Goal: Task Accomplishment & Management: Use online tool/utility

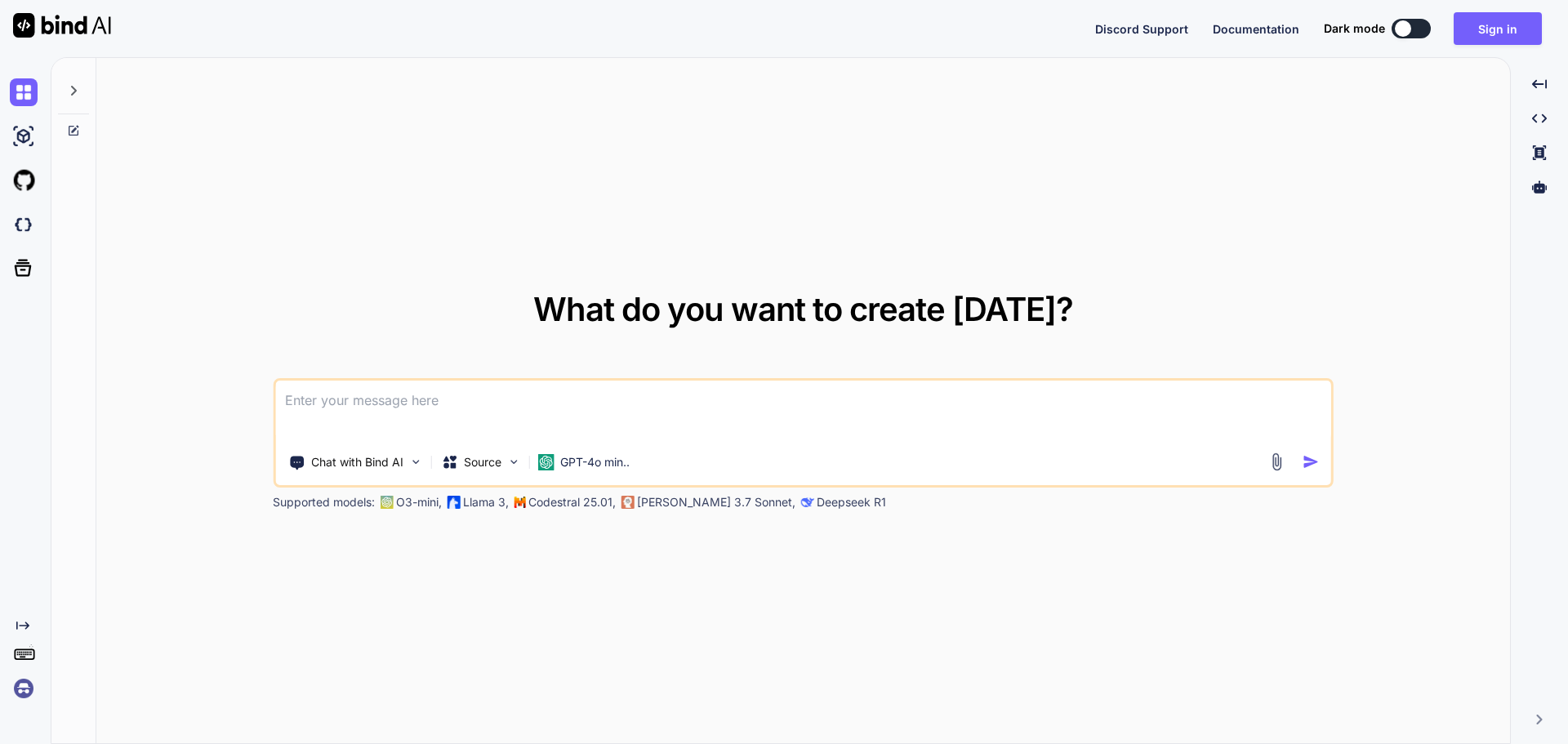
drag, startPoint x: 167, startPoint y: 5, endPoint x: 83, endPoint y: 36, distance: 89.5
click at [167, 5] on div "Discord Support Documentation Dark mode Sign in Created with Pixso." at bounding box center [784, 28] width 1568 height 57
click at [71, 24] on img at bounding box center [63, 25] width 98 height 24
click at [34, 141] on img at bounding box center [23, 136] width 28 height 28
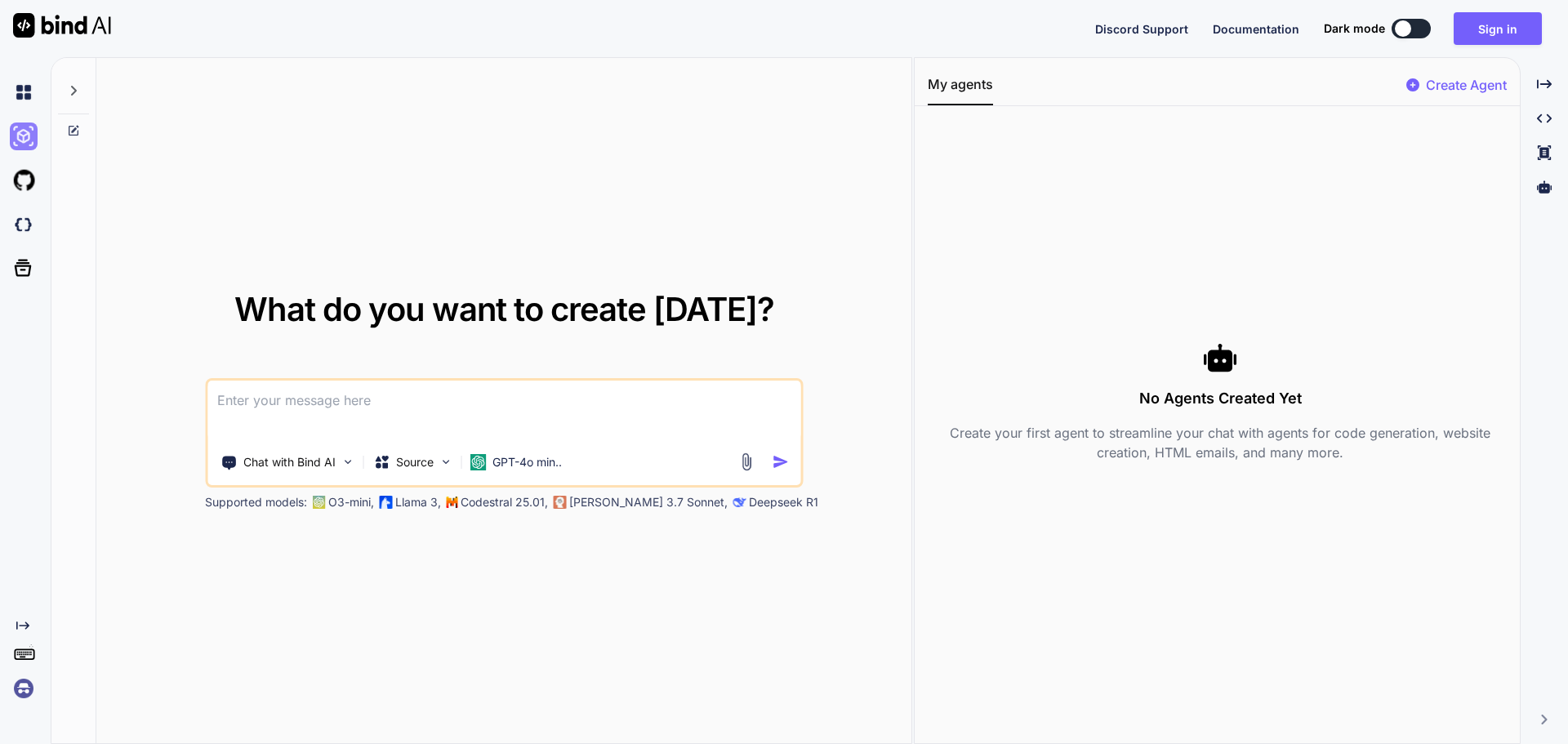
type textarea "x"
click at [248, 53] on div "Discord Support Documentation Dark mode Sign in Created with Pixso." at bounding box center [784, 28] width 1568 height 57
click at [20, 691] on img at bounding box center [23, 688] width 28 height 28
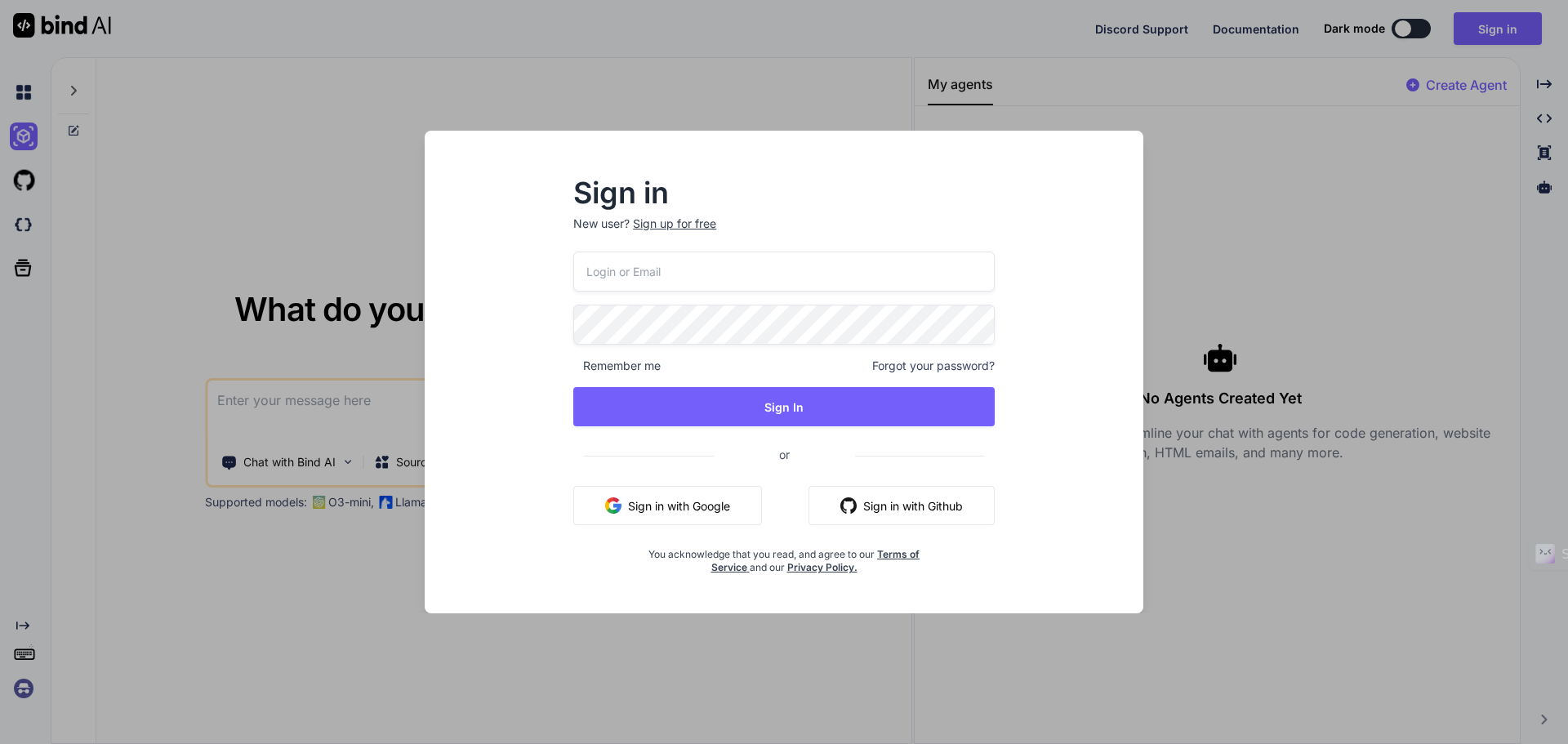
click at [711, 278] on input "email" at bounding box center [784, 271] width 422 height 40
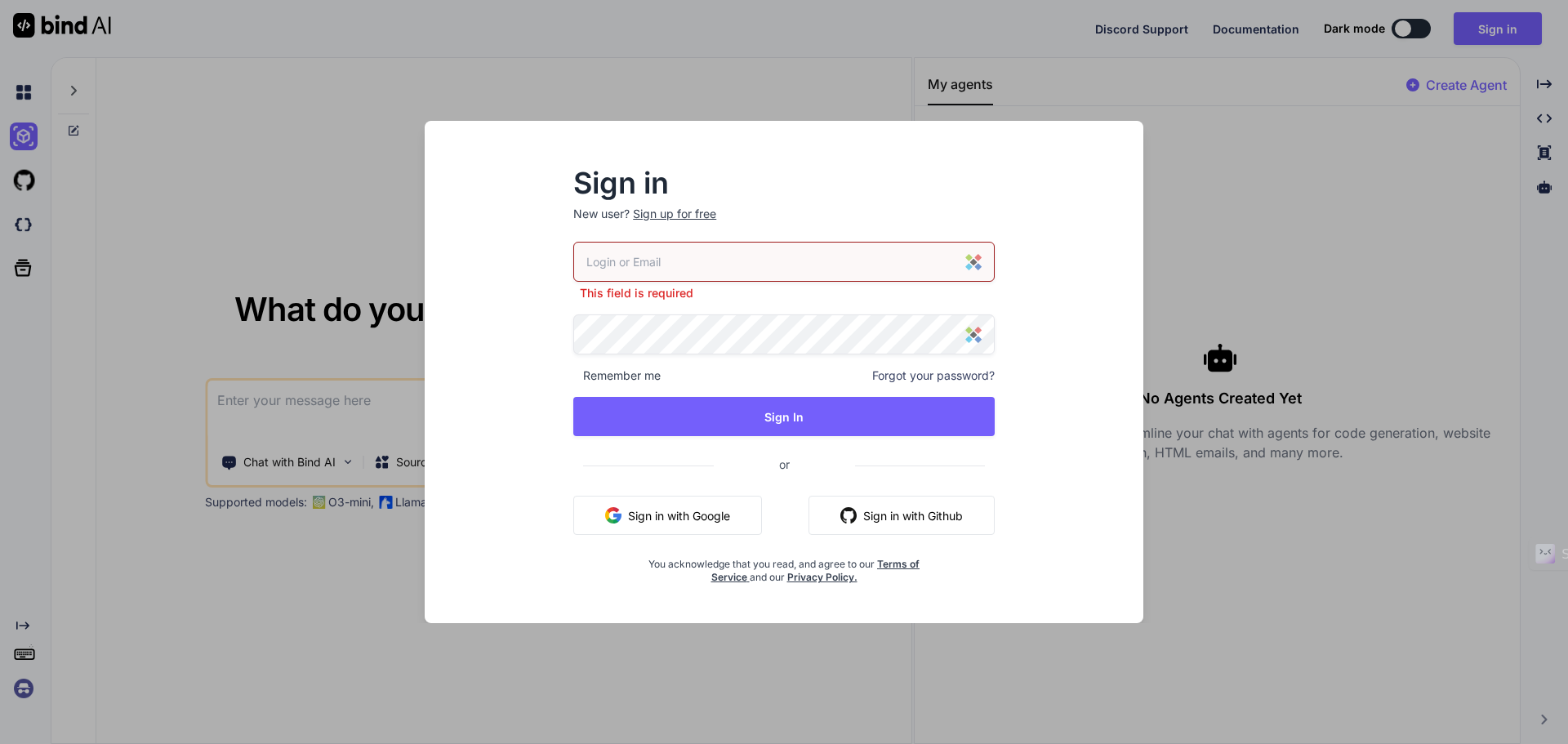
type input "iphonemangold@googlemail.com"
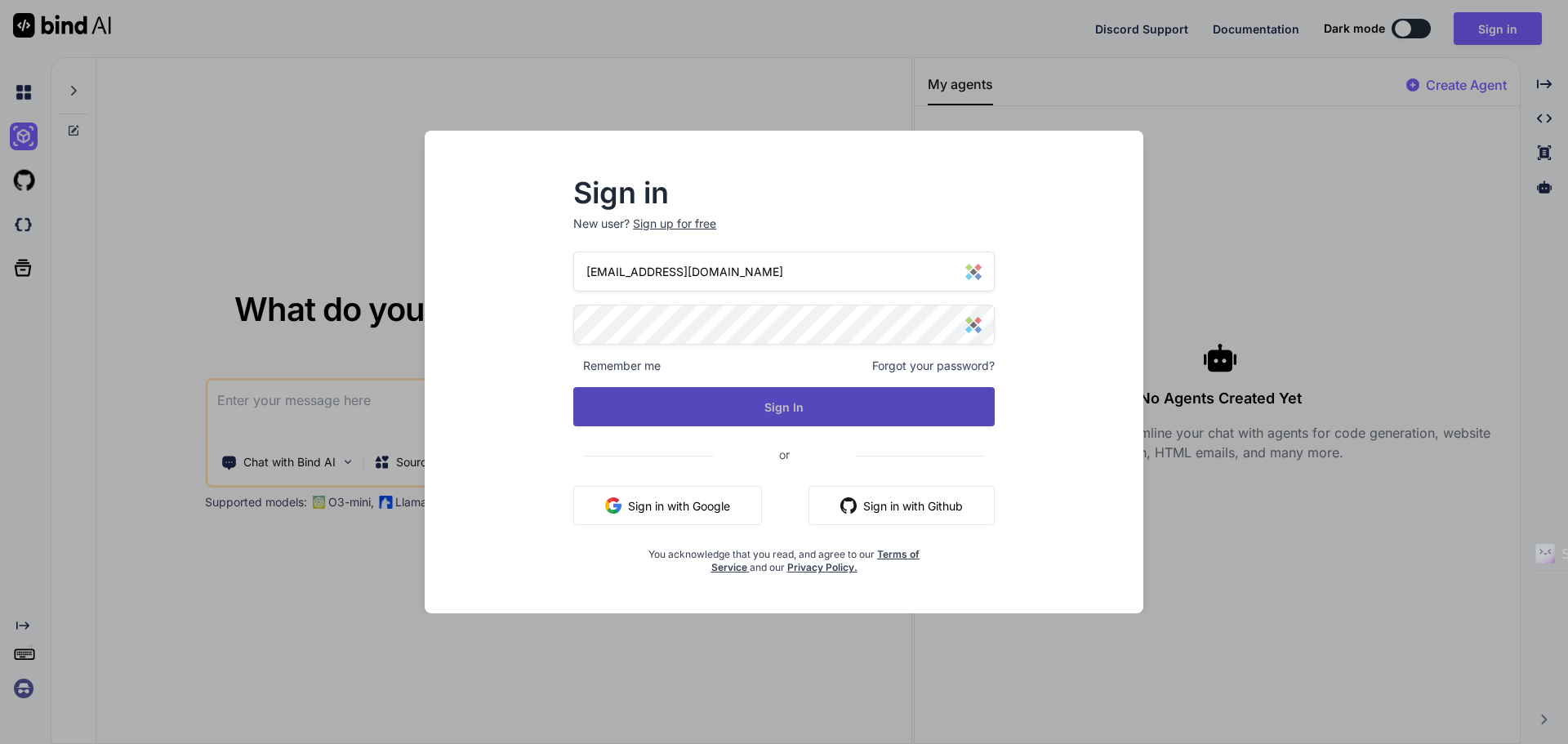
click at [833, 400] on button "Sign In" at bounding box center [784, 406] width 422 height 40
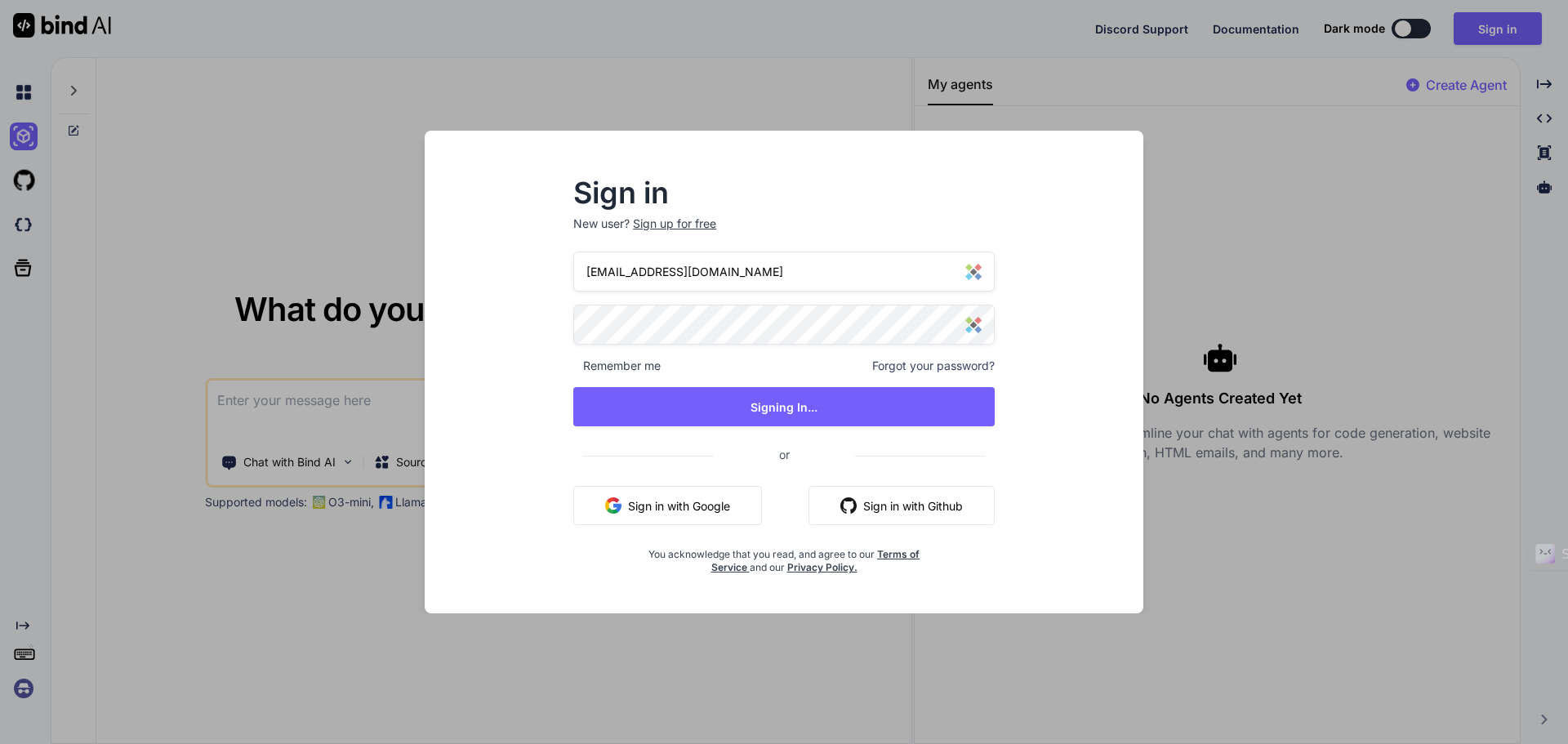
type textarea "x"
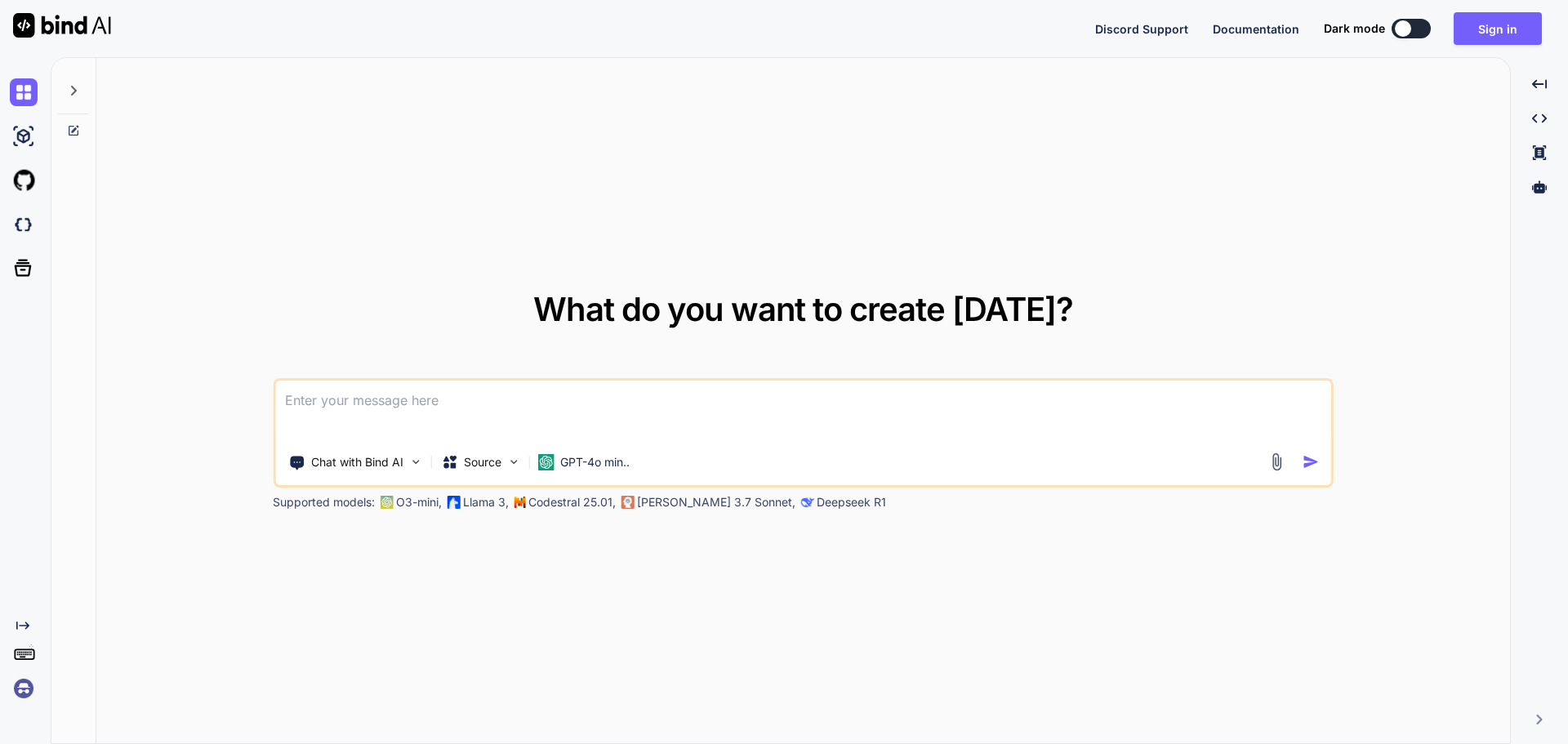
type textarea "x"
click at [17, 687] on img at bounding box center [23, 688] width 28 height 28
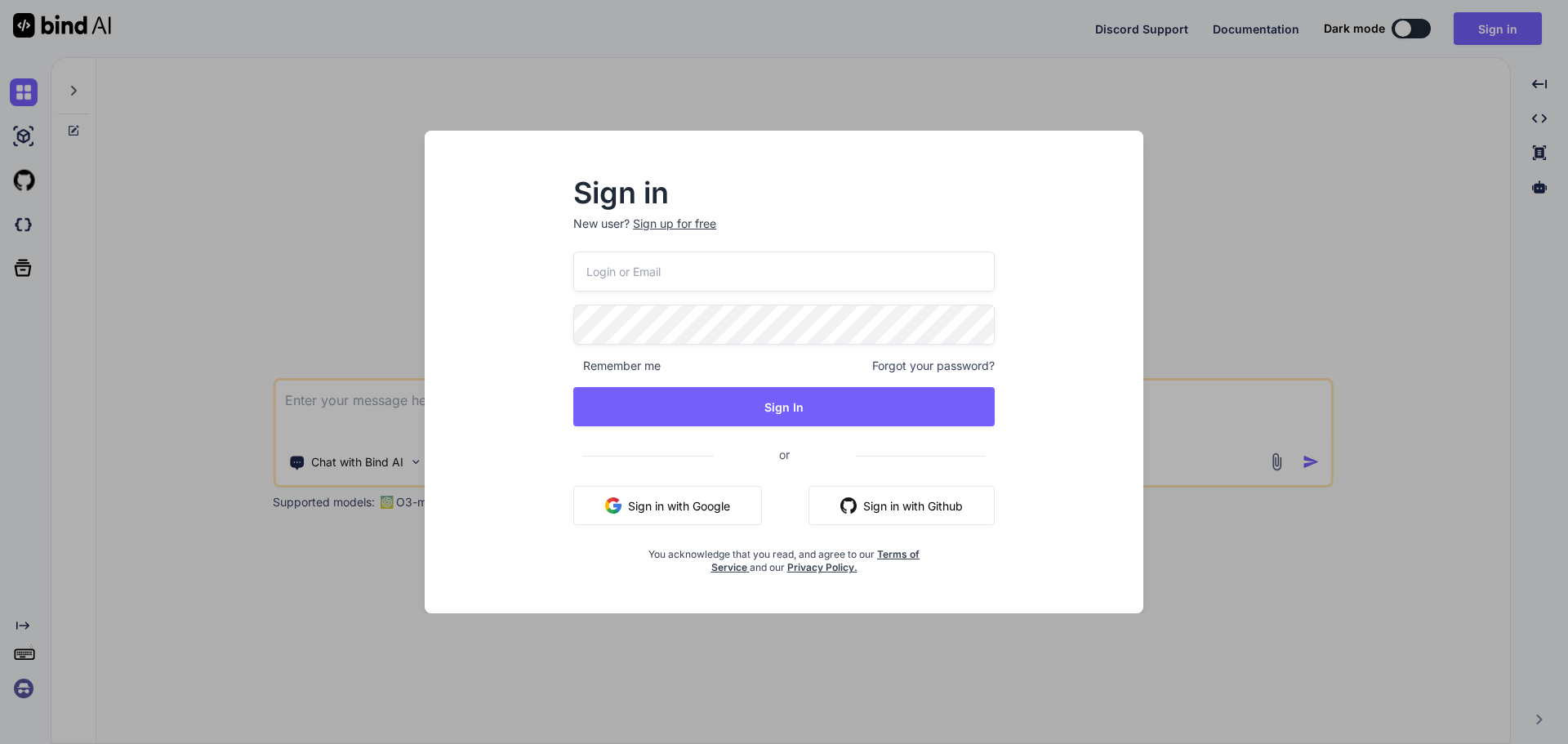
click at [674, 262] on input "email" at bounding box center [784, 271] width 422 height 40
type input "iphonemangold@googlemail.com"
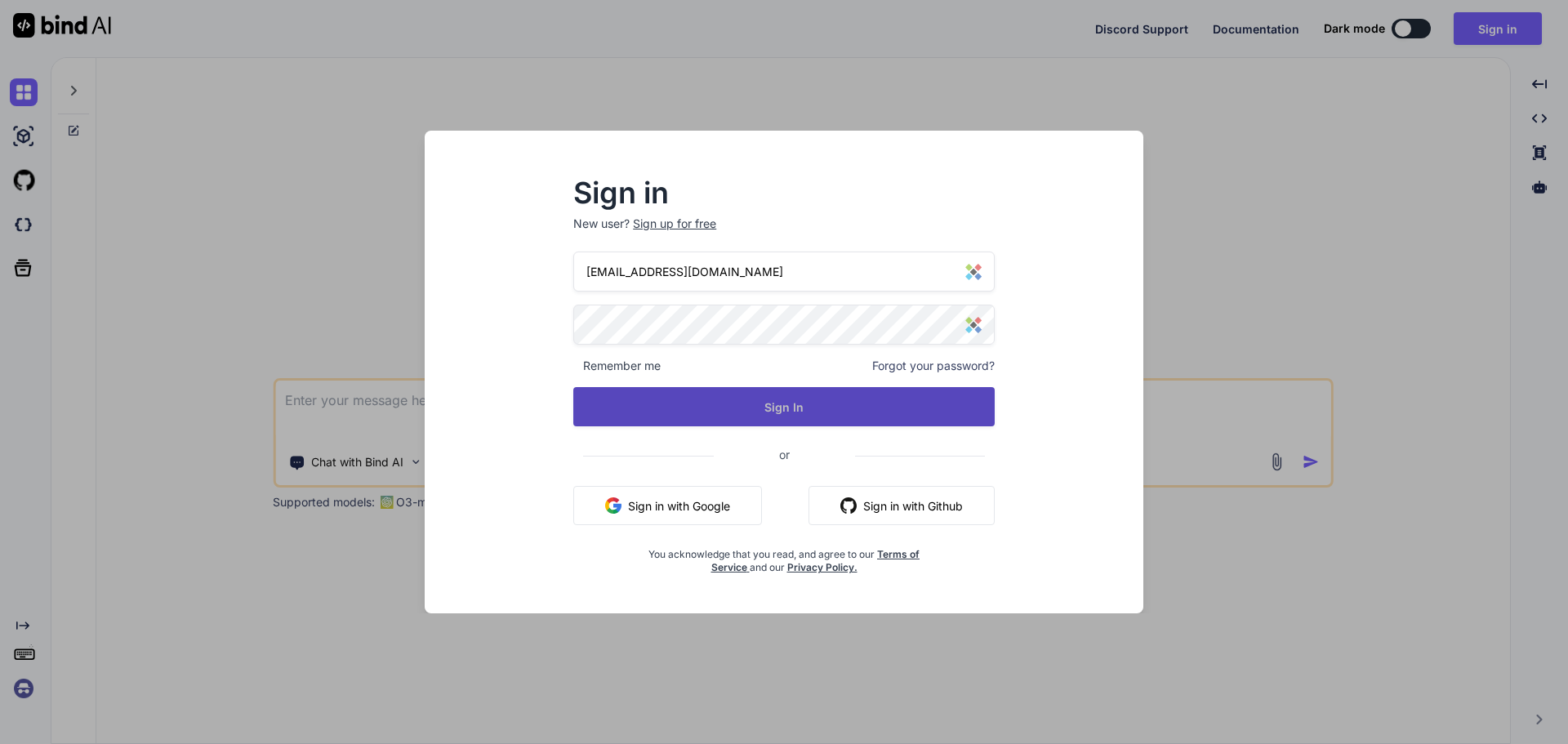
click at [765, 409] on button "Sign In" at bounding box center [784, 406] width 422 height 40
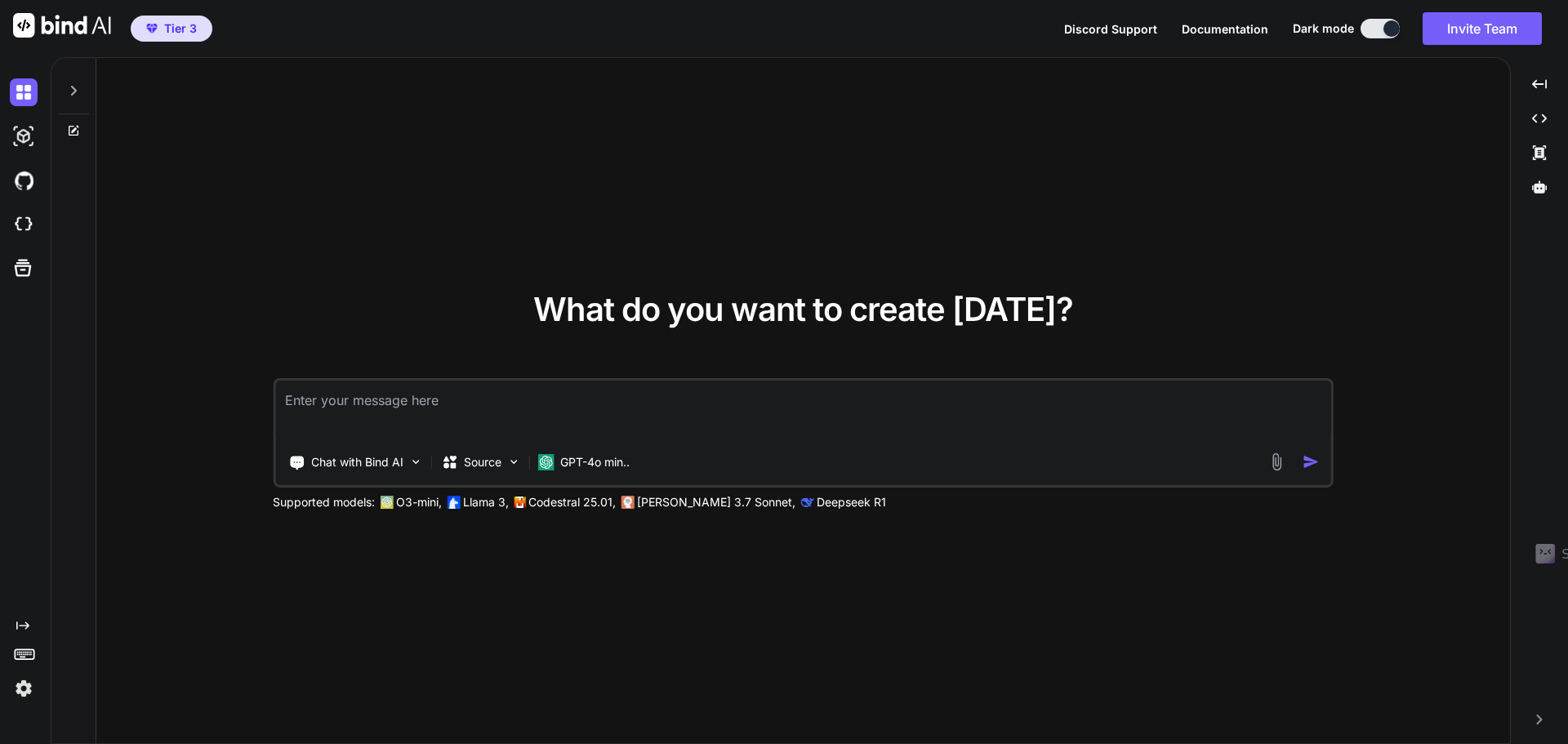
click at [24, 687] on img at bounding box center [23, 688] width 28 height 28
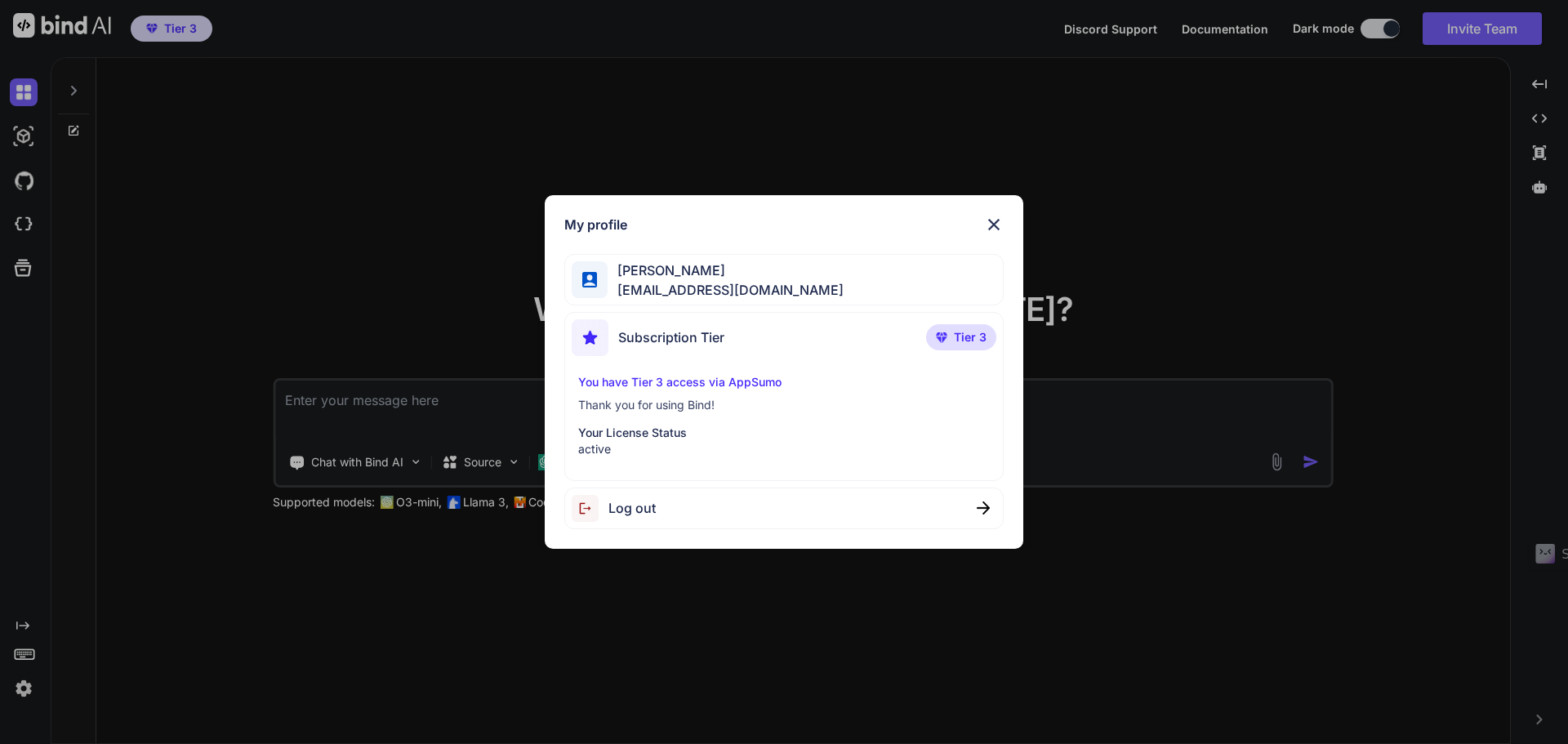
click at [1000, 220] on img at bounding box center [994, 225] width 19 height 19
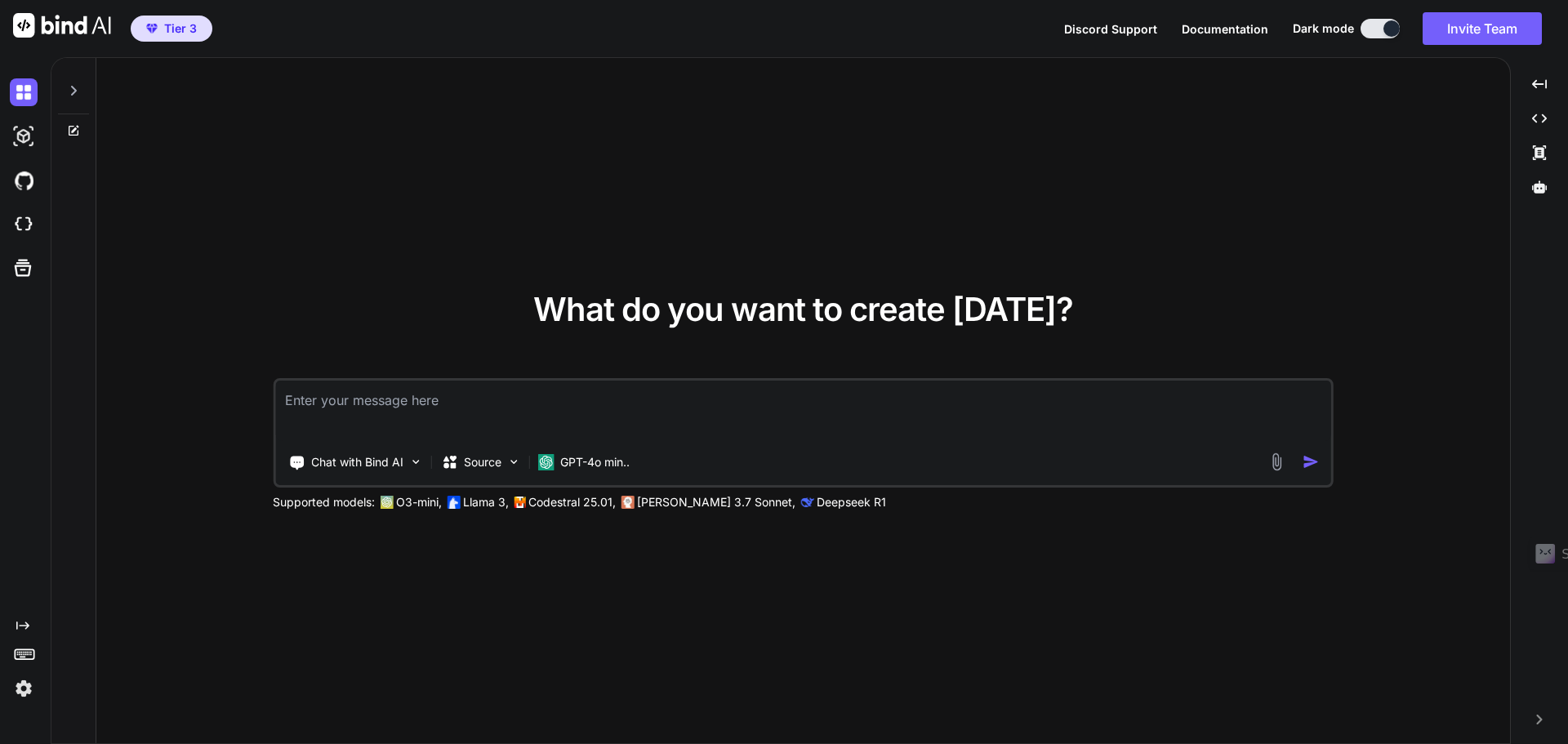
click at [68, 82] on div at bounding box center [73, 86] width 31 height 56
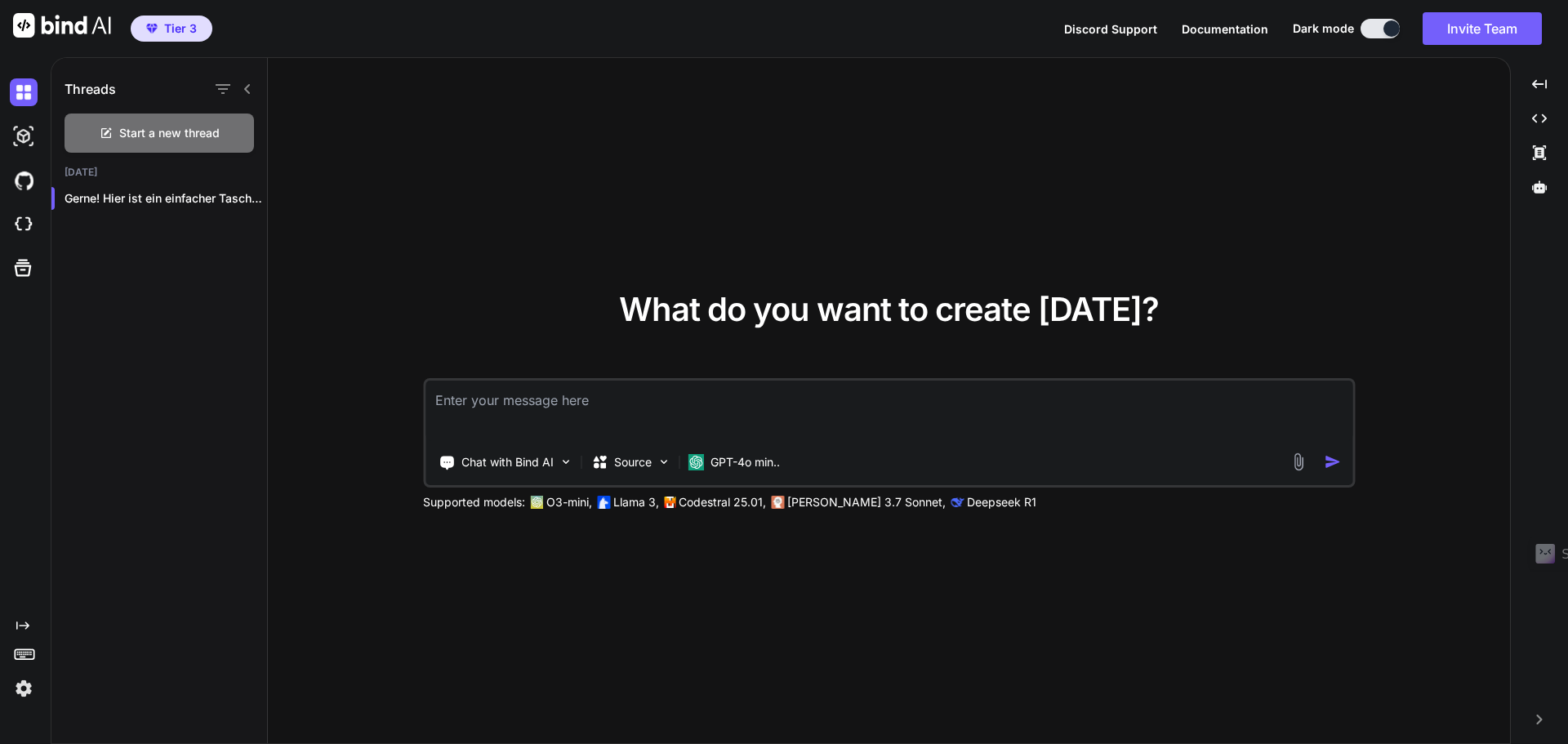
click at [254, 78] on div "Threads" at bounding box center [158, 86] width 215 height 56
click at [244, 87] on icon at bounding box center [248, 89] width 14 height 14
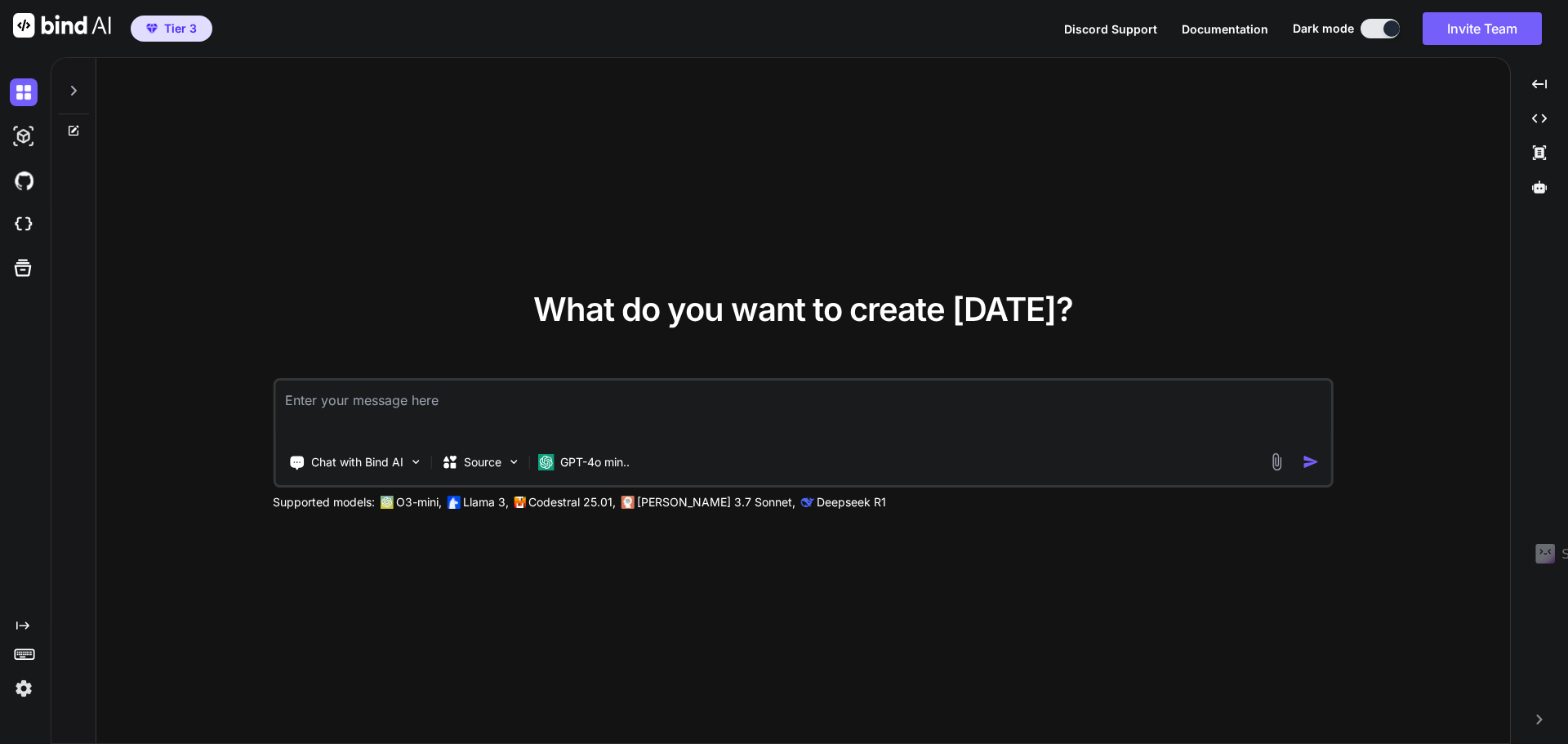
click at [168, 23] on span "Tier 3" at bounding box center [180, 28] width 33 height 16
click at [156, 28] on span "Tier 3" at bounding box center [172, 28] width 64 height 16
click at [155, 26] on img "button" at bounding box center [151, 29] width 12 height 10
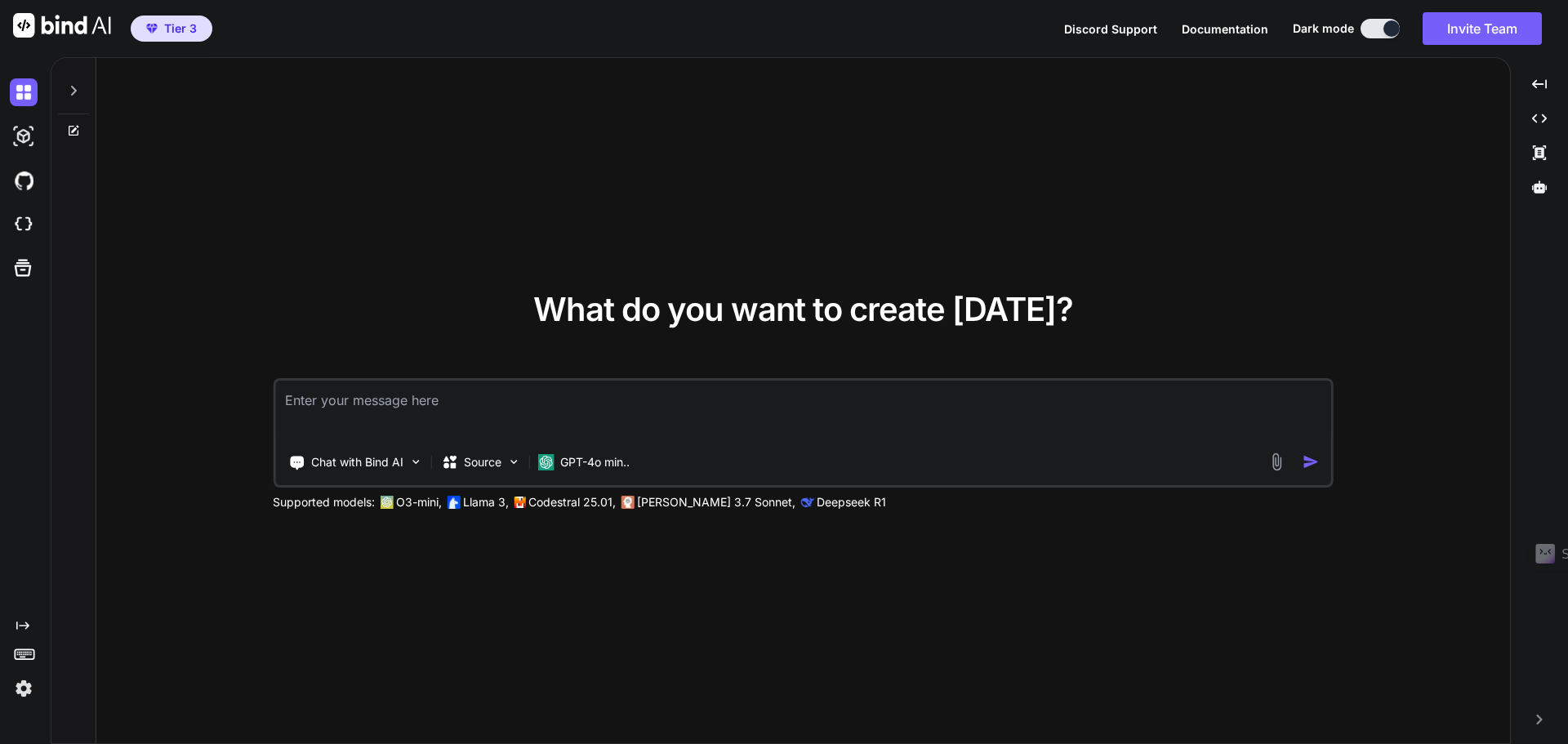
click at [23, 620] on icon "Created with Pixso." at bounding box center [23, 625] width 14 height 14
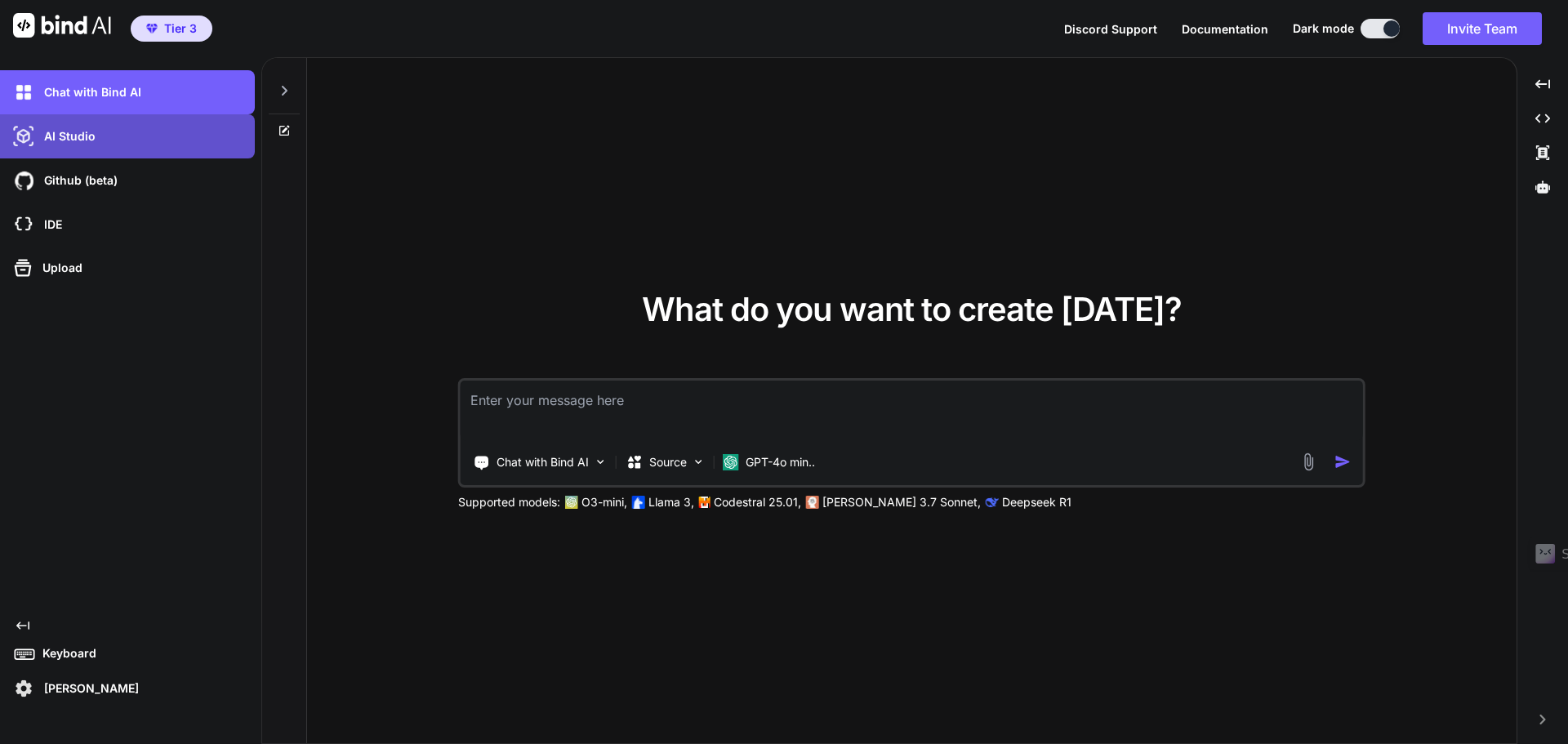
click at [66, 139] on p "AI Studio" at bounding box center [67, 136] width 58 height 16
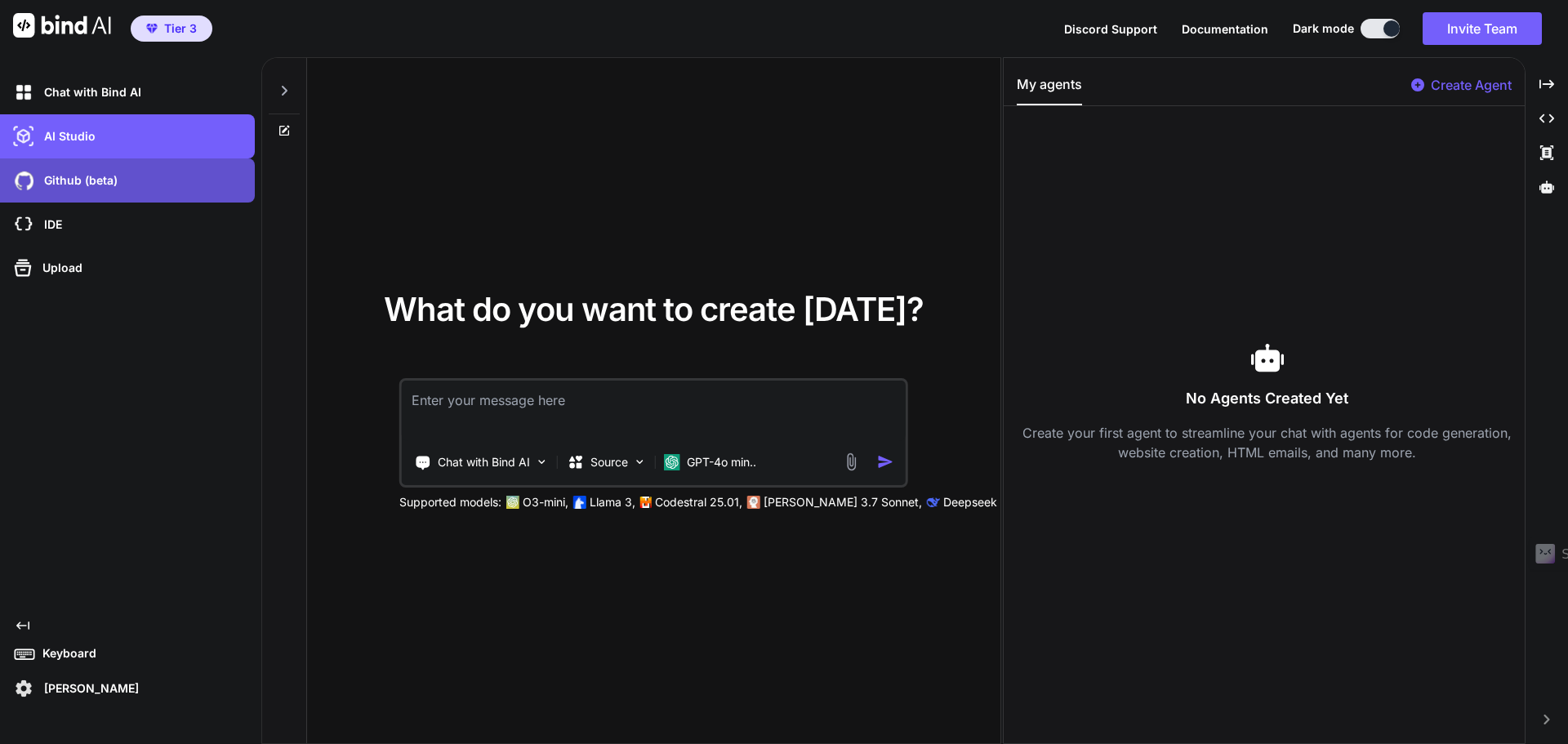
click at [79, 188] on p "Github (beta)" at bounding box center [77, 180] width 80 height 16
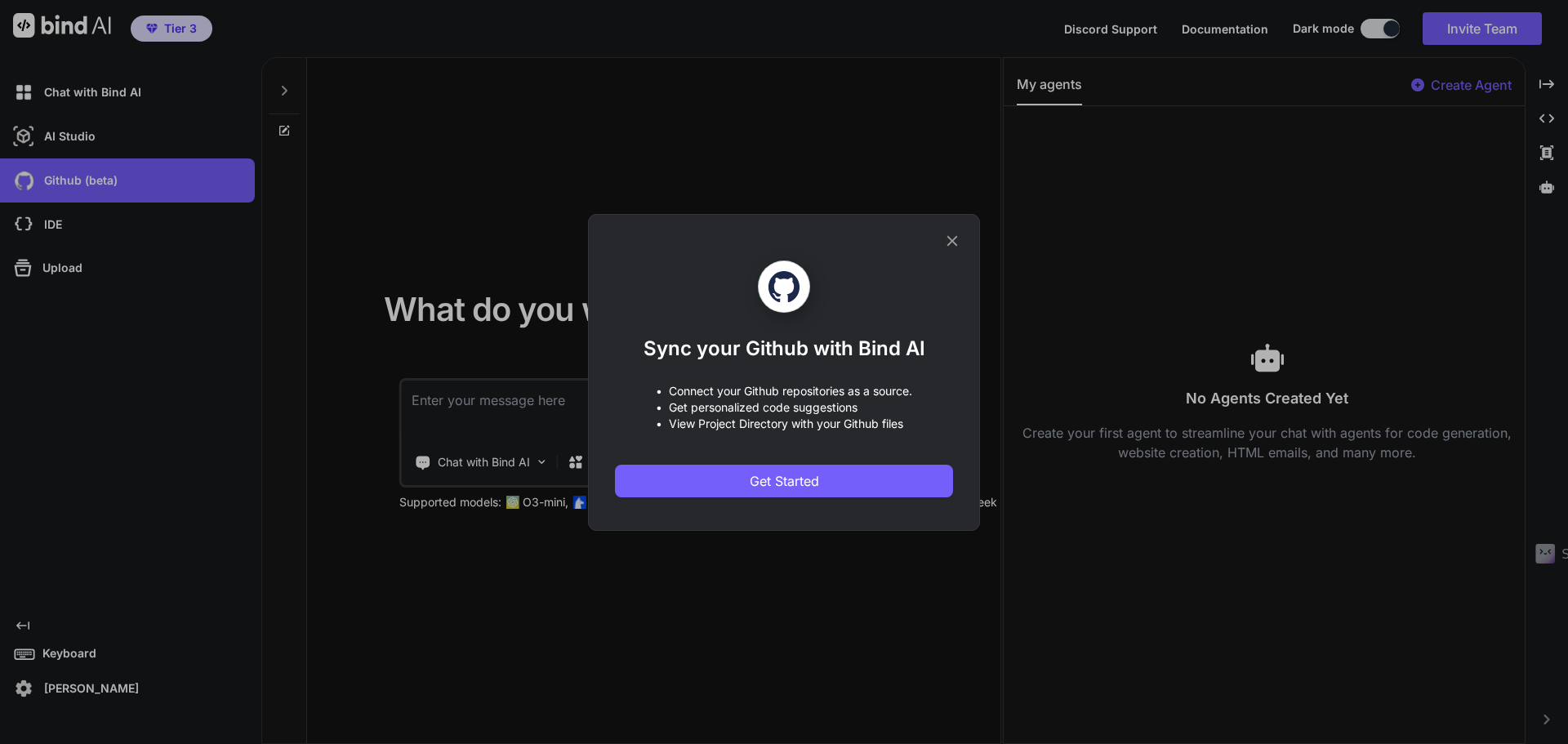
click at [955, 237] on icon at bounding box center [951, 240] width 11 height 11
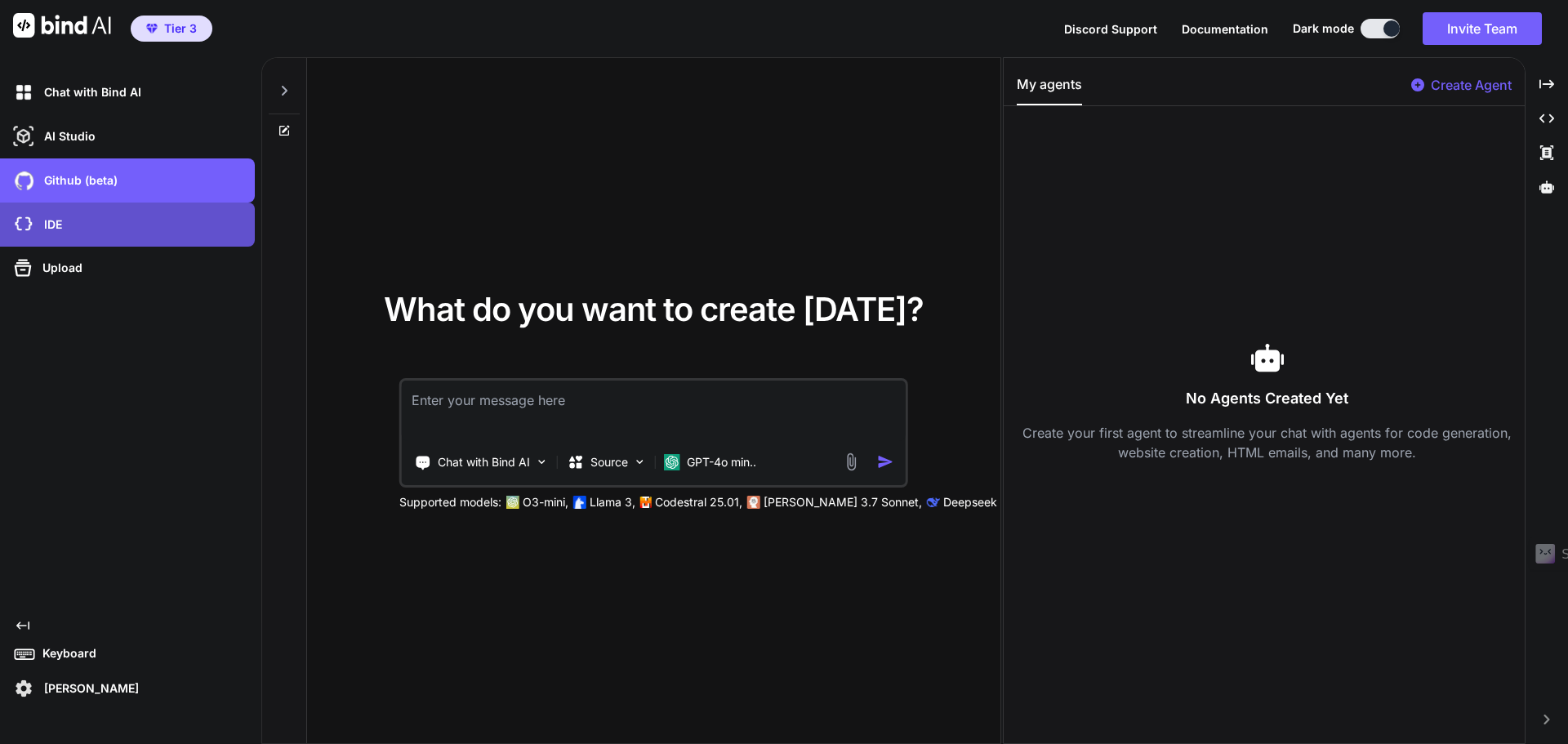
click at [71, 217] on div "IDE" at bounding box center [132, 224] width 245 height 28
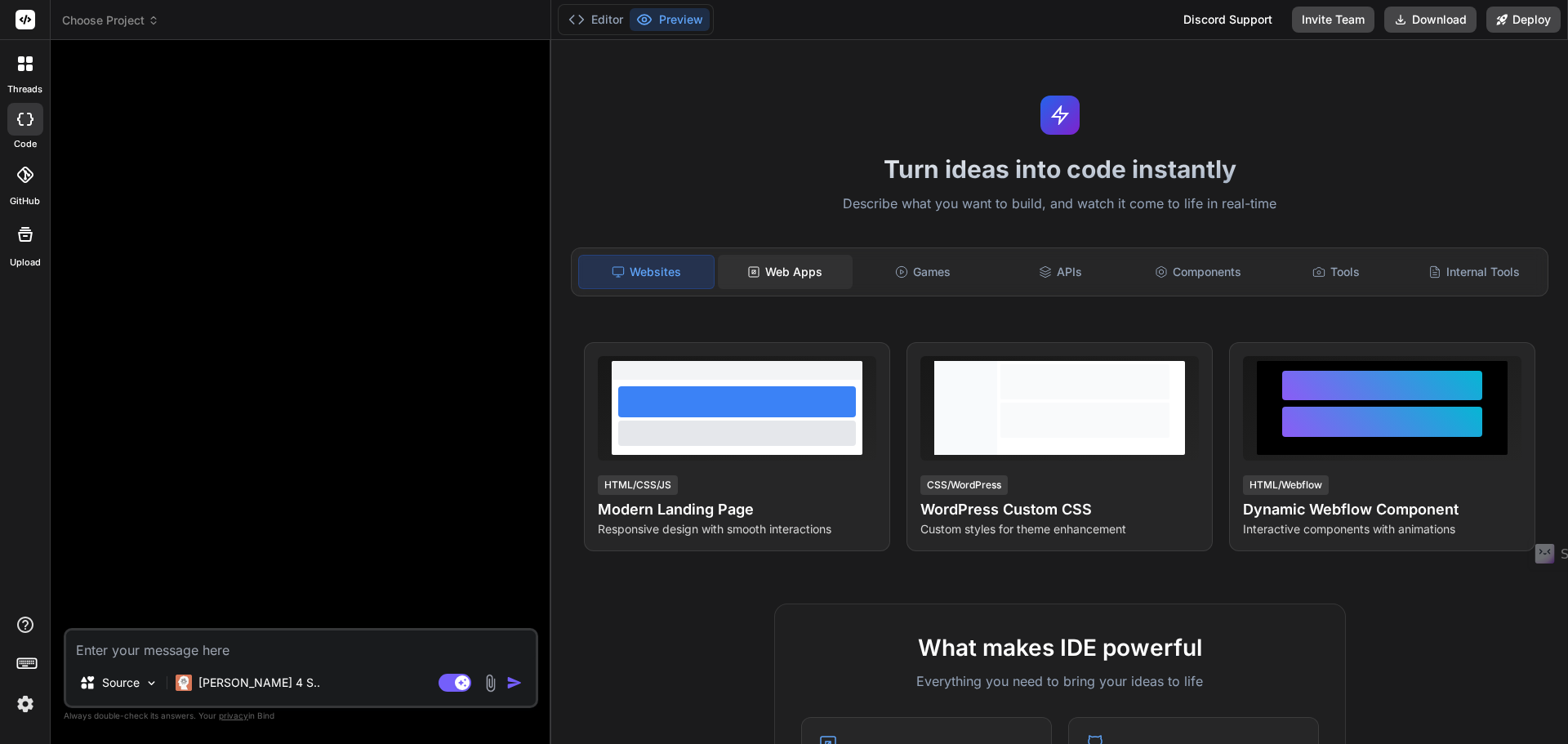
click at [793, 270] on div "Web Apps" at bounding box center [785, 272] width 135 height 35
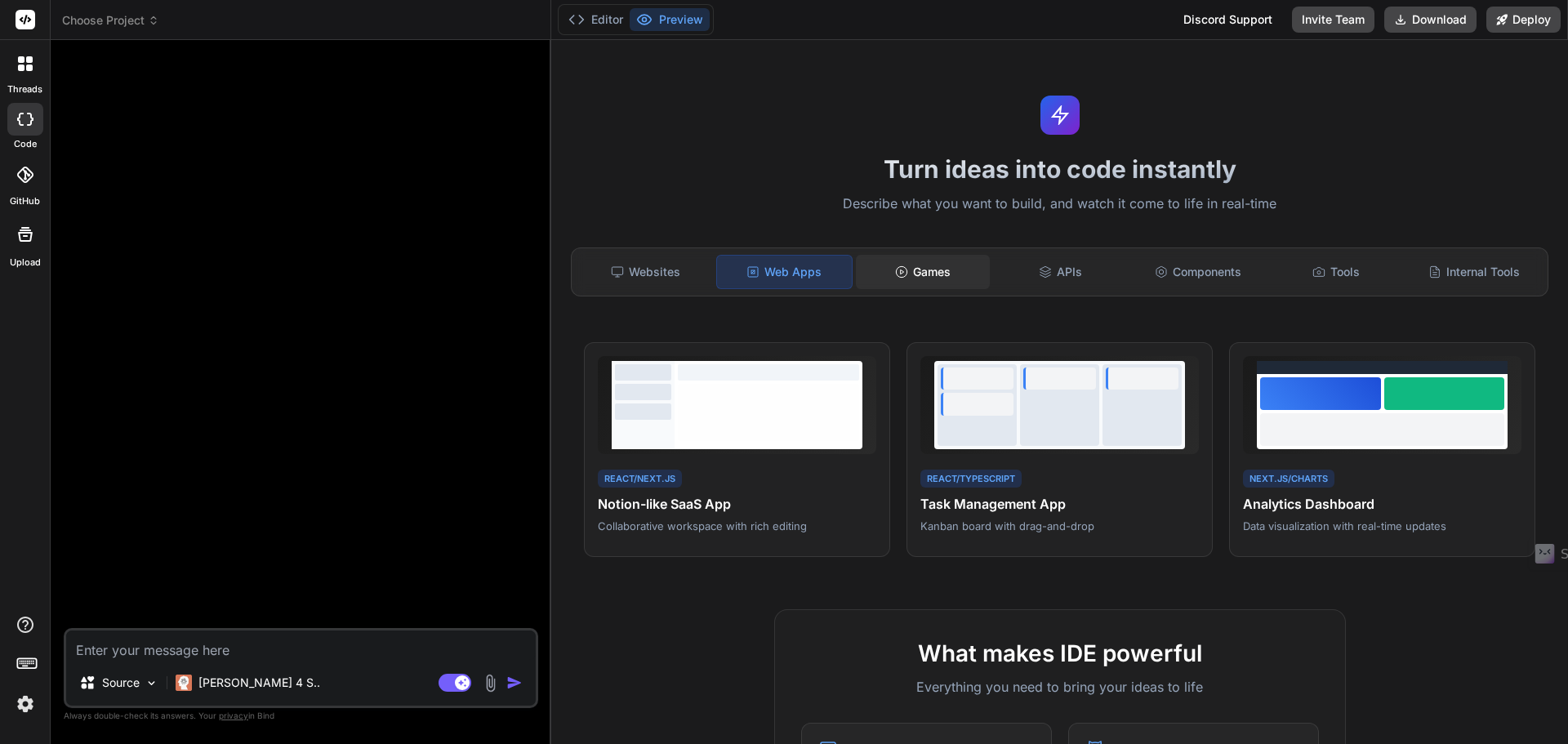
click at [930, 269] on div "Games" at bounding box center [923, 272] width 135 height 35
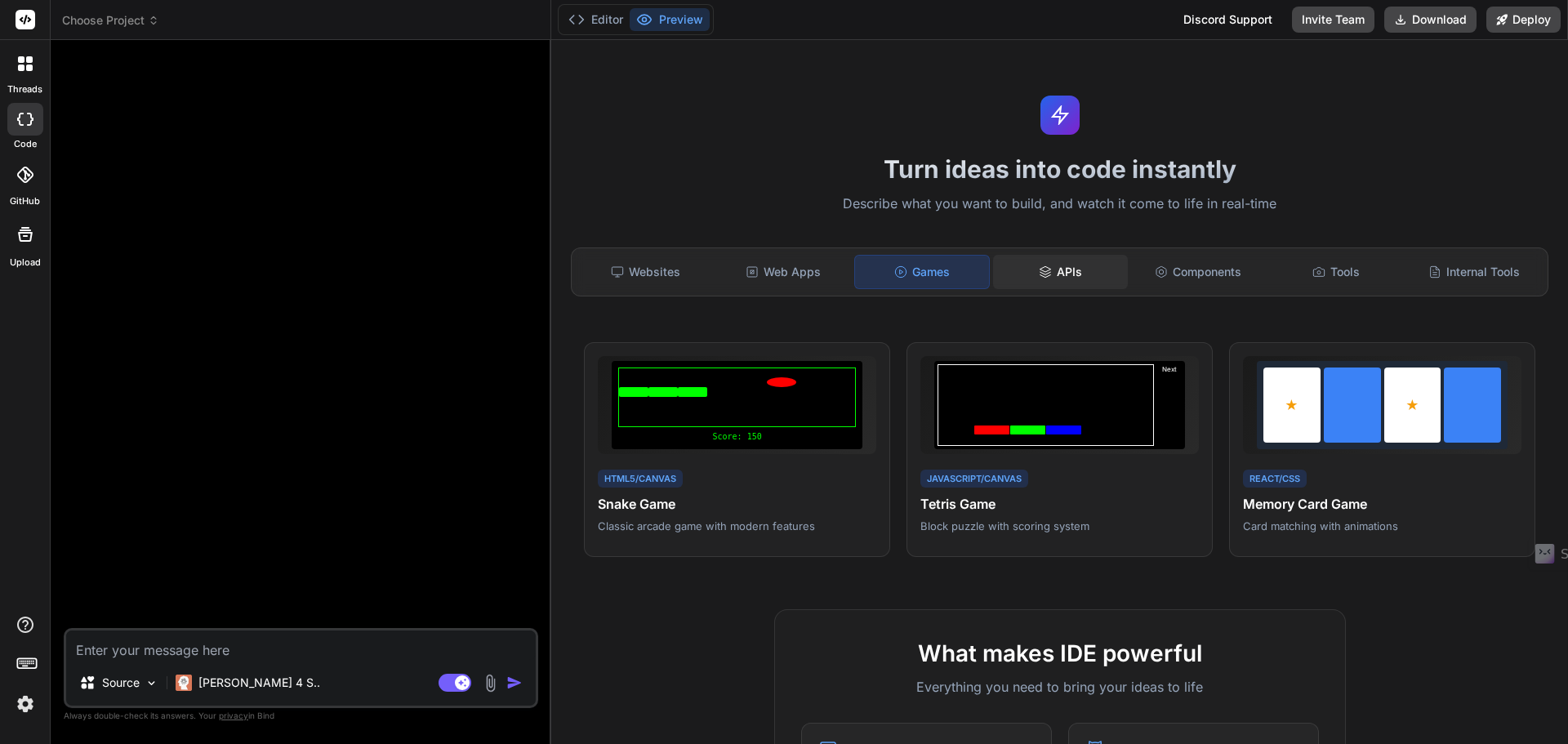
click at [1054, 279] on div "APIs" at bounding box center [1060, 272] width 135 height 35
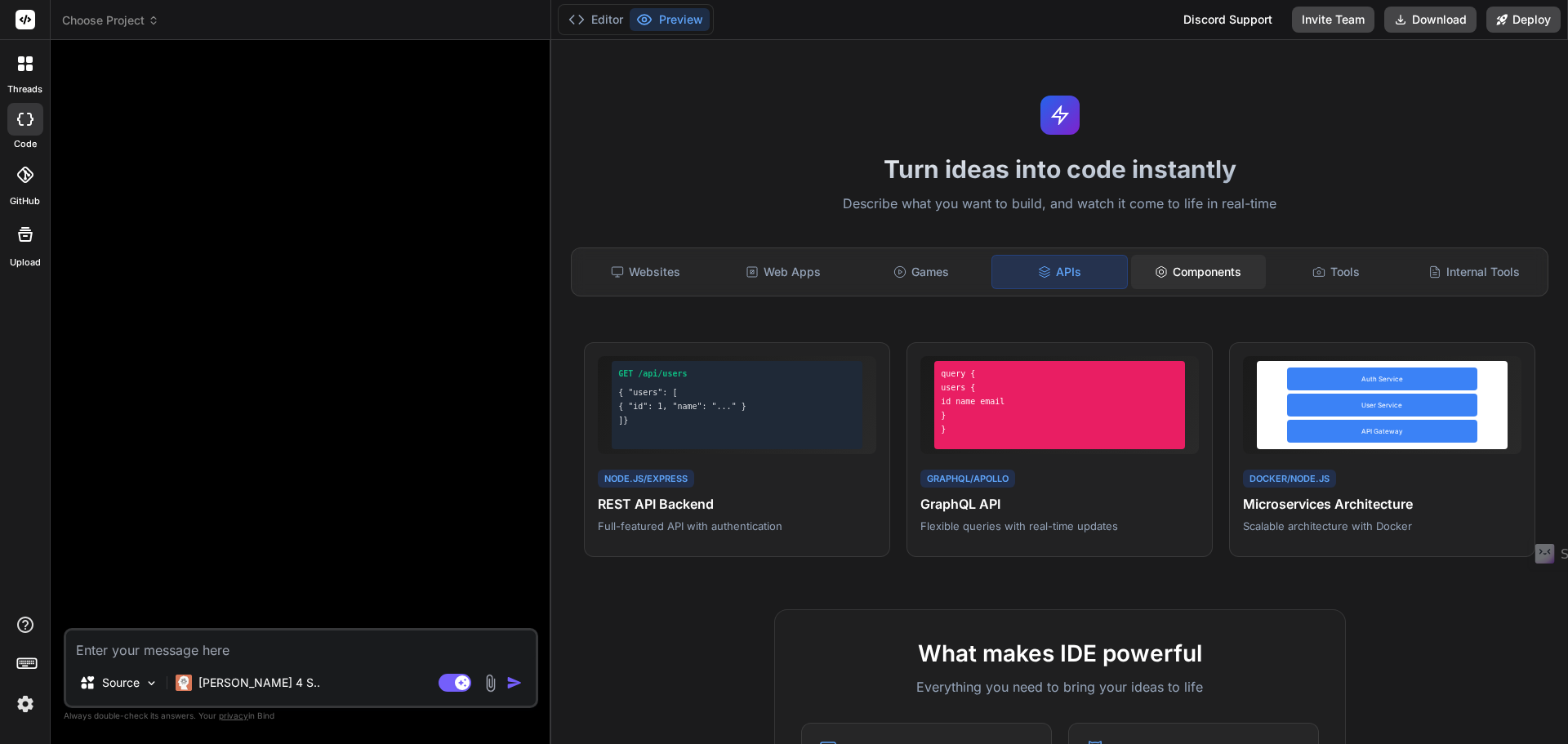
click at [1183, 272] on div "Components" at bounding box center [1198, 272] width 135 height 35
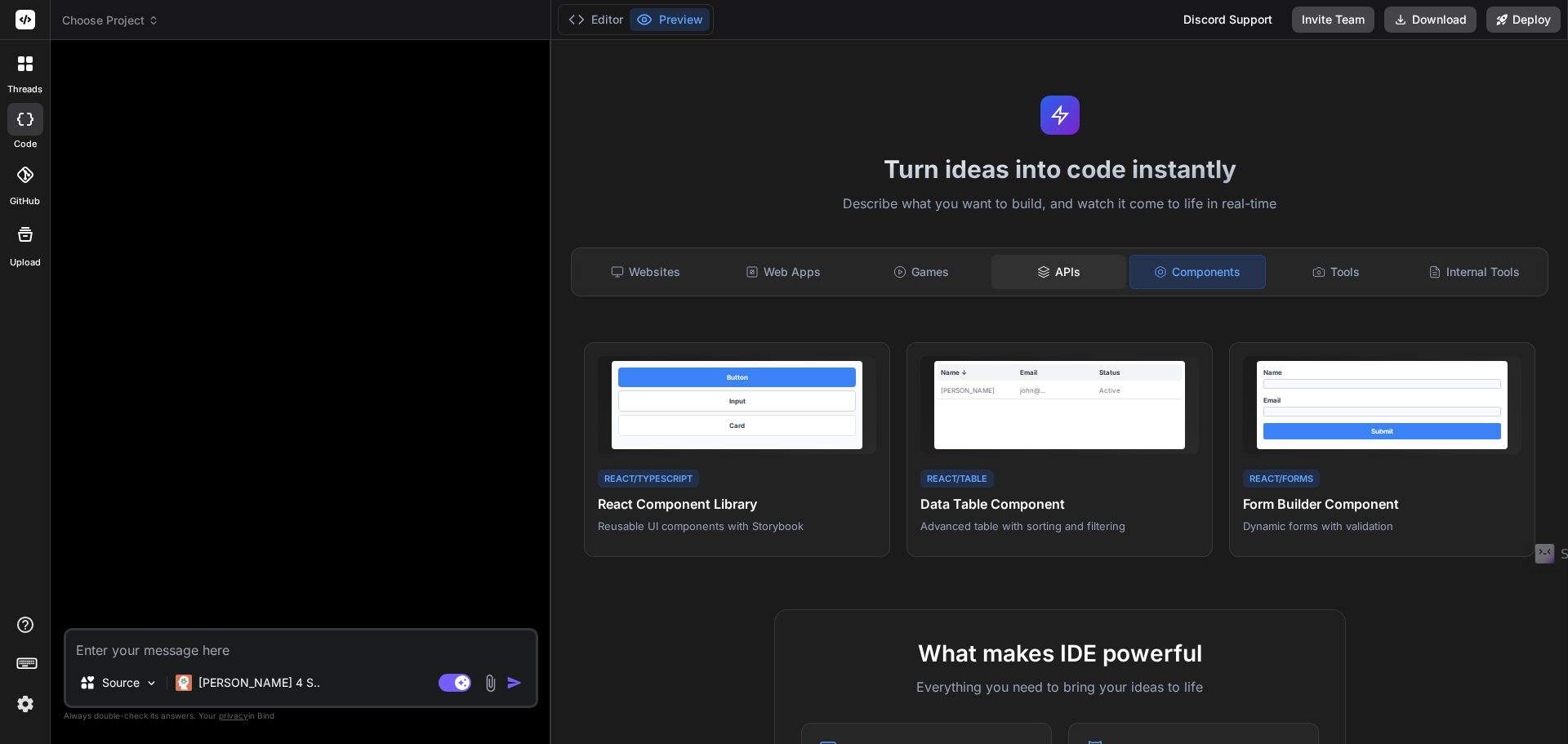
click at [1113, 268] on div "APIs" at bounding box center [1059, 272] width 135 height 35
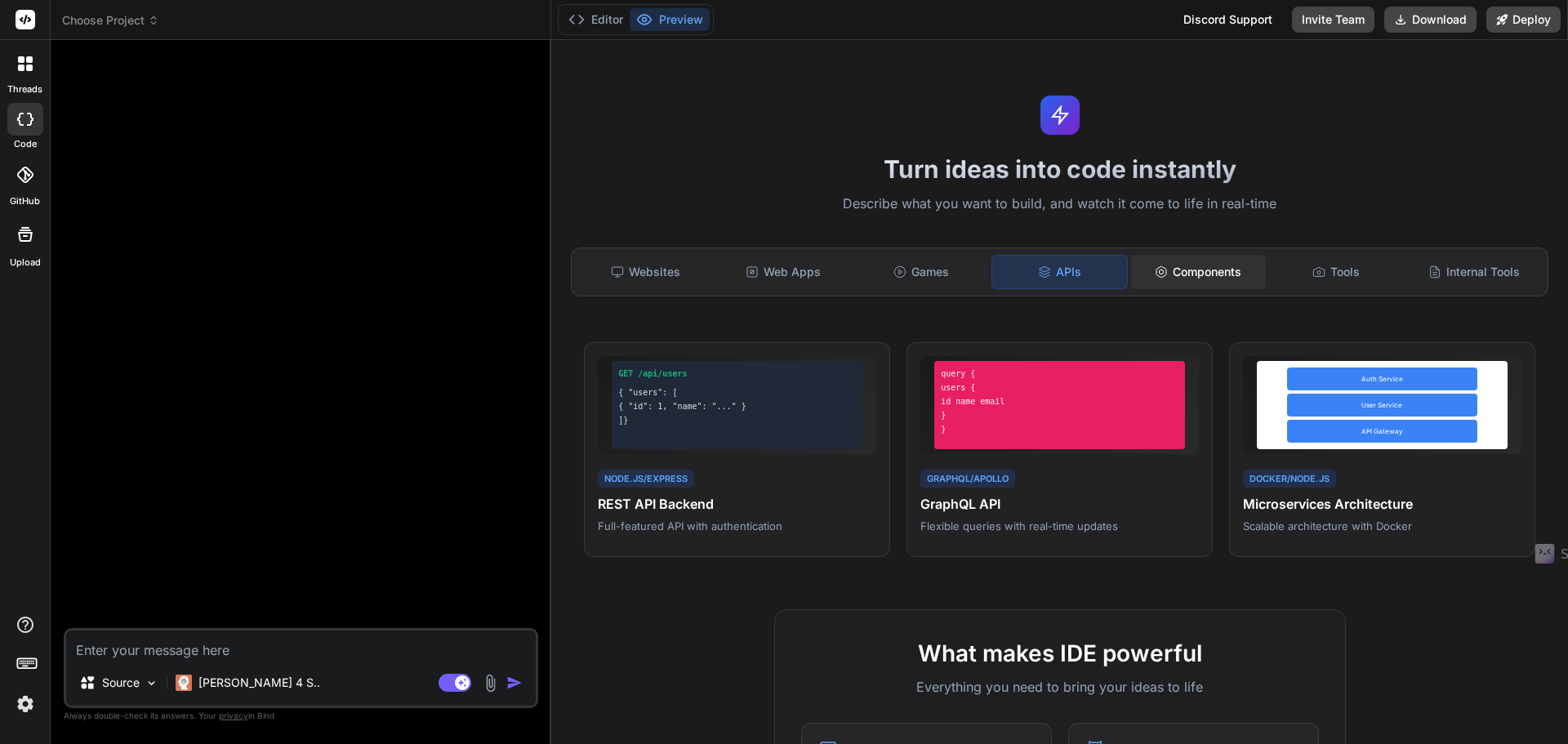
click at [1228, 264] on div "Components" at bounding box center [1198, 272] width 135 height 35
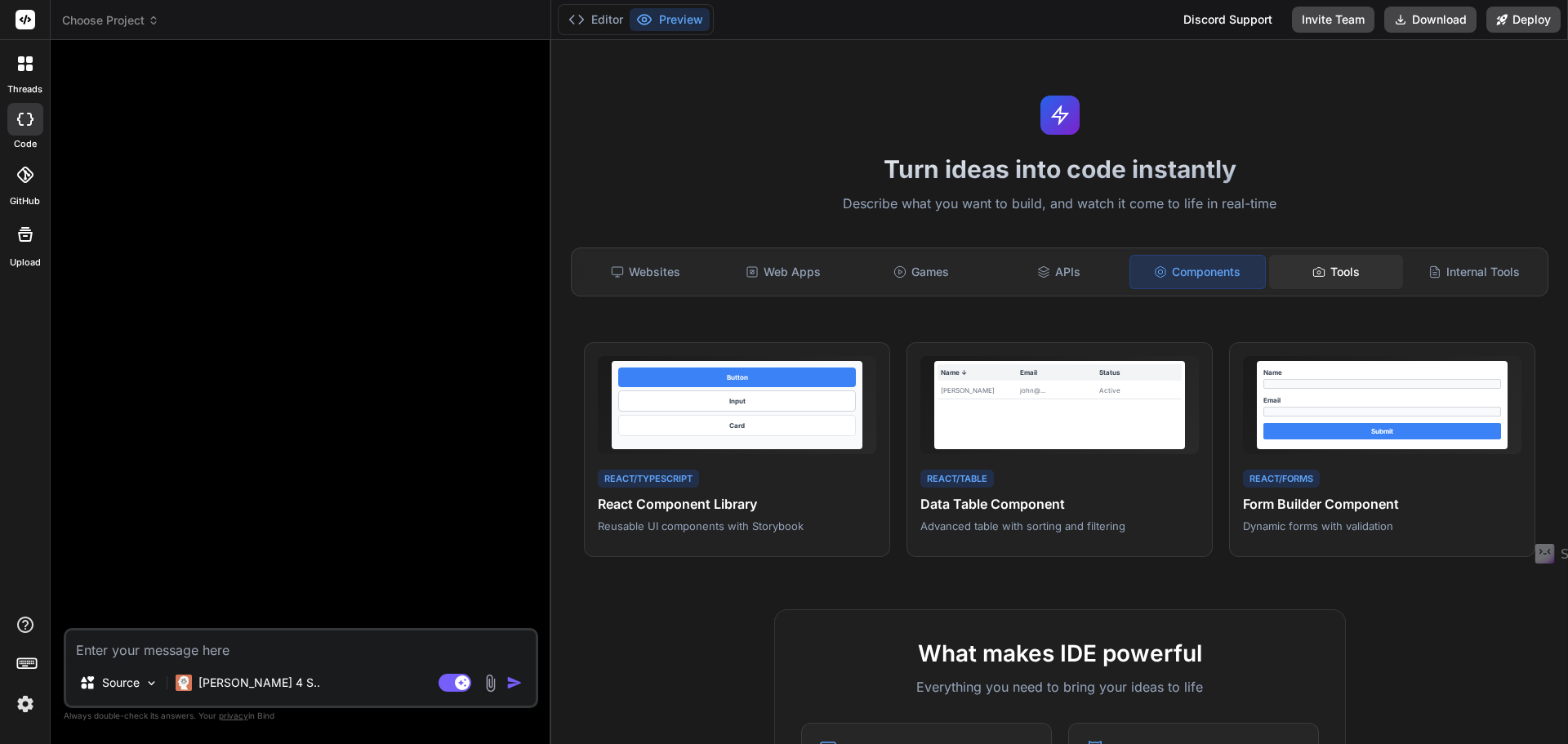
click at [1325, 262] on div "Tools" at bounding box center [1336, 272] width 135 height 35
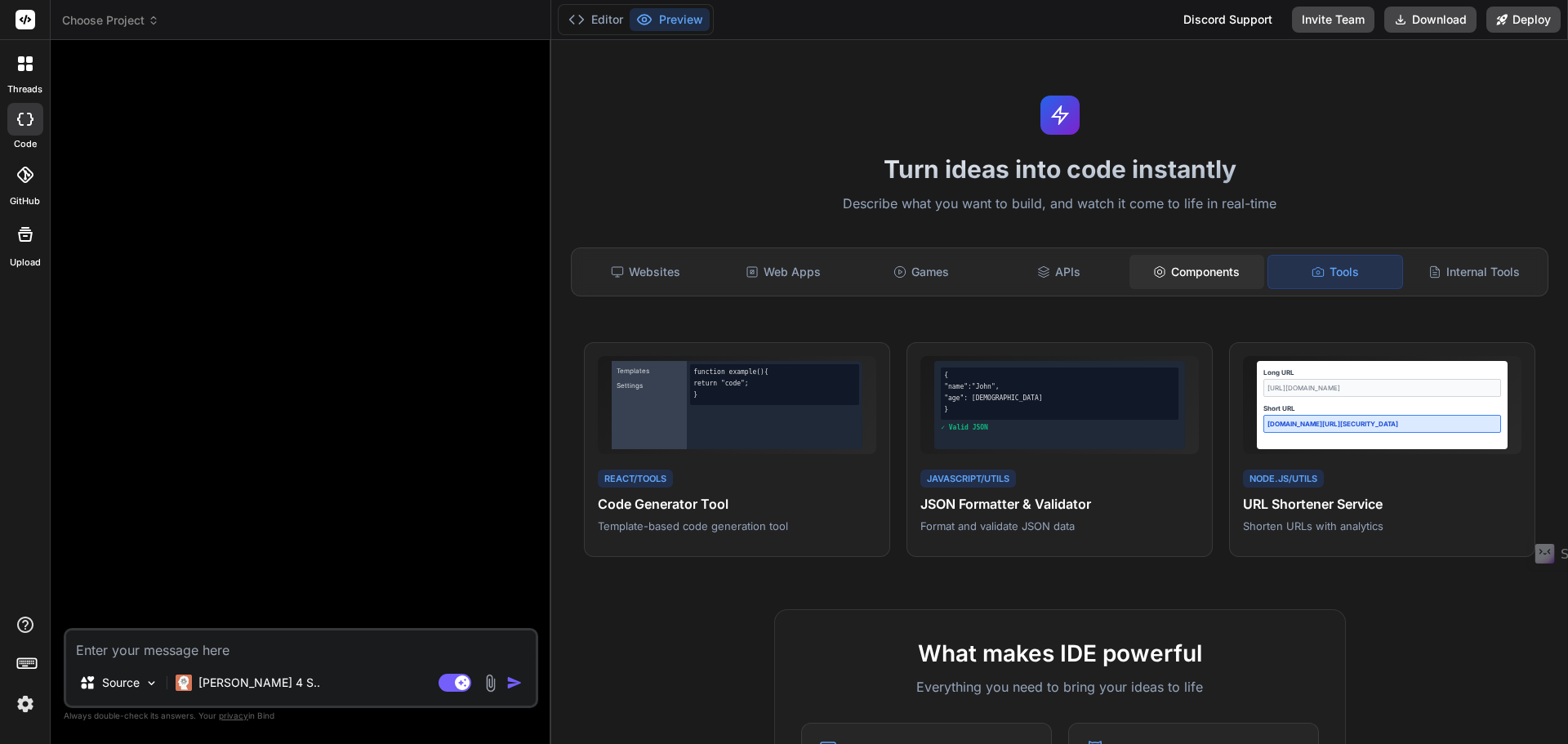
click at [1227, 276] on div "Components" at bounding box center [1197, 272] width 135 height 35
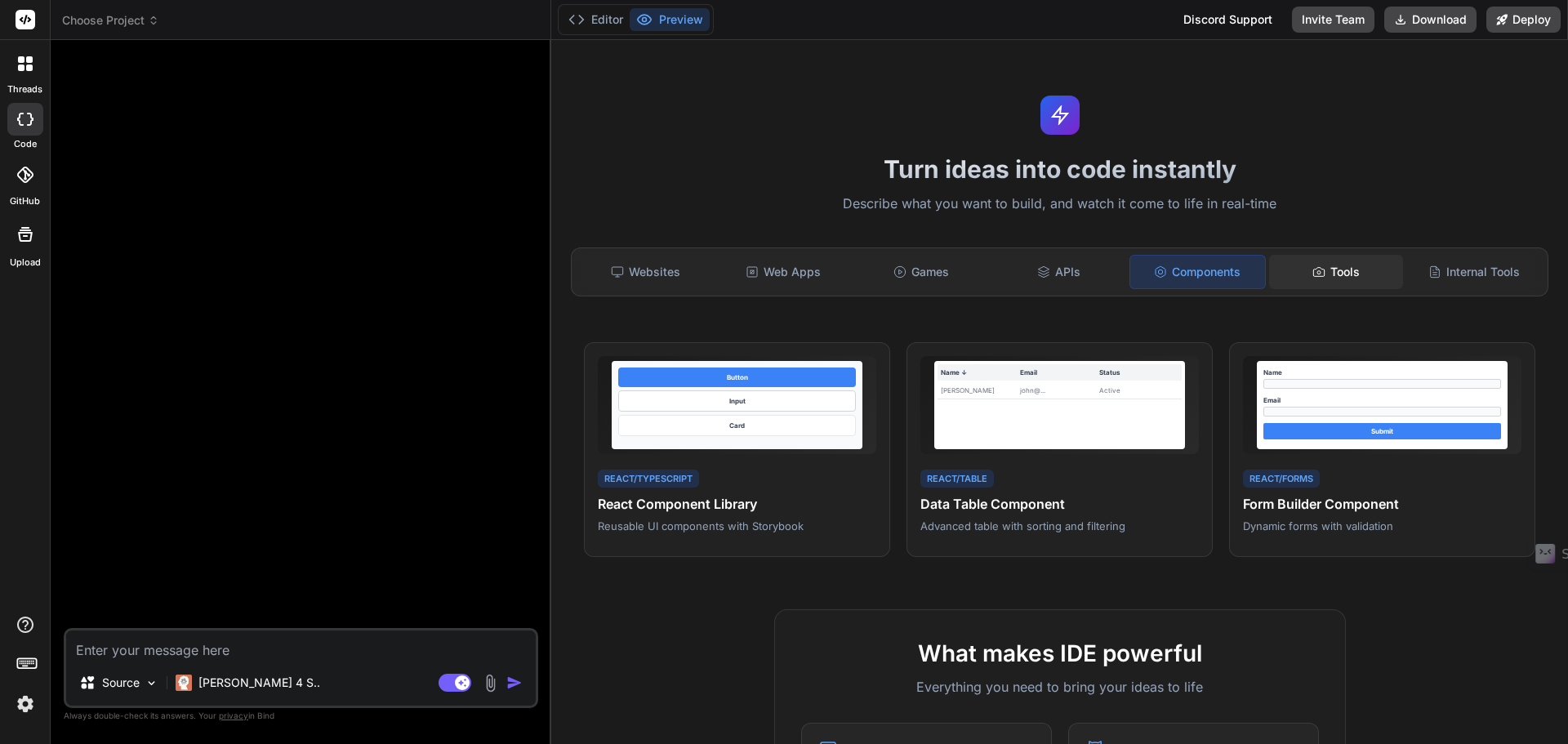
click at [1343, 268] on div "Tools" at bounding box center [1336, 272] width 135 height 35
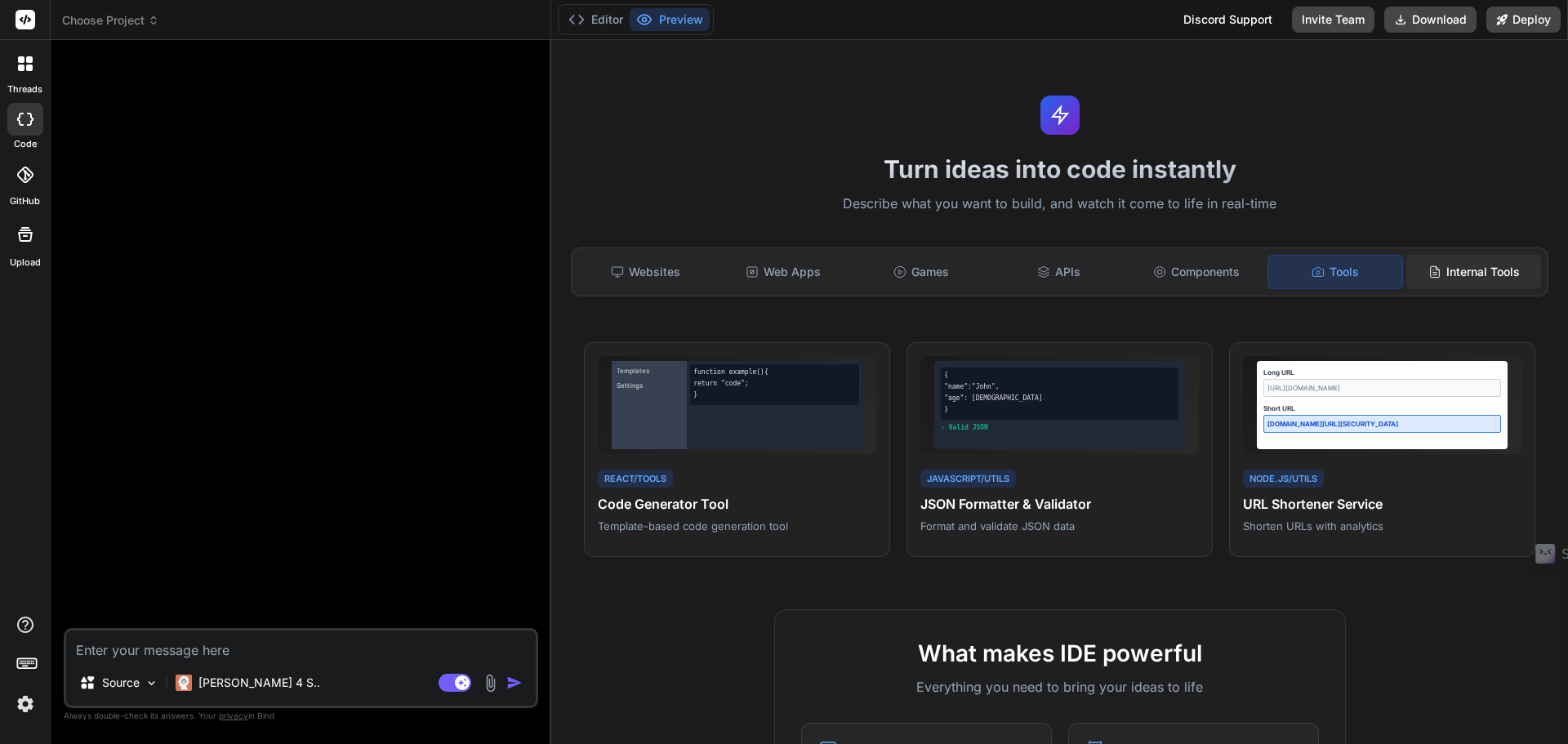
click at [1428, 278] on icon at bounding box center [1435, 272] width 14 height 14
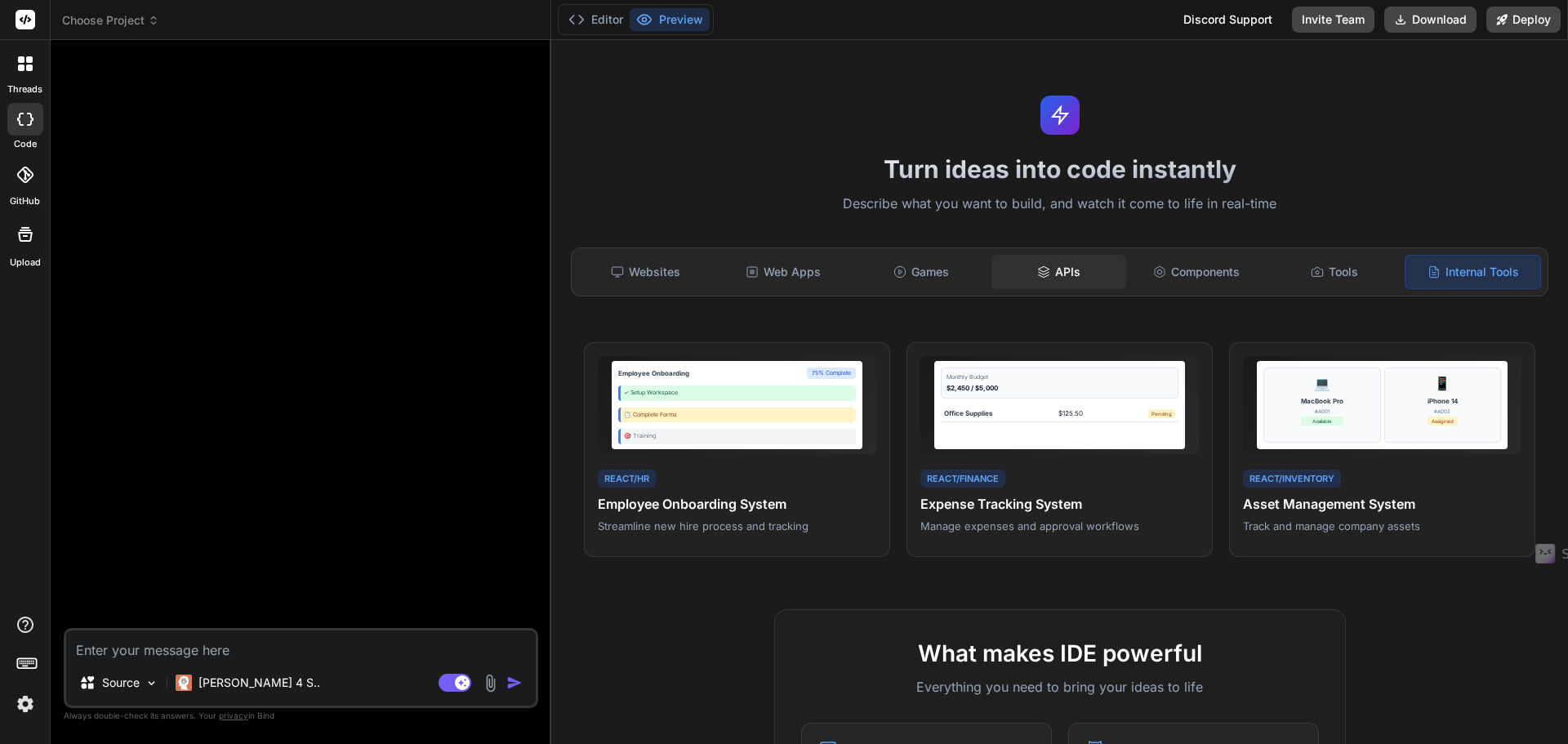
click at [1027, 283] on div "APIs" at bounding box center [1059, 272] width 135 height 35
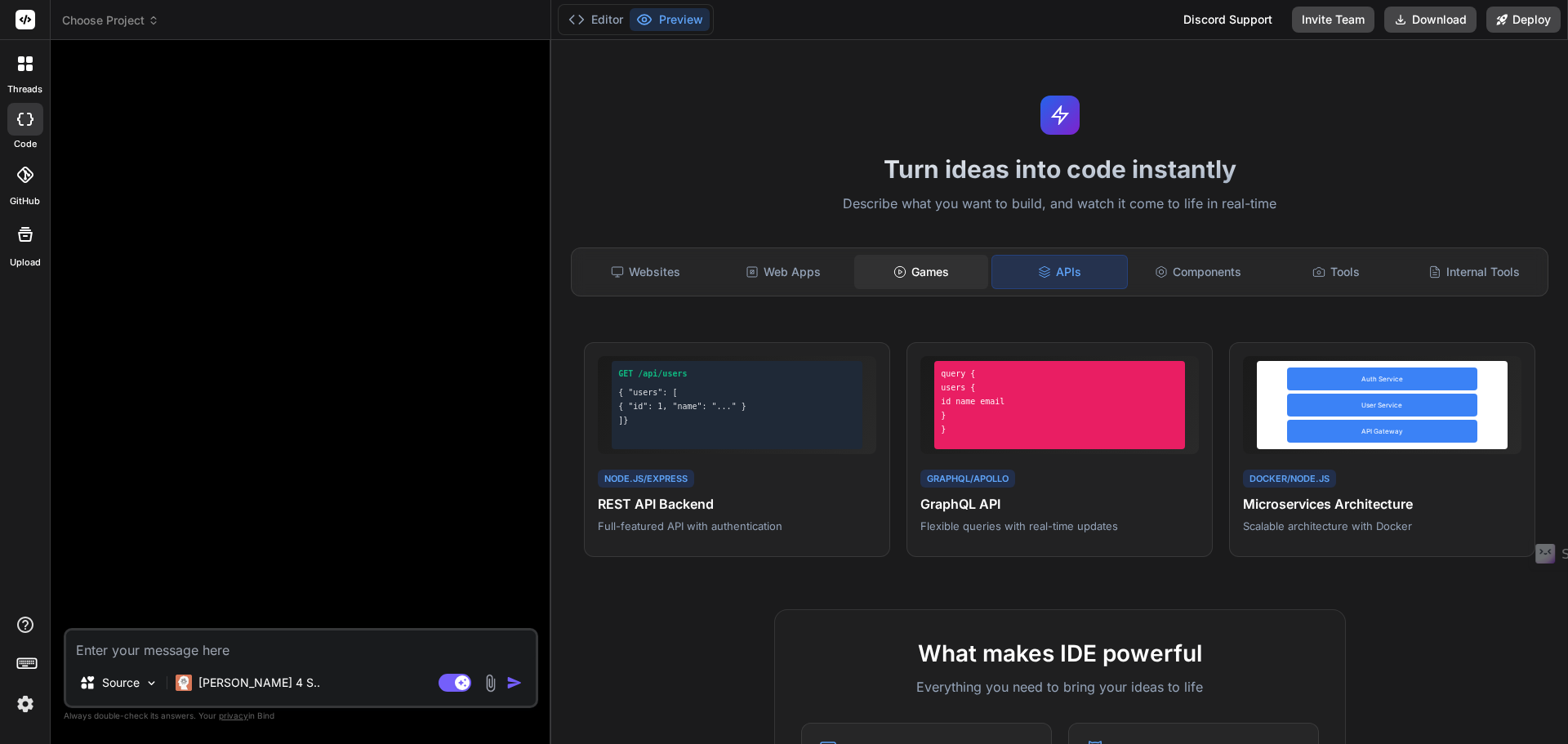
click at [937, 278] on div "Games" at bounding box center [922, 272] width 135 height 35
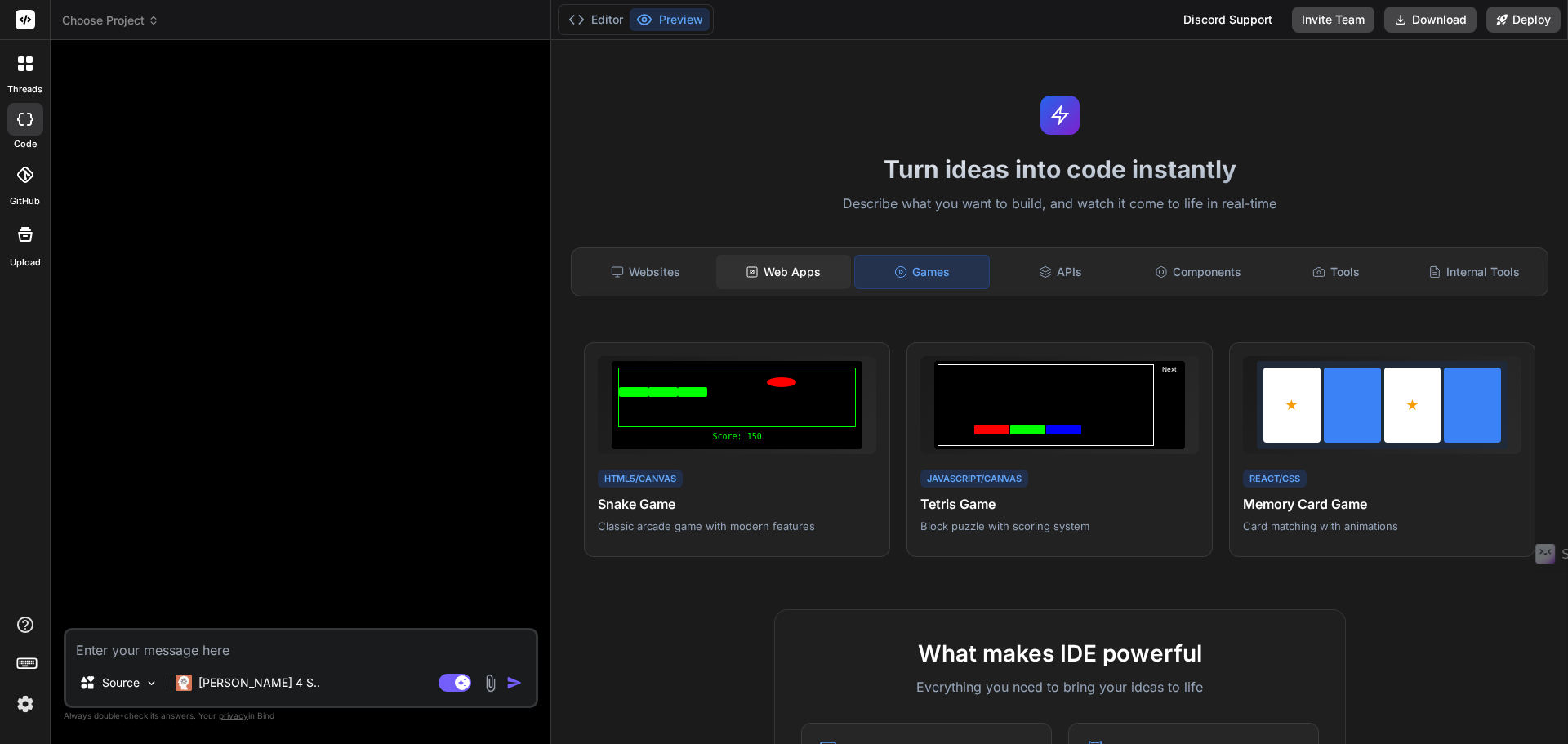
click at [801, 271] on div "Web Apps" at bounding box center [784, 272] width 135 height 35
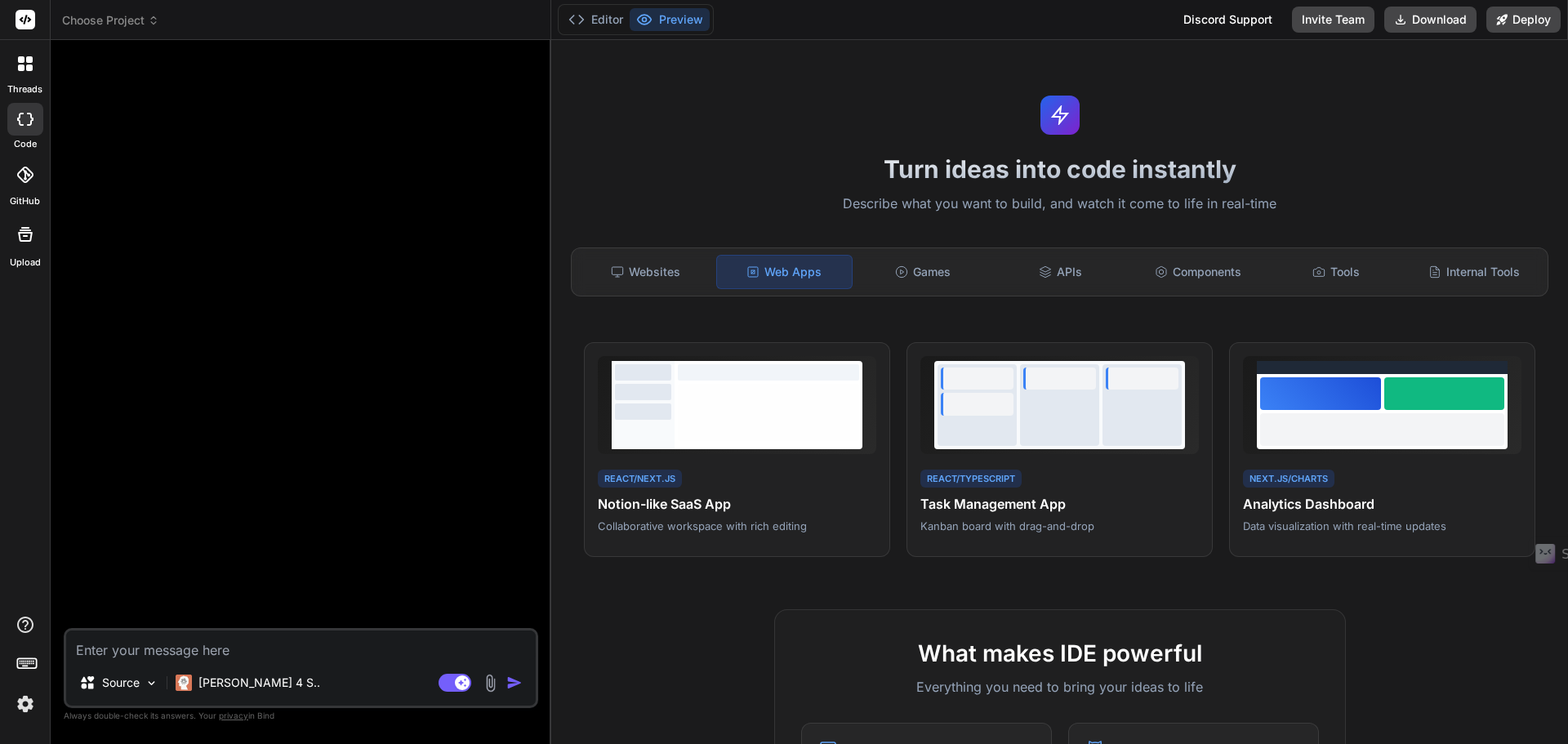
click at [206, 646] on textarea at bounding box center [301, 645] width 470 height 29
click at [144, 687] on div "Source" at bounding box center [119, 682] width 93 height 33
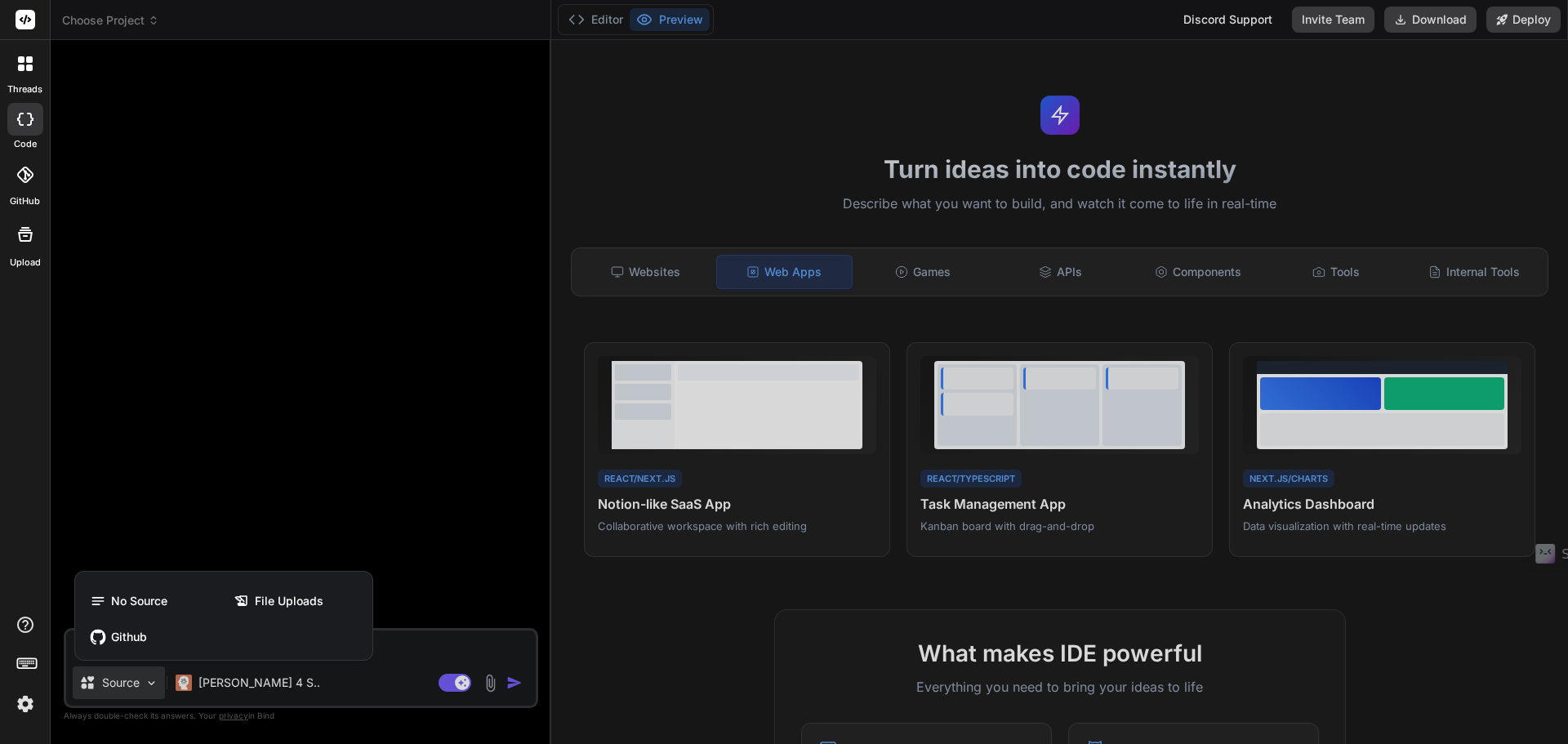
click at [405, 642] on div at bounding box center [784, 372] width 1568 height 744
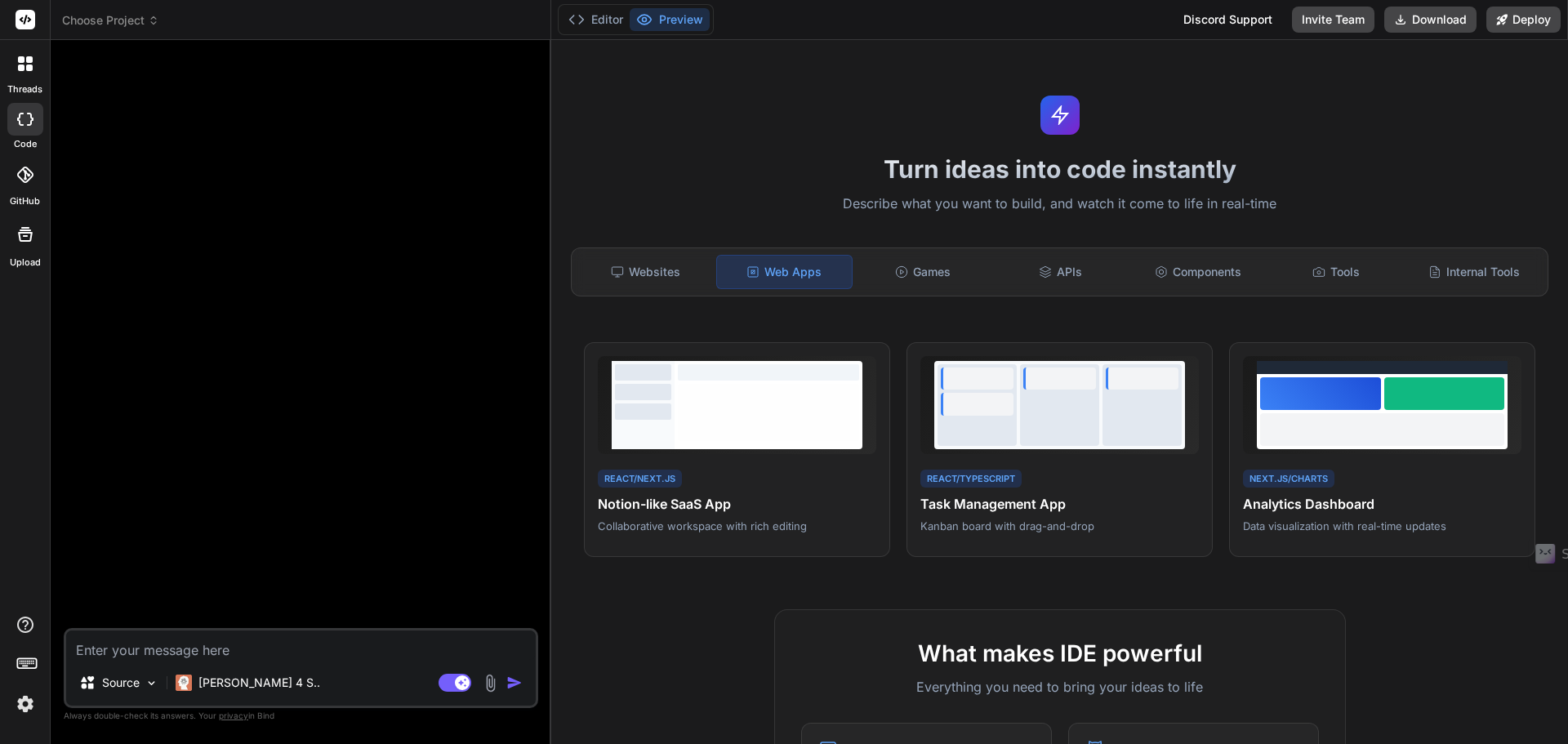
type textarea "x"
click at [655, 265] on div "Websites" at bounding box center [646, 272] width 135 height 35
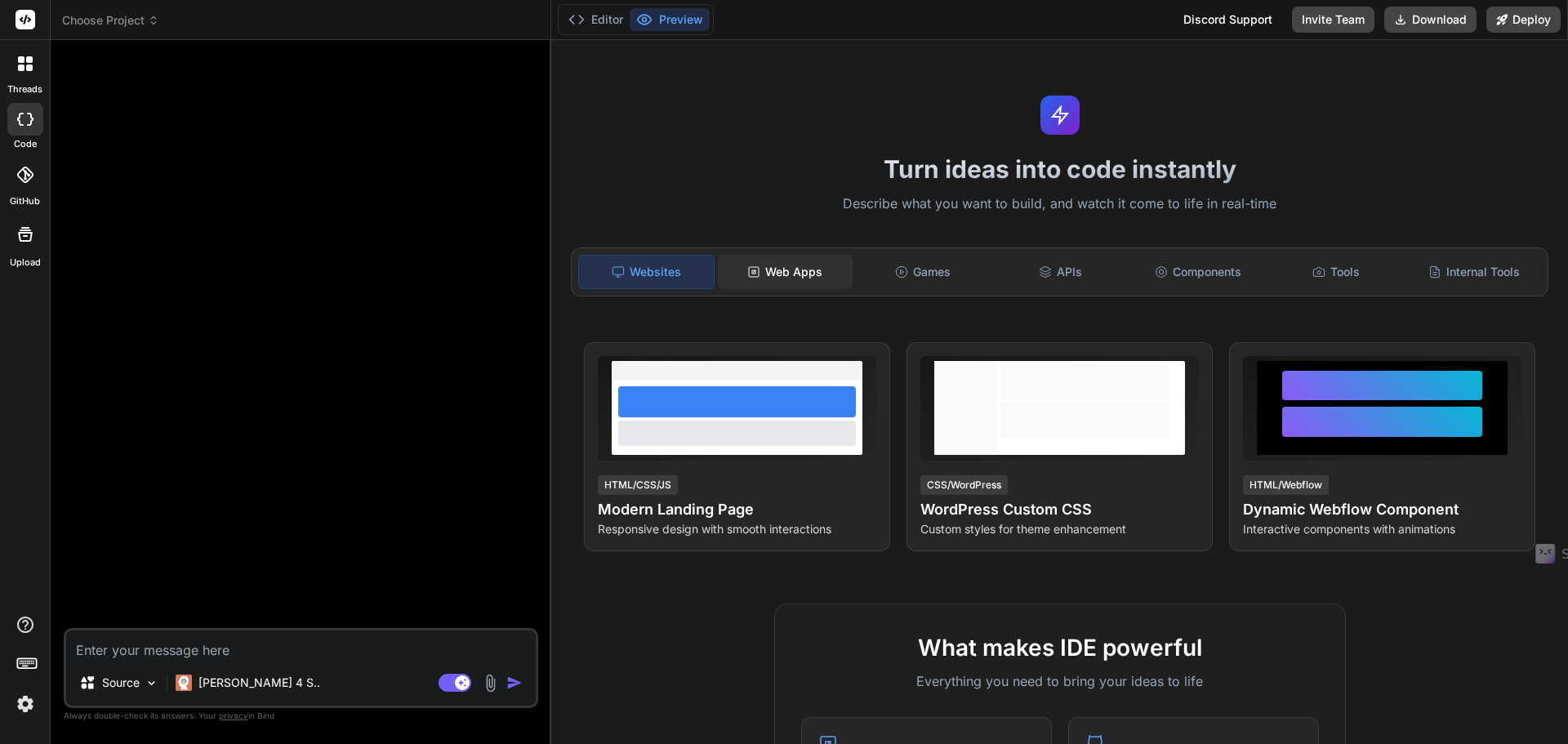
click at [802, 274] on div "Web Apps" at bounding box center [785, 272] width 135 height 35
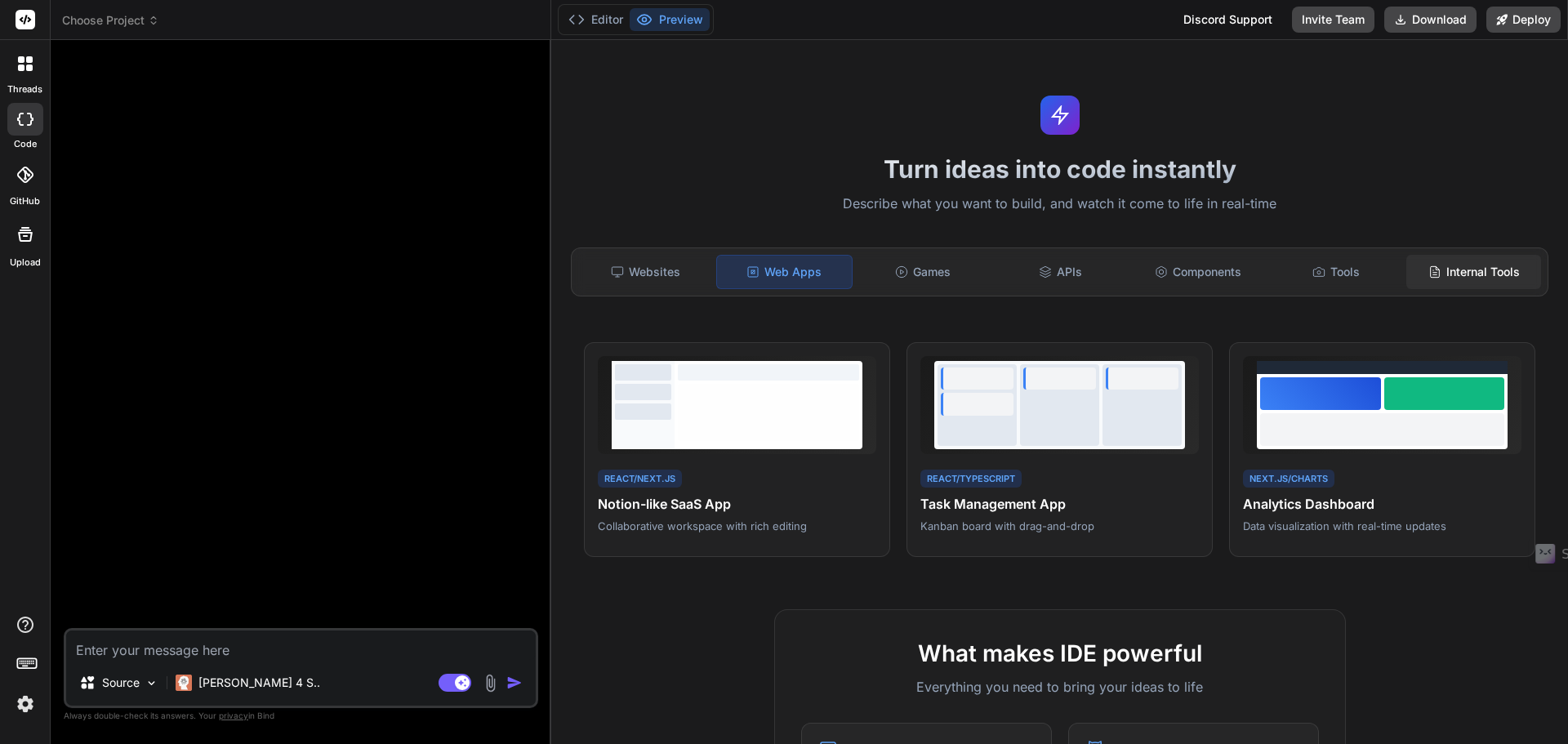
click at [1437, 269] on div "Internal Tools" at bounding box center [1473, 272] width 135 height 35
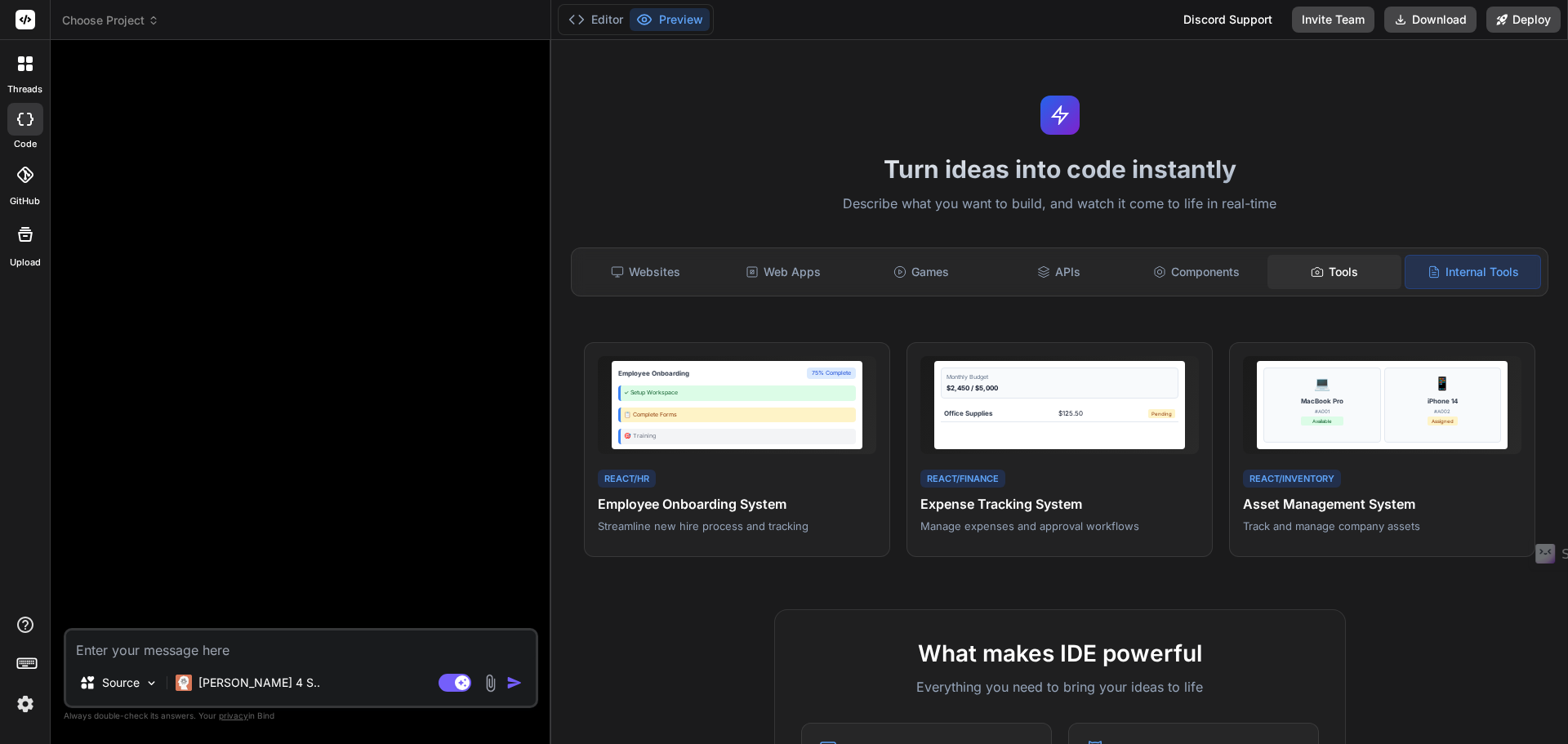
click at [1337, 277] on div "Tools" at bounding box center [1334, 272] width 135 height 35
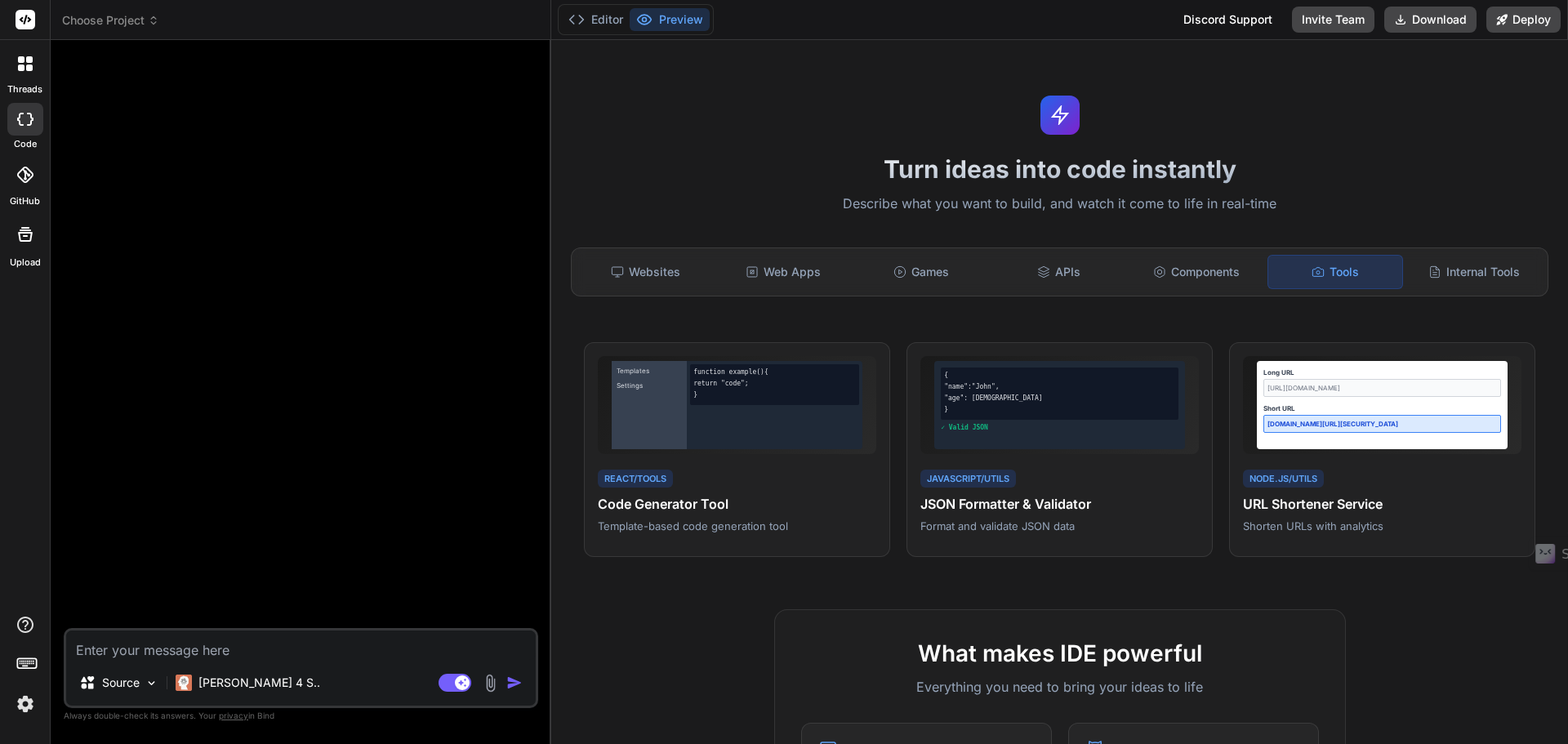
click at [106, 8] on header "Choose Project Created with Pixso." at bounding box center [300, 19] width 501 height 40
click at [114, 19] on span "Choose Project" at bounding box center [110, 20] width 97 height 16
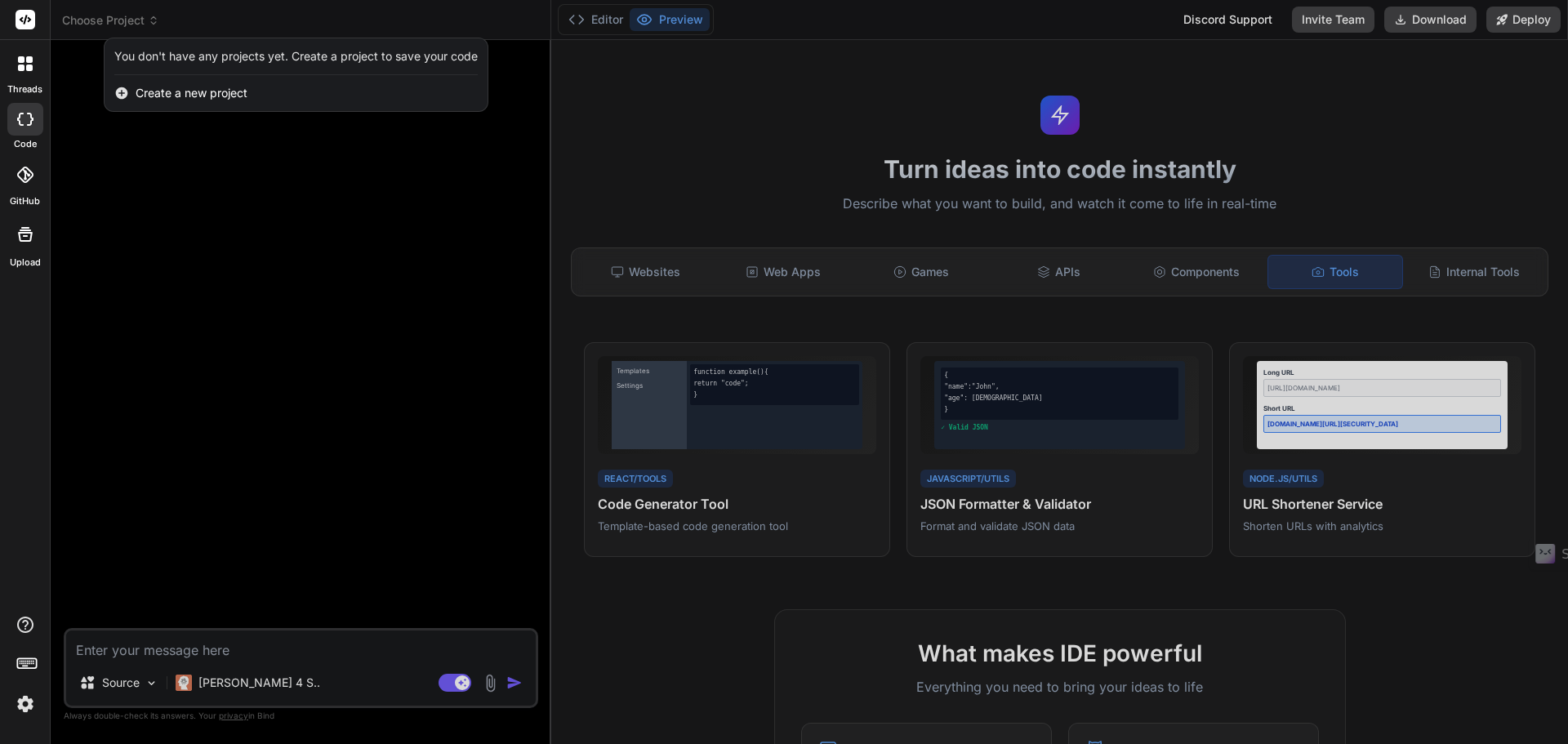
click at [220, 93] on span "Create a new project" at bounding box center [191, 93] width 112 height 16
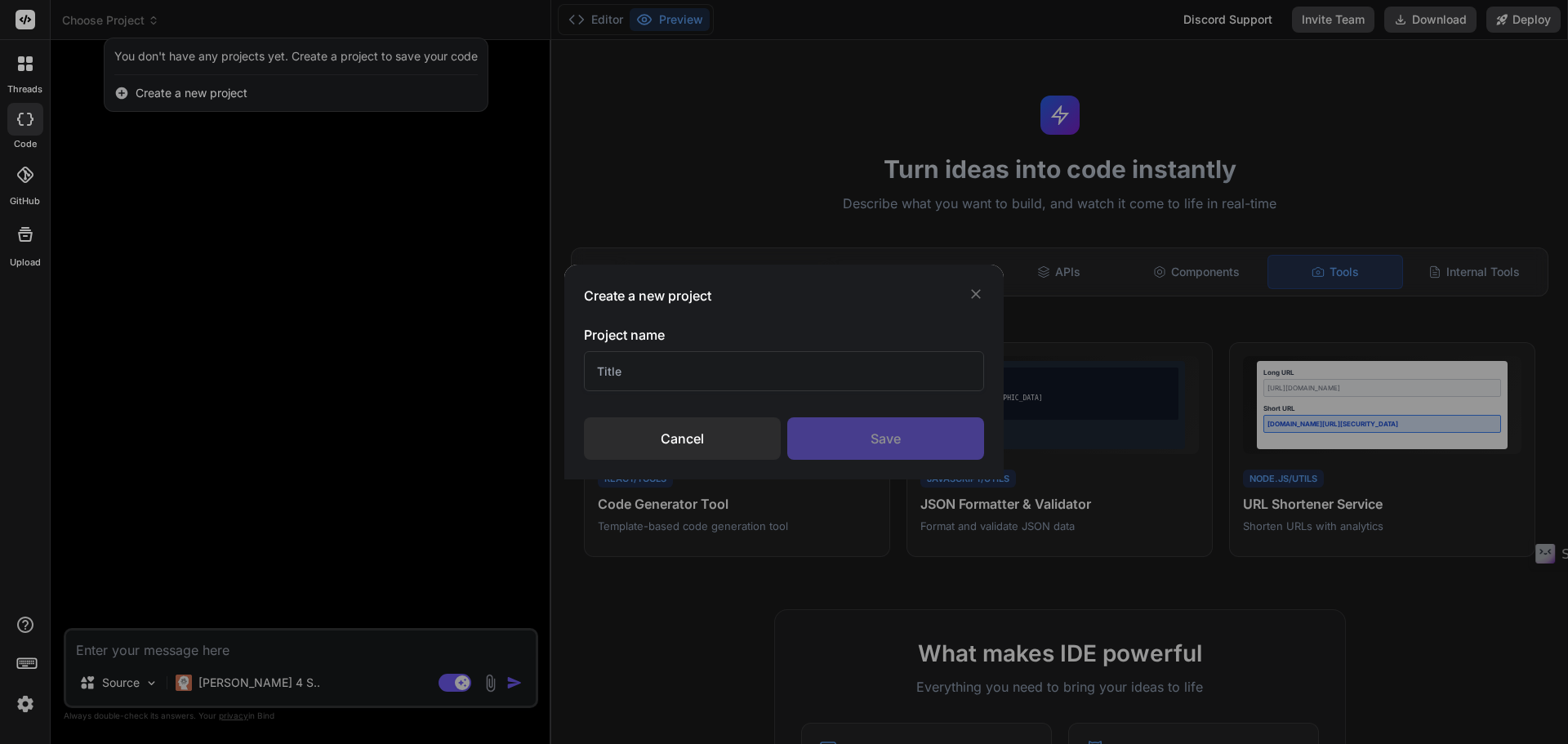
click at [684, 369] on input "text" at bounding box center [784, 371] width 400 height 40
type input "LK"
drag, startPoint x: 623, startPoint y: 371, endPoint x: 499, endPoint y: 343, distance: 127.1
click at [541, 356] on div "Create a new project Project name LK Cancel Save" at bounding box center [784, 372] width 1568 height 744
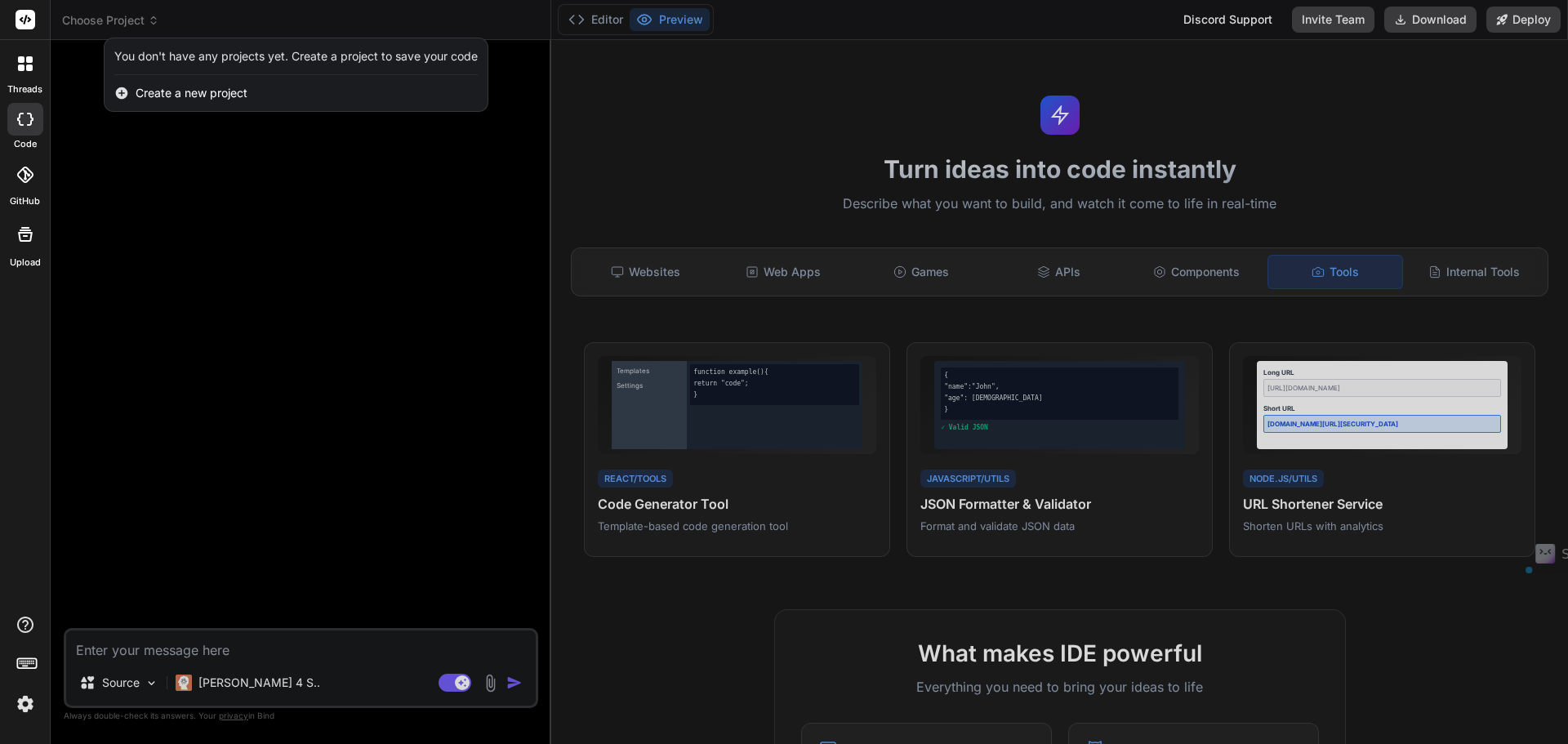
click at [189, 92] on span "Create a new project" at bounding box center [191, 93] width 112 height 16
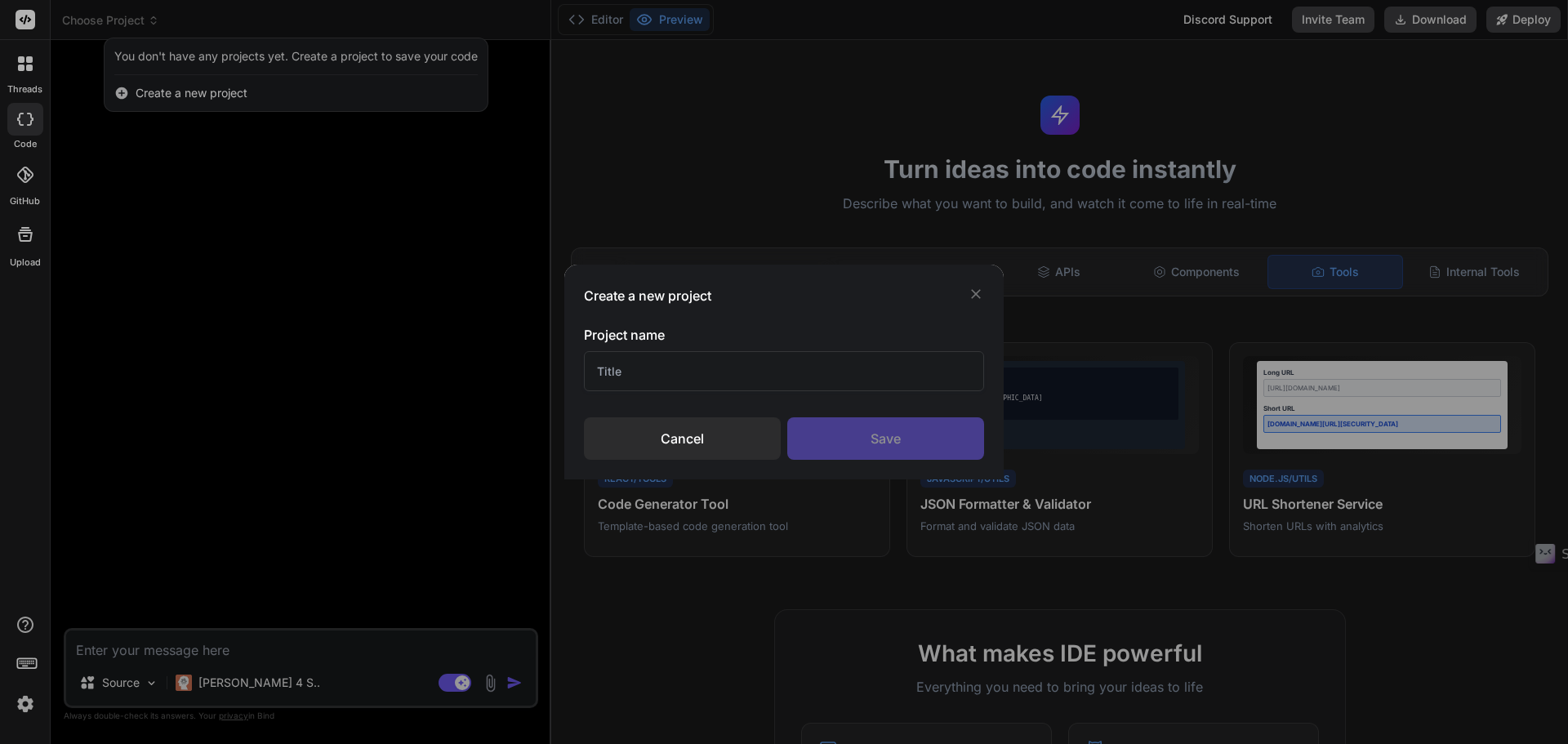
click at [640, 378] on input "text" at bounding box center [784, 371] width 400 height 40
click at [739, 436] on div "Cancel" at bounding box center [682, 438] width 197 height 42
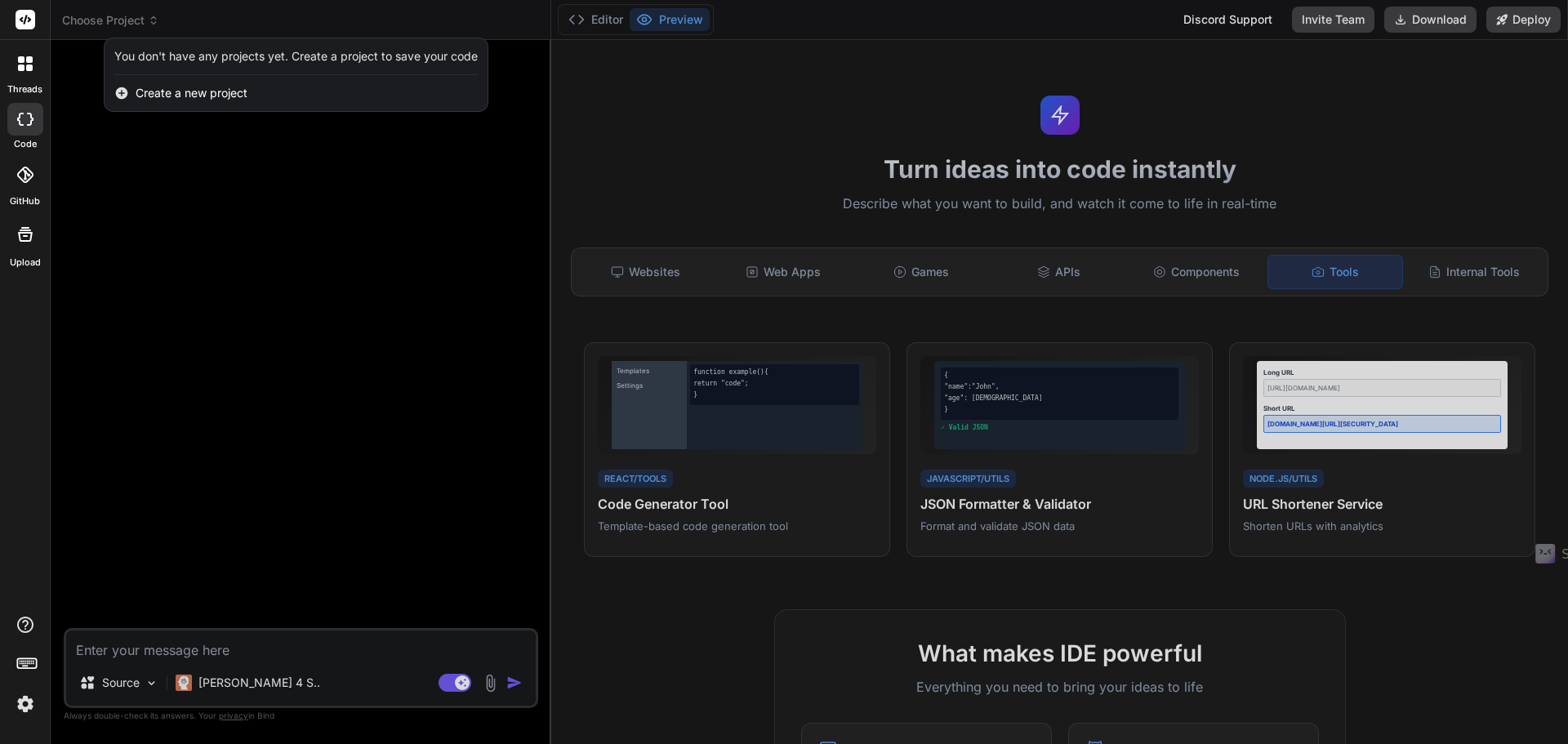
click at [183, 173] on div at bounding box center [784, 372] width 1568 height 744
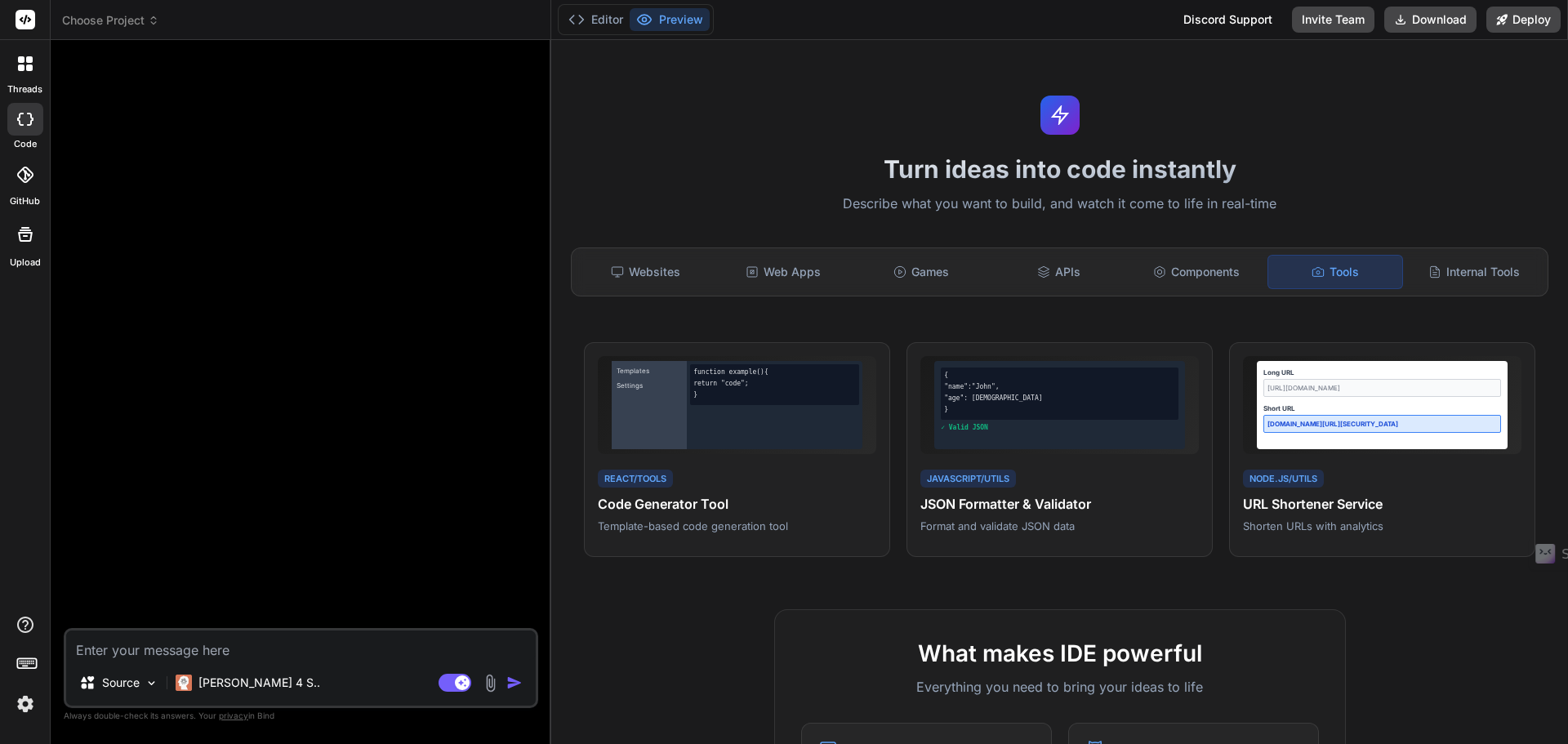
click at [154, 22] on icon at bounding box center [153, 20] width 12 height 12
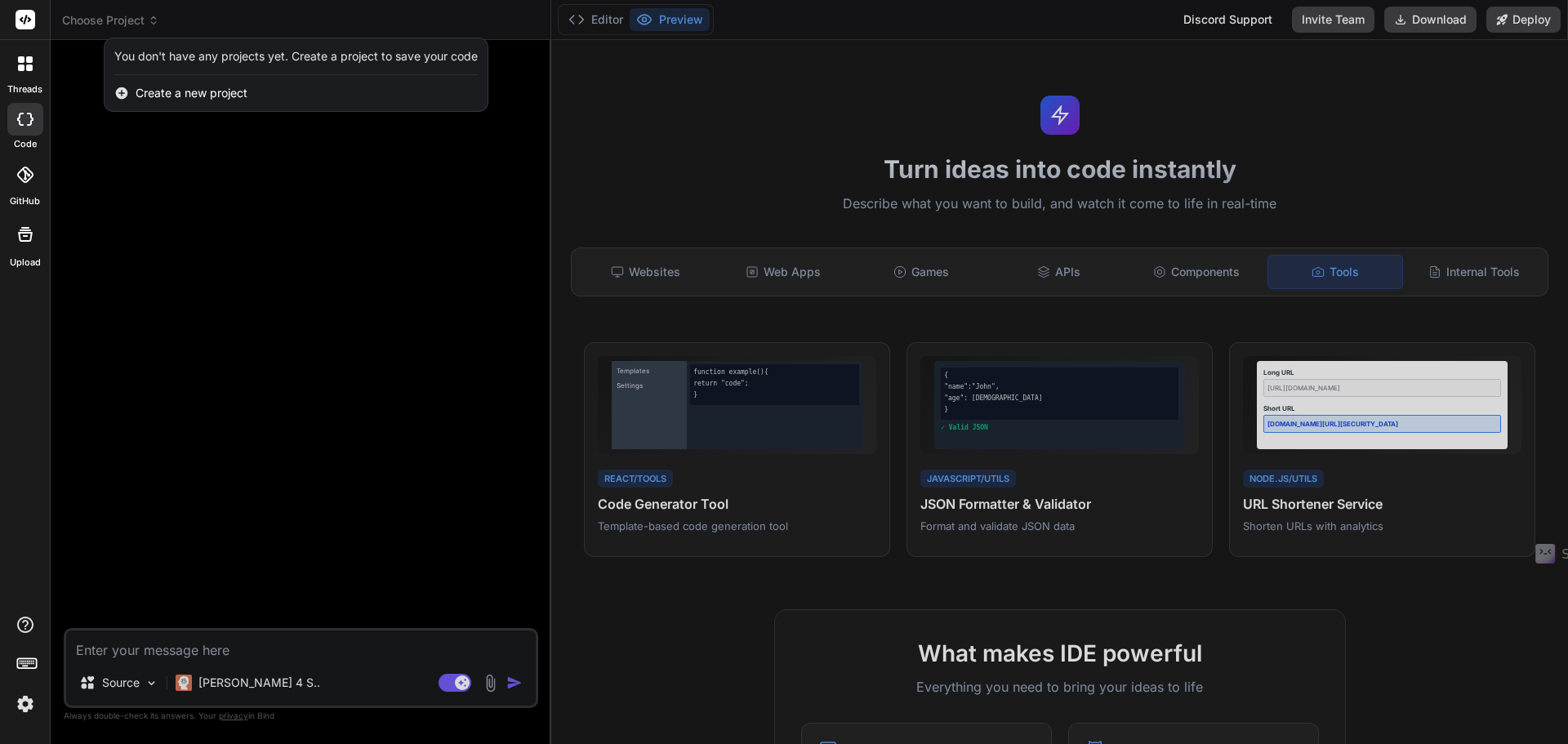
click at [156, 96] on span "Create a new project" at bounding box center [191, 93] width 112 height 16
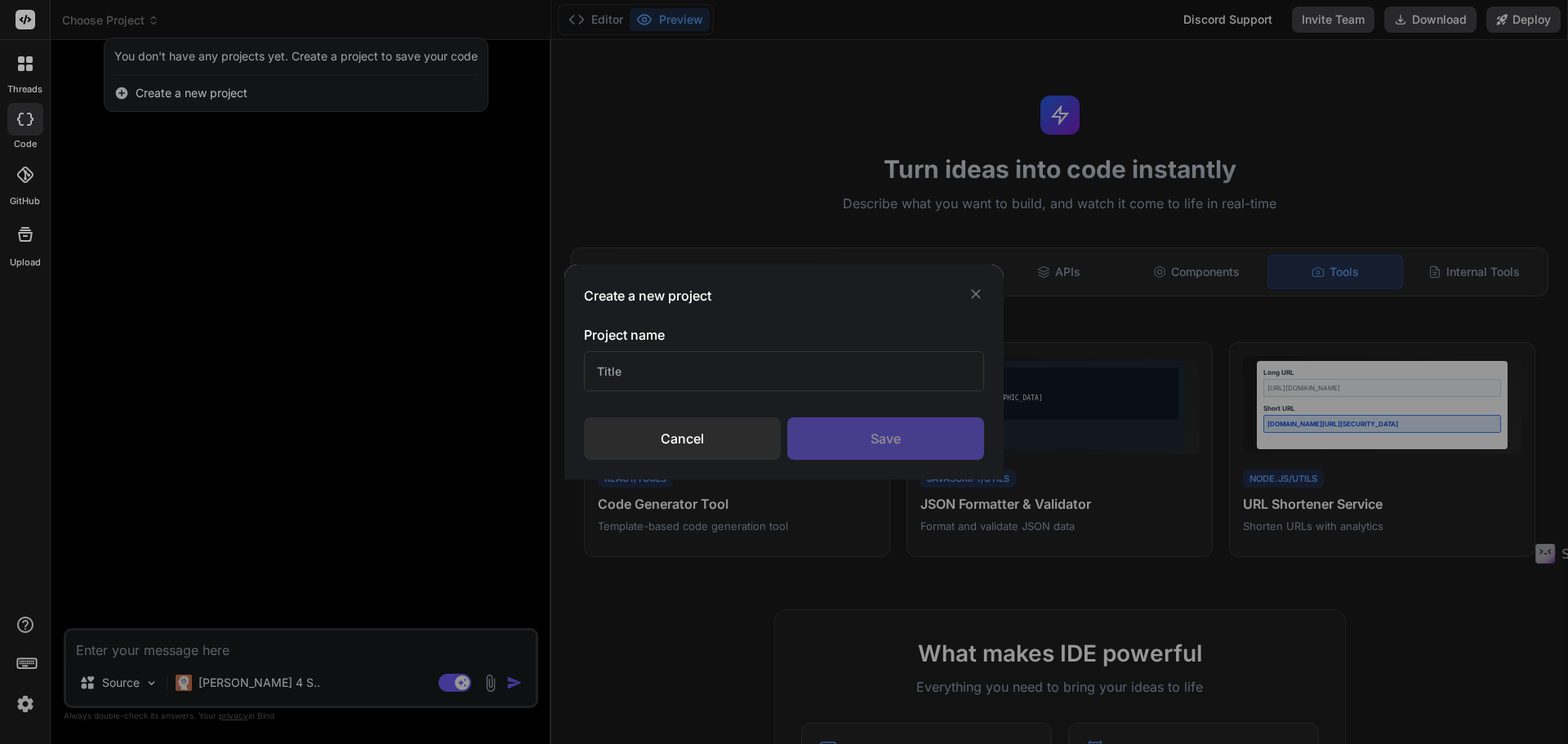
click at [751, 382] on input "text" at bounding box center [784, 371] width 400 height 40
type input "BM"
click at [922, 455] on div "Save" at bounding box center [886, 438] width 197 height 42
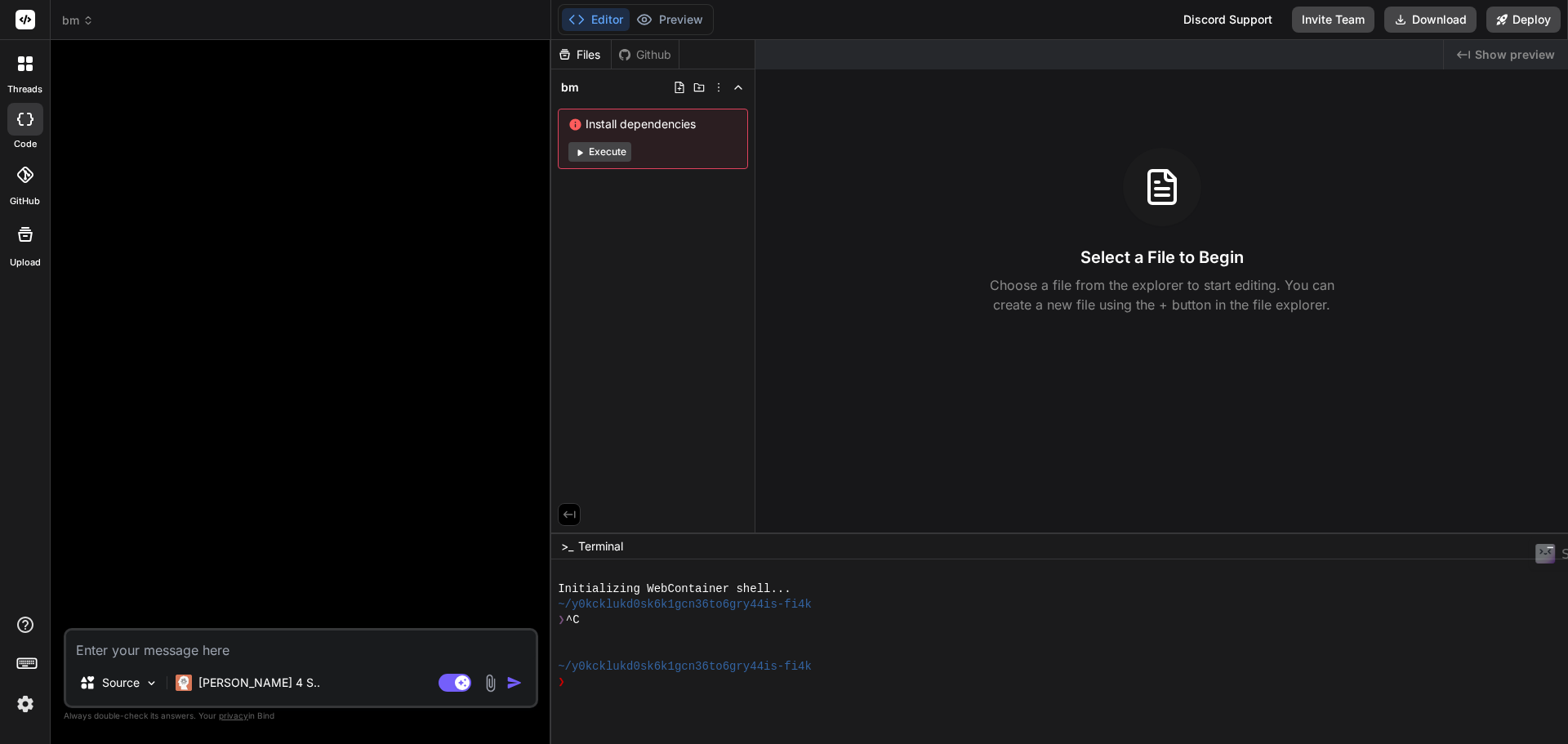
click at [234, 657] on textarea at bounding box center [301, 645] width 470 height 29
click at [610, 151] on button "Execute" at bounding box center [599, 152] width 63 height 19
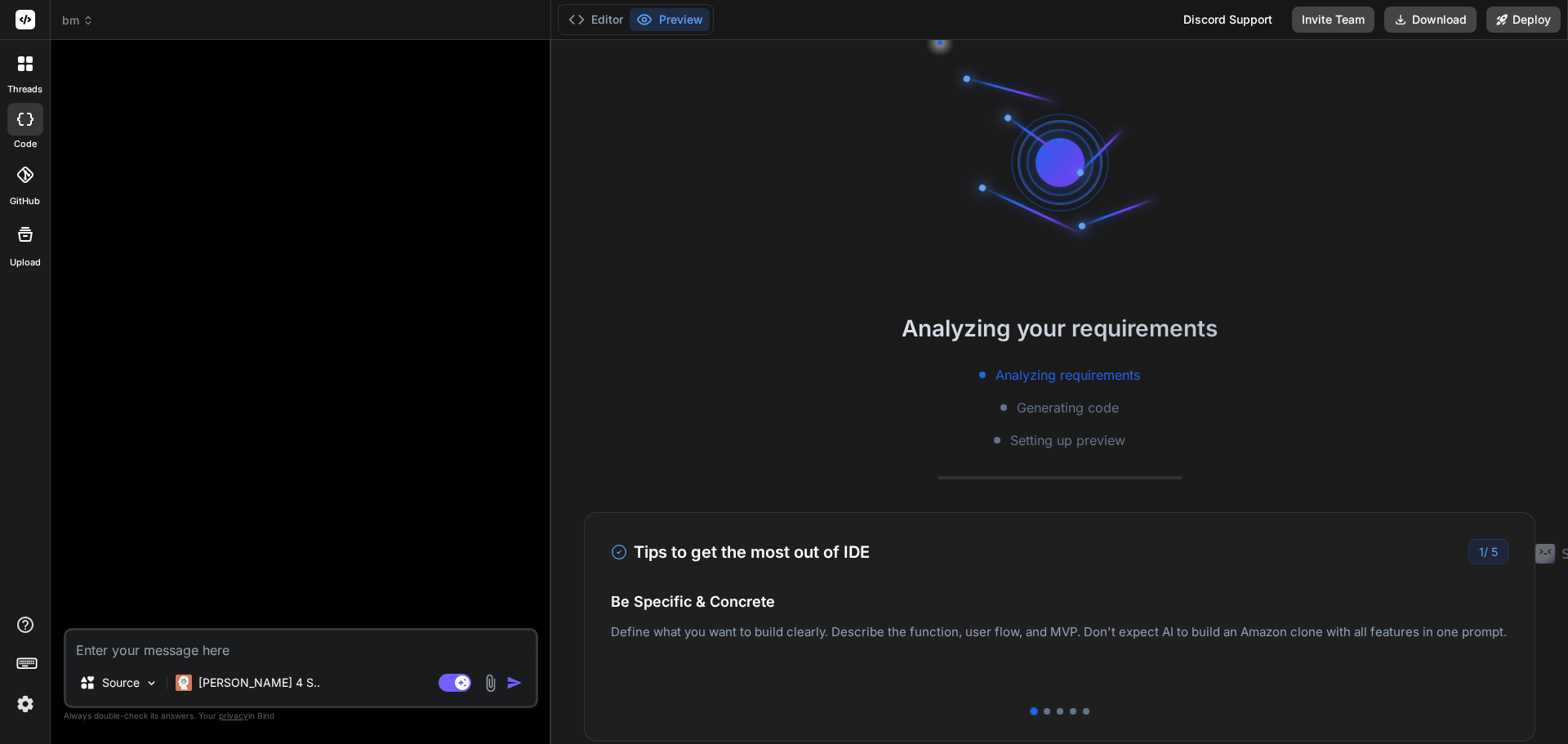
scroll to position [31, 0]
click at [594, 15] on button "Editor" at bounding box center [595, 19] width 68 height 23
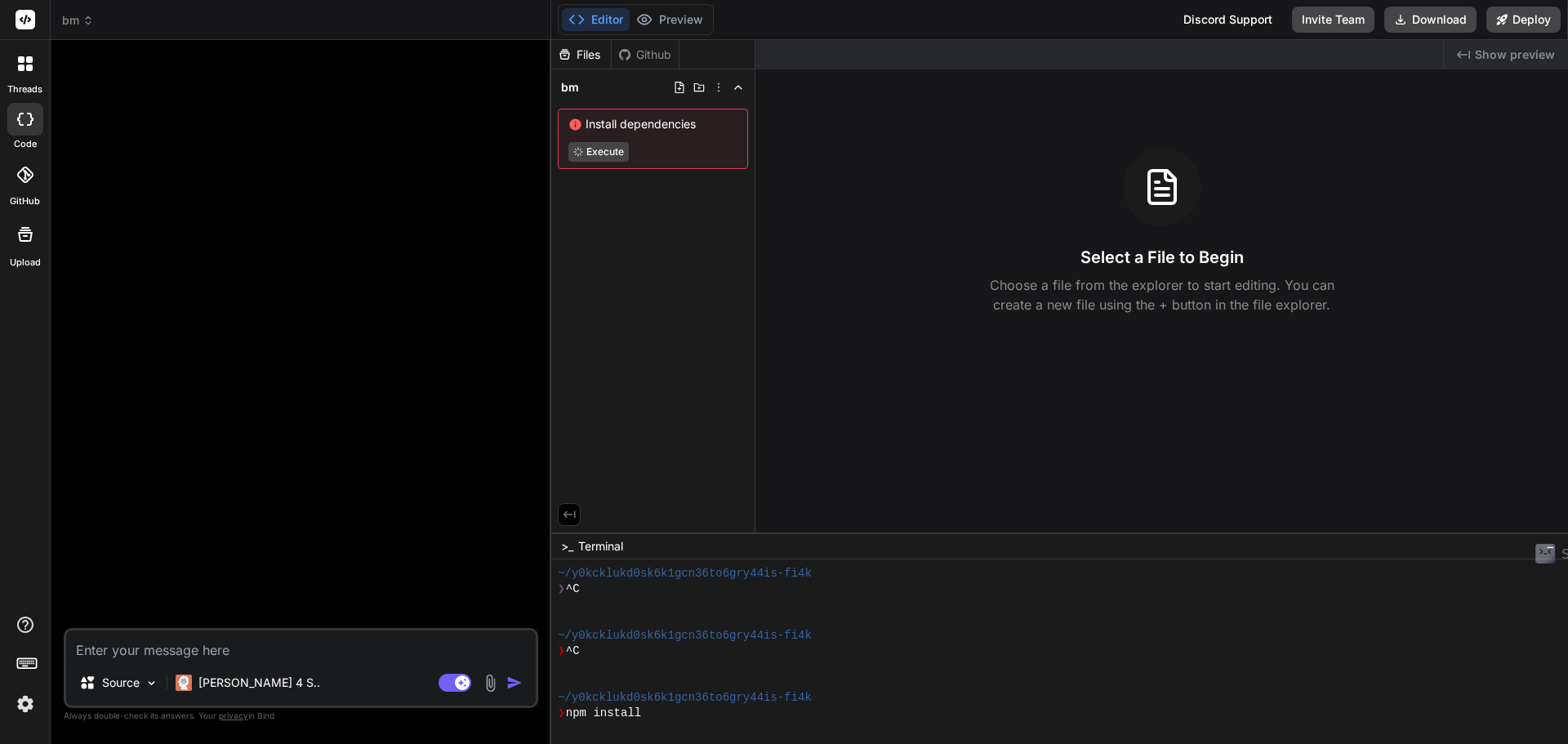
click at [829, 252] on div "Select a File to Begin Choose a file from the explorer to start editing. You ca…" at bounding box center [1162, 231] width 812 height 167
click at [675, 14] on button "Preview" at bounding box center [669, 19] width 80 height 23
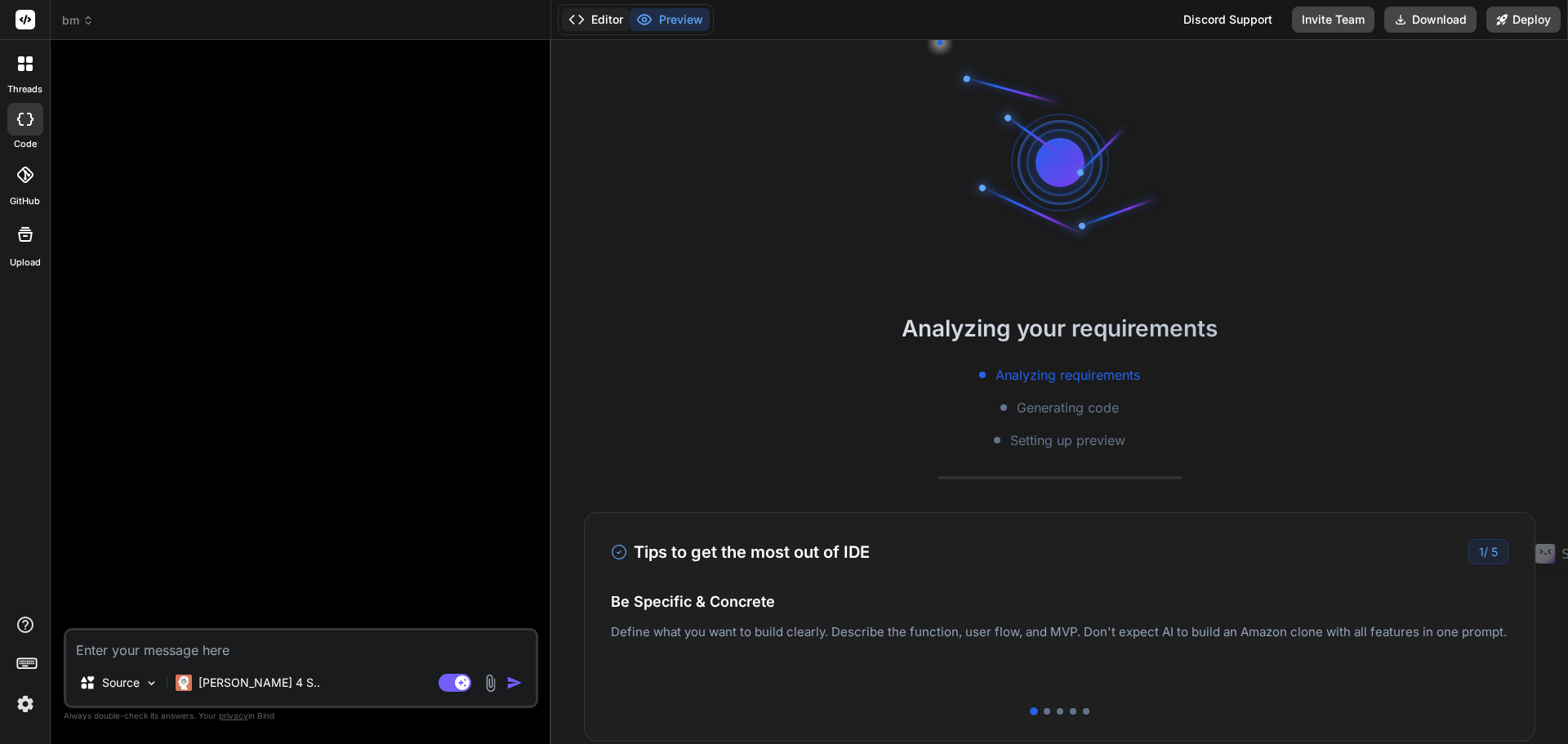
click at [591, 18] on button "Editor" at bounding box center [595, 19] width 68 height 23
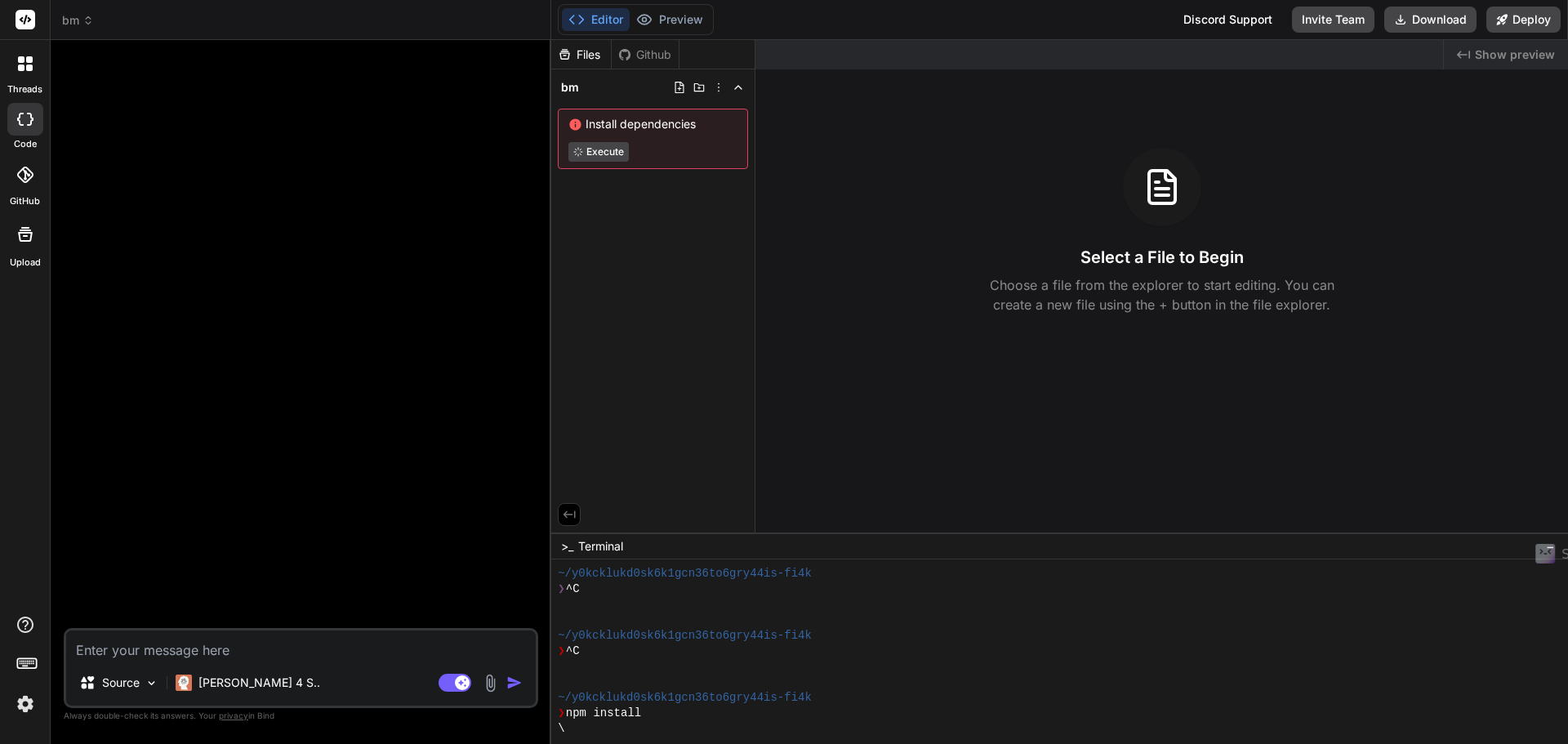
click at [309, 653] on textarea at bounding box center [301, 645] width 470 height 29
click at [258, 679] on p "[PERSON_NAME] 4 S.." at bounding box center [260, 682] width 122 height 16
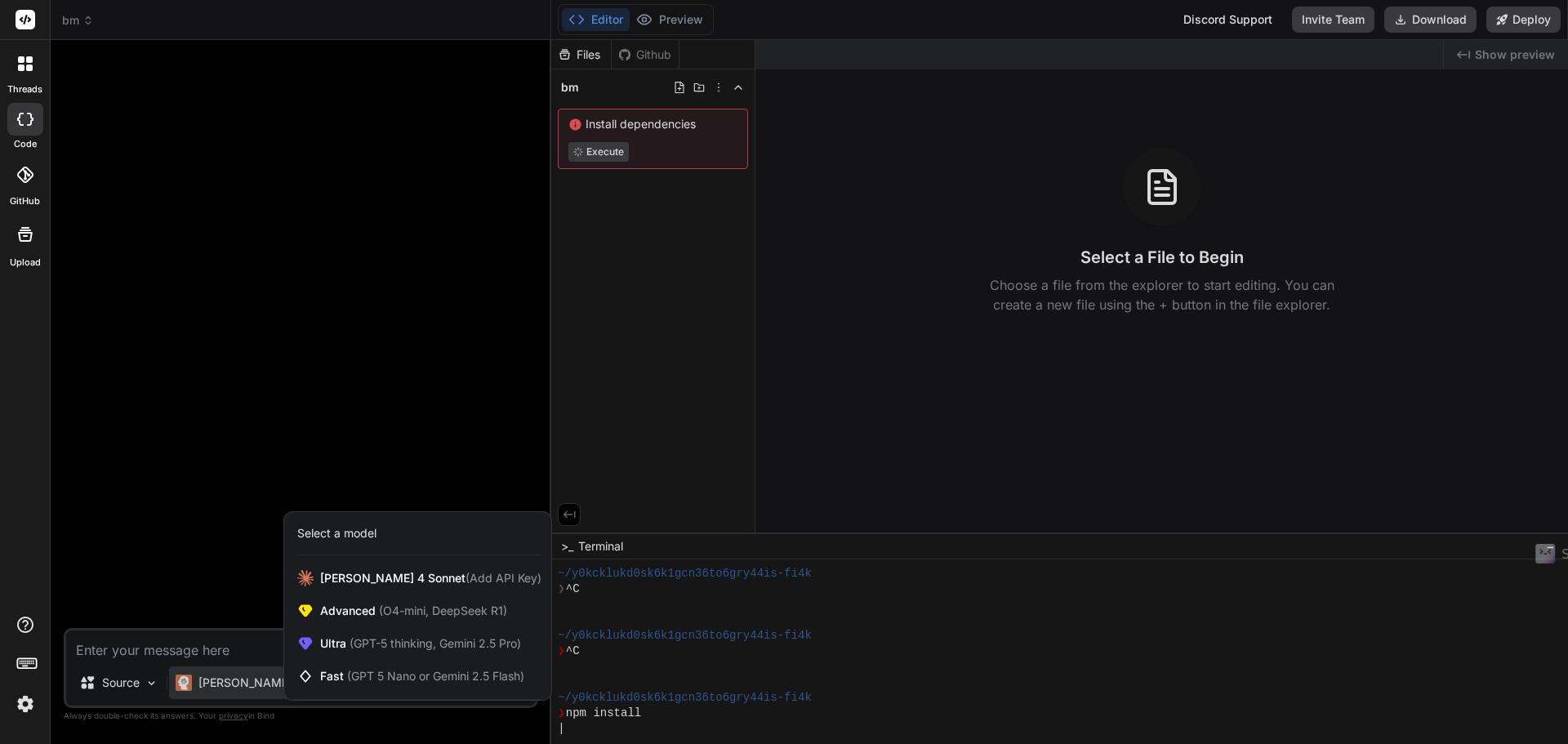
scroll to position [140, 0]
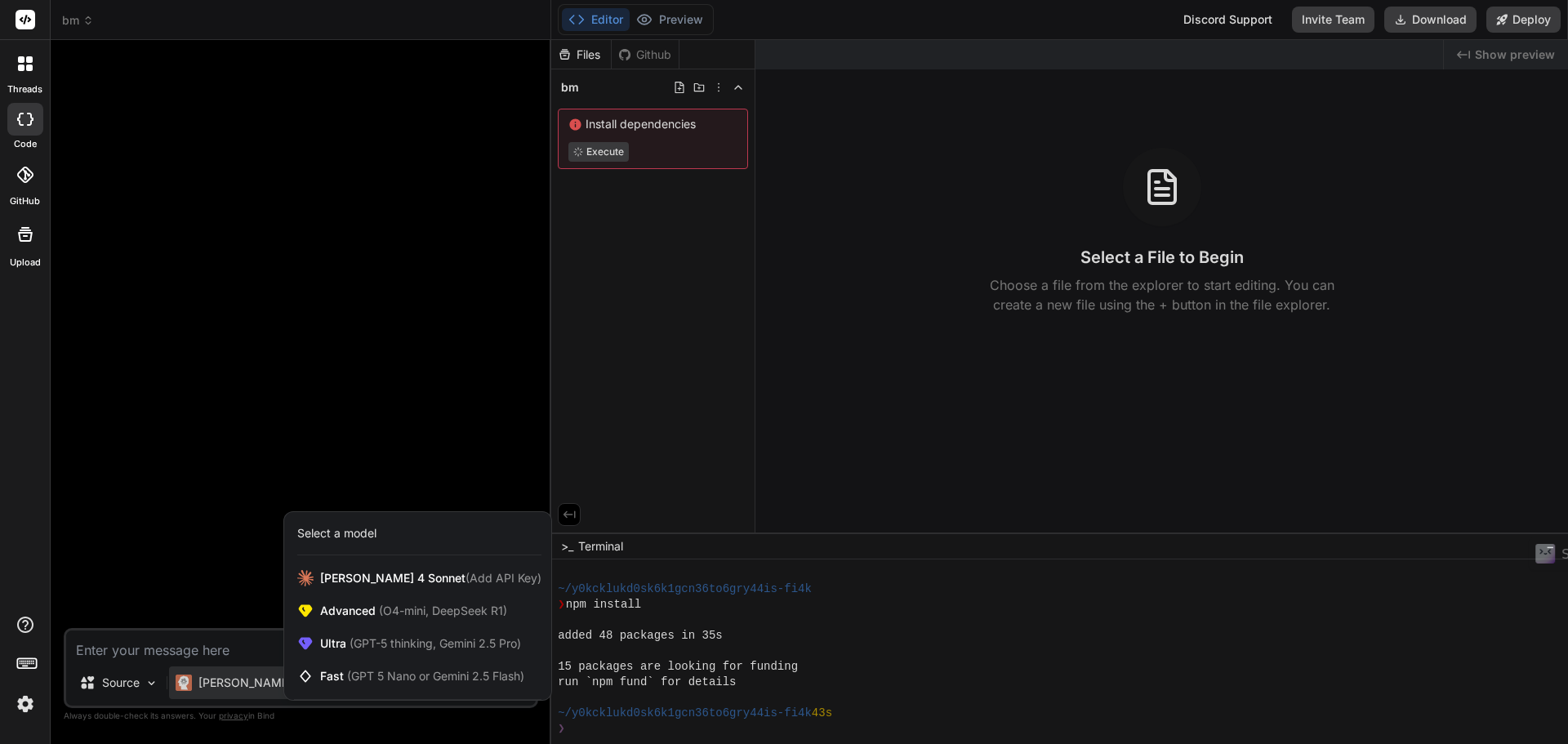
click at [221, 656] on div at bounding box center [784, 372] width 1568 height 744
type textarea "x"
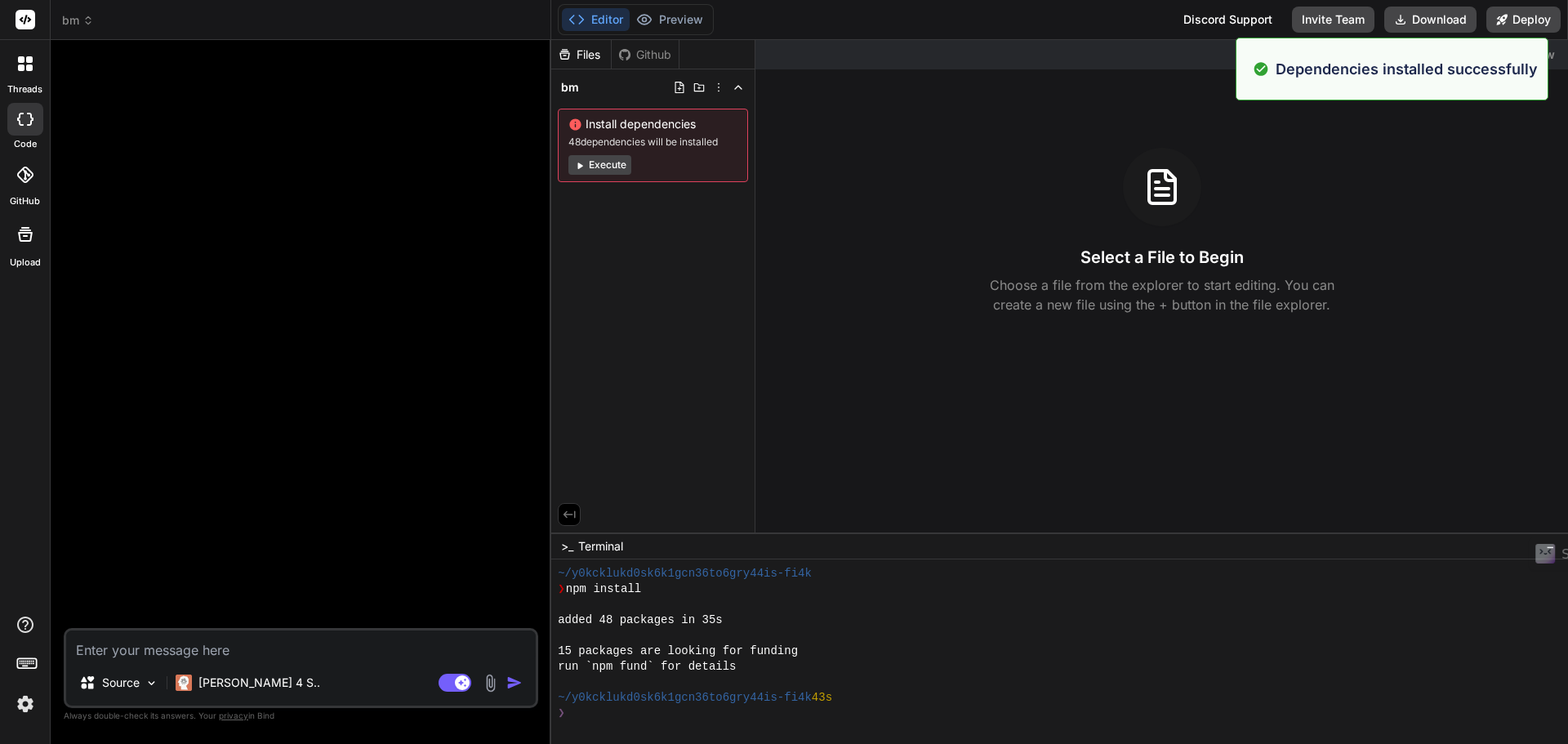
scroll to position [186, 0]
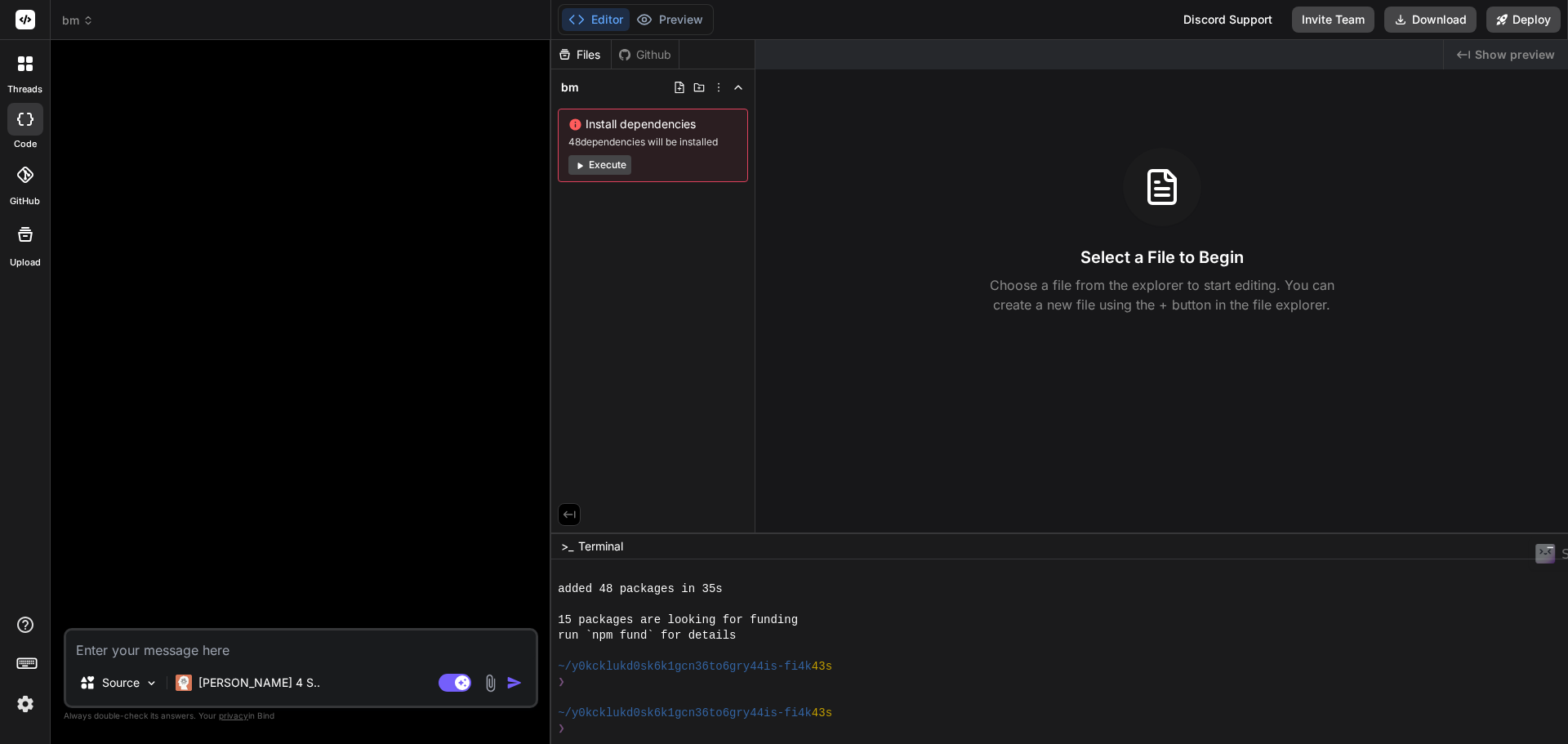
click at [247, 654] on textarea at bounding box center [301, 645] width 470 height 29
type textarea "e"
type textarea "x"
type textarea "er"
type textarea "x"
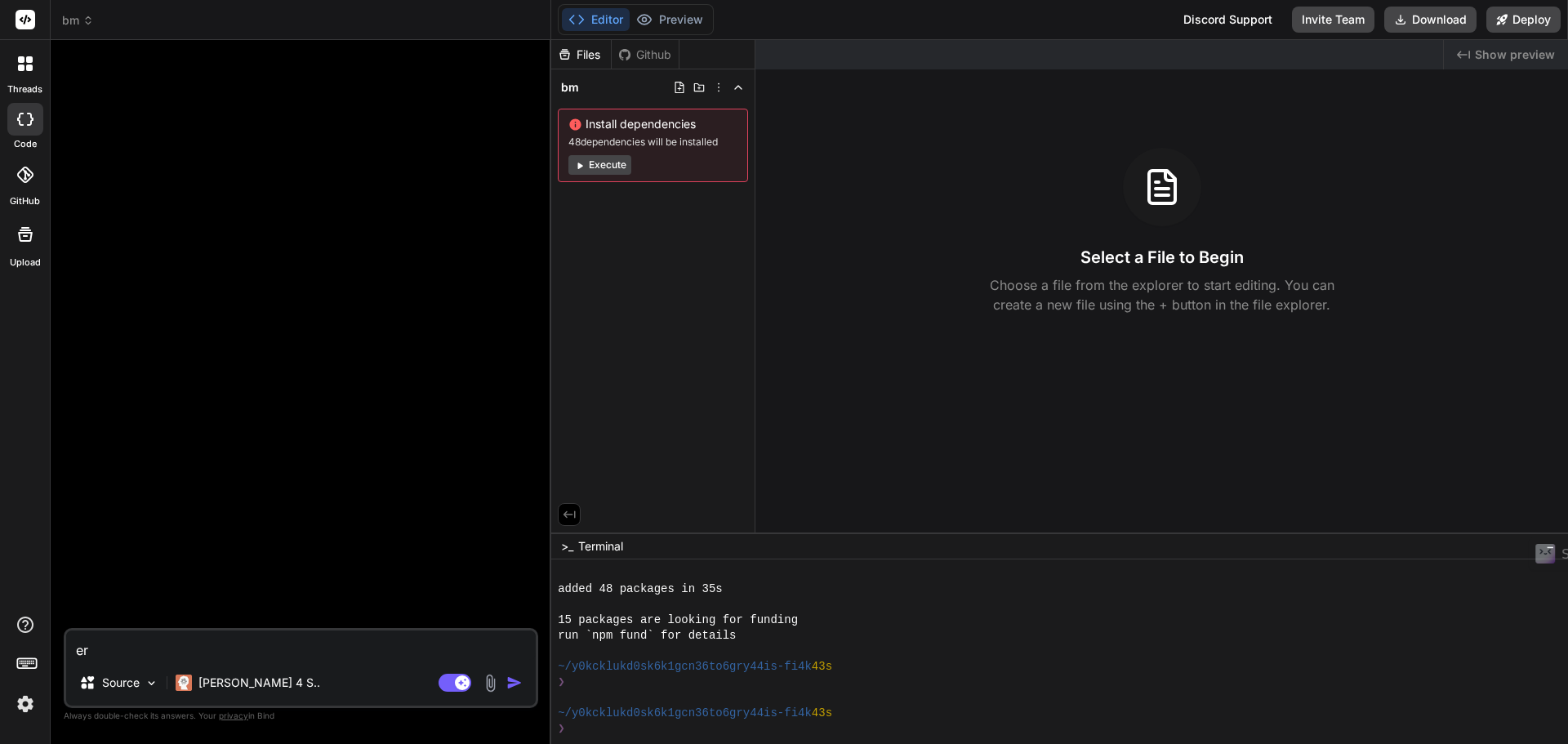
type textarea "ers"
type textarea "x"
type textarea "erst"
type textarea "x"
type textarea "erste"
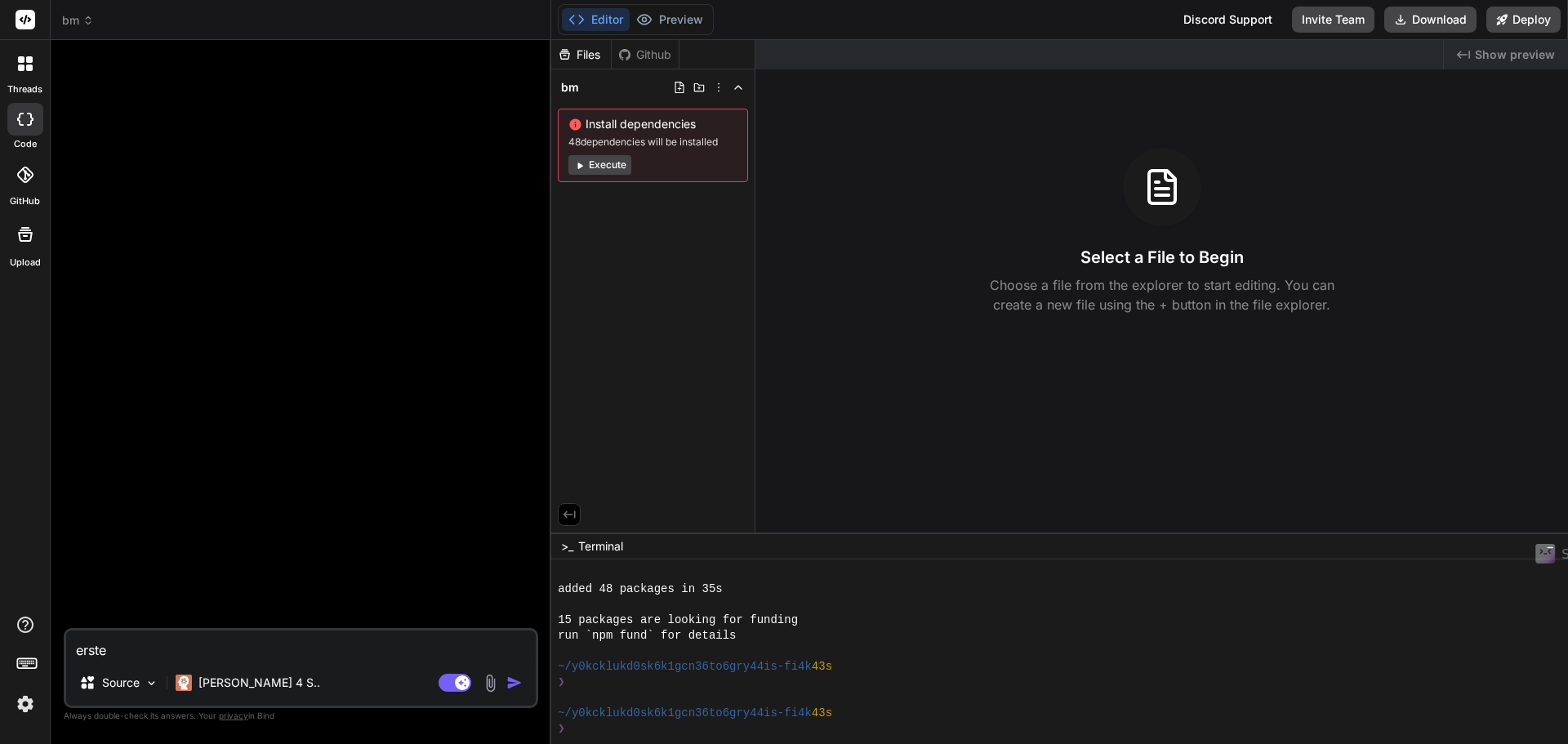
type textarea "x"
type textarea "erstel"
type textarea "x"
type textarea "erstell"
type textarea "x"
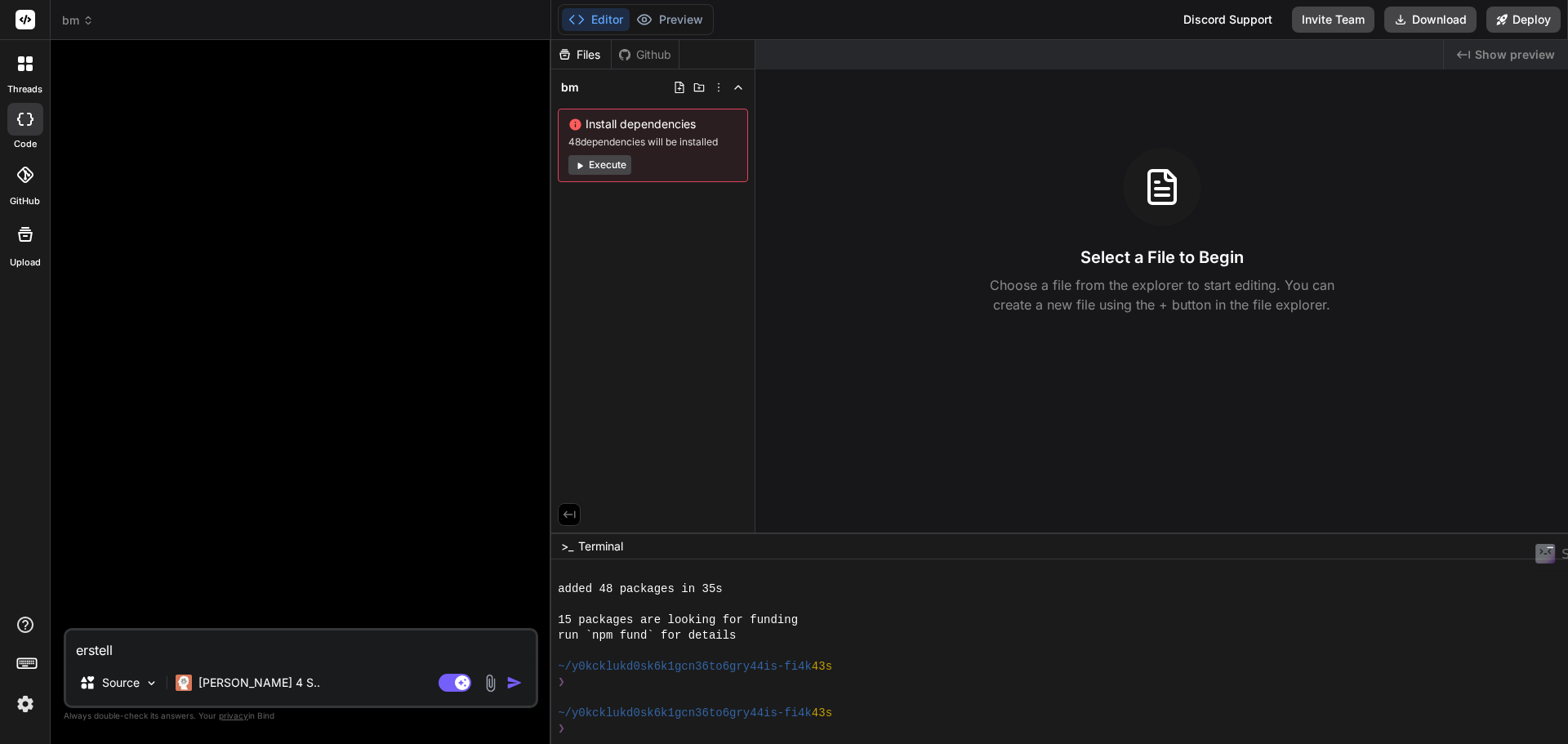
type textarea "erstelle"
type textarea "x"
type textarea "erstelle"
type textarea "x"
type textarea "erstelle m"
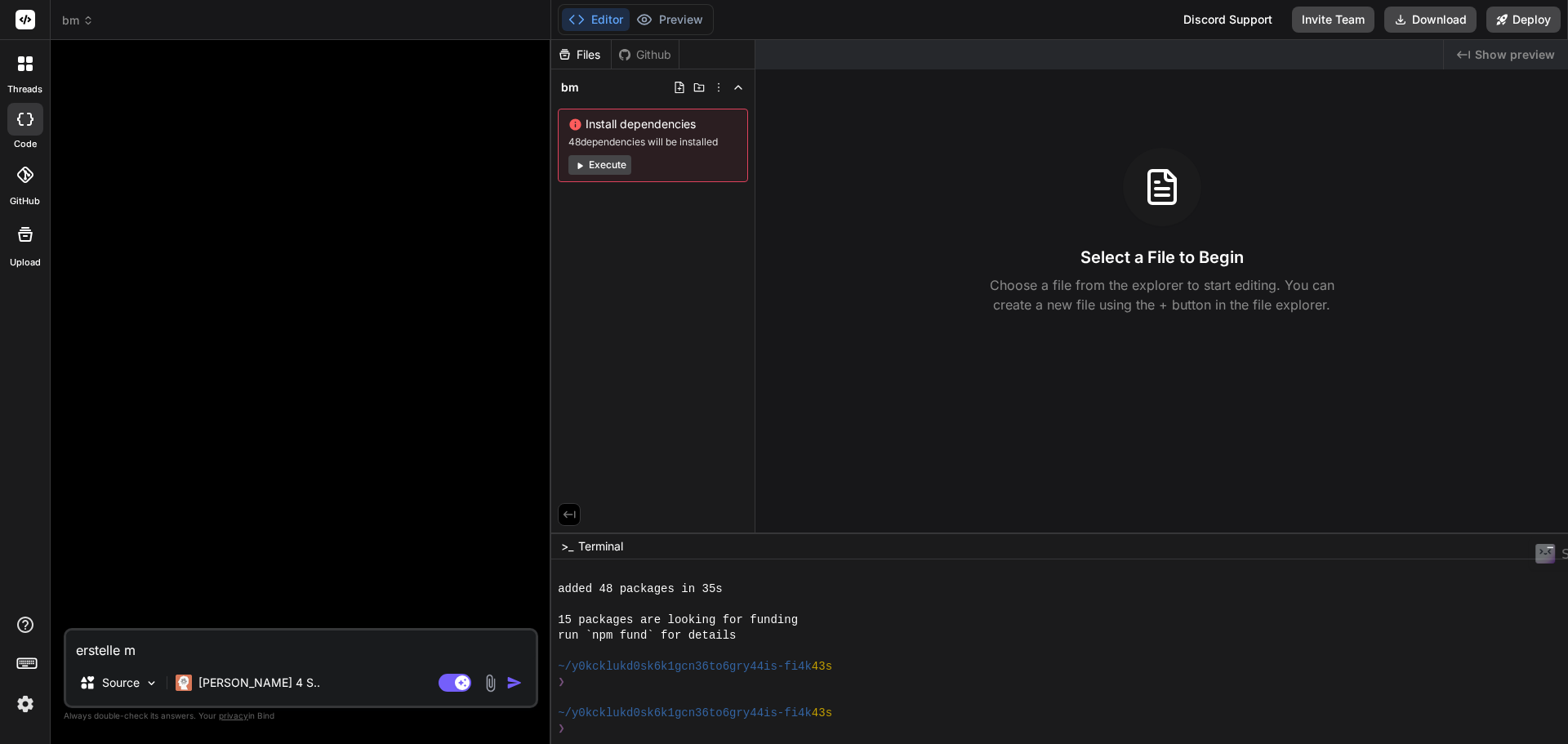
type textarea "x"
type textarea "erstelle mi"
type textarea "x"
type textarea "erstelle mir"
type textarea "x"
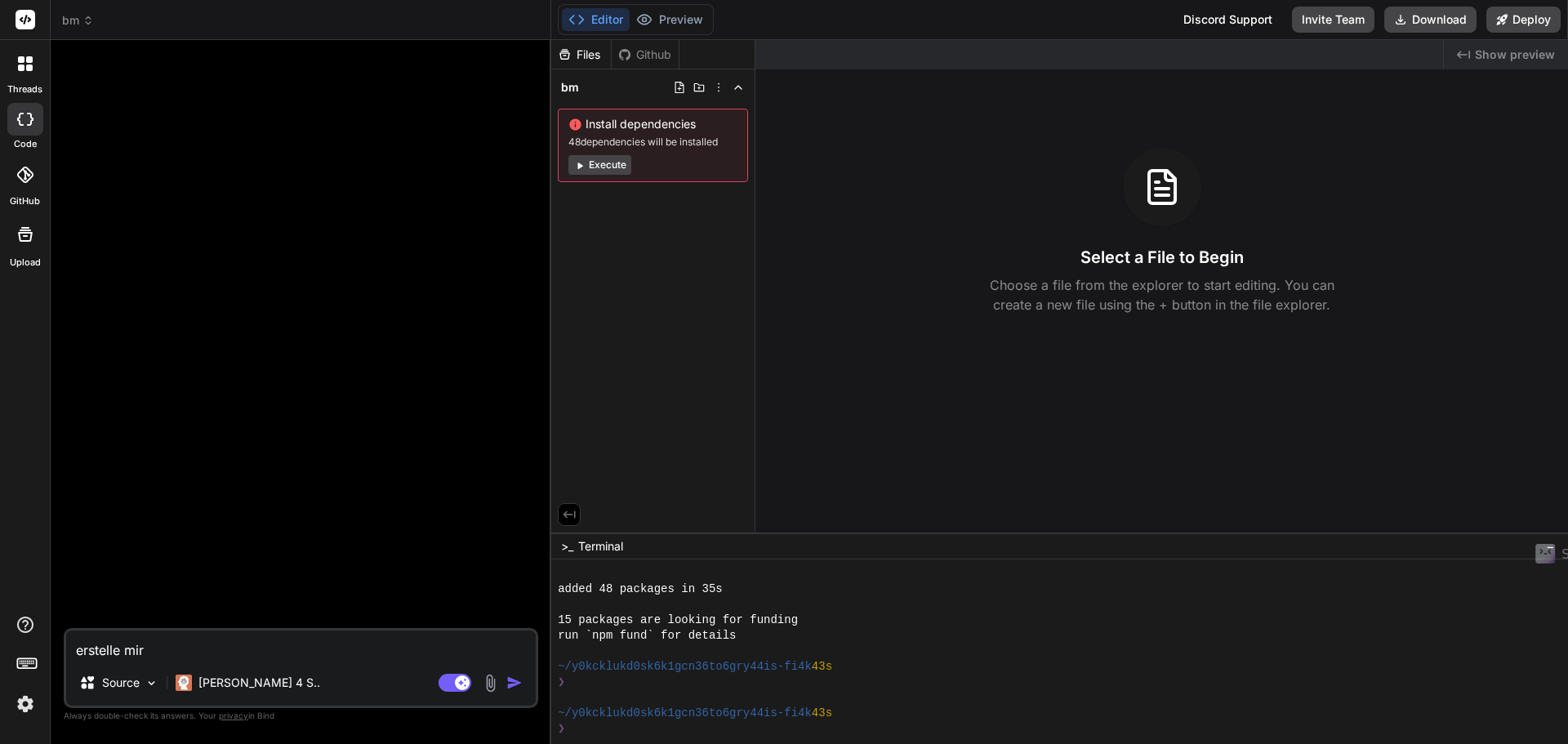
type textarea "erstelle mir"
type textarea "x"
type textarea "erstelle mir e"
type textarea "x"
type textarea "erstelle mir ei"
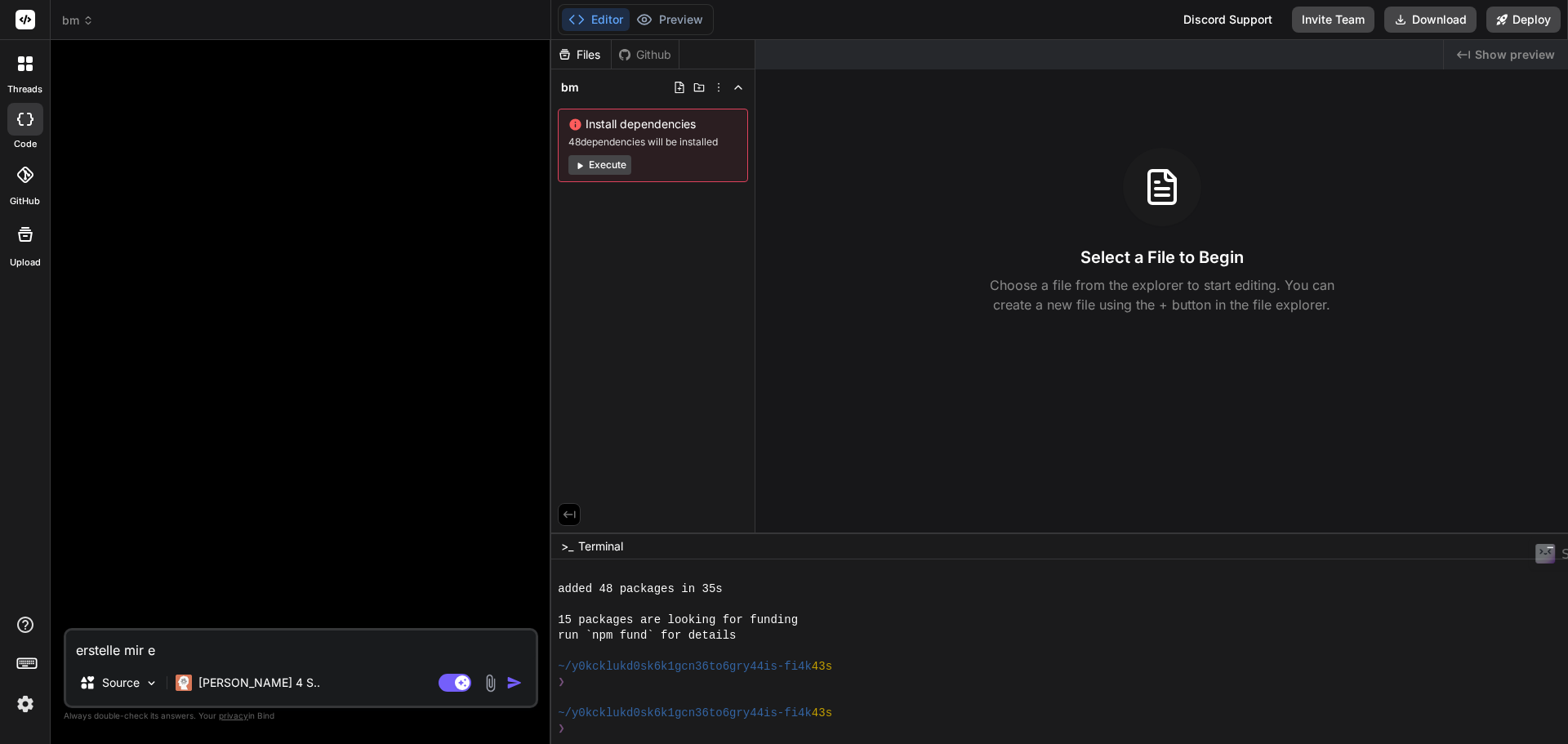
type textarea "x"
type textarea "erstelle mir ein"
type textarea "x"
type textarea "erstelle mir ein"
type textarea "x"
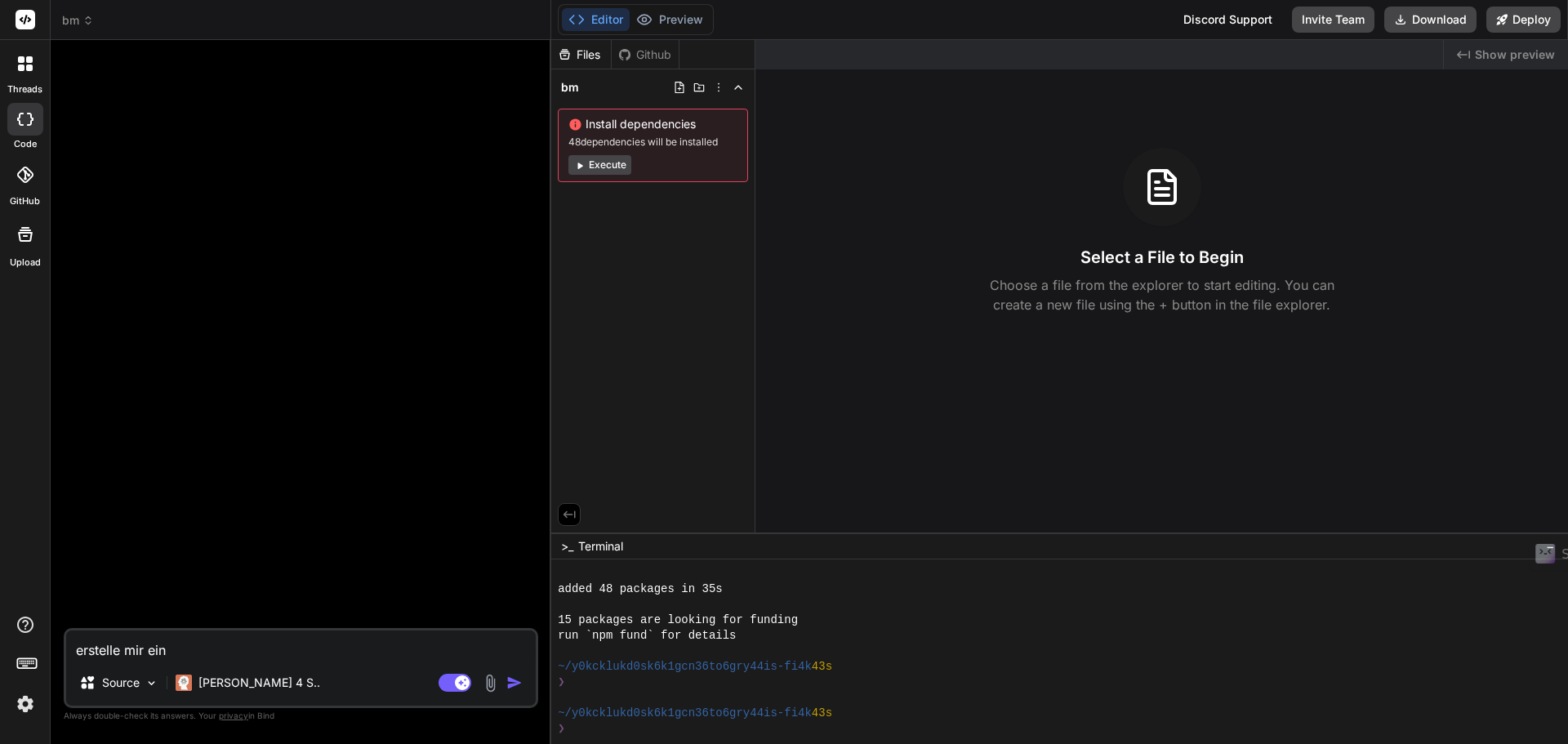
type textarea "erstelle mir ein f"
type textarea "x"
type textarea "erstelle mir ein fr"
type textarea "x"
type textarea "erstelle mir ein fro"
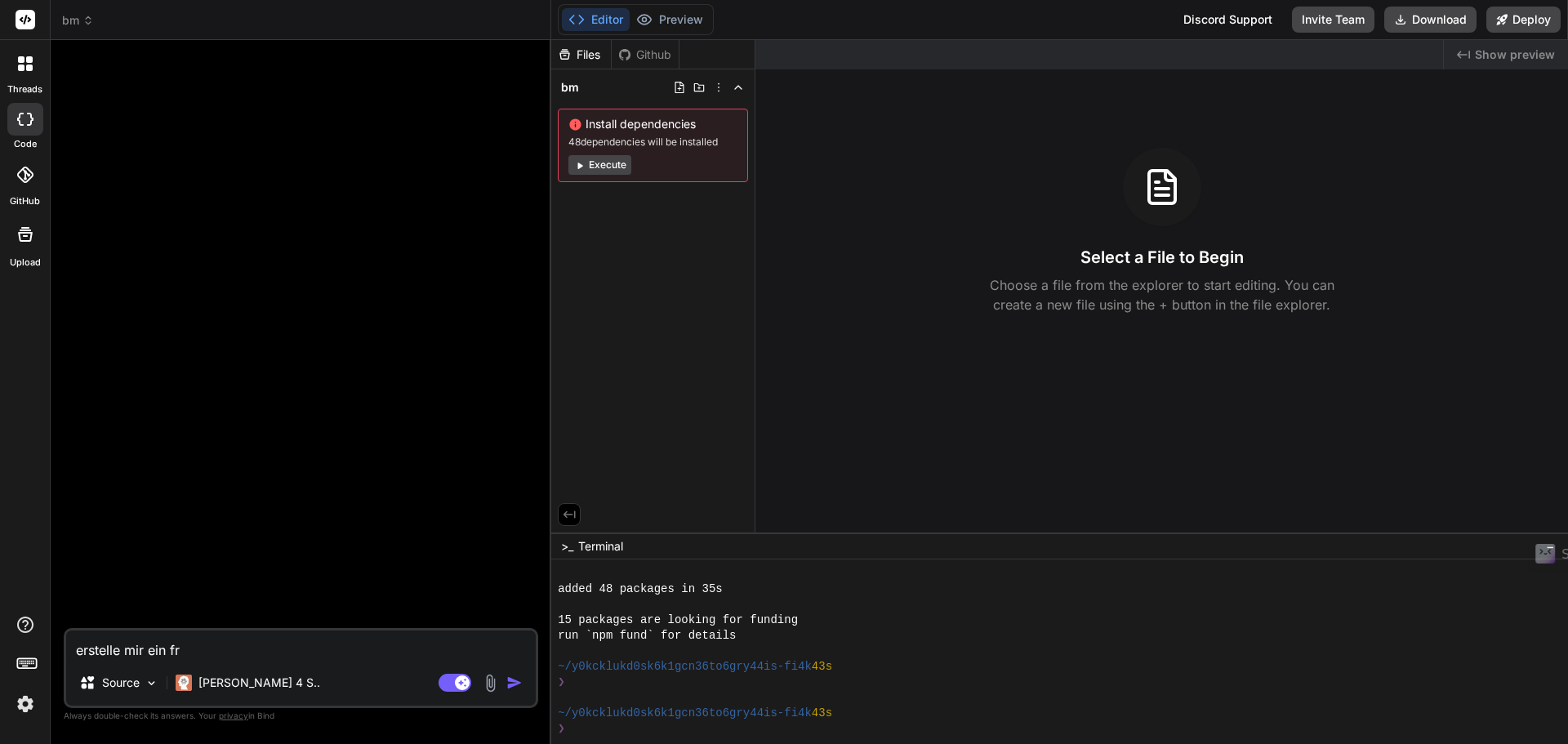
type textarea "x"
type textarea "erstelle mir ein fron"
type textarea "x"
type textarea "erstelle mir ein front"
type textarea "x"
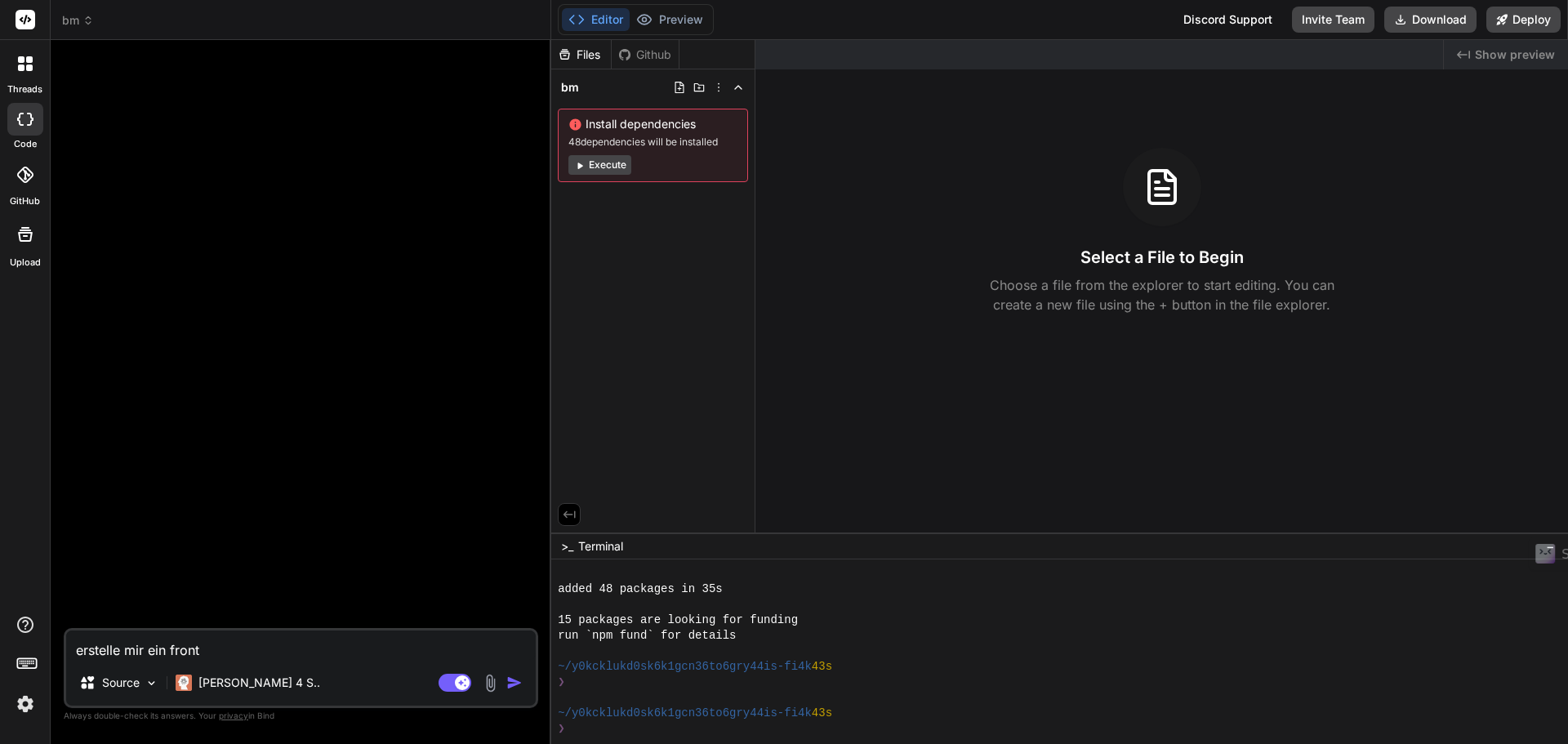
type textarea "erstelle mir ein fronte"
type textarea "x"
type textarea "erstelle mir ein fronten"
type textarea "x"
type textarea "erstelle mir ein frontend"
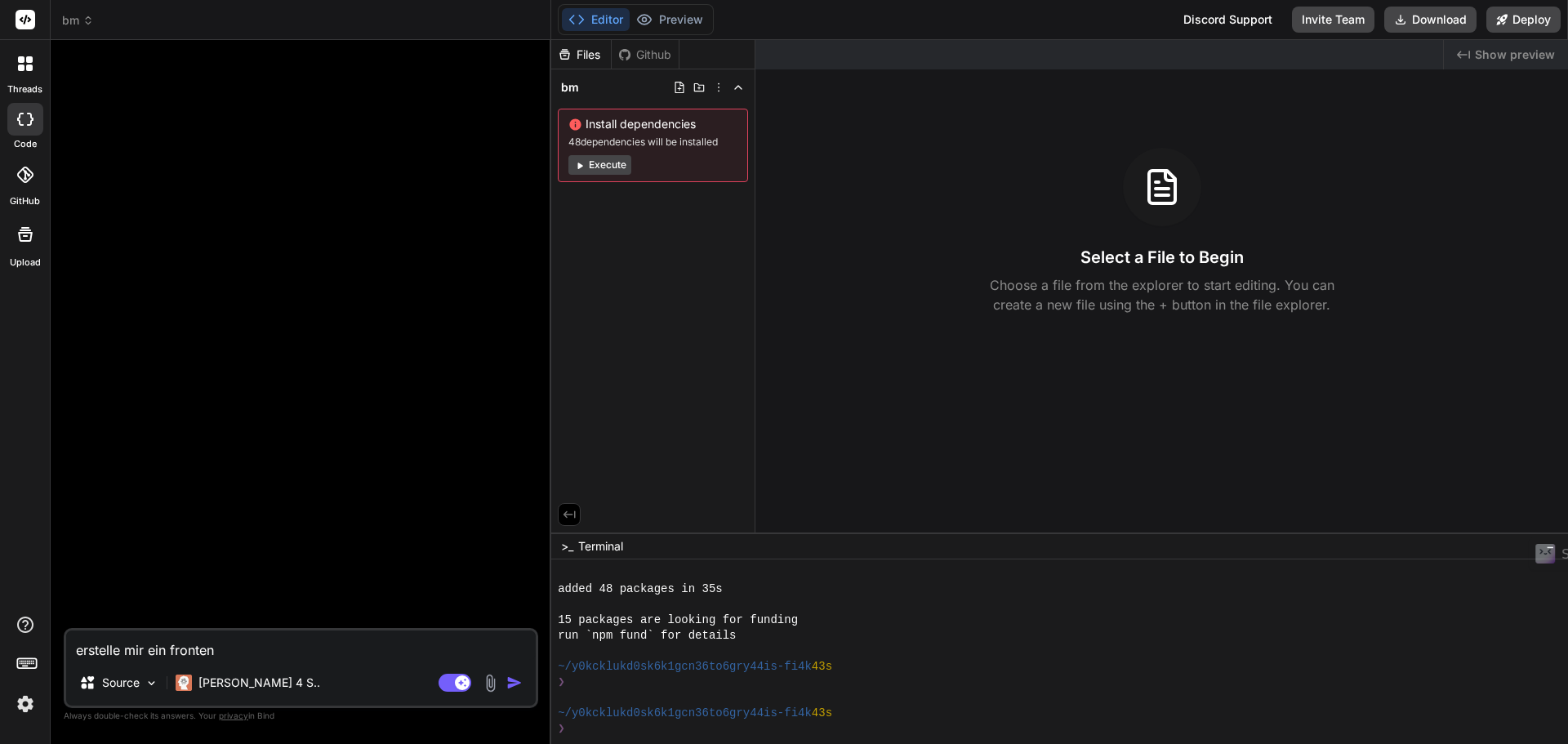
type textarea "x"
type textarea "erstelle mir ein frontend"
type textarea "x"
type textarea "erstelle mir ein frontend m"
type textarea "x"
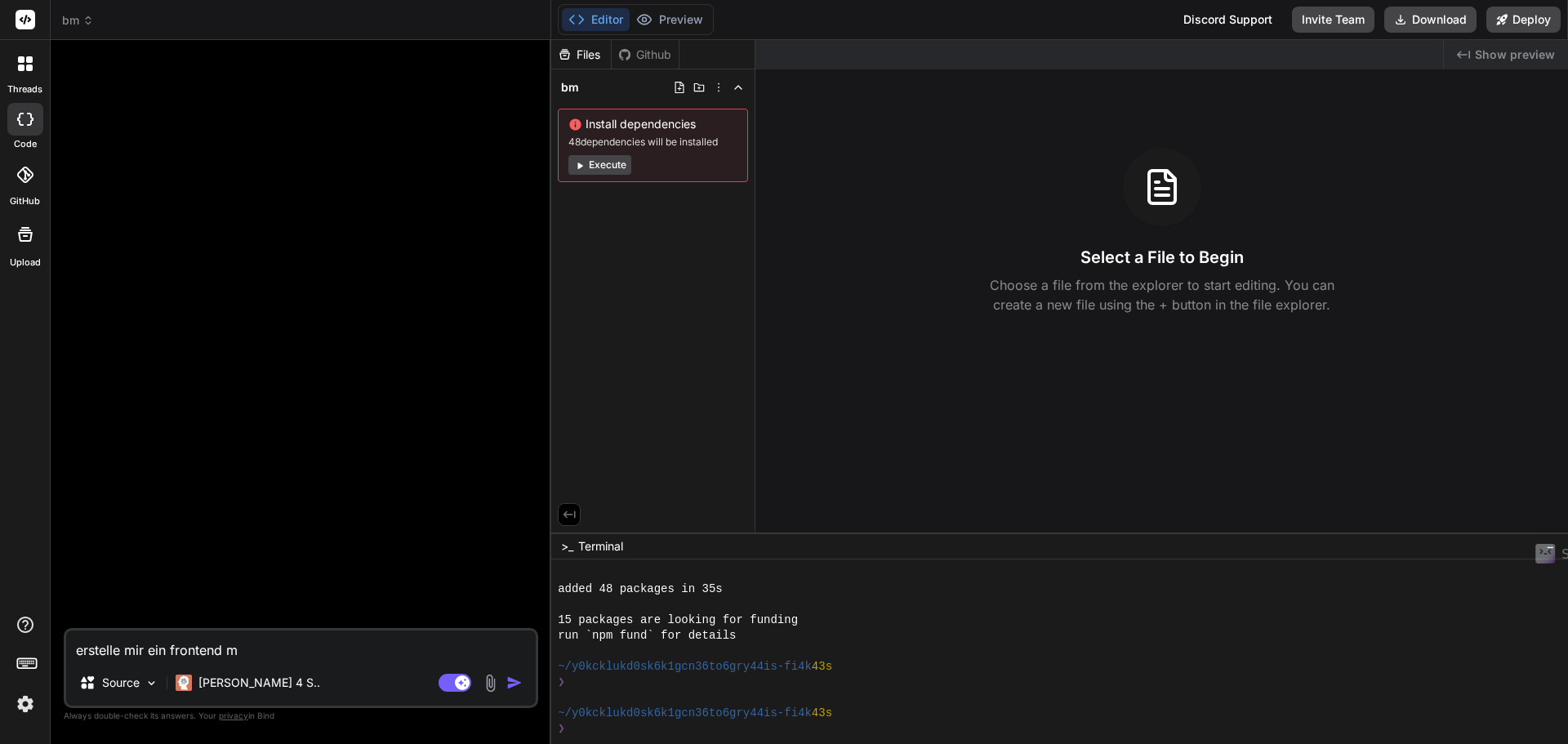
type textarea "erstelle mir ein frontend mi"
type textarea "x"
type textarea "erstelle mir ein frontend mit"
type textarea "x"
type textarea "erstelle mir ein frontend mit"
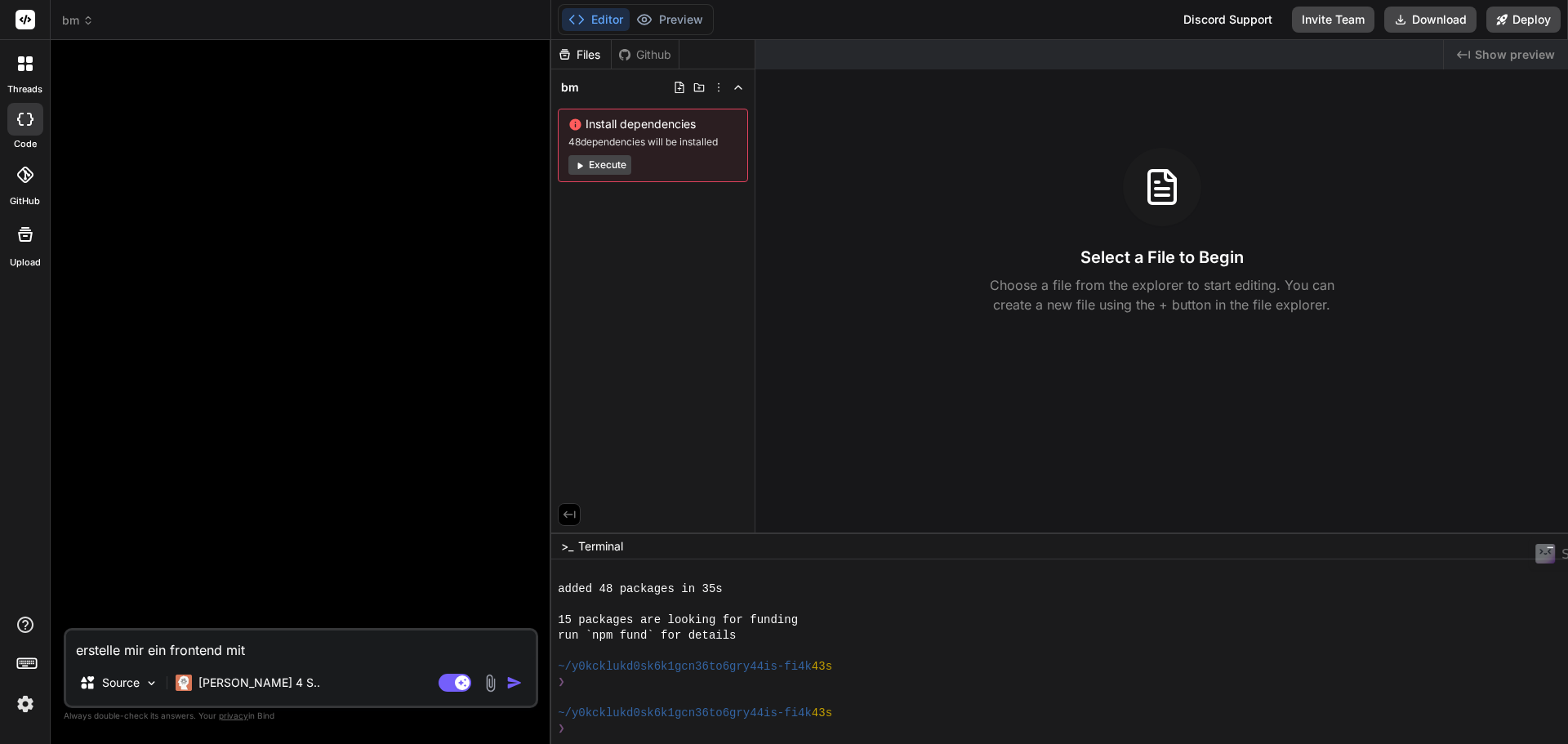
type textarea "x"
type textarea "erstelle mir ein frontend mit l"
type textarea "x"
type textarea "erstelle mir ein frontend mit lo"
type textarea "x"
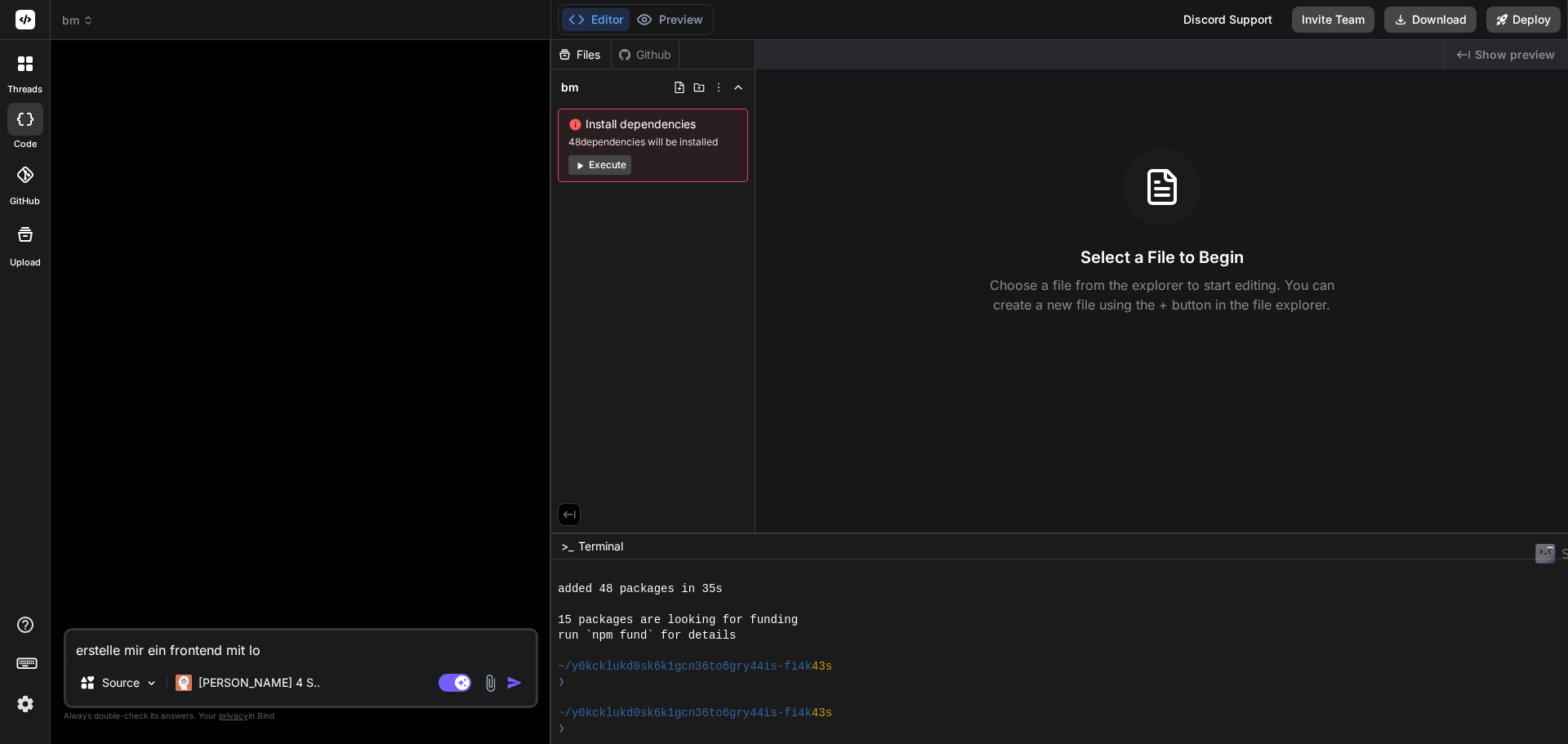
type textarea "erstelle mir ein frontend mit log"
type textarea "x"
type textarea "erstelle mir ein frontend mit logi"
type textarea "x"
type textarea "erstelle mir ein frontend mit login"
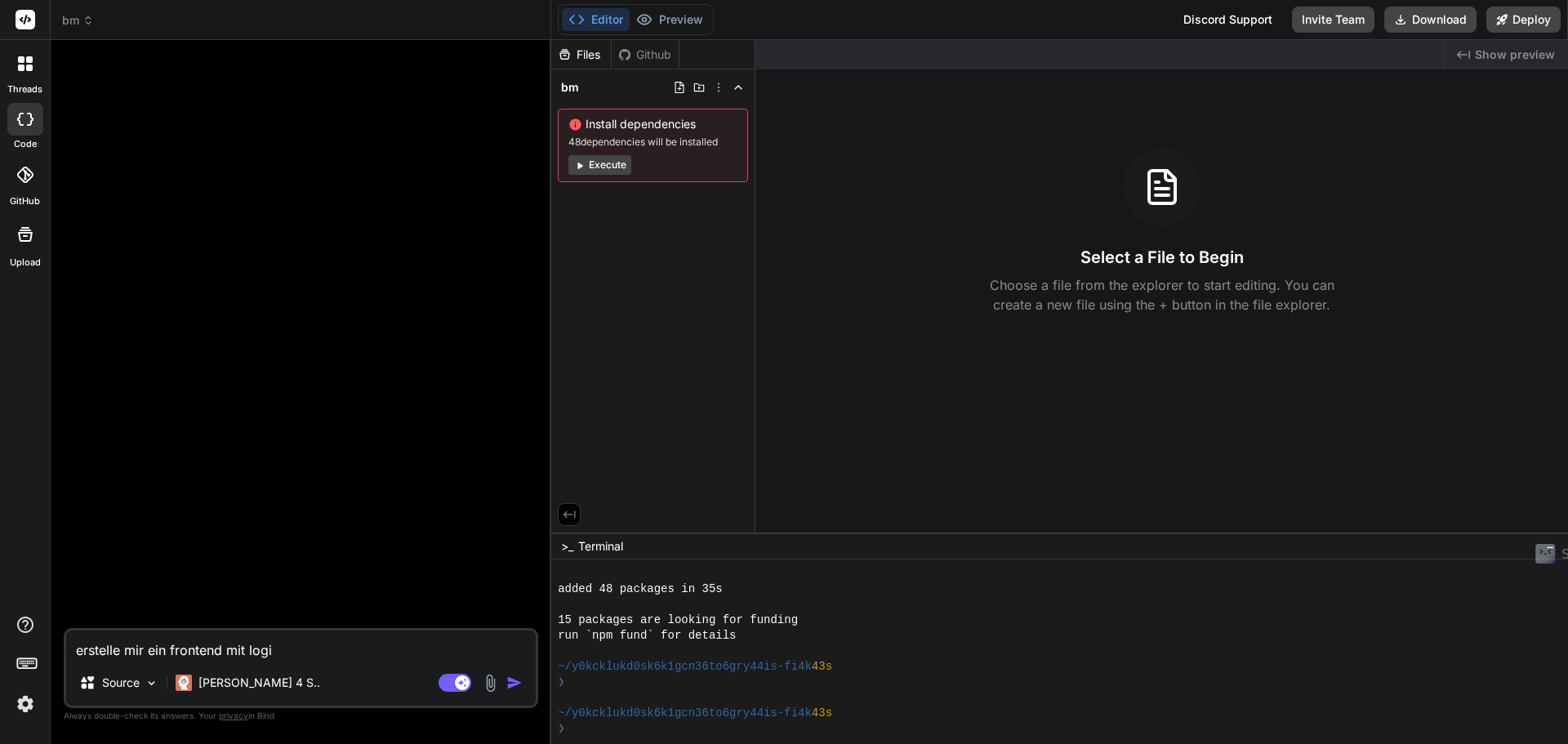
type textarea "x"
type textarea "erstelle mir ein frontend mit login"
type textarea "x"
type textarea "erstelle mir ein frontend mit login f"
type textarea "x"
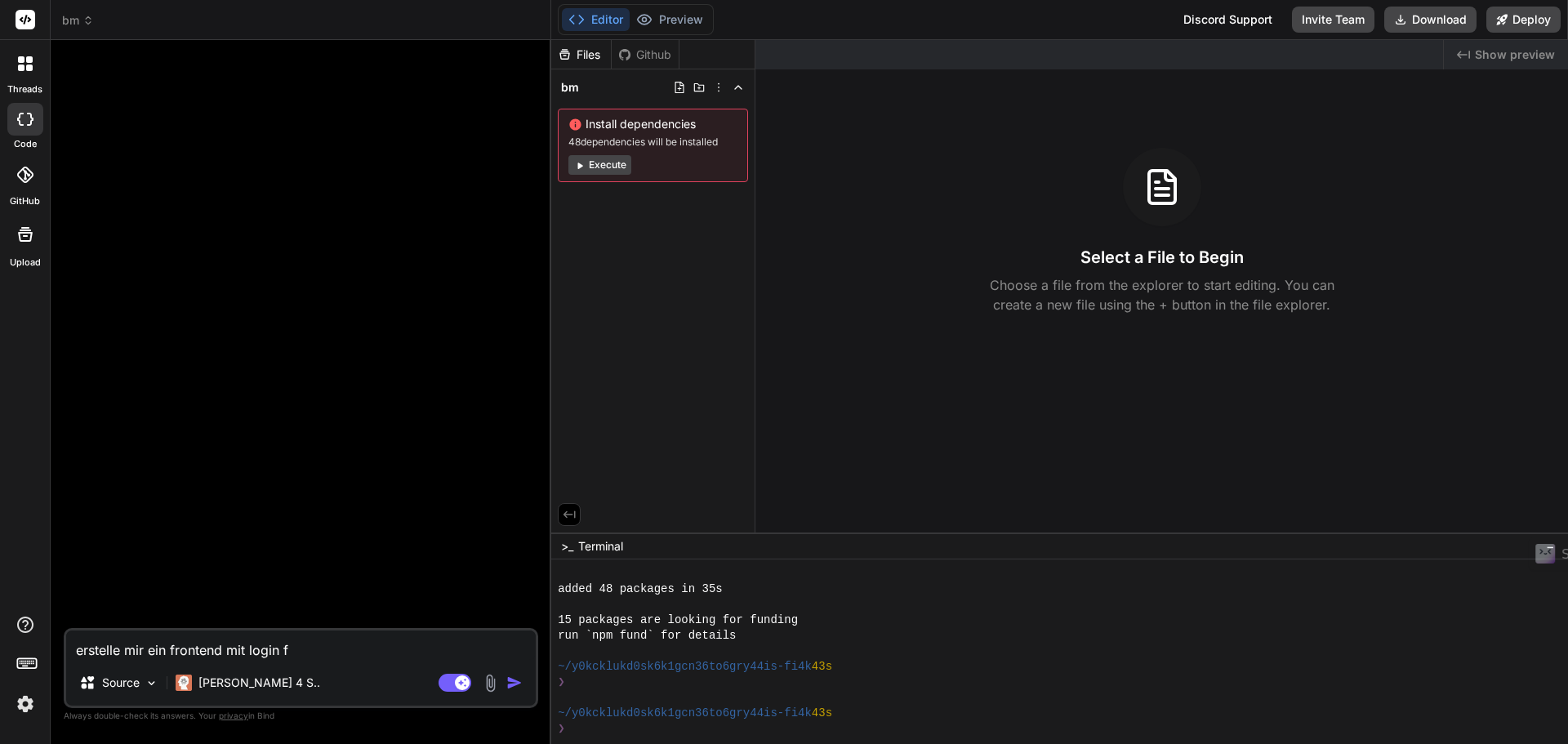
type textarea "erstelle mir ein frontend mit login fu"
type textarea "x"
type textarea "erstelle mir ein frontend mit login fun"
type textarea "x"
type textarea "erstelle mir ein frontend mit login funk"
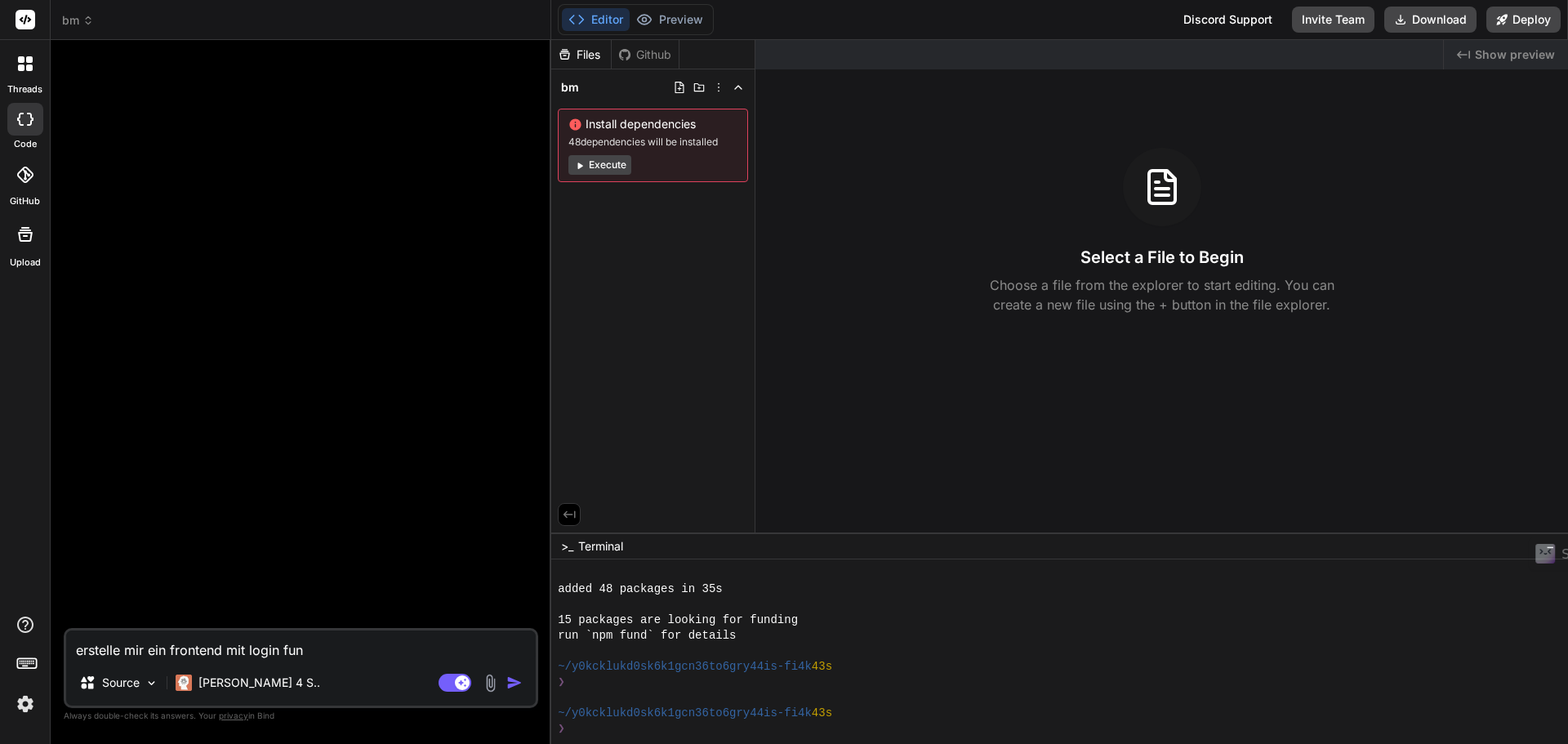
type textarea "x"
type textarea "erstelle mir ein frontend mit login funkt"
type textarea "x"
type textarea "erstelle mir ein frontend mit login funkti"
type textarea "x"
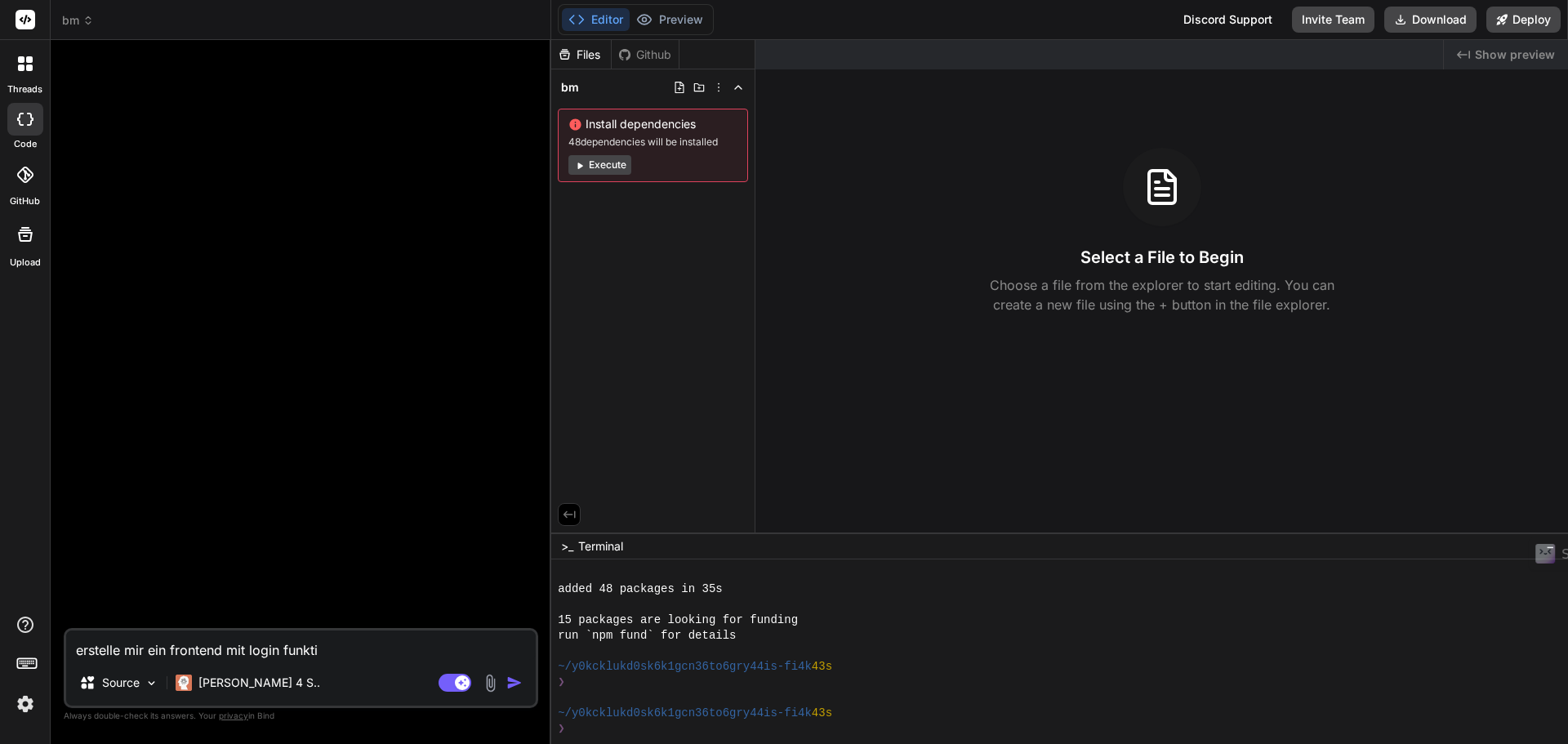
type textarea "erstelle mir ein frontend mit login funktio"
type textarea "x"
type textarea "erstelle mir ein frontend mit login funktion"
type textarea "x"
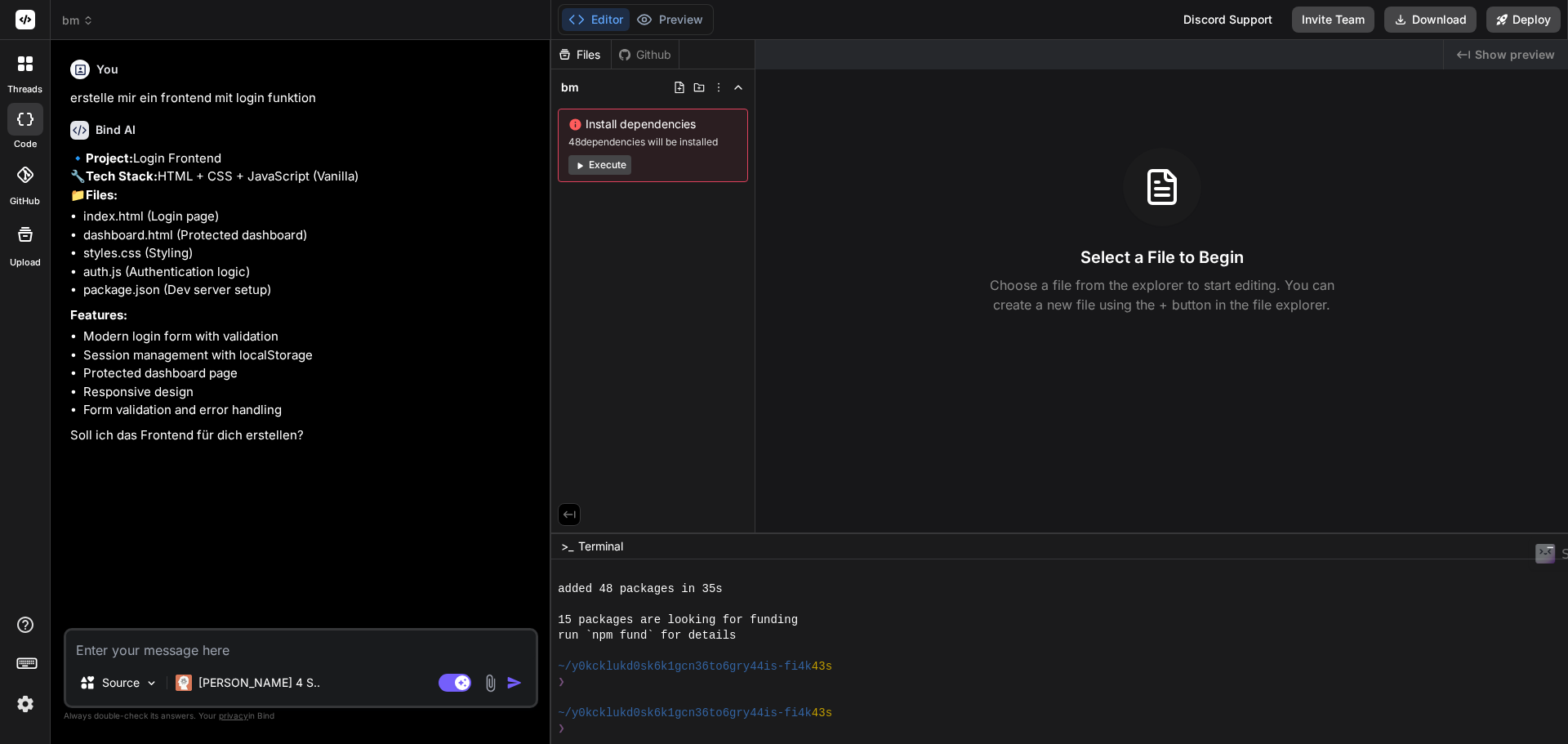
type textarea "x"
type textarea "j"
type textarea "x"
type textarea "ja"
type textarea "x"
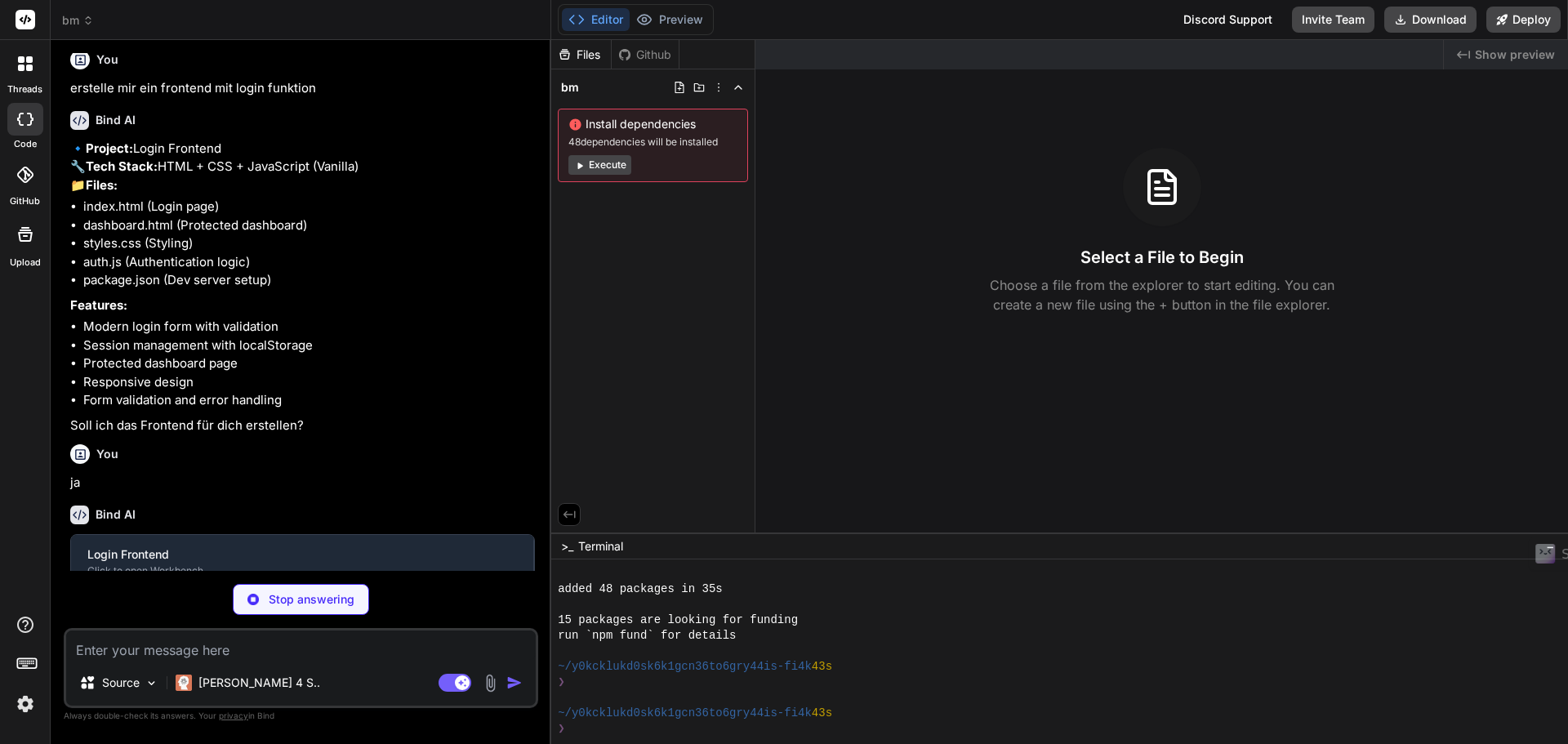
scroll to position [26, 0]
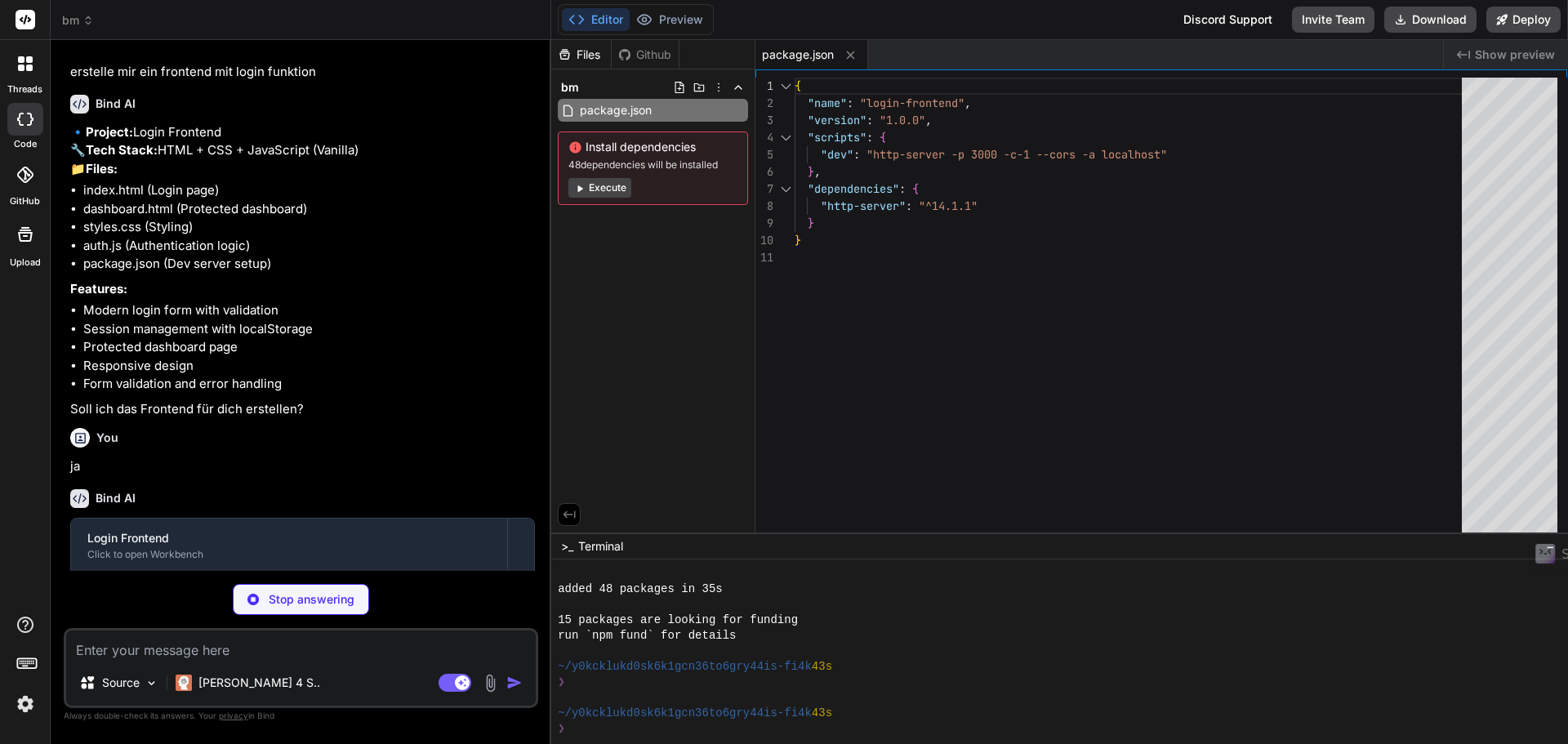
type textarea "x"
type textarea "</div> <script src="auth.js"></script> </body> </html>"
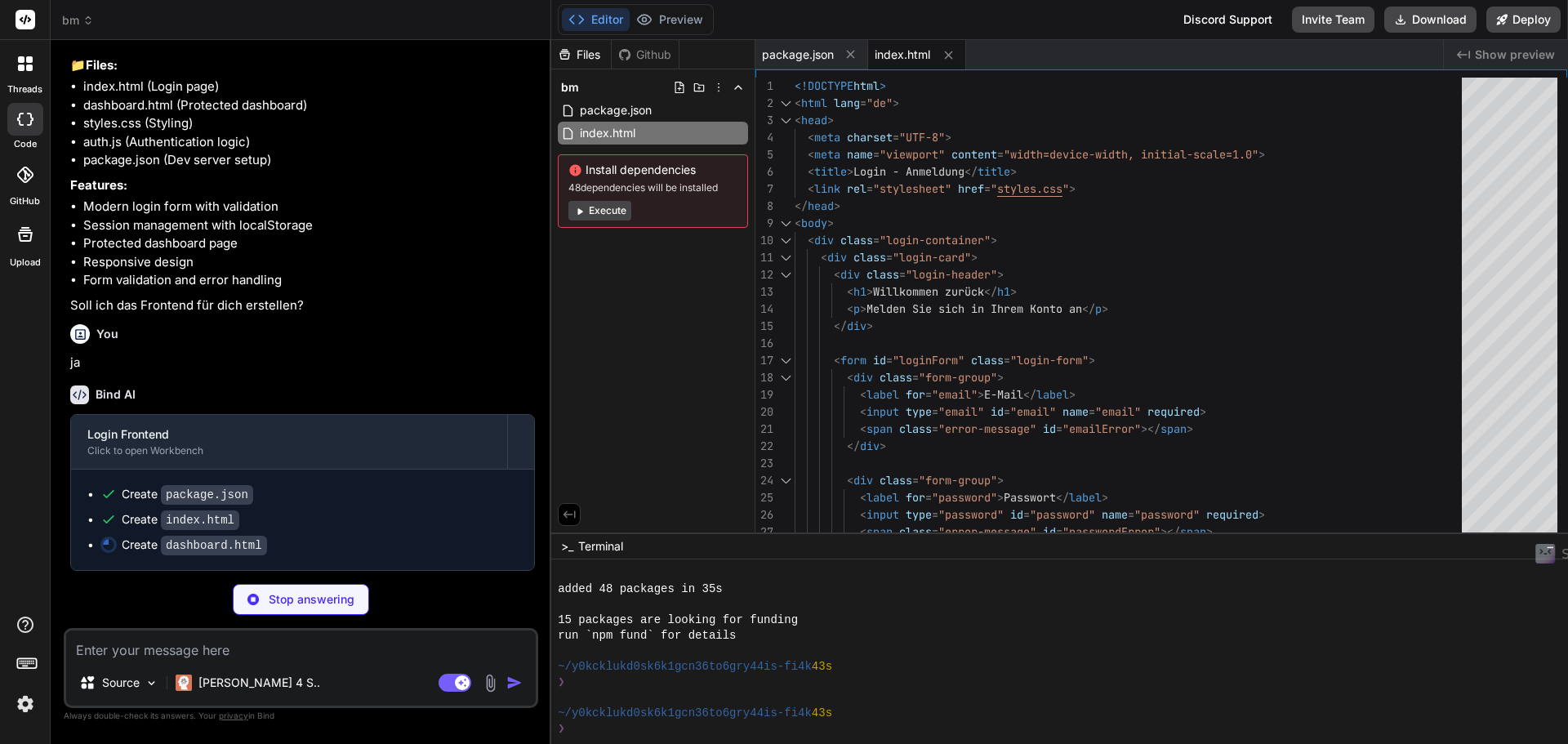
scroll to position [167, 0]
type textarea "x"
type textarea "</div> </main> </div> <script src="auth.js"></script> </body> </html>"
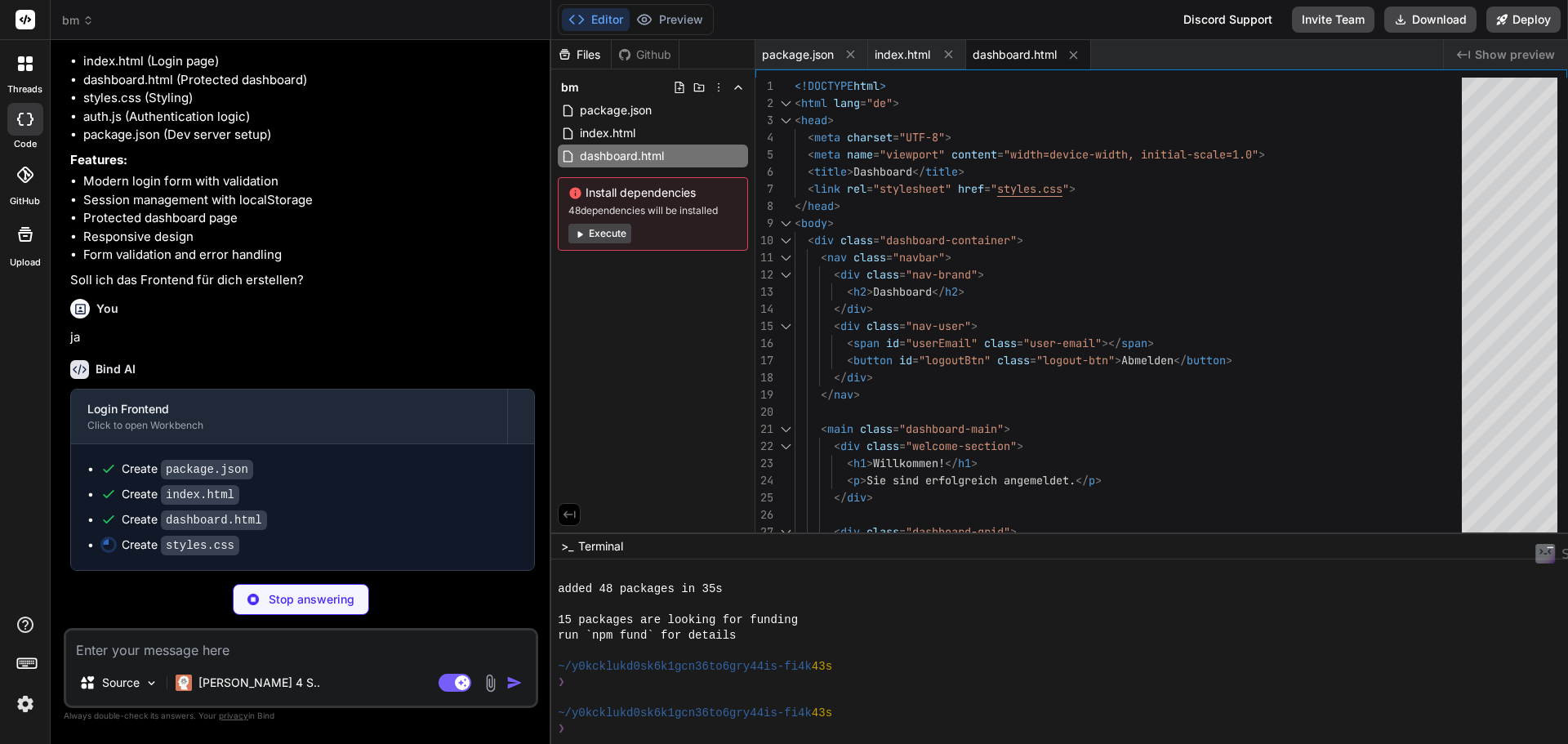
scroll to position [192, 0]
type textarea "x"
click at [622, 124] on span "index.html" at bounding box center [607, 133] width 59 height 19
type textarea "</div> <script src="auth.js"></script> </body> </html>"
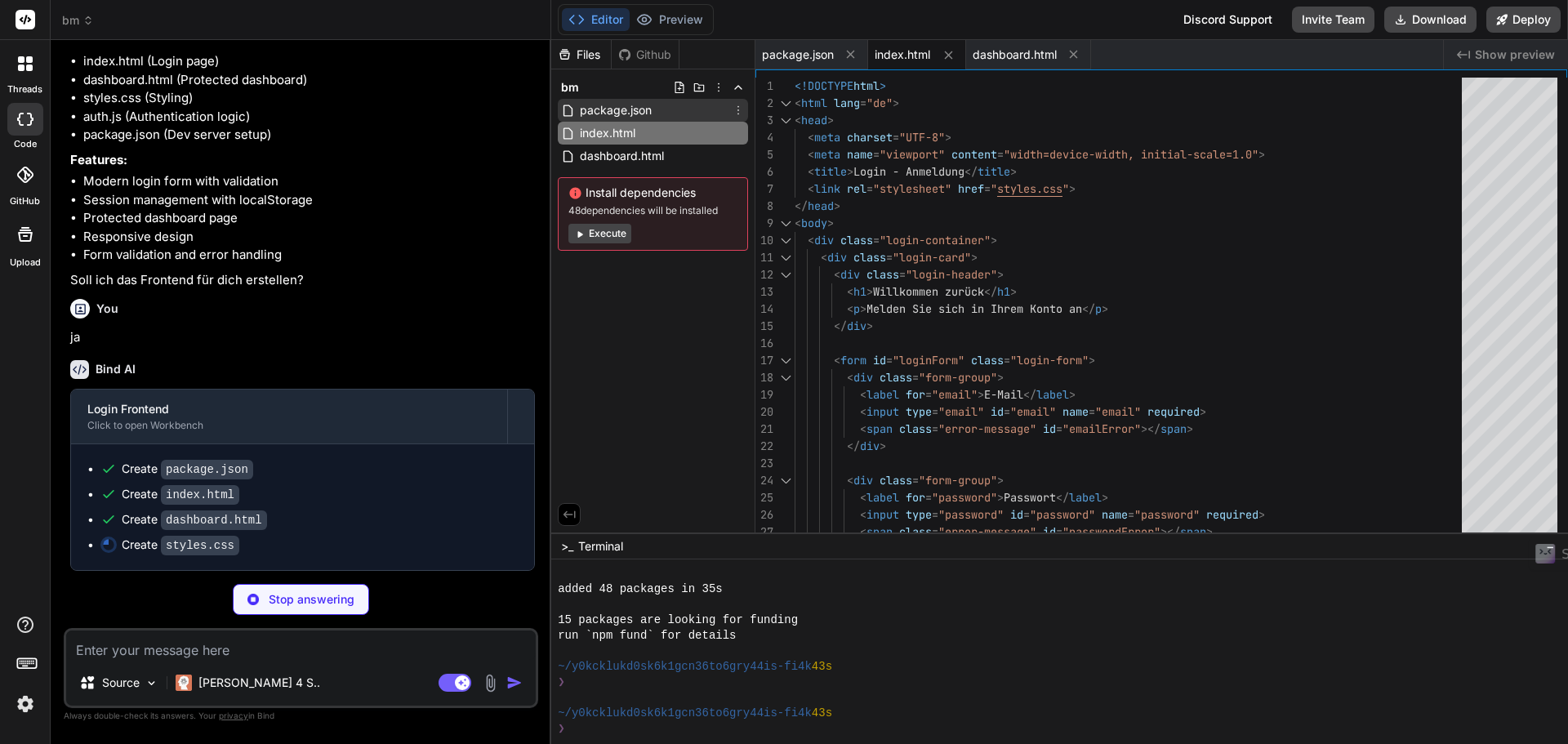
type textarea "x"
click at [621, 109] on span "package.json" at bounding box center [616, 110] width 75 height 19
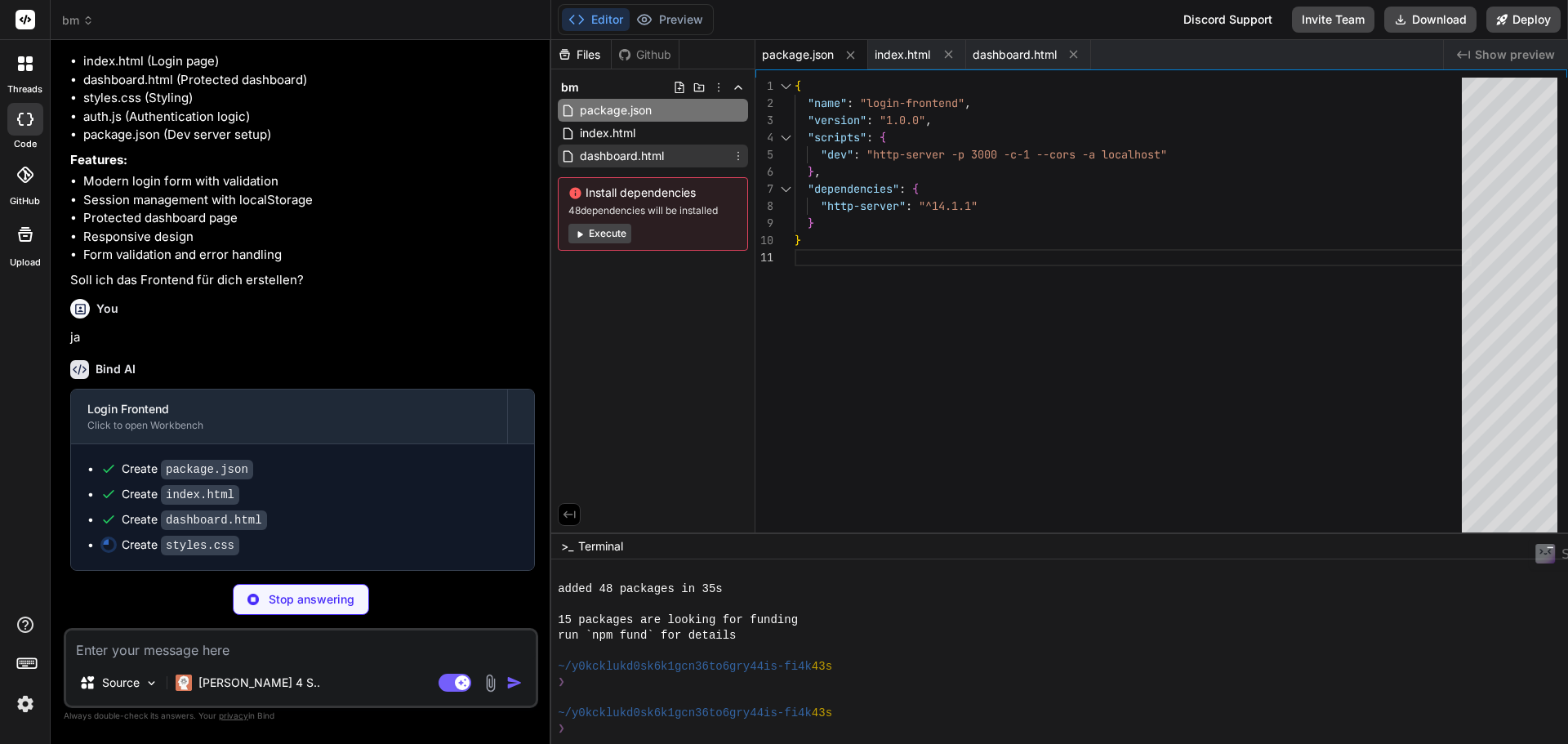
click at [637, 152] on span "dashboard.html" at bounding box center [621, 155] width 88 height 19
type textarea "x"
type textarea "</div> </main> </div> <script src="auth.js"></script> </body> </html>"
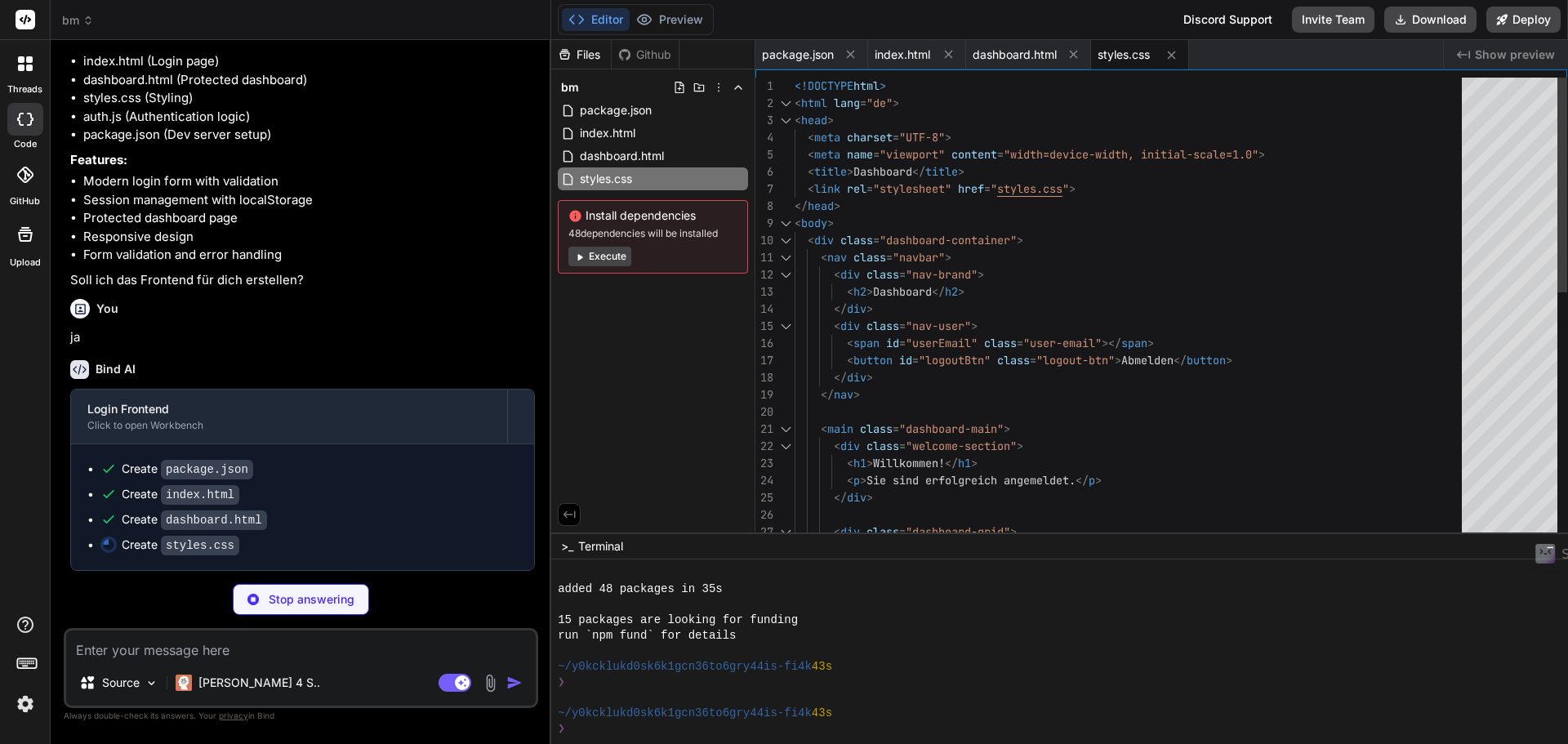
type textarea "x"
type textarea ".welcome-section h1 { font-size: 28px; } .dashboard-grid { grid-template-column…"
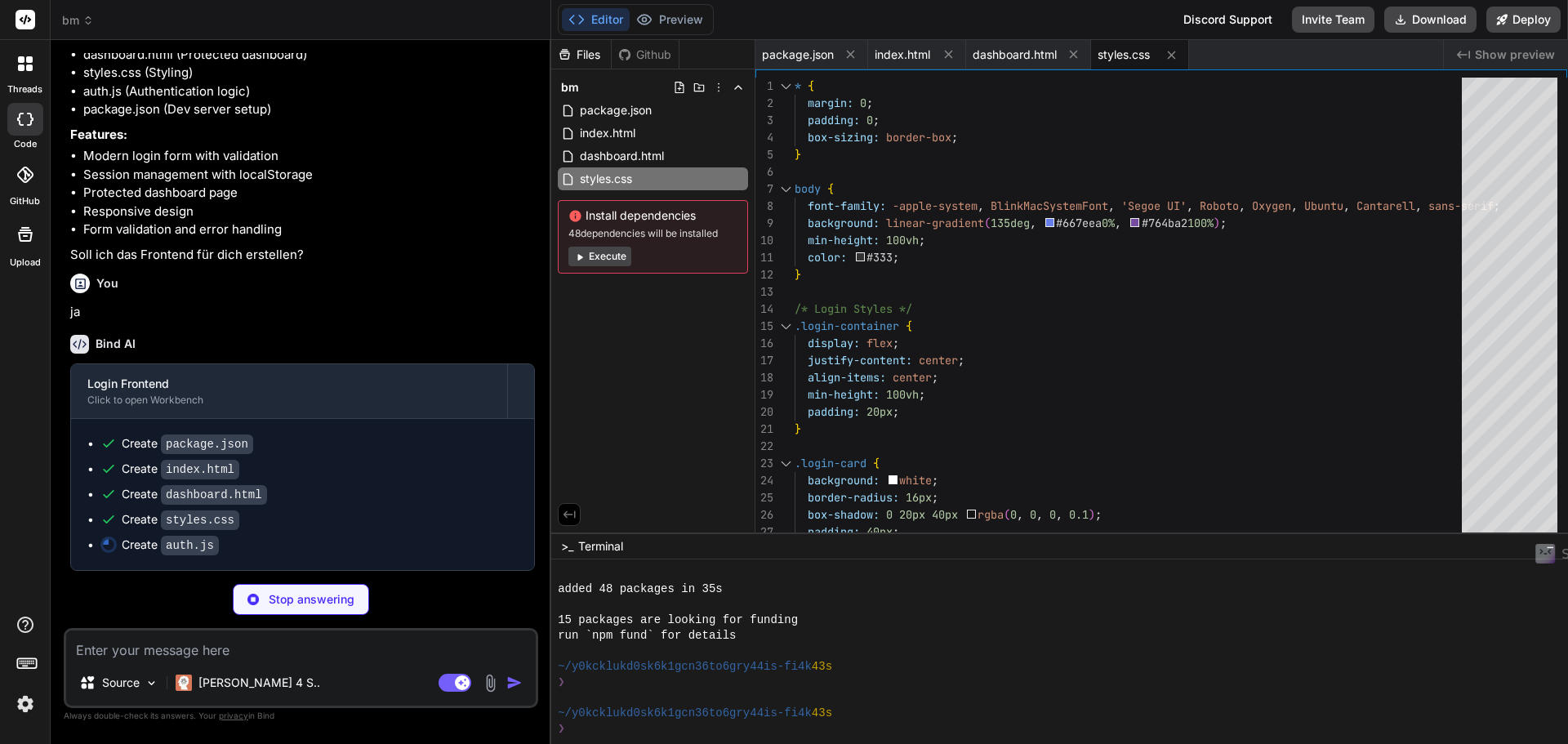
type textarea "x"
type textarea "});"
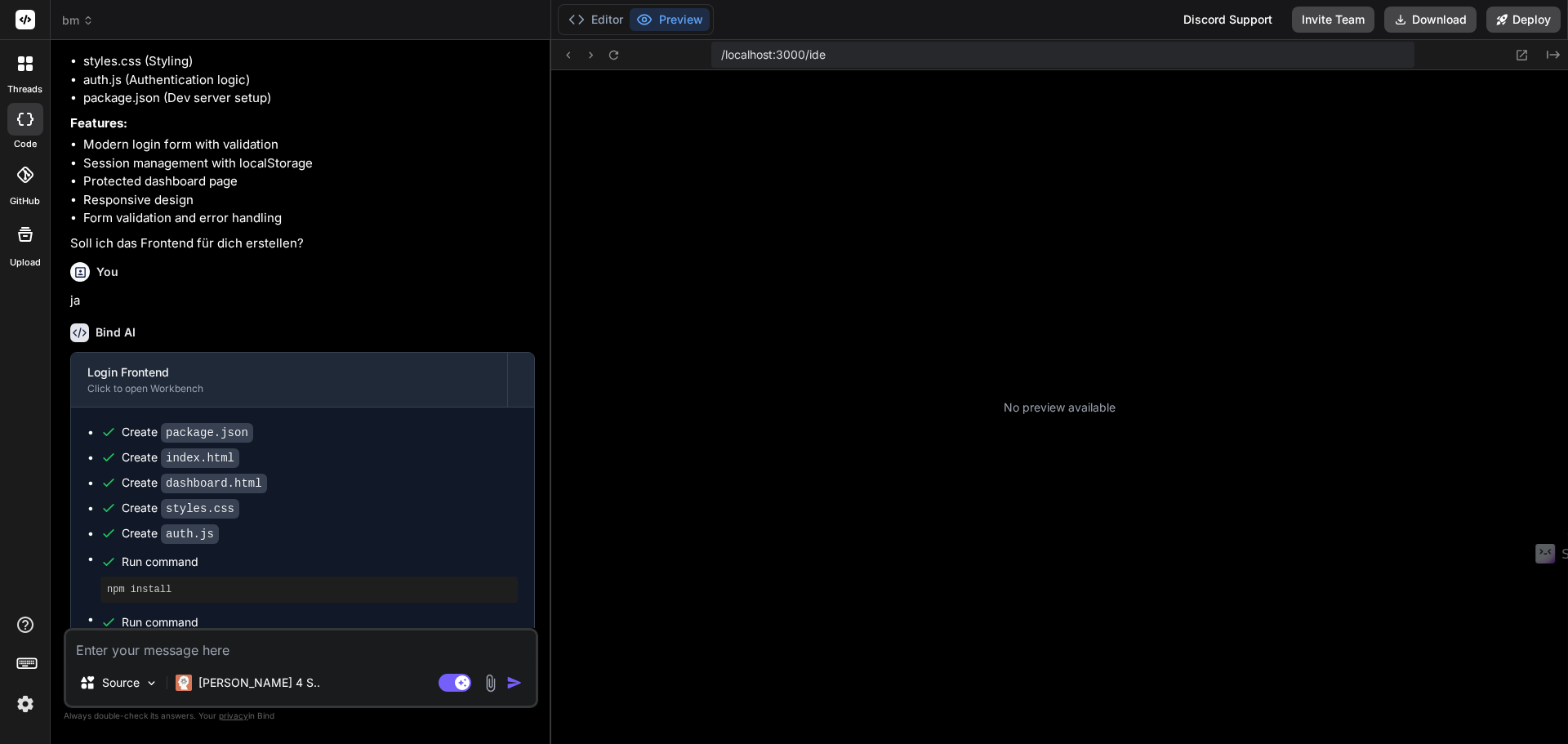
scroll to position [838, 0]
type textarea "x"
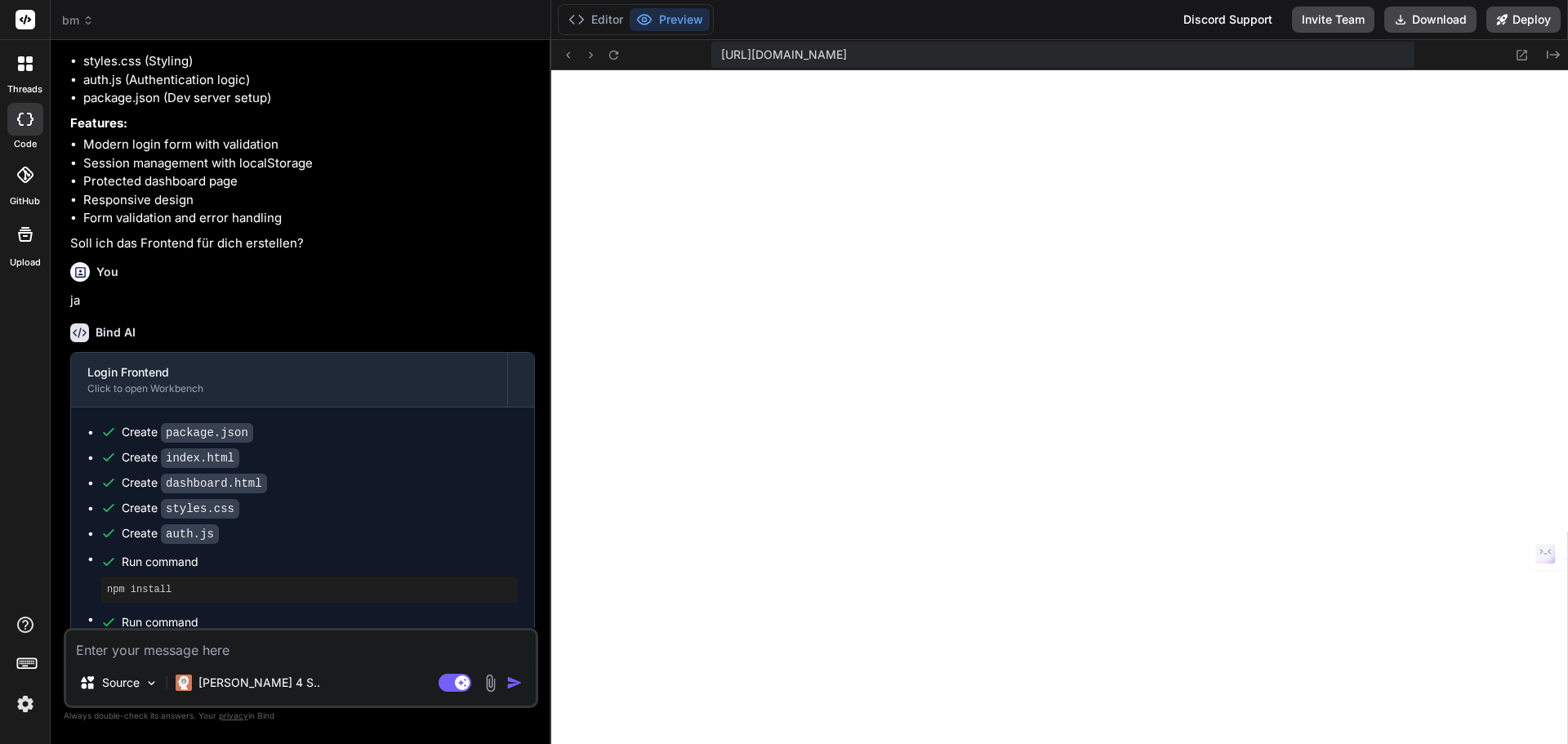
scroll to position [1738, 0]
click at [600, 21] on button "Editor" at bounding box center [595, 19] width 68 height 23
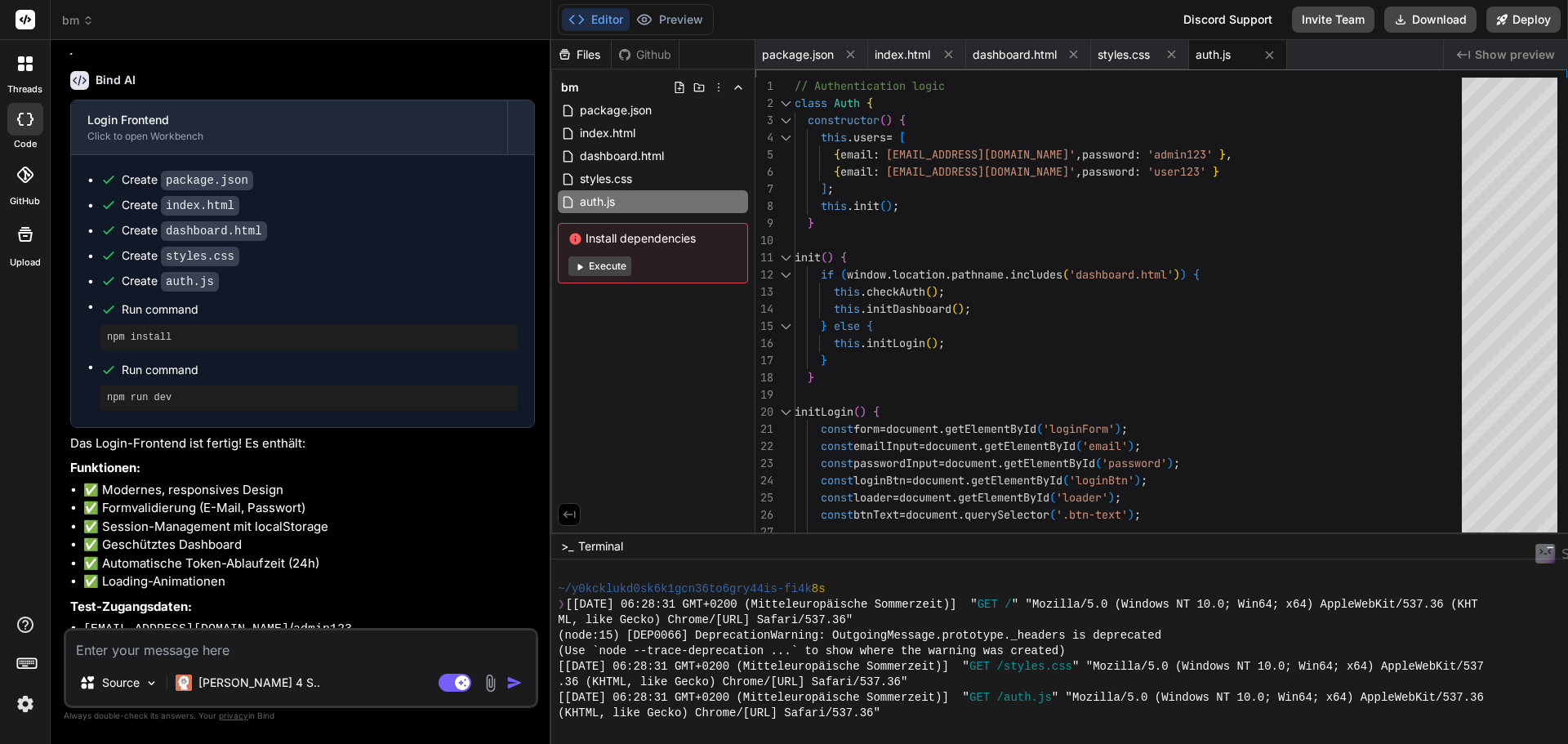
scroll to position [537, 0]
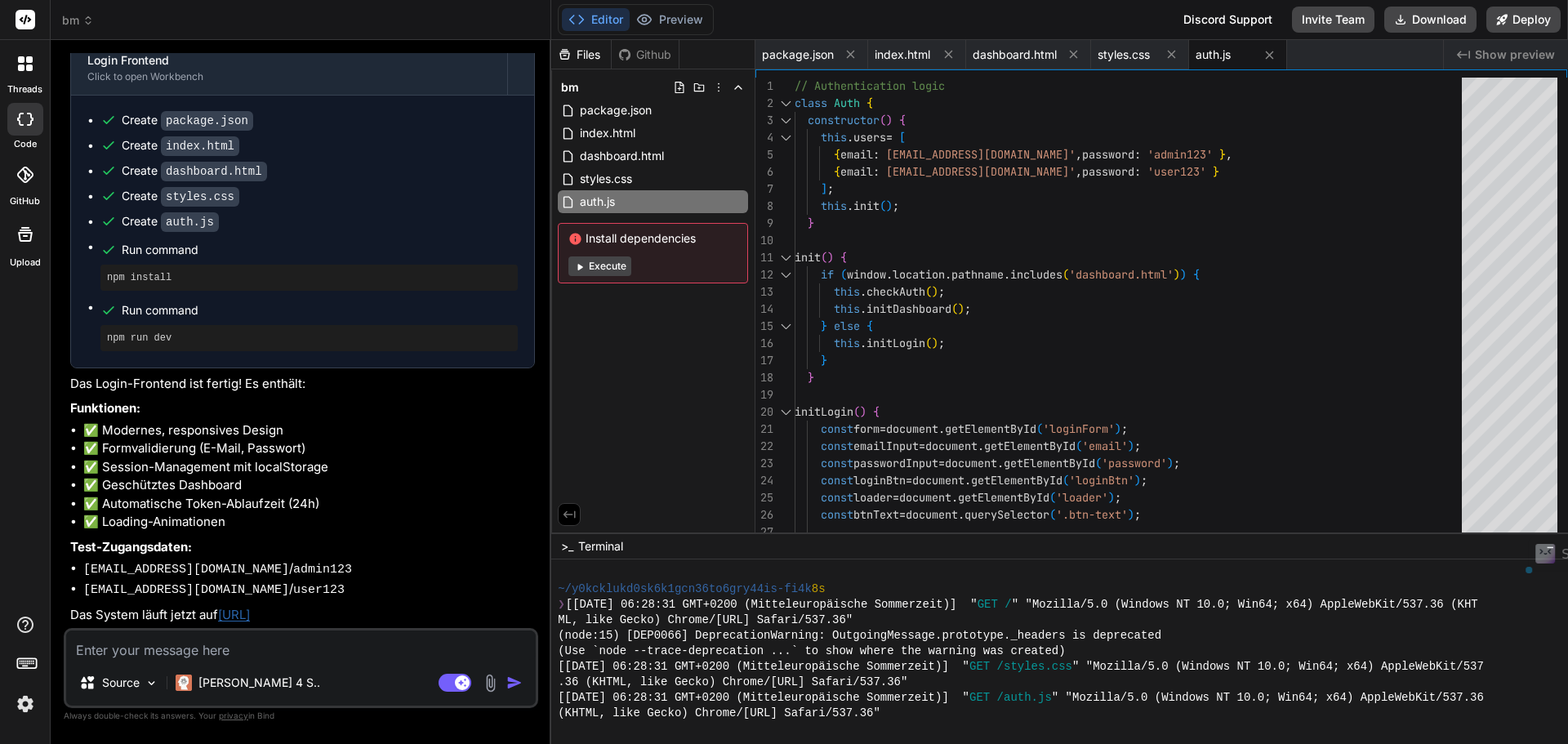
drag, startPoint x: 366, startPoint y: 620, endPoint x: 225, endPoint y: 619, distance: 141.0
click at [225, 619] on p "Das System läuft jetzt auf http://localhost:3000" at bounding box center [302, 615] width 464 height 18
copy link "[URL]"
click at [436, 581] on li "user@test.de / user123" at bounding box center [309, 590] width 452 height 20
click at [250, 616] on link "[URL]" at bounding box center [234, 615] width 32 height 15
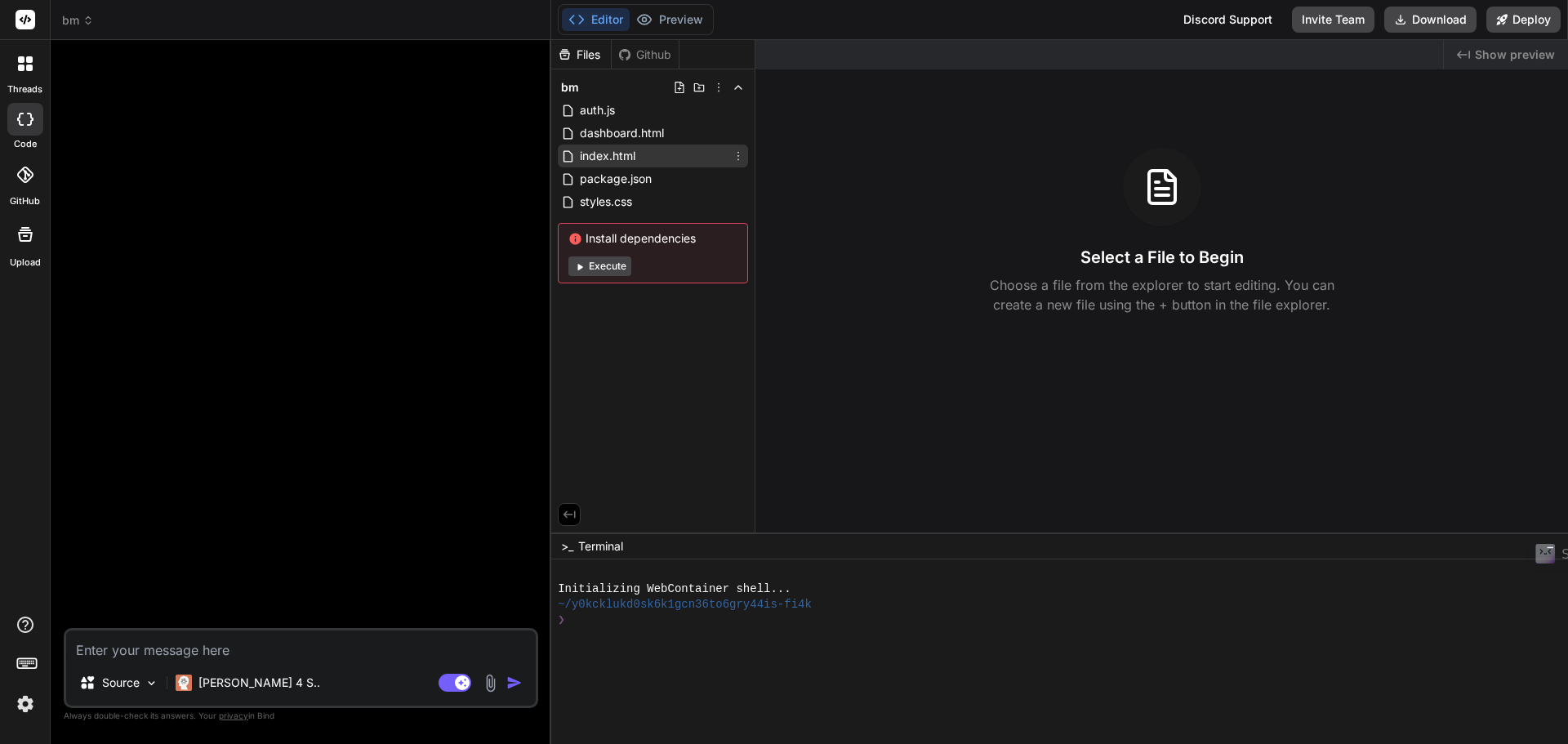
click at [614, 157] on span "index.html" at bounding box center [607, 155] width 59 height 19
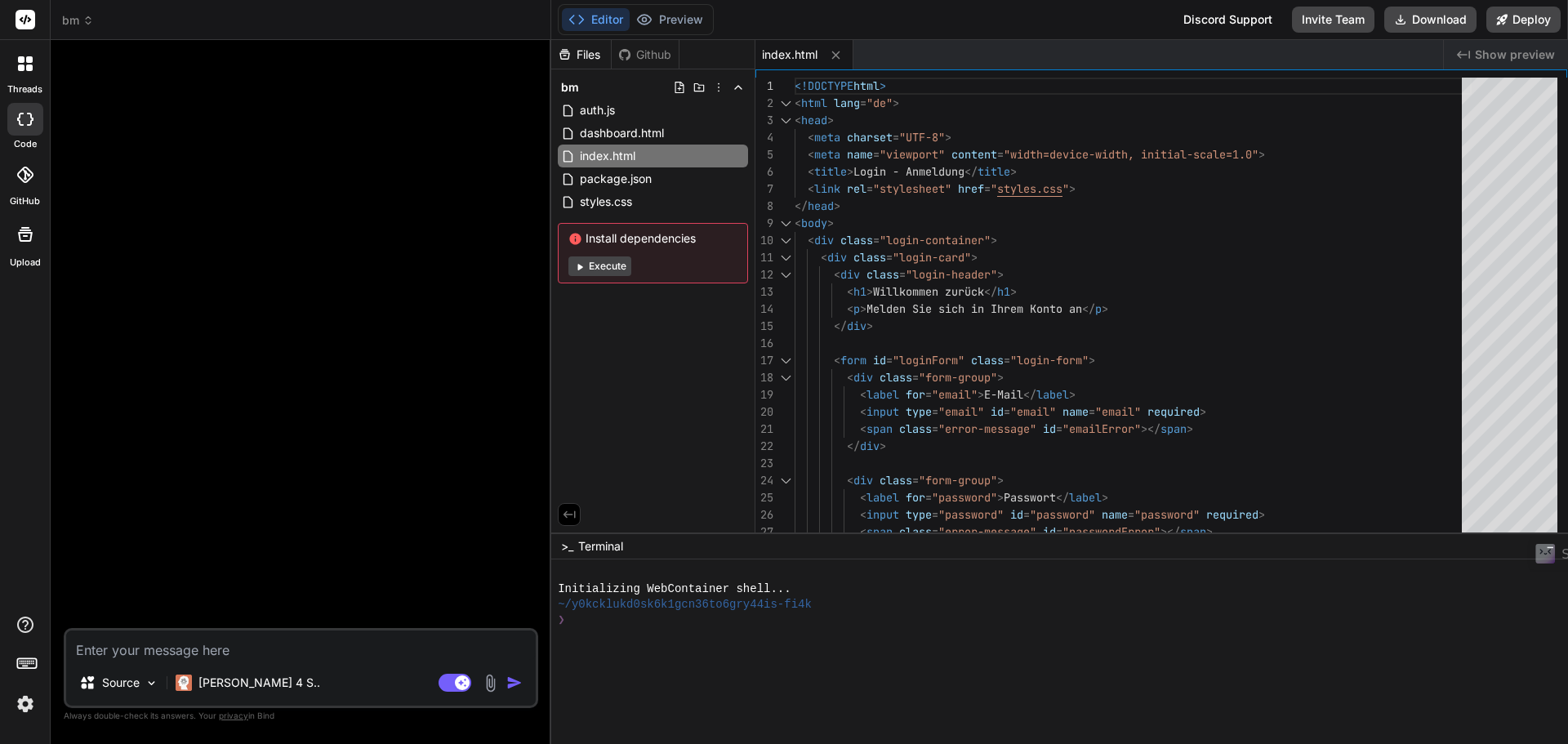
click at [270, 657] on textarea at bounding box center [301, 645] width 470 height 29
click at [608, 263] on button "Execute" at bounding box center [599, 266] width 63 height 19
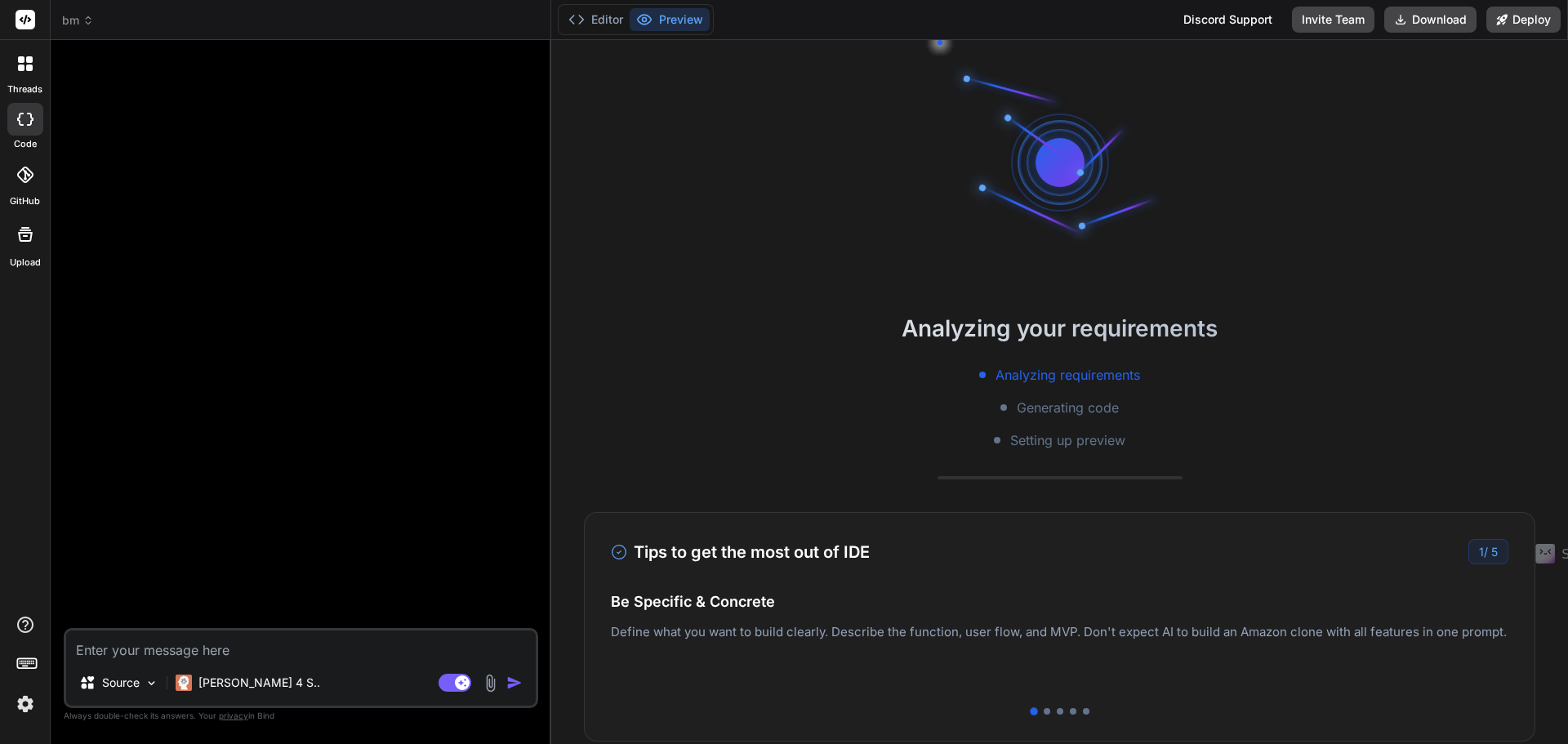
scroll to position [77, 0]
type textarea "x"
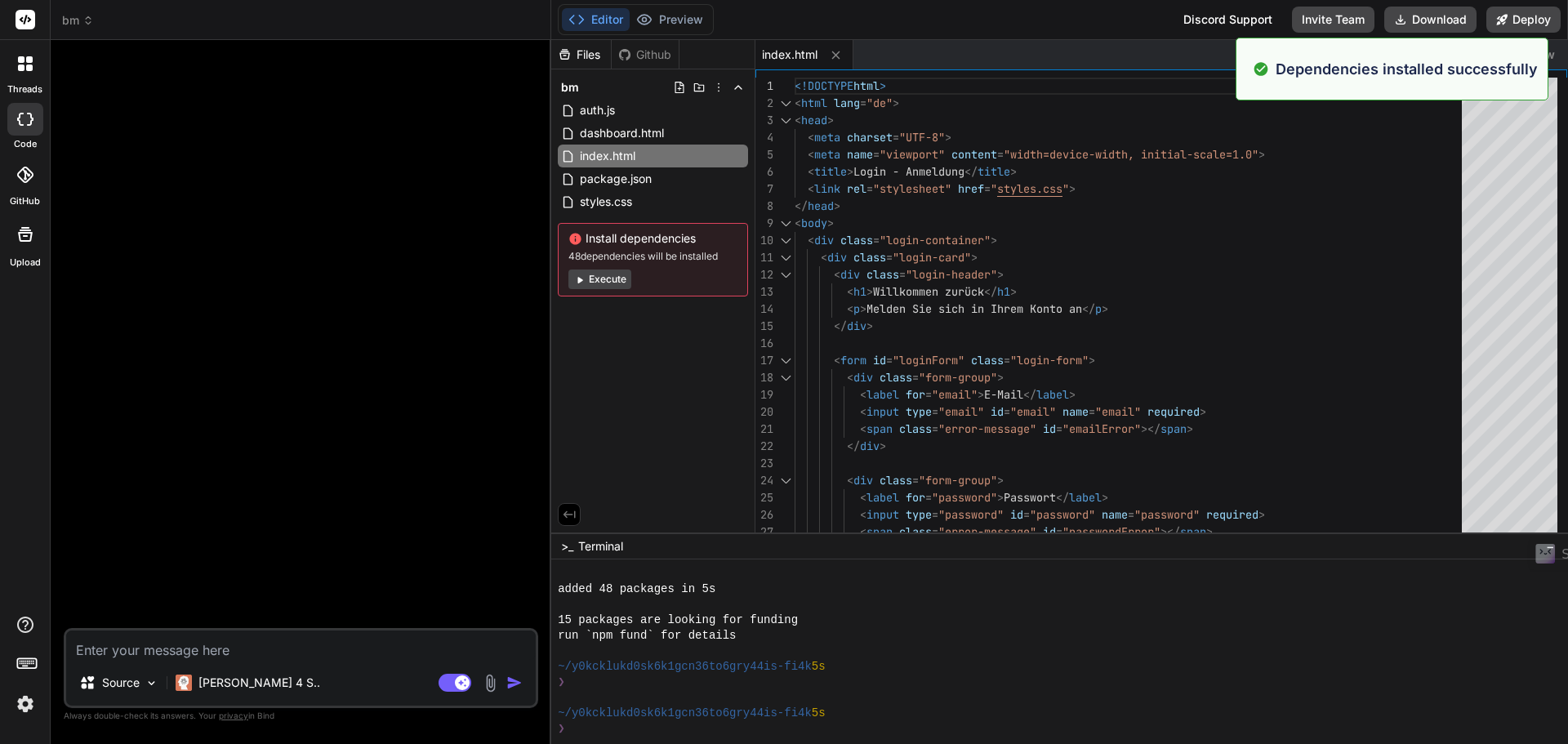
scroll to position [124, 0]
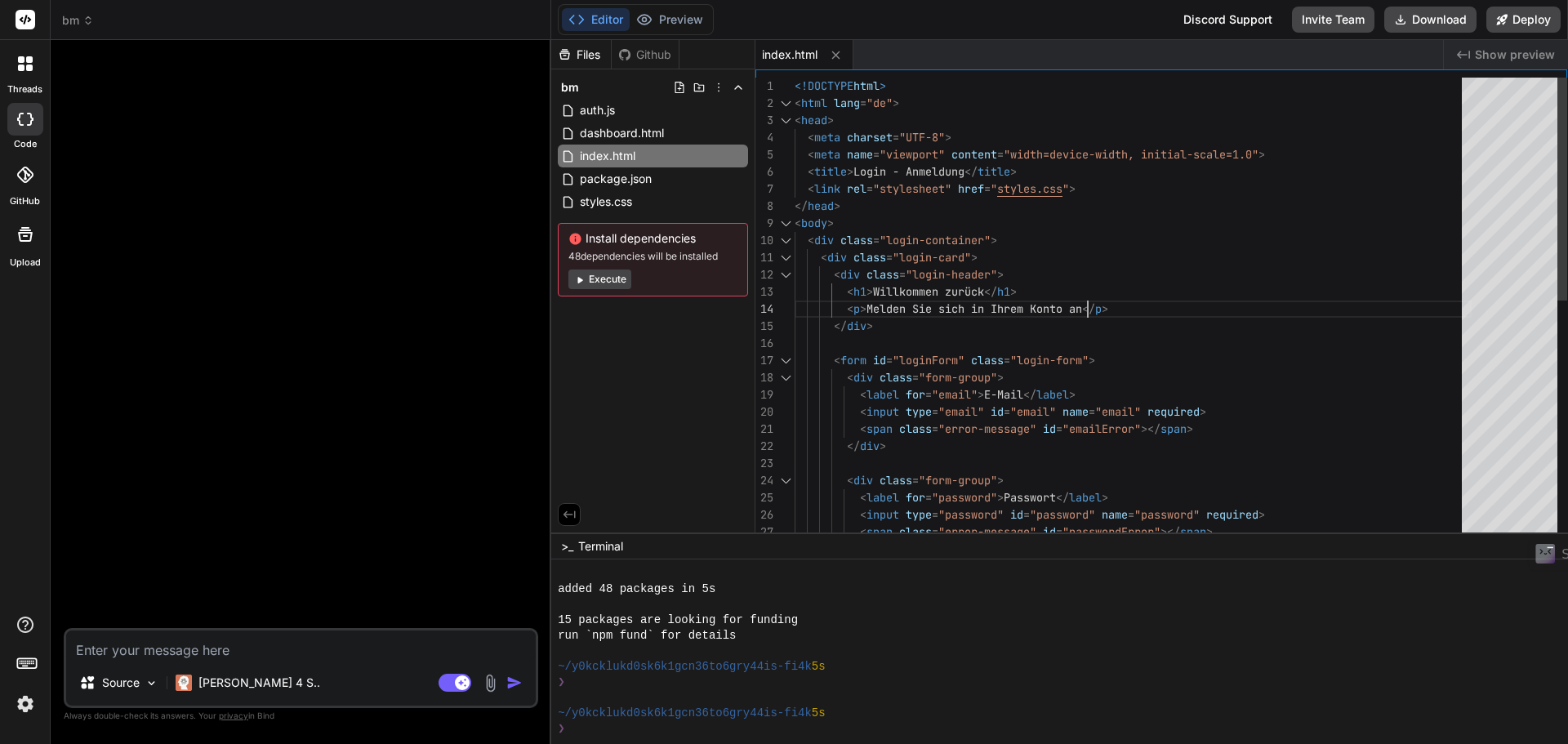
drag, startPoint x: 1185, startPoint y: 297, endPoint x: 1243, endPoint y: 273, distance: 62.8
click at [1185, 296] on div "<!DOCTYPE html > < html lang = "de" > < head > < meta charset = "UTF-8" > < met…" at bounding box center [1132, 557] width 676 height 960
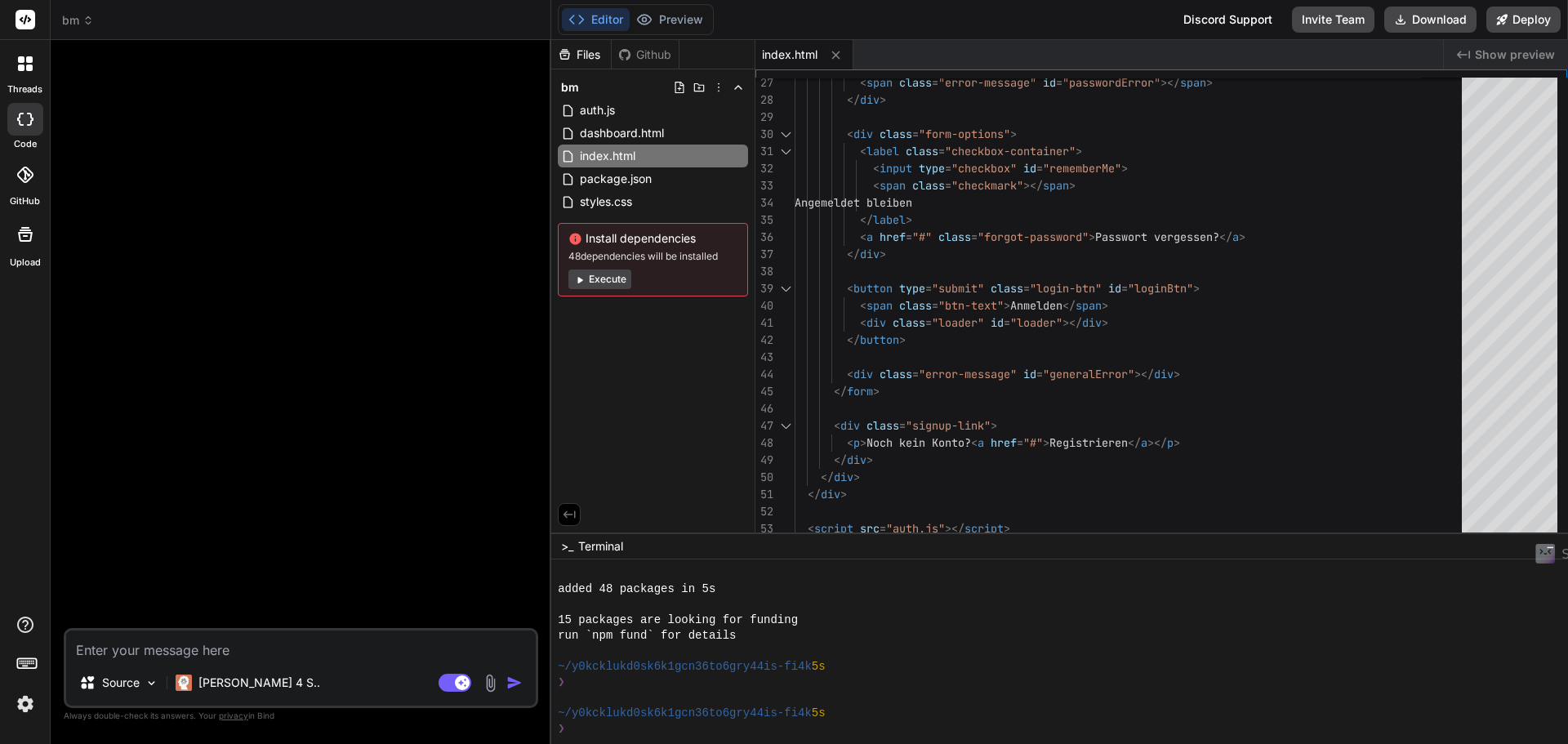
click at [1059, 628] on div "run `npm fund` for details" at bounding box center [1052, 636] width 988 height 15
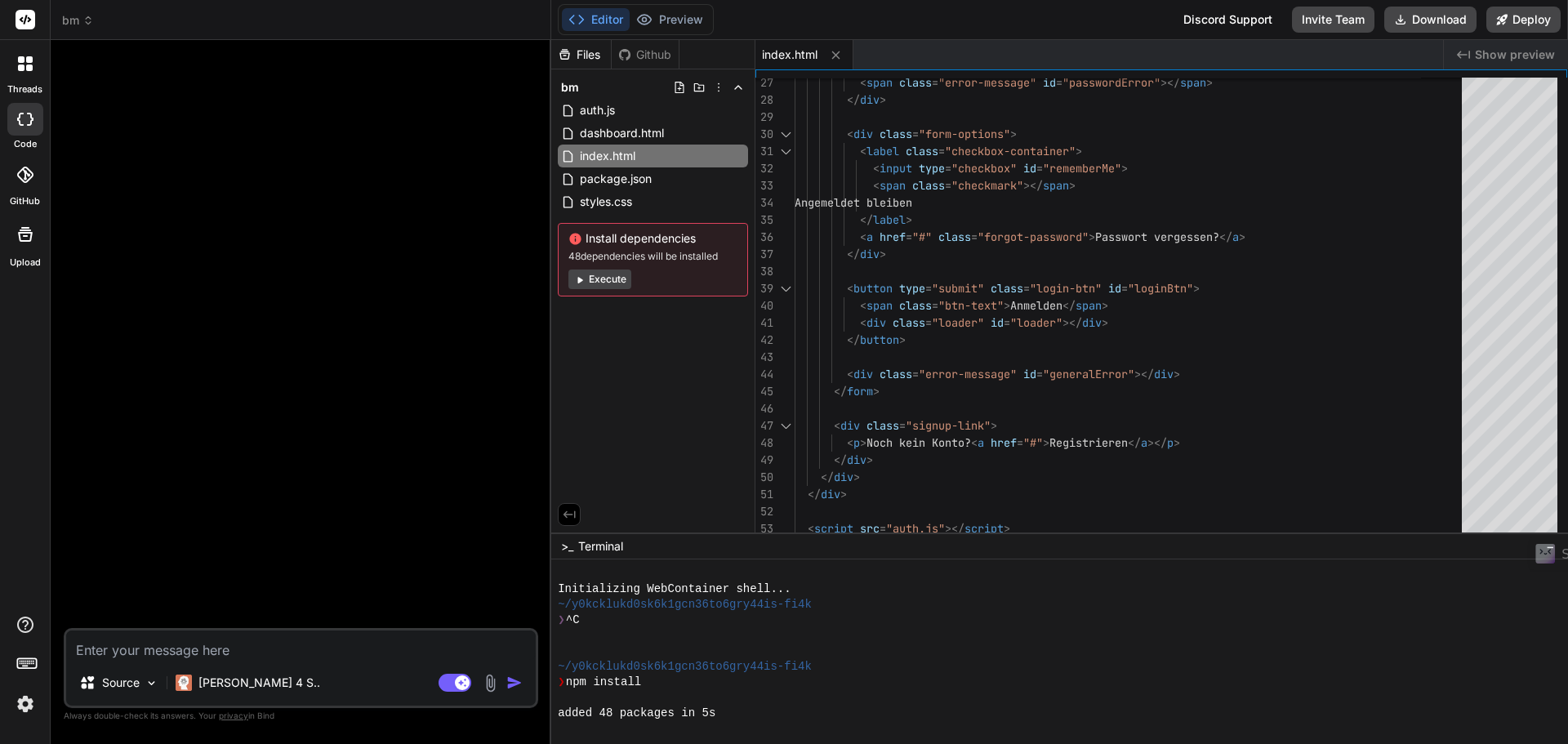
click at [699, 429] on div "Files Github bm auth.js dashboard.html index.html package.json styles.css Insta…" at bounding box center [653, 286] width 205 height 492
click at [608, 115] on span "auth.js" at bounding box center [597, 110] width 39 height 19
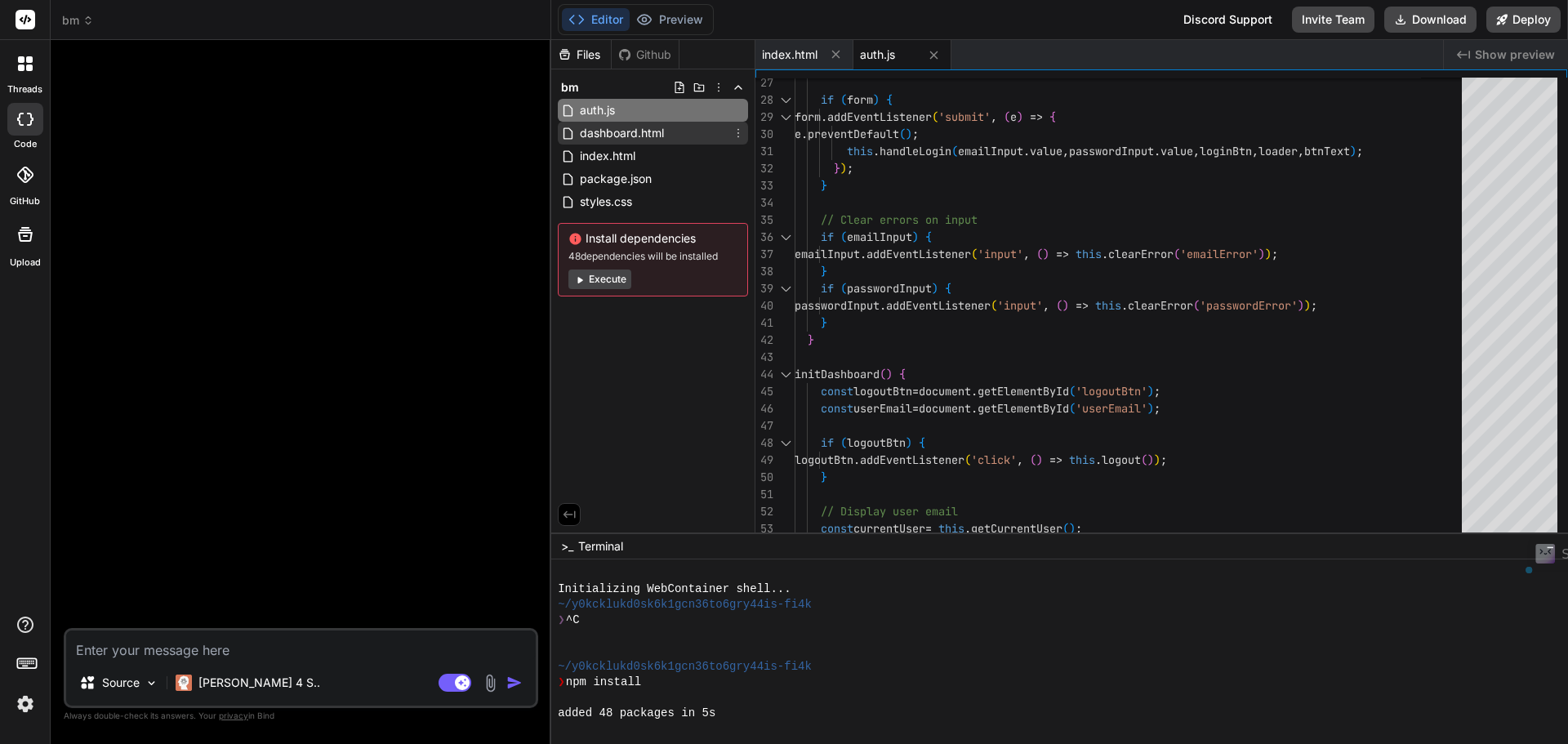
click at [619, 134] on span "dashboard.html" at bounding box center [621, 133] width 88 height 19
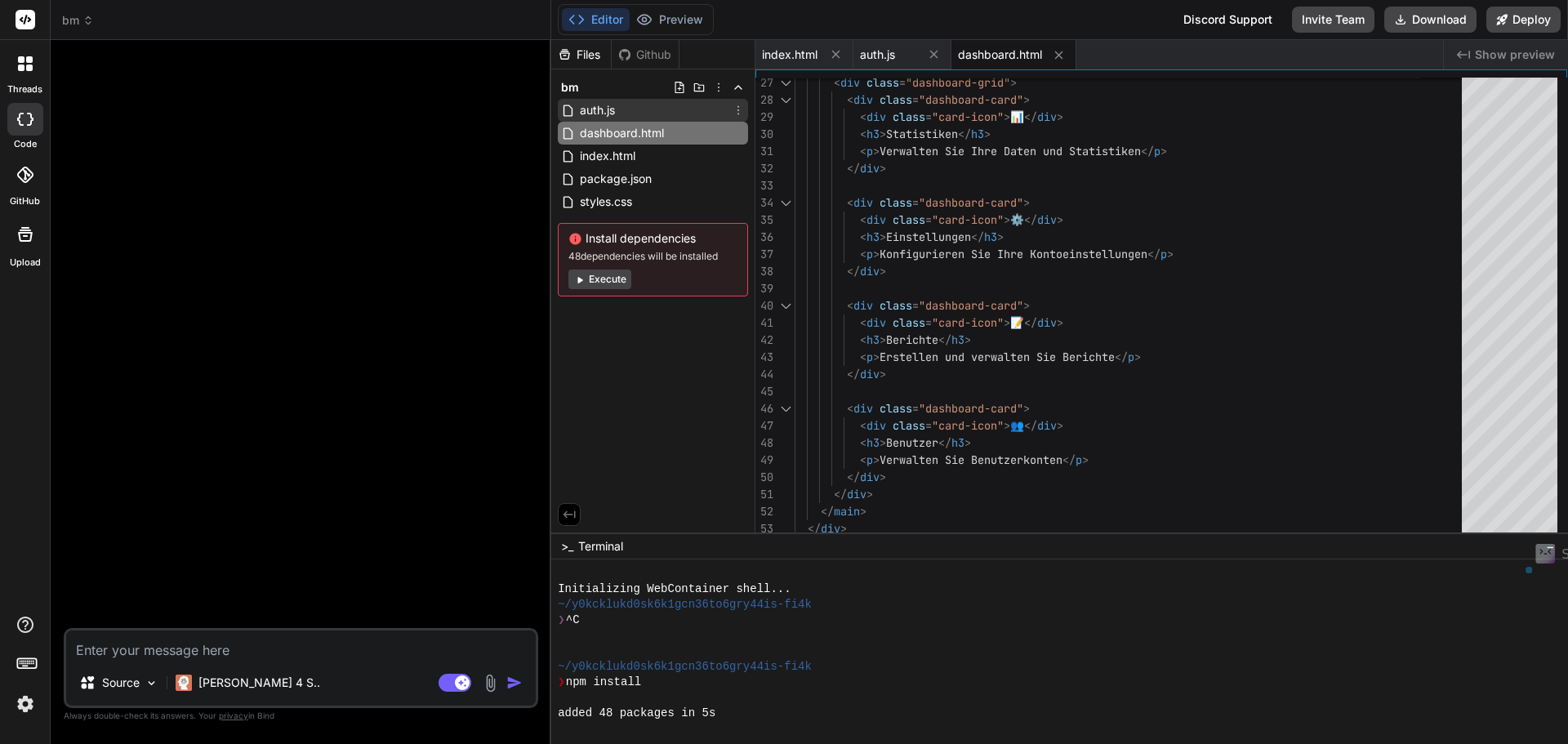
click at [608, 105] on span "auth.js" at bounding box center [597, 110] width 39 height 19
type textarea "});"
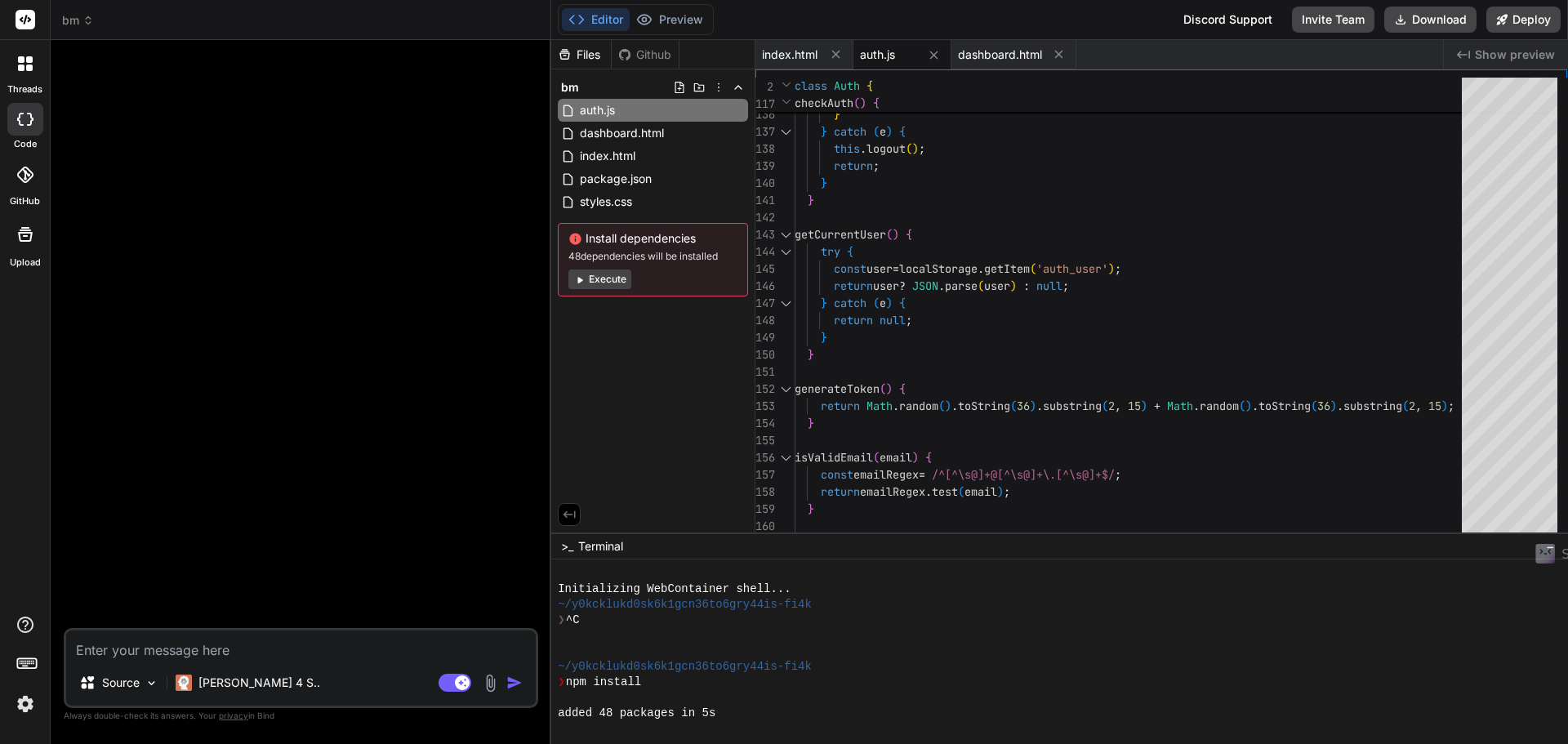
click at [202, 645] on textarea at bounding box center [301, 645] width 470 height 29
type textarea "b"
type textarea "x"
type textarea "bi"
type textarea "x"
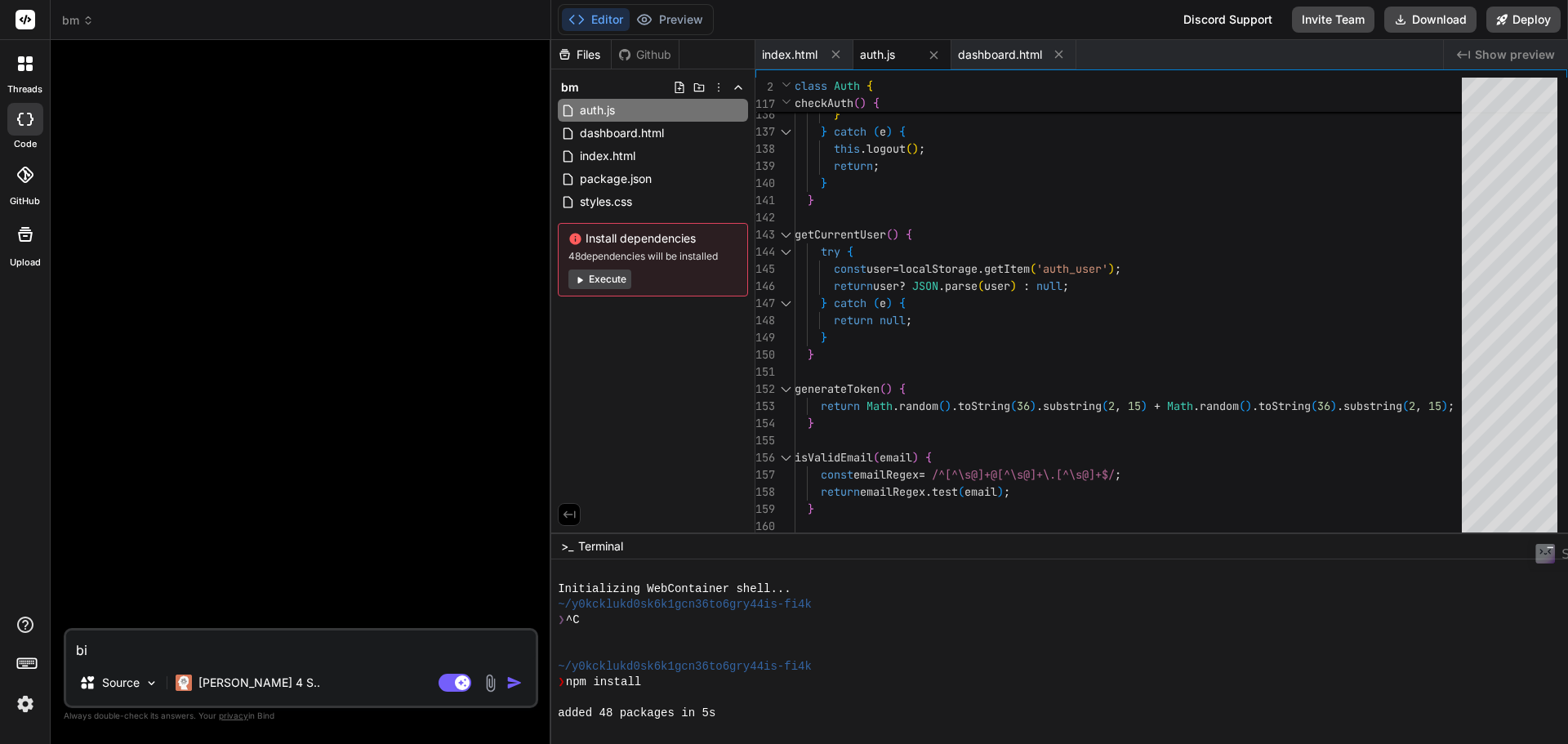
type textarea "bic"
type textarea "x"
type textarea "bicg"
type textarea "x"
type textarea "bicgn"
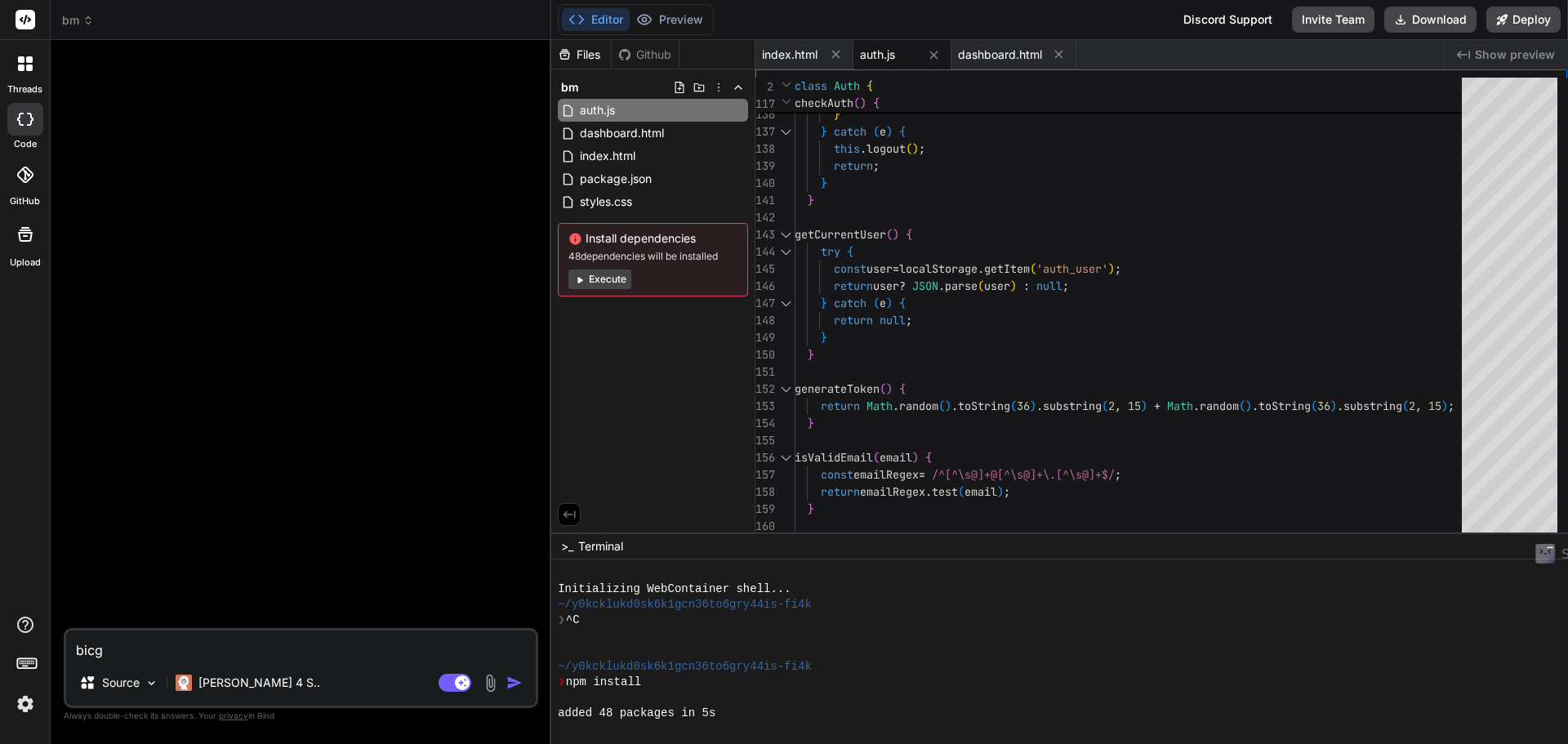
type textarea "x"
type textarea "bicg"
type textarea "x"
type textarea "bic"
type textarea "x"
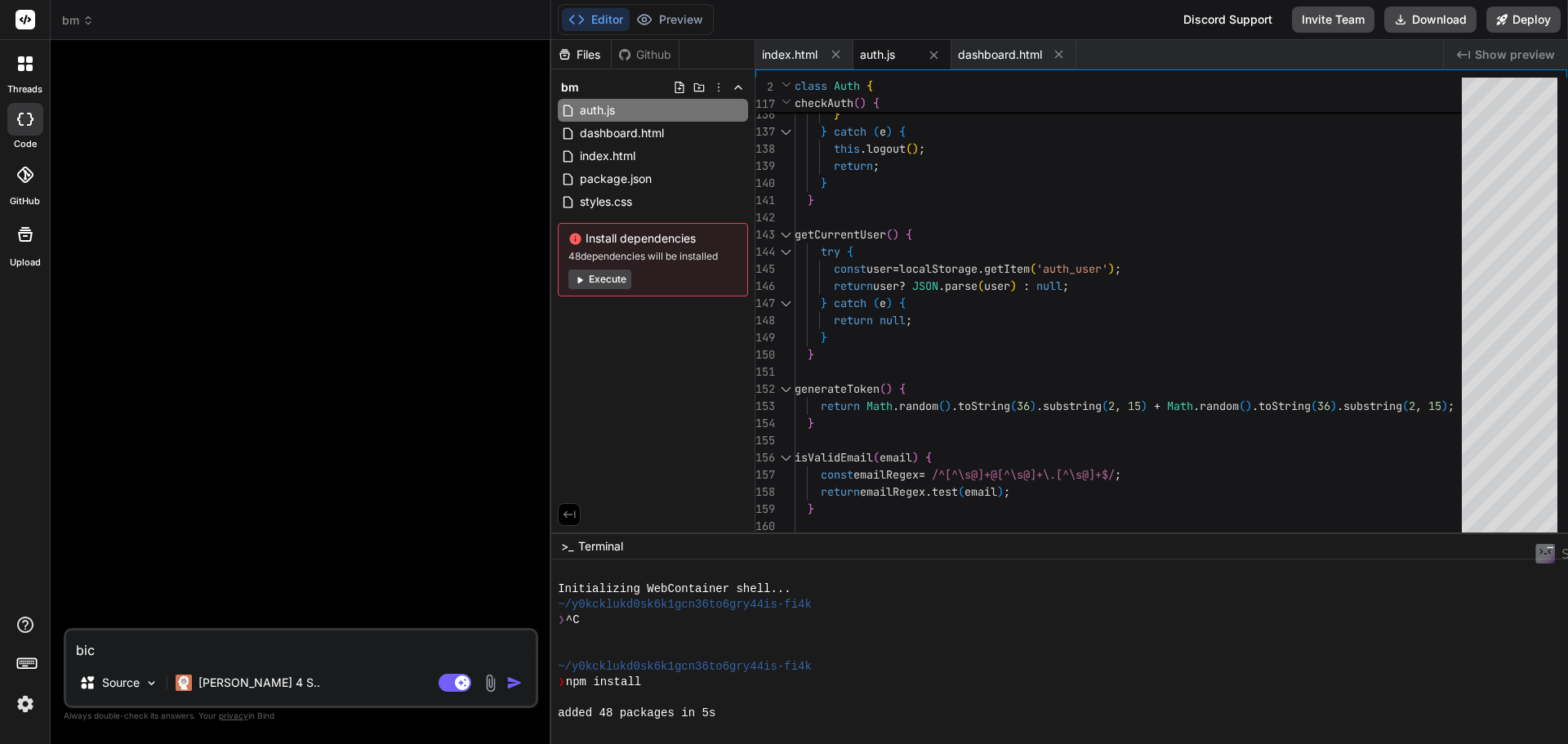
type textarea "bi"
type textarea "x"
type textarea "b"
type textarea "x"
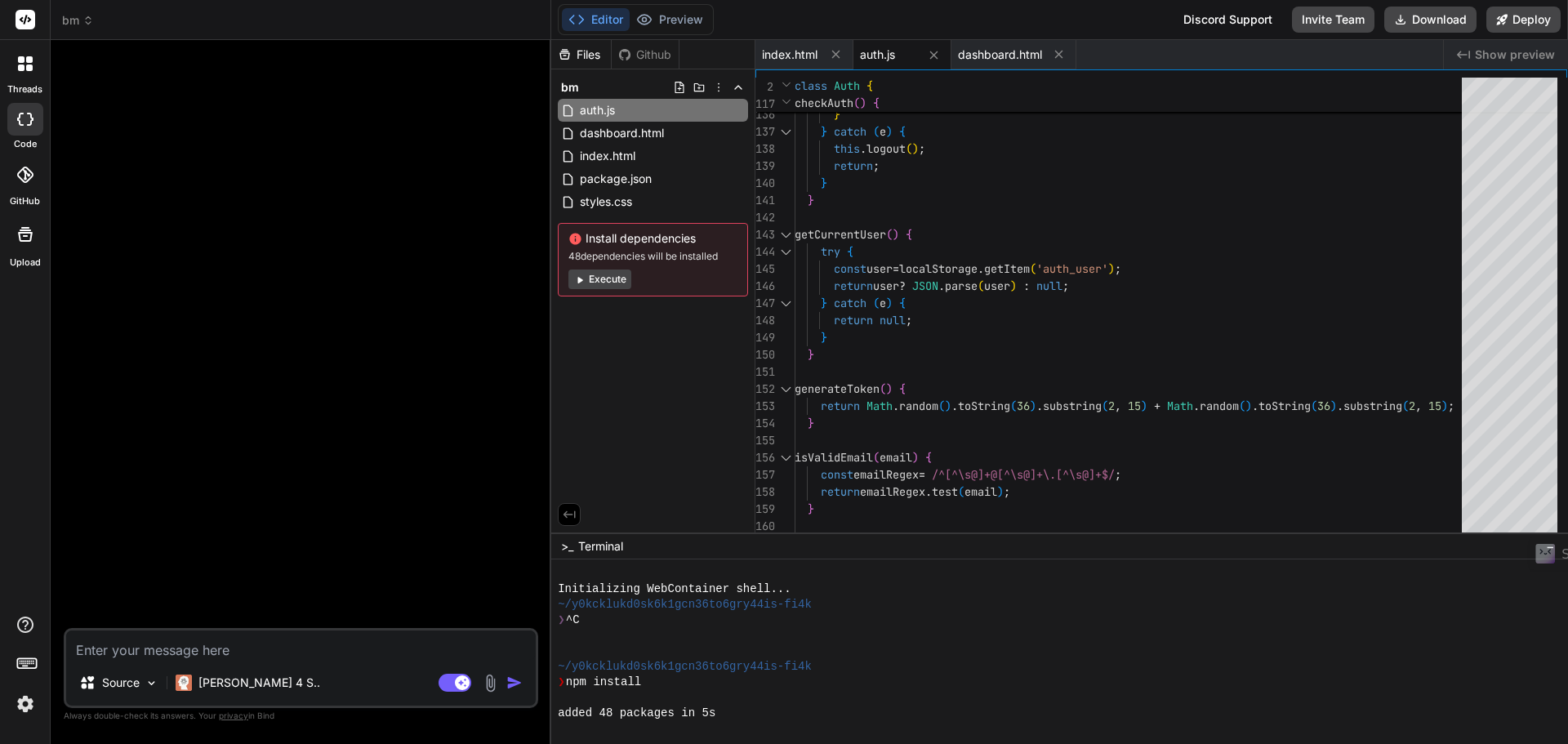
type textarea "n"
type textarea "x"
type textarea "no"
type textarea "x"
type textarea "noc"
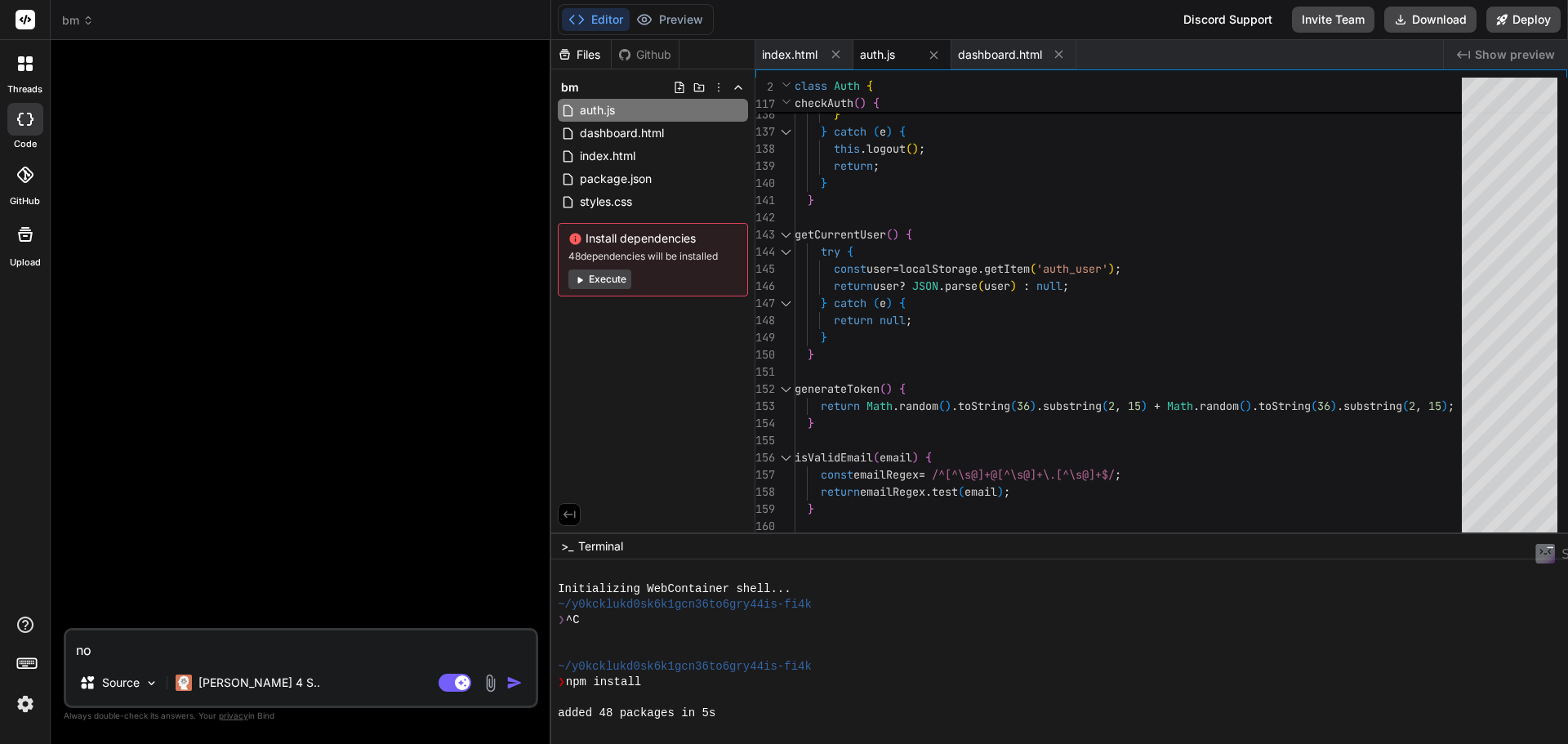
type textarea "x"
type textarea "noch"
type textarea "x"
type textarea "nochm"
type textarea "x"
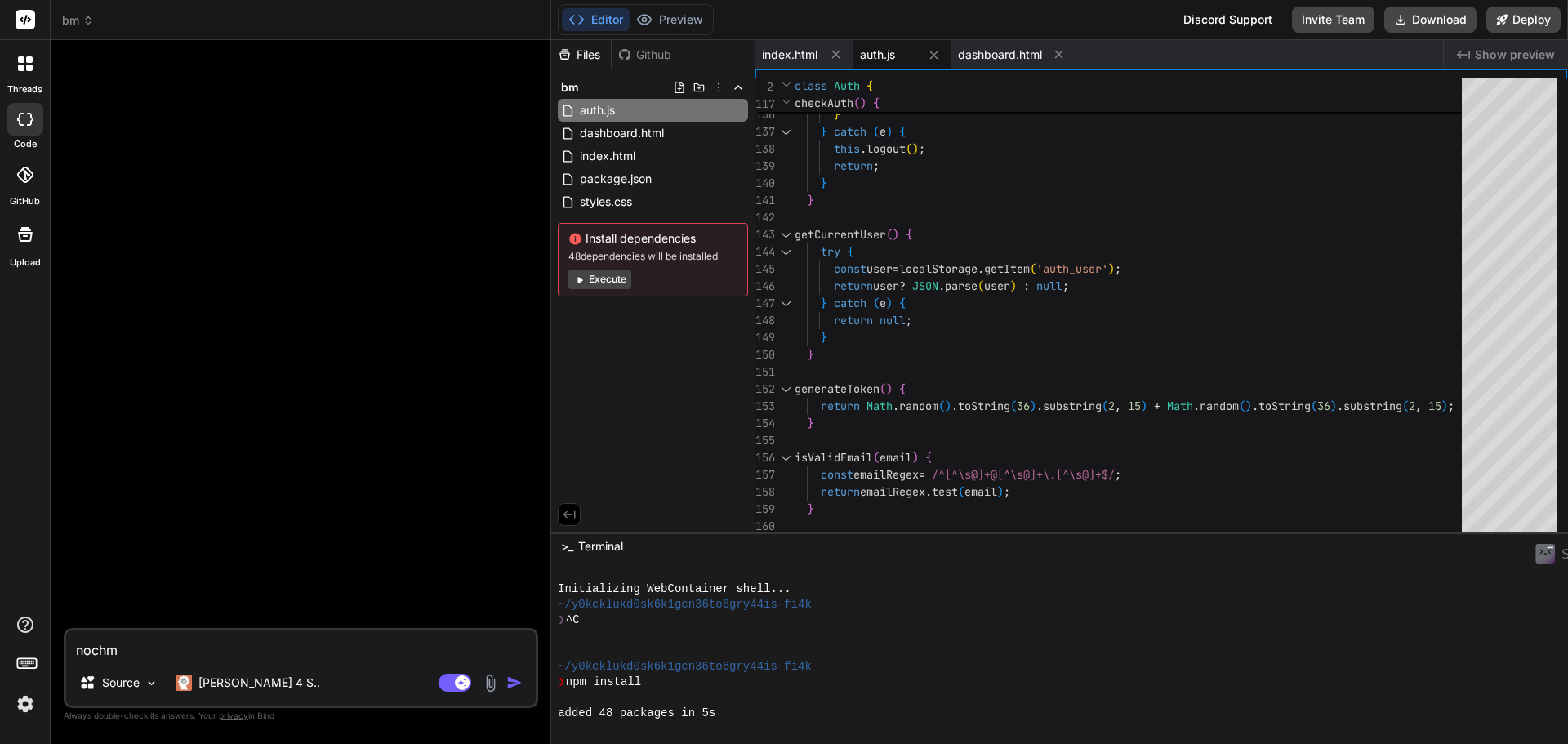
type textarea "nochma"
type textarea "x"
type textarea "nochmal"
type textarea "x"
type textarea "nochmal"
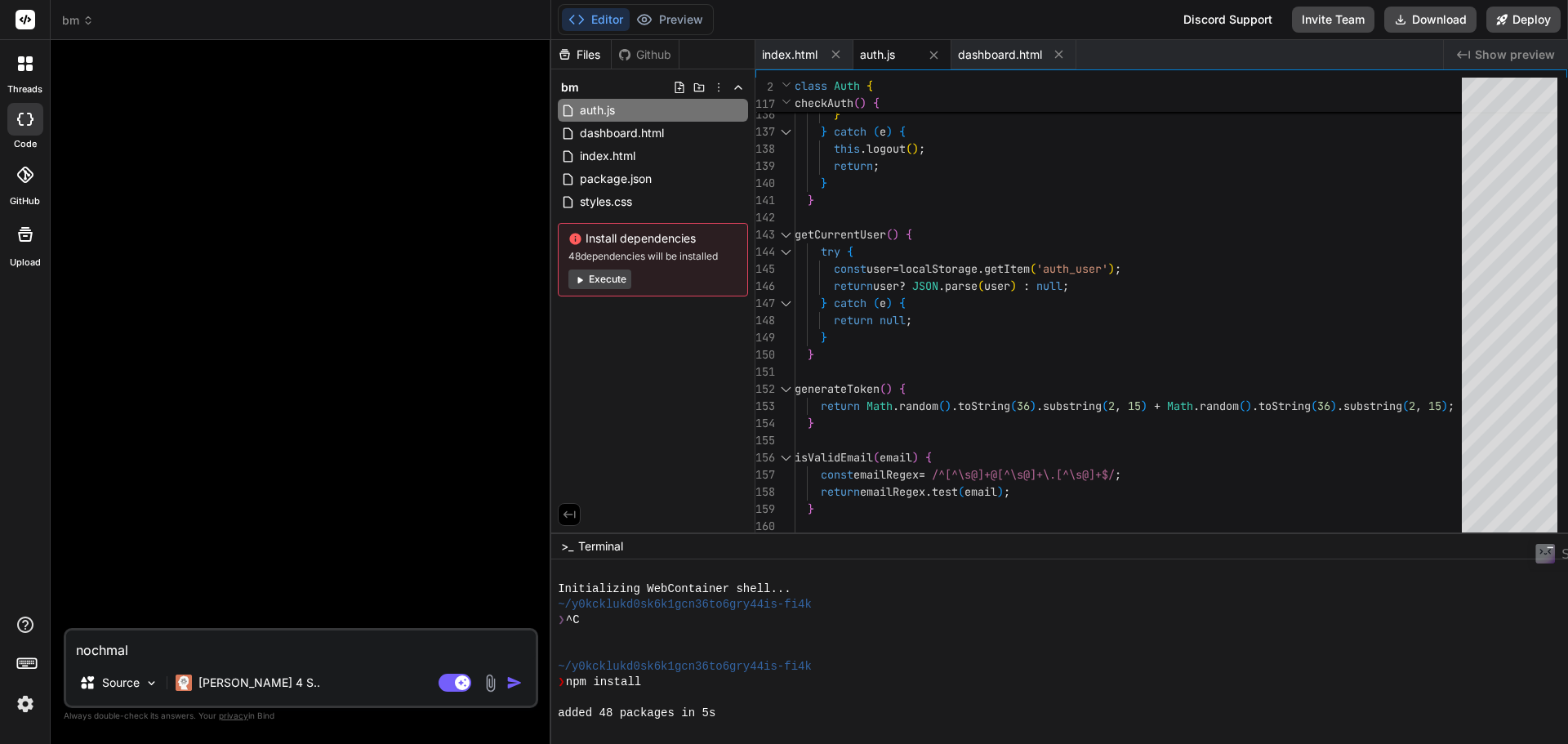
type textarea "x"
type textarea "nochmal"
type textarea "x"
type textarea "nochmal,"
type textarea "x"
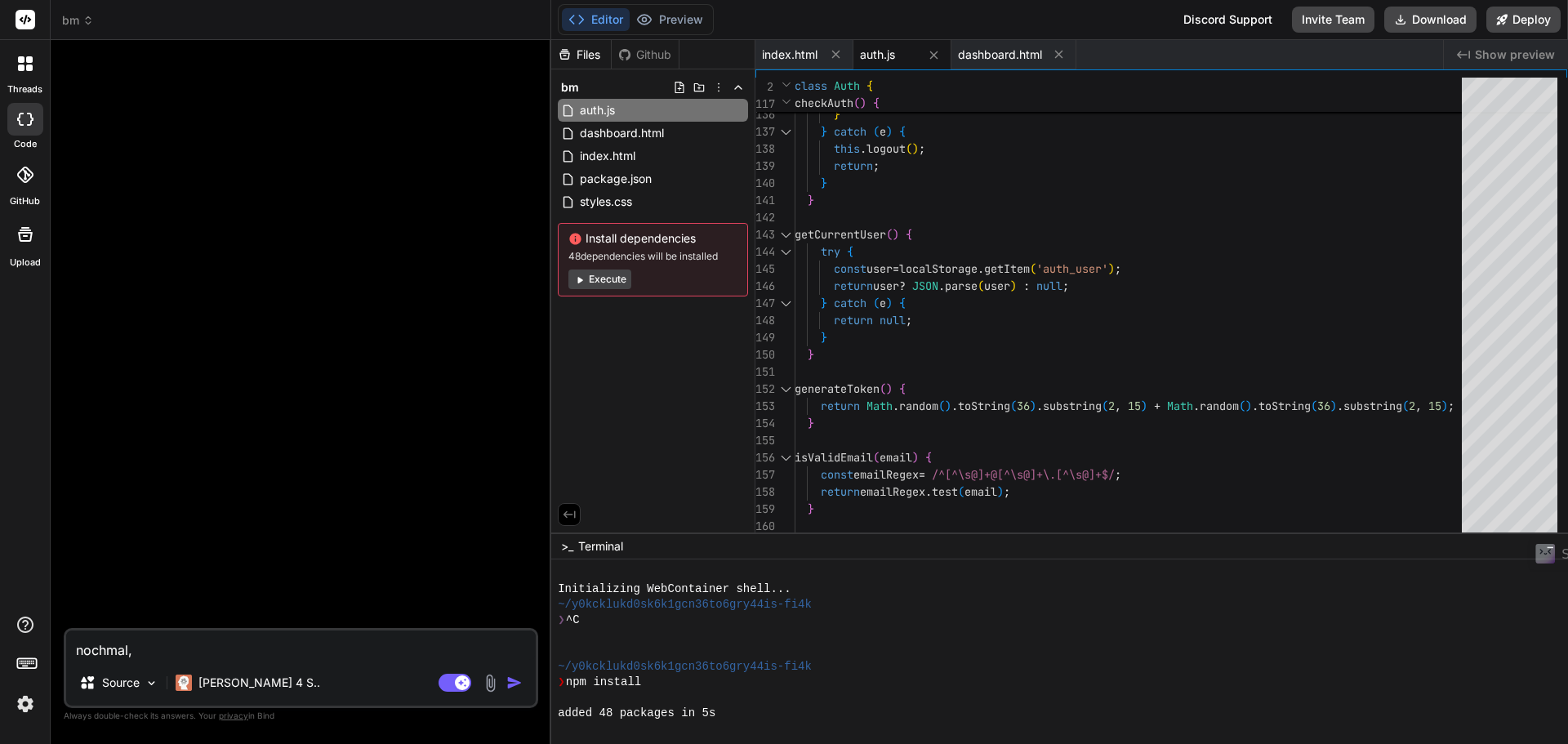
type textarea "nochmal,"
type textarea "x"
type textarea "nochmal, w"
type textarea "x"
type textarea "nochmal, we"
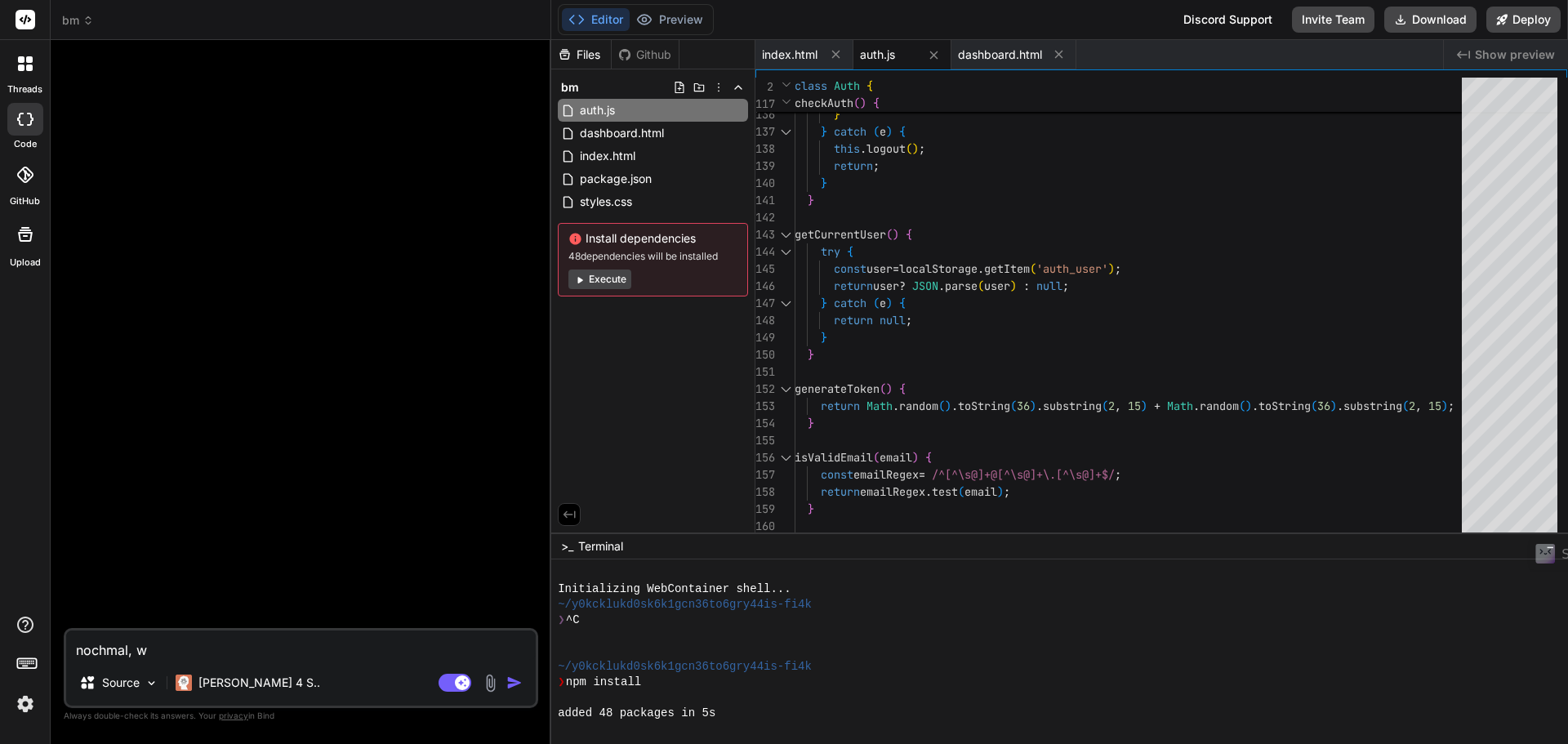
type textarea "x"
type textarea "nochmal, wel"
type textarea "x"
type textarea "nochmal, welh"
type textarea "x"
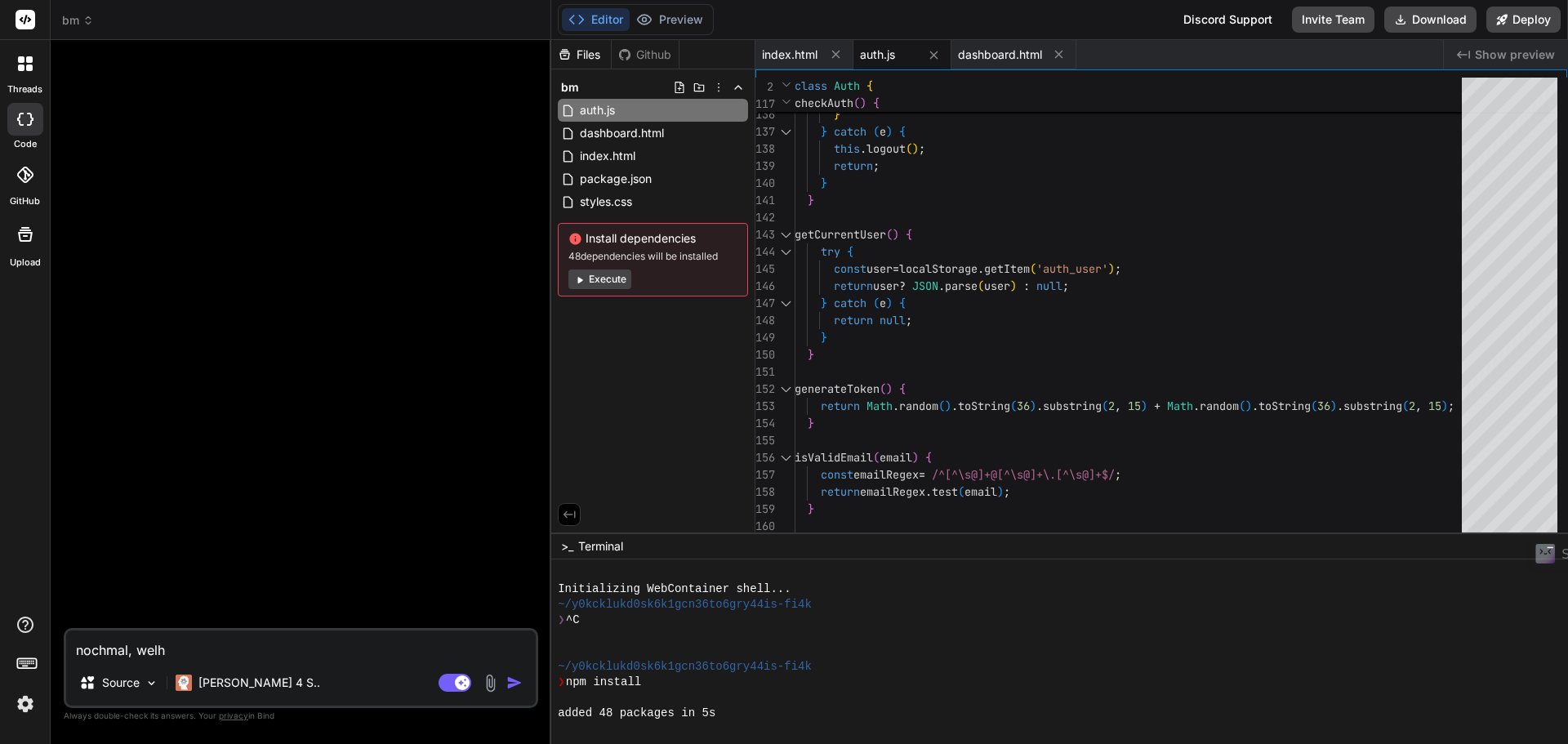
type textarea "nochmal, welhe"
type textarea "x"
type textarea "nochmal, welhe"
type textarea "x"
type textarea "nochmal, welhe"
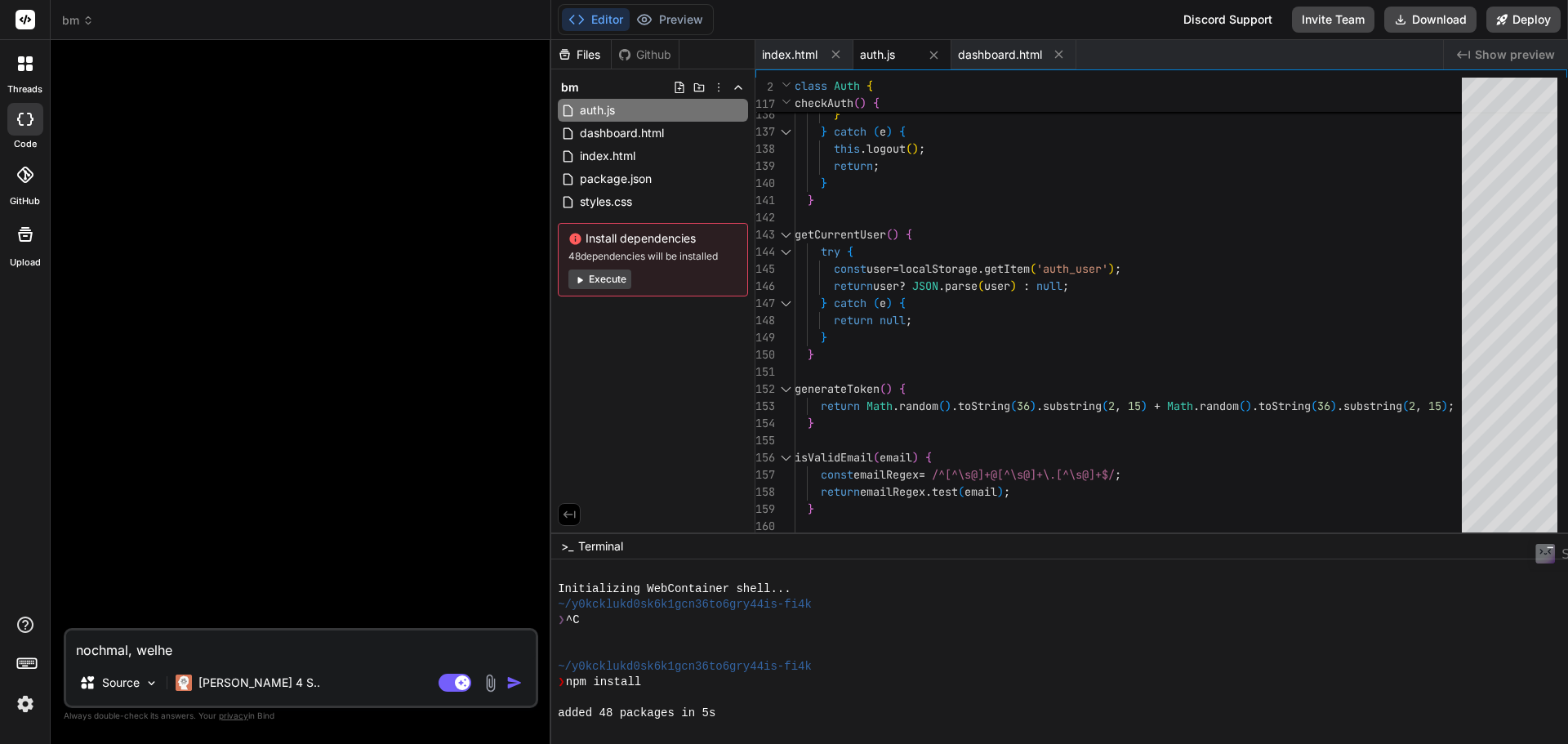
type textarea "x"
type textarea "nochmal, welh"
type textarea "x"
type textarea "nochmal, wel"
type textarea "x"
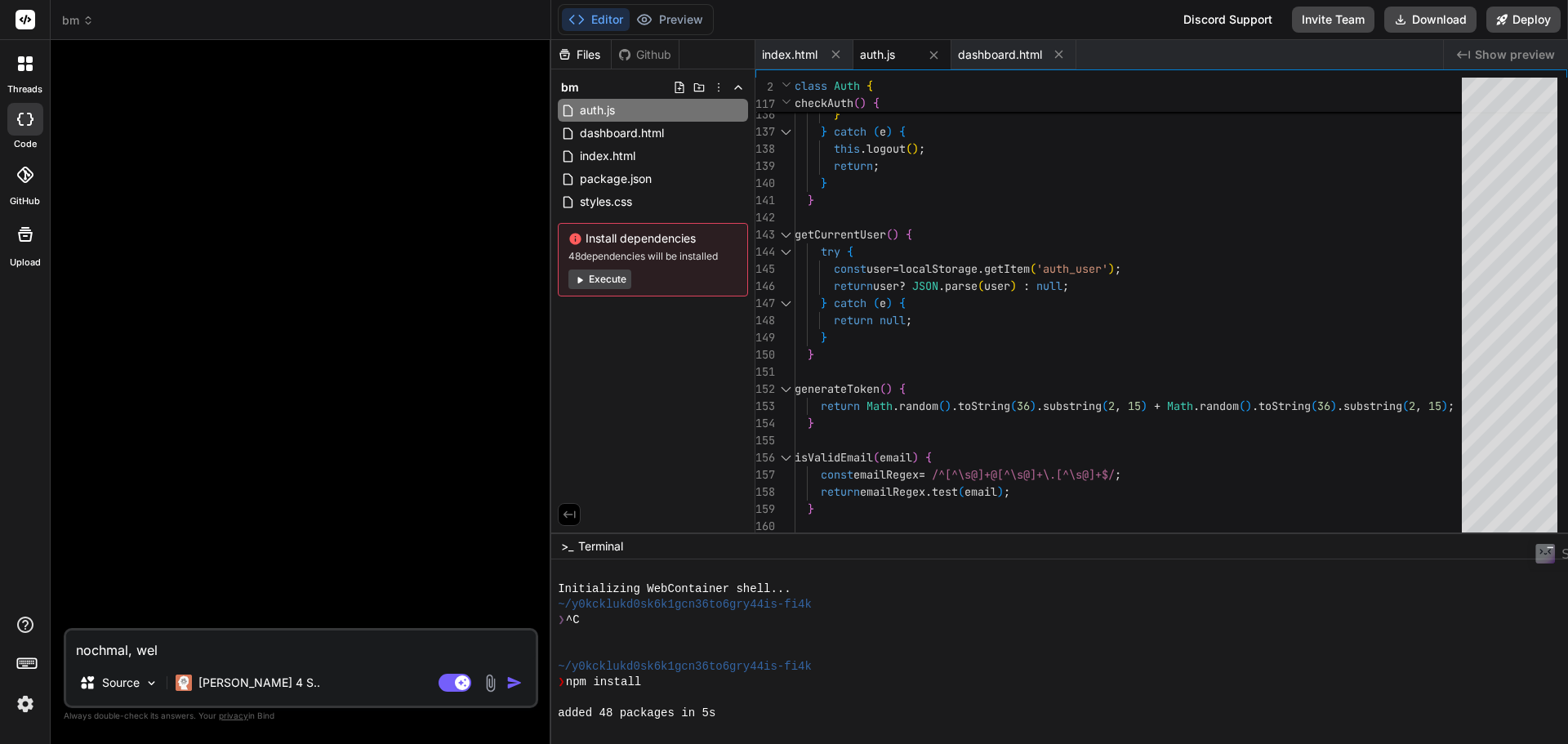
type textarea "nochmal, welc"
type textarea "x"
type textarea "nochmal, welch"
type textarea "x"
type textarea "nochmal, welche"
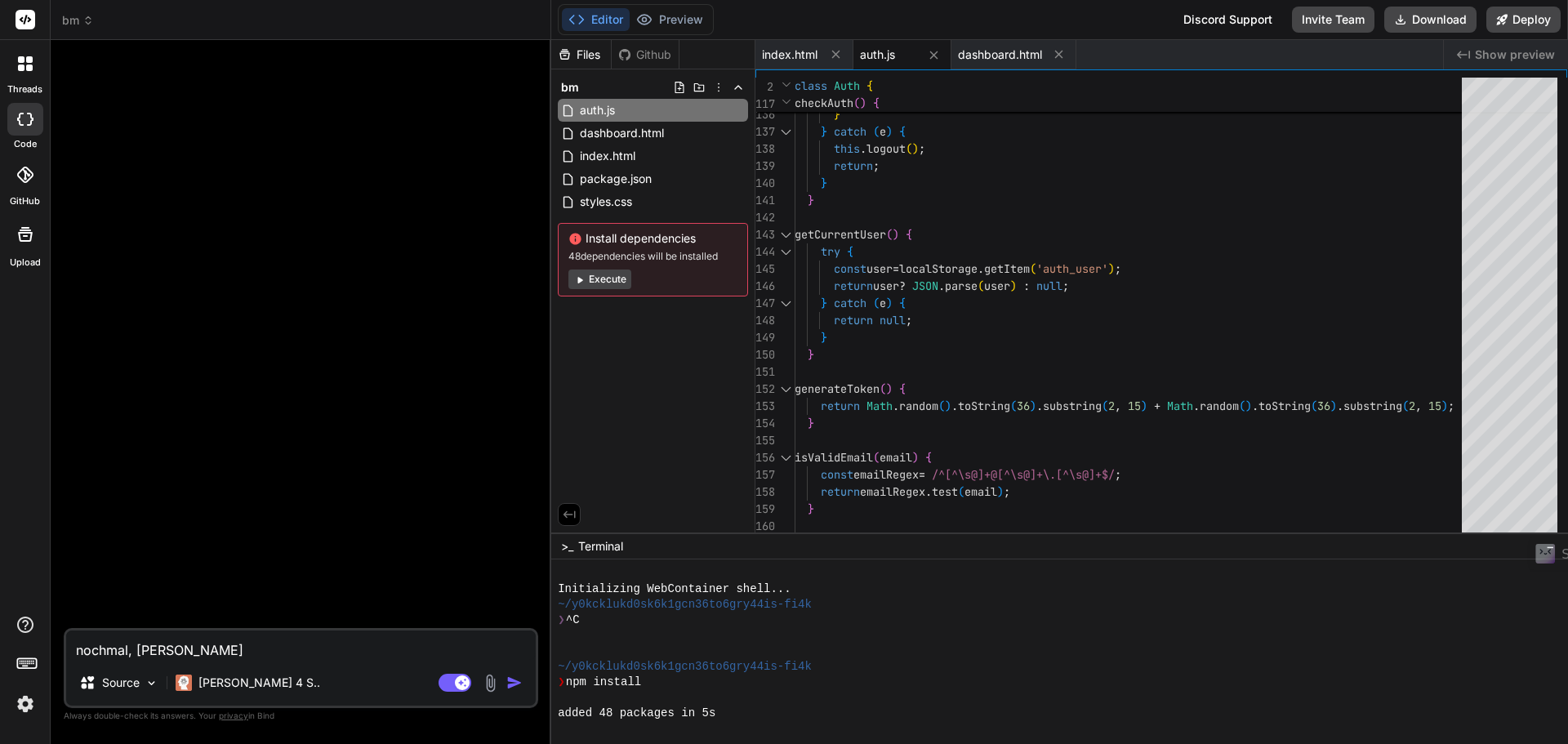
type textarea "x"
type textarea "nochmal, welche"
type textarea "x"
type textarea "nochmal, welche d"
type textarea "x"
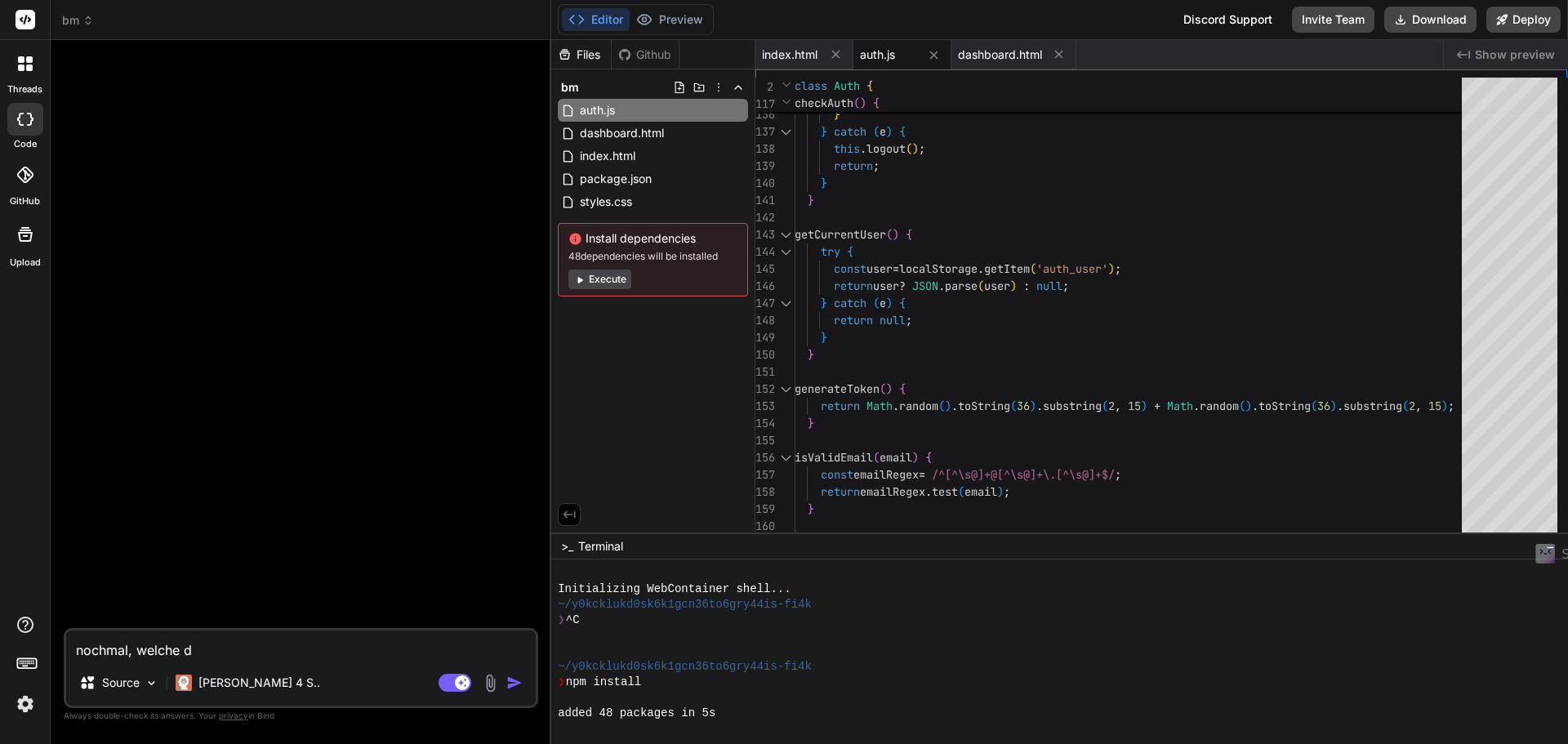
type textarea "nochmal, welche da"
type textarea "x"
type textarea "nochmal, welche dat"
type textarea "x"
type textarea "nochmal, welche date"
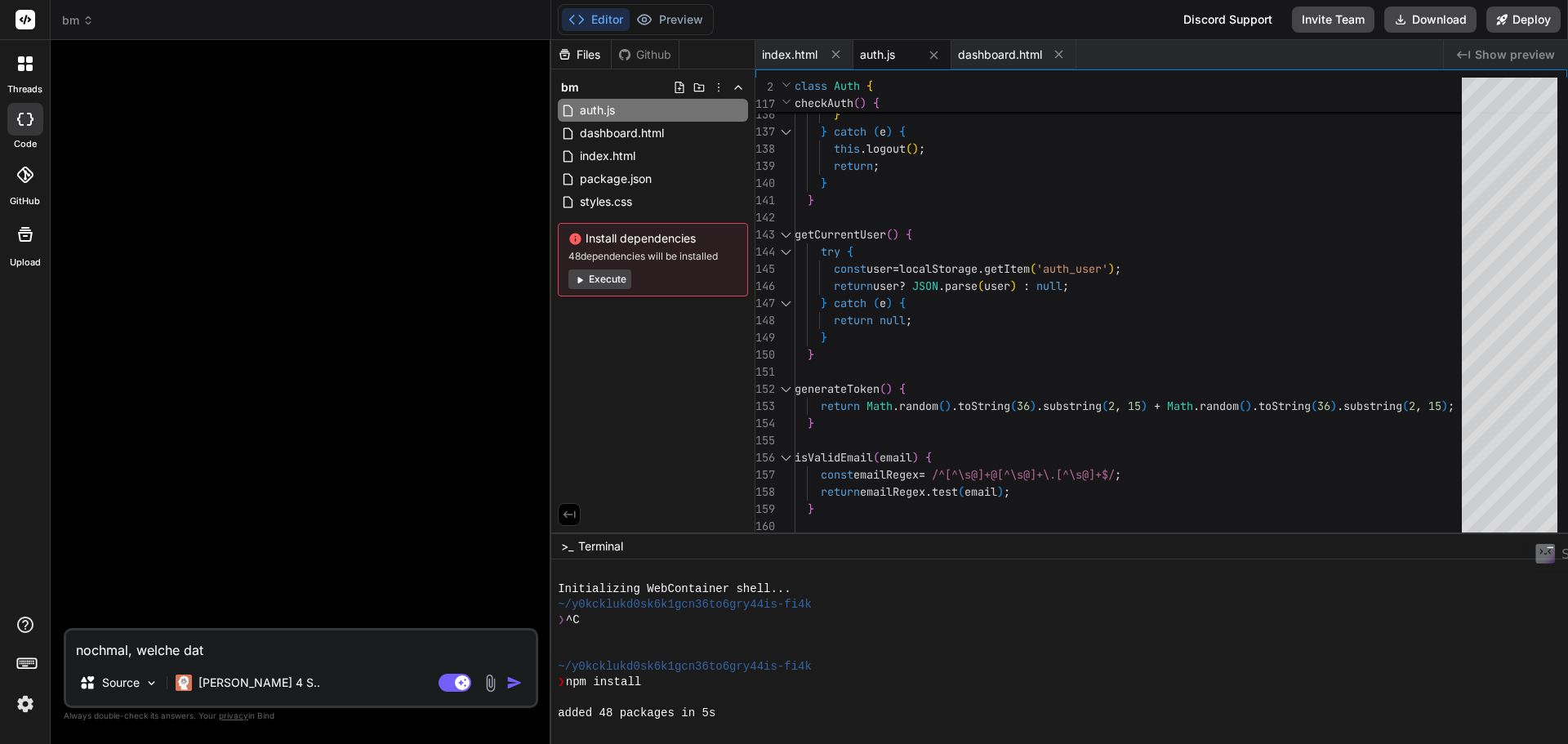
type textarea "x"
type textarea "nochmal, welche daten"
type textarea "x"
type textarea "nochmal, welche daten"
type textarea "x"
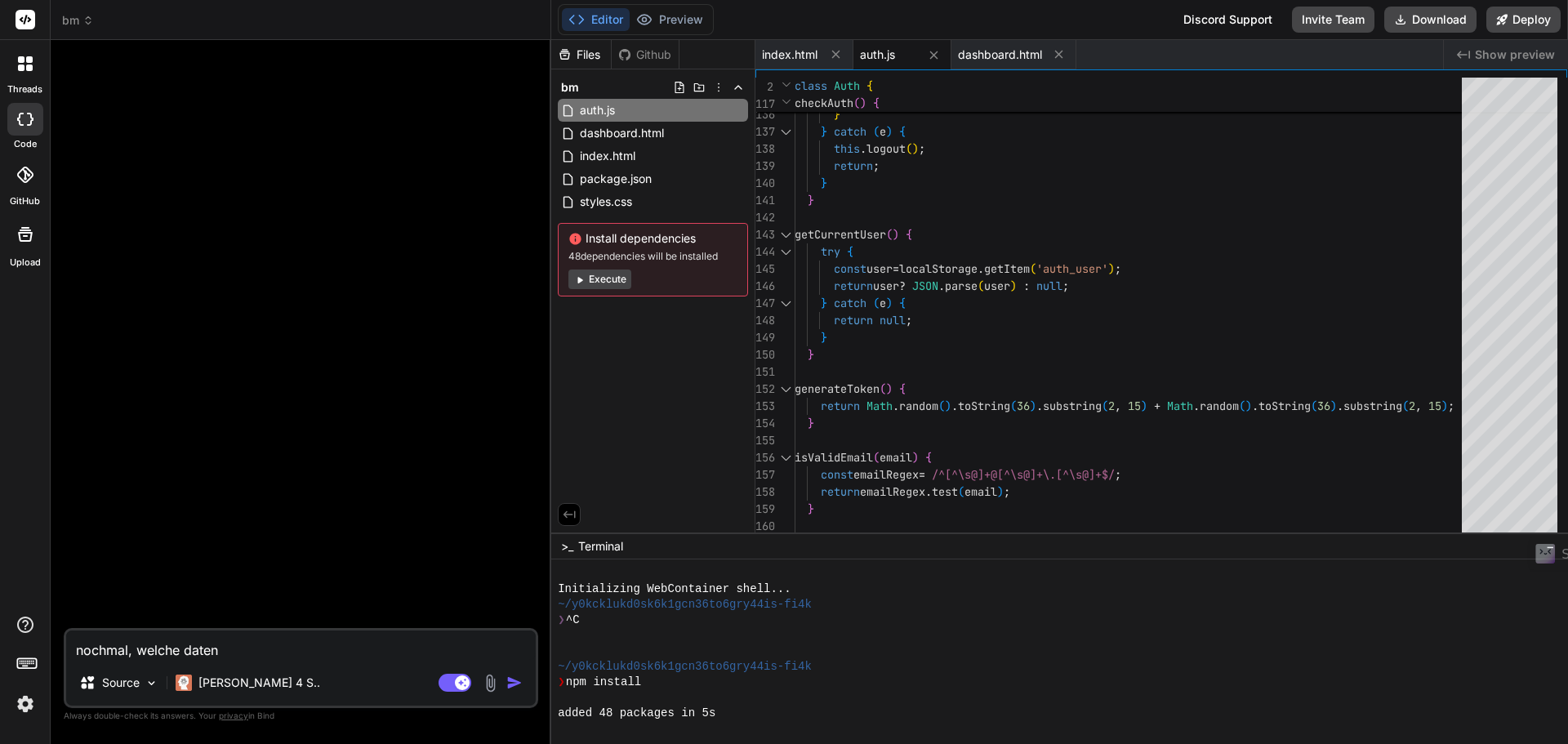
type textarea "nochmal, welche daten b"
type textarea "x"
type textarea "nochmal, welche daten br"
type textarea "x"
type textarea "nochmal, welche daten bra"
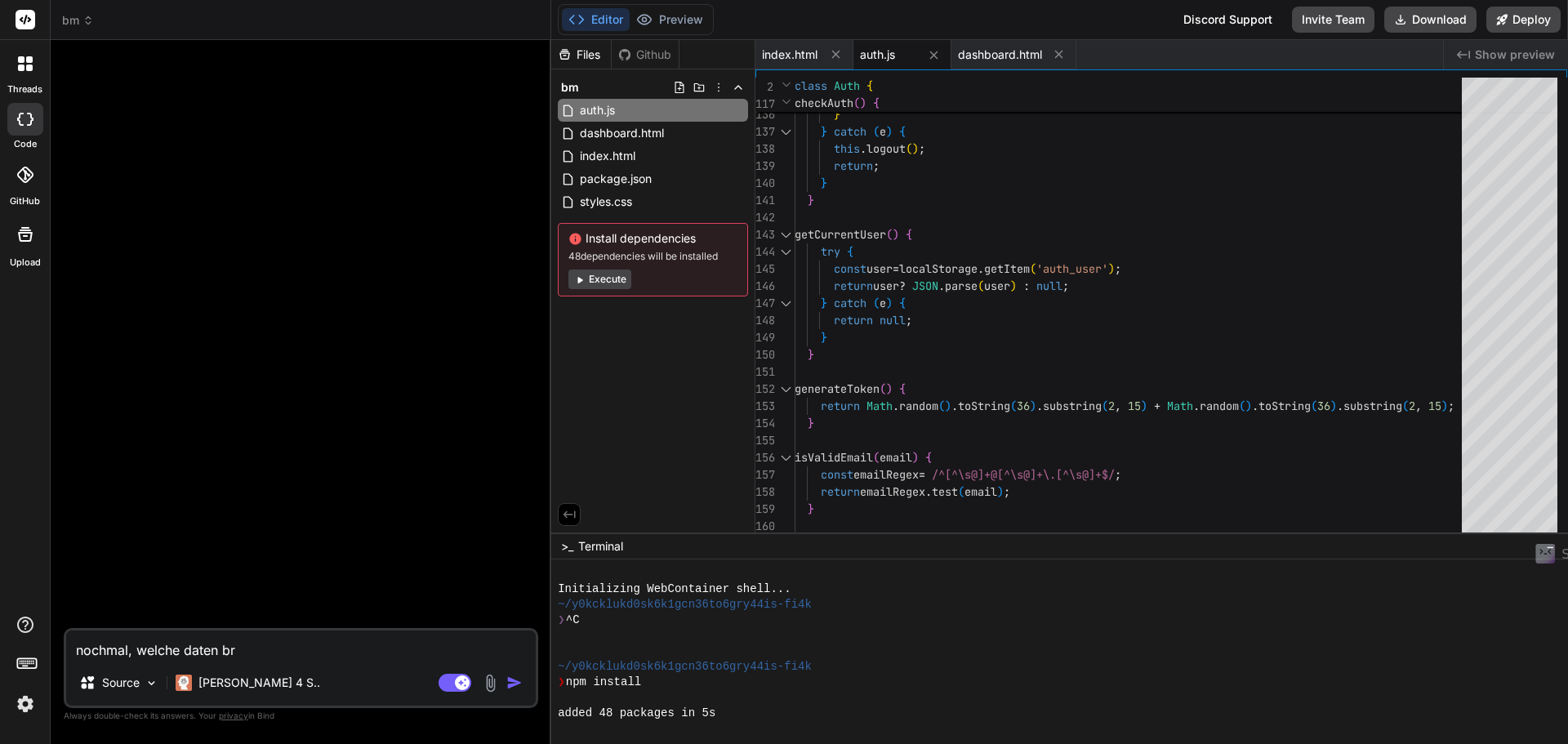
type textarea "x"
type textarea "nochmal, welche daten brau"
type textarea "x"
type textarea "nochmal, welche daten brauc"
type textarea "x"
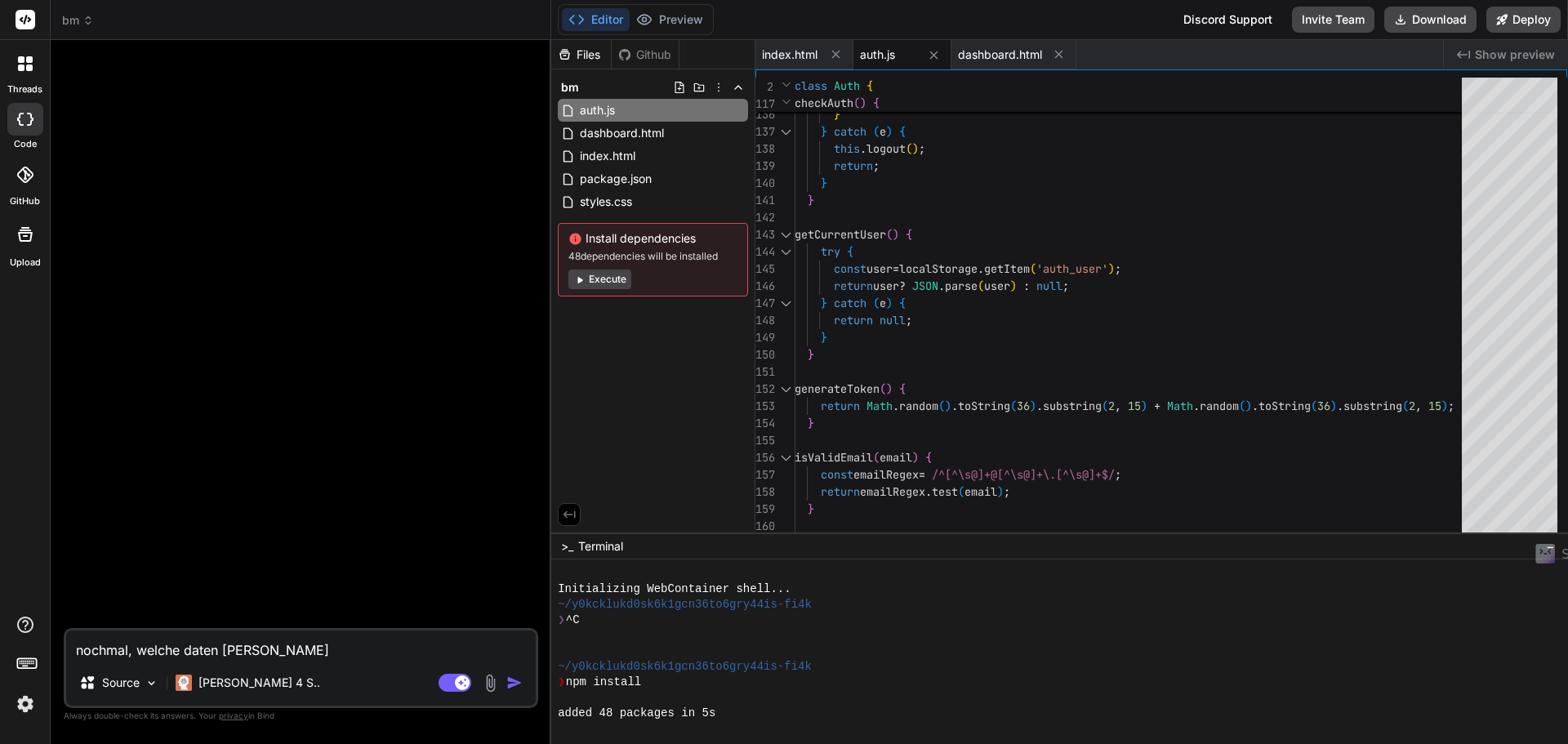
type textarea "nochmal, welche daten brauch"
type textarea "x"
type textarea "nochmal, welche daten brauche"
type textarea "x"
type textarea "nochmal, welche daten brauche"
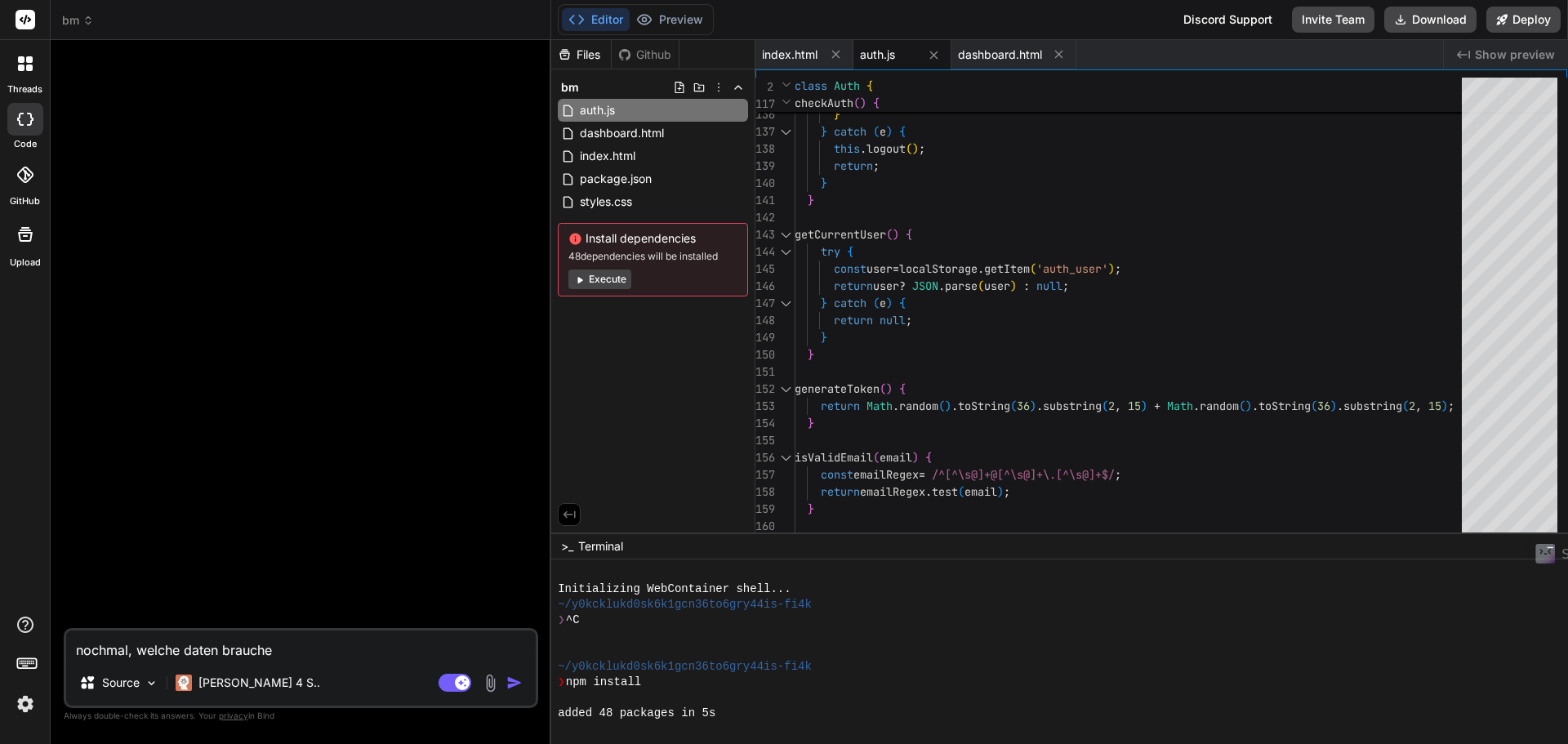
type textarea "x"
type textarea "nochmal, welche daten brauche i"
type textarea "x"
type textarea "nochmal, welche daten brauche ic"
type textarea "x"
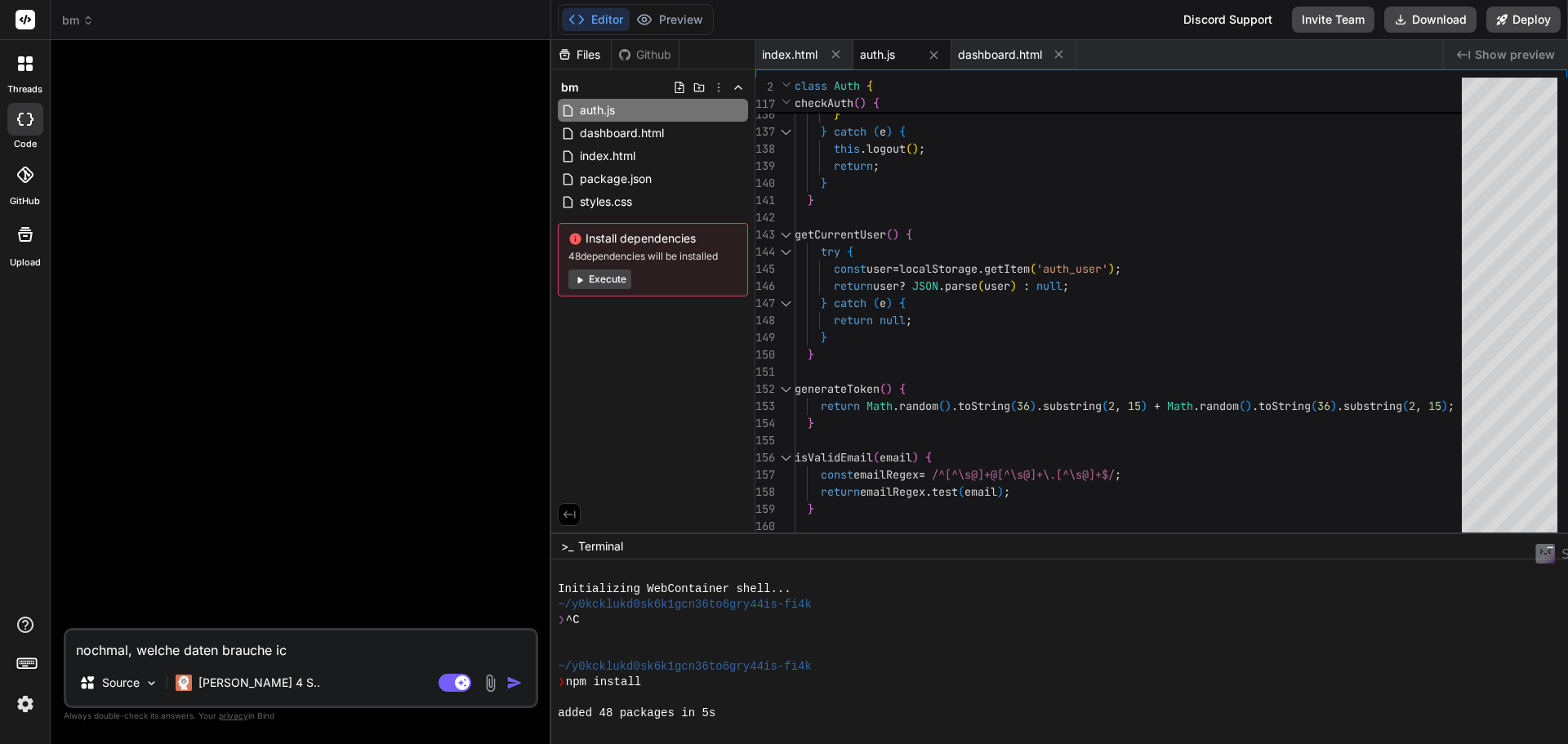
type textarea "nochmal, welche daten brauche ich"
type textarea "x"
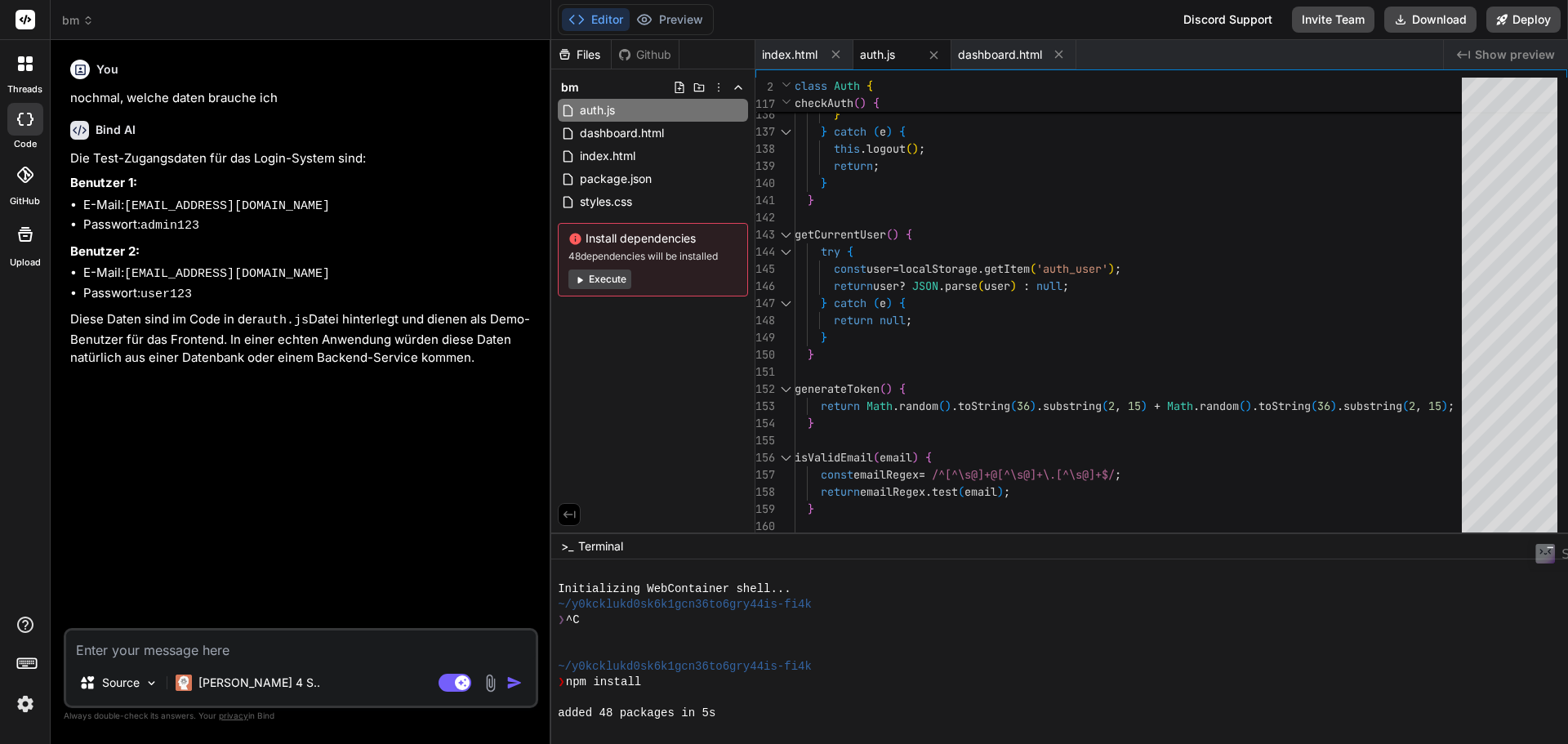
type textarea "x"
type textarea "z"
type textarea "x"
type textarea "ze"
type textarea "x"
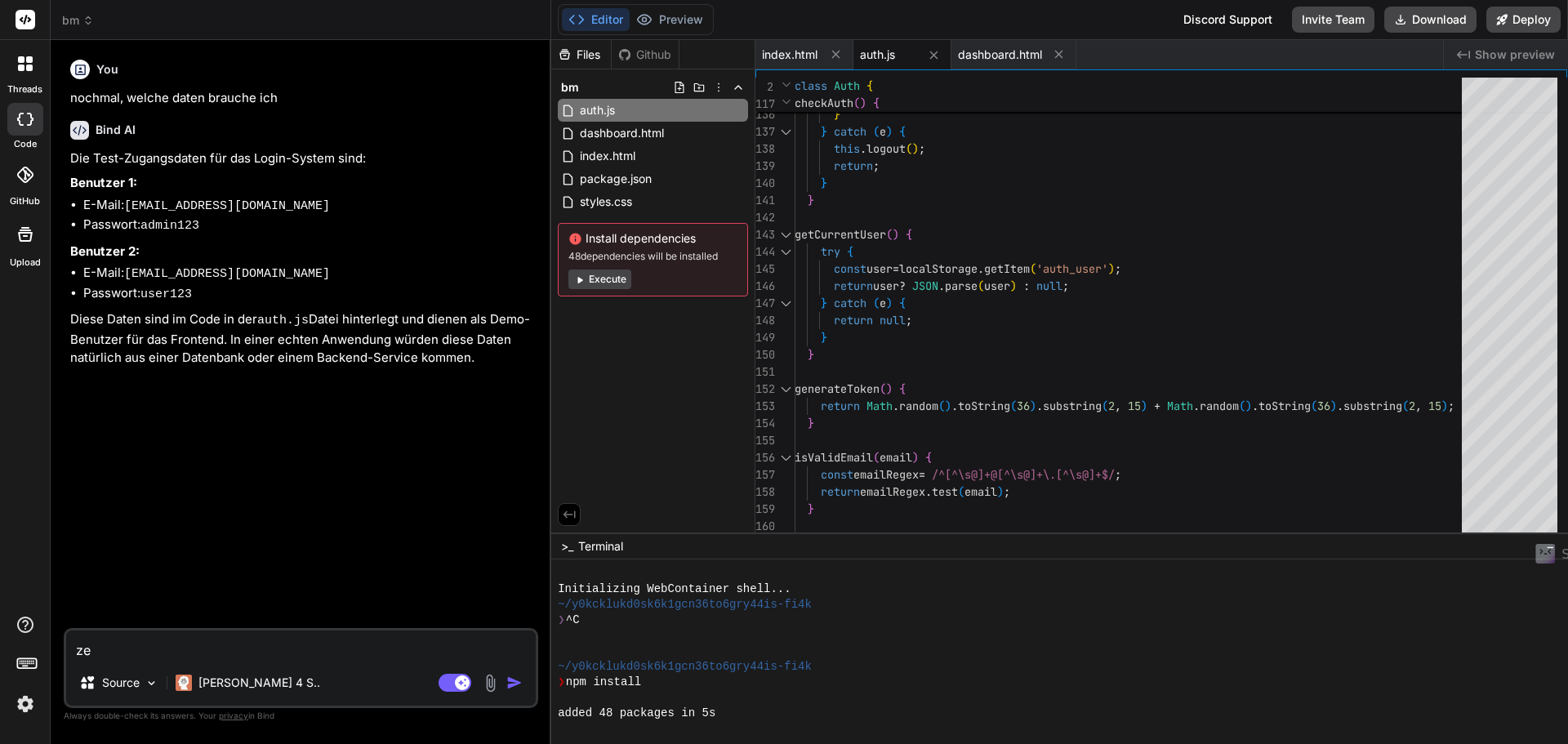
type textarea "zei"
type textarea "x"
type textarea "zeig"
type textarea "x"
type textarea "zeig"
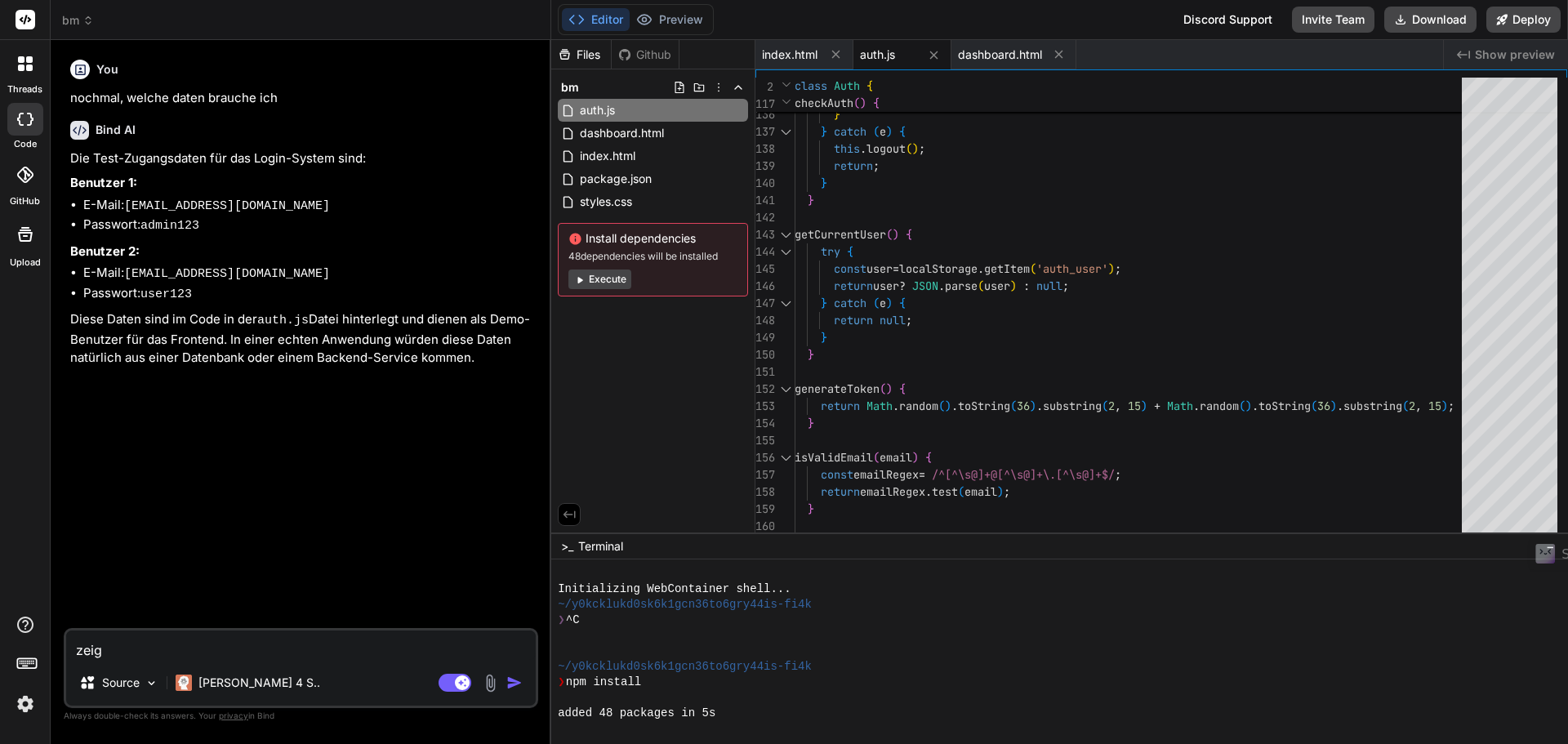
type textarea "x"
type textarea "zeig m"
type textarea "x"
type textarea "zeig mi"
type textarea "x"
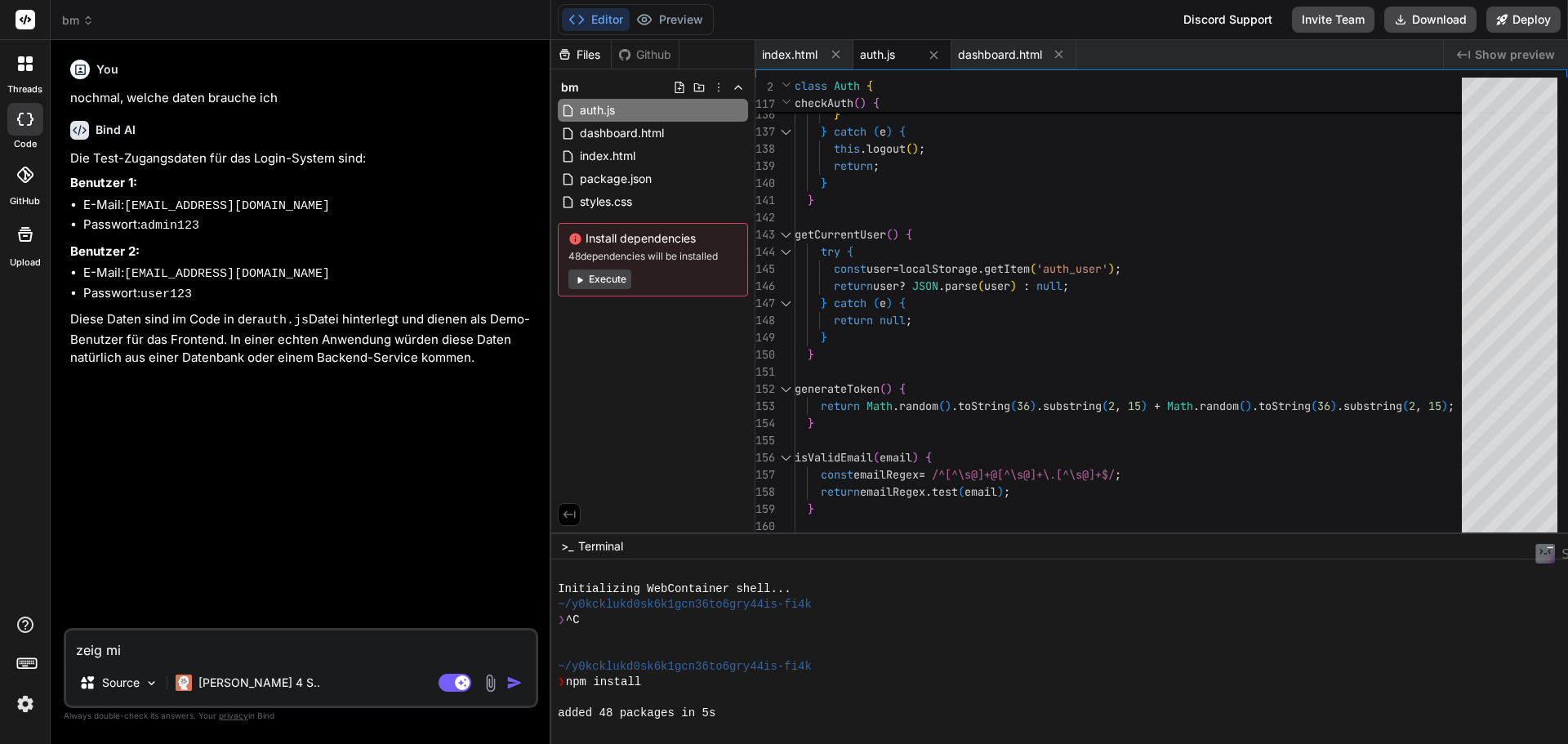
type textarea "zeig mir"
type textarea "x"
type textarea "zeig mir"
type textarea "x"
type textarea "zeig mir d"
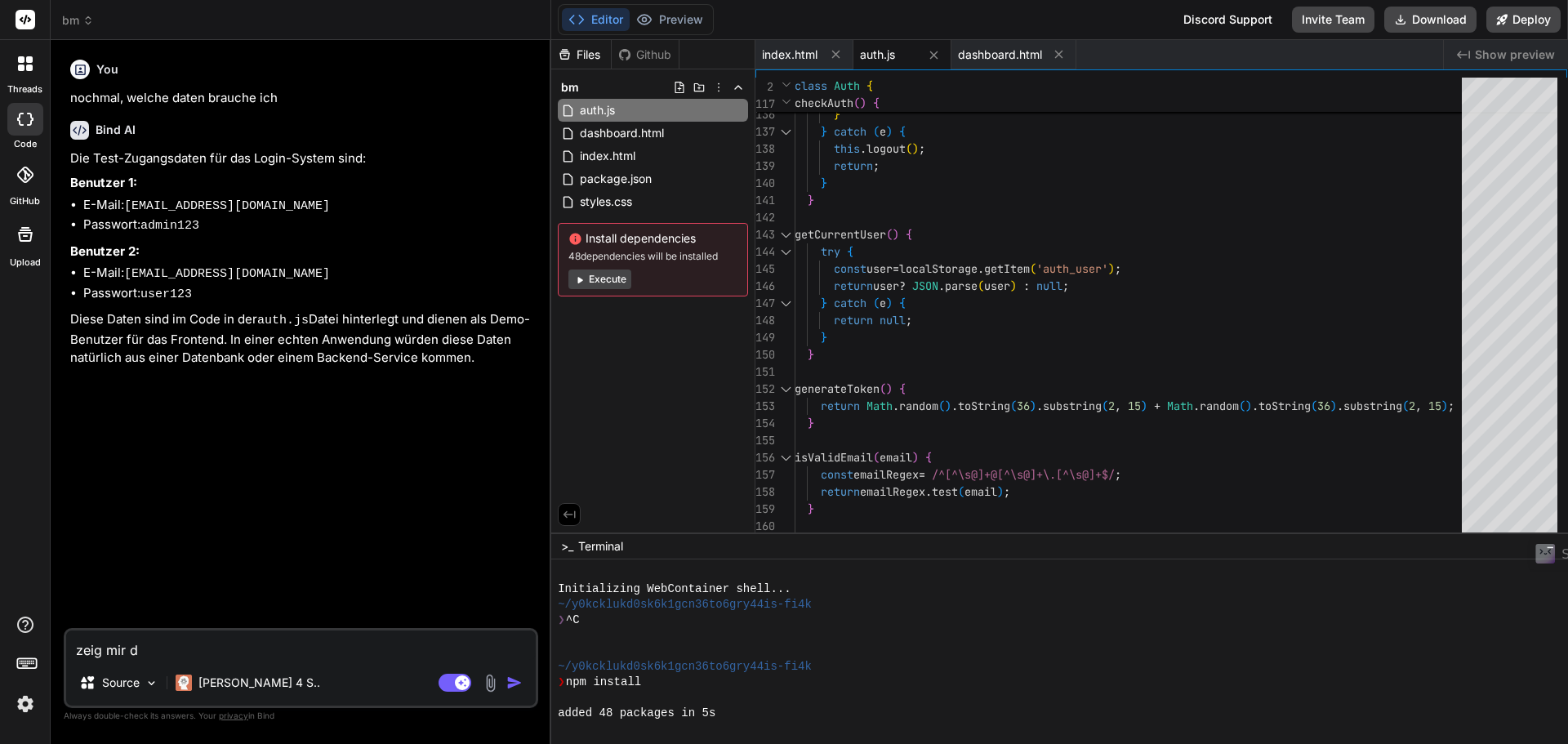
type textarea "x"
type textarea "zeig mir di"
type textarea "x"
type textarea "zeig mir die"
type textarea "x"
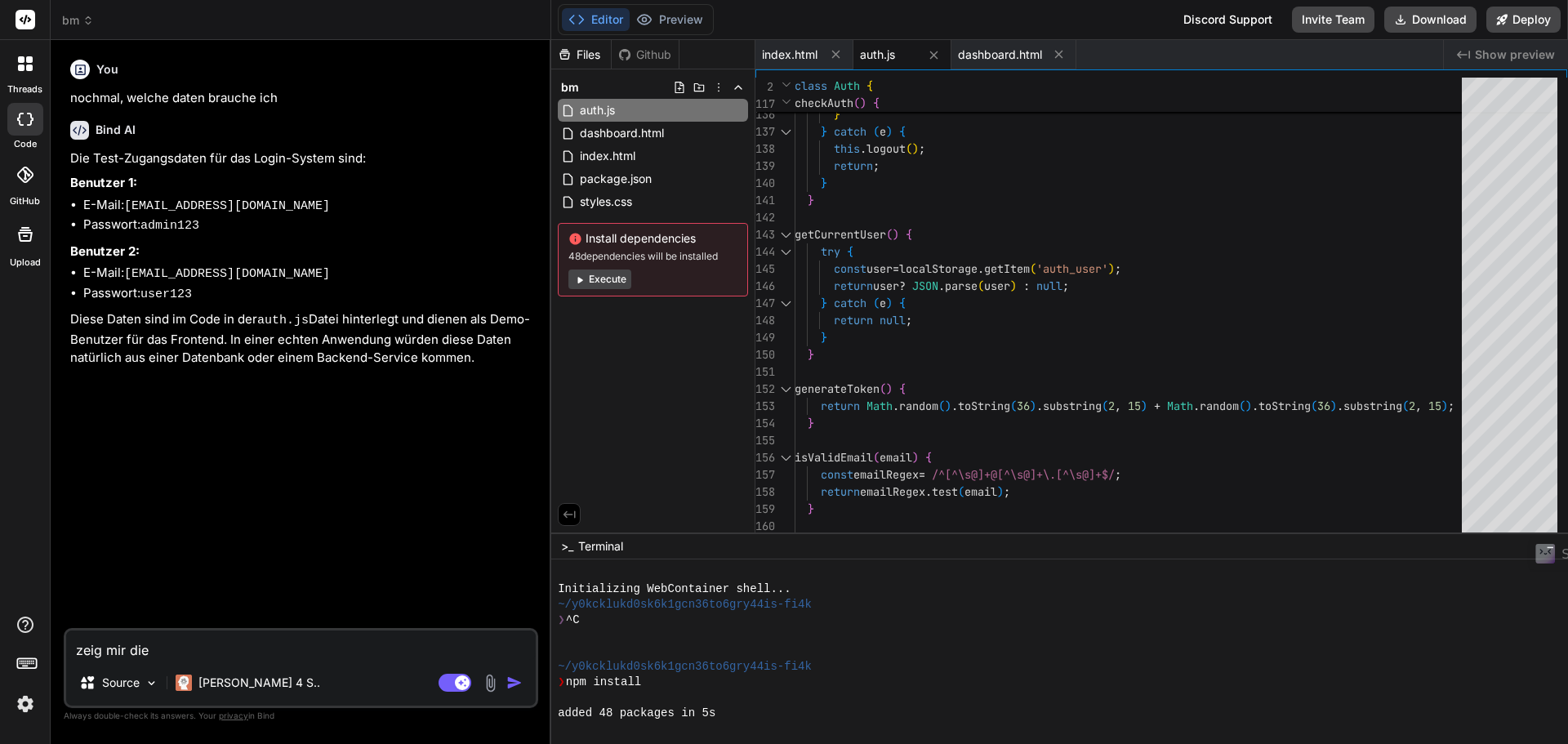
type textarea "zeig mir die"
type textarea "x"
type textarea "zeig mir die v"
type textarea "x"
type textarea "zeig mir die vo"
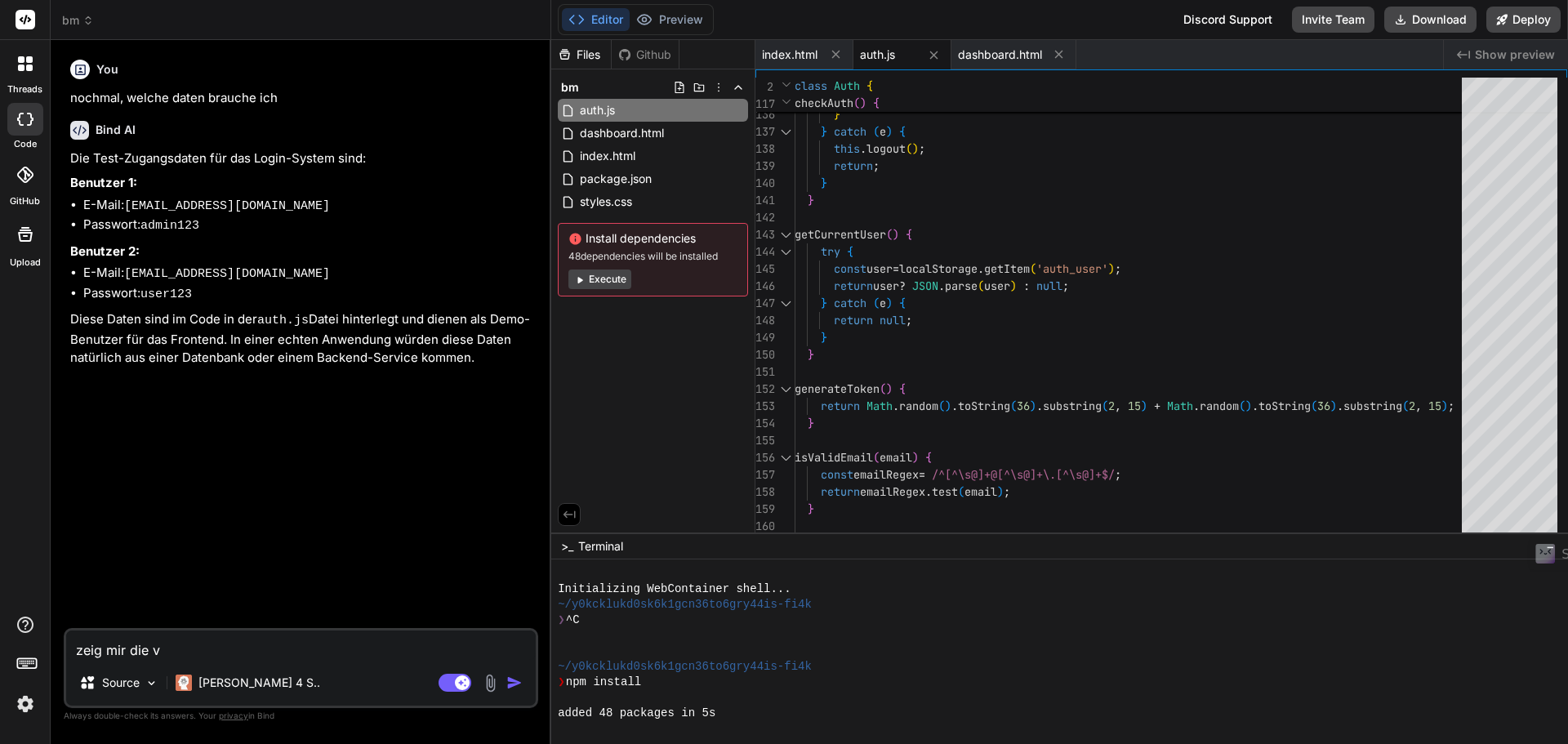
type textarea "x"
type textarea "zeig mir die vor"
type textarea "x"
type textarea "zeig mir die vors"
type textarea "x"
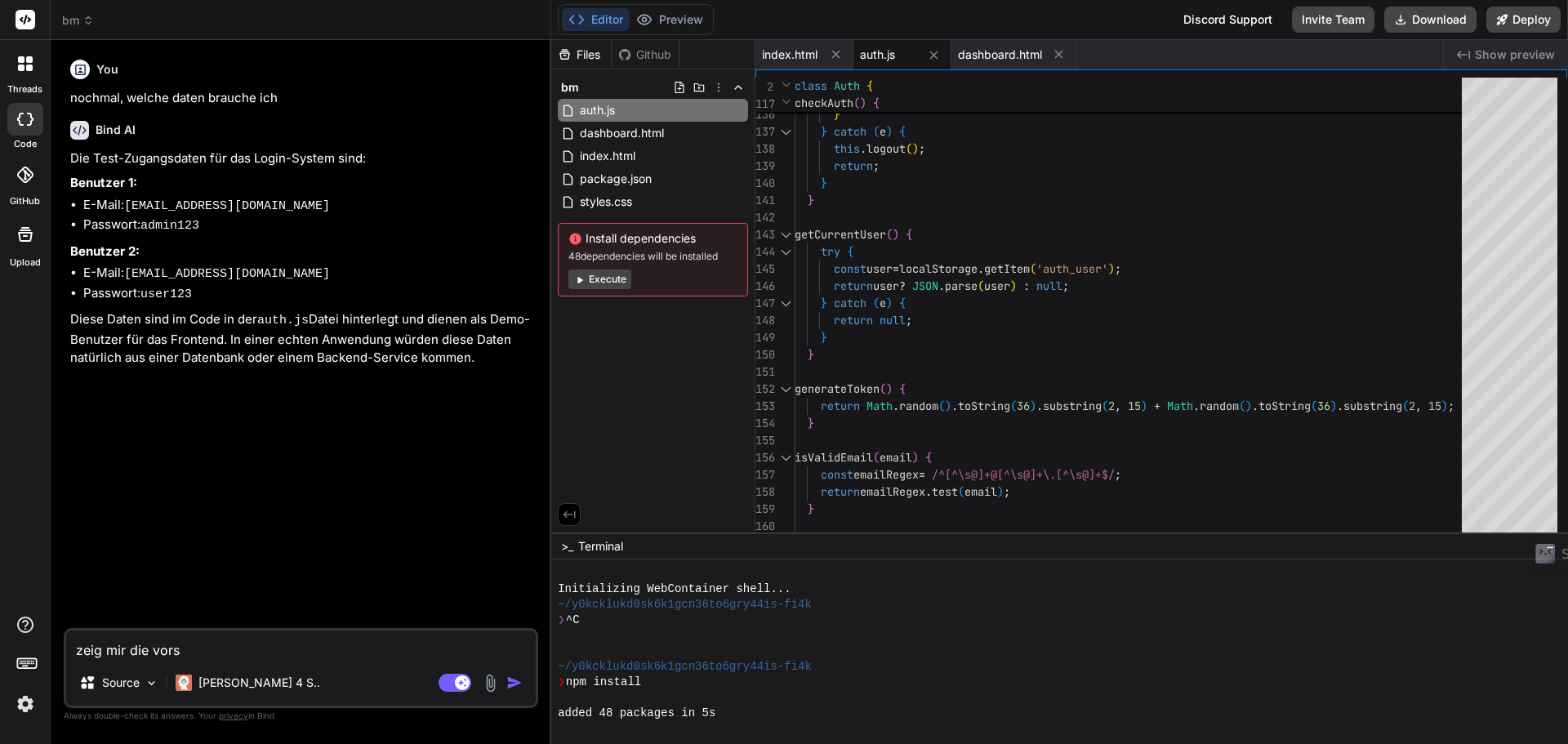
type textarea "zeig mir die vorsc"
type textarea "x"
type textarea "zeig mir die vorsch"
type textarea "x"
type textarea "zeig mir die vorscha"
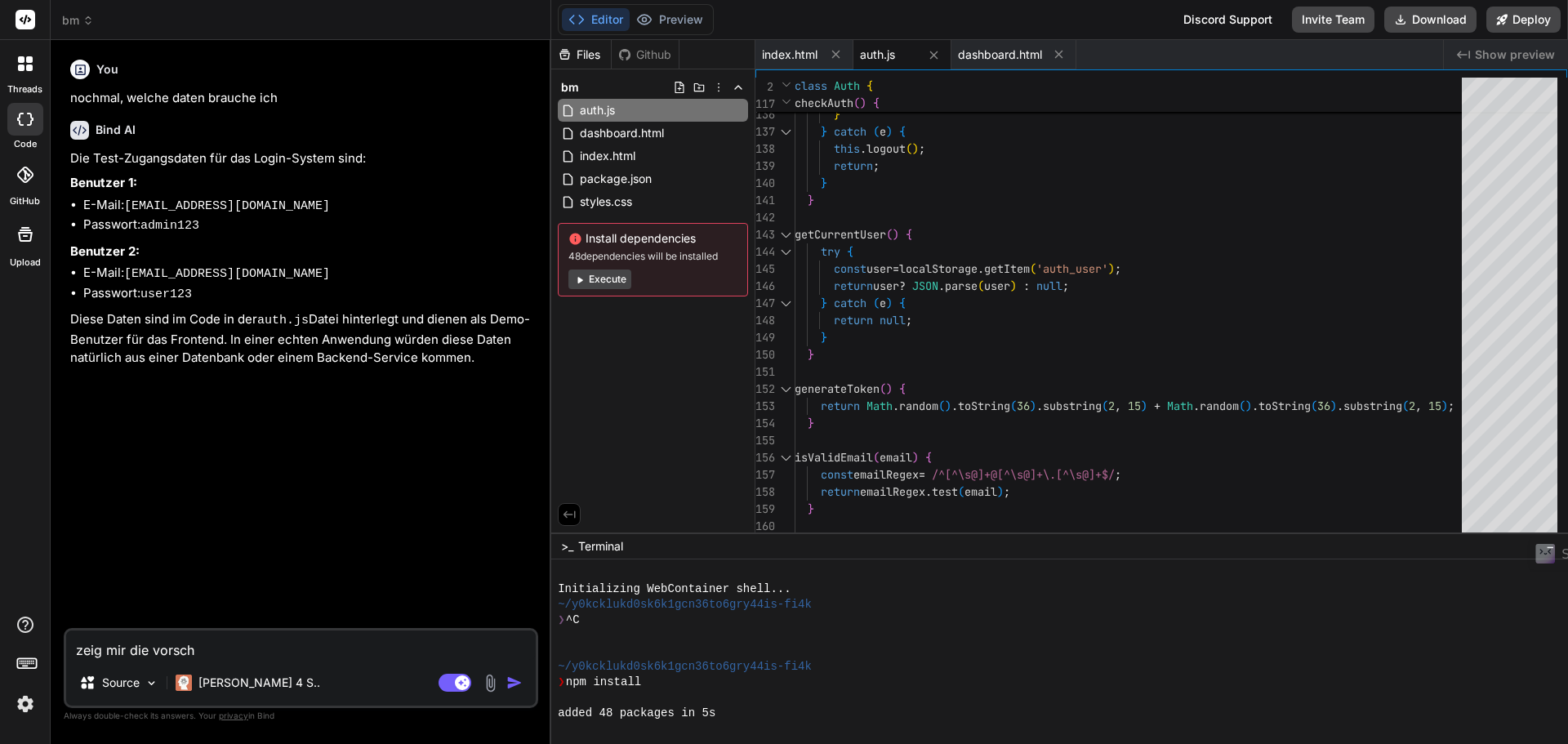
type textarea "x"
type textarea "zeig mir die vorschau"
type textarea "x"
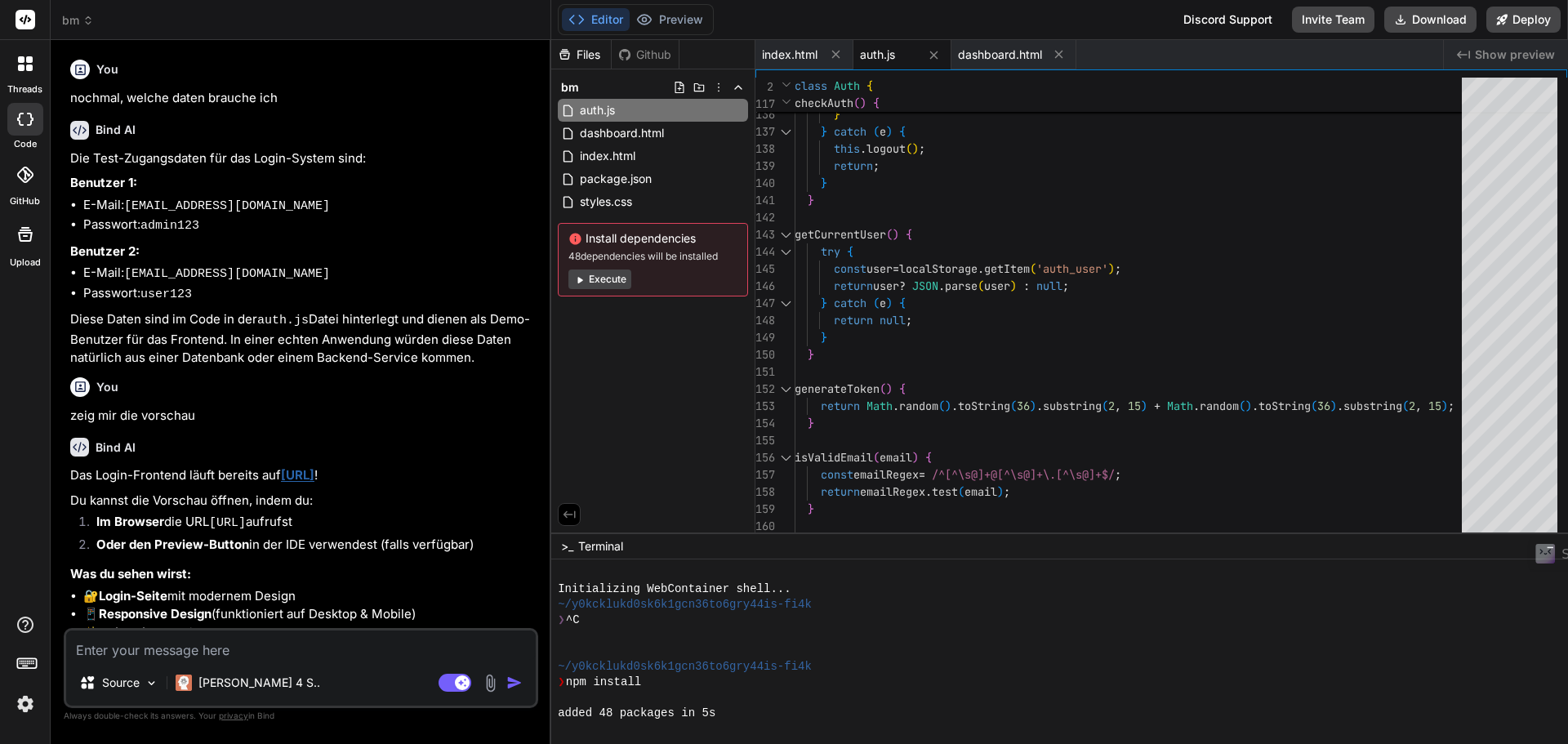
type textarea "x"
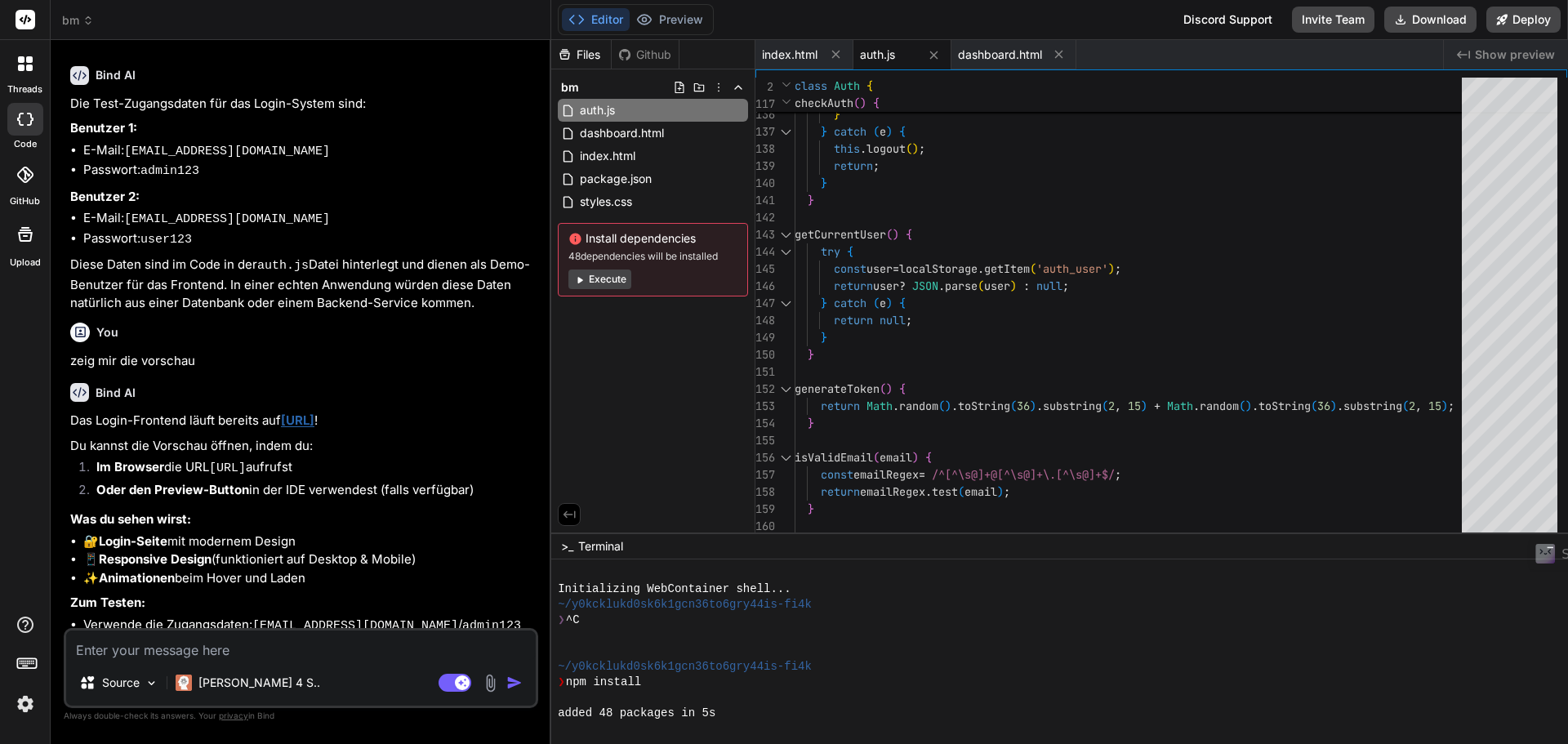
scroll to position [118, 0]
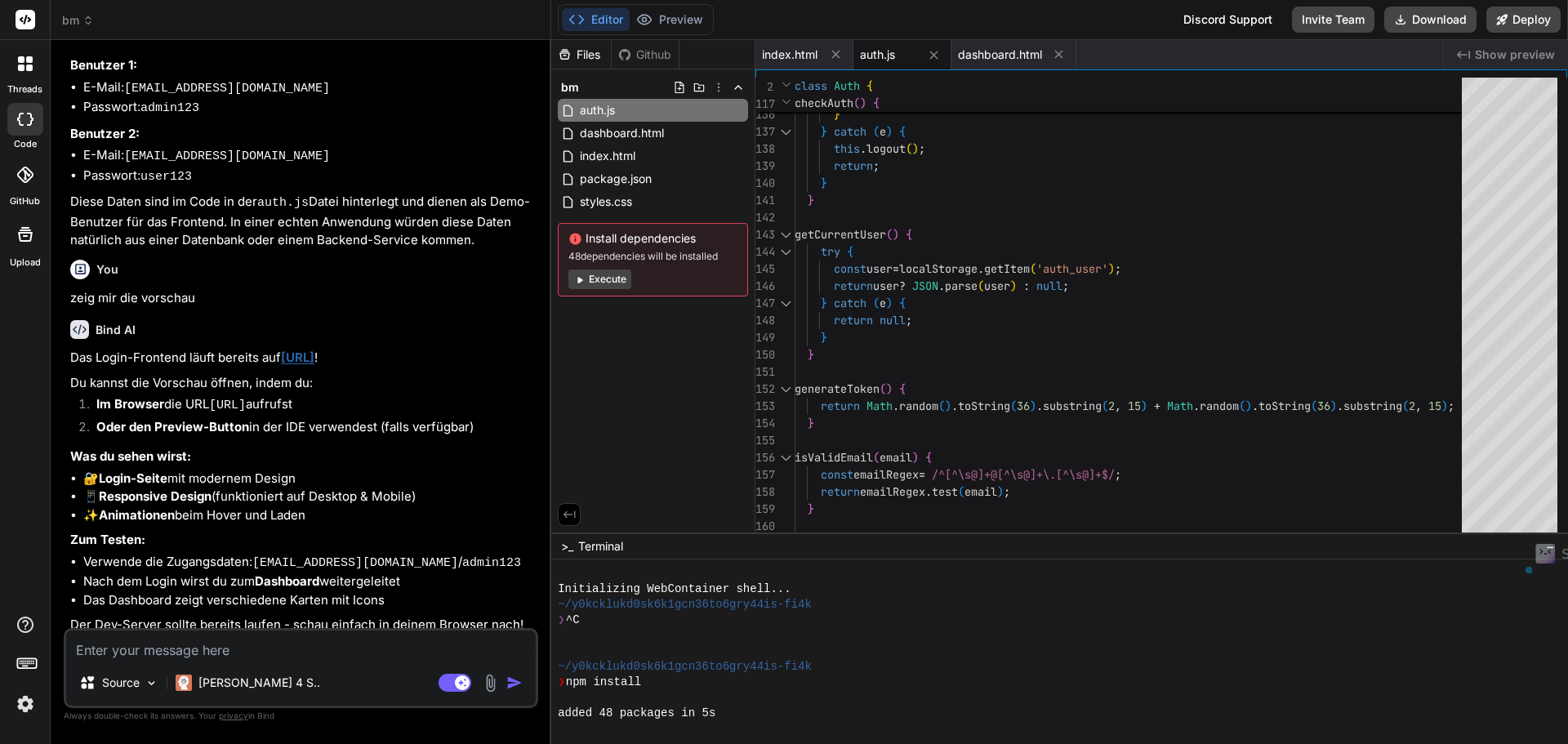
drag, startPoint x: 280, startPoint y: 351, endPoint x: 376, endPoint y: 349, distance: 96.0
click at [376, 349] on p "Das Login-Frontend läuft bereits auf http://localhost:3000 !" at bounding box center [302, 357] width 464 height 18
click at [236, 399] on code "[URL]" at bounding box center [228, 405] width 37 height 14
drag, startPoint x: 215, startPoint y: 398, endPoint x: 355, endPoint y: 397, distance: 140.0
click at [246, 399] on code "[URL]" at bounding box center [228, 405] width 37 height 14
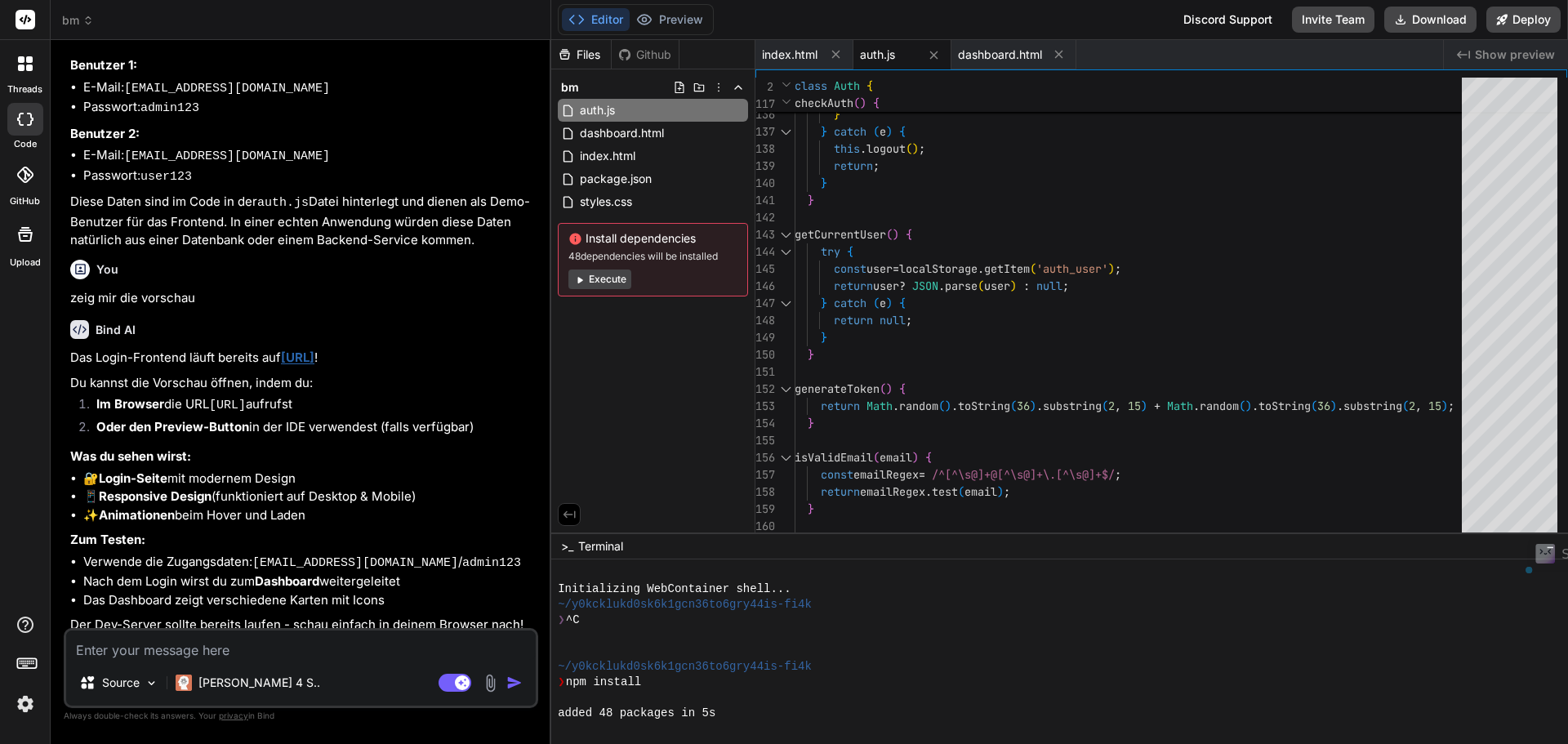
copy code "[URL]"
click at [298, 645] on textarea at bounding box center [301, 645] width 470 height 29
paste textarea "Die Website ist nicht erreichbar"
type textarea "Die Website ist nicht erreichbar"
type textarea "x"
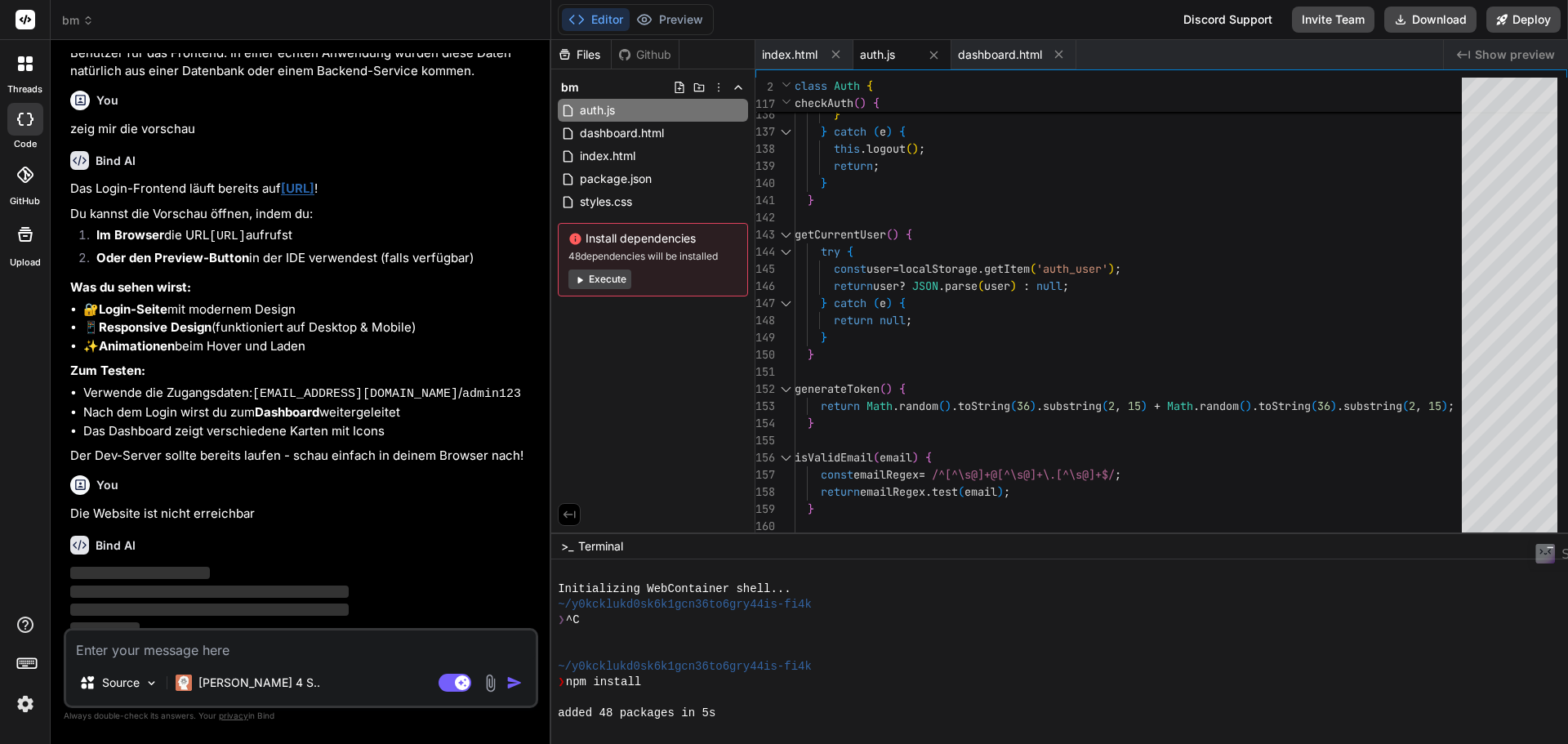
scroll to position [287, 0]
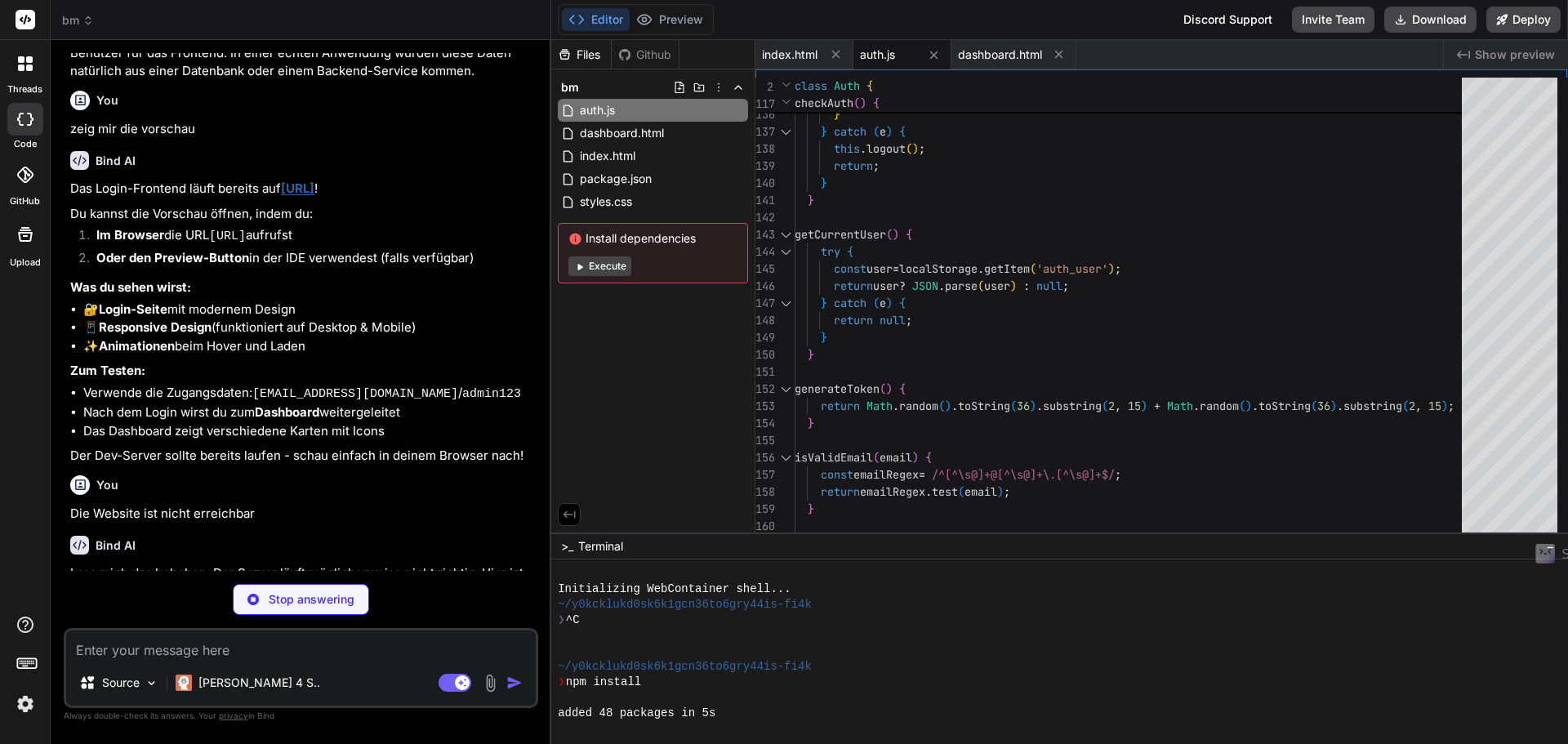
type textarea "x"
type textarea ""vite": "^4.4.0" } }"
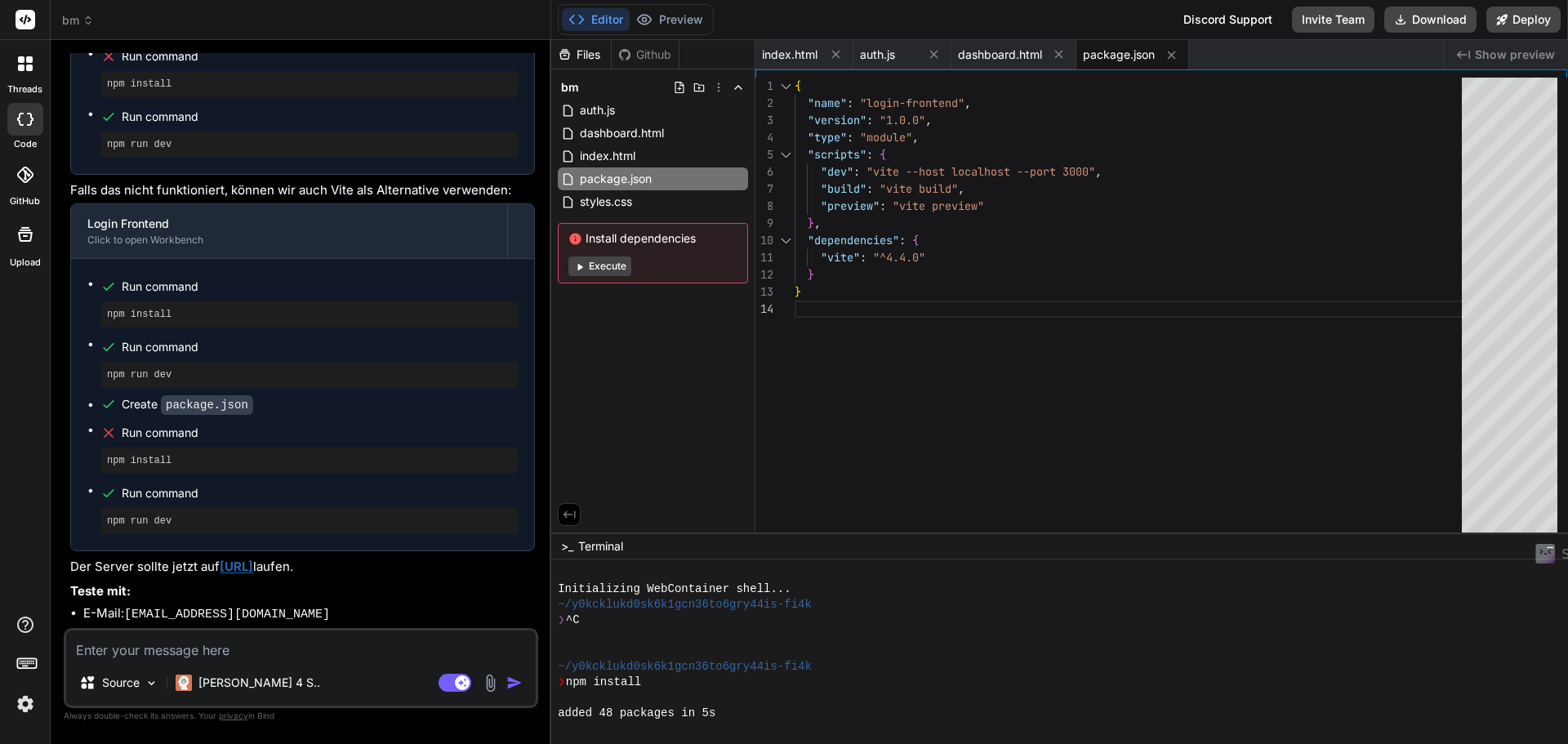
scroll to position [1067, 0]
click at [311, 655] on textarea at bounding box center [301, 645] width 470 height 29
type textarea "x"
click at [294, 663] on div "Source Claude 4 S.. Agent Mode. When this toggle is activated, AI automatically…" at bounding box center [301, 668] width 475 height 80
click at [266, 647] on textarea at bounding box center [301, 645] width 470 height 29
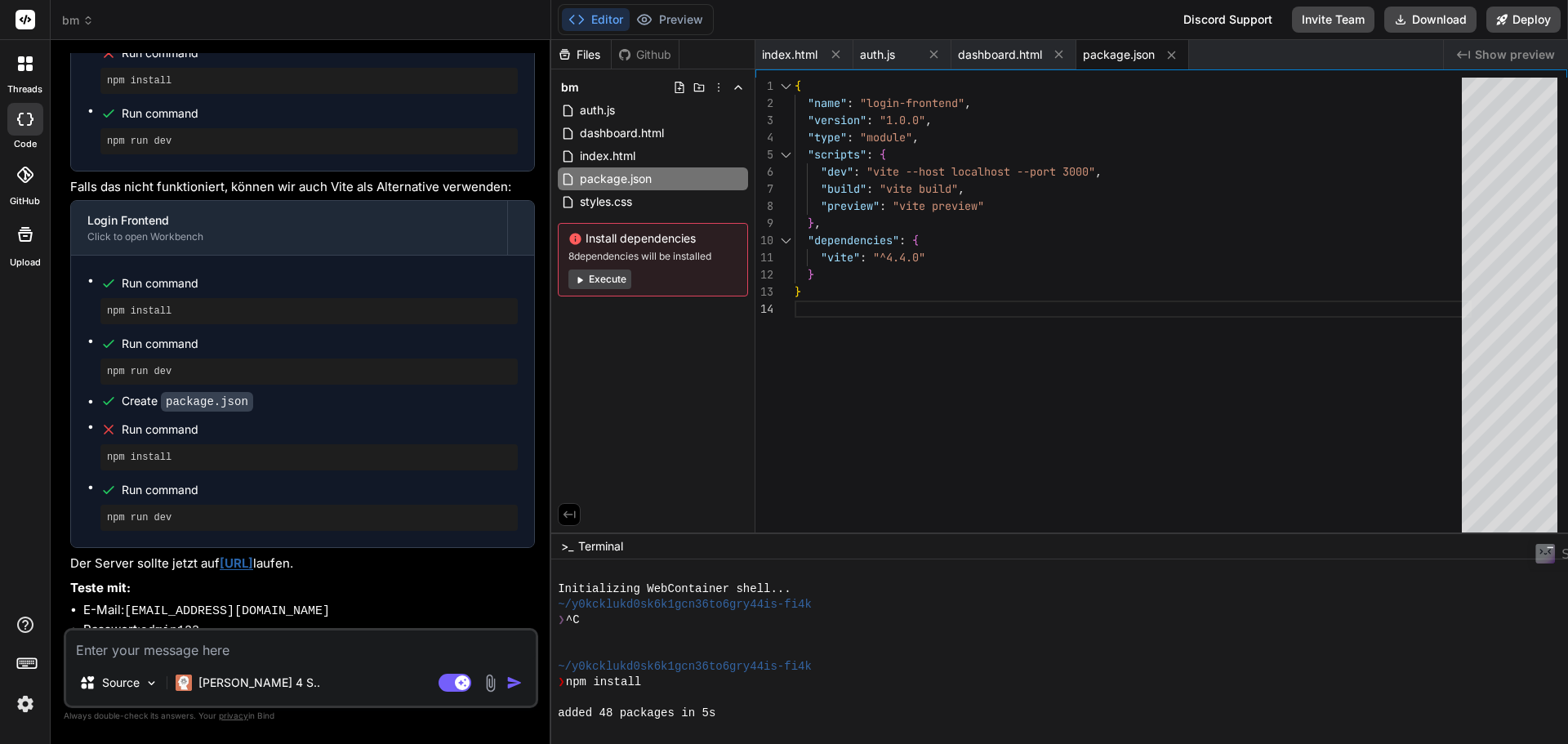
type textarea "l"
type textarea "x"
type textarea "lä"
type textarea "x"
type textarea "läu"
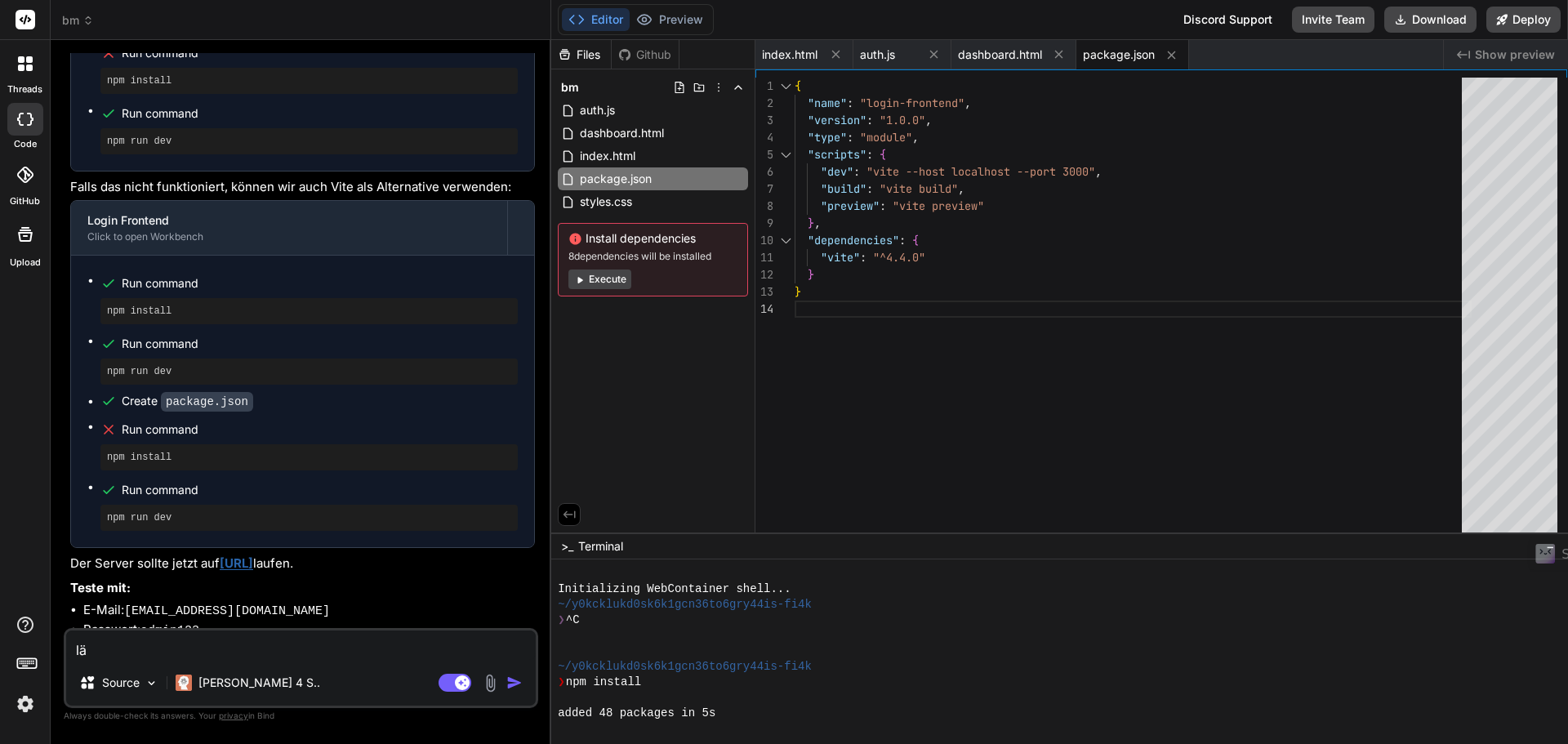
type textarea "x"
type textarea "läuf"
type textarea "x"
type textarea "läuft"
type textarea "x"
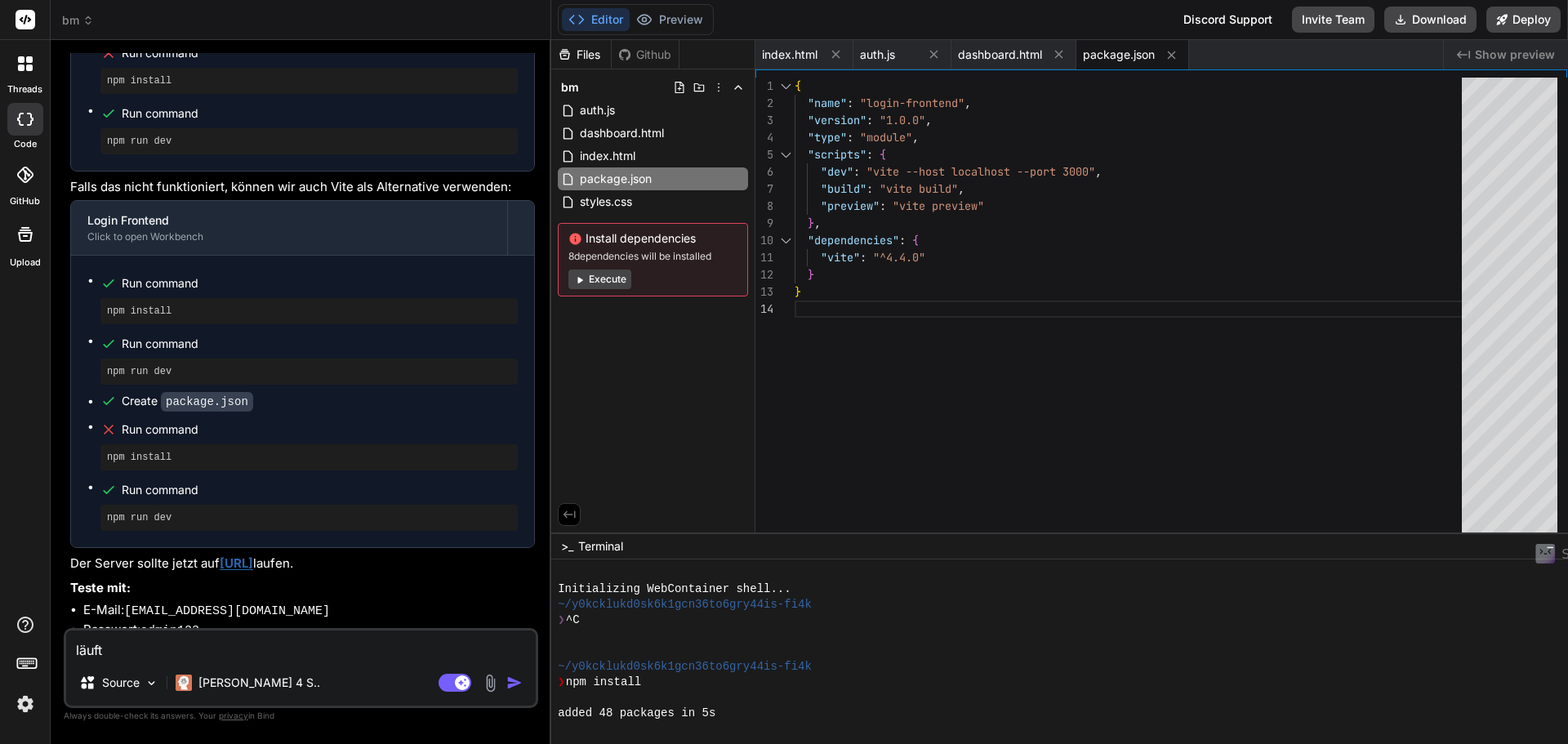
type textarea "läuft"
type textarea "x"
type textarea "läuft n"
type textarea "x"
type textarea "läuft ni"
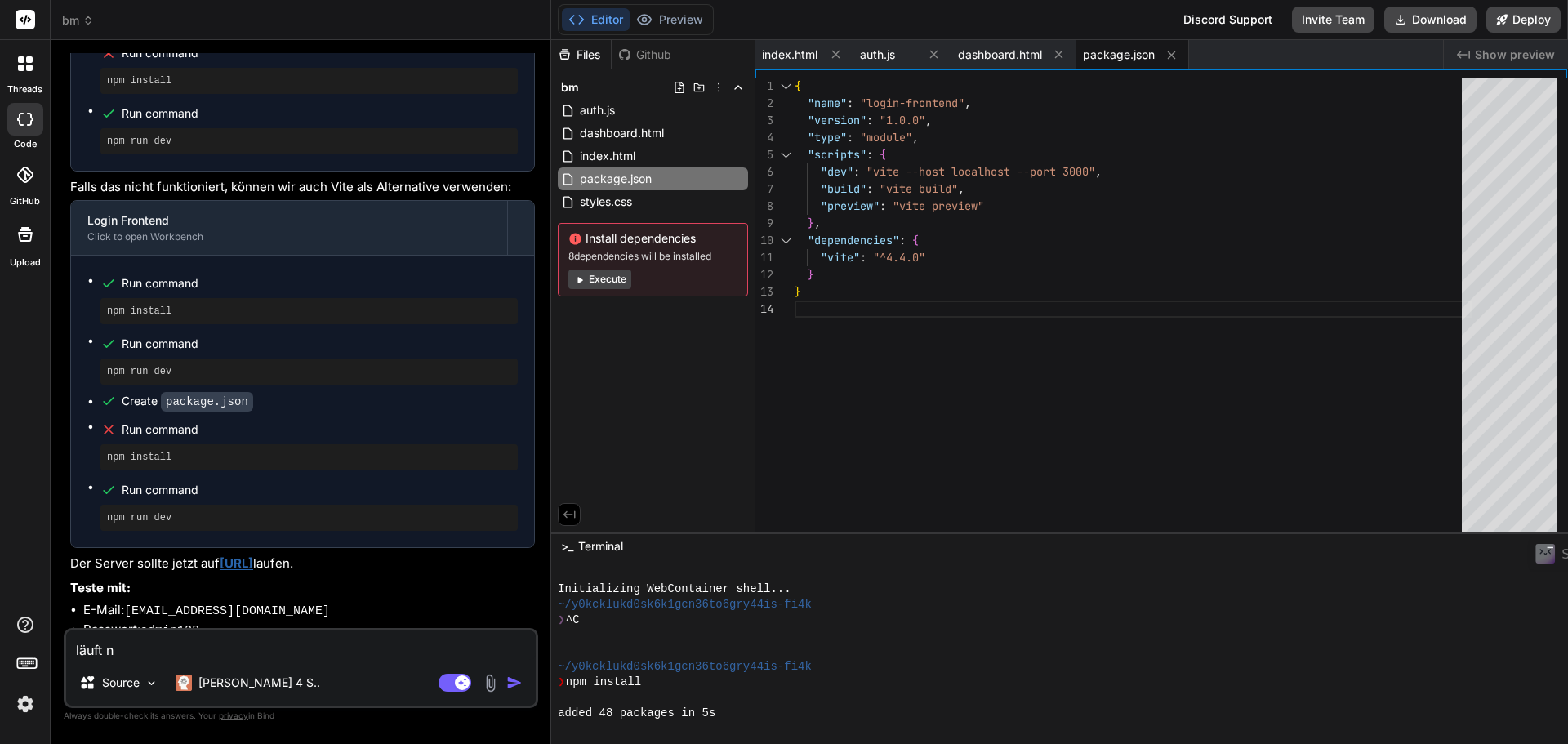
type textarea "x"
type textarea "läuft nic"
type textarea "x"
type textarea "läuft nich"
type textarea "x"
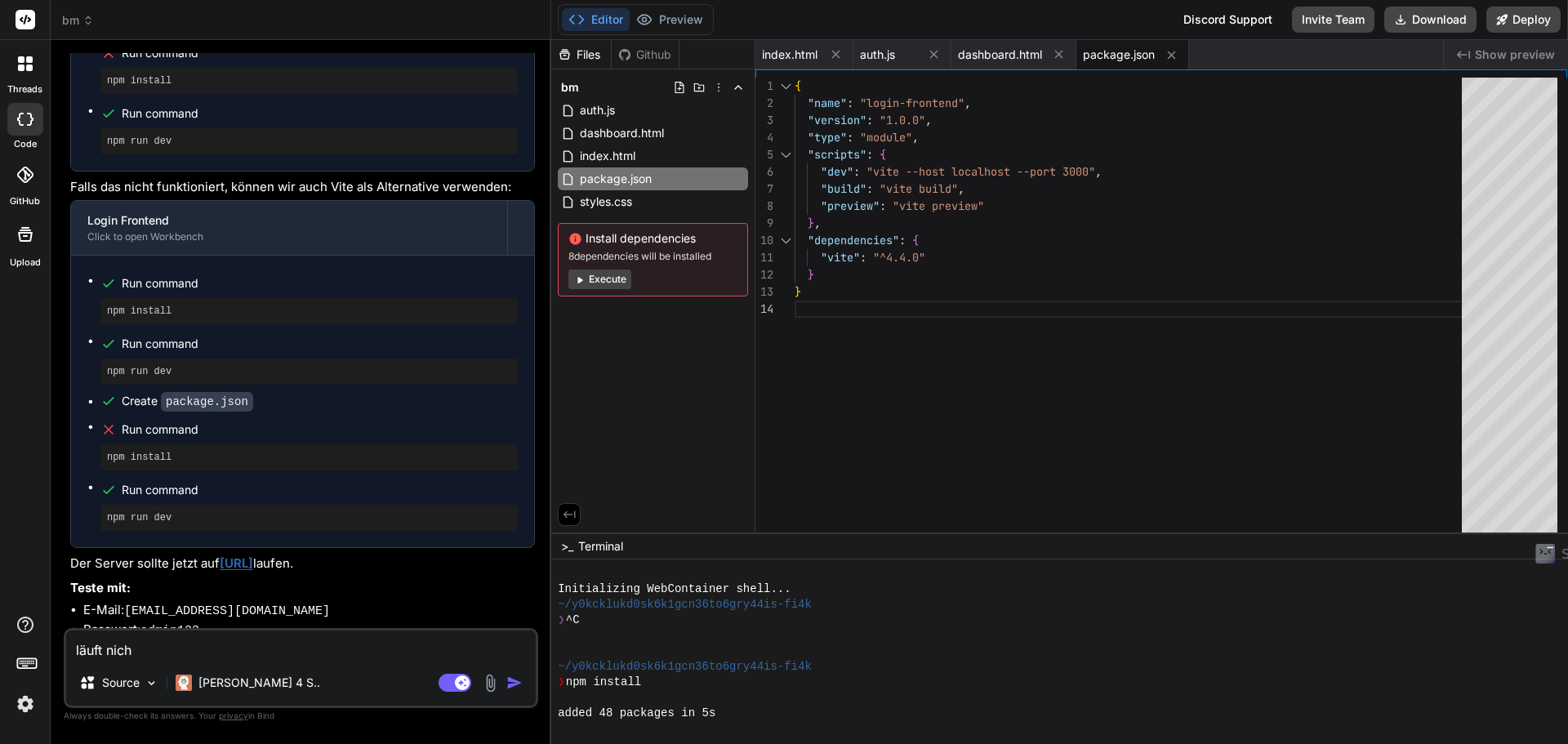
type textarea "läuft nicht"
type textarea "x"
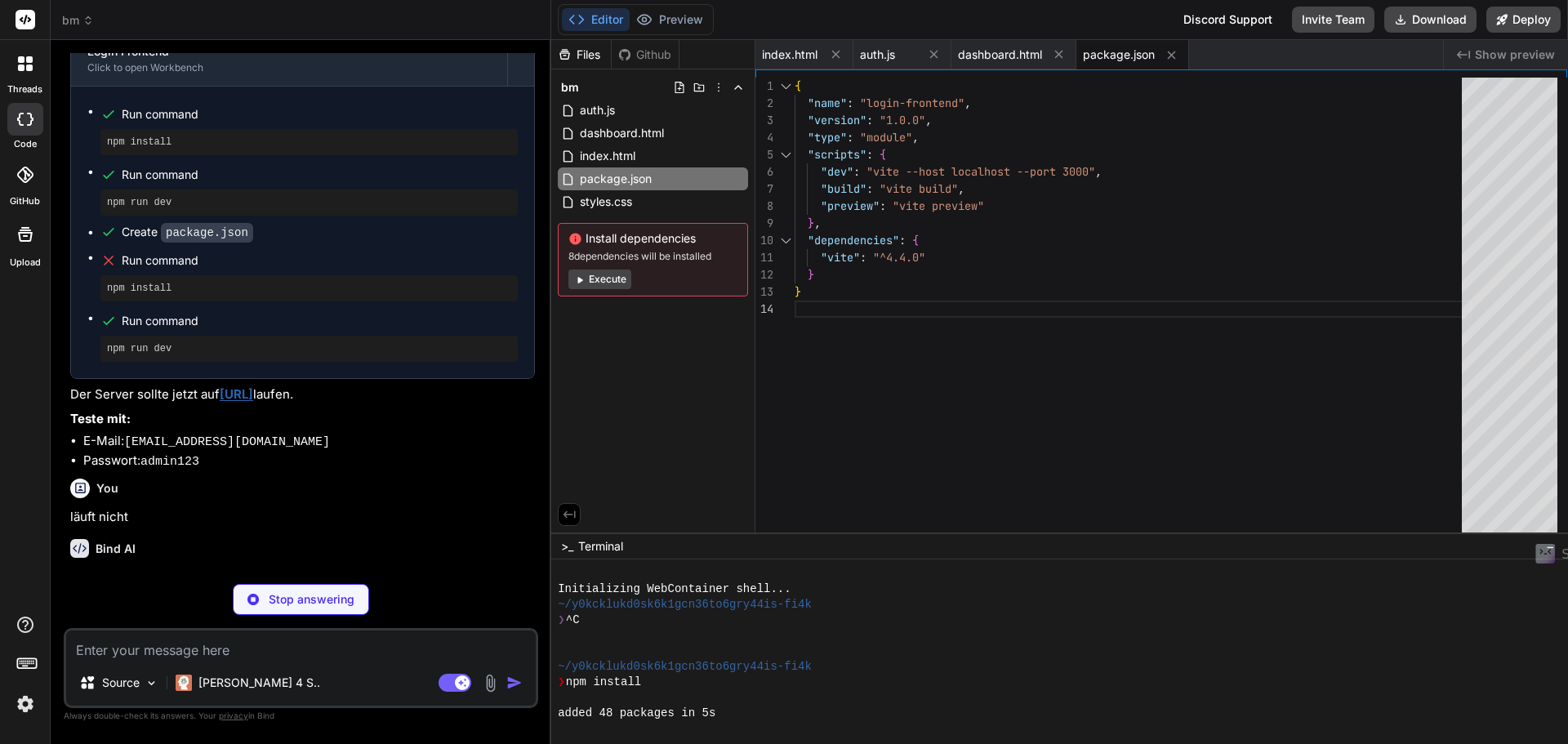
scroll to position [1236, 0]
type textarea "x"
type textarea "} })"
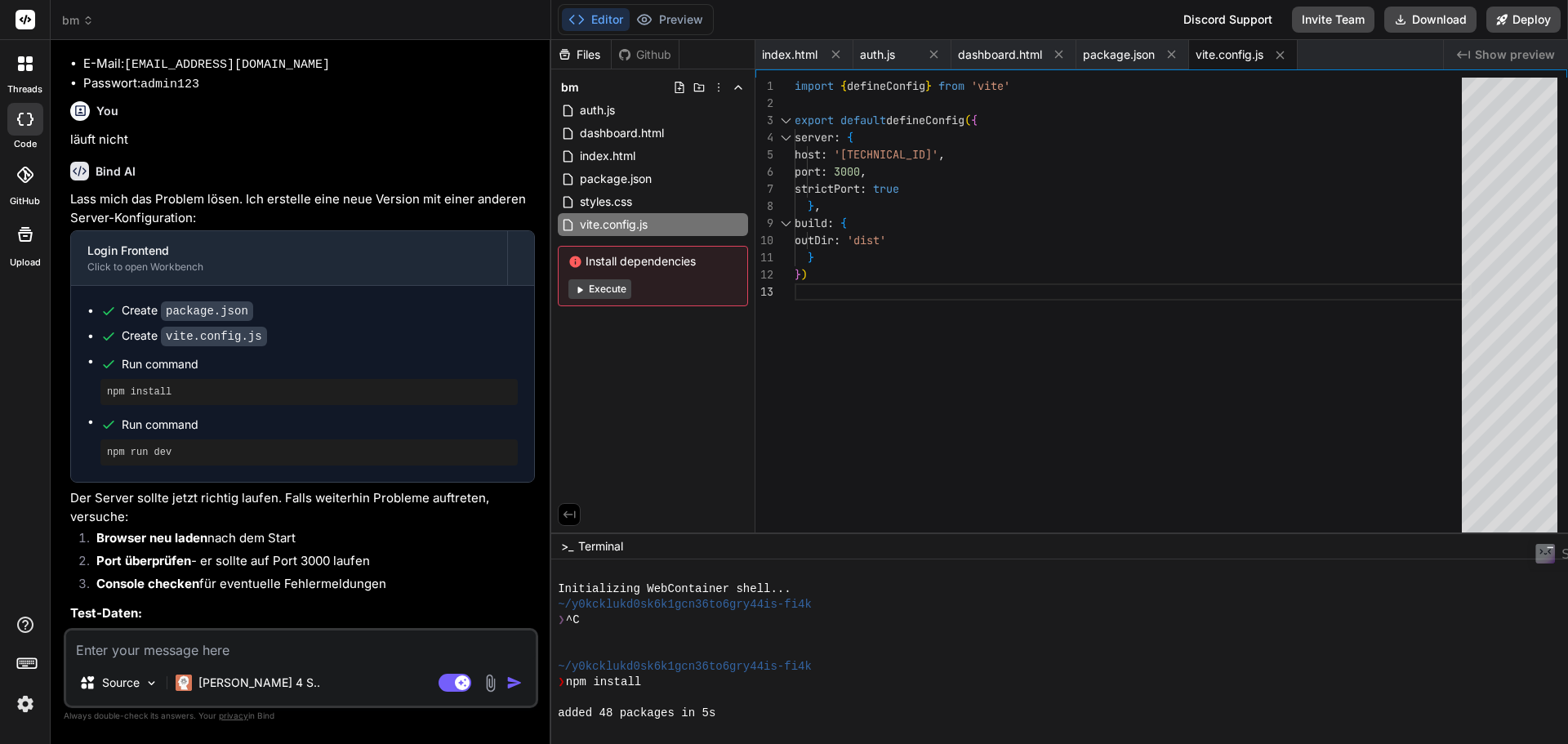
scroll to position [1636, 0]
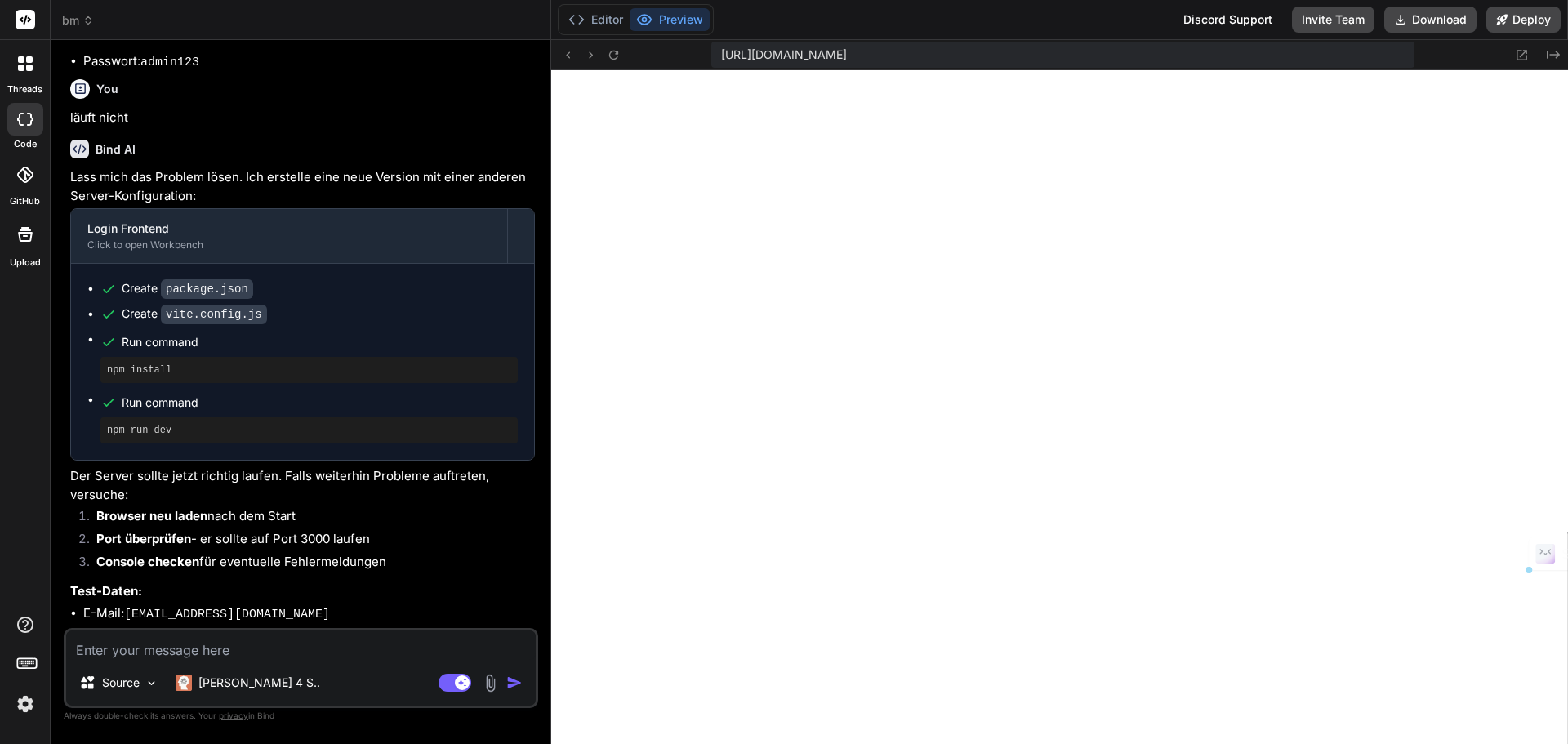
drag, startPoint x: 1276, startPoint y: 54, endPoint x: 721, endPoint y: 60, distance: 555.0
click at [721, 60] on div "https://y0kcklukd0sk6k1gcn36to6gry44is-fi4k--3000--96435430.local-corp.webconta…" at bounding box center [1062, 54] width 702 height 26
copy span "https://y0kcklukd0sk6k1gcn36to6gry44is-fi4k--3000--96435430.local-corp.webconta…"
drag, startPoint x: 228, startPoint y: 600, endPoint x: 126, endPoint y: 598, distance: 102.0
click at [126, 604] on li "E-Mail: admin@test.de" at bounding box center [309, 614] width 452 height 20
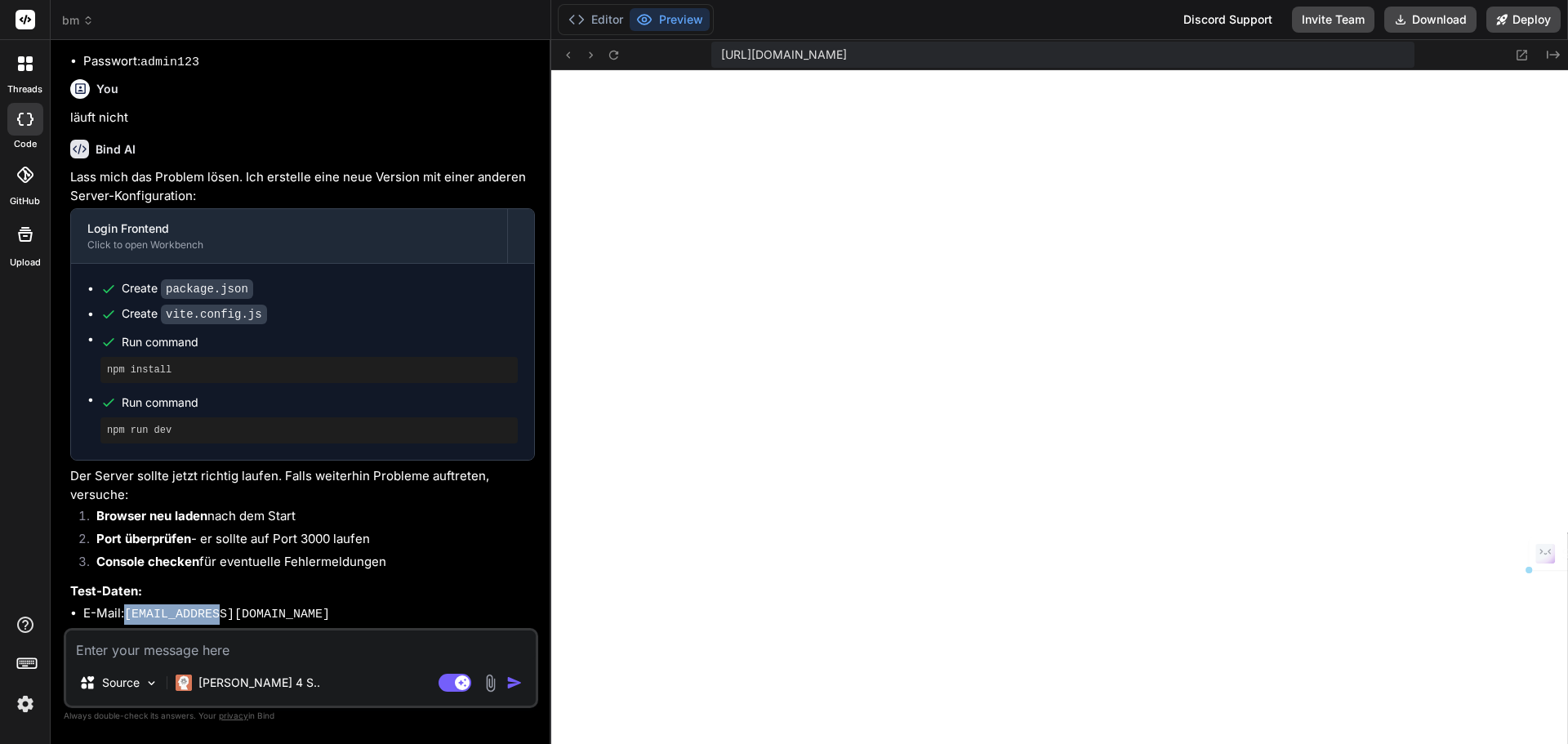
copy code "[EMAIL_ADDRESS][DOMAIN_NAME]"
click at [213, 623] on li "Passwort: admin123" at bounding box center [309, 633] width 452 height 20
drag, startPoint x: 202, startPoint y: 620, endPoint x: 146, endPoint y: 620, distance: 56.0
click at [146, 623] on li "Passwort: admin123" at bounding box center [309, 633] width 452 height 20
copy code "admin123"
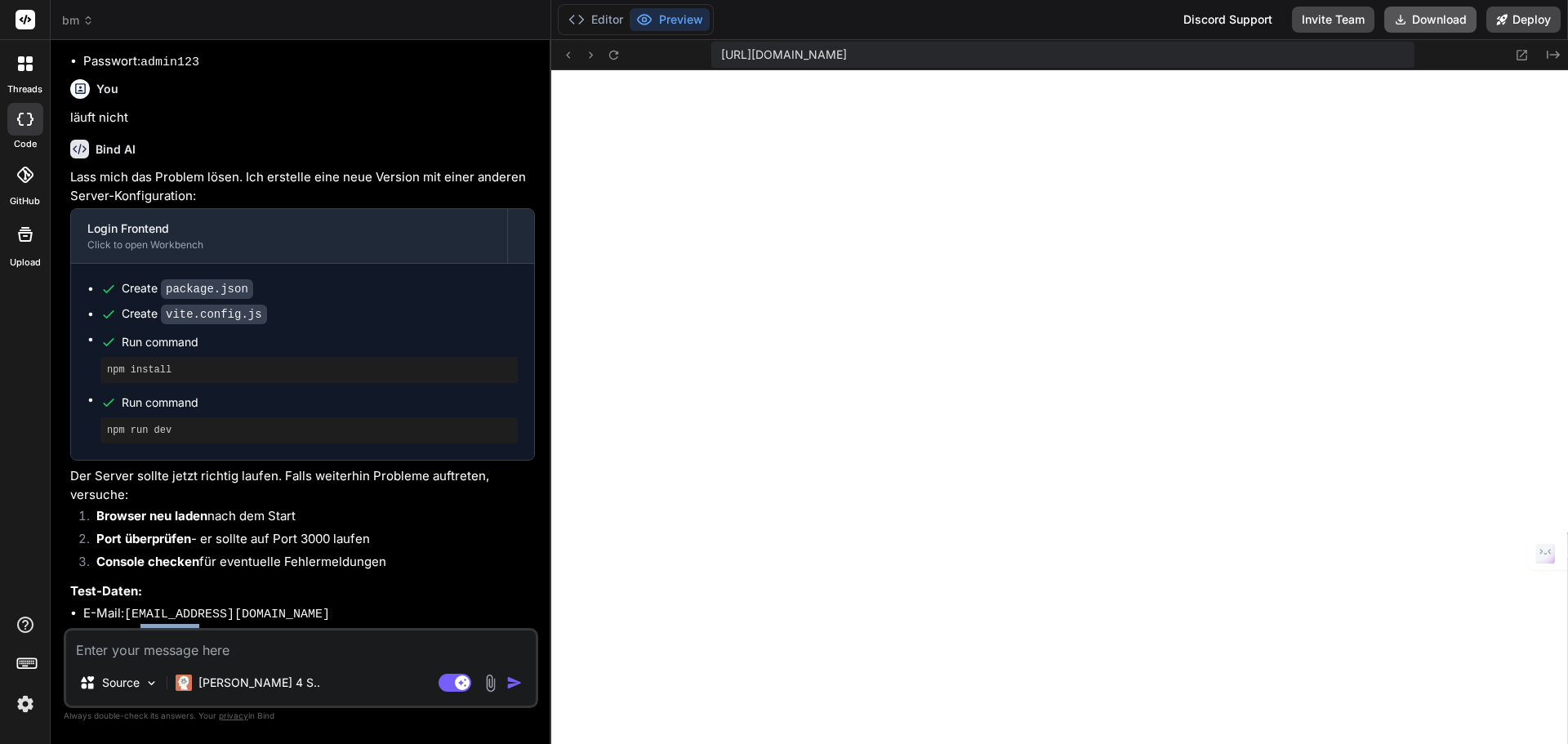
click at [1443, 23] on button "Download" at bounding box center [1430, 19] width 93 height 26
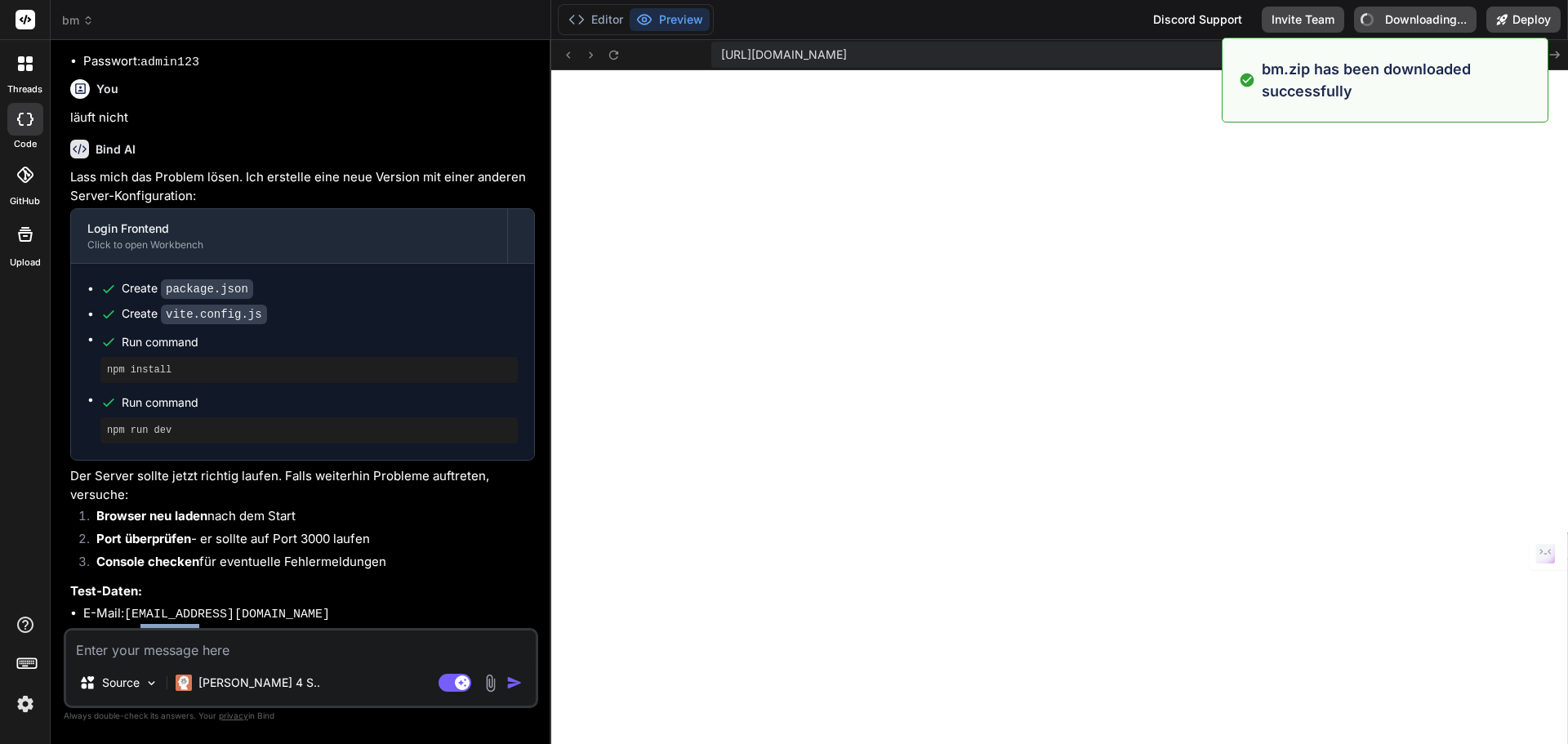
type textarea "x"
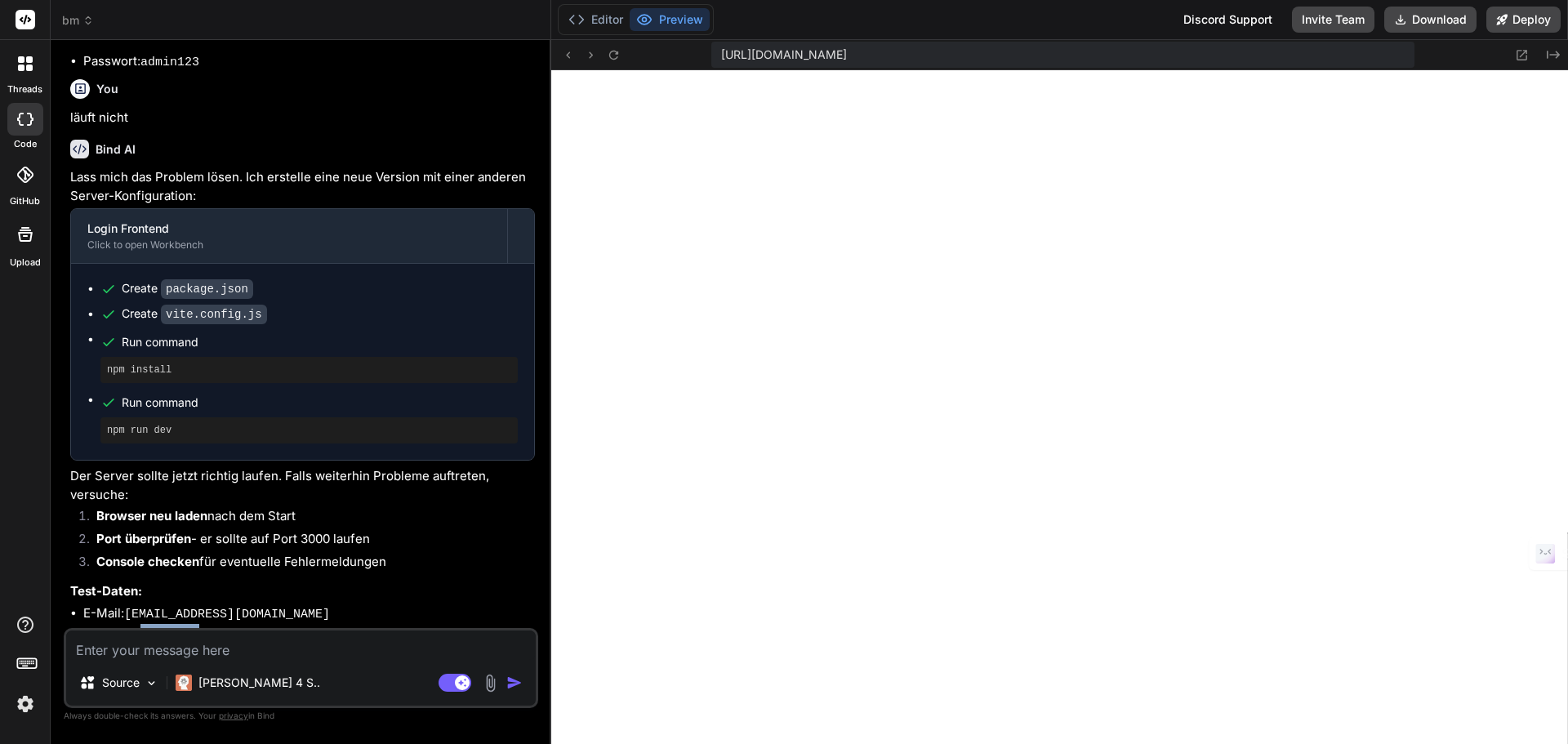
drag, startPoint x: 221, startPoint y: 570, endPoint x: 222, endPoint y: 601, distance: 31.0
click at [222, 576] on div "Lass mich das Problem lösen. Ich erstelle eine neue Version mit einer anderen S…" at bounding box center [302, 405] width 464 height 476
drag, startPoint x: 224, startPoint y: 602, endPoint x: 129, endPoint y: 603, distance: 95.0
click at [129, 604] on li "E-Mail: admin@test.de" at bounding box center [309, 614] width 452 height 20
copy code "[EMAIL_ADDRESS][DOMAIN_NAME]"
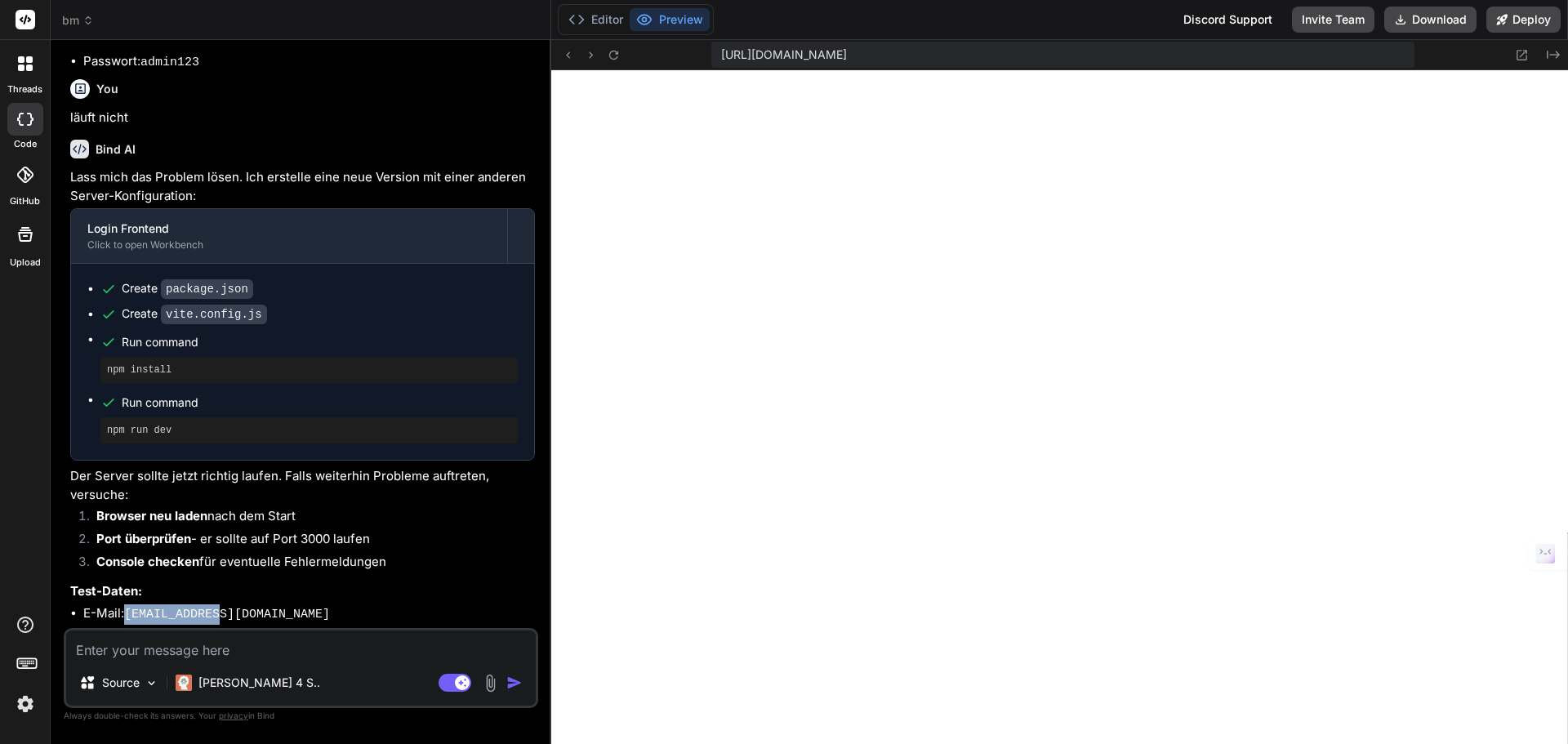
click at [316, 584] on p "Test-Daten:" at bounding box center [302, 591] width 464 height 18
drag, startPoint x: 201, startPoint y: 618, endPoint x: 145, endPoint y: 618, distance: 56.0
click at [145, 623] on li "Passwort: admin123" at bounding box center [309, 633] width 452 height 20
copy code "admin123"
click at [249, 605] on li "E-Mail: admin@test.de" at bounding box center [309, 614] width 452 height 20
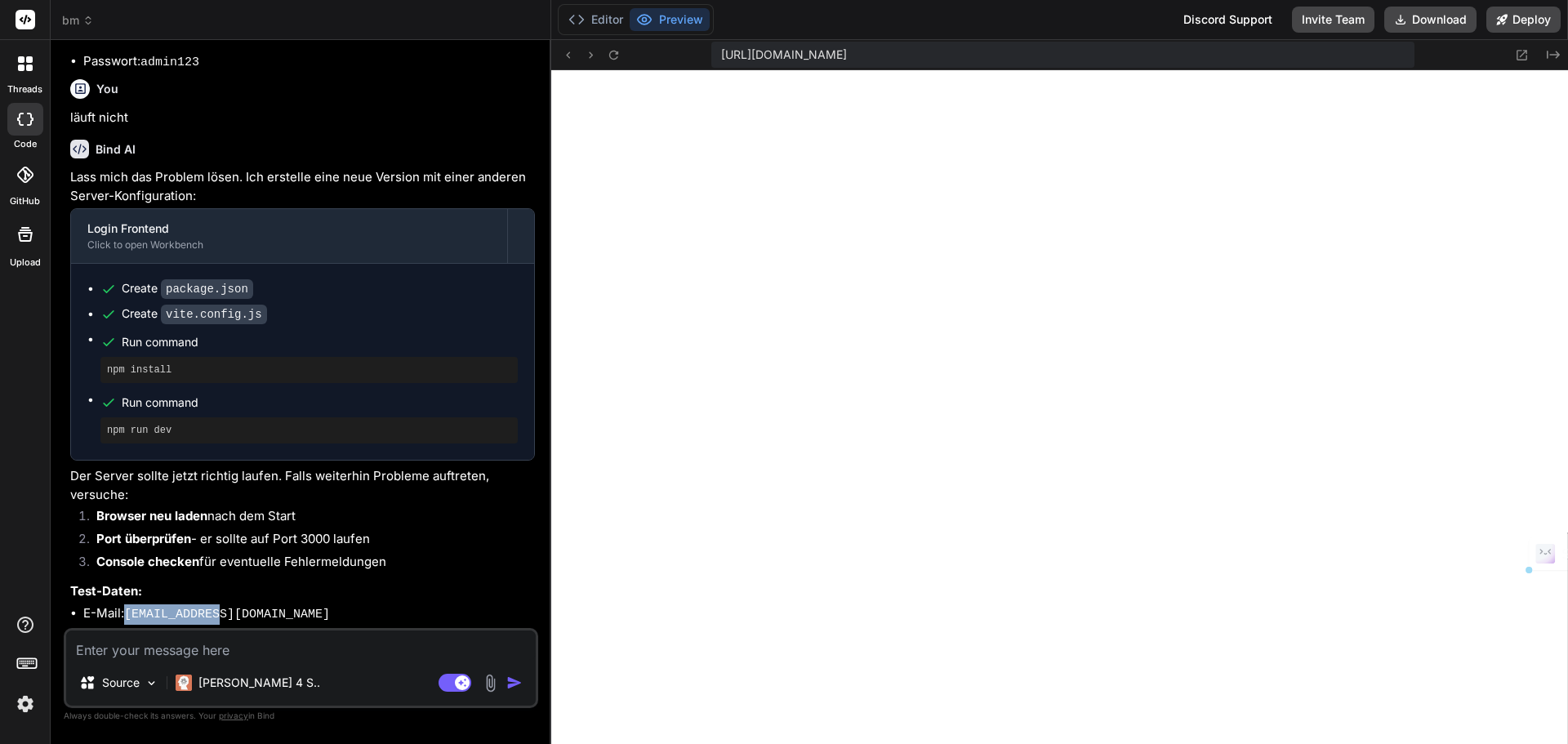
drag, startPoint x: 188, startPoint y: 599, endPoint x: 130, endPoint y: 599, distance: 58.0
click at [130, 604] on li "E-Mail: admin@test.de" at bounding box center [309, 614] width 452 height 20
copy code "[EMAIL_ADDRESS][DOMAIN_NAME]"
click at [268, 604] on li "E-Mail: admin@test.de" at bounding box center [309, 614] width 452 height 20
drag, startPoint x: 201, startPoint y: 616, endPoint x: 146, endPoint y: 617, distance: 55.0
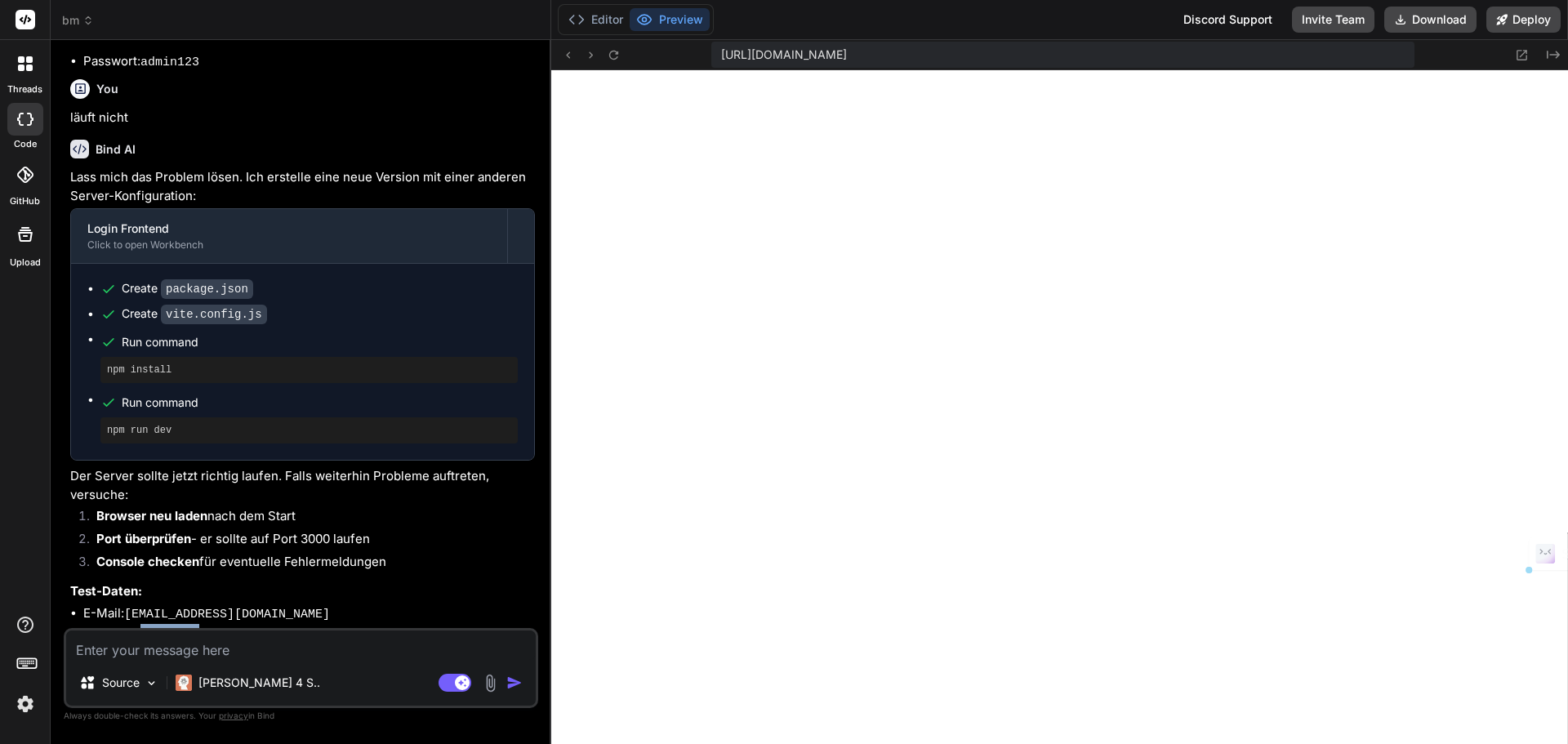
click at [146, 623] on li "Passwort: admin123" at bounding box center [309, 633] width 452 height 20
copy code "admin123"
click at [309, 657] on textarea at bounding box center [301, 645] width 470 height 29
drag, startPoint x: 1556, startPoint y: 57, endPoint x: 1557, endPoint y: 81, distance: 24.0
click at [1556, 56] on icon "Created with Pixso." at bounding box center [1554, 55] width 14 height 14
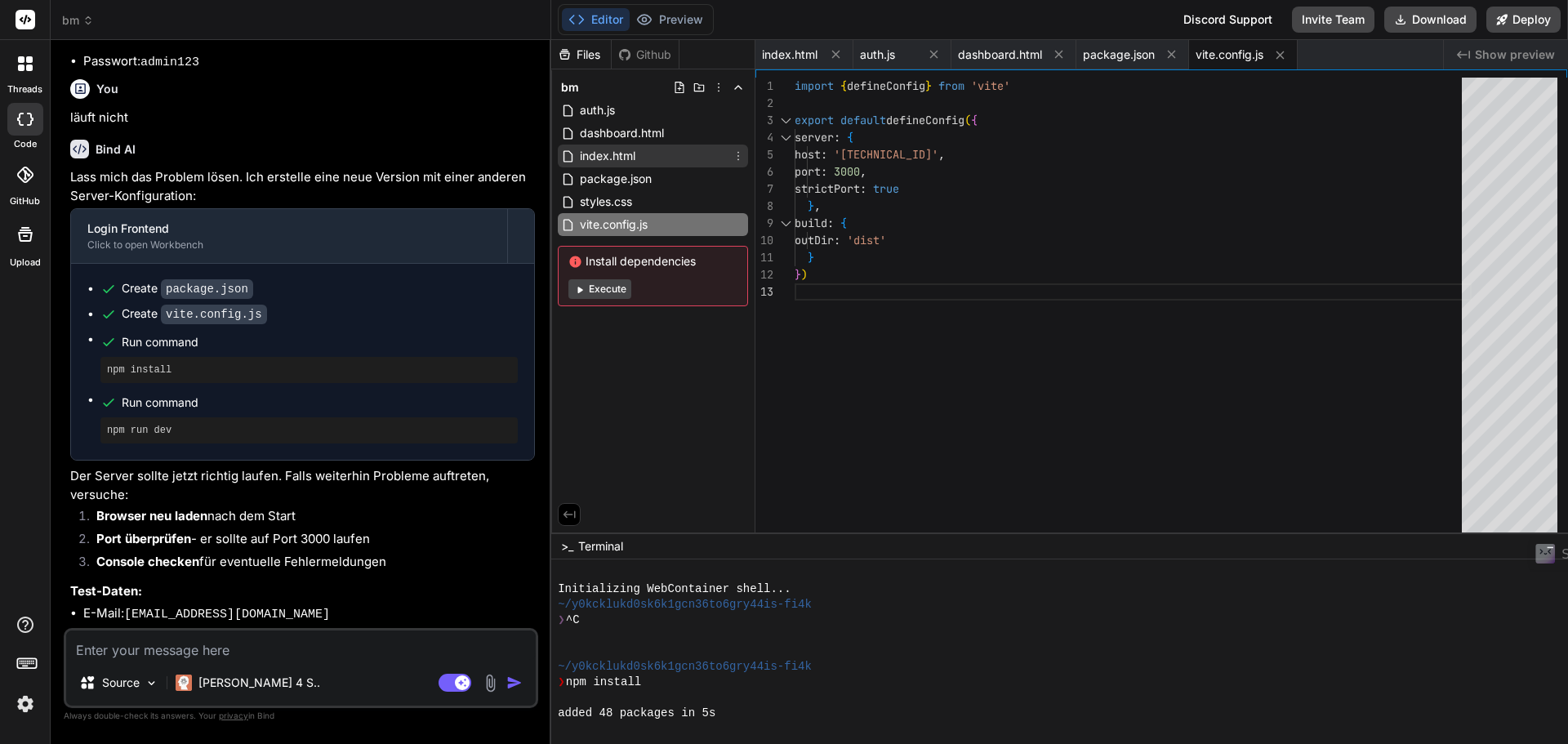
click at [611, 160] on span "index.html" at bounding box center [607, 155] width 59 height 19
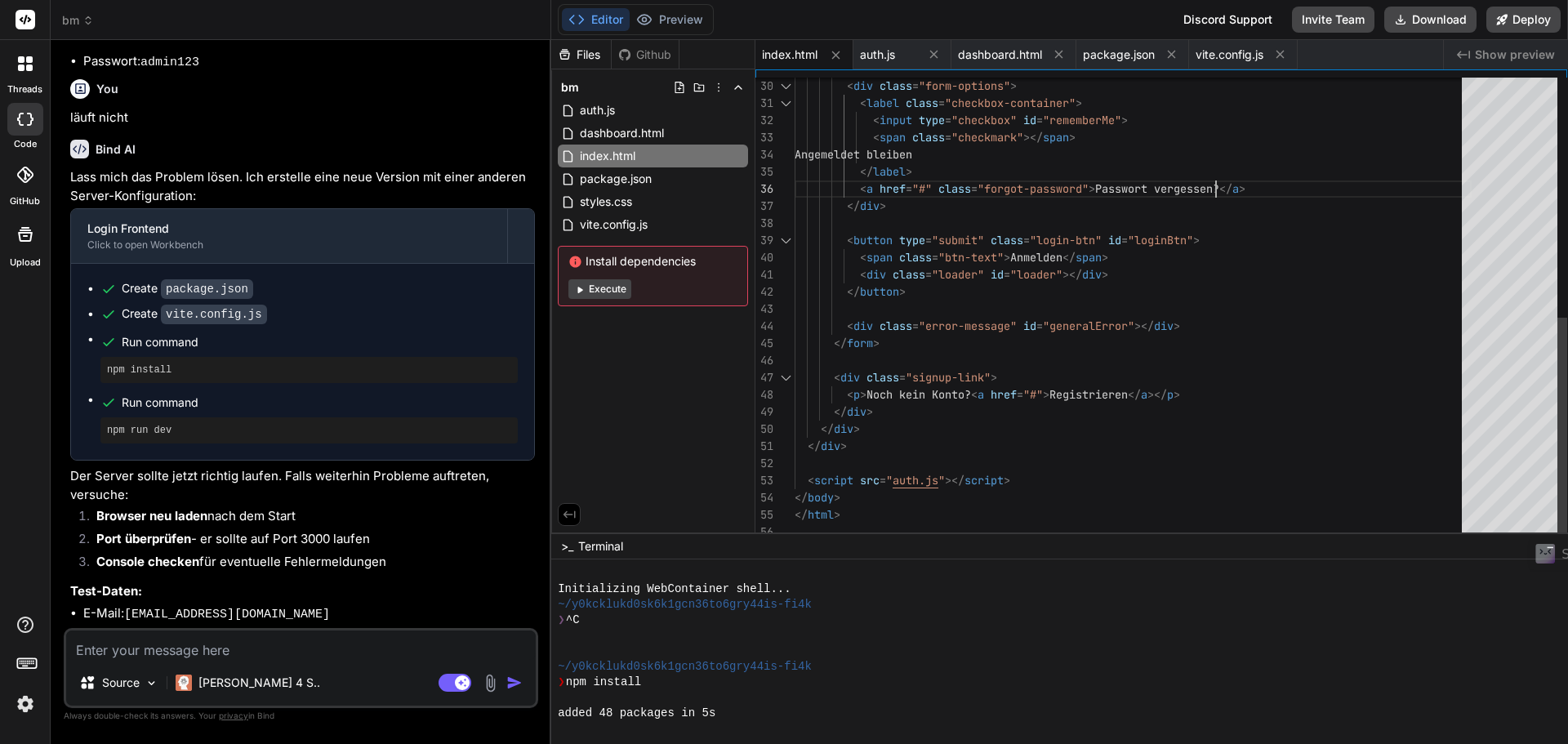
click at [1225, 186] on div "< div class = "form-options" > < label class = "checkbox-container" > < input t…" at bounding box center [1132, 60] width 676 height 960
click at [1279, 183] on div "< div class = "form-options" > < label class = "checkbox-container" > < input t…" at bounding box center [1132, 60] width 676 height 960
click at [1244, 188] on div "< div class = "form-options" > < label class = "checkbox-container" > < input t…" at bounding box center [1132, 60] width 676 height 960
click at [1223, 187] on div "< div class = "form-options" > < label class = "checkbox-container" > < input t…" at bounding box center [1132, 60] width 676 height 960
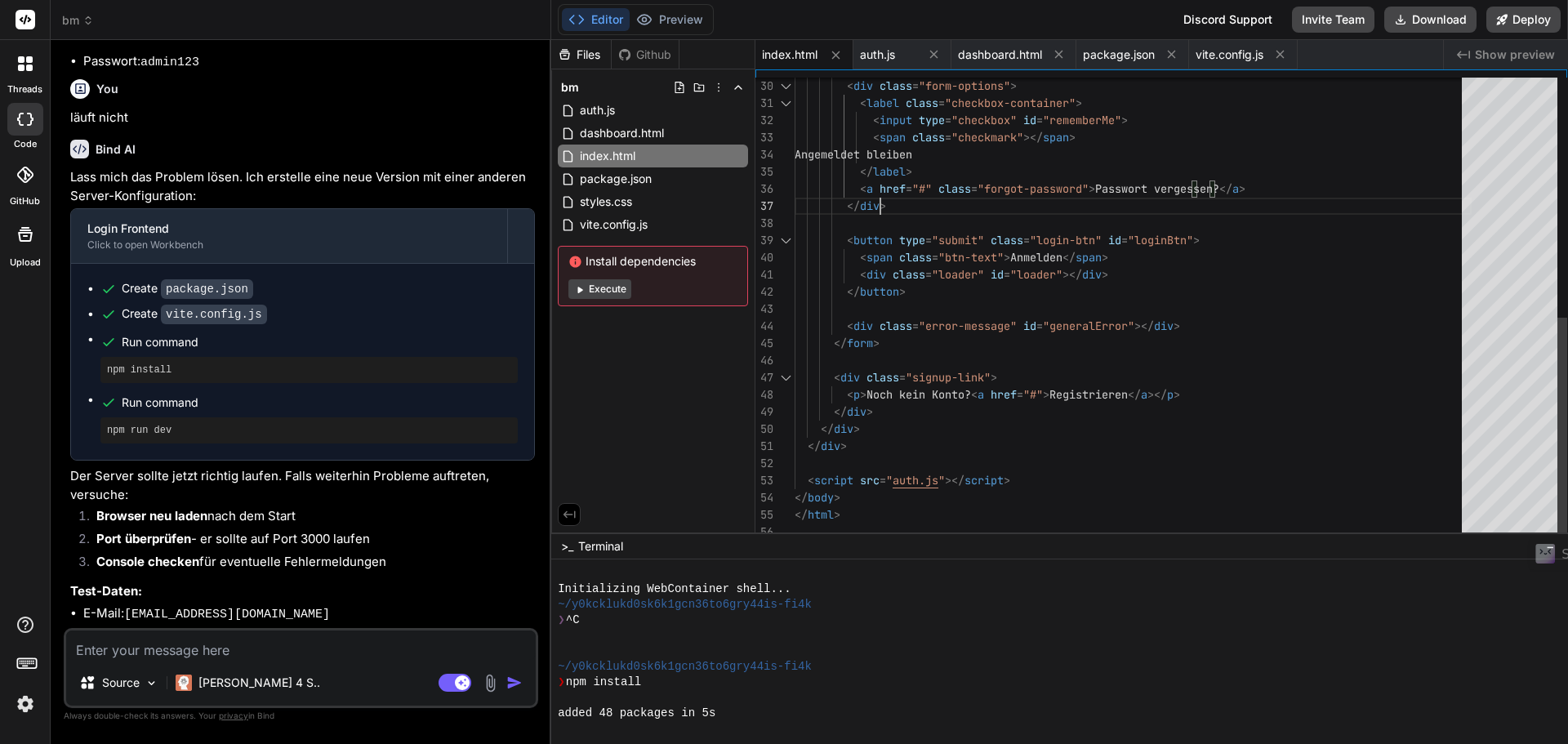
click at [1066, 199] on div "< div class = "form-options" > < label class = "checkbox-container" > < input t…" at bounding box center [1132, 60] width 676 height 960
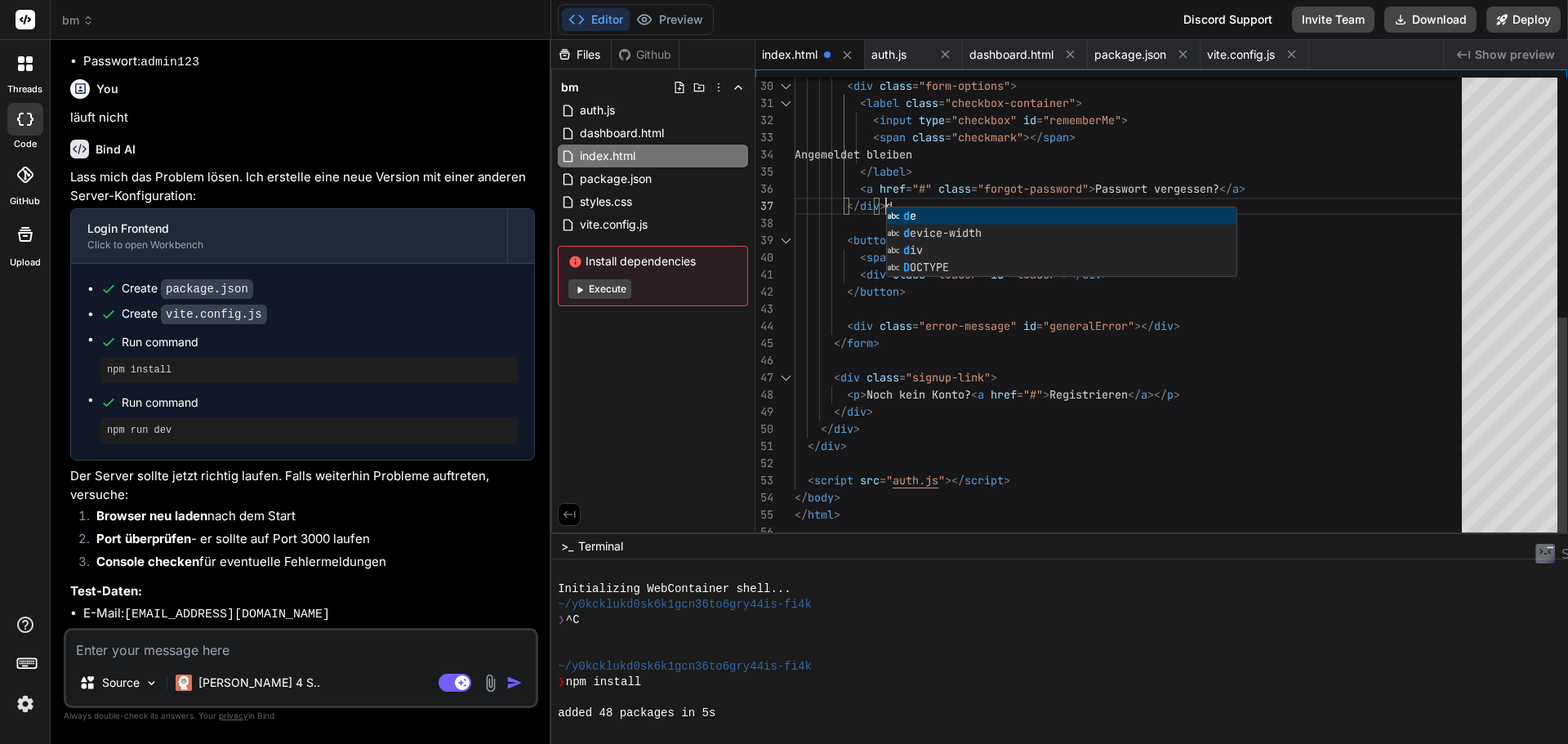
scroll to position [103, 0]
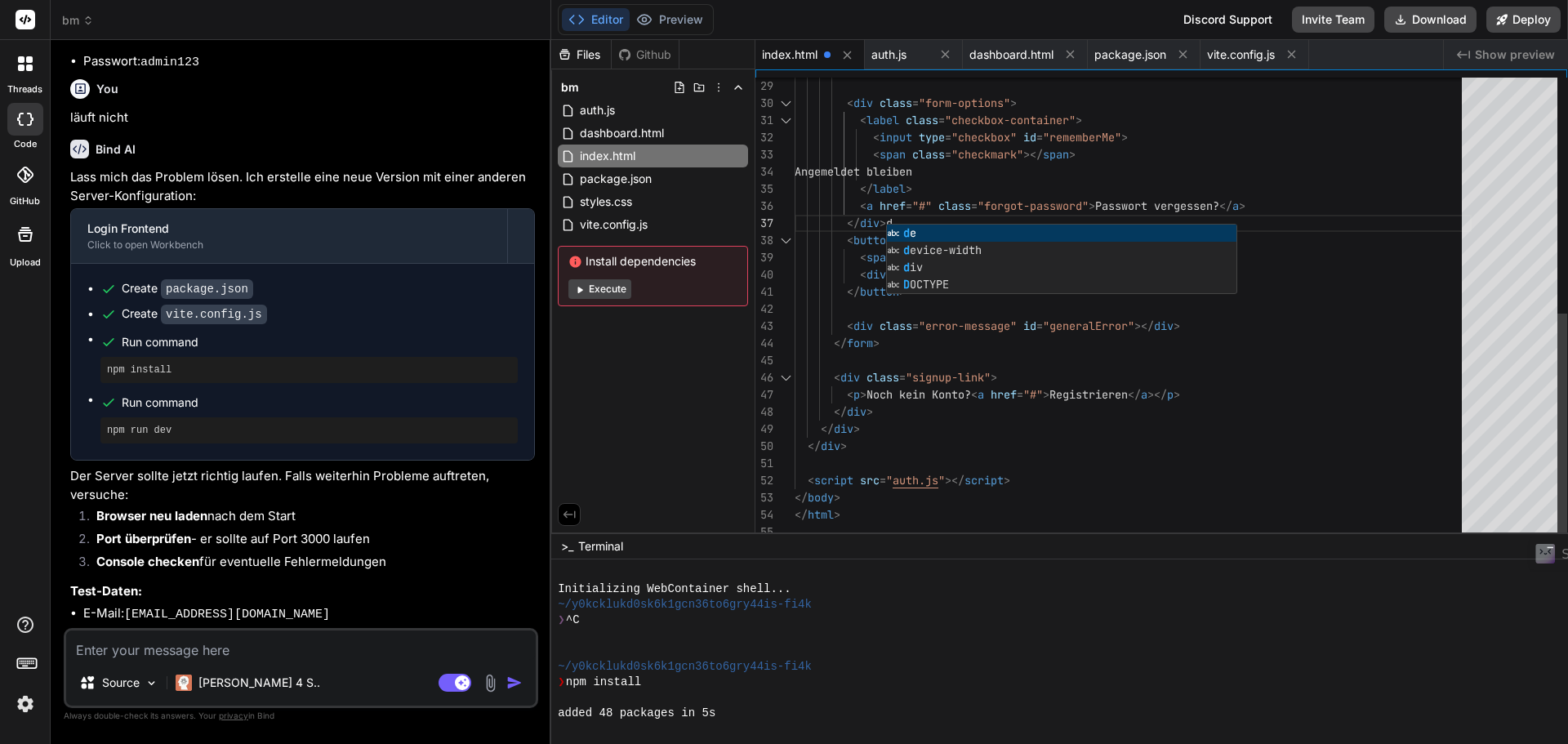
click at [1201, 194] on div "< div class = "form-options" > < label class = "checkbox-container" > < input t…" at bounding box center [1132, 69] width 676 height 943
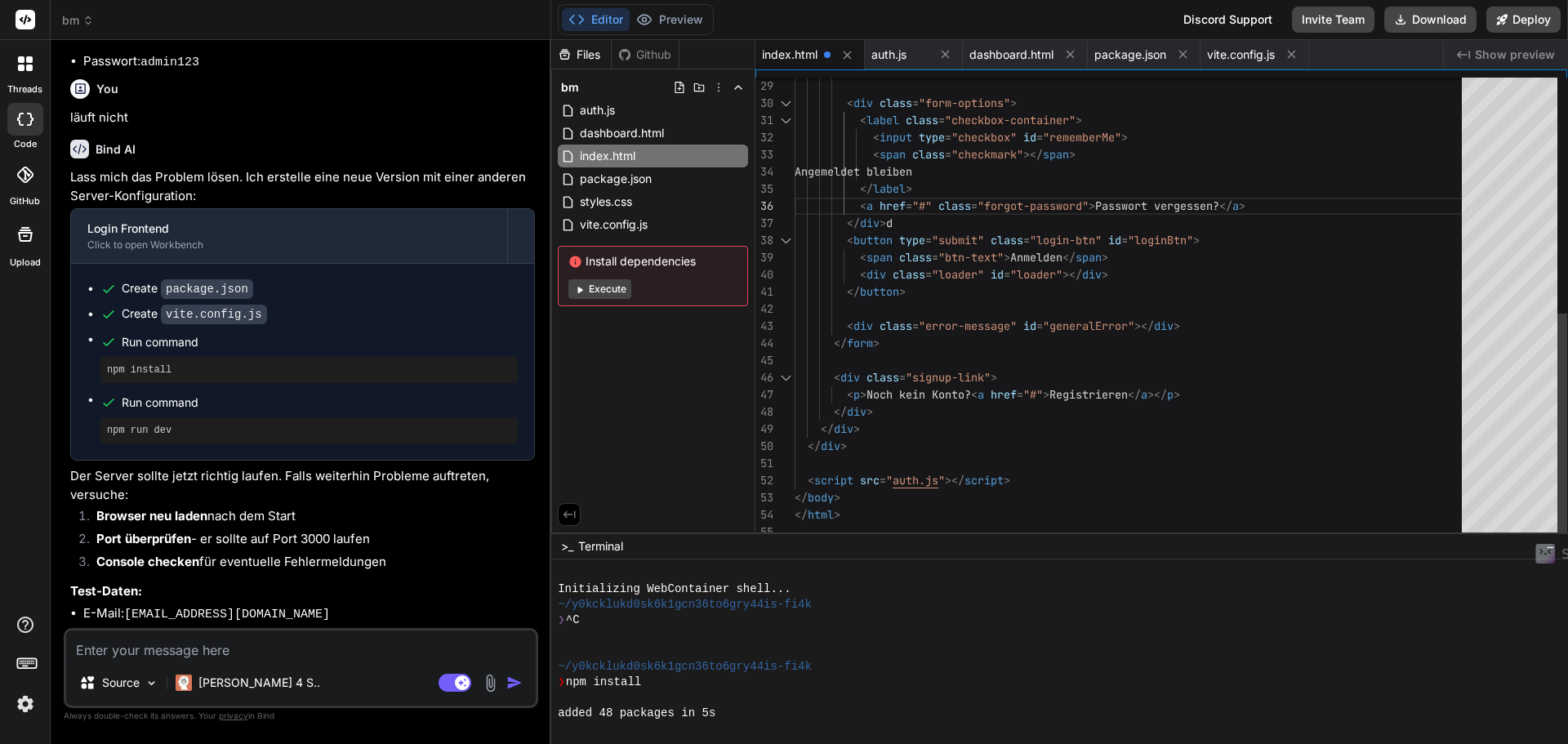
scroll to position [100, 0]
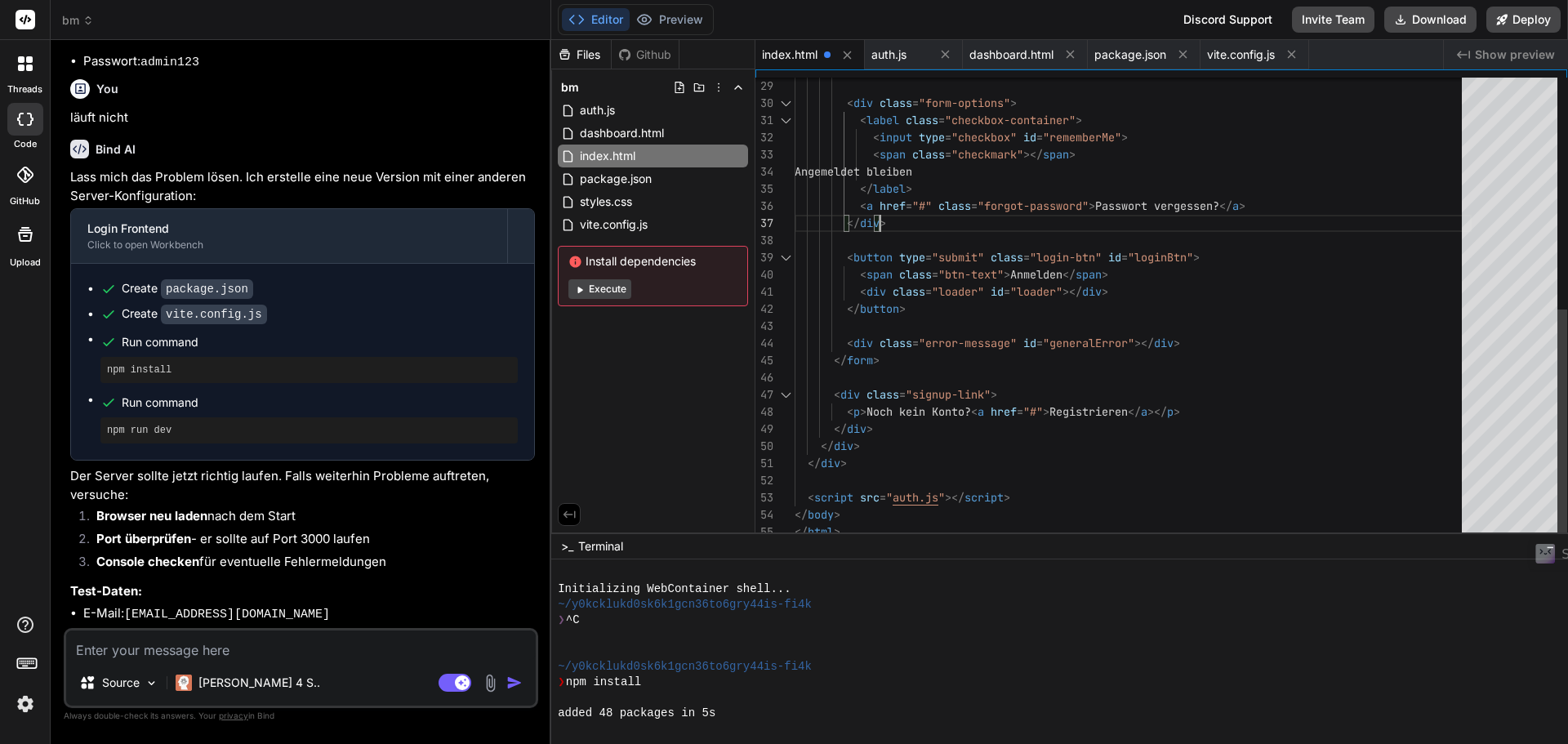
click at [1167, 221] on div "< div class = "form-options" > < label class = "checkbox-container" > < input t…" at bounding box center [1132, 77] width 676 height 960
click at [1106, 289] on div "< div class = "form-options" > < label class = "checkbox-container" > < input t…" at bounding box center [1132, 77] width 676 height 960
click at [1134, 219] on div "< div class = "form-options" > < label class = "checkbox-container" > < input t…" at bounding box center [1132, 77] width 676 height 960
click at [1129, 203] on div "< div class = "form-options" > < label class = "checkbox-container" > < input t…" at bounding box center [1132, 77] width 676 height 960
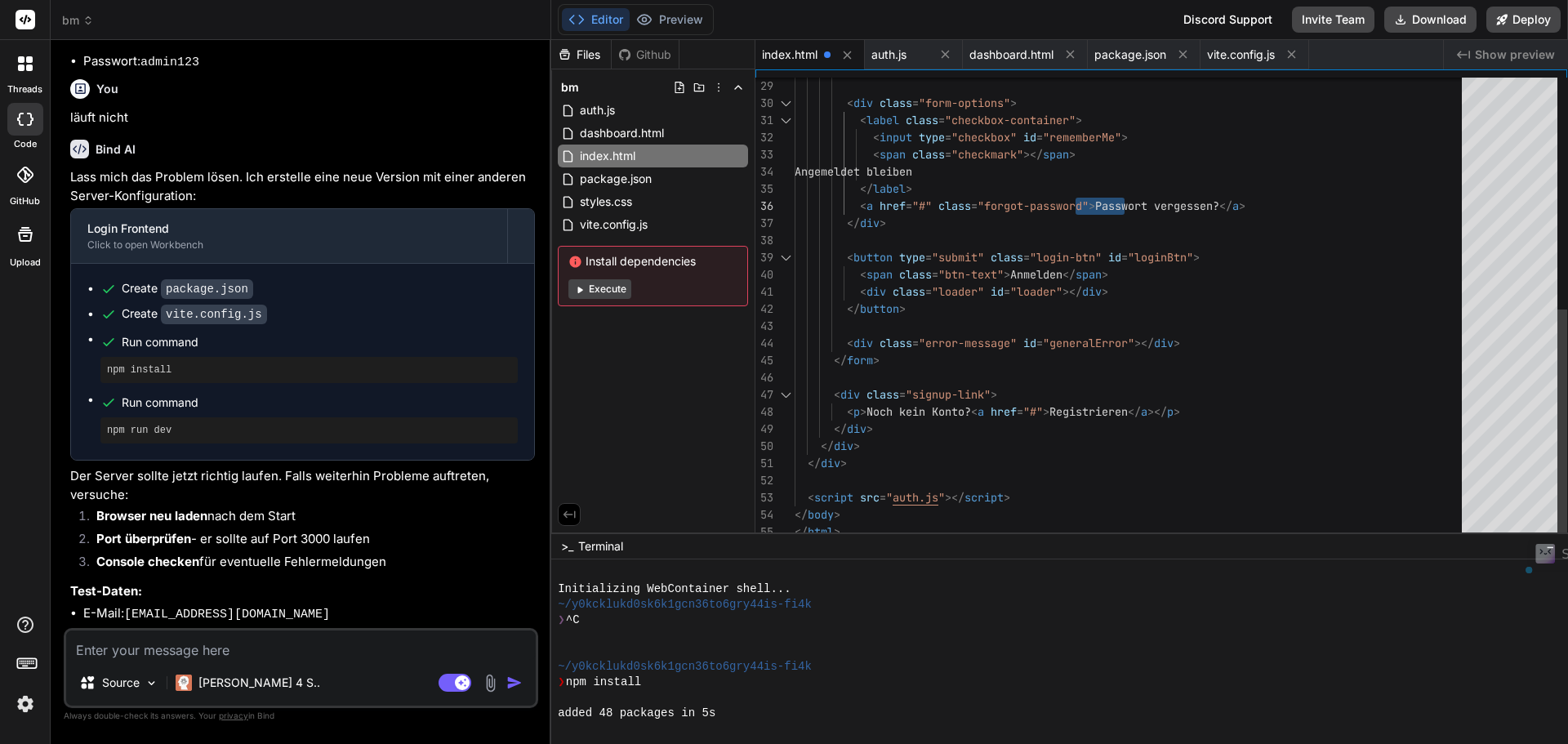
click at [1147, 203] on div "< div class = "form-options" > < label class = "checkbox-container" > < input t…" at bounding box center [1132, 77] width 676 height 960
drag, startPoint x: 1149, startPoint y: 205, endPoint x: 1139, endPoint y: 205, distance: 10.0
click at [1139, 205] on div "< div class = "form-options" > < label class = "checkbox-container" > < input t…" at bounding box center [1132, 77] width 676 height 960
click at [1176, 205] on div "< div class = "form-options" > < label class = "checkbox-container" > < input t…" at bounding box center [1132, 77] width 676 height 960
click at [1254, 205] on div "< div class = "form-options" > < label class = "checkbox-container" > < input t…" at bounding box center [1132, 77] width 676 height 960
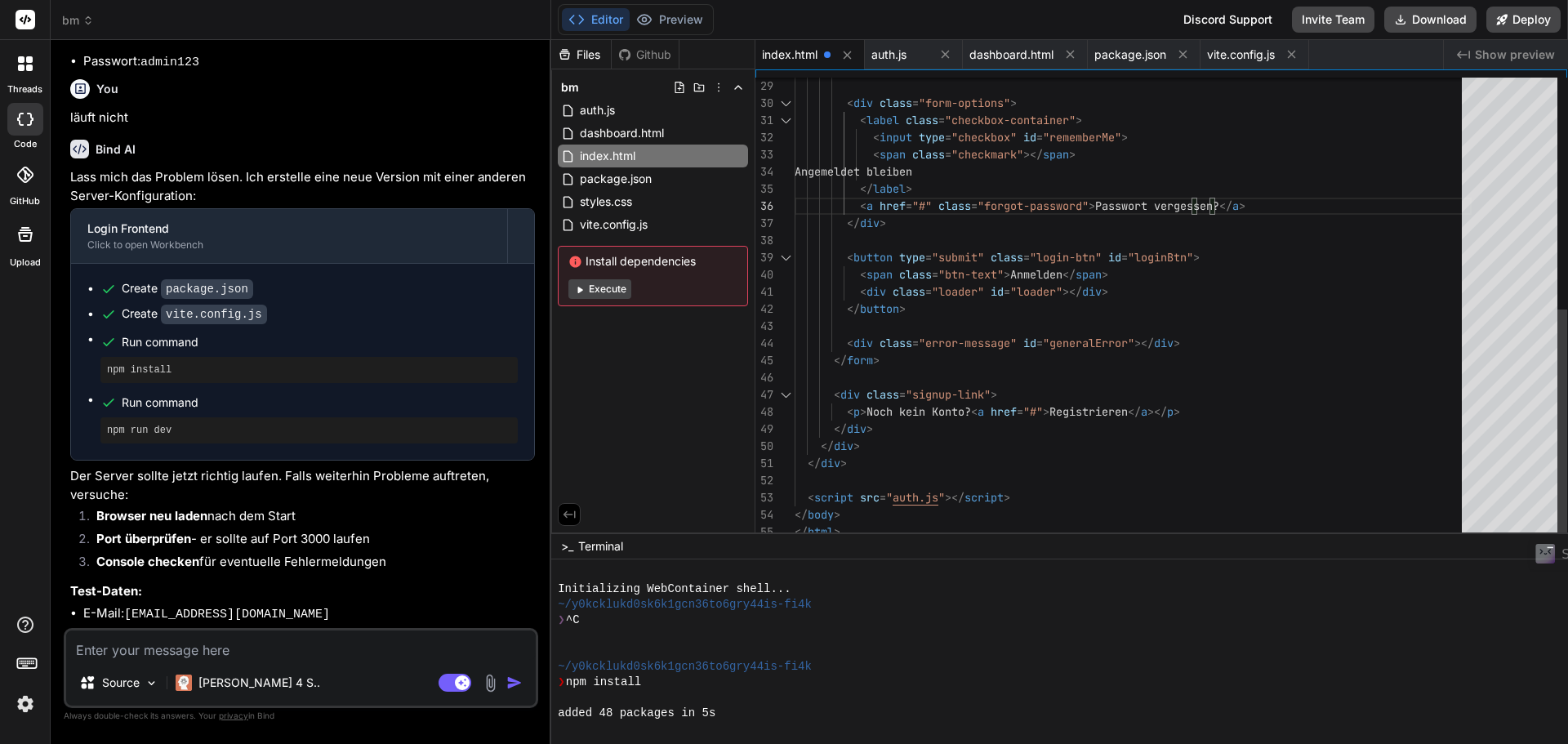
click at [1262, 205] on div "< div class = "form-options" > < label class = "checkbox-container" > < input t…" at bounding box center [1132, 77] width 676 height 960
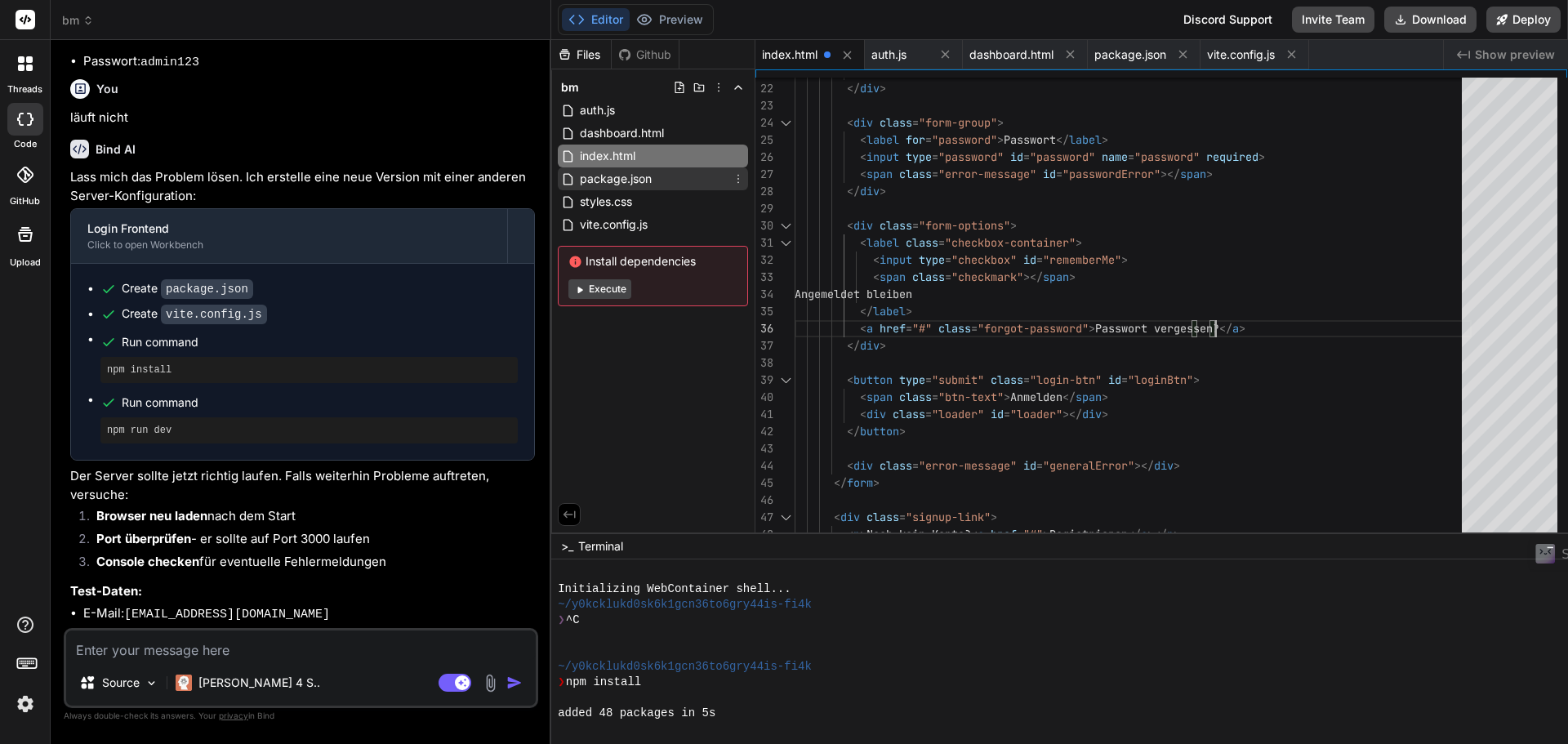
click at [617, 186] on span "package.json" at bounding box center [616, 179] width 75 height 19
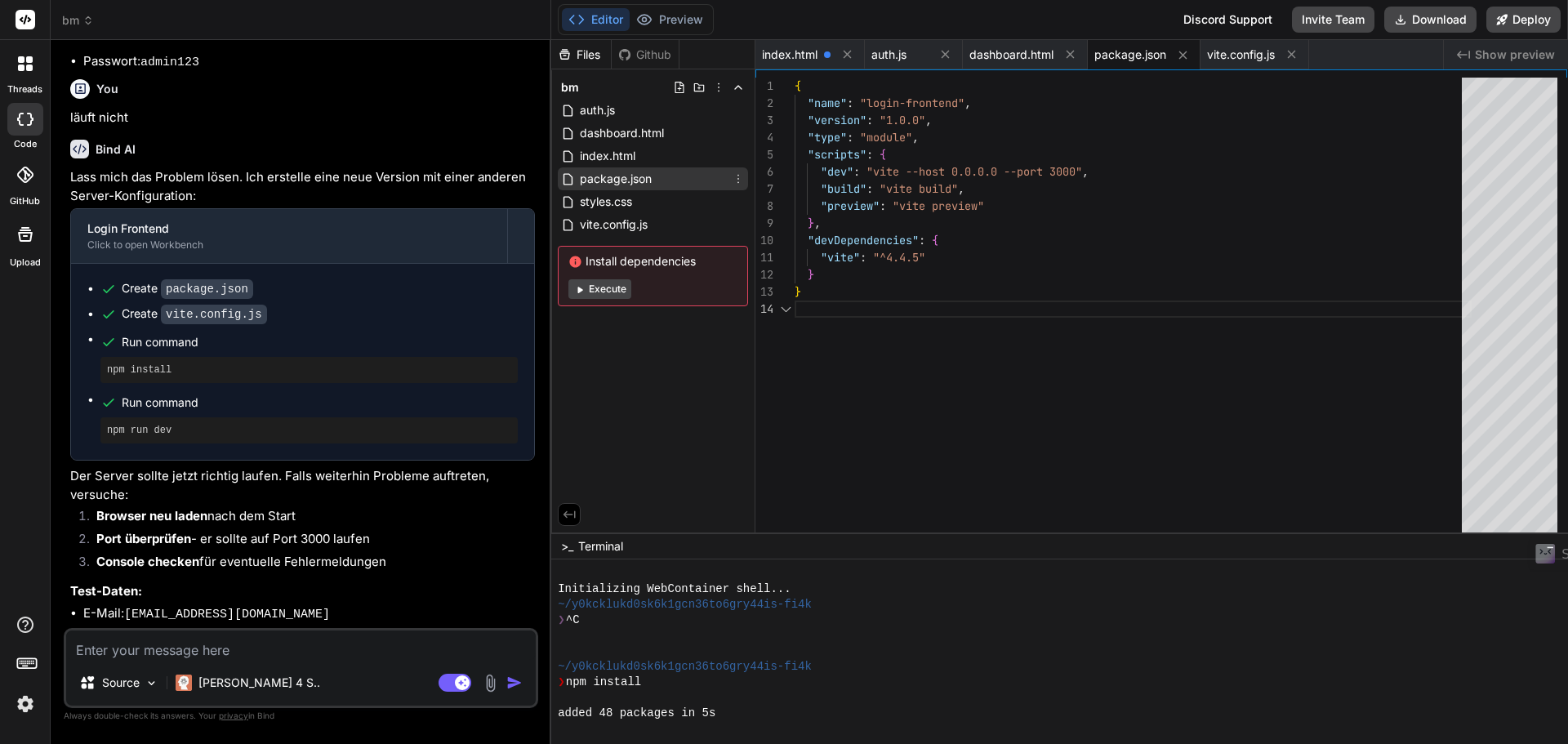
scroll to position [68, 0]
click at [619, 155] on span "index.html" at bounding box center [607, 155] width 59 height 19
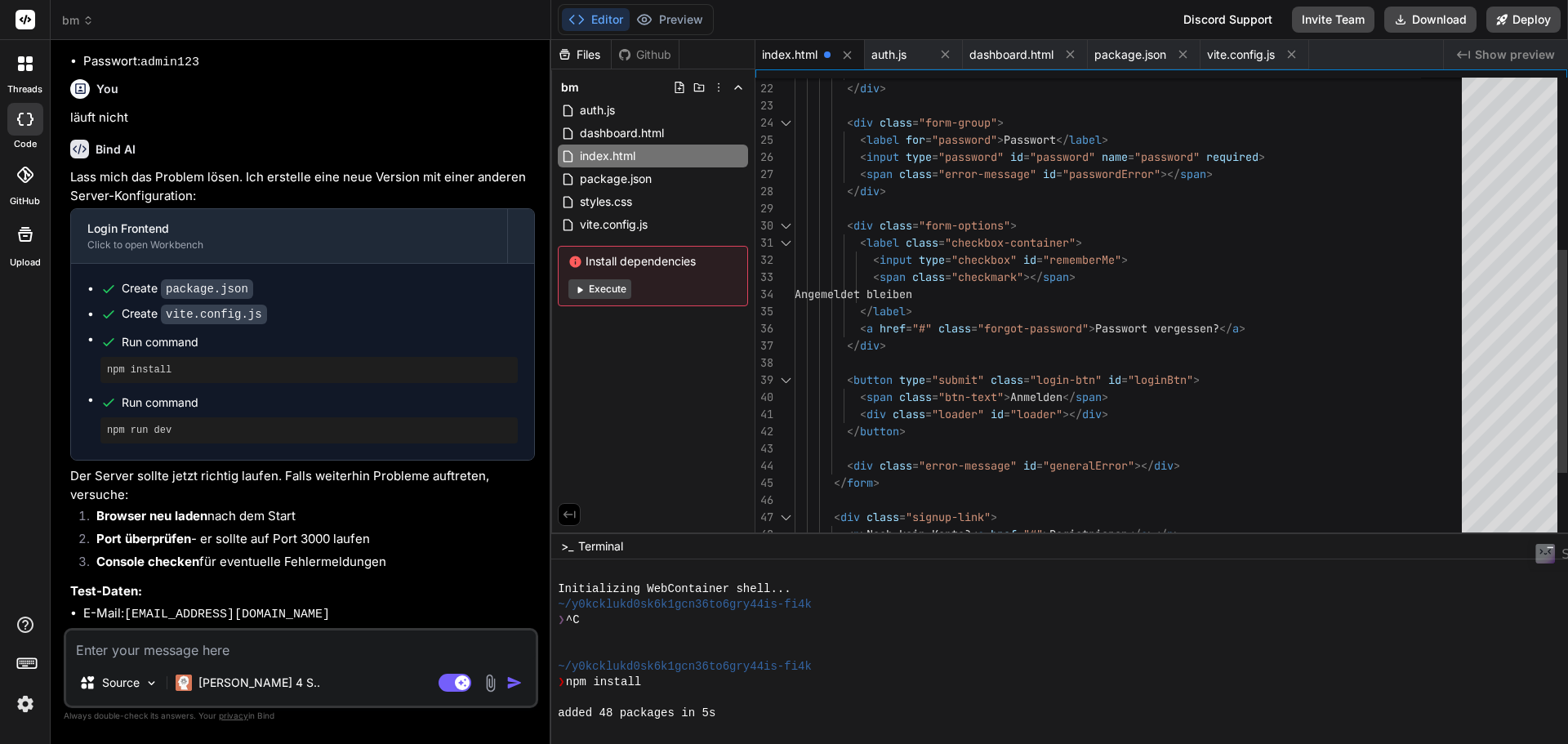
click at [925, 289] on div "< span class = "error-message" id = "emailError" ></ span > </ div > < div clas…" at bounding box center [1132, 200] width 676 height 960
click at [629, 154] on span "index.html" at bounding box center [607, 155] width 59 height 19
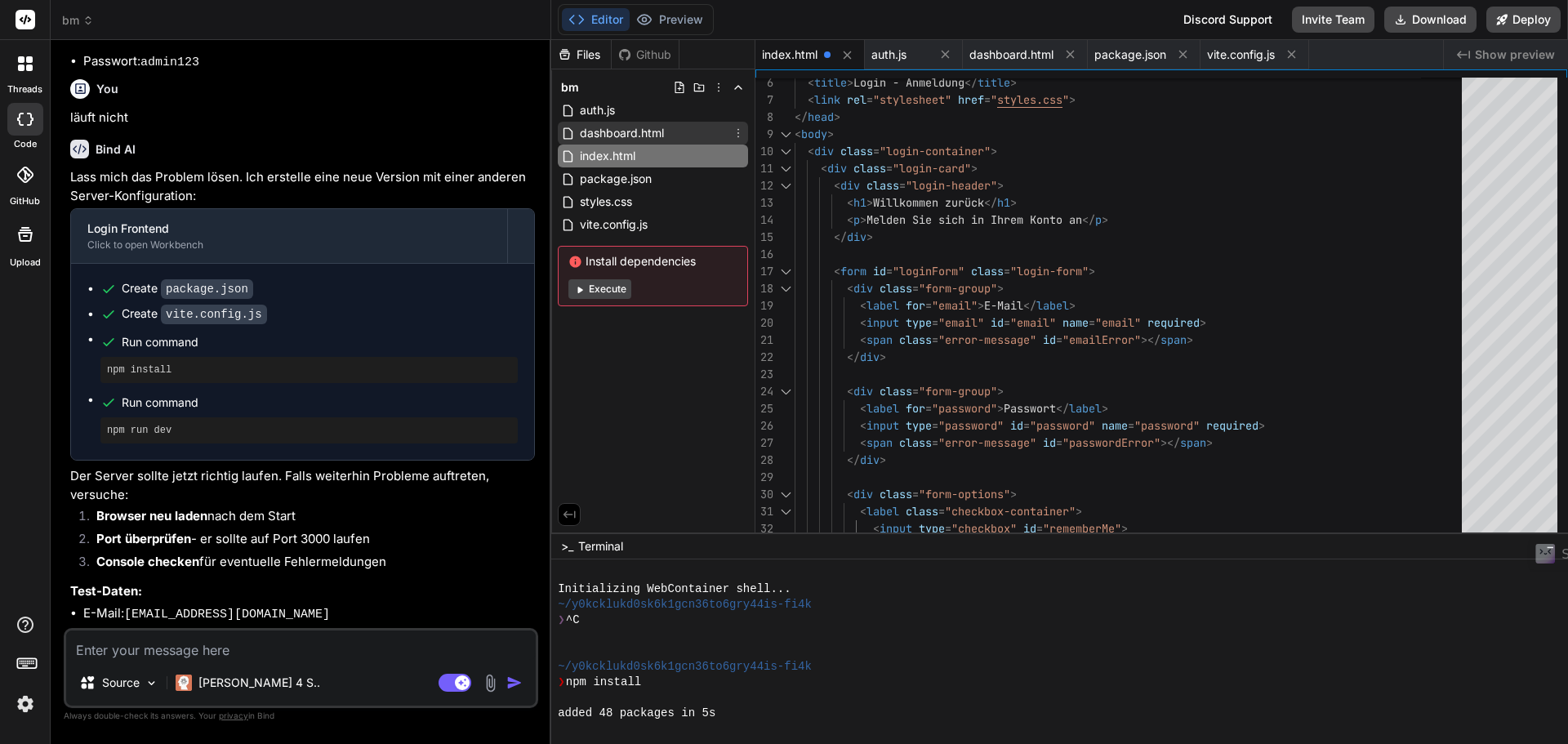
click at [627, 134] on span "dashboard.html" at bounding box center [621, 133] width 88 height 19
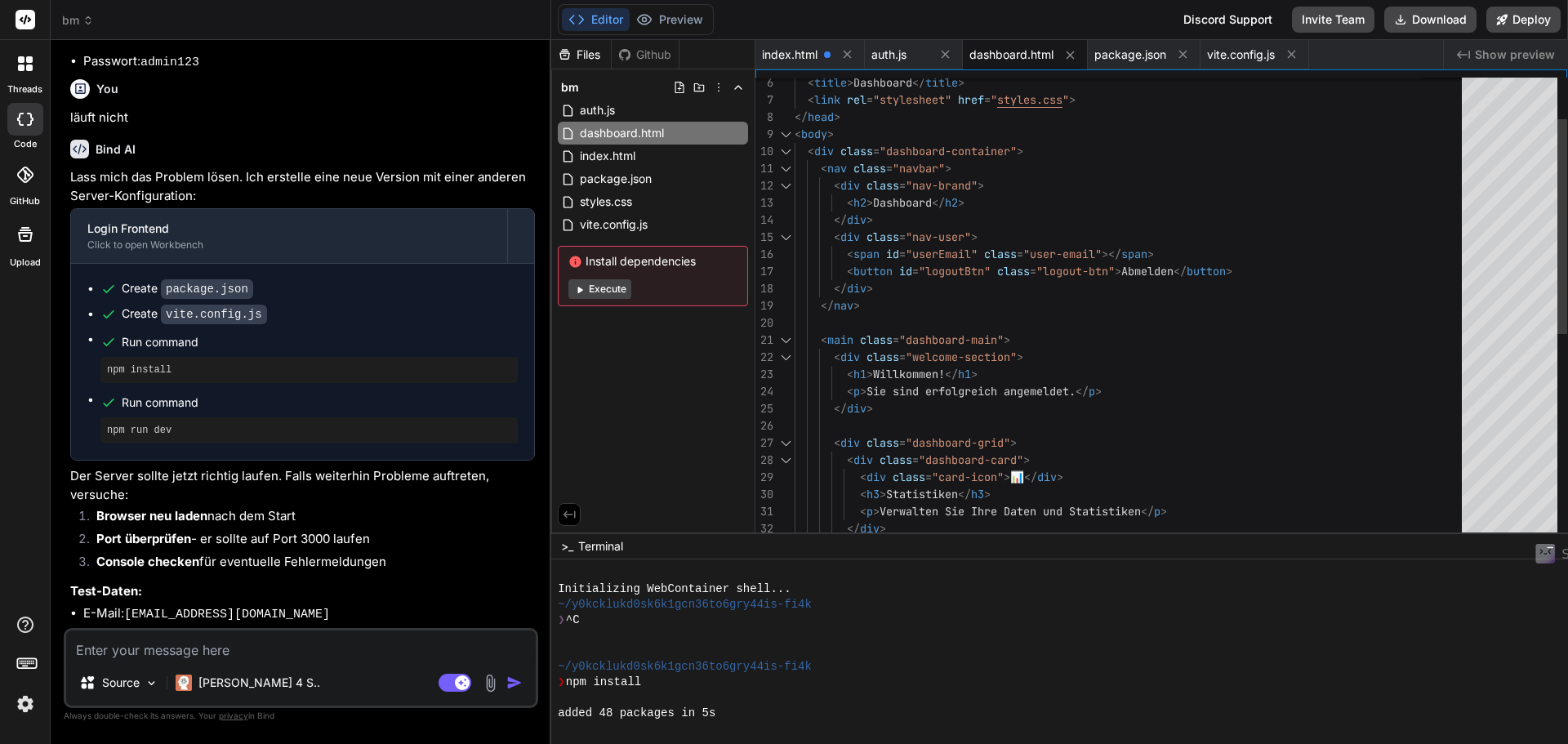
click at [931, 204] on div "< h3 > Statistiken </ h3 > < p > Verwalten Sie Ihre Daten und Statistiken </ p …" at bounding box center [1132, 485] width 676 height 995
click at [930, 194] on div "< h3 > Statistiken </ h3 > < p > Verwalten Sie Ihre Daten und Statistiken </ p …" at bounding box center [1132, 485] width 676 height 995
type textarea "<nav class="navbar"> <div class="nav-brand"> <h2>Dashboardd</h2> </div> <div cl…"
click at [671, 17] on button "Preview" at bounding box center [669, 19] width 80 height 23
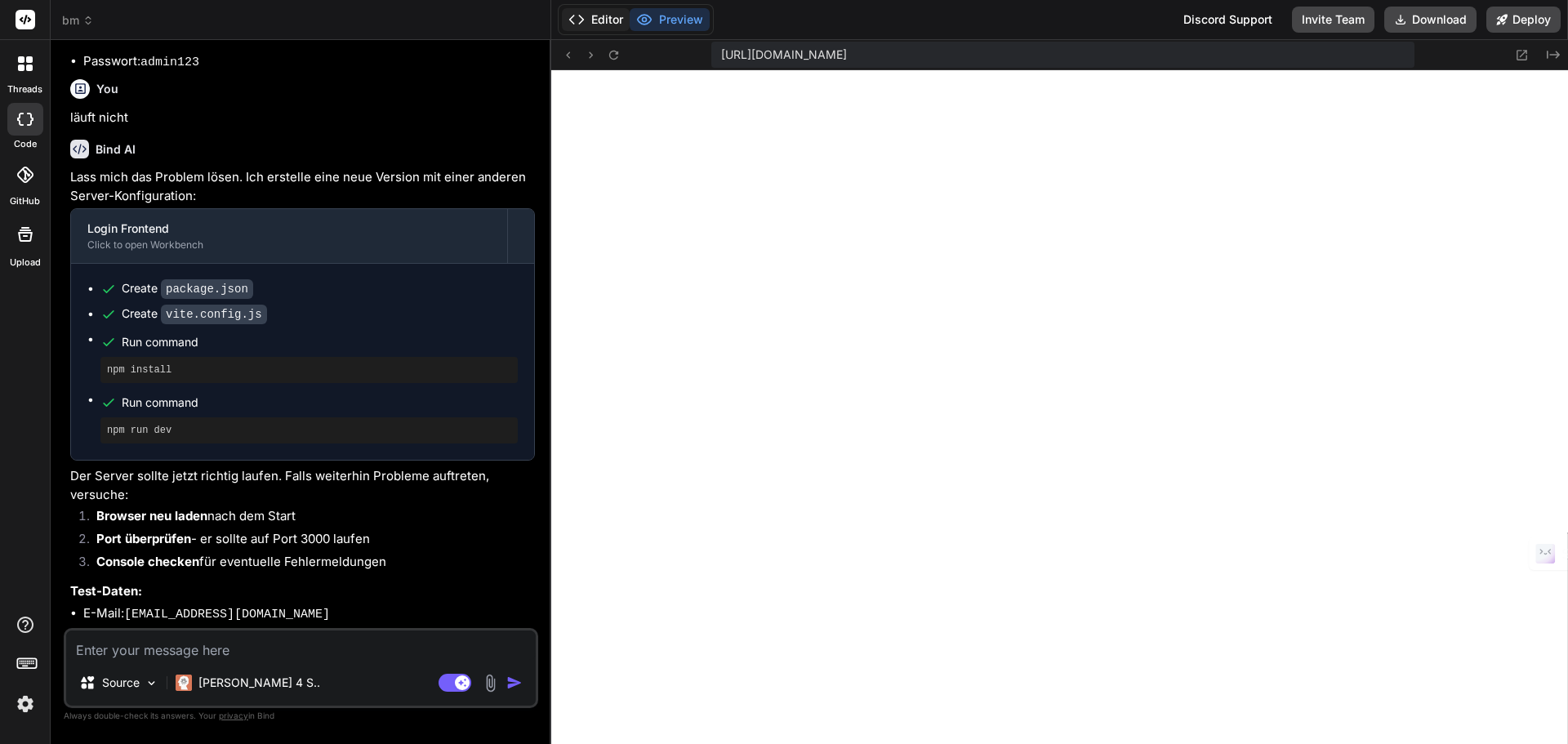
click at [594, 23] on button "Editor" at bounding box center [595, 19] width 68 height 23
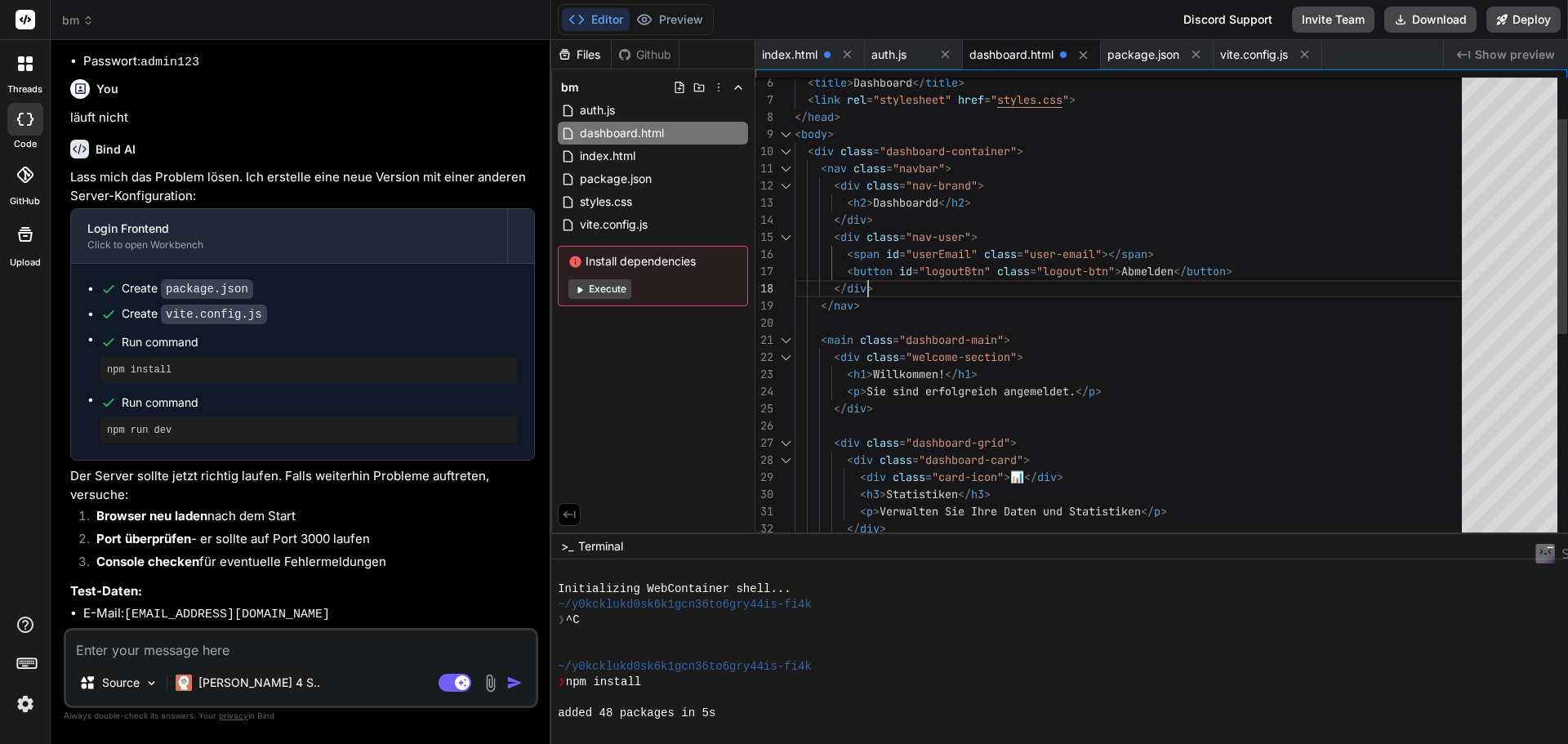
click at [1133, 278] on div "< h3 > Statistiken </ h3 > < p > Verwalten Sie Ihre Daten und Statistiken </ p …" at bounding box center [1132, 485] width 676 height 995
click at [612, 286] on button "Execute" at bounding box center [599, 289] width 63 height 19
type textarea "x"
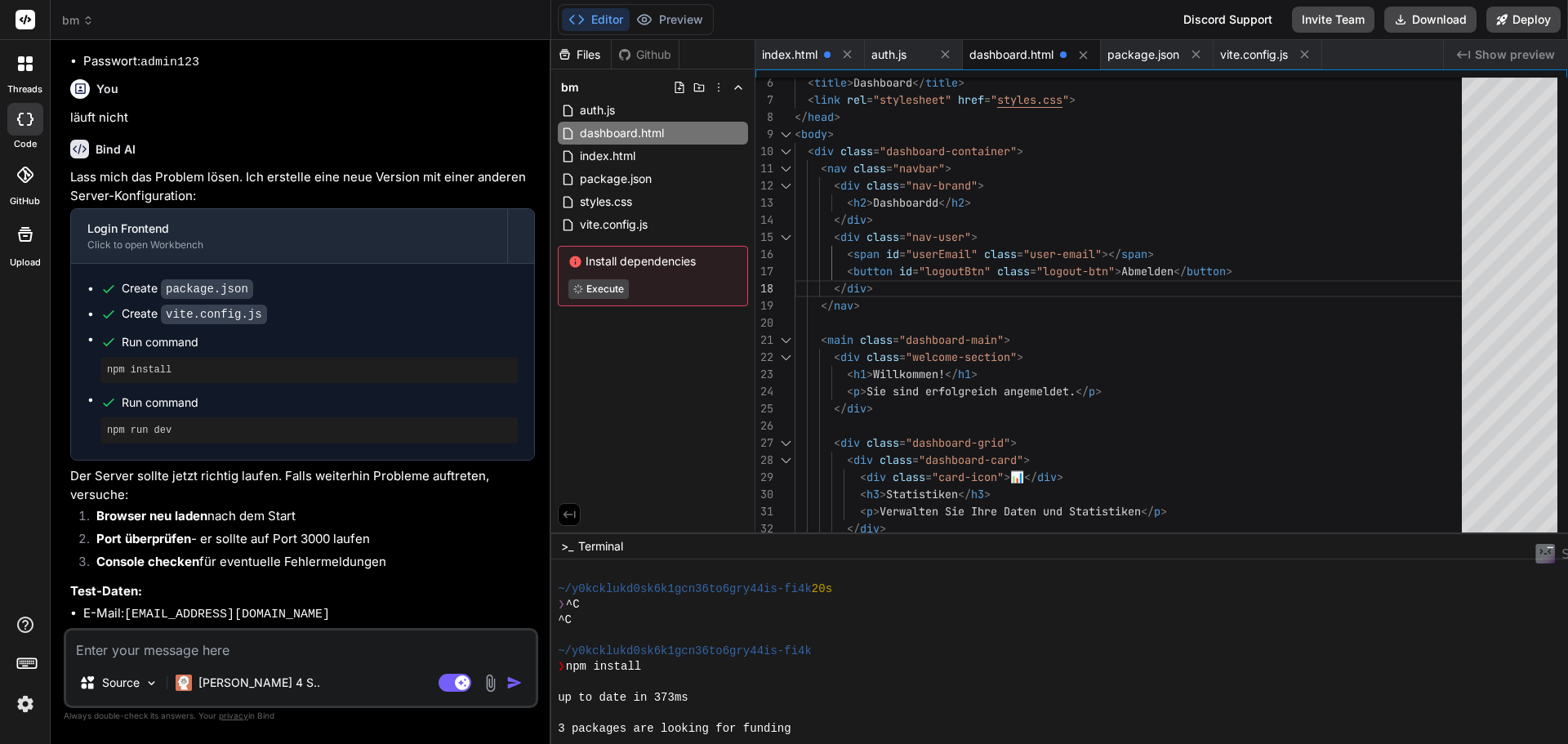
scroll to position [1923, 0]
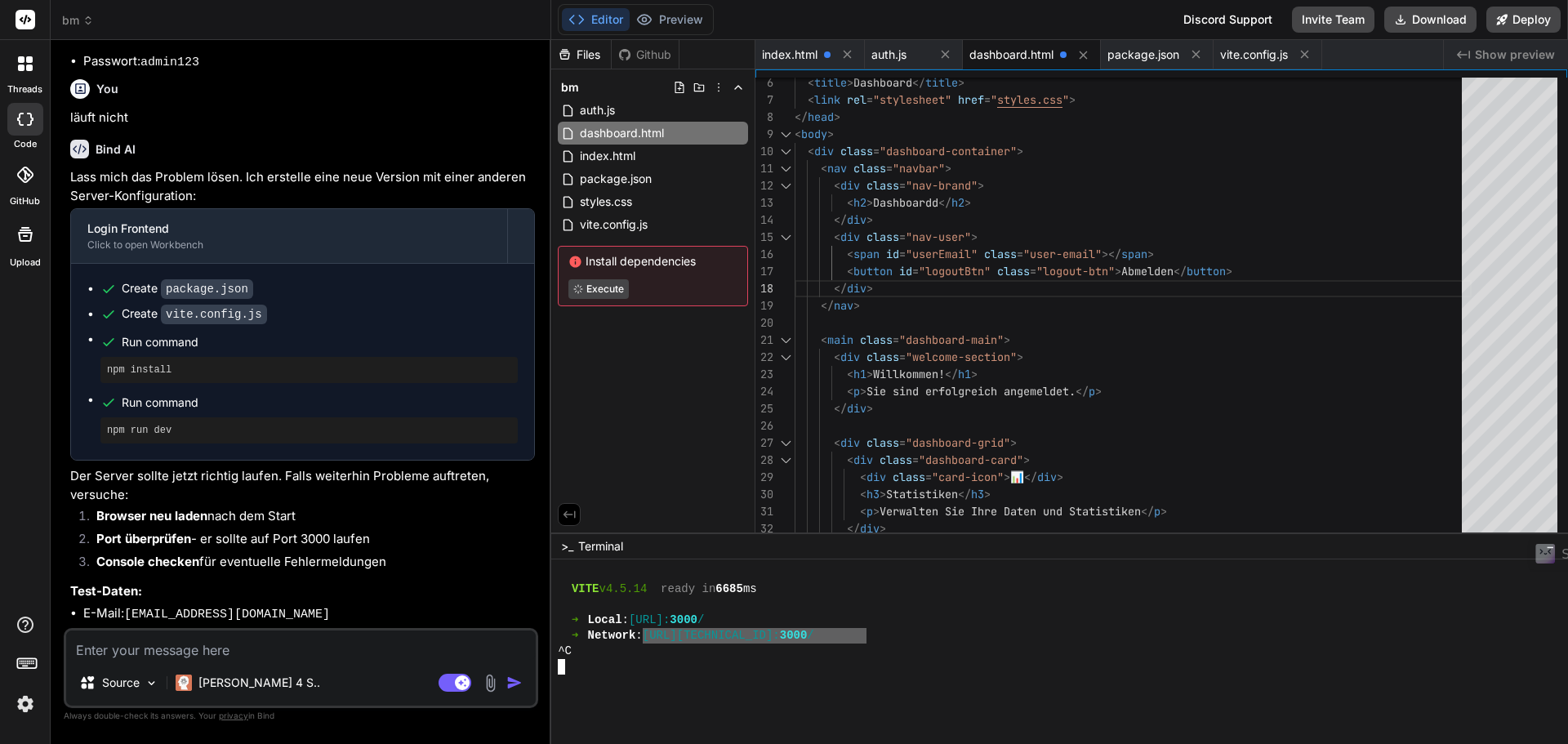
drag, startPoint x: 848, startPoint y: 631, endPoint x: 655, endPoint y: 638, distance: 193.1
click at [655, 638] on div "➜ Network : http://192.168.1.104: 3000 /" at bounding box center [1052, 636] width 988 height 15
drag, startPoint x: 655, startPoint y: 631, endPoint x: 831, endPoint y: 632, distance: 176.0
type textarea "http://192.168.1.104:3000/"
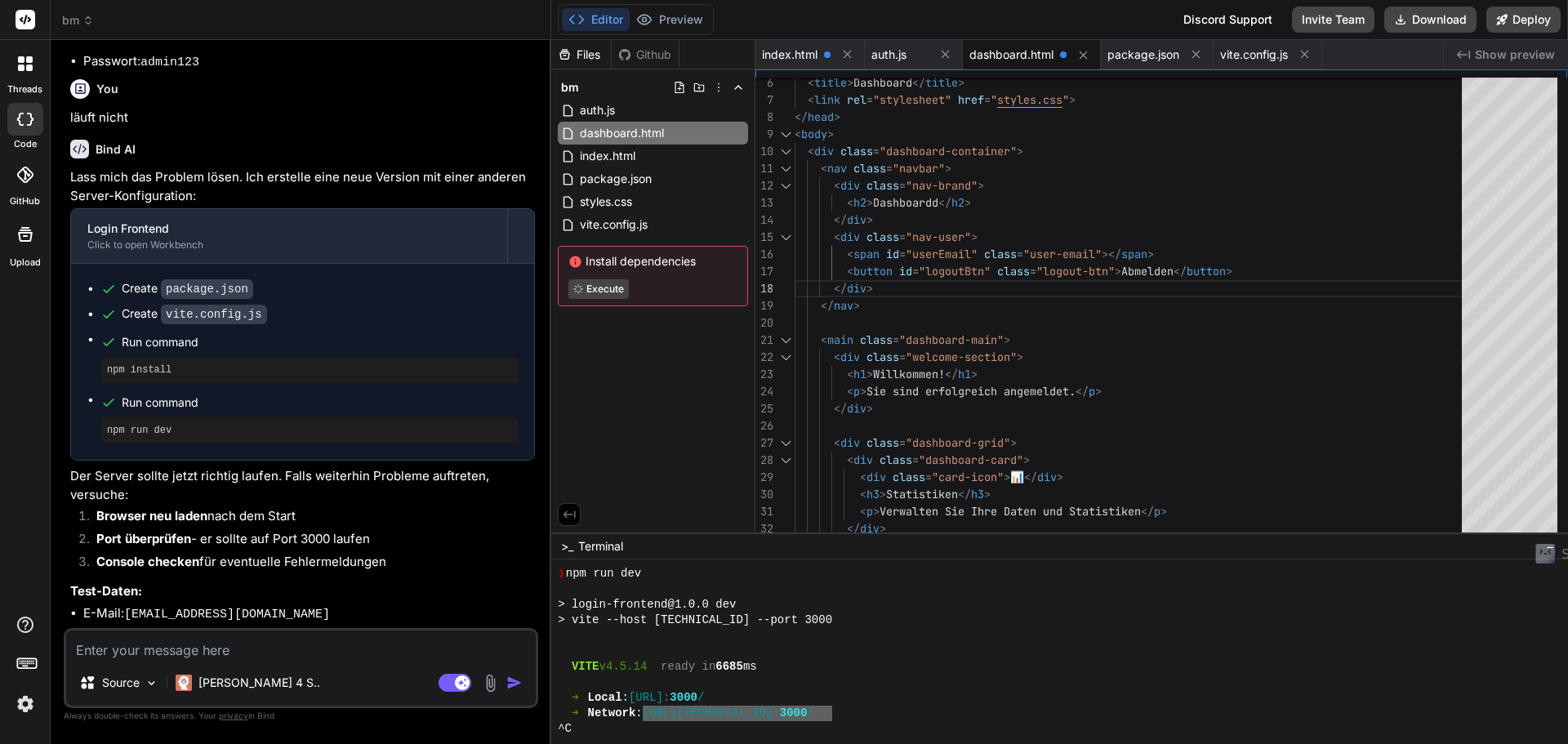
scroll to position [1760, 0]
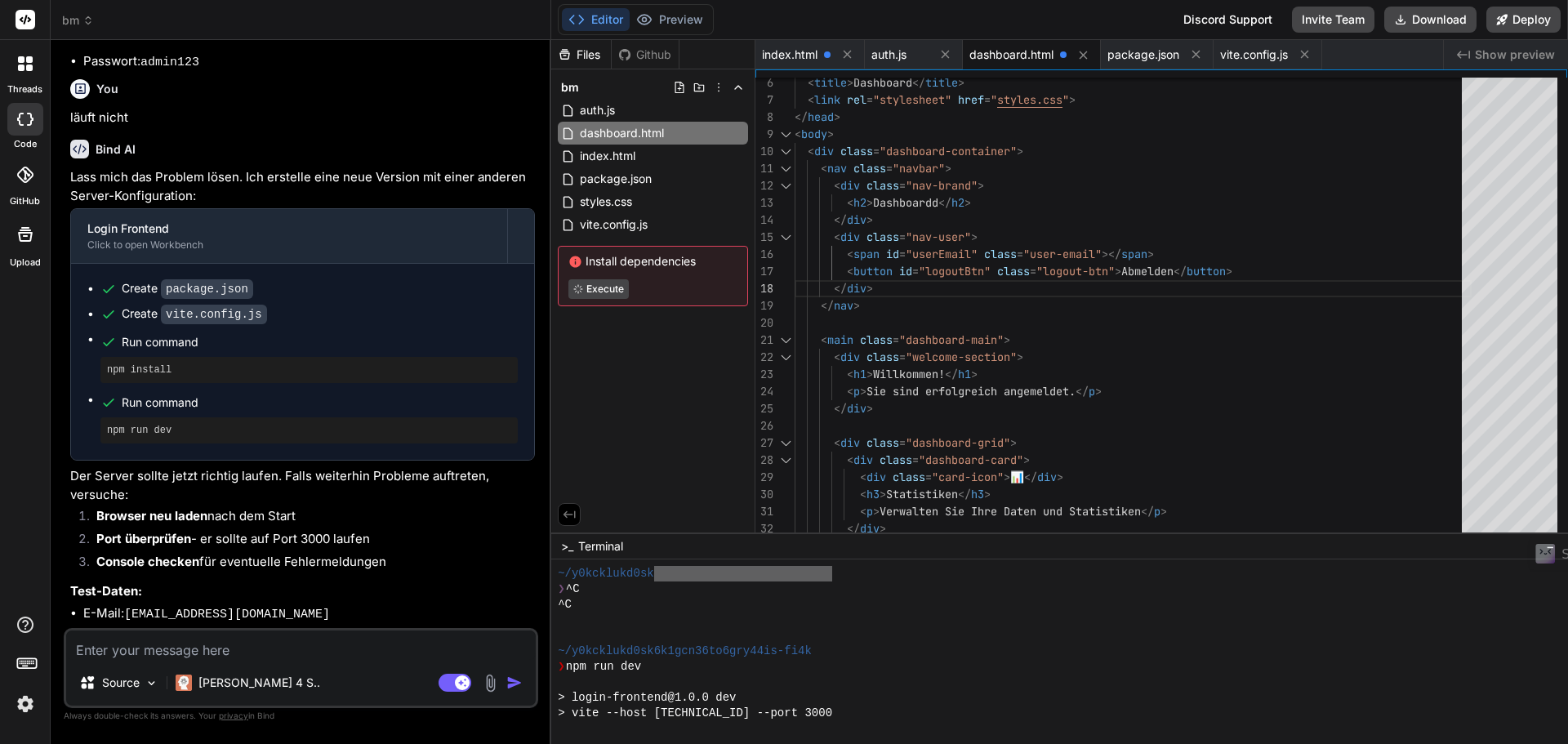
click at [1029, 669] on div "❯ npm run dev" at bounding box center [1052, 667] width 988 height 15
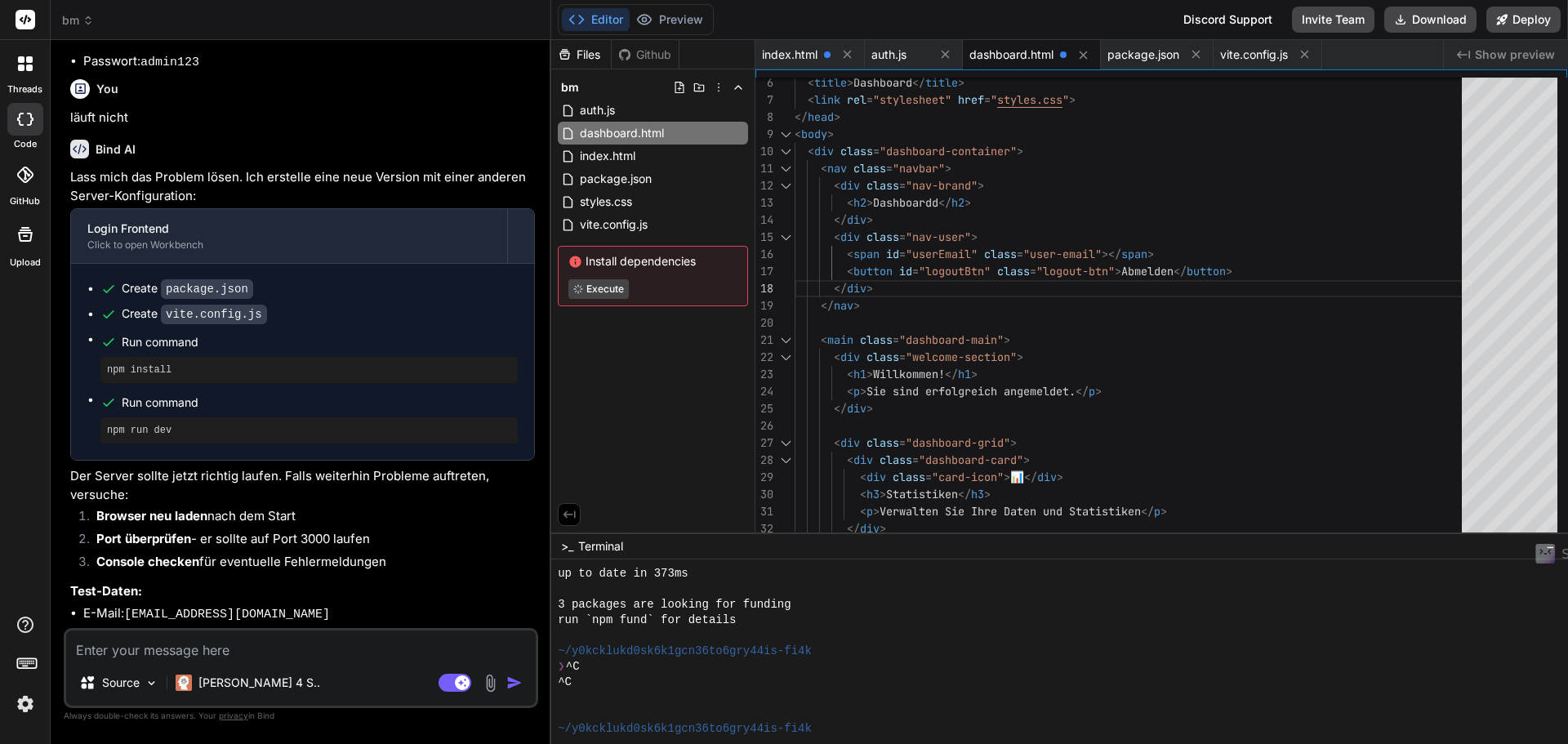
scroll to position [1923, 0]
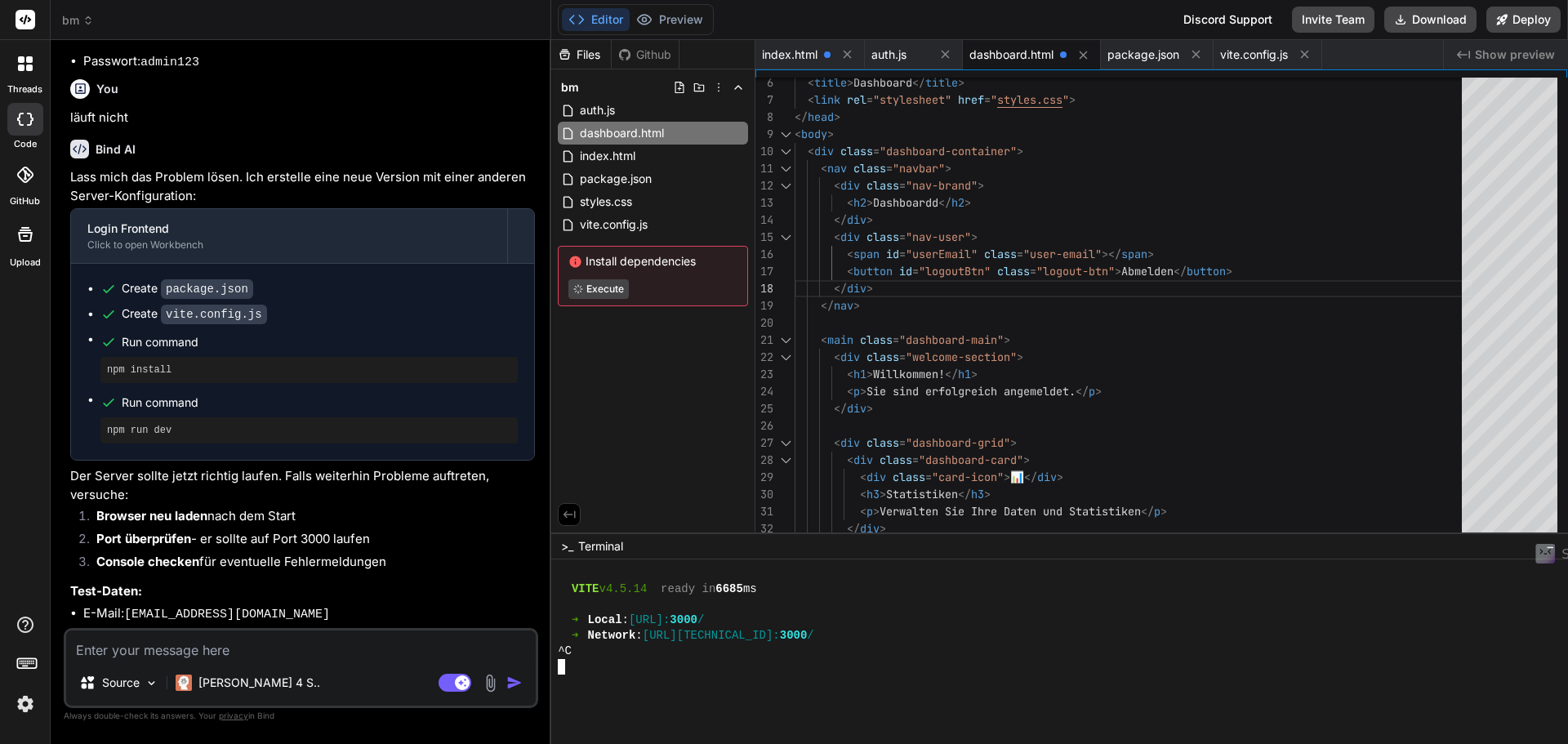
click at [1005, 648] on div "^C" at bounding box center [1052, 651] width 988 height 15
click at [668, 19] on button "Preview" at bounding box center [669, 19] width 80 height 23
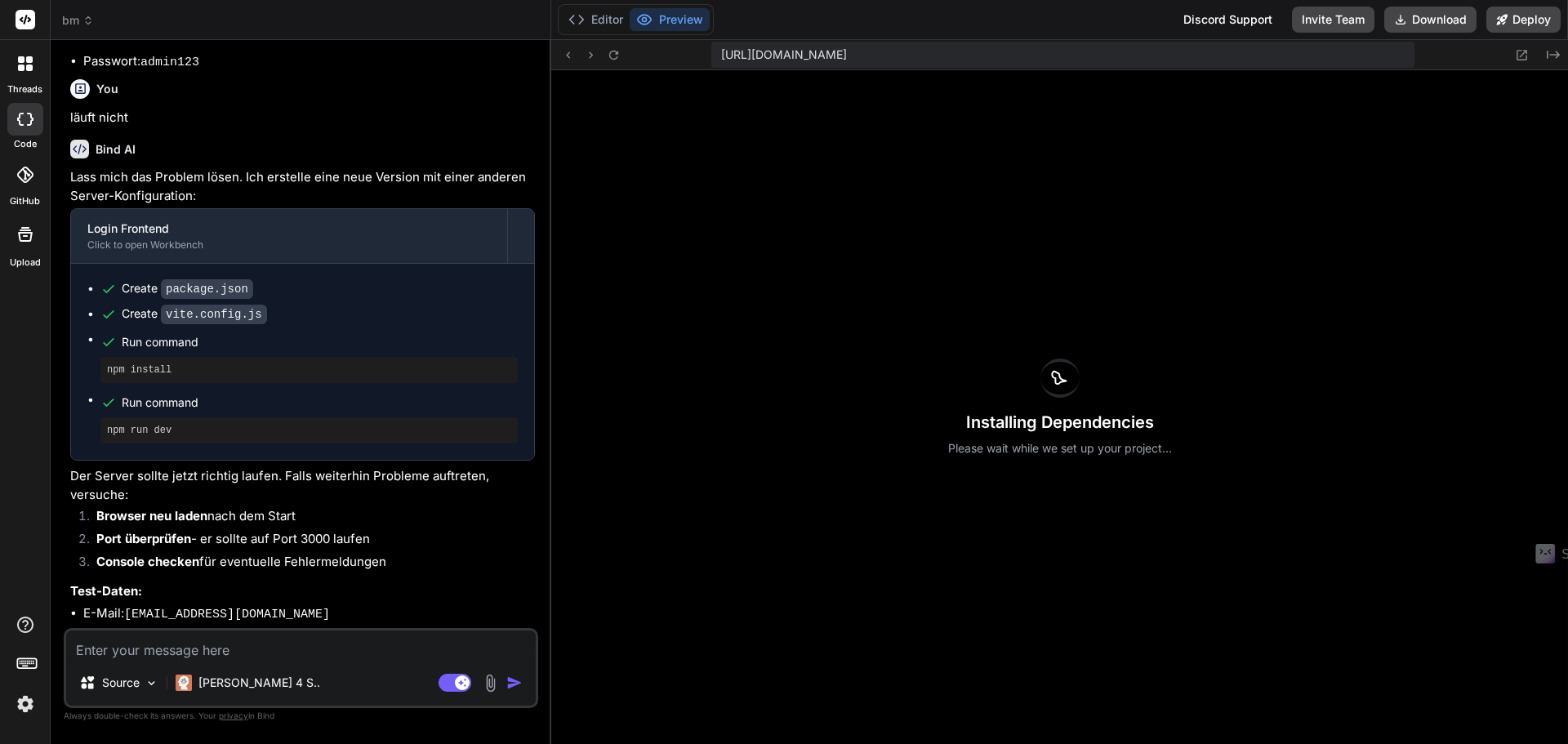
click at [849, 389] on div "Installing Dependencies Please wait while we set up your project..." at bounding box center [1059, 407] width 1016 height 674
click at [596, 15] on button "Editor" at bounding box center [595, 19] width 68 height 23
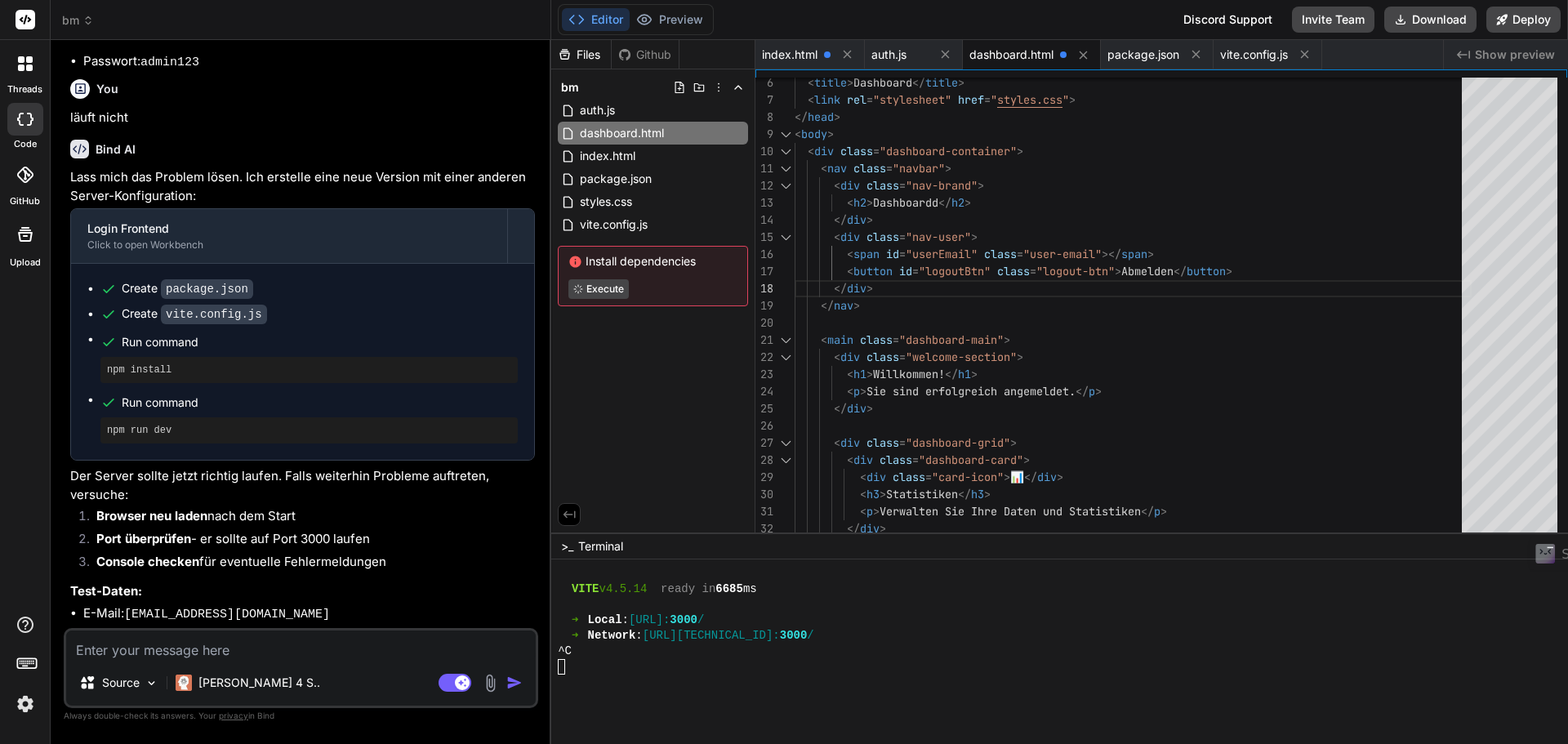
click at [927, 730] on div at bounding box center [1052, 729] width 988 height 15
click at [681, 381] on div "Files Github bm auth.js dashboard.html index.html package.json styles.css vite.…" at bounding box center [653, 286] width 205 height 492
click at [1507, 51] on span "Show preview" at bounding box center [1514, 54] width 80 height 16
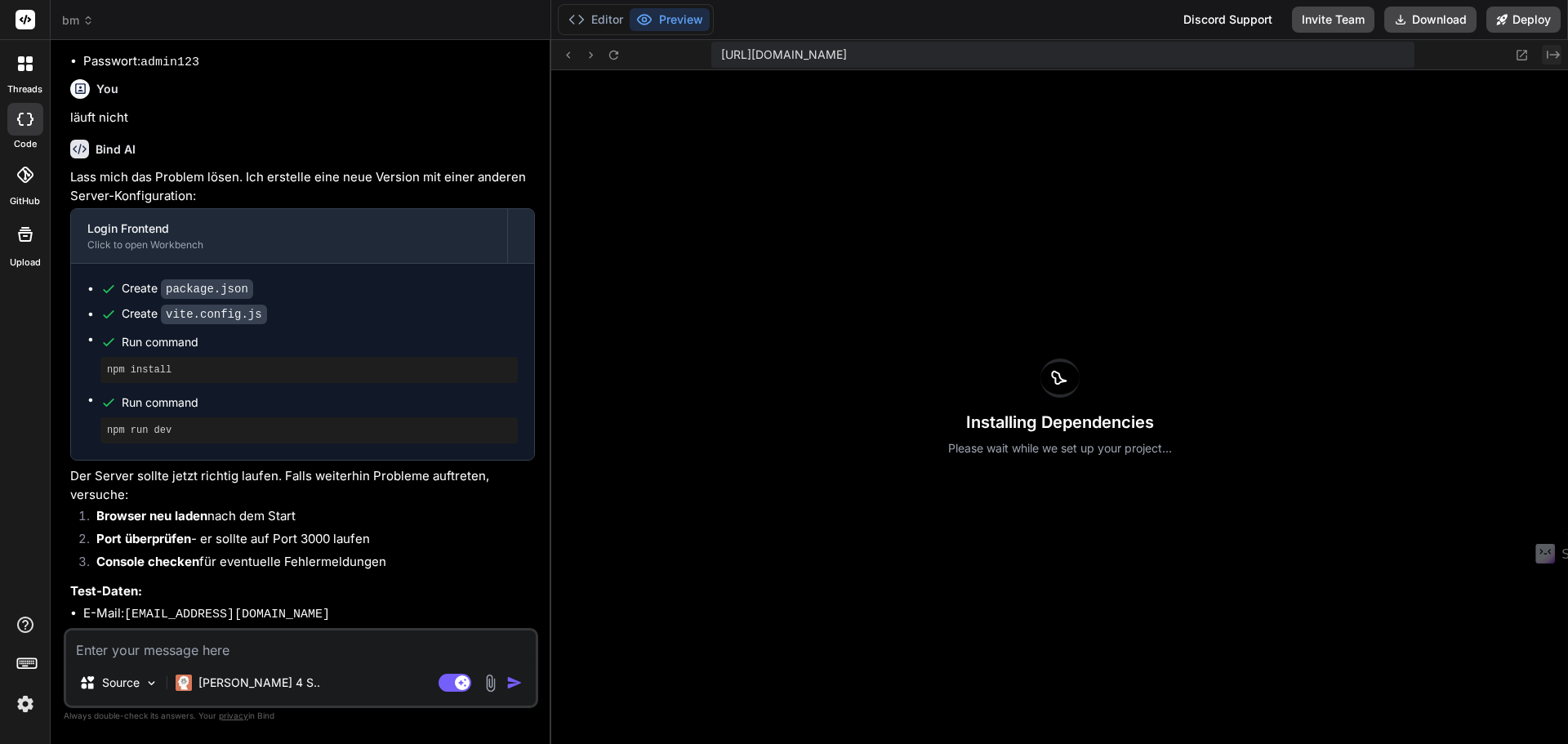
click at [1557, 61] on icon "Created with Pixso." at bounding box center [1554, 55] width 14 height 14
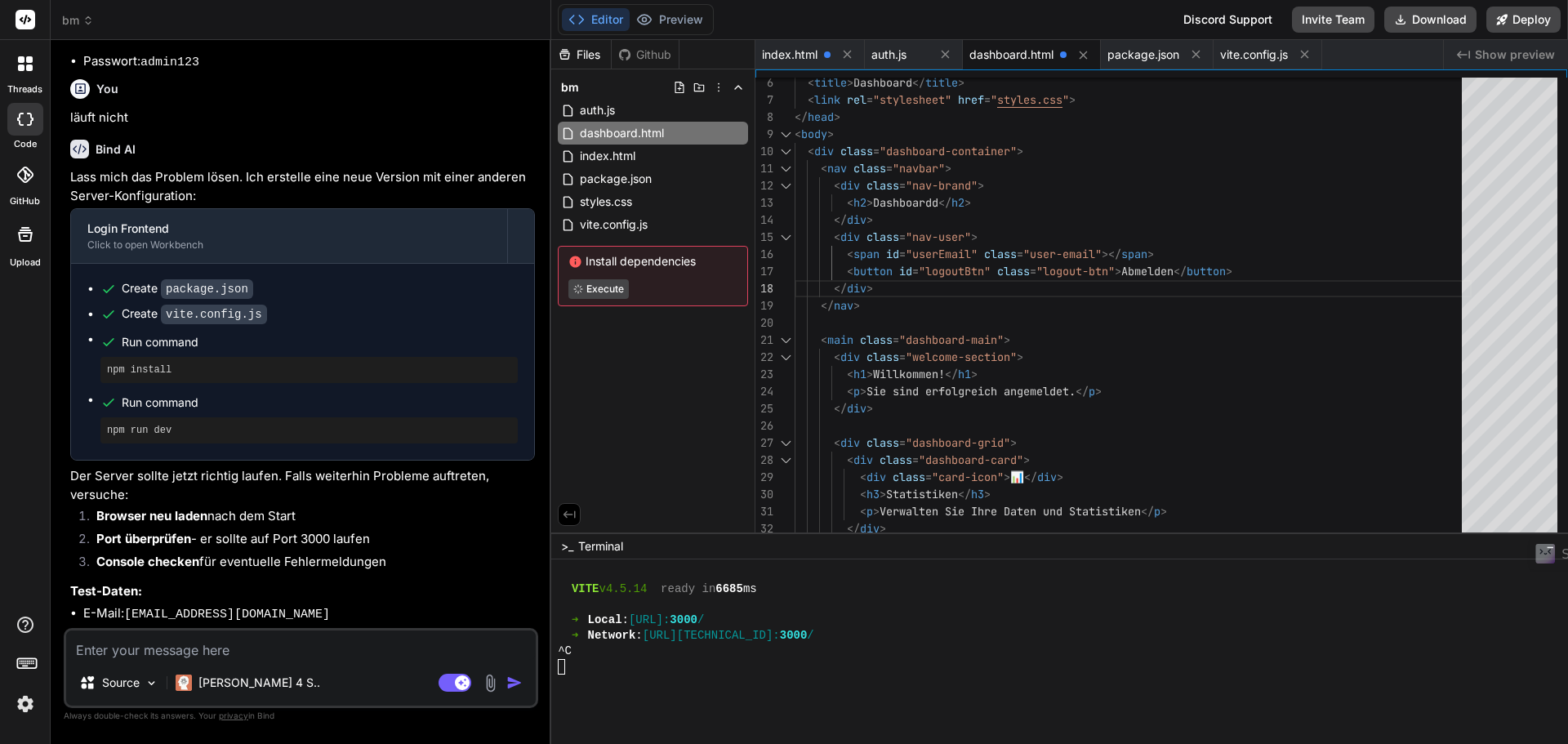
click at [1528, 61] on span "Show preview" at bounding box center [1514, 54] width 80 height 16
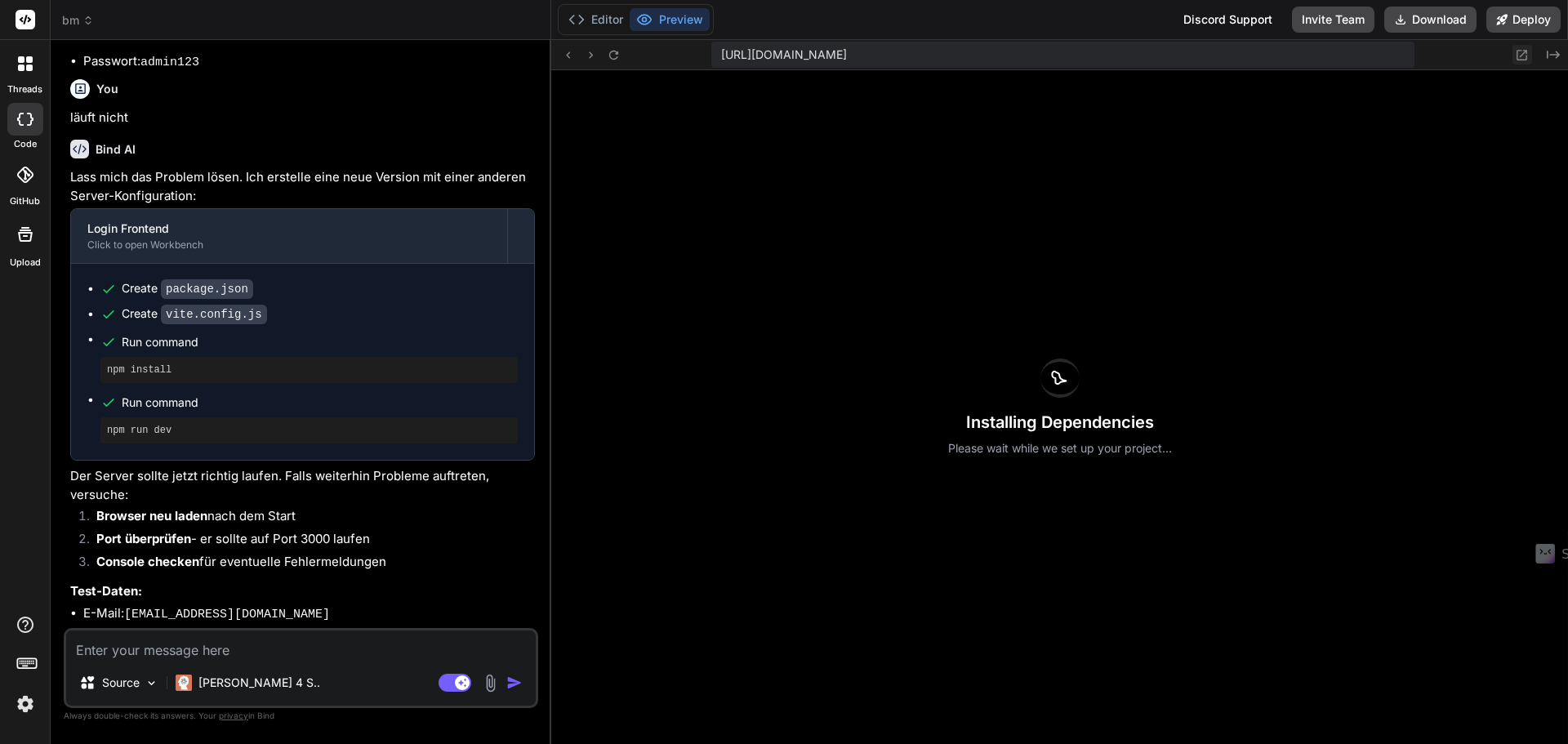
click at [1519, 56] on icon at bounding box center [1522, 55] width 14 height 14
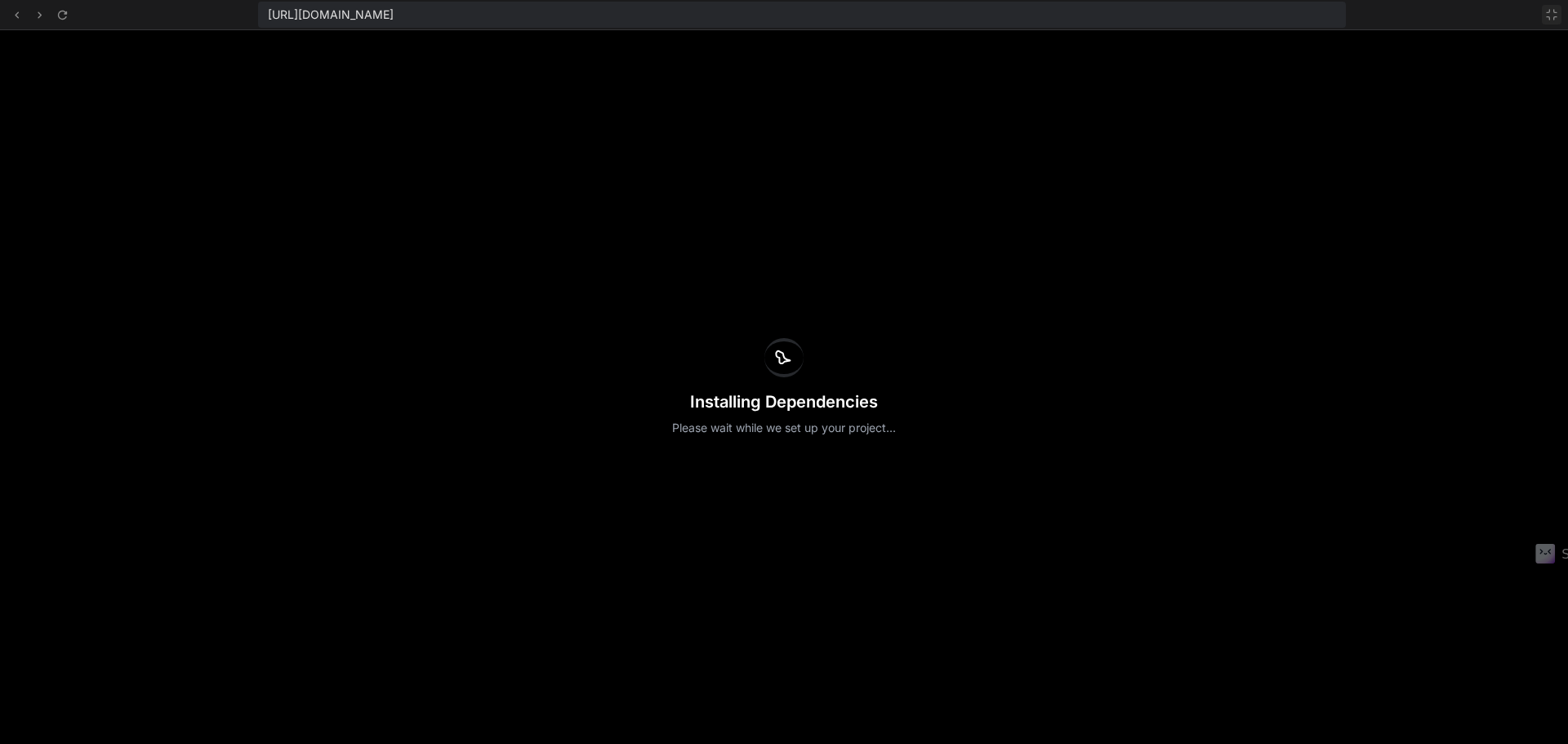
click at [1547, 19] on icon at bounding box center [1552, 14] width 14 height 14
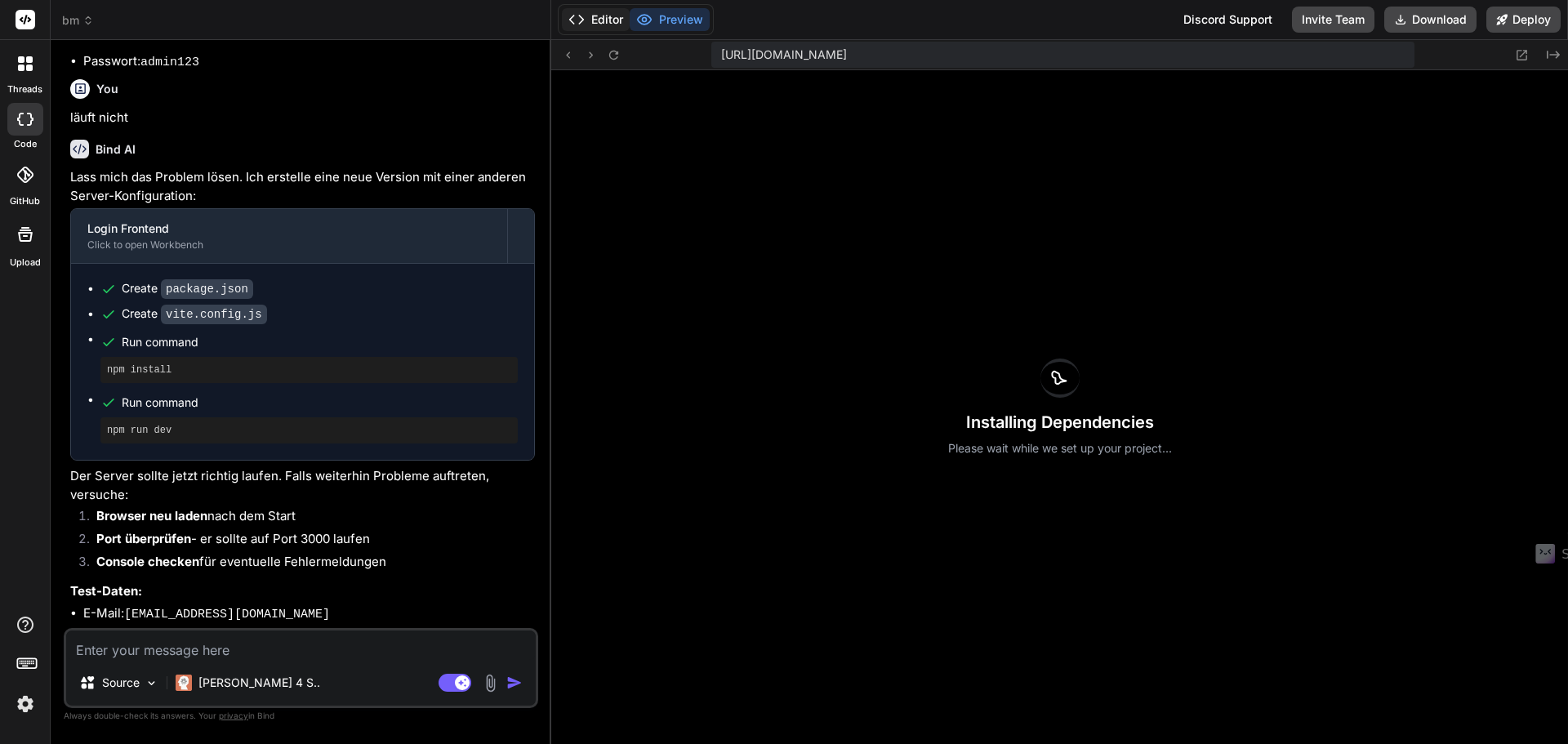
click at [603, 18] on button "Editor" at bounding box center [595, 19] width 68 height 23
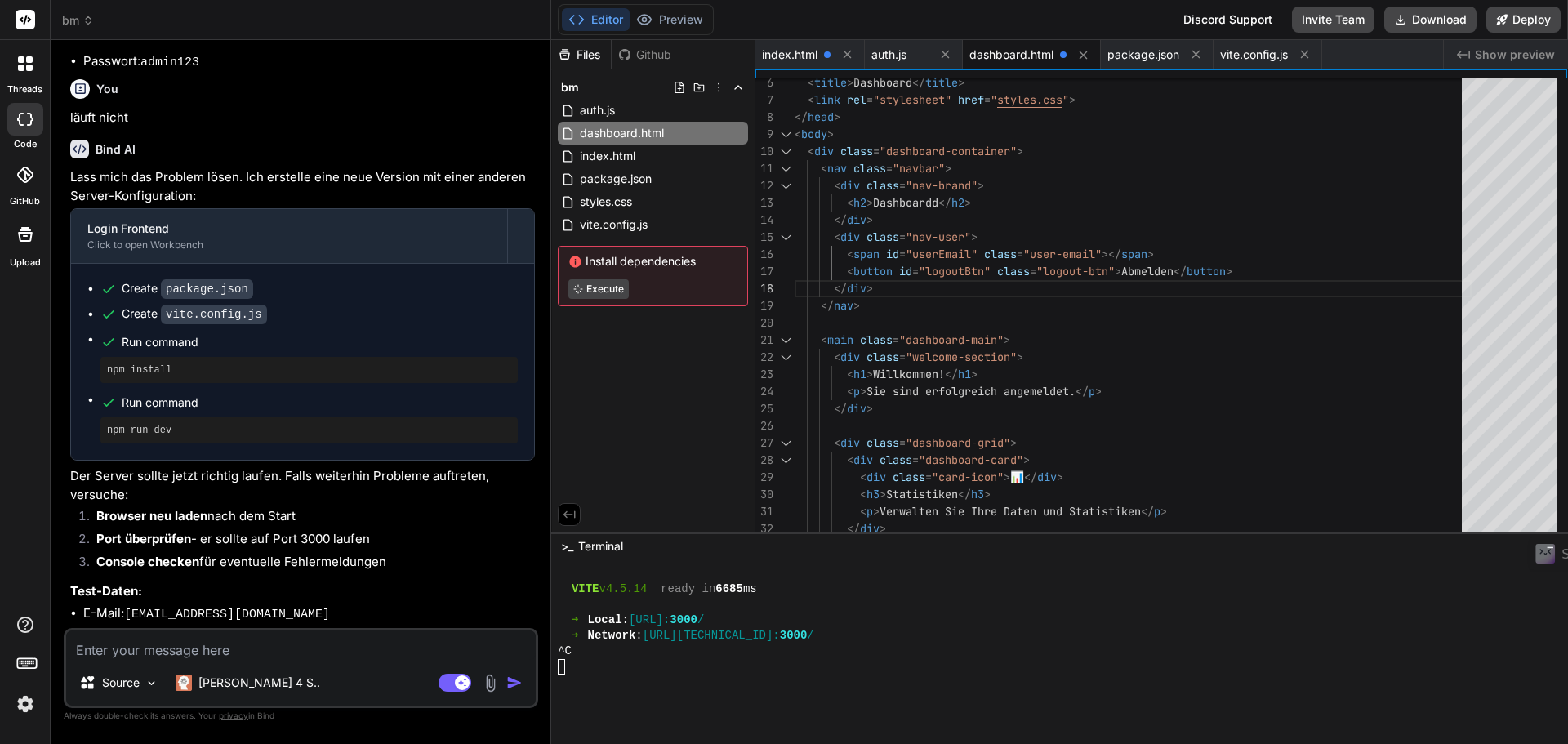
click at [16, 183] on div at bounding box center [25, 174] width 36 height 36
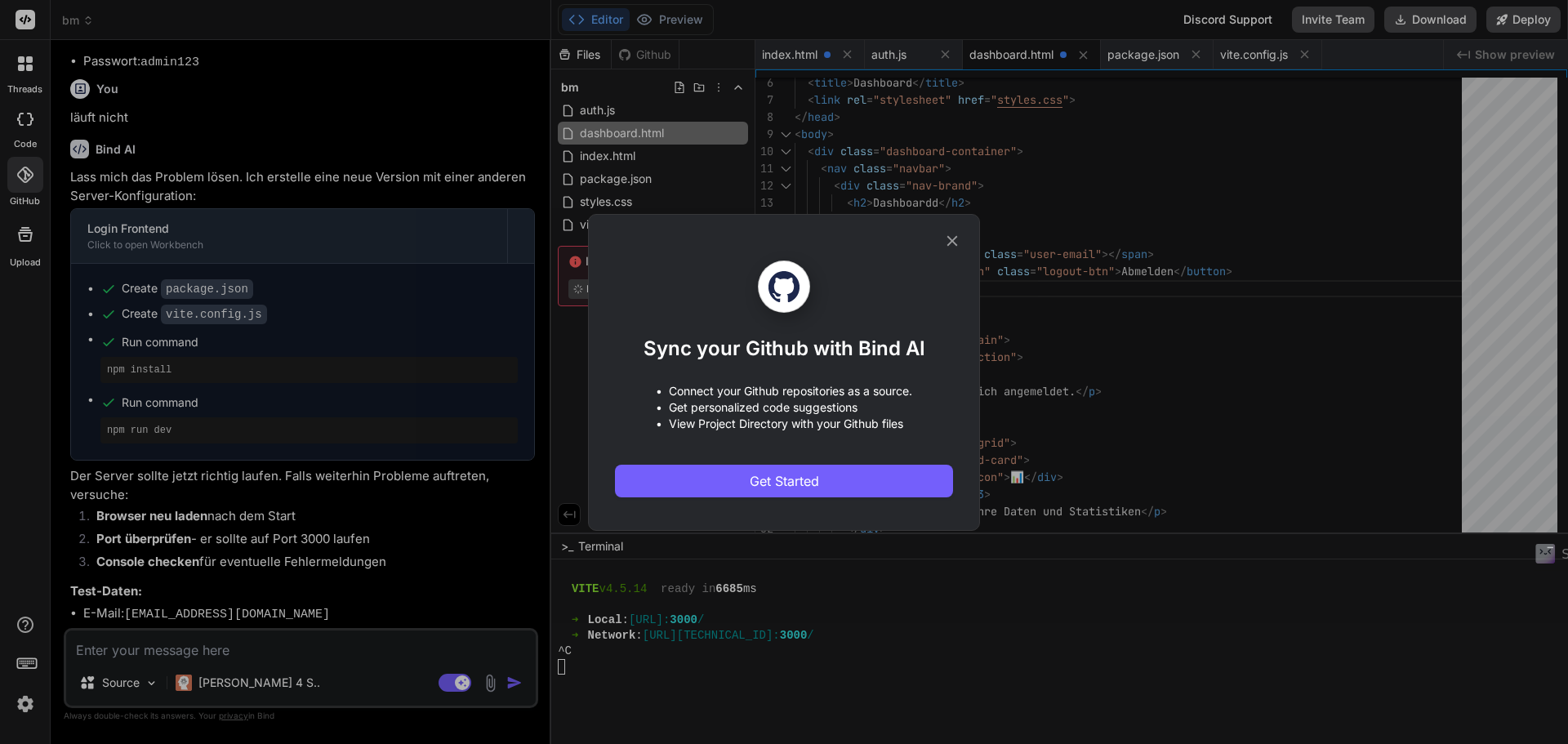
click at [951, 234] on icon at bounding box center [951, 240] width 18 height 18
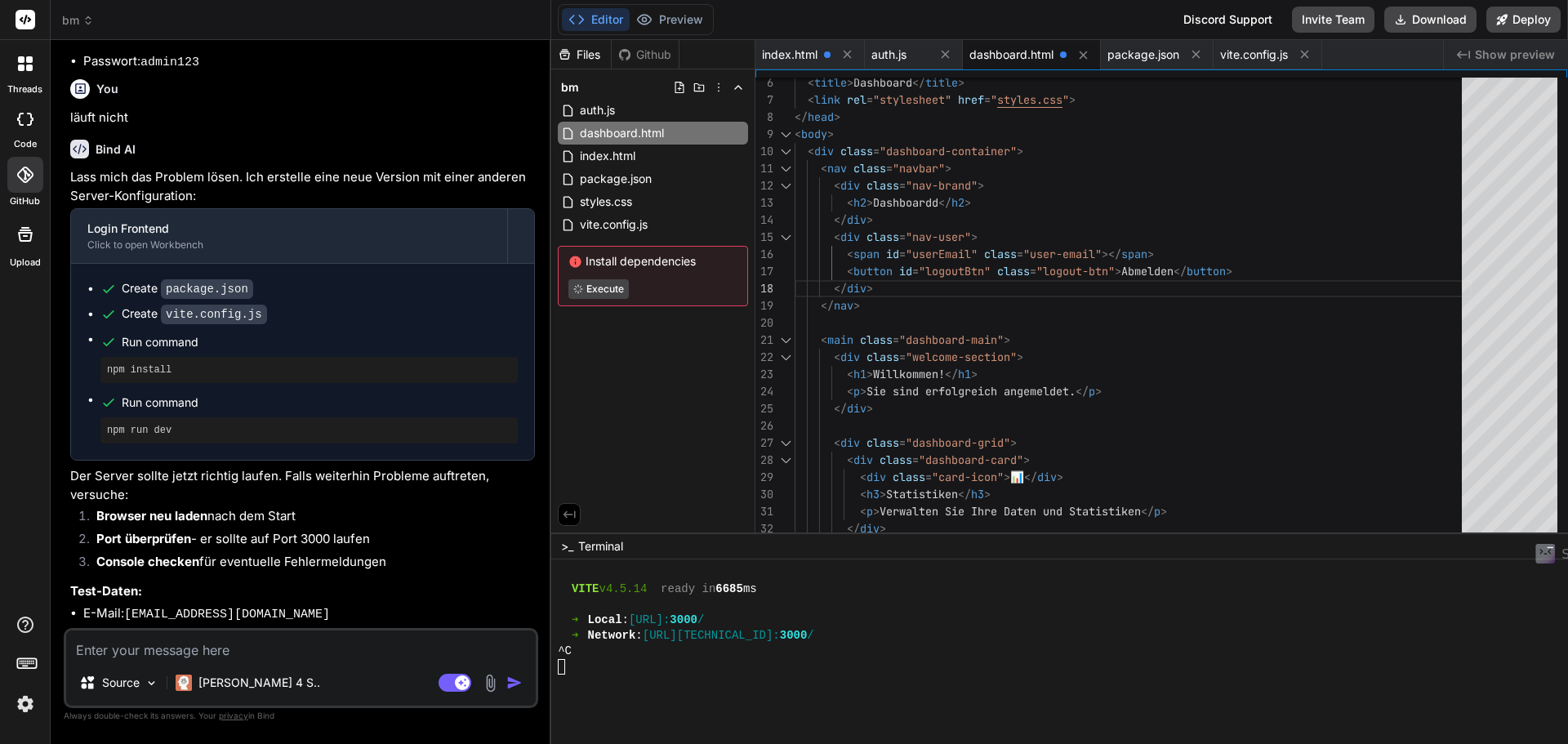
click at [28, 122] on icon at bounding box center [25, 120] width 16 height 14
click at [668, 396] on div "Files Github bm auth.js dashboard.html index.html package.json styles.css vite.…" at bounding box center [653, 286] width 205 height 492
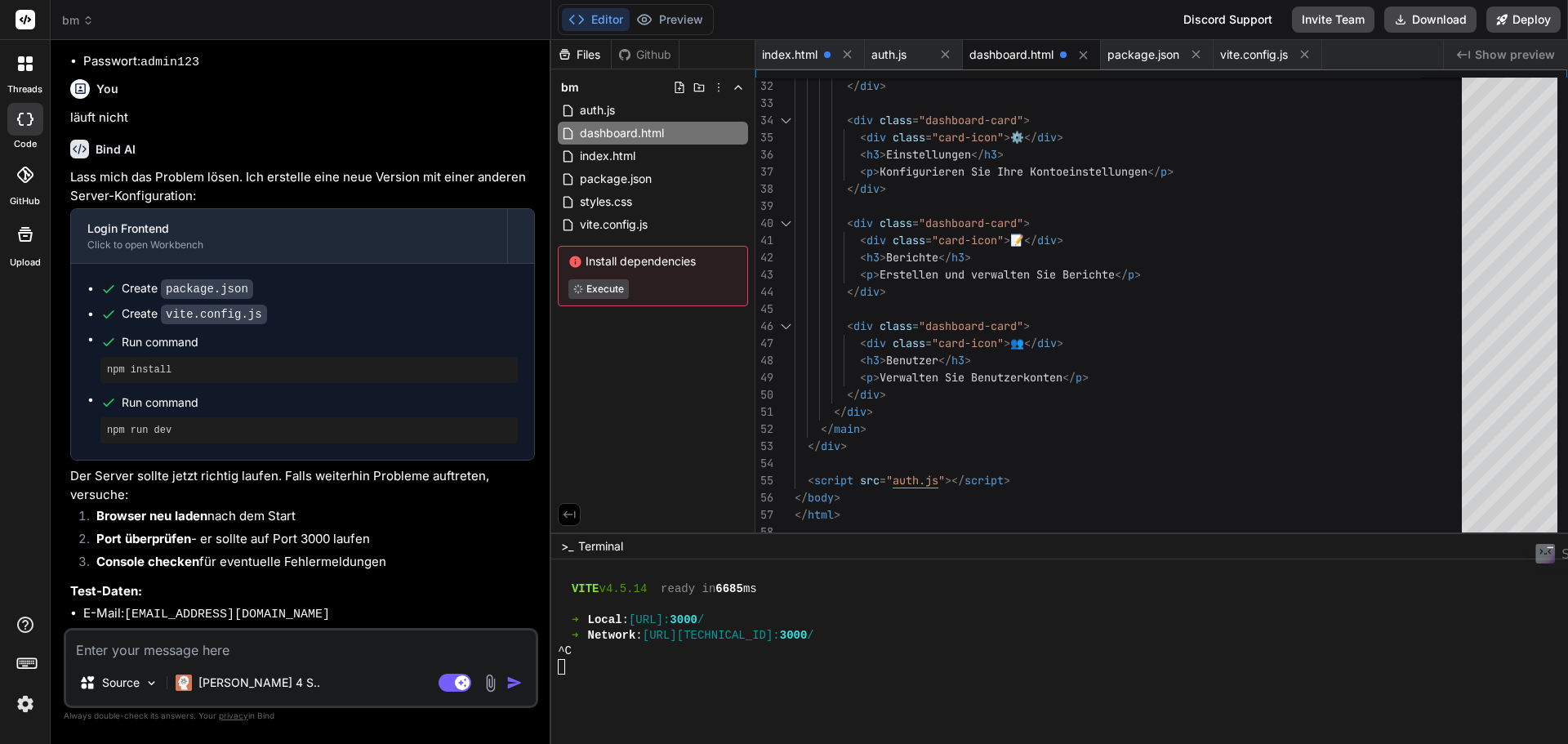
click at [626, 386] on div "Files Github bm auth.js dashboard.html index.html package.json styles.css vite.…" at bounding box center [653, 286] width 205 height 492
click at [405, 530] on li "Port überprüfen - er sollte auf Port 3000 laufen" at bounding box center [309, 541] width 452 height 23
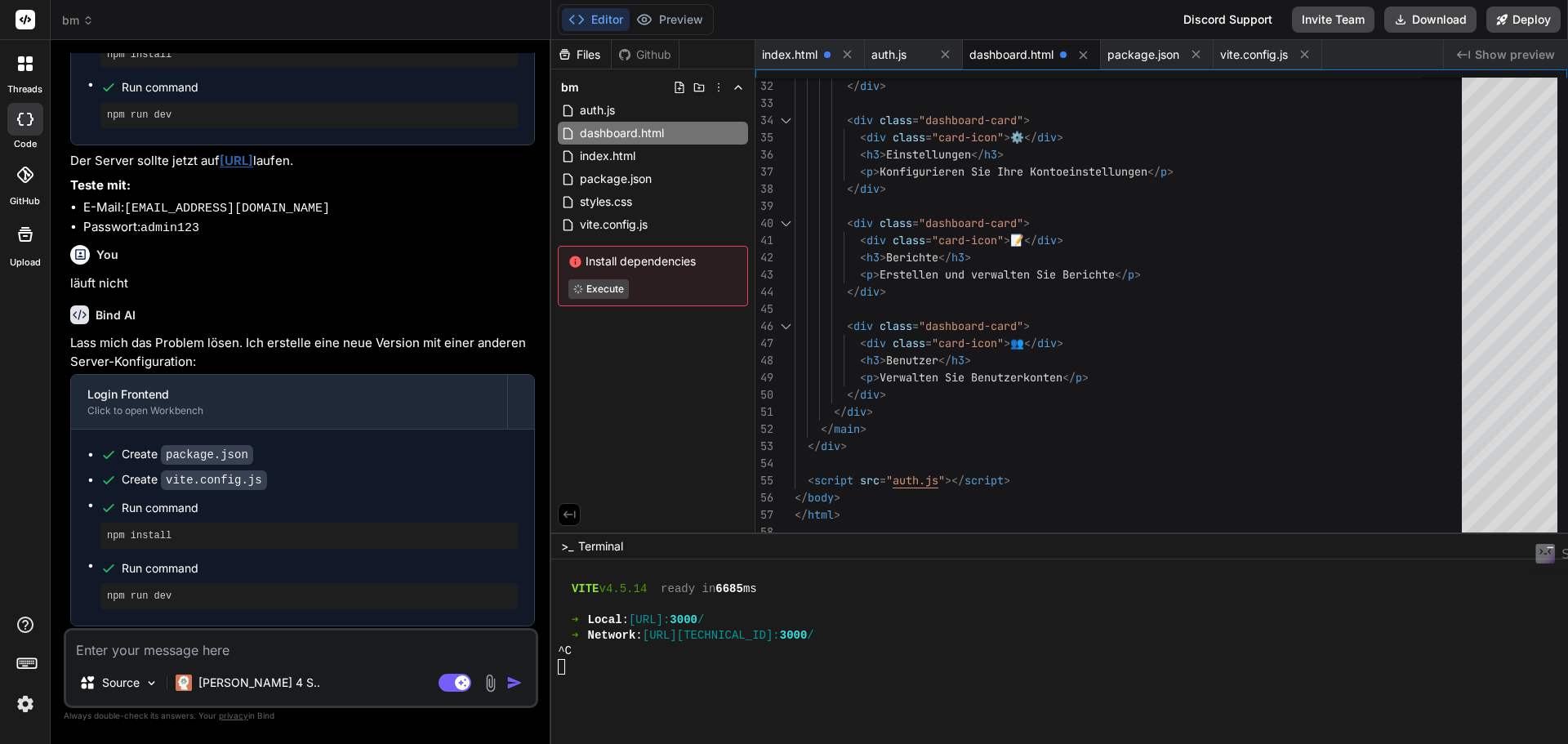
scroll to position [1636, 0]
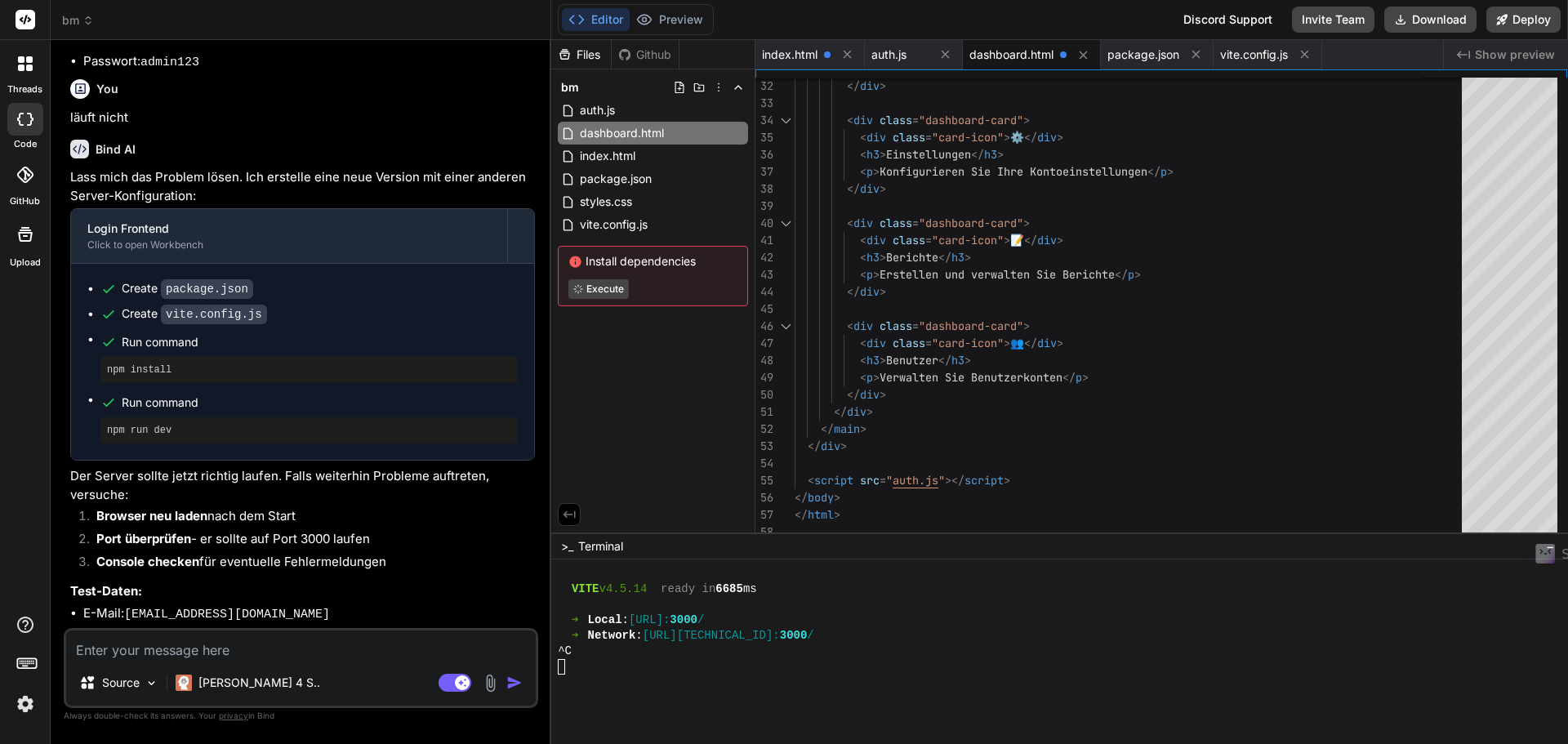
click at [240, 656] on textarea at bounding box center [301, 645] width 470 height 29
click at [570, 262] on icon at bounding box center [576, 262] width 12 height 12
type textarea "x"
click at [270, 655] on textarea at bounding box center [301, 645] width 470 height 29
type textarea "w"
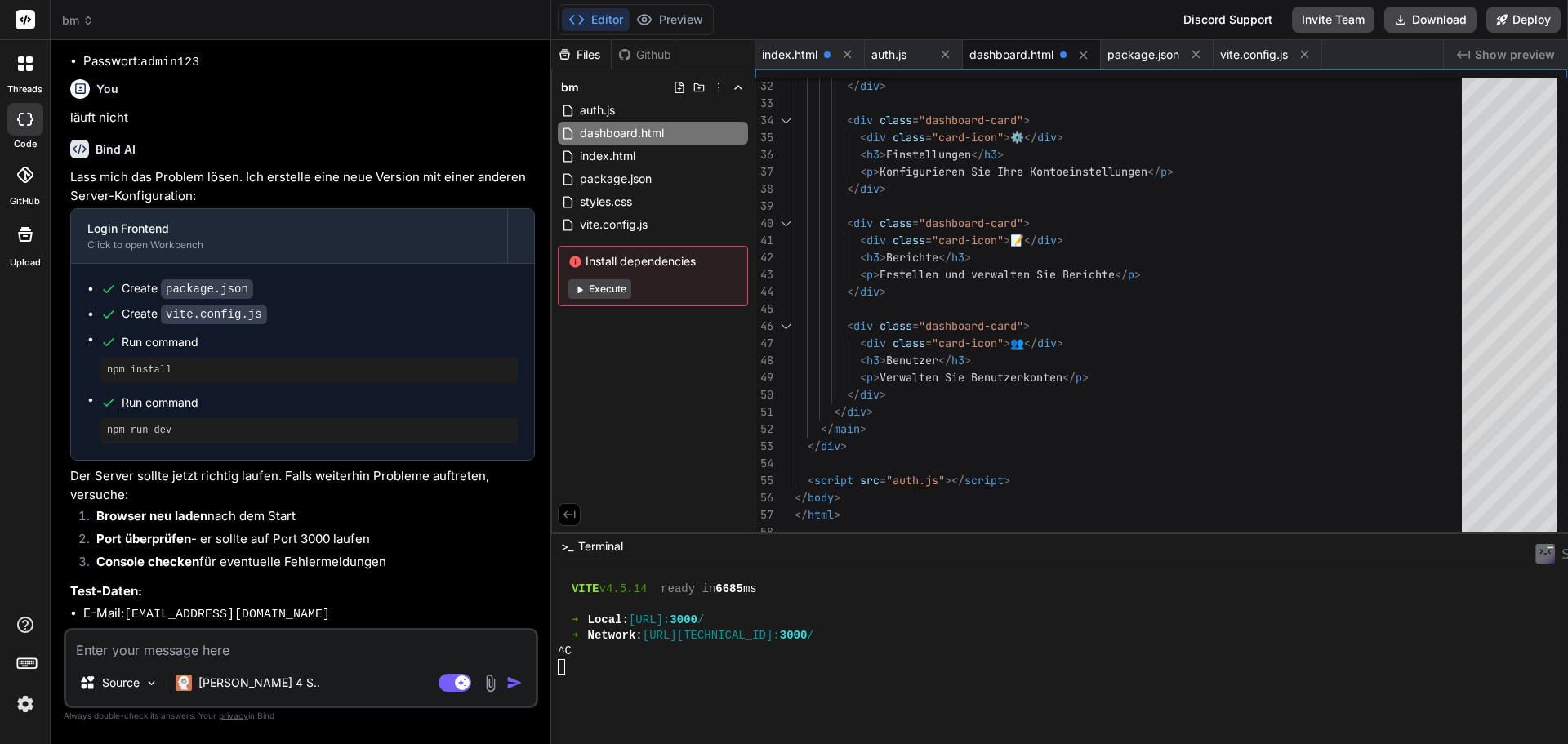
type textarea "x"
type textarea "wa"
type textarea "x"
type textarea "war"
type textarea "x"
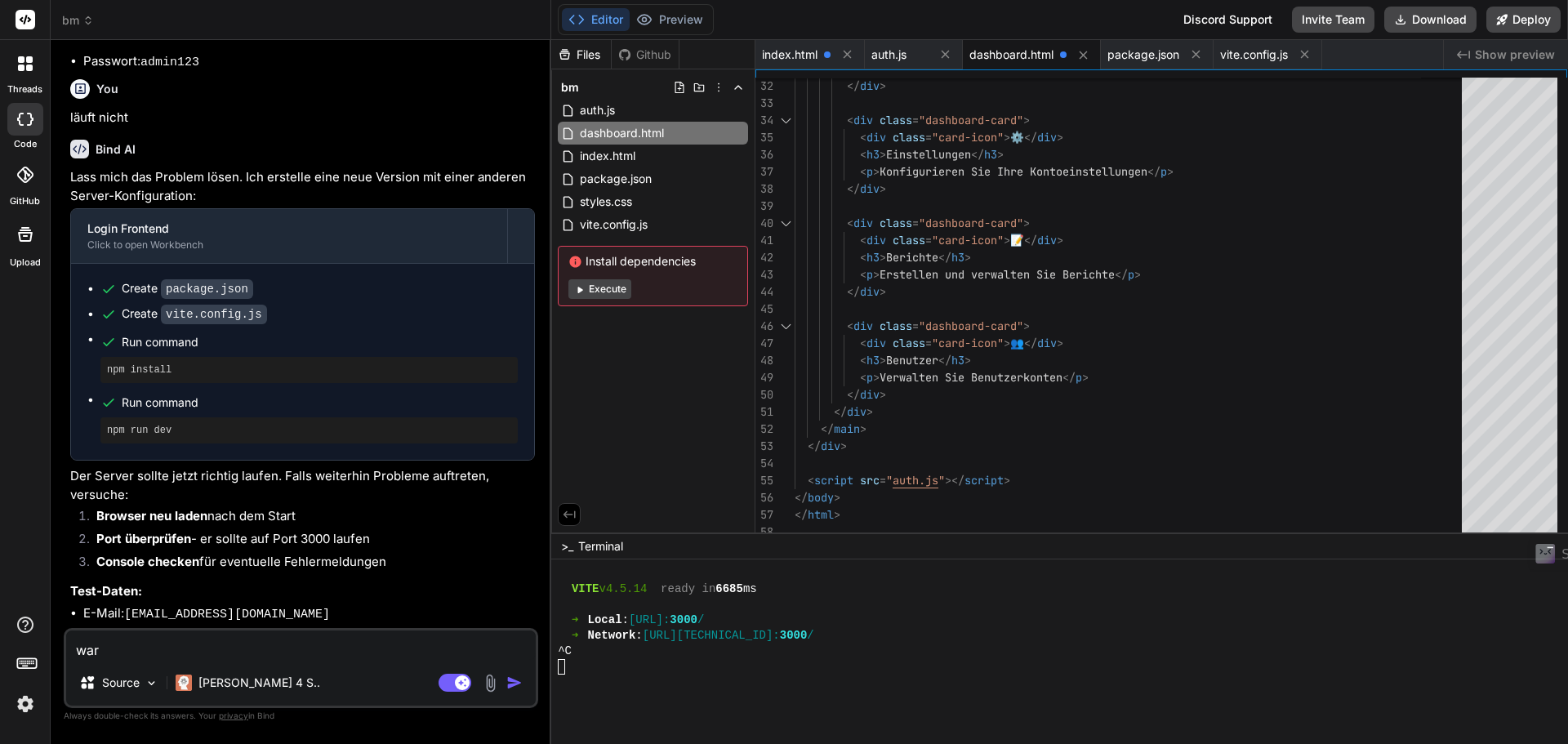
type textarea "waru"
type textarea "x"
type textarea "warum"
type textarea "x"
type textarea "warum"
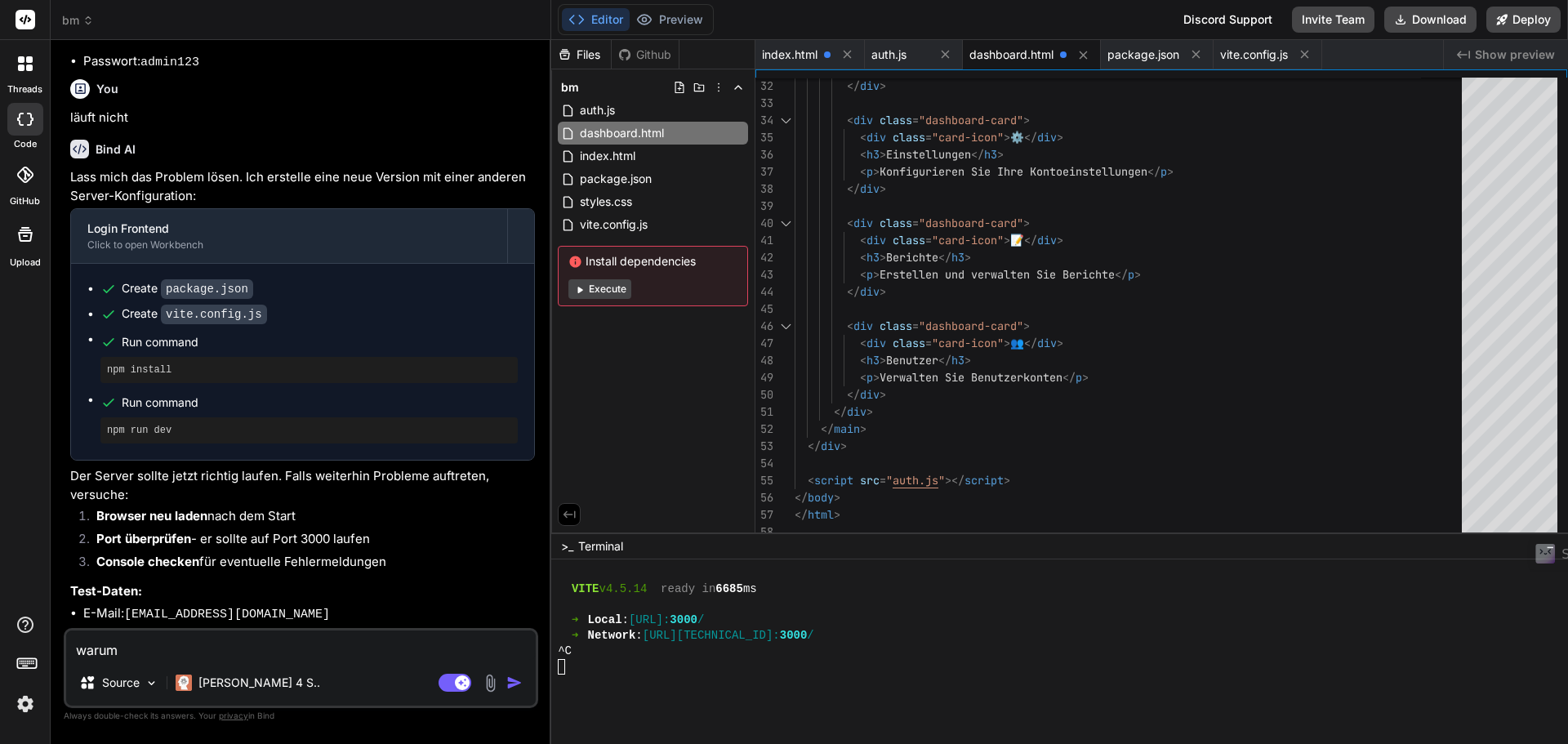
type textarea "x"
type textarea "warum k"
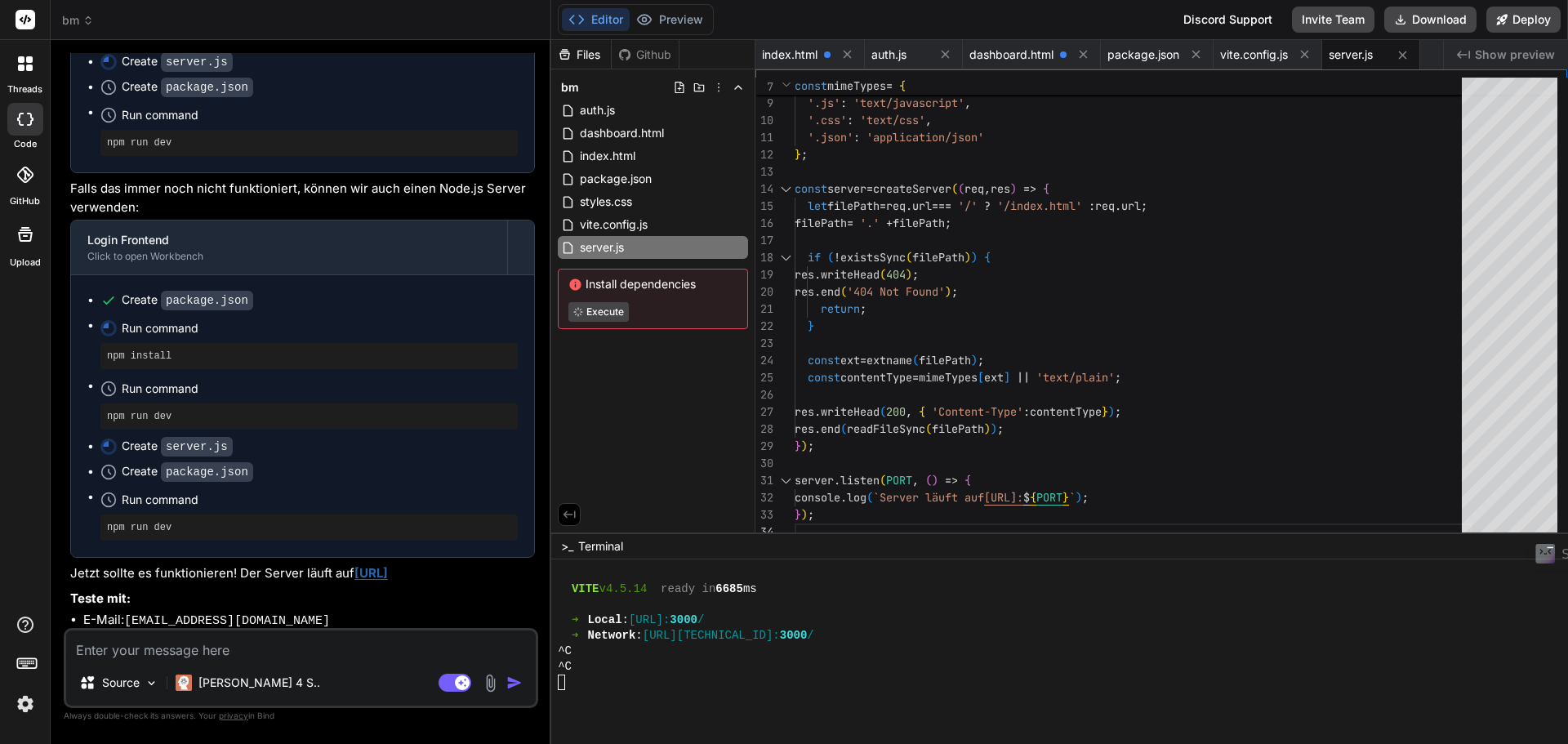
scroll to position [2583, 0]
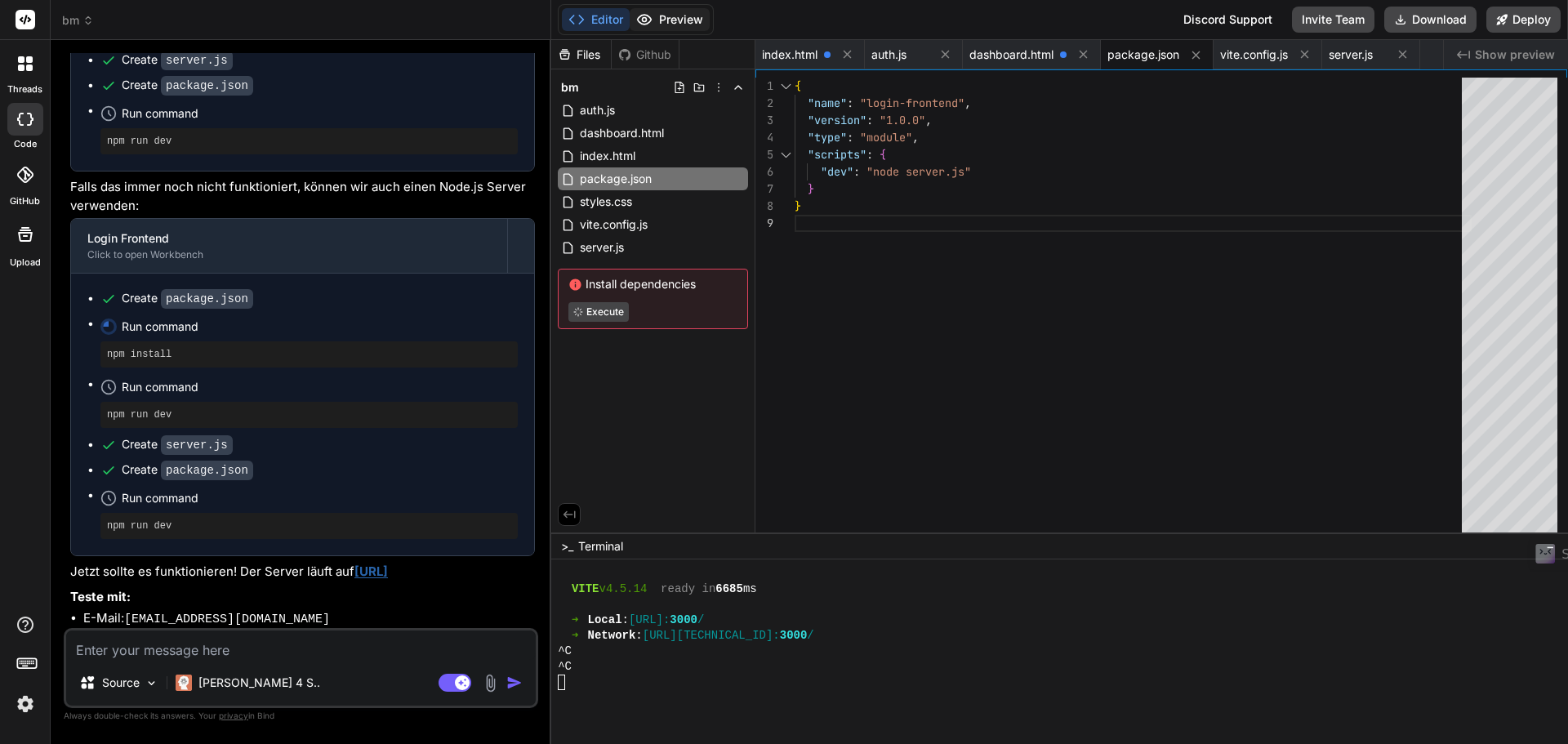
click at [689, 14] on button "Preview" at bounding box center [669, 19] width 80 height 23
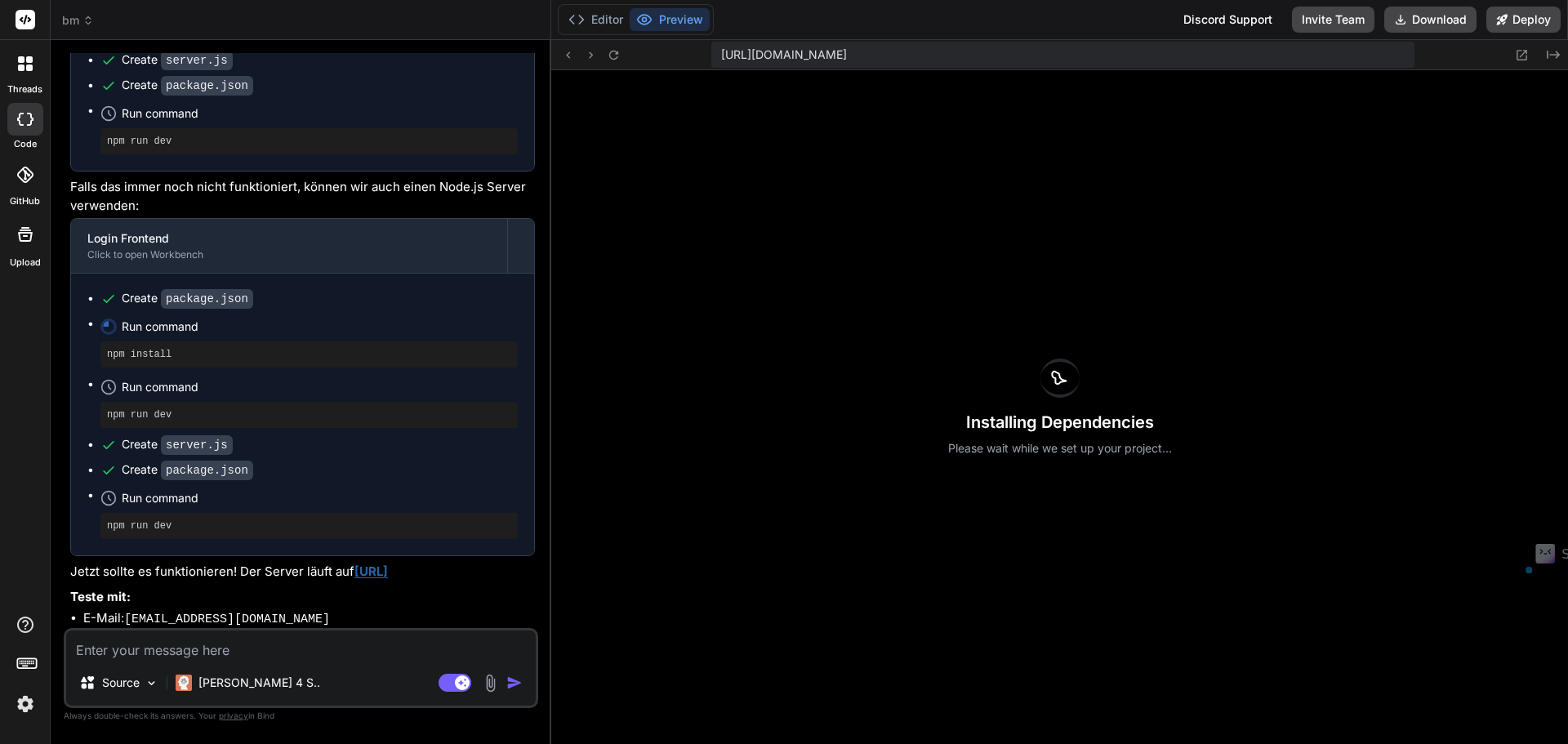
drag, startPoint x: 502, startPoint y: 556, endPoint x: 357, endPoint y: 560, distance: 145.1
click at [357, 563] on p "Jetzt sollte es funktionieren! Der Server läuft auf http://localhost:3000" at bounding box center [302, 571] width 464 height 18
copy link "[URL]"
click at [262, 609] on ul "E-Mail: admin@test.de Passwort: admin123" at bounding box center [302, 628] width 464 height 40
click at [387, 588] on p "Teste mit:" at bounding box center [302, 596] width 464 height 18
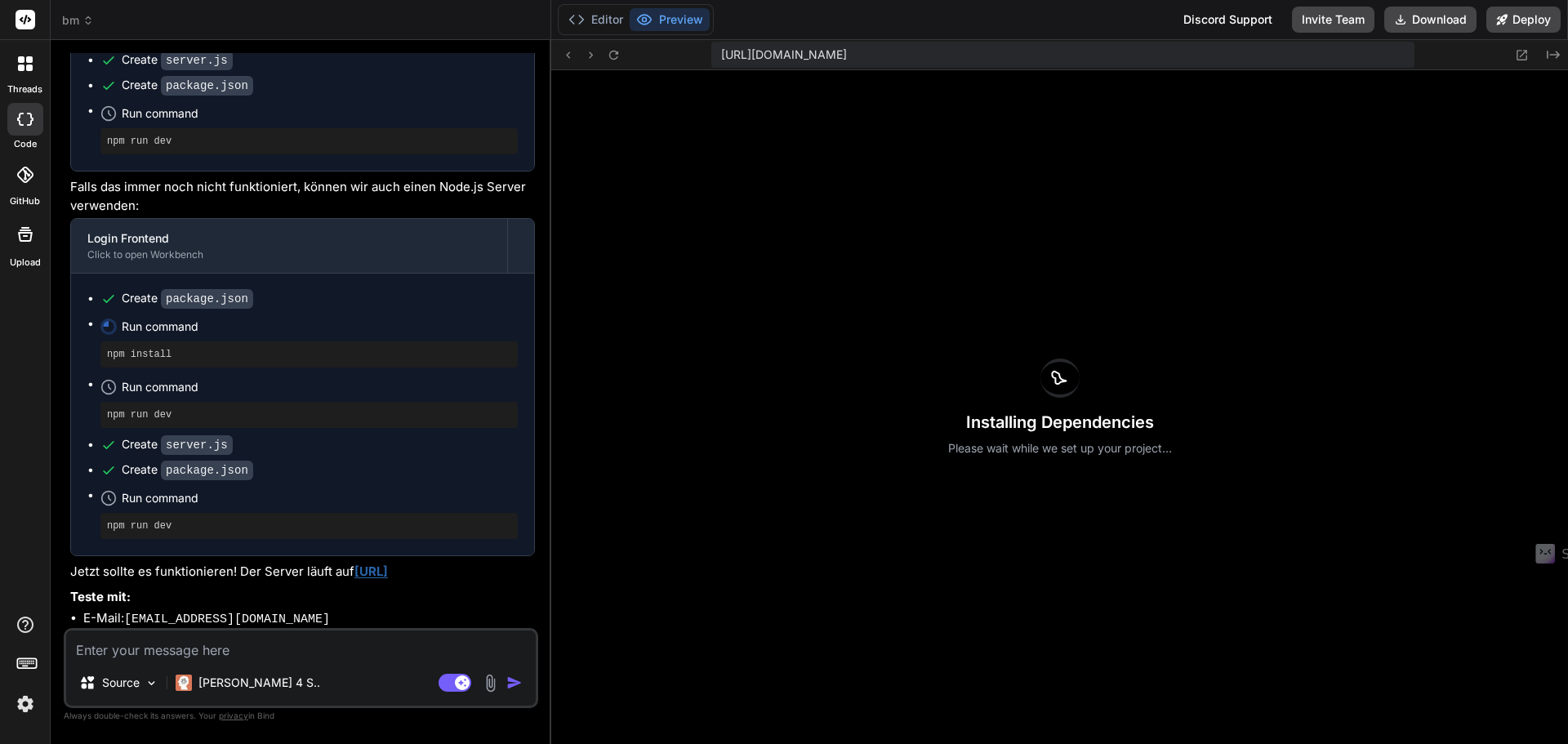
scroll to position [2420, 0]
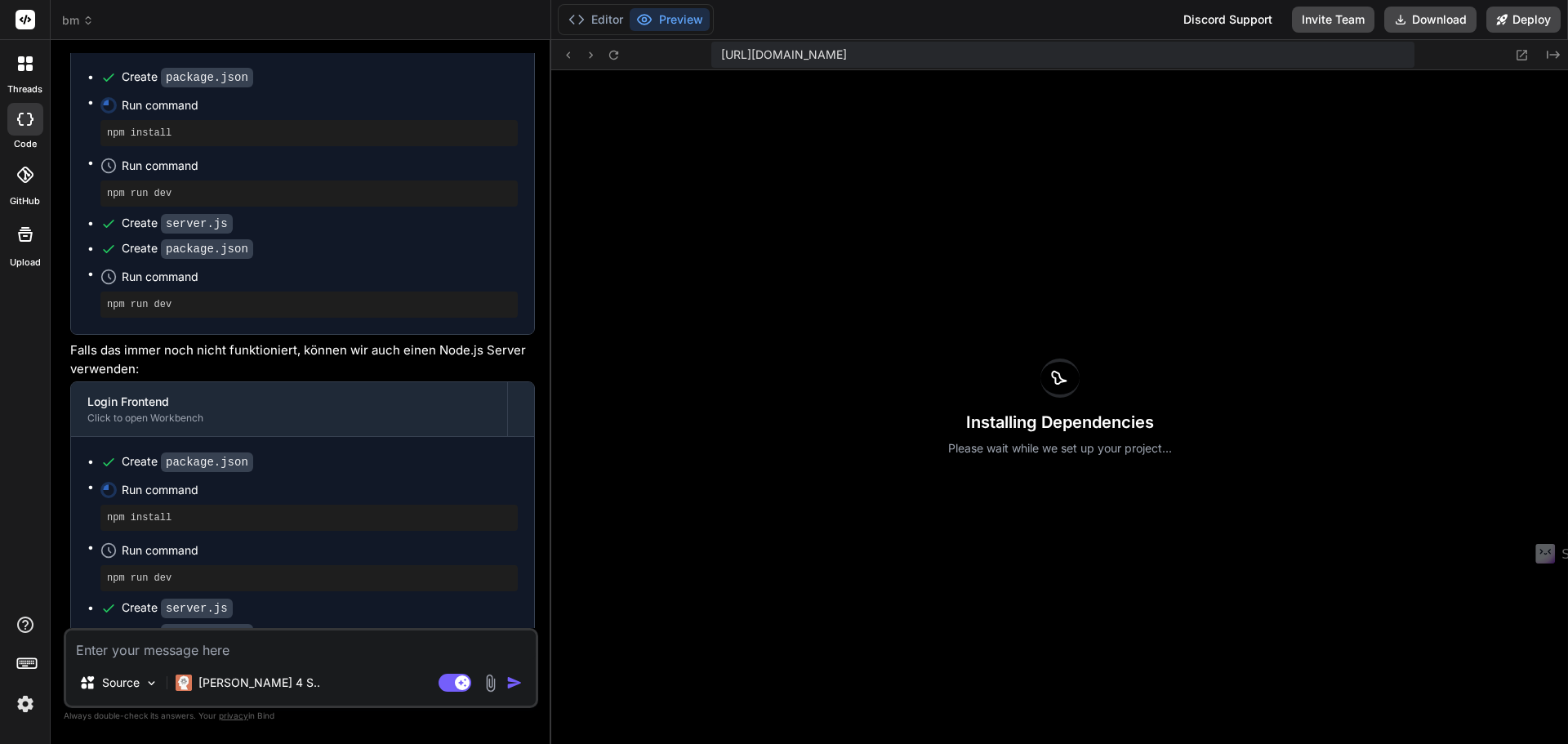
click at [88, 21] on icon at bounding box center [88, 20] width 12 height 12
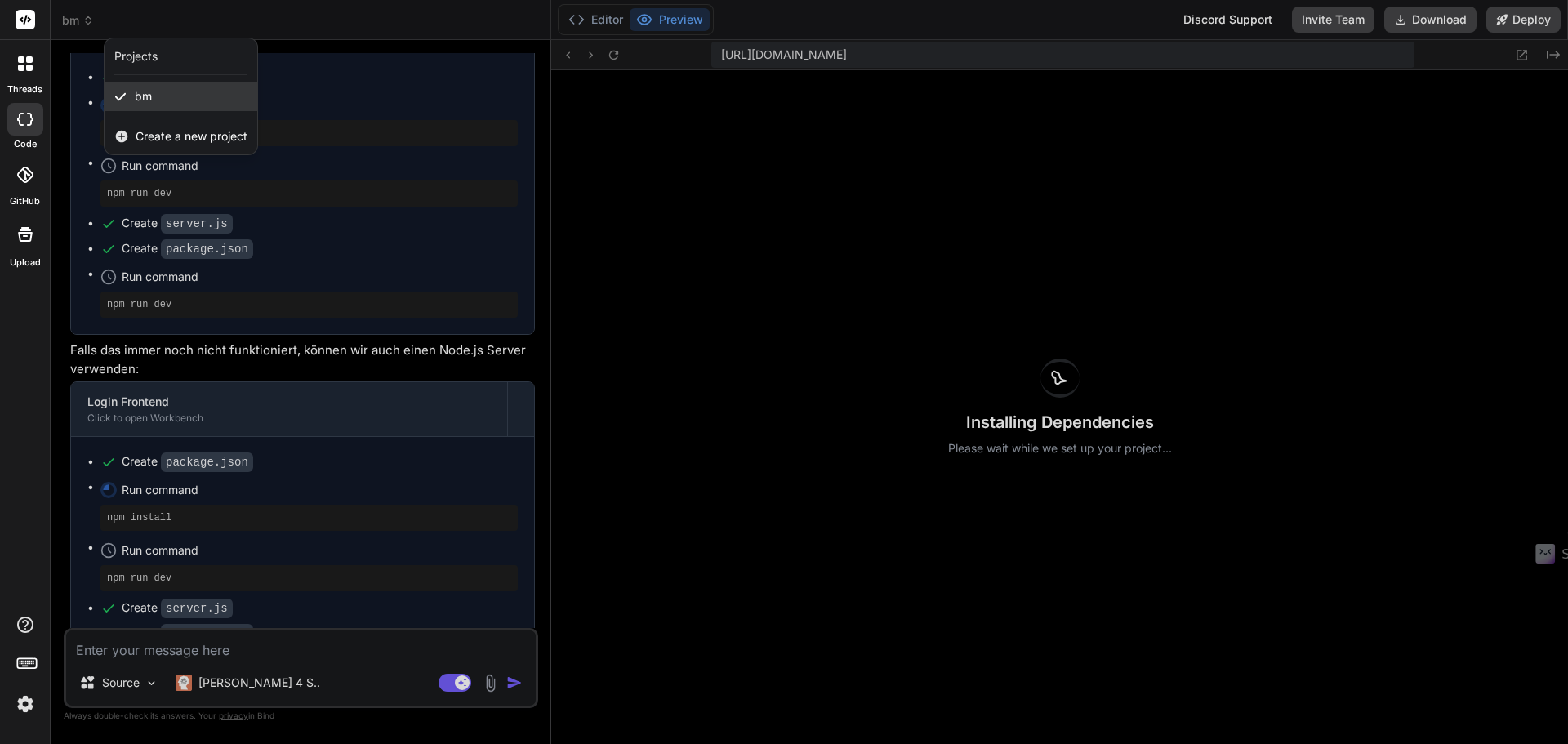
click at [177, 100] on div "bm" at bounding box center [180, 96] width 152 height 29
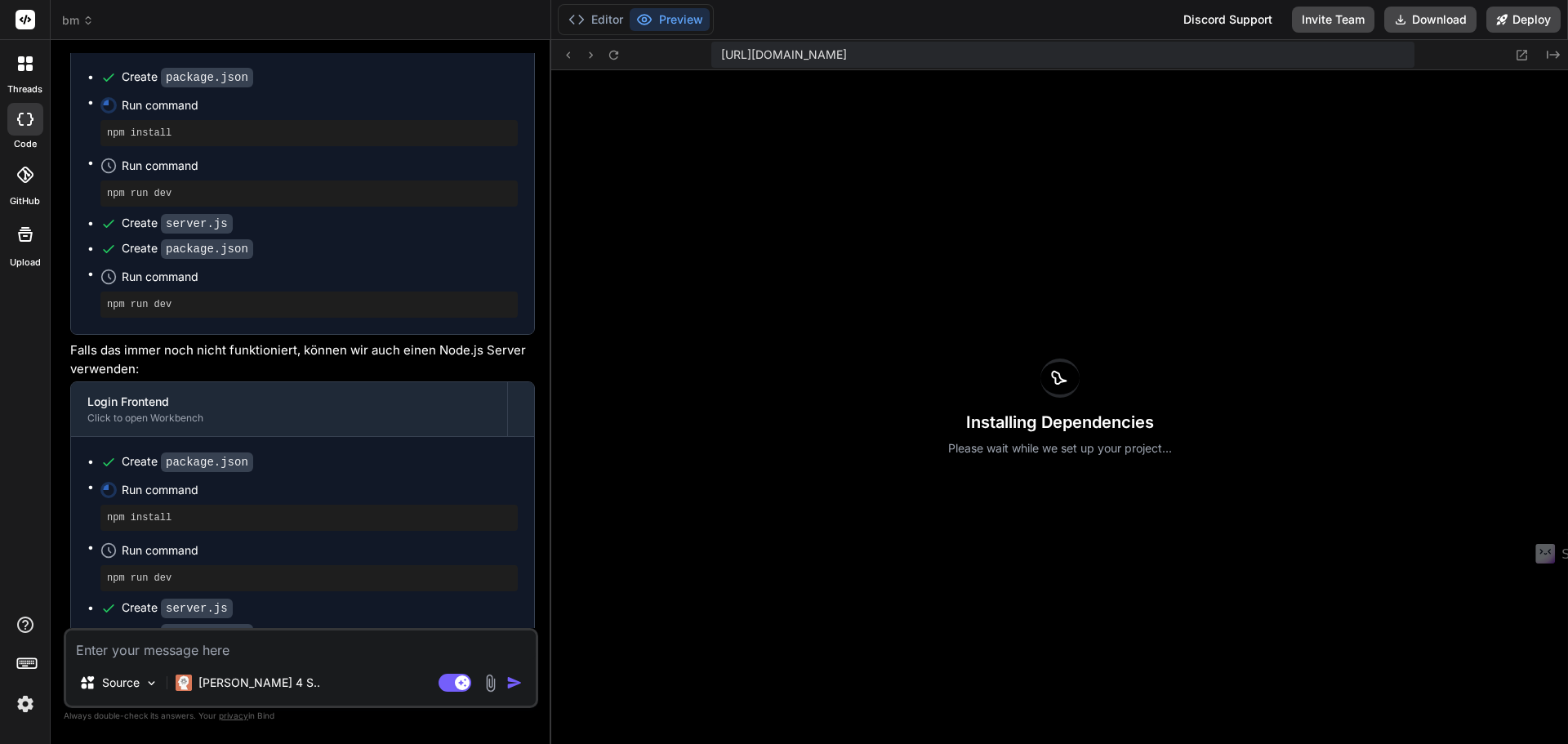
scroll to position [2583, 0]
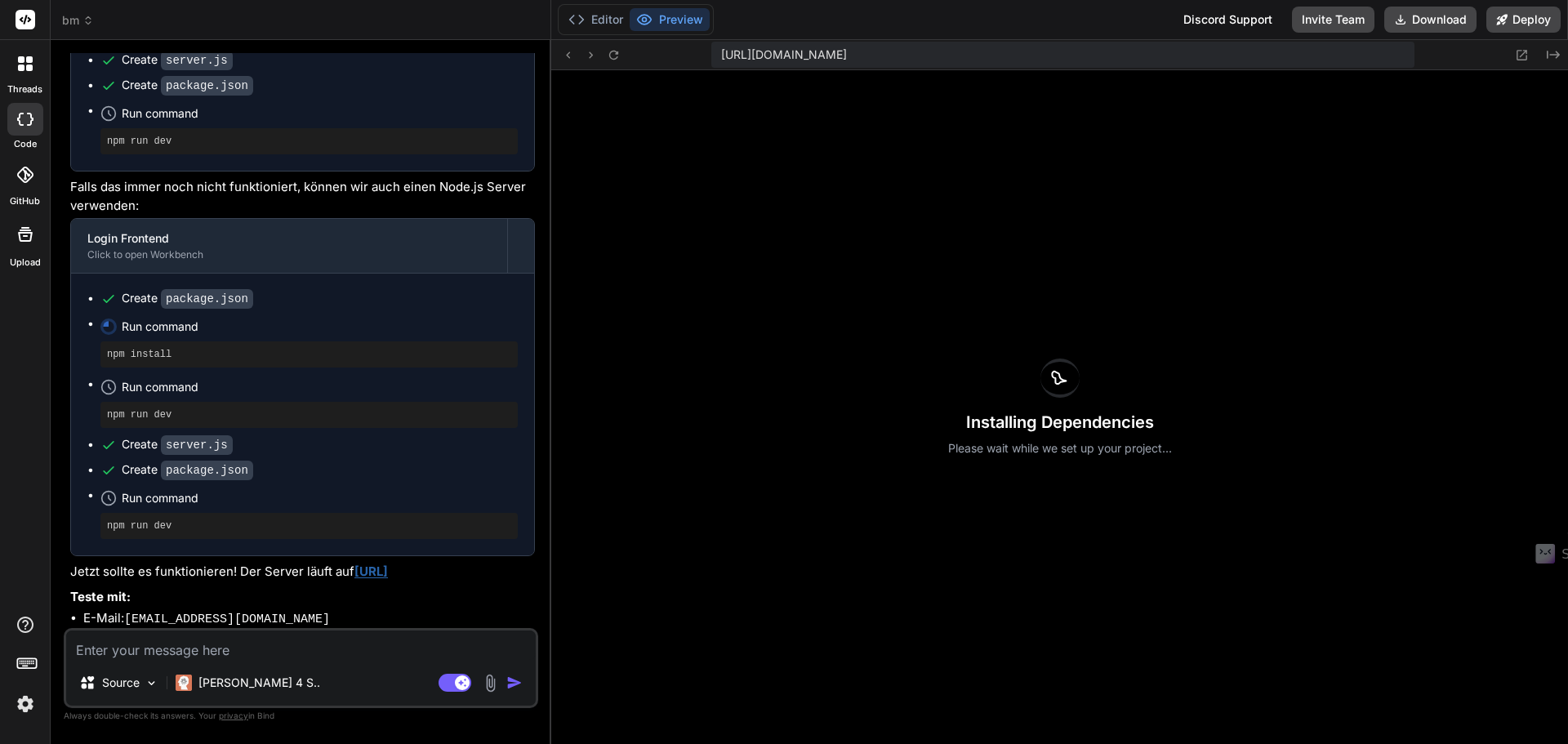
click at [25, 70] on icon at bounding box center [25, 63] width 14 height 14
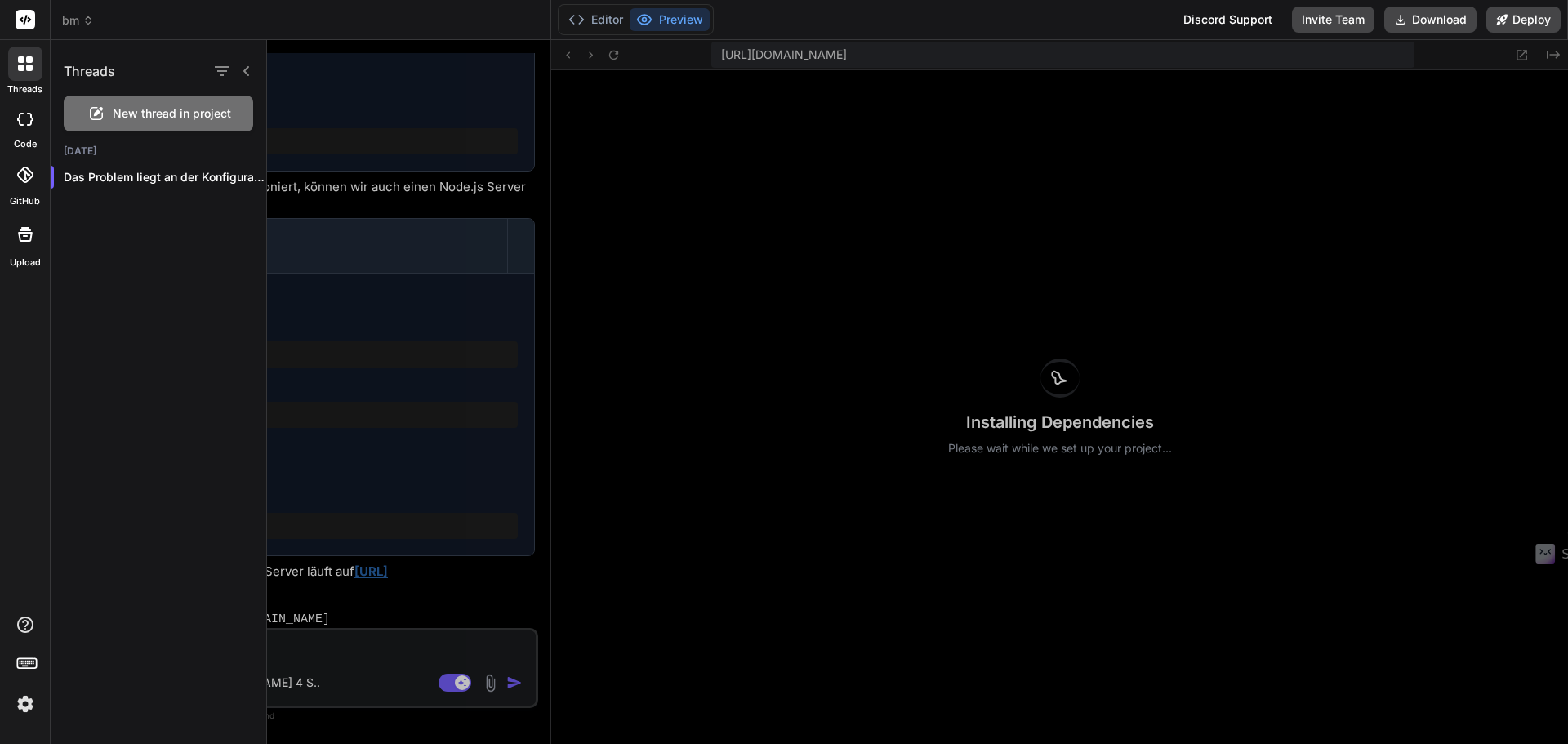
click at [33, 63] on div at bounding box center [25, 64] width 35 height 35
click at [236, 69] on div at bounding box center [232, 71] width 42 height 23
click at [247, 78] on div at bounding box center [232, 71] width 42 height 23
click at [29, 65] on icon at bounding box center [29, 68] width 7 height 7
click at [331, 230] on div at bounding box center [918, 391] width 1301 height 703
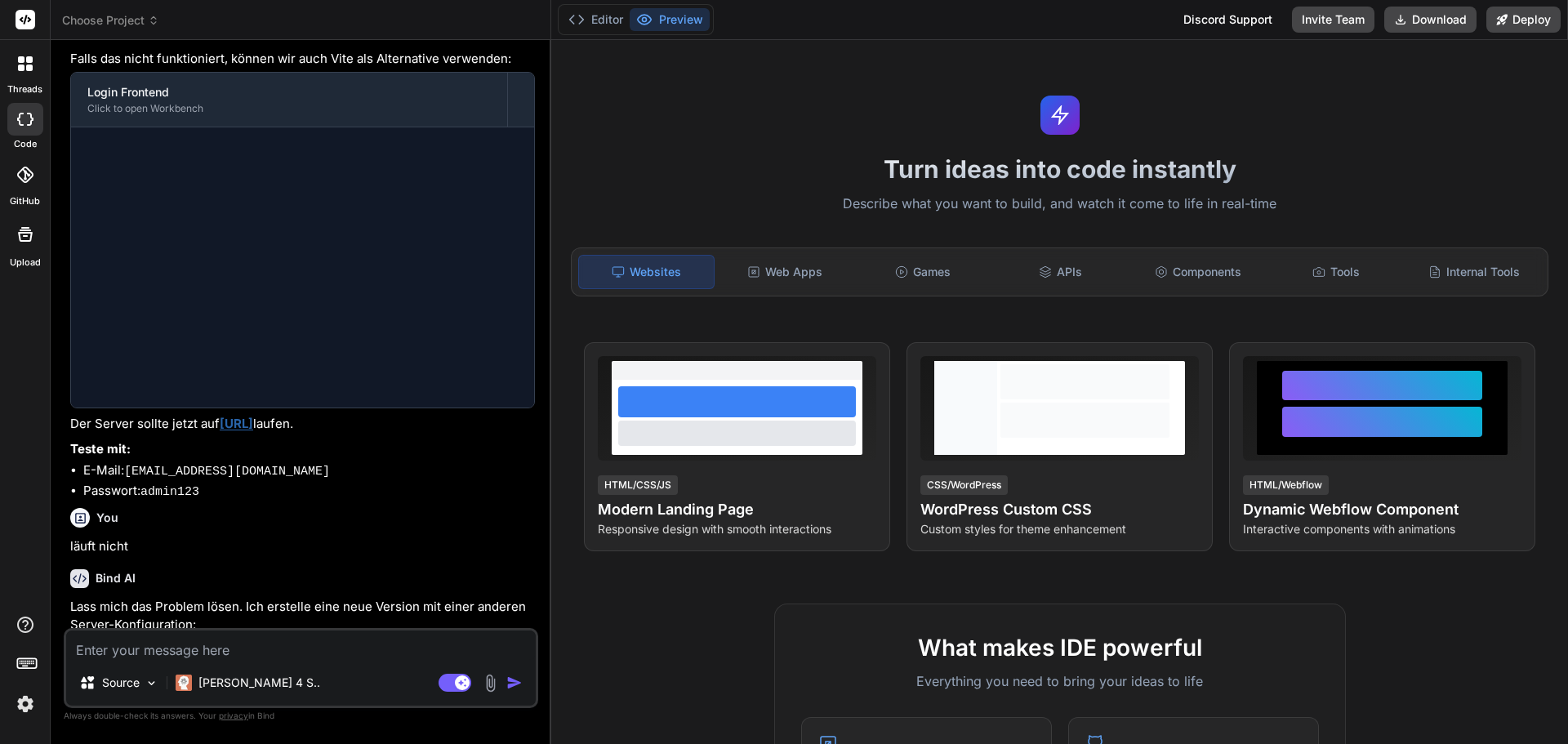
scroll to position [1237, 0]
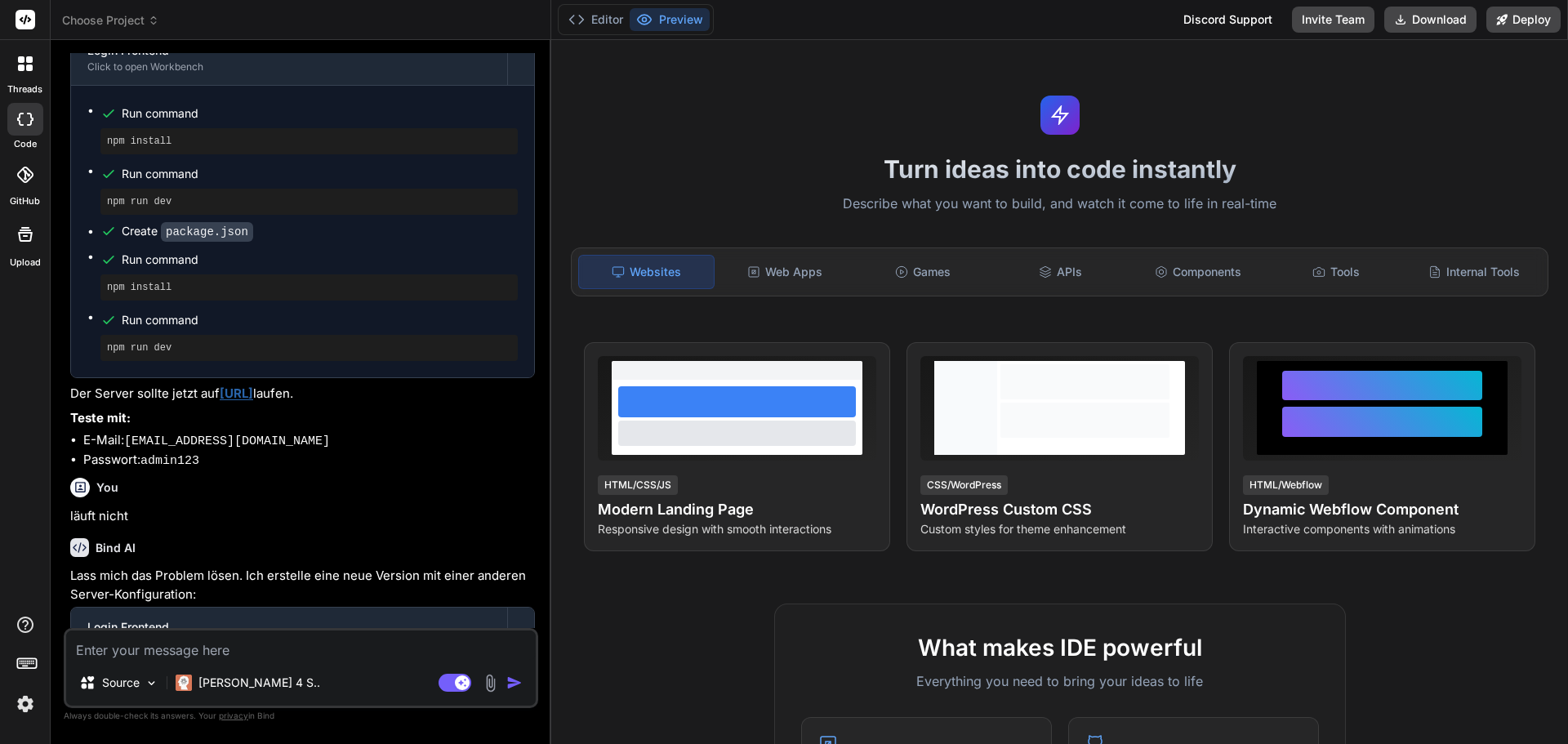
drag, startPoint x: 583, startPoint y: 24, endPoint x: 655, endPoint y: 23, distance: 72.0
click at [583, 24] on icon at bounding box center [576, 19] width 16 height 16
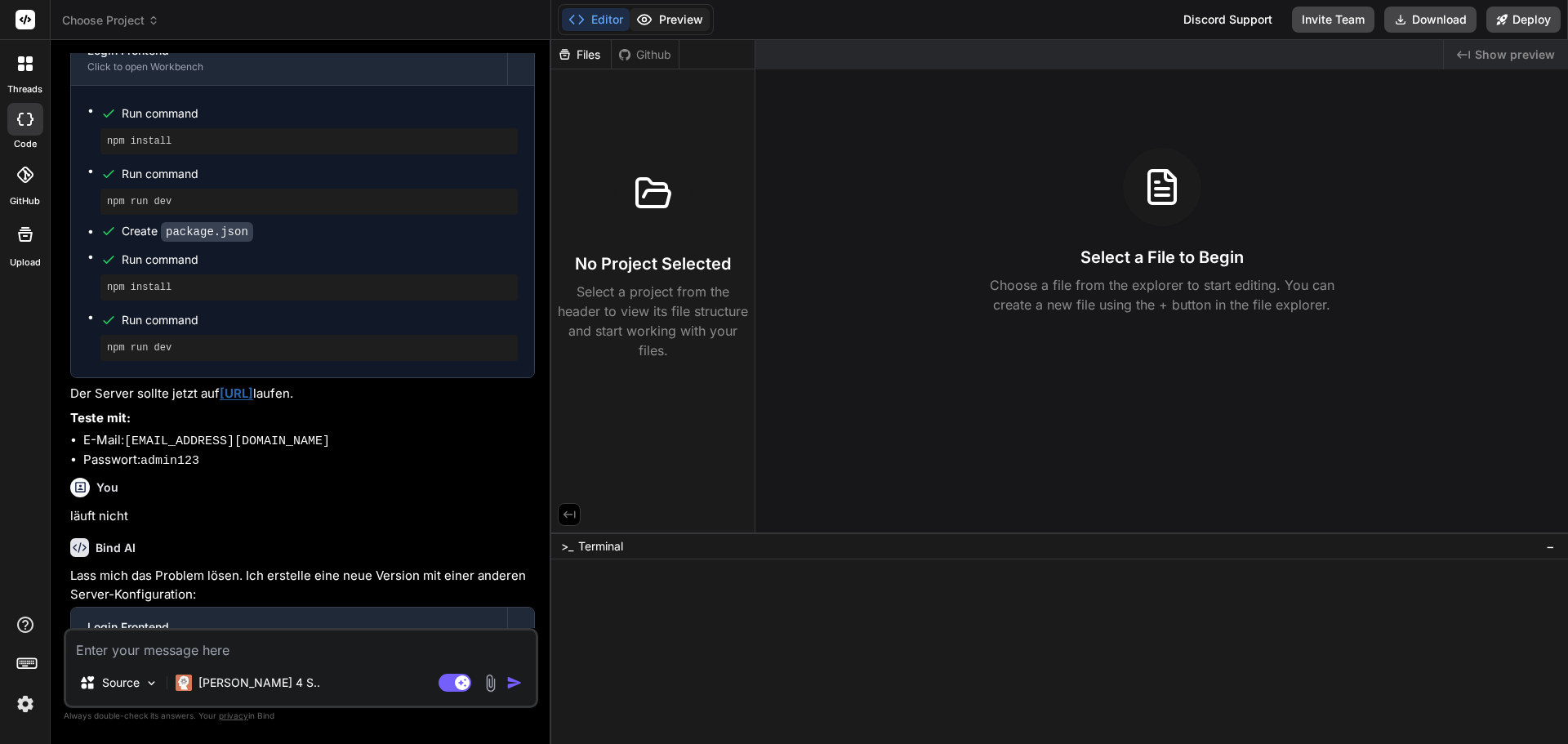
click at [675, 20] on button "Preview" at bounding box center [669, 19] width 80 height 23
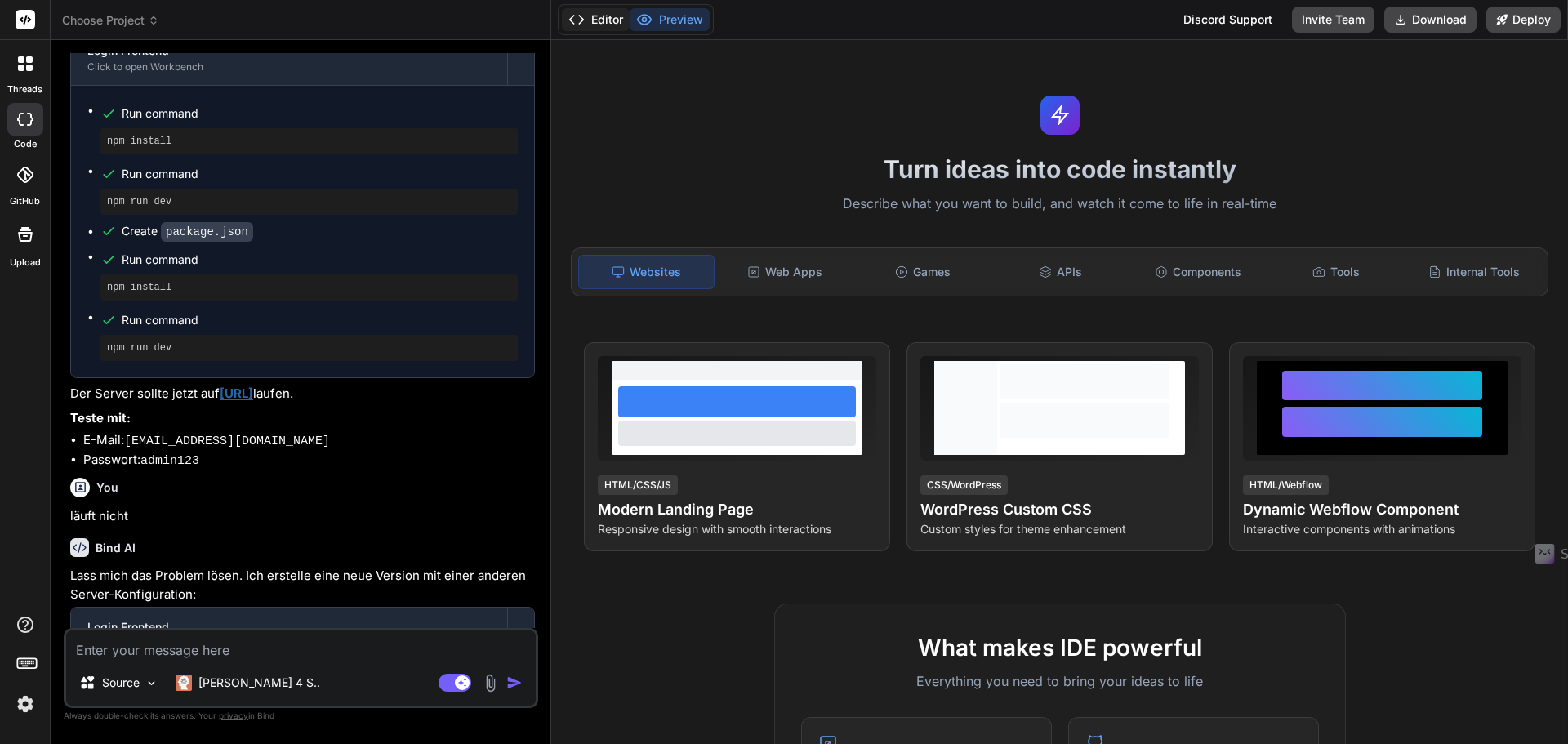
click at [587, 18] on button "Editor" at bounding box center [595, 19] width 68 height 23
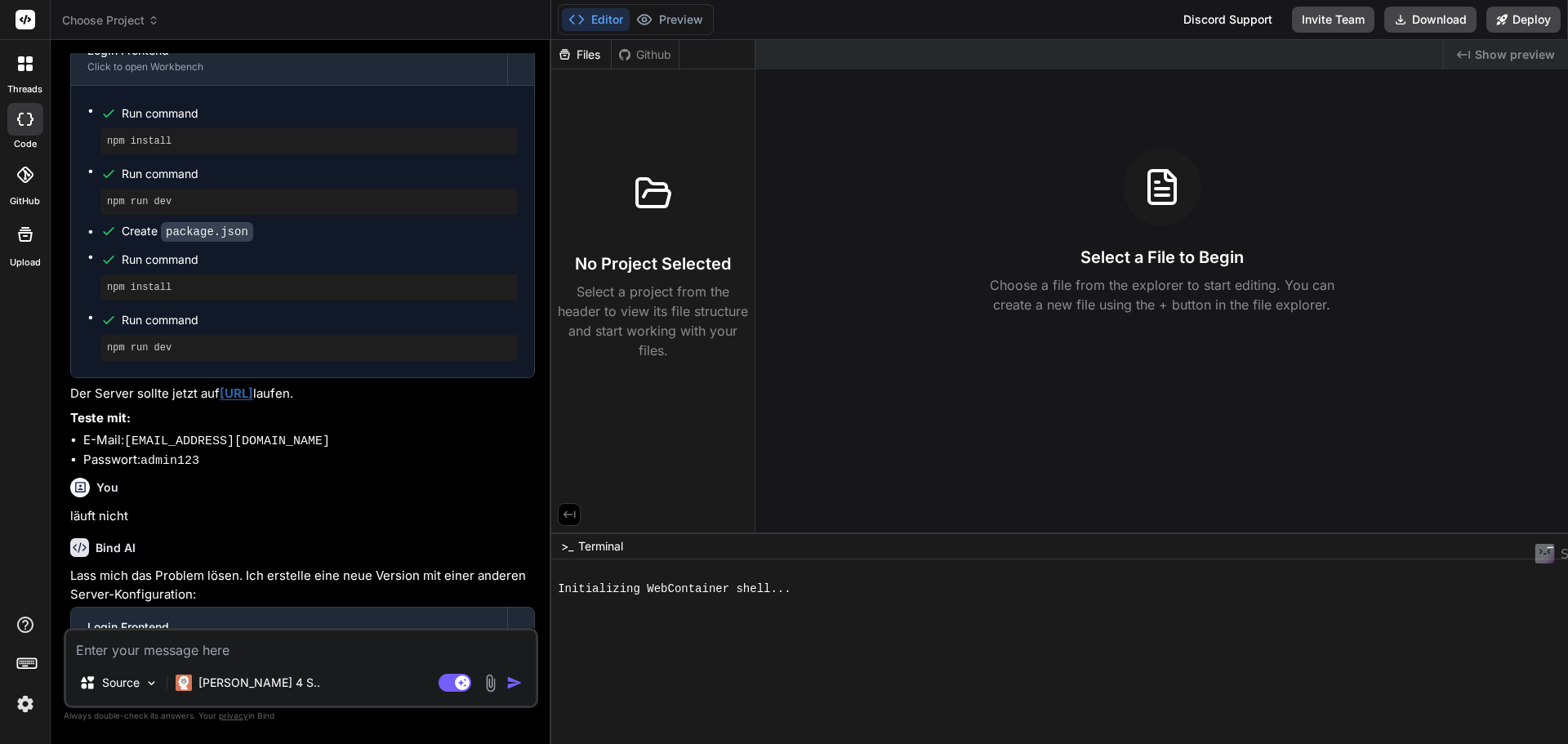
click at [118, 19] on span "Choose Project" at bounding box center [110, 20] width 97 height 16
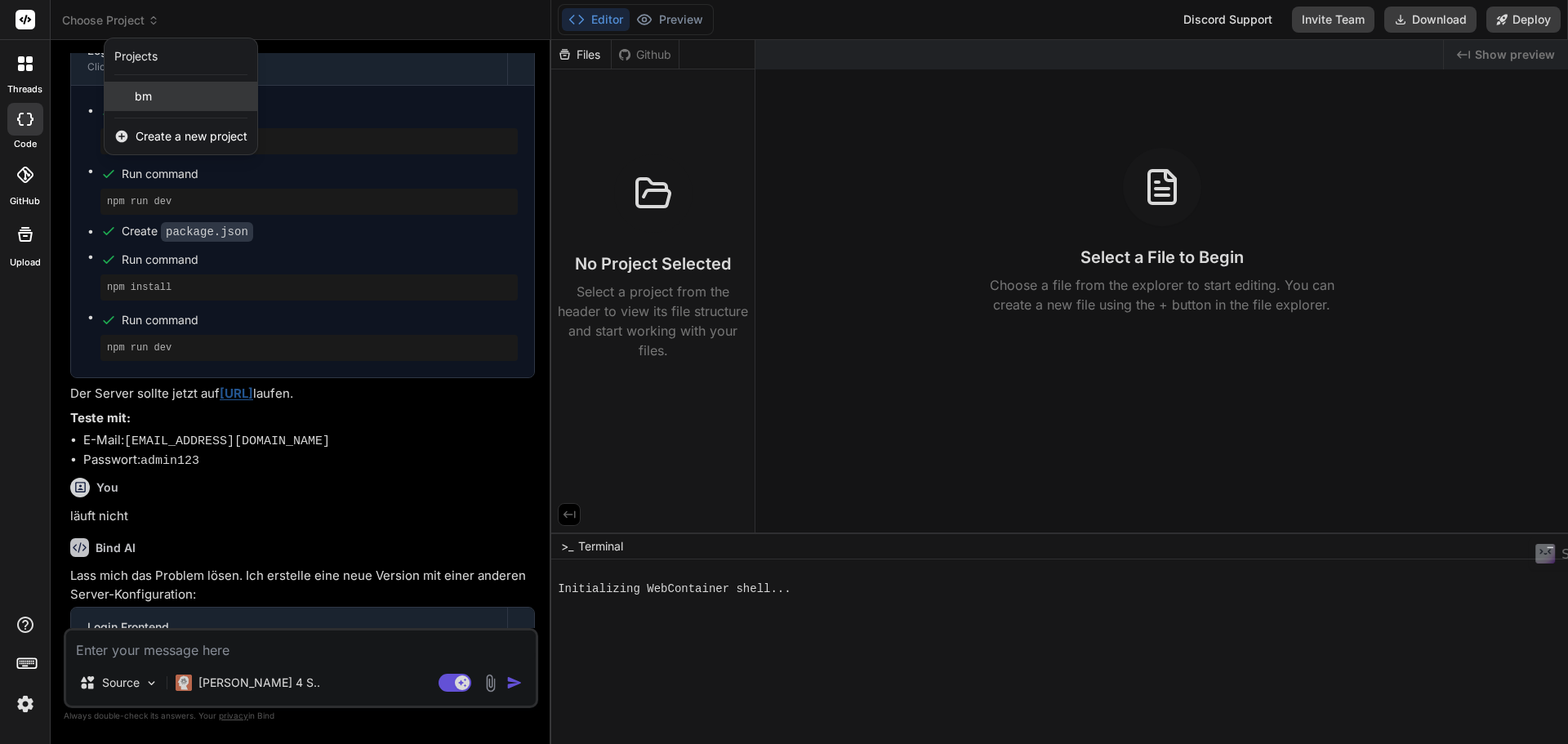
click at [141, 95] on span "bm" at bounding box center [144, 96] width 17 height 16
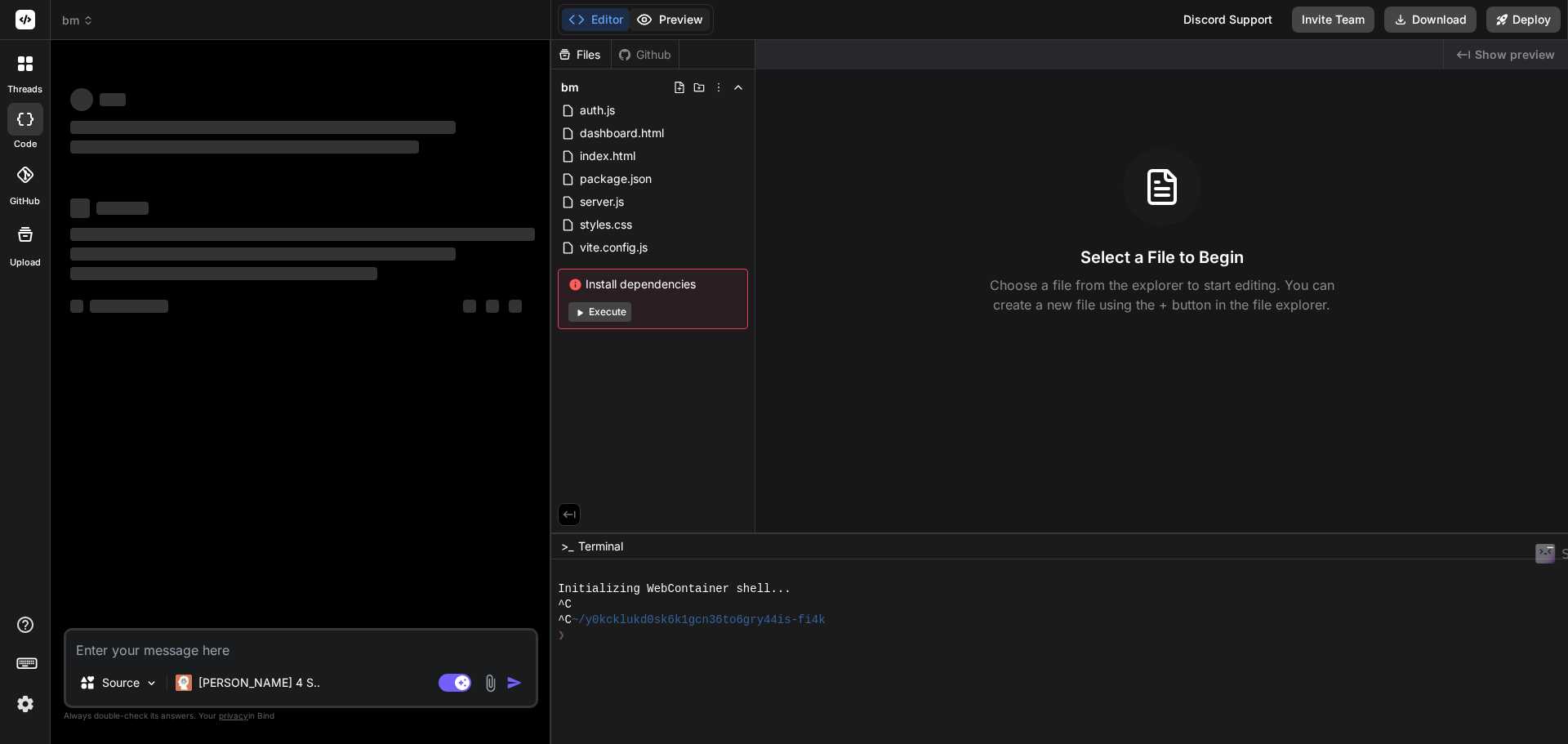
click at [682, 25] on button "Preview" at bounding box center [669, 19] width 80 height 23
click at [603, 26] on button "Editor" at bounding box center [595, 19] width 68 height 23
click at [1520, 21] on button "Deploy" at bounding box center [1523, 19] width 74 height 26
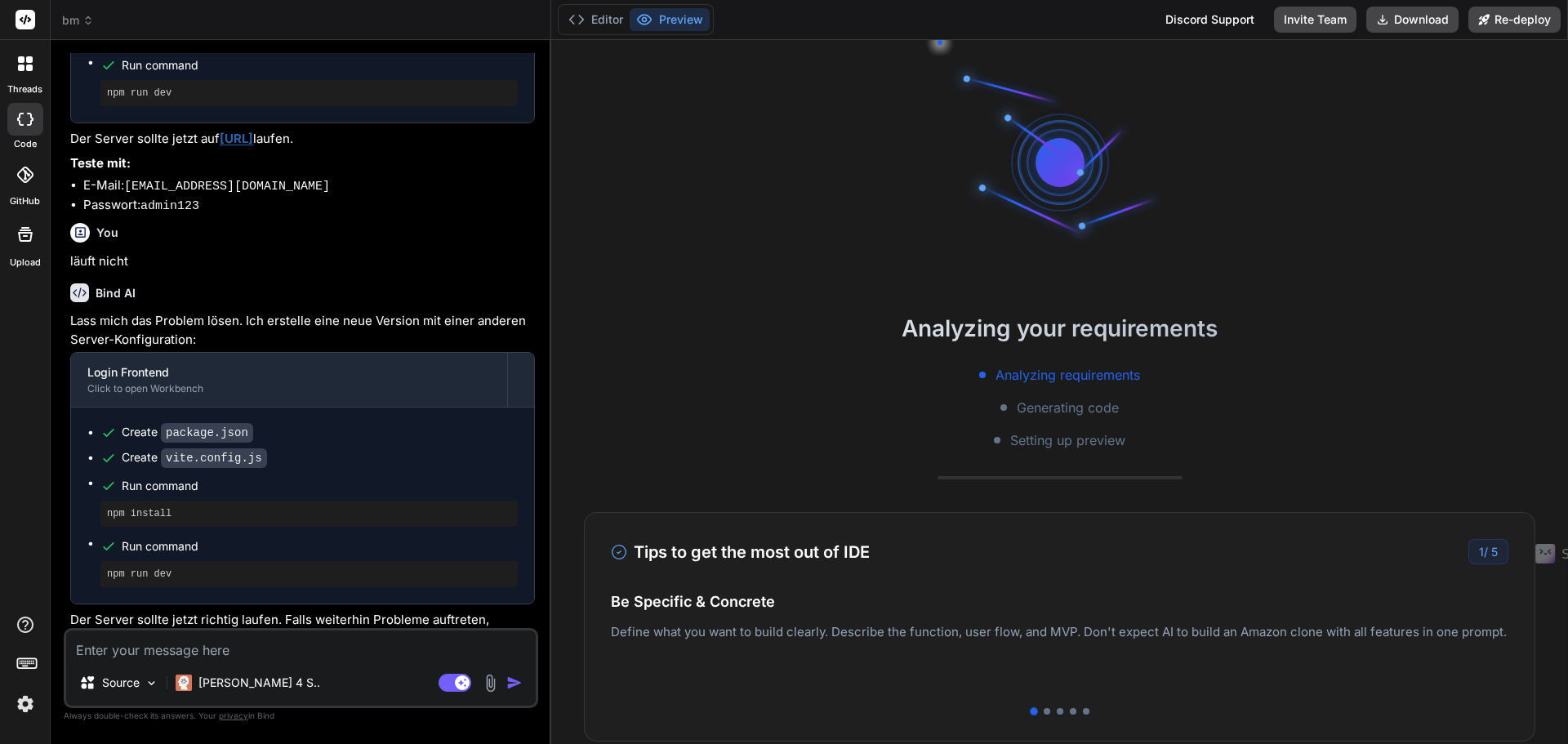
scroll to position [1624, 0]
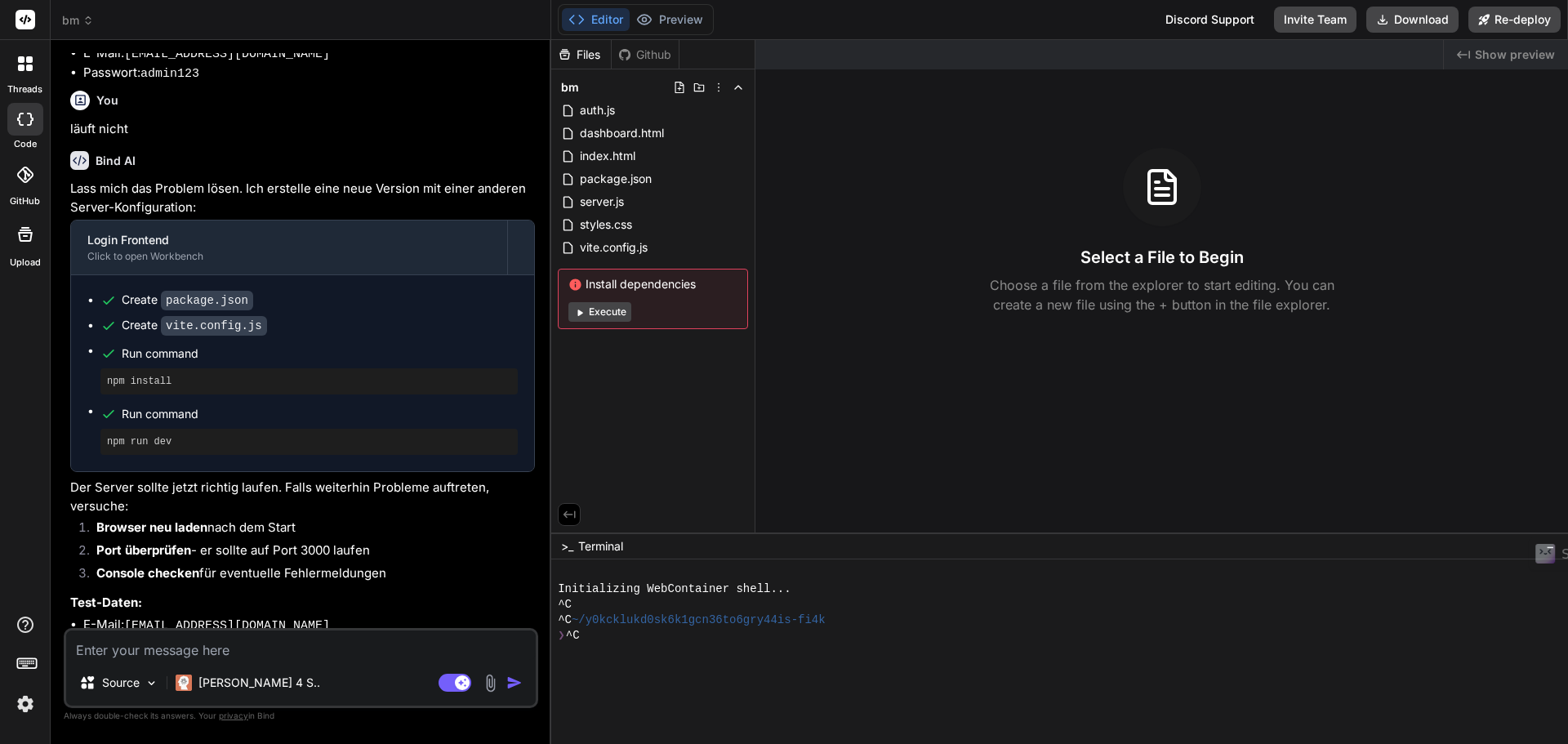
click at [601, 21] on button "Editor" at bounding box center [595, 19] width 68 height 23
click at [586, 167] on div "index.html" at bounding box center [652, 156] width 190 height 23
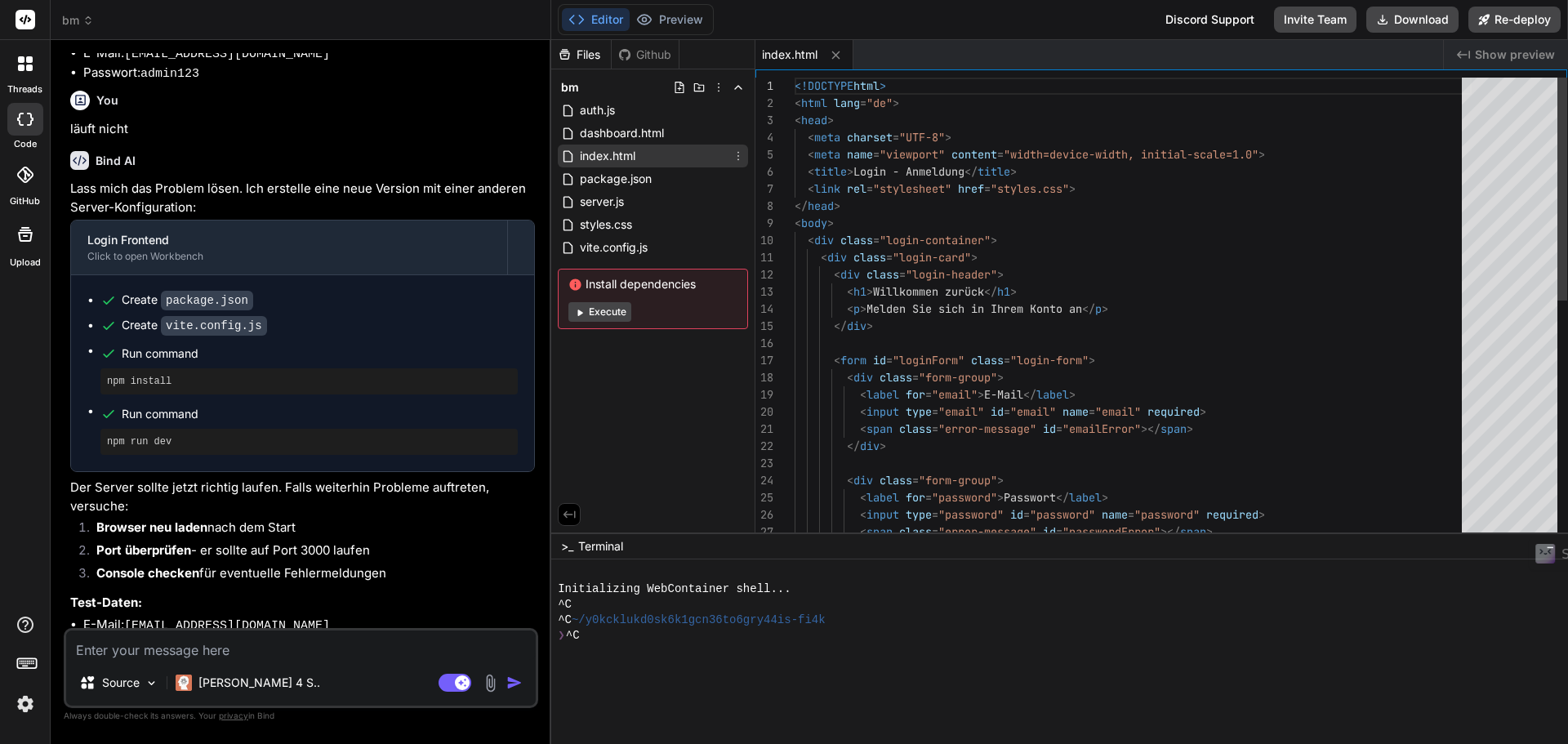
type textarea "x"
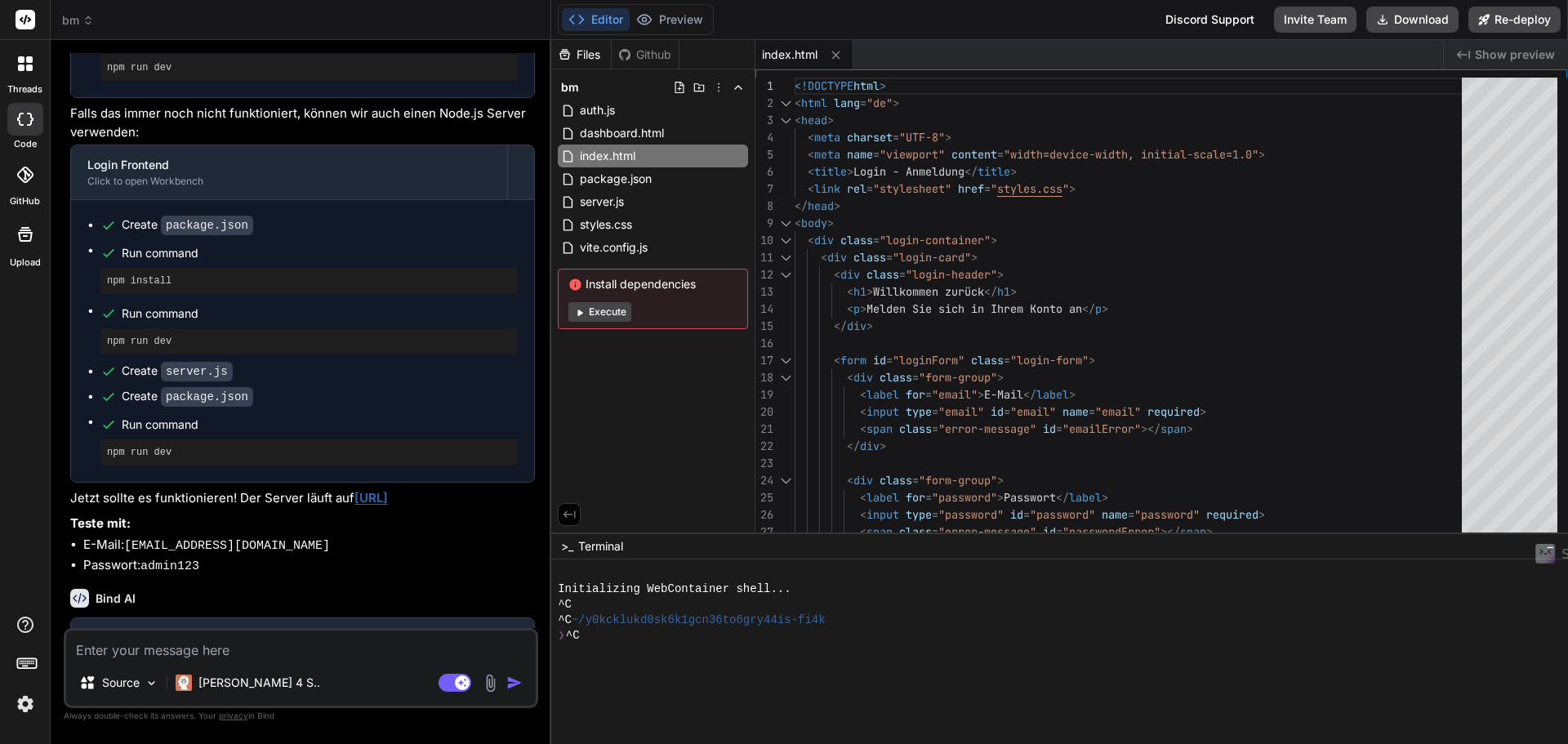
scroll to position [2824, 0]
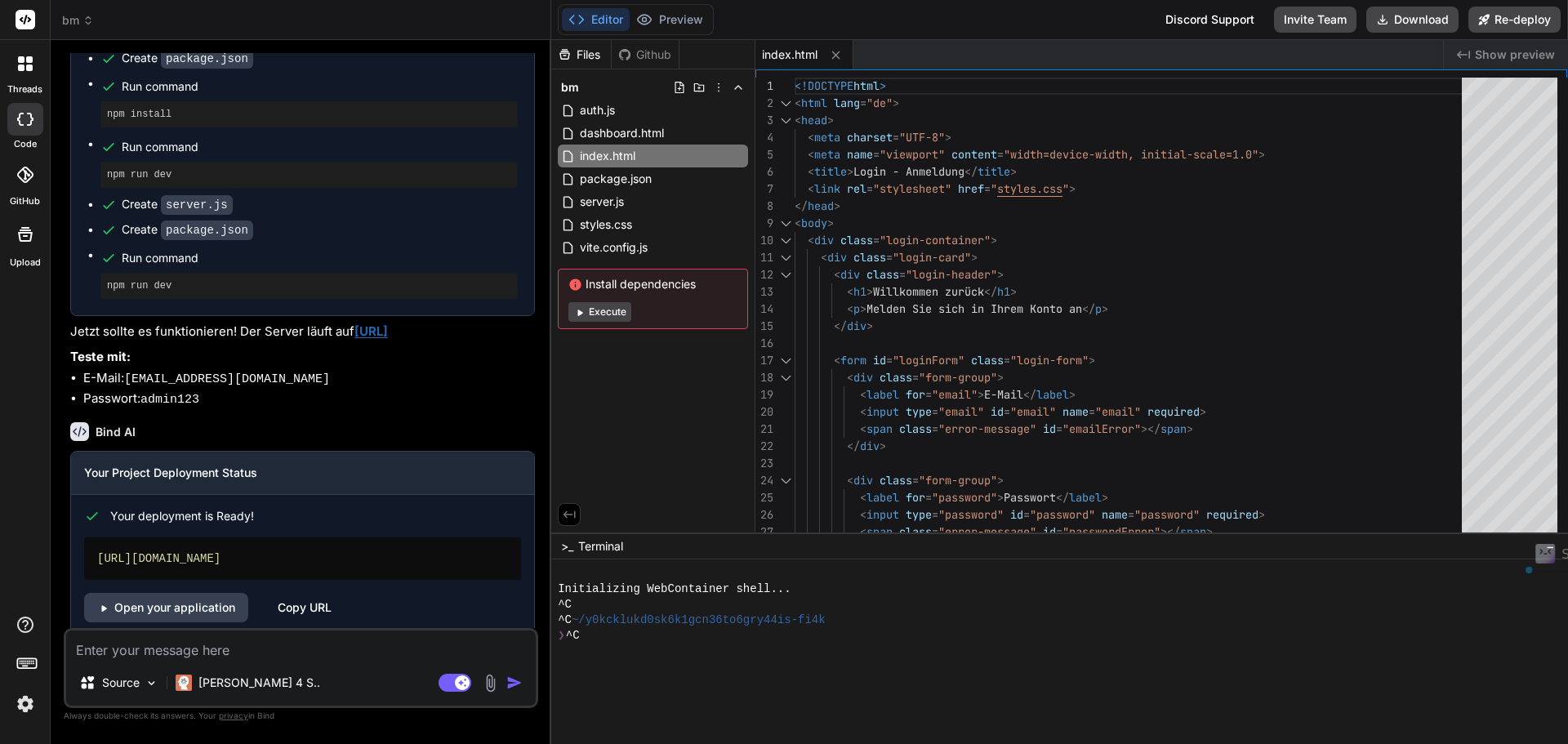
drag, startPoint x: 302, startPoint y: 531, endPoint x: 96, endPoint y: 530, distance: 206.0
click at [96, 537] on div "[URL][DOMAIN_NAME]" at bounding box center [302, 559] width 437 height 42
copy div "[URL][DOMAIN_NAME]"
drag, startPoint x: 350, startPoint y: 390, endPoint x: 350, endPoint y: 405, distance: 15.0
click at [350, 409] on div "Bind AI Your Project Deployment Status Your deployment is Ready! [URL][DOMAIN_N…" at bounding box center [302, 522] width 464 height 227
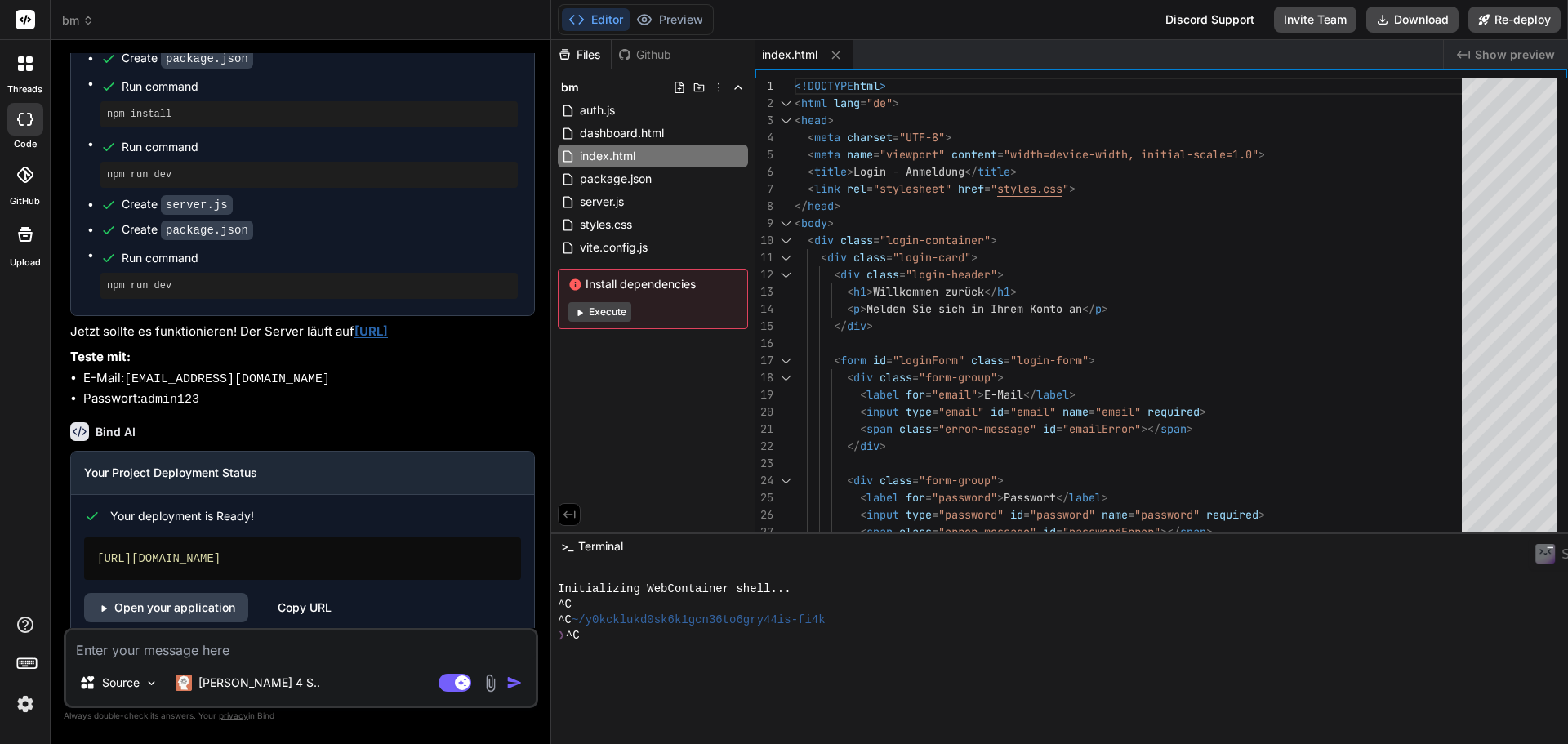
click at [292, 592] on div "Copy URL" at bounding box center [305, 607] width 54 height 29
click at [203, 592] on link "Open your application" at bounding box center [166, 607] width 164 height 29
click at [328, 653] on textarea at bounding box center [301, 645] width 470 height 29
type textarea "b"
type textarea "x"
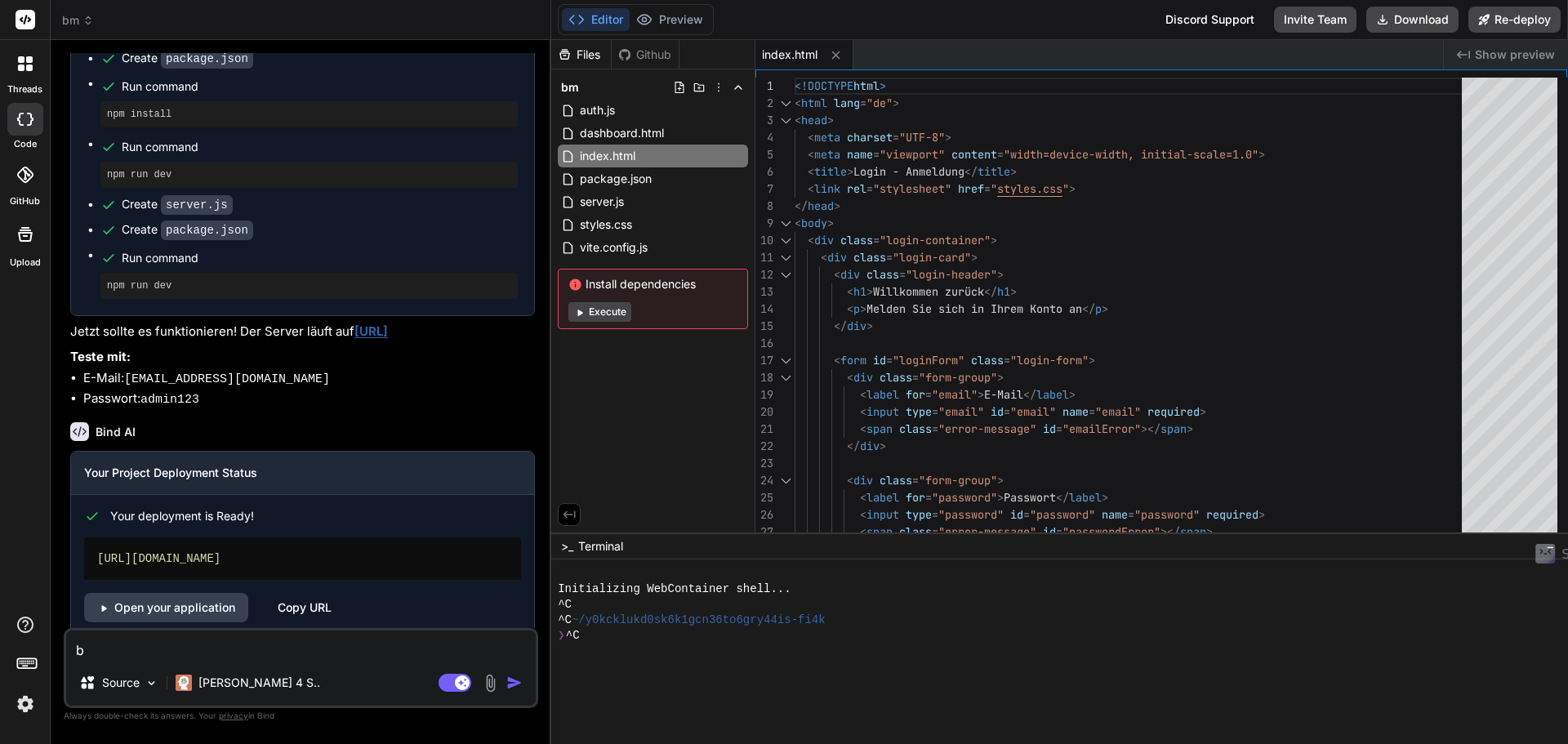
type textarea "be"
type textarea "x"
type textarea "bei"
type textarea "x"
type textarea "bei"
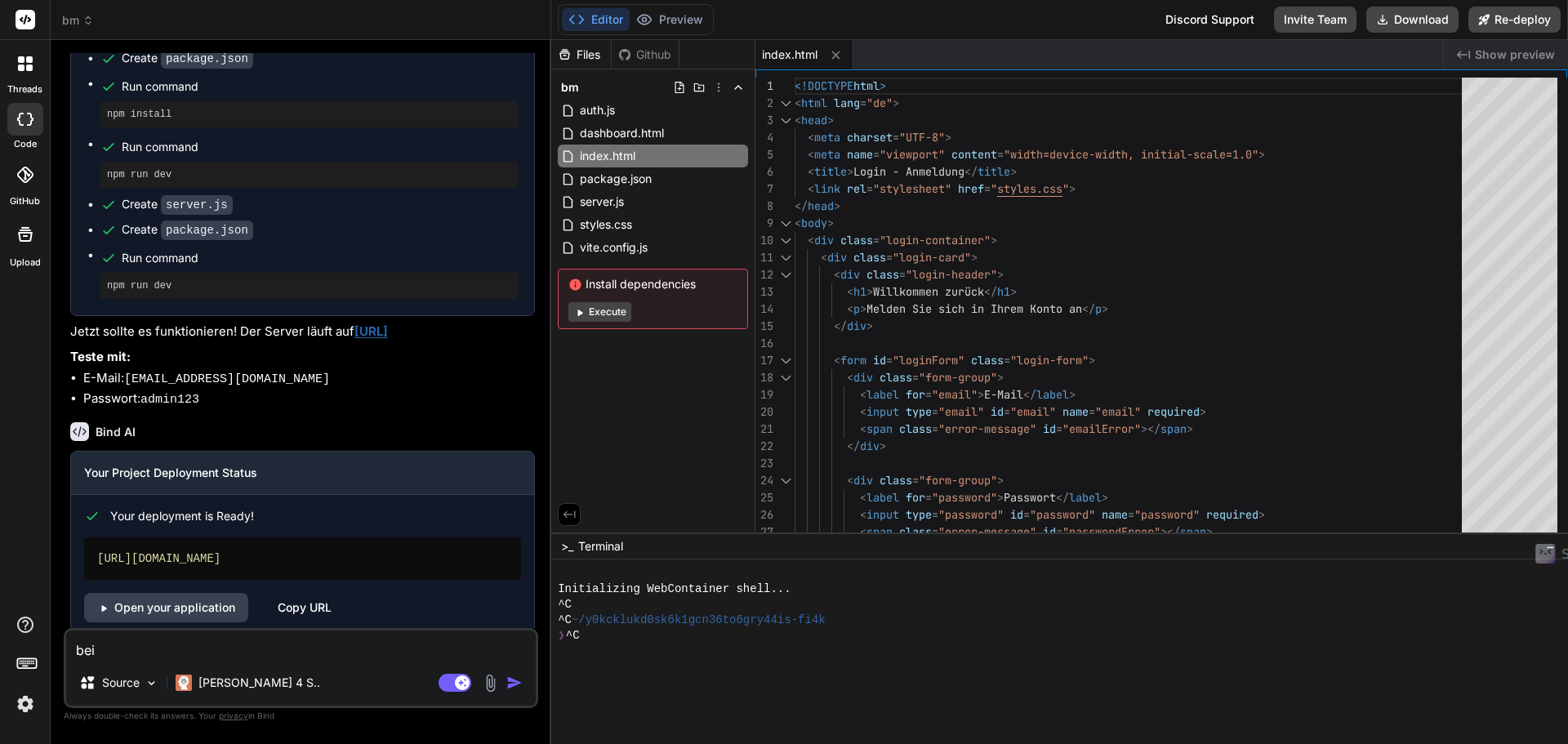
type textarea "x"
type textarea "bei v"
type textarea "x"
type textarea "bei ve"
type textarea "x"
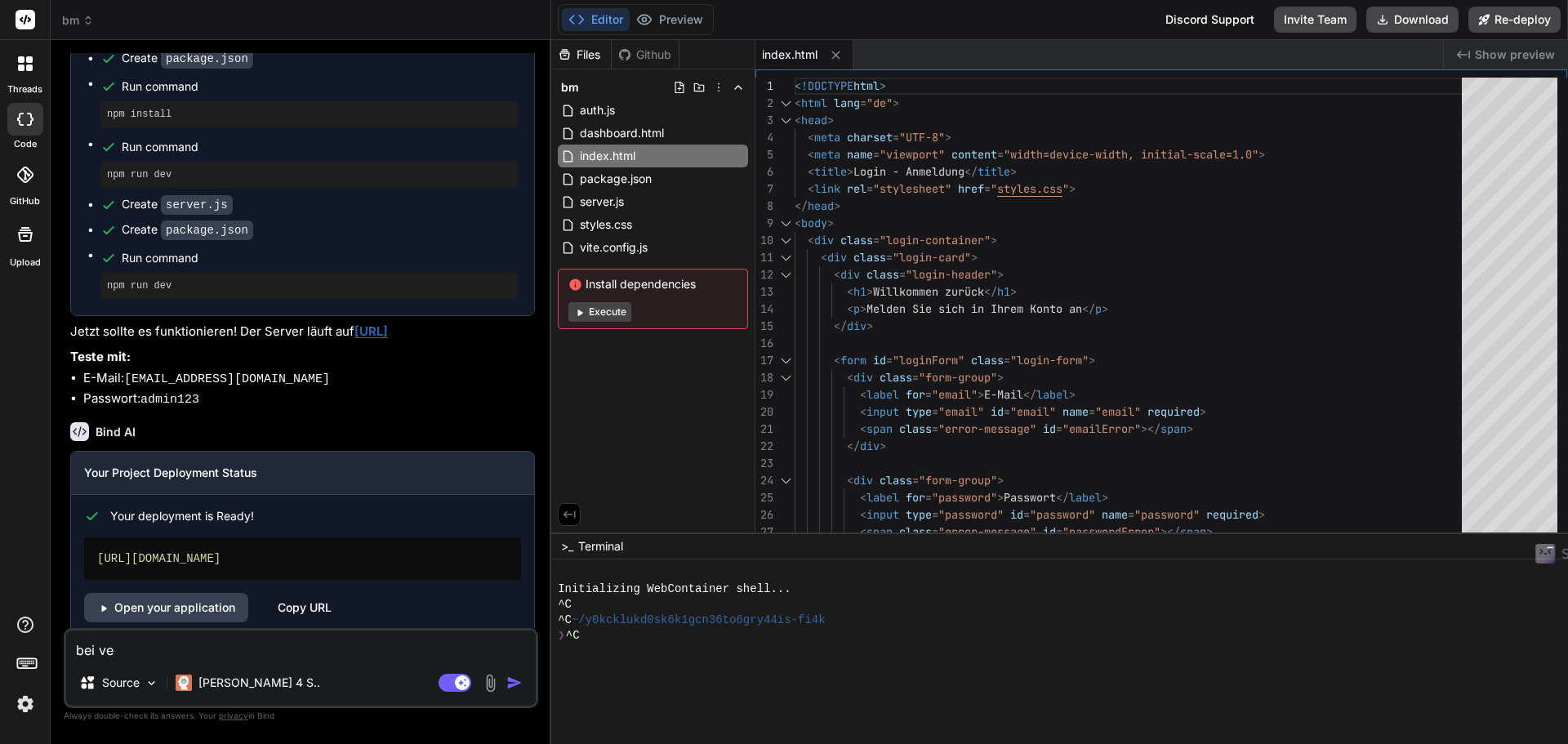
type textarea "bei ver"
type textarea "x"
type textarea "bei verc"
type textarea "x"
type textarea "bei verce"
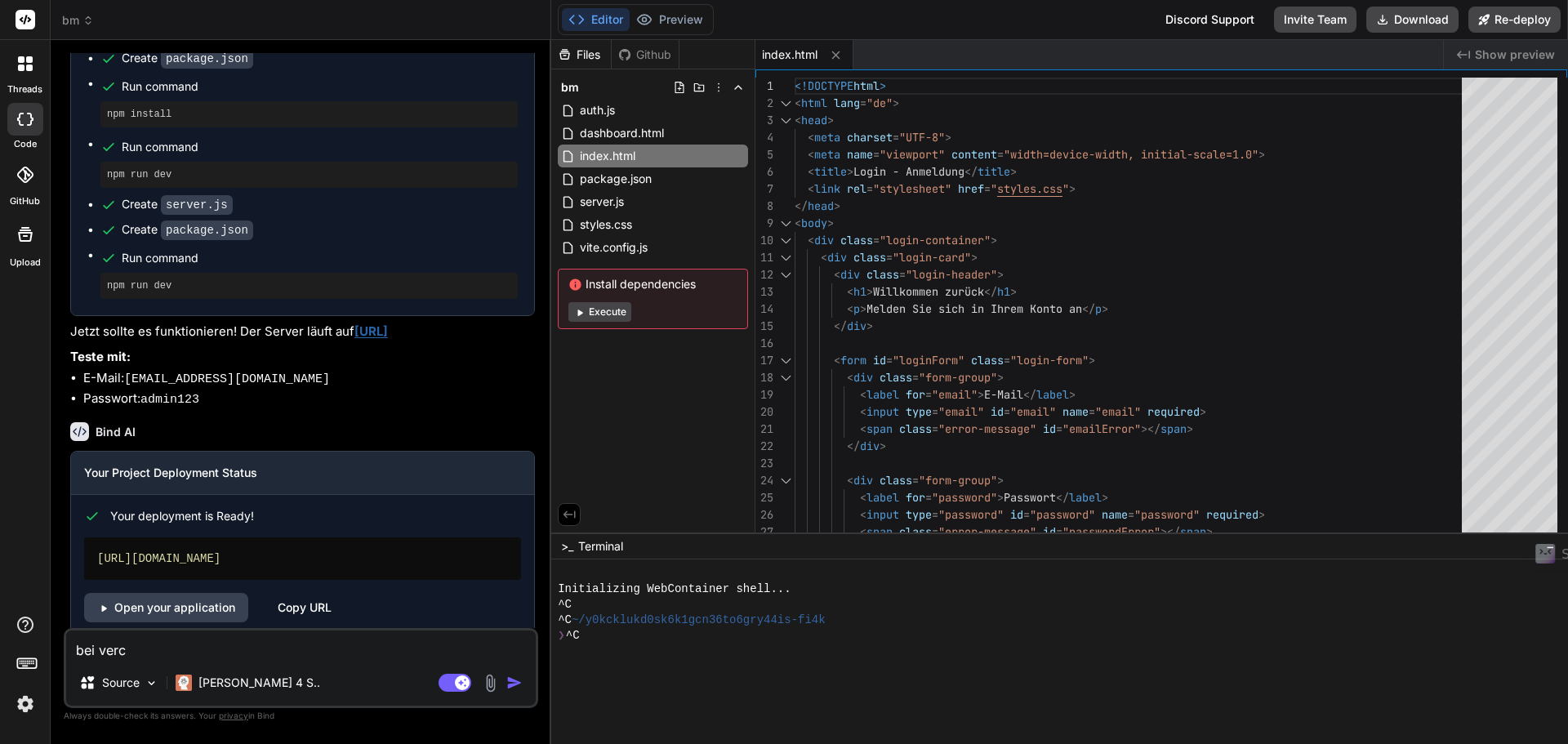
type textarea "x"
type textarea "bei vercel"
type textarea "x"
type textarea "bei vercel"
type textarea "x"
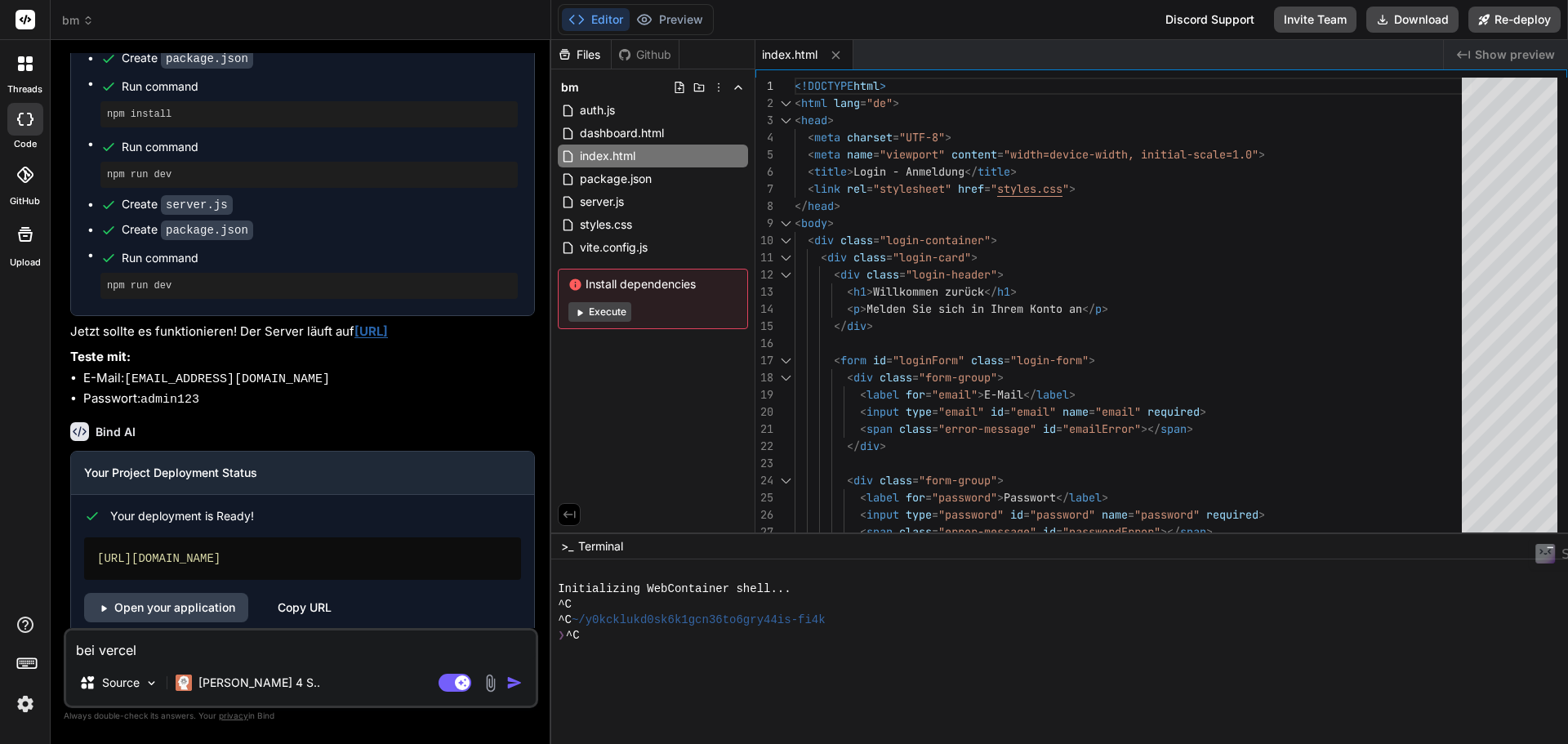
type textarea "bei vercel h"
type textarea "x"
type textarea "bei vercel he"
type textarea "x"
type textarea "bei vercel hei"
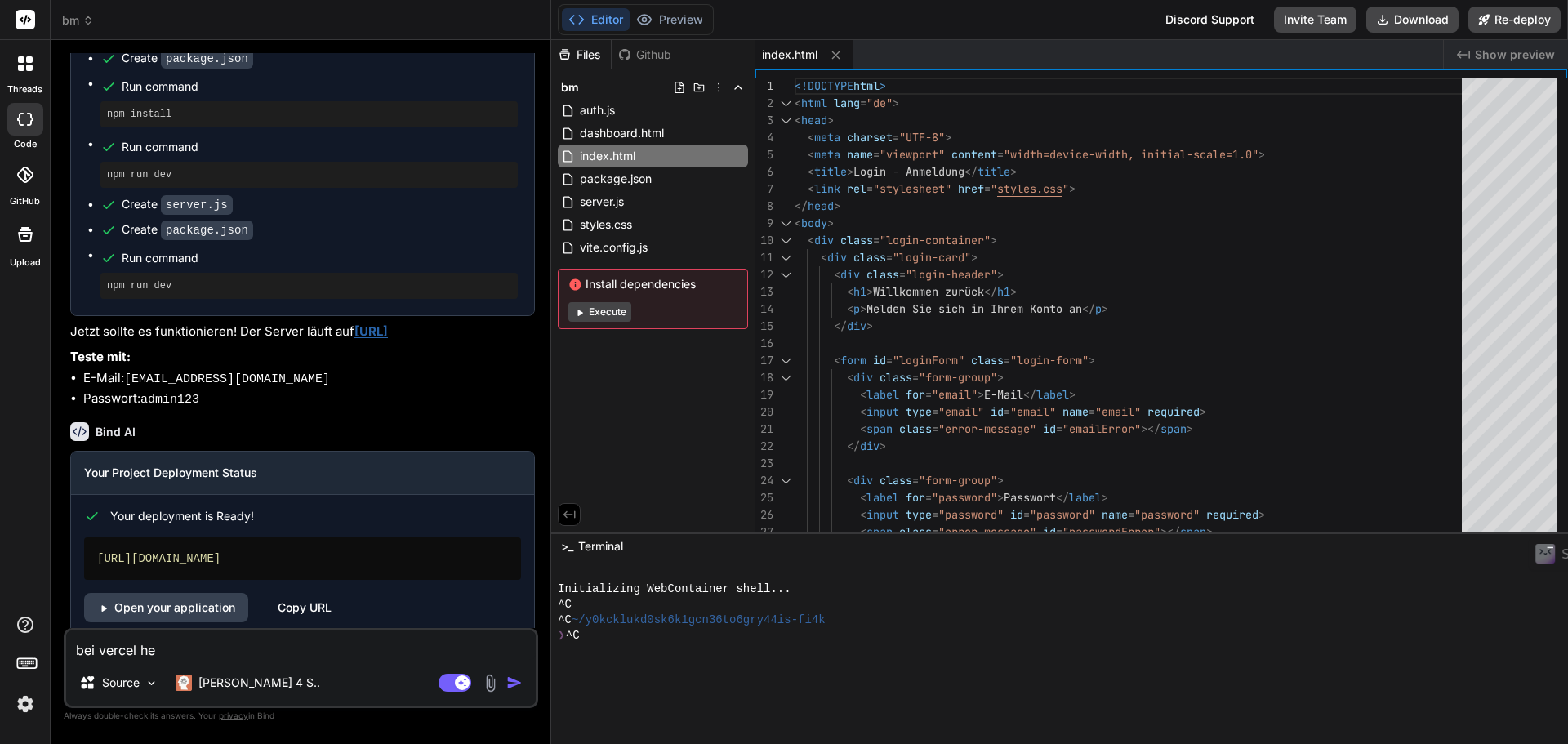
type textarea "x"
type textarea "bei [PERSON_NAME]"
type textarea "x"
type textarea "bei vercel heißt"
type textarea "x"
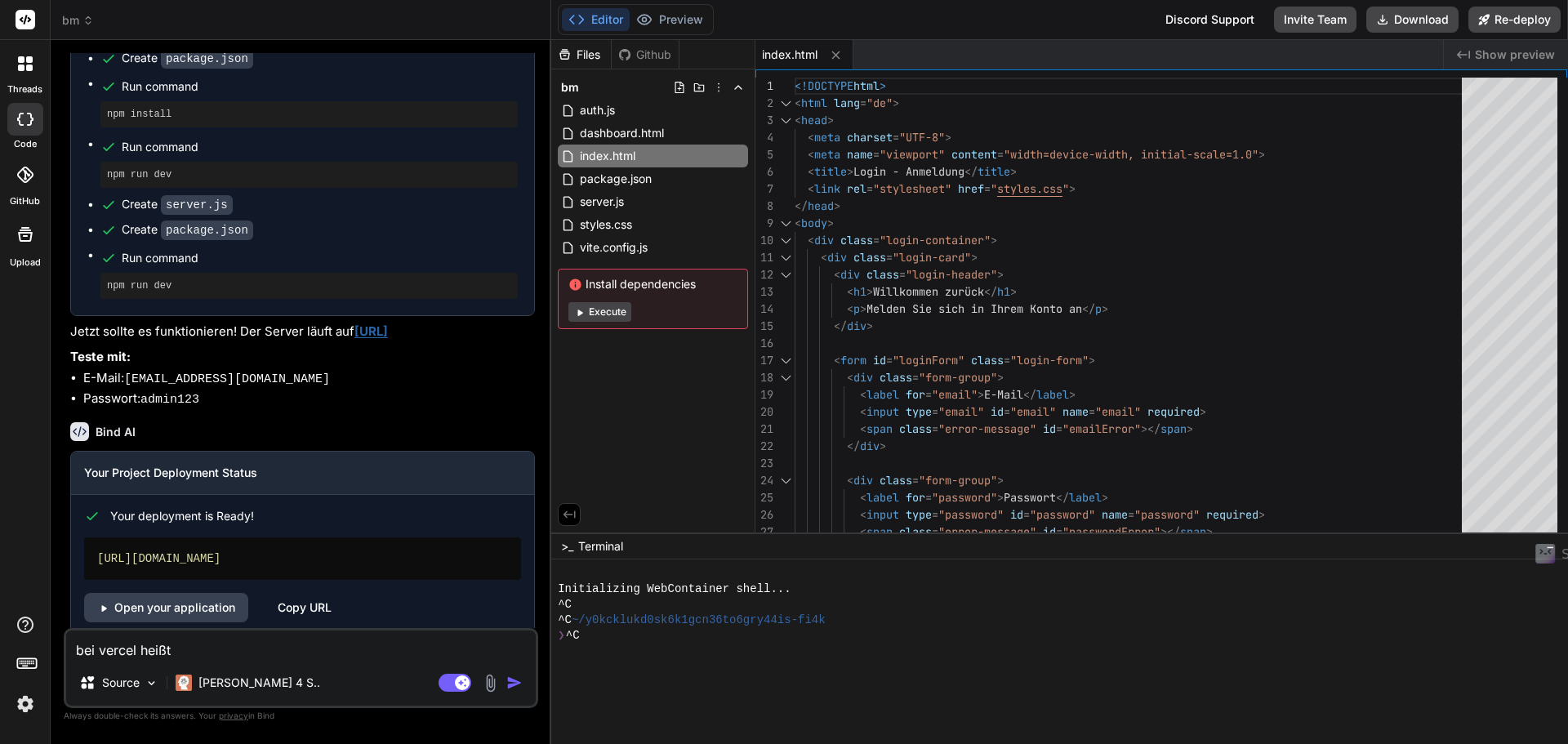
type textarea "bei vercel heißt"
type textarea "x"
type textarea "bei vercel heißt e"
type textarea "x"
type textarea "bei vercel heißt es"
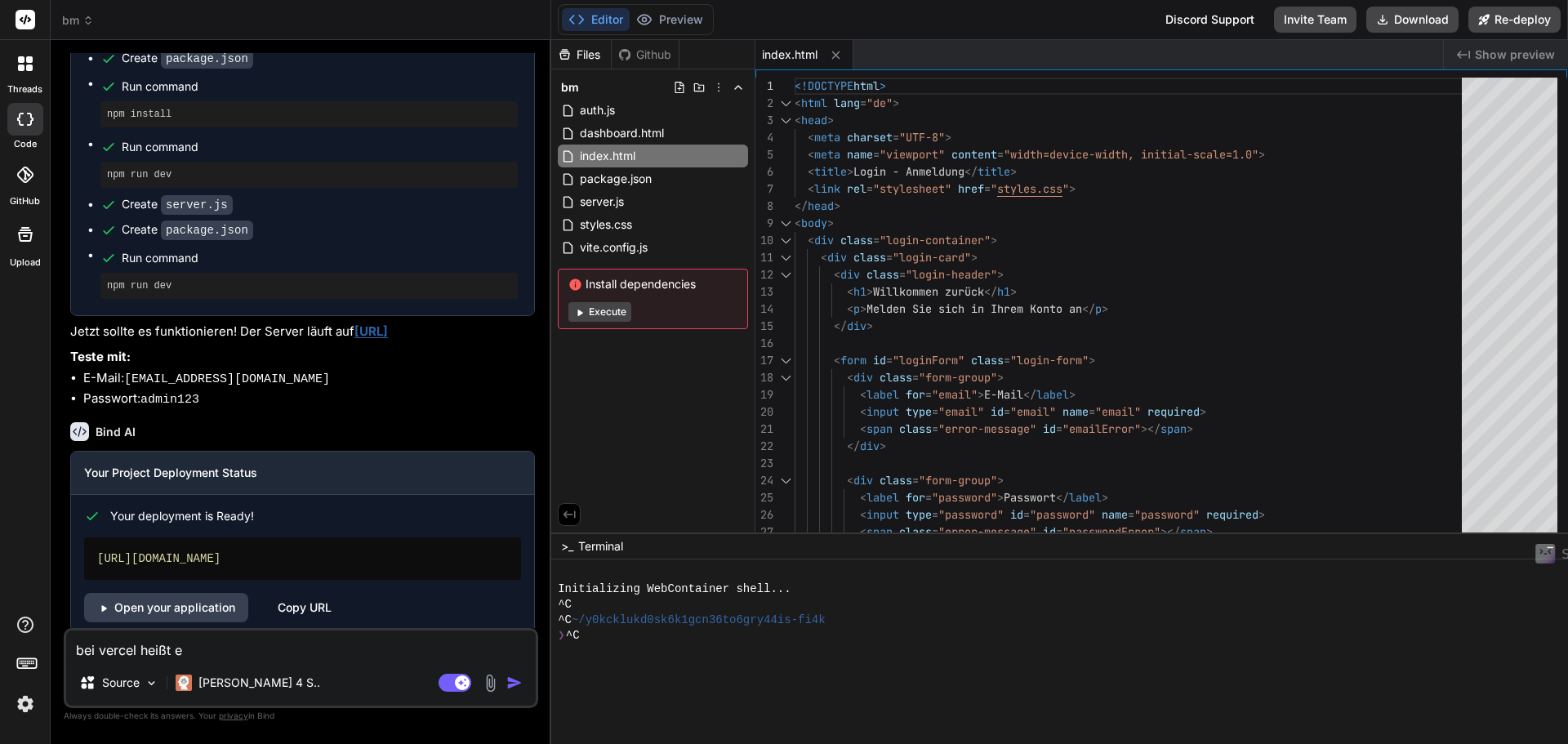
type textarea "x"
type textarea "bei vercel heißt es"
type textarea "x"
paste textarea "Access Required"
type textarea "bei vercel heißt es Access Required"
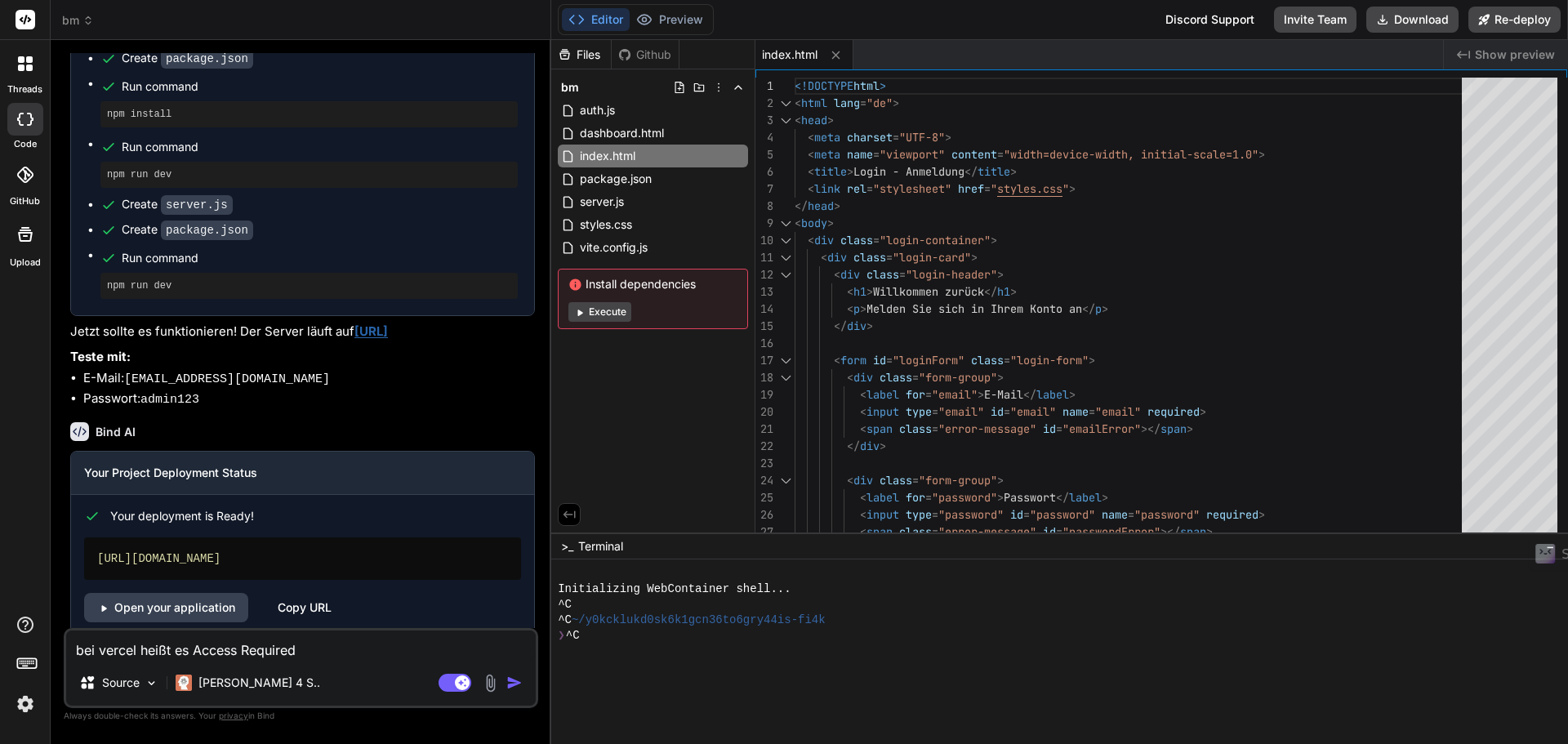
type textarea "x"
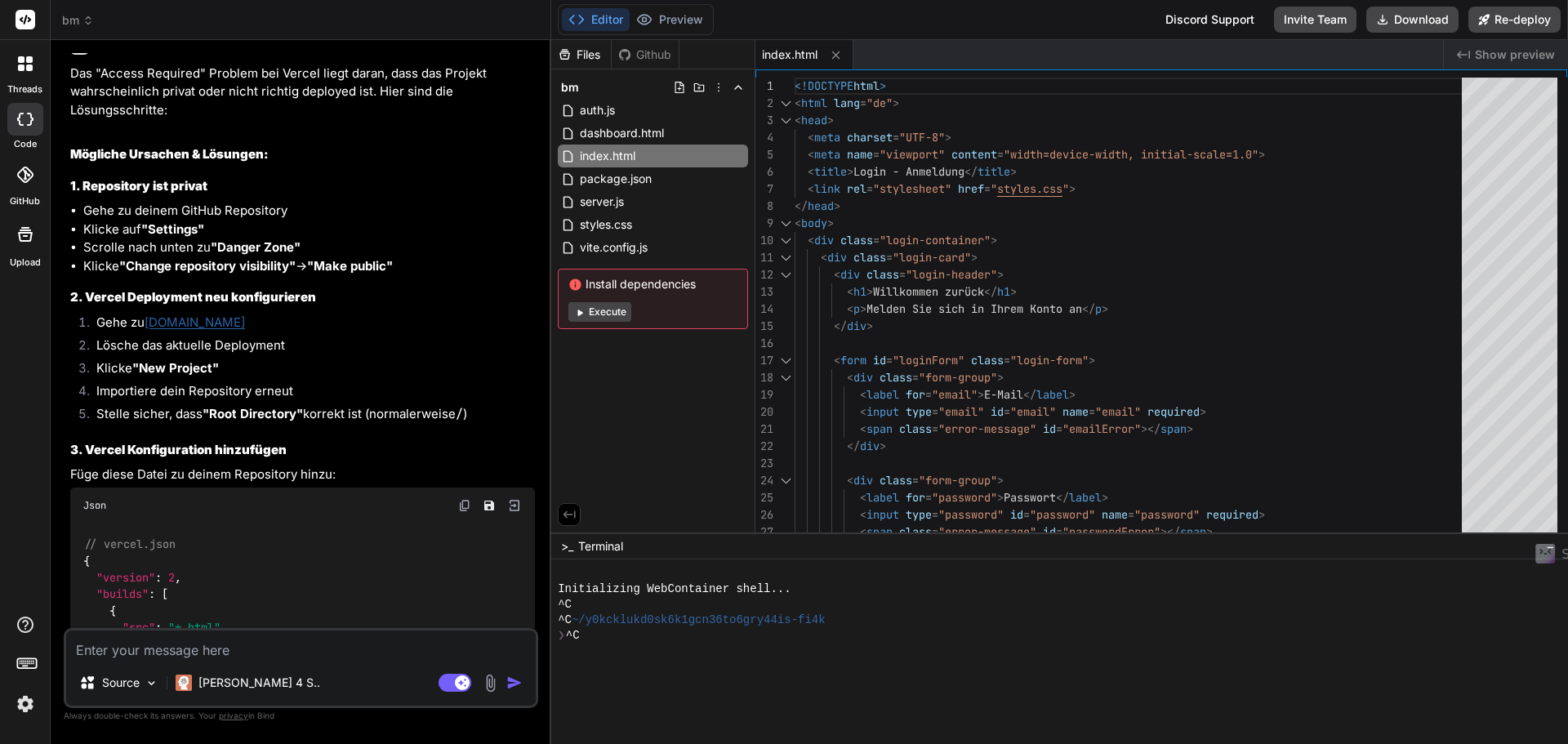
scroll to position [3557, 0]
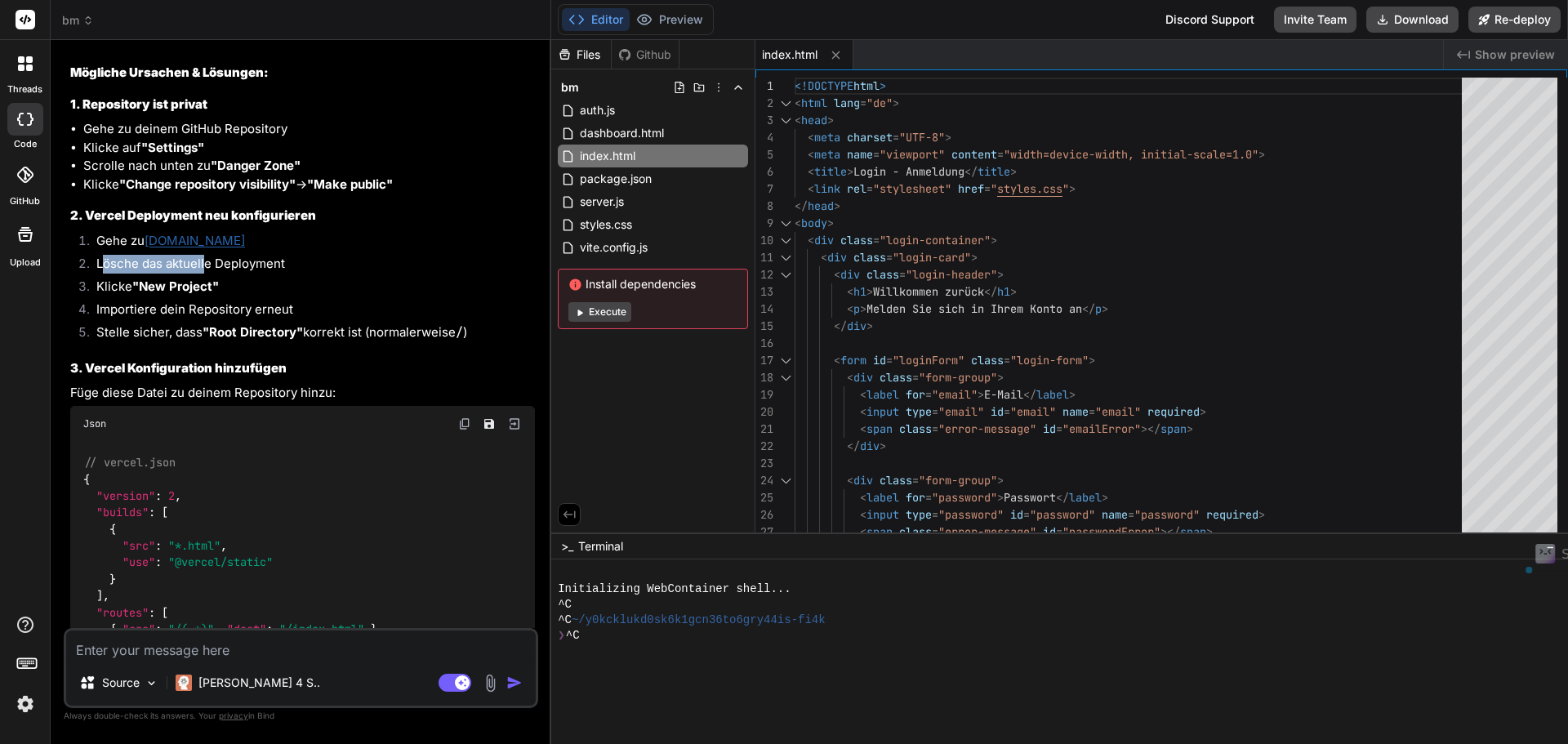
drag, startPoint x: 101, startPoint y: 266, endPoint x: 205, endPoint y: 262, distance: 104.1
click at [205, 262] on li "Lösche das aktuelle Deployment" at bounding box center [309, 266] width 452 height 23
click at [347, 252] on li "Gehe zu [DOMAIN_NAME]" at bounding box center [309, 243] width 452 height 23
click at [643, 430] on div "Files Github bm auth.js dashboard.html index.html package.json server.js styles…" at bounding box center [653, 286] width 205 height 492
click at [18, 705] on img at bounding box center [25, 703] width 28 height 28
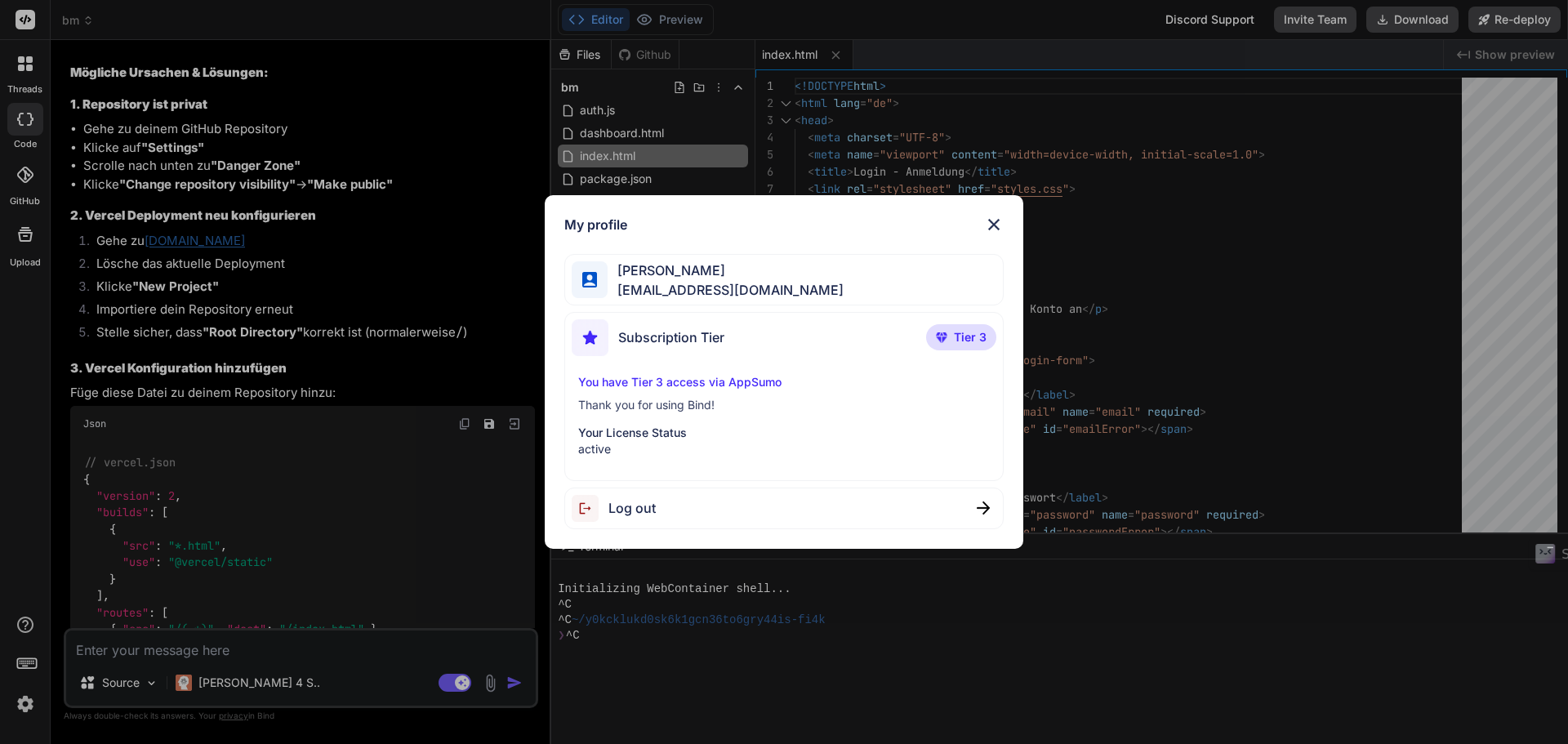
click at [720, 398] on p "Thank you for using Bind!" at bounding box center [784, 404] width 412 height 16
click at [736, 379] on p "You have Tier 3 access via AppSumo" at bounding box center [784, 382] width 412 height 16
click at [661, 280] on span "[EMAIL_ADDRESS][DOMAIN_NAME]" at bounding box center [726, 289] width 236 height 19
click at [956, 326] on p "Tier 3" at bounding box center [960, 337] width 70 height 26
click at [958, 336] on span "Tier 3" at bounding box center [970, 337] width 33 height 16
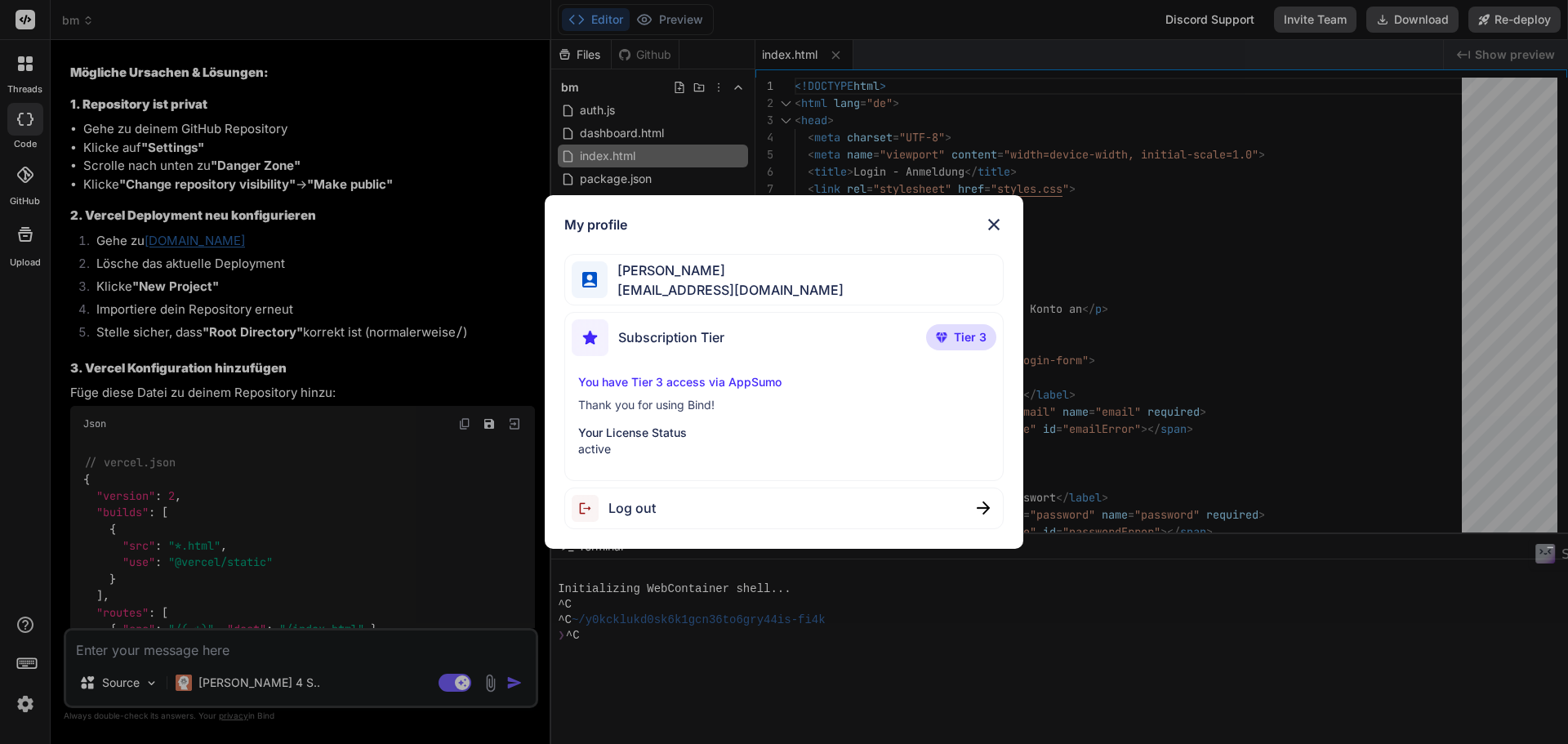
click at [989, 226] on img at bounding box center [994, 225] width 19 height 19
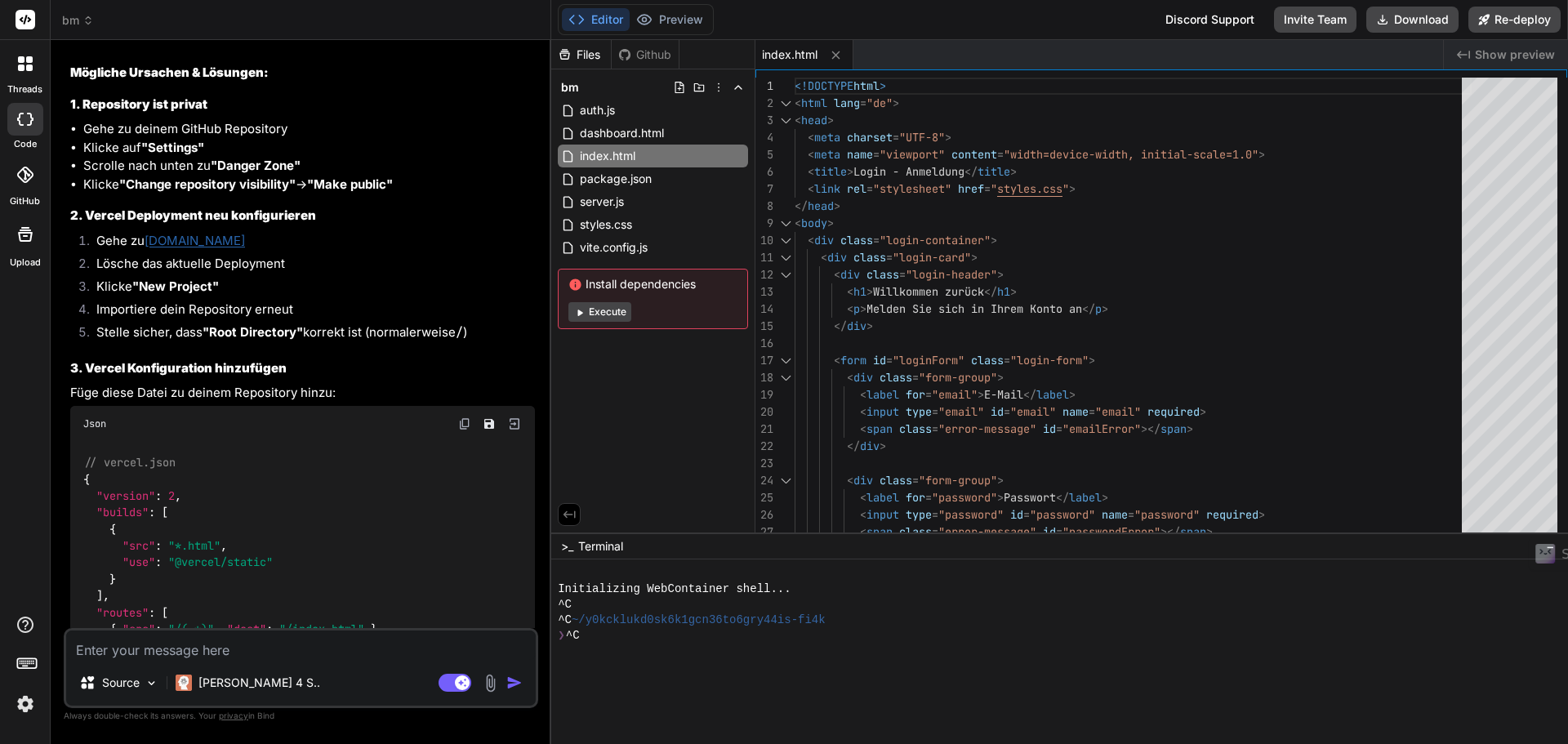
click at [25, 83] on label "threads" at bounding box center [25, 89] width 35 height 14
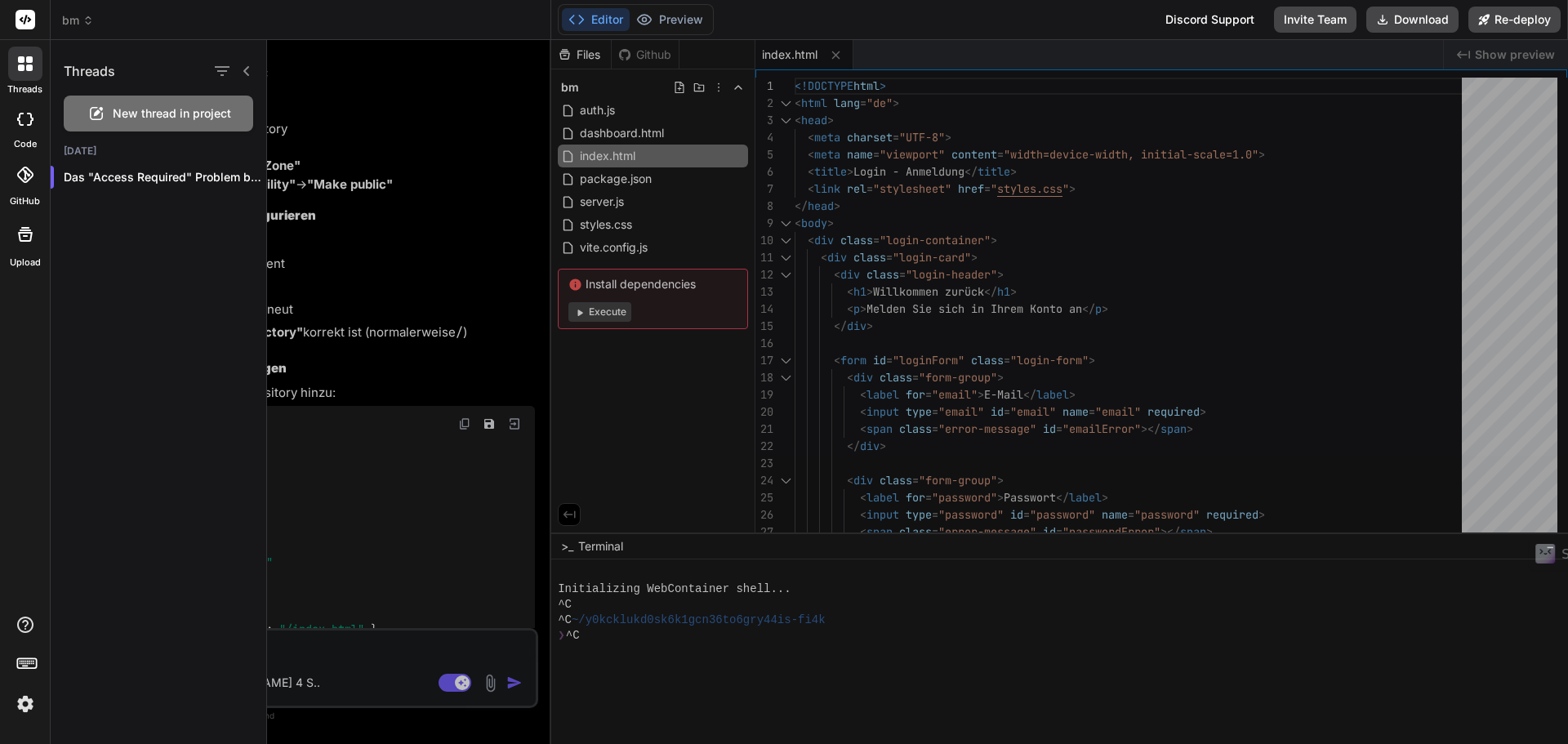
click at [18, 125] on div at bounding box center [25, 120] width 36 height 33
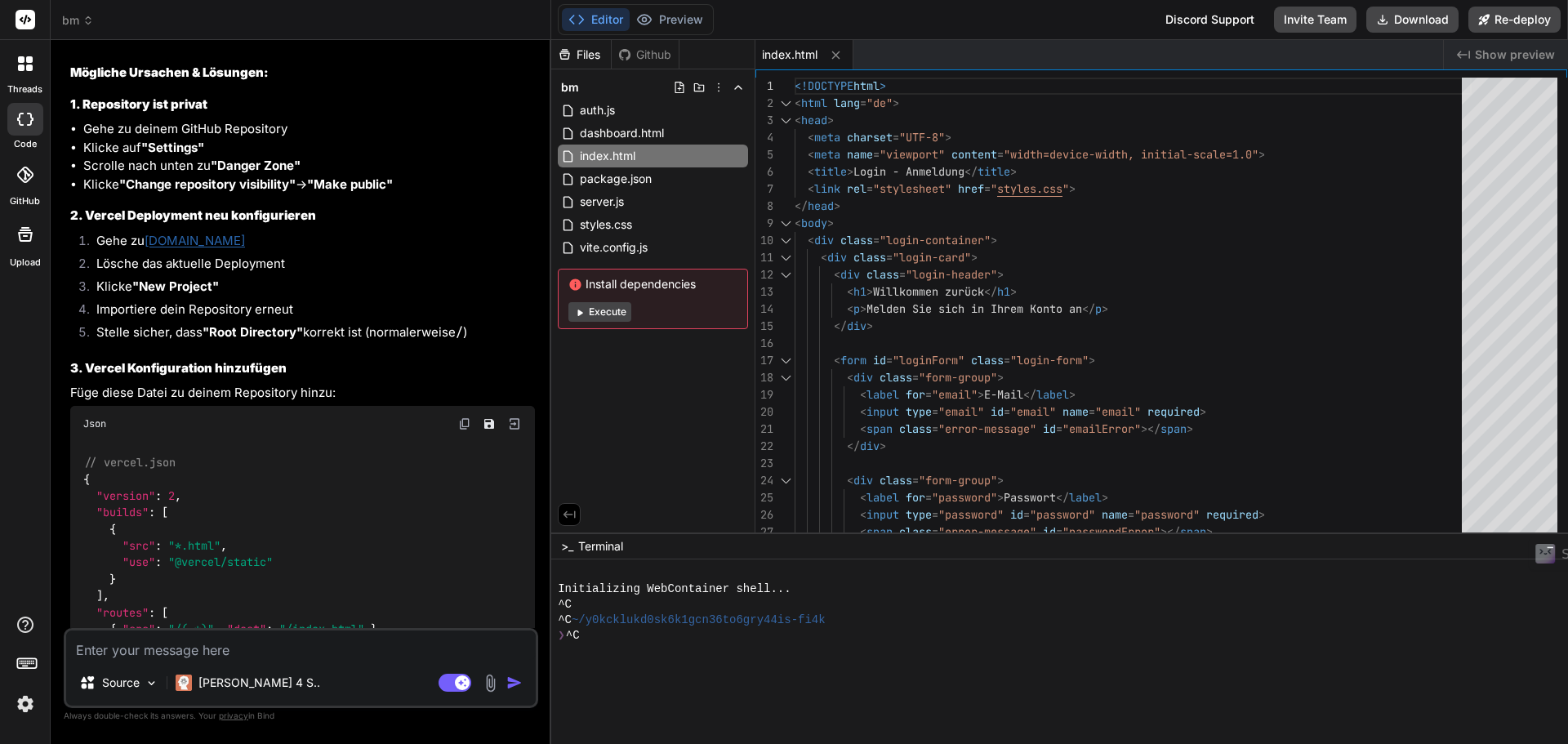
click at [18, 125] on div at bounding box center [25, 120] width 36 height 33
type textarea "x"
click at [21, 172] on icon at bounding box center [25, 175] width 16 height 16
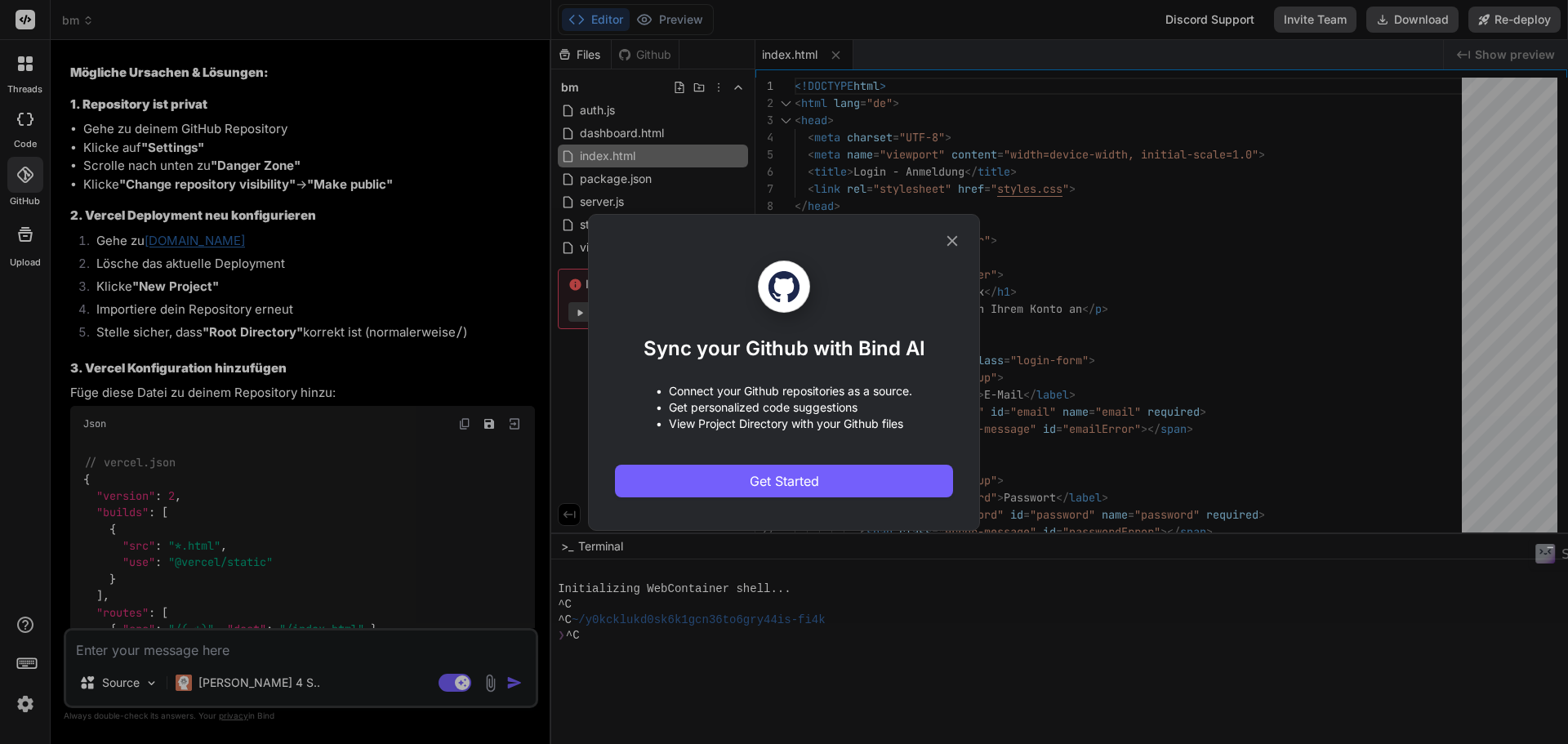
click at [956, 242] on icon at bounding box center [951, 240] width 18 height 18
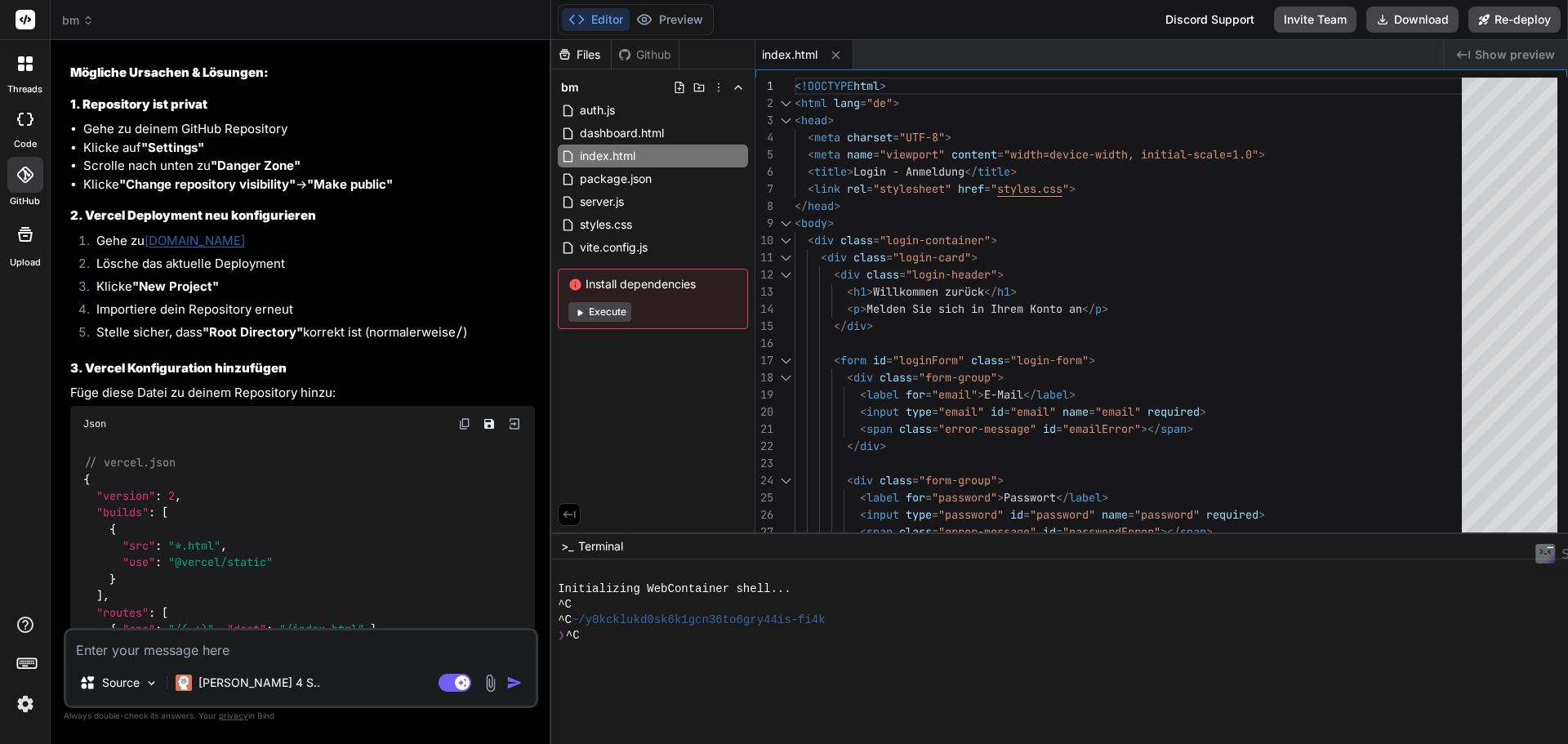
click at [26, 183] on div at bounding box center [25, 174] width 36 height 36
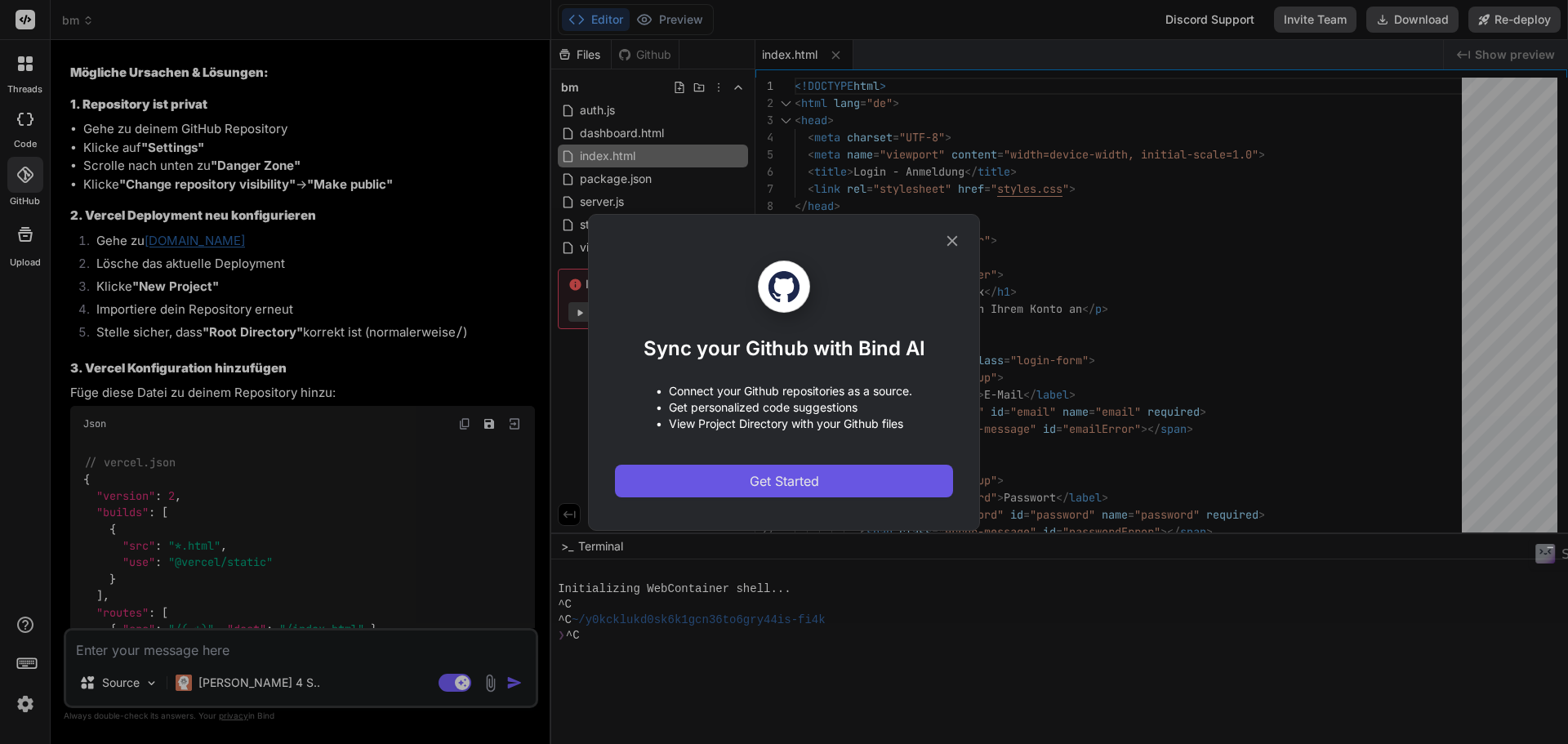
click at [814, 470] on button "Get Started" at bounding box center [784, 481] width 338 height 33
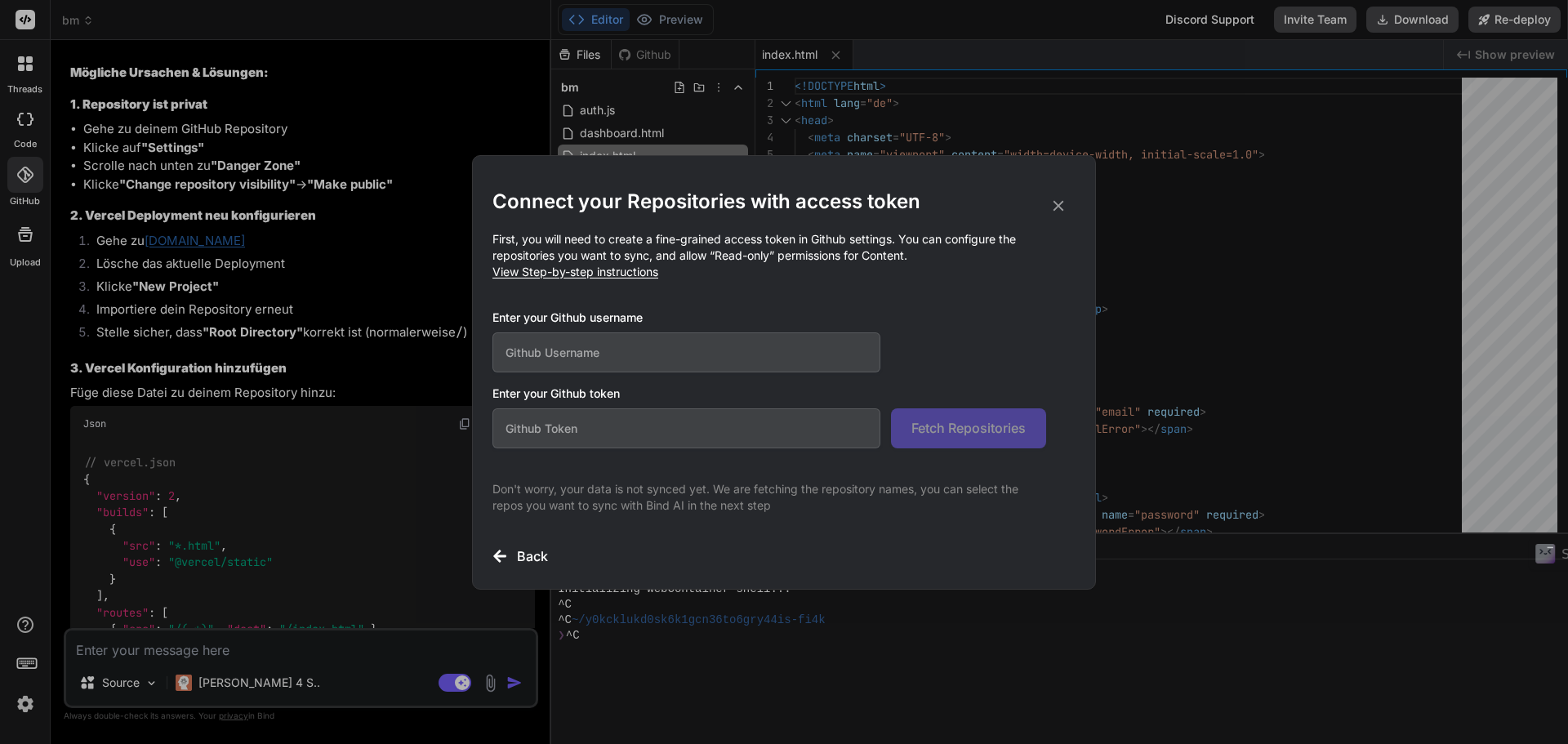
click at [668, 355] on input "text" at bounding box center [686, 351] width 388 height 40
click at [546, 330] on div "Enter your Github username" at bounding box center [769, 341] width 554 height 63
click at [563, 344] on input "text" at bounding box center [686, 351] width 388 height 40
paste input "templarstyle"
type input "templarstyle"
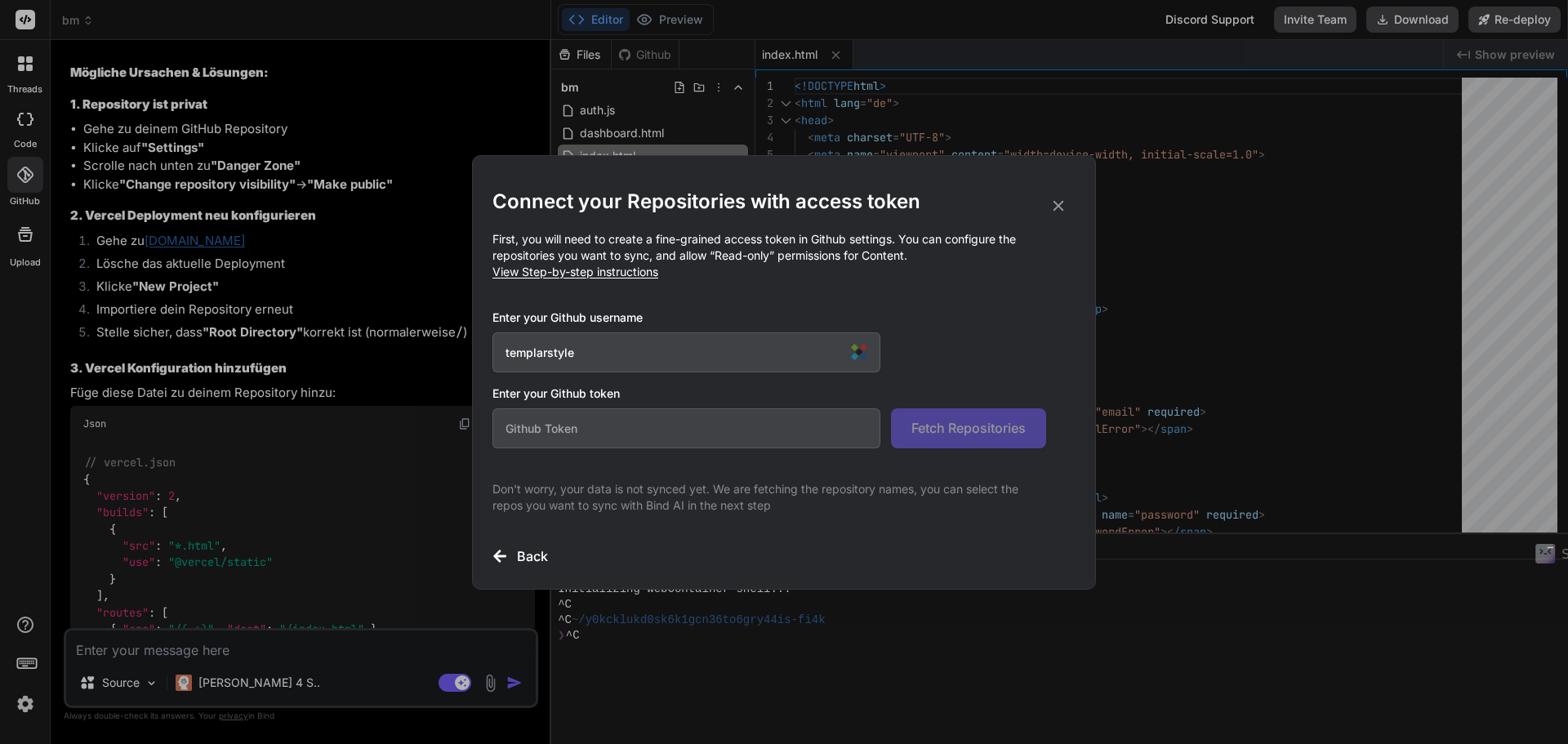
click at [557, 426] on input "text" at bounding box center [686, 427] width 388 height 40
paste input "asdfjklfgh85eD"
type input "asdfjklfgh85eD"
click at [1008, 431] on span "Fetch Repositories" at bounding box center [968, 427] width 114 height 19
click at [957, 422] on span "Fetch Repositories" at bounding box center [968, 427] width 114 height 19
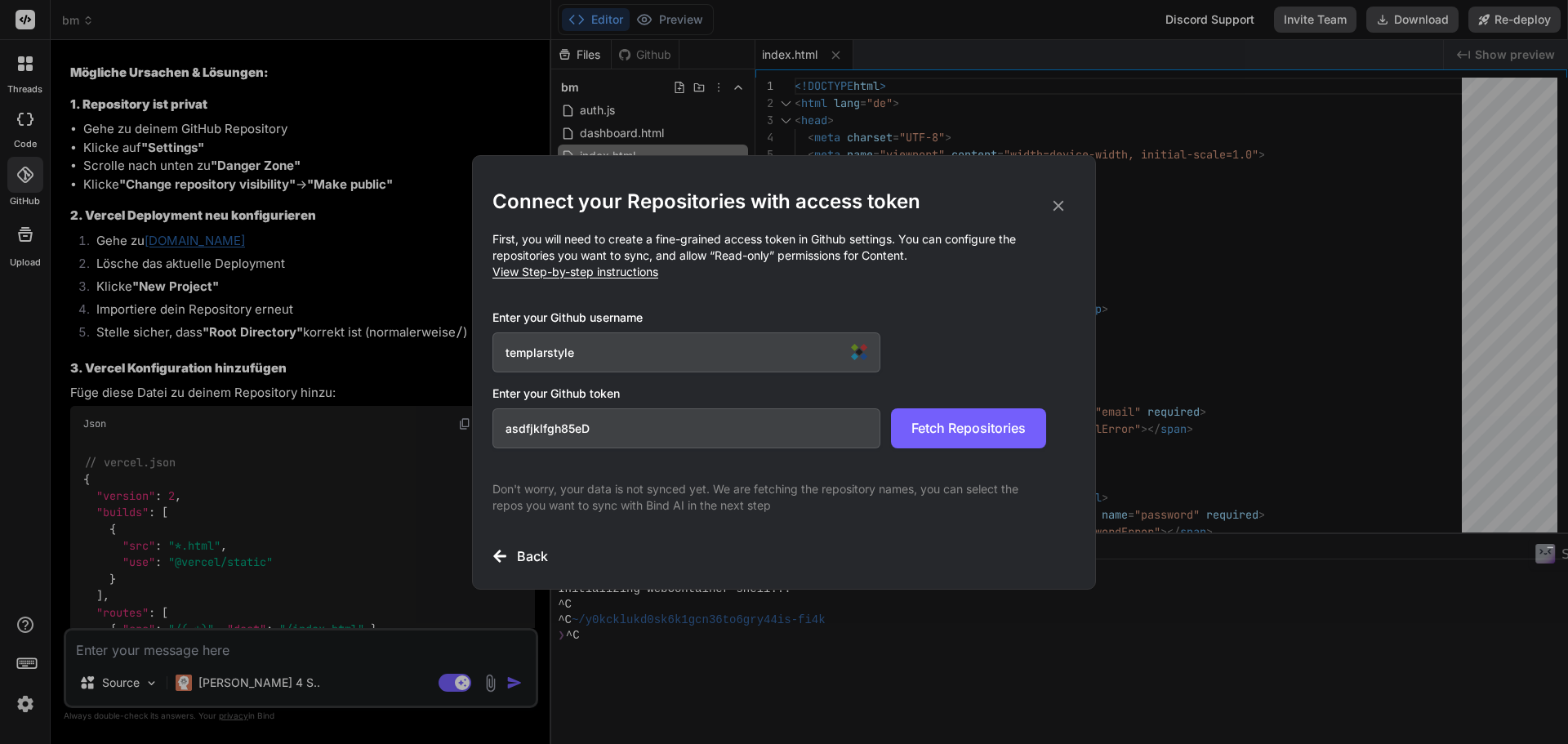
click at [599, 418] on input "asdfjklfgh85eD" at bounding box center [686, 427] width 388 height 40
click at [613, 352] on input "templarstyle" at bounding box center [686, 351] width 388 height 40
click at [623, 427] on input "asdfjklfgh85eD" at bounding box center [686, 427] width 388 height 40
drag, startPoint x: 661, startPoint y: 433, endPoint x: 396, endPoint y: 424, distance: 265.2
click at [396, 424] on div "Connect your Repositories with access token First, you will need to create a fi…" at bounding box center [784, 372] width 1568 height 744
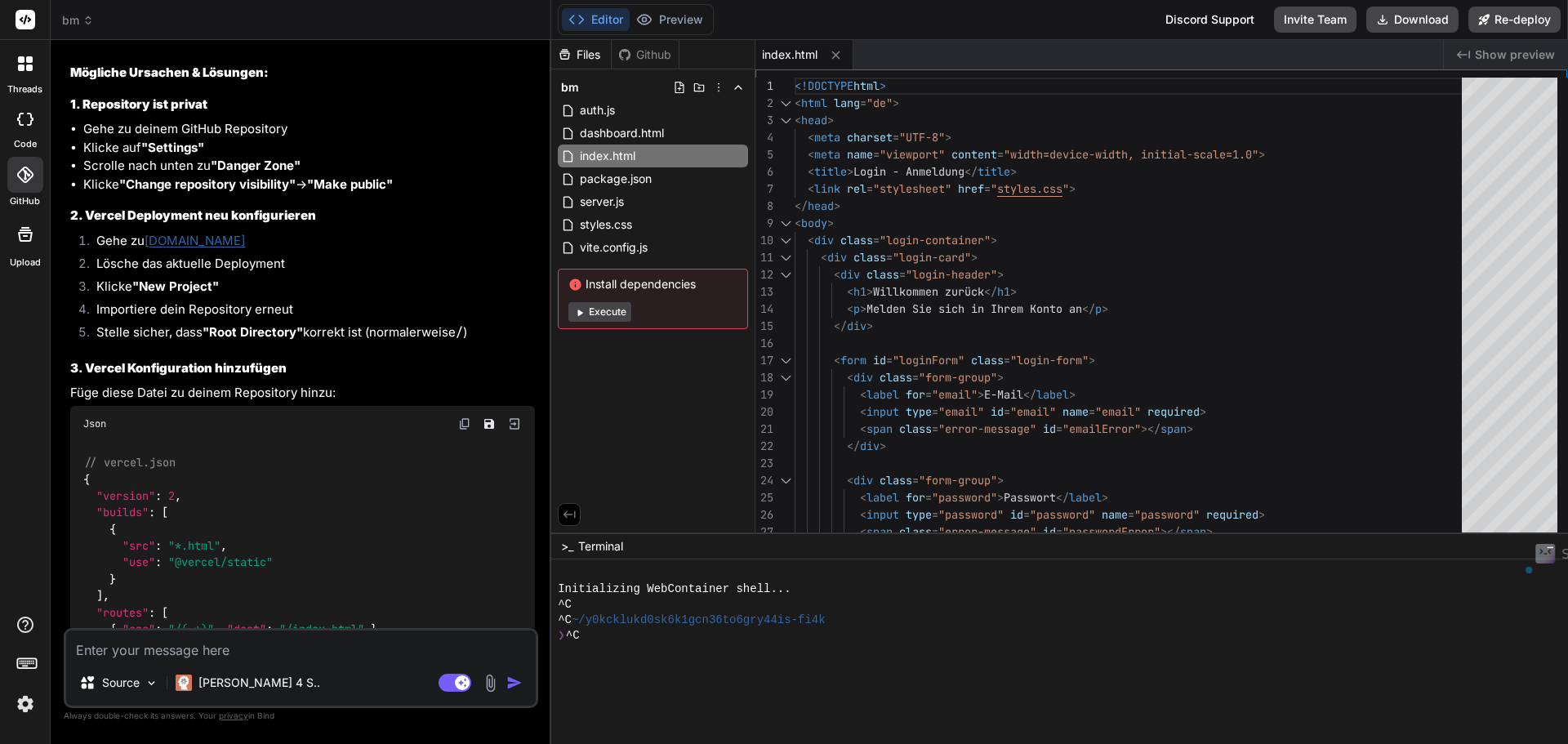
click at [24, 237] on icon at bounding box center [25, 234] width 19 height 19
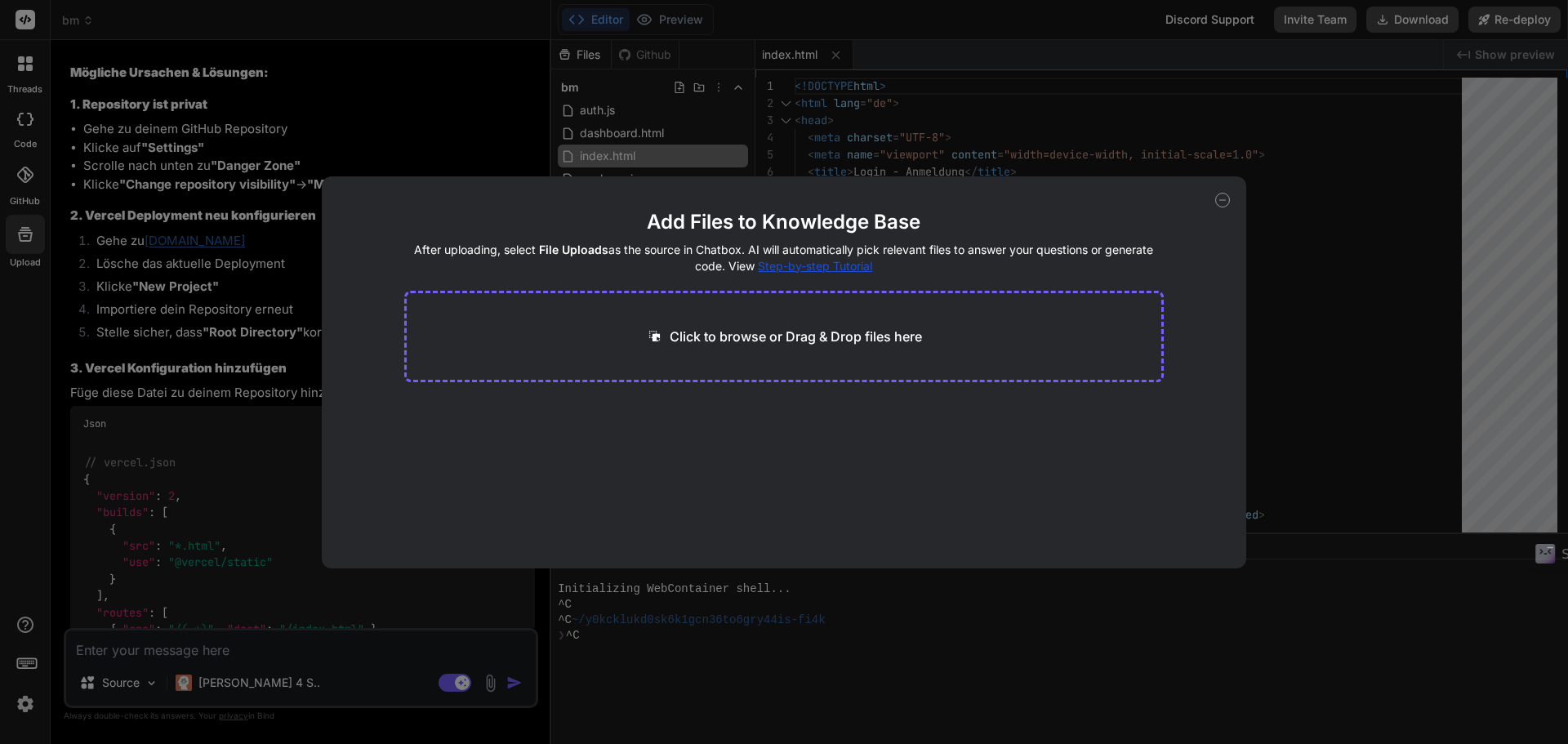
click at [23, 314] on div "Add Files to Knowledge Base After uploading, select File Uploads as the source …" at bounding box center [784, 372] width 1568 height 744
type textarea "x"
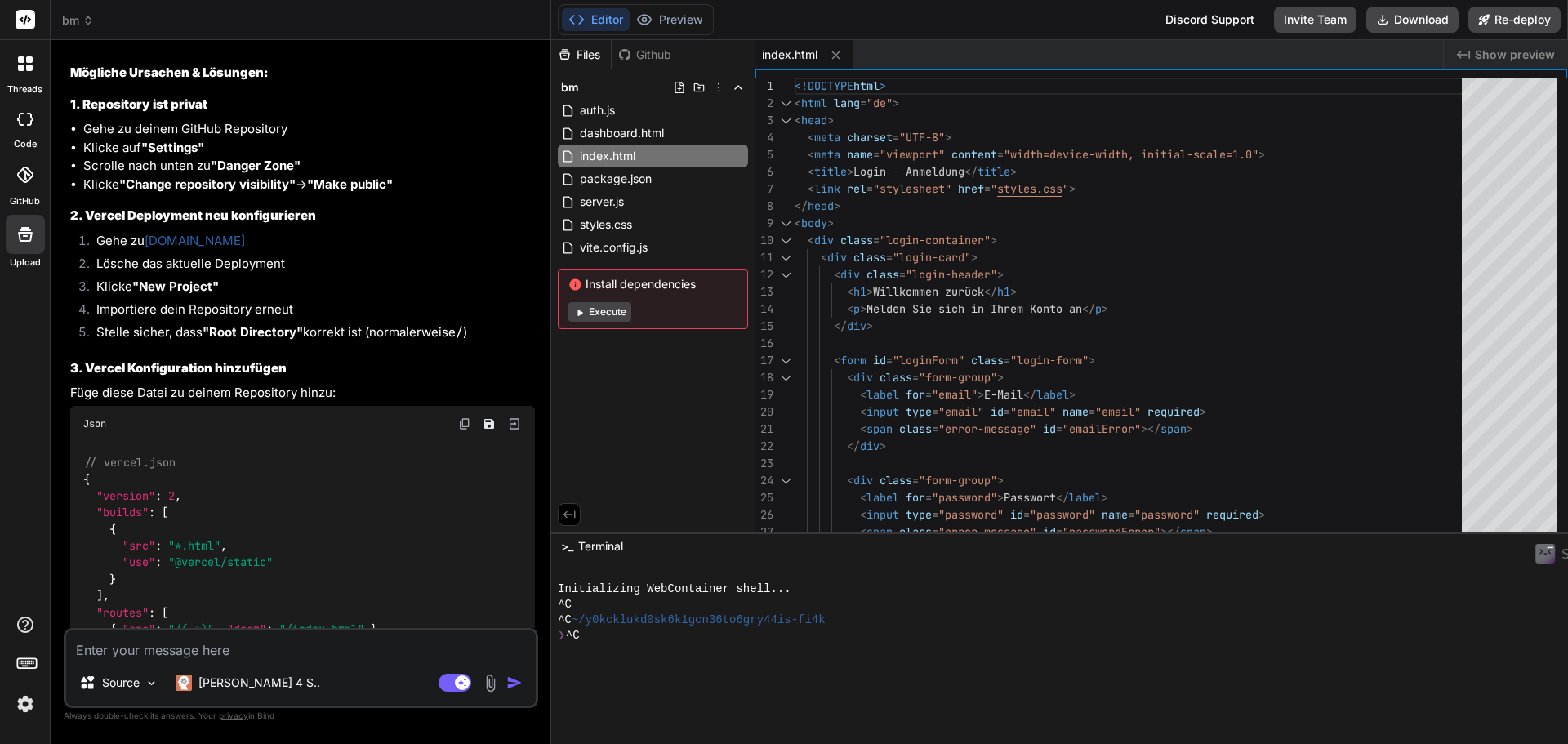
click at [28, 187] on div at bounding box center [25, 174] width 36 height 36
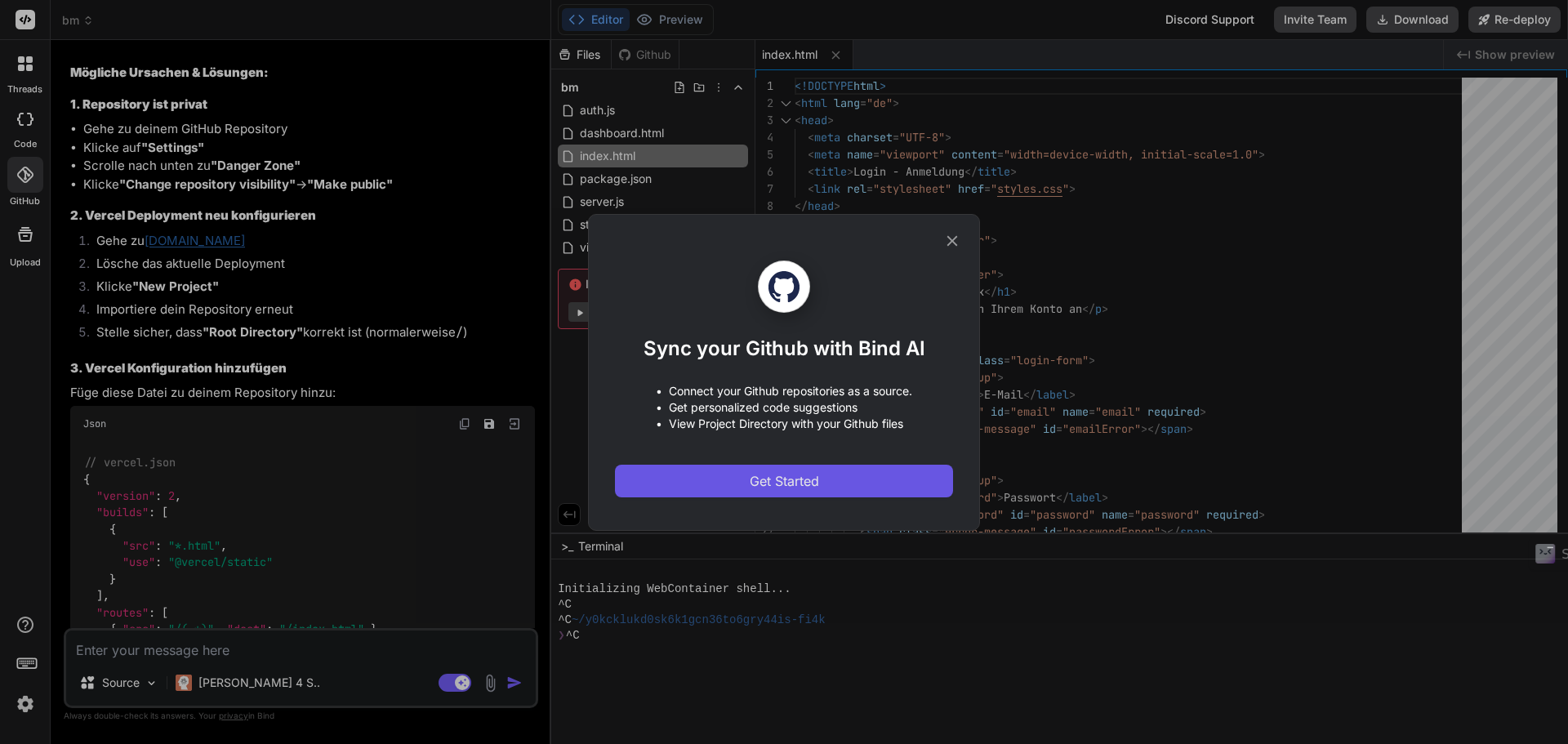
click at [760, 485] on span "Get Started" at bounding box center [784, 481] width 69 height 19
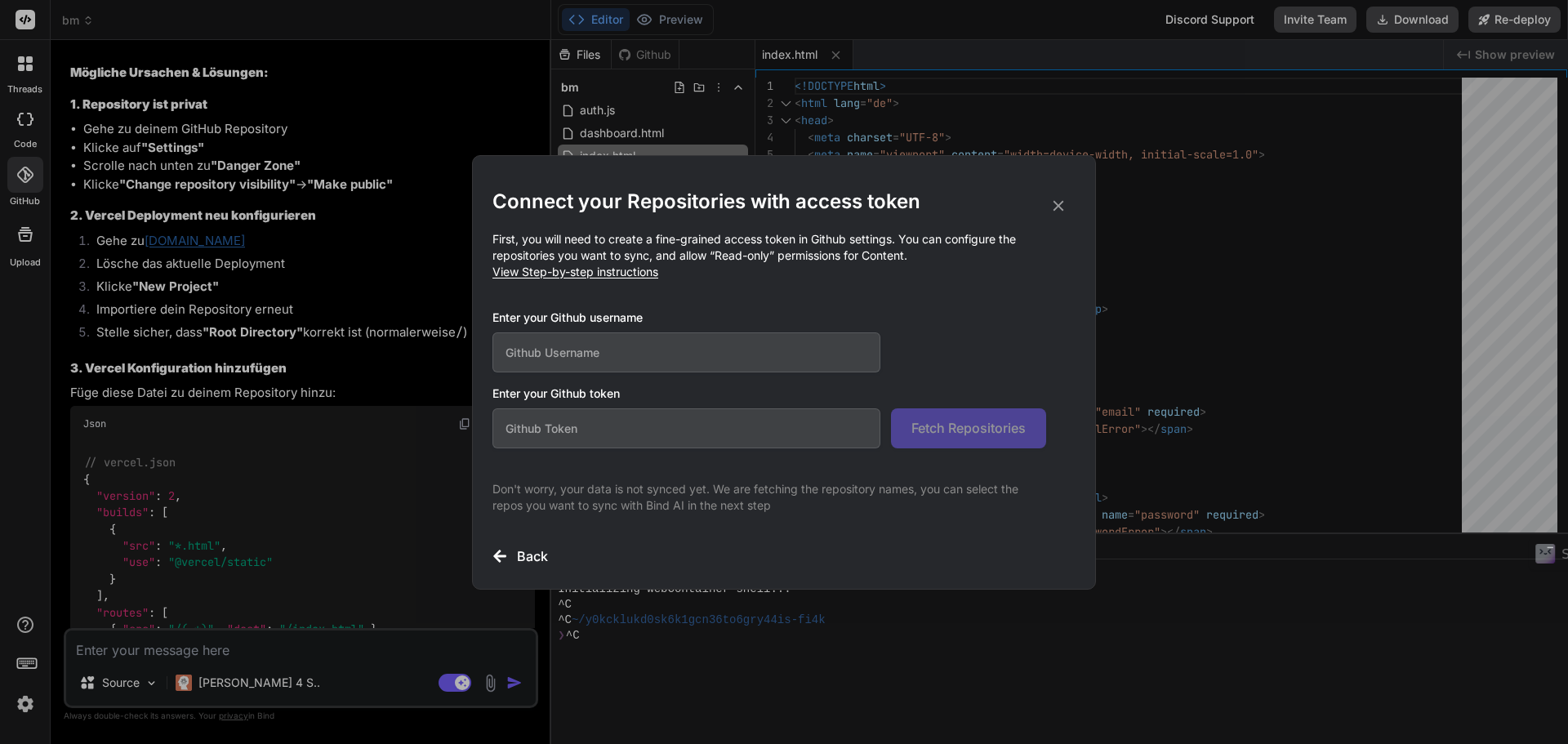
click at [668, 369] on input "text" at bounding box center [686, 351] width 388 height 40
paste input "365244"
type input "365244"
drag, startPoint x: 566, startPoint y: 353, endPoint x: 416, endPoint y: 347, distance: 150.1
click at [416, 347] on div "Connect your Repositories with access token First, you will need to create a fi…" at bounding box center [784, 372] width 1568 height 744
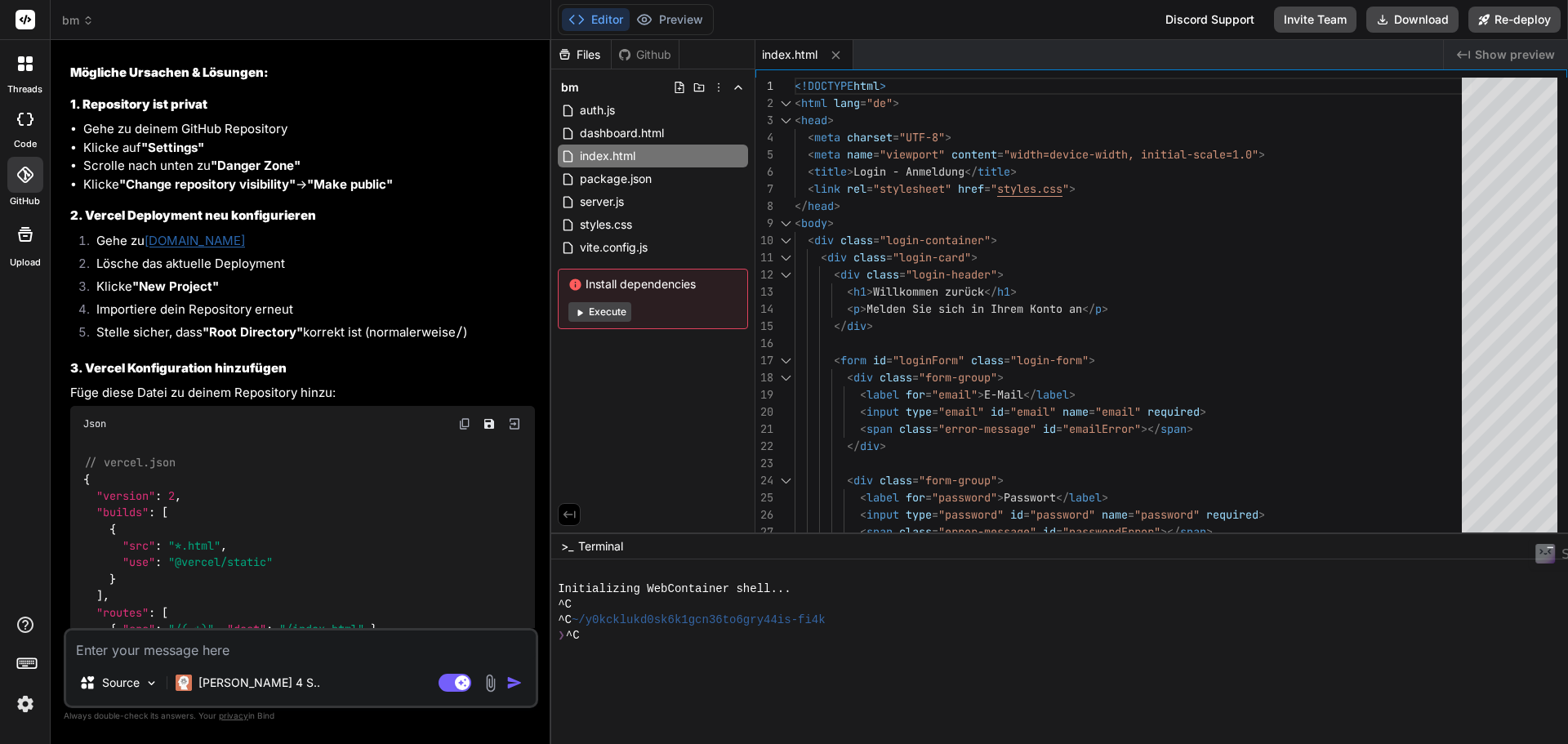
click at [597, 467] on div "Files Github bm auth.js dashboard.html index.html package.json server.js styles…" at bounding box center [653, 286] width 205 height 492
click at [18, 169] on icon at bounding box center [25, 175] width 16 height 16
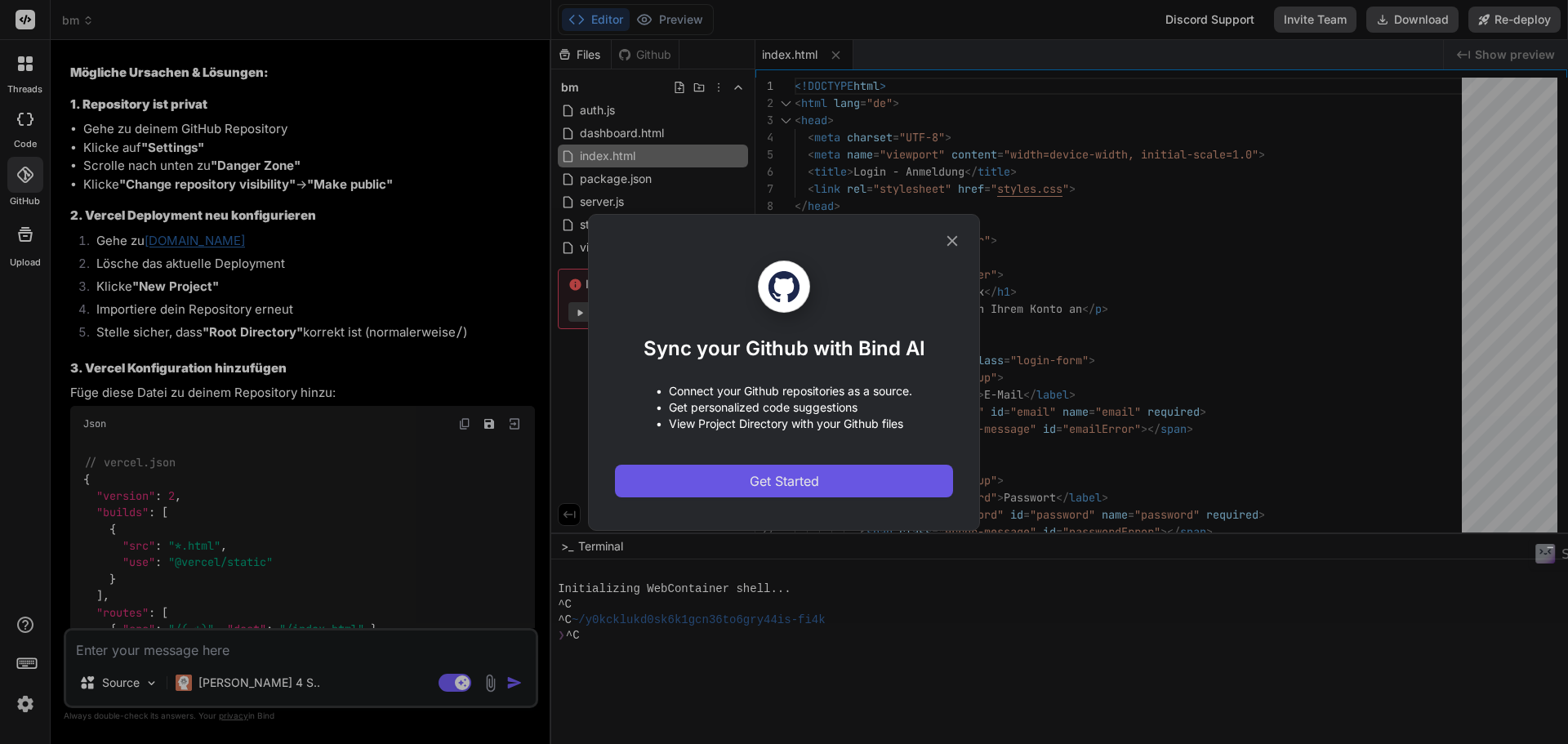
click at [760, 475] on span "Get Started" at bounding box center [784, 481] width 69 height 19
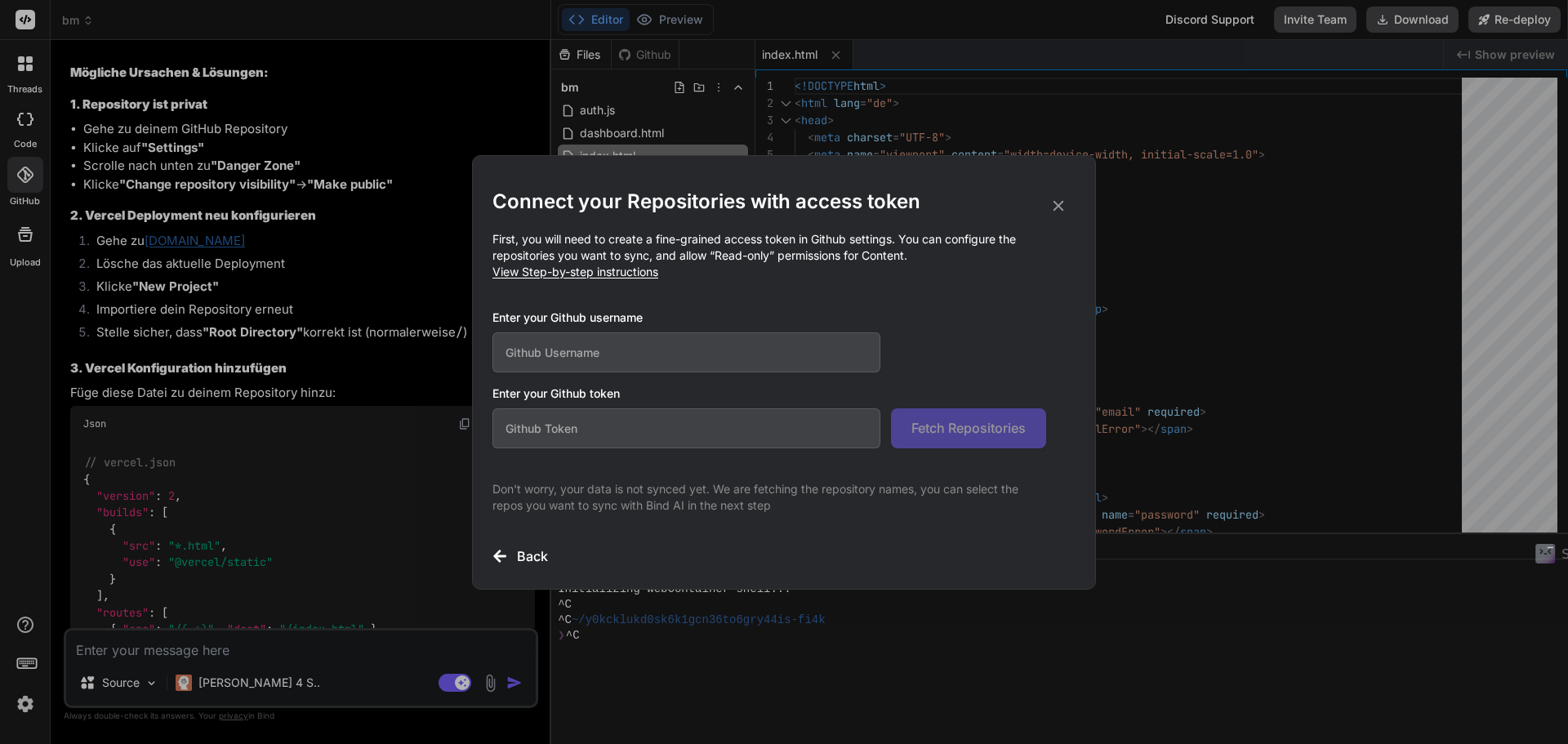
click at [692, 370] on input "text" at bounding box center [686, 351] width 388 height 40
paste input "templarstyle"
type input "templarstyle"
click at [905, 360] on div "Enter your Github username templarstyle" at bounding box center [769, 341] width 554 height 63
click at [639, 438] on input "text" at bounding box center [686, 427] width 388 height 40
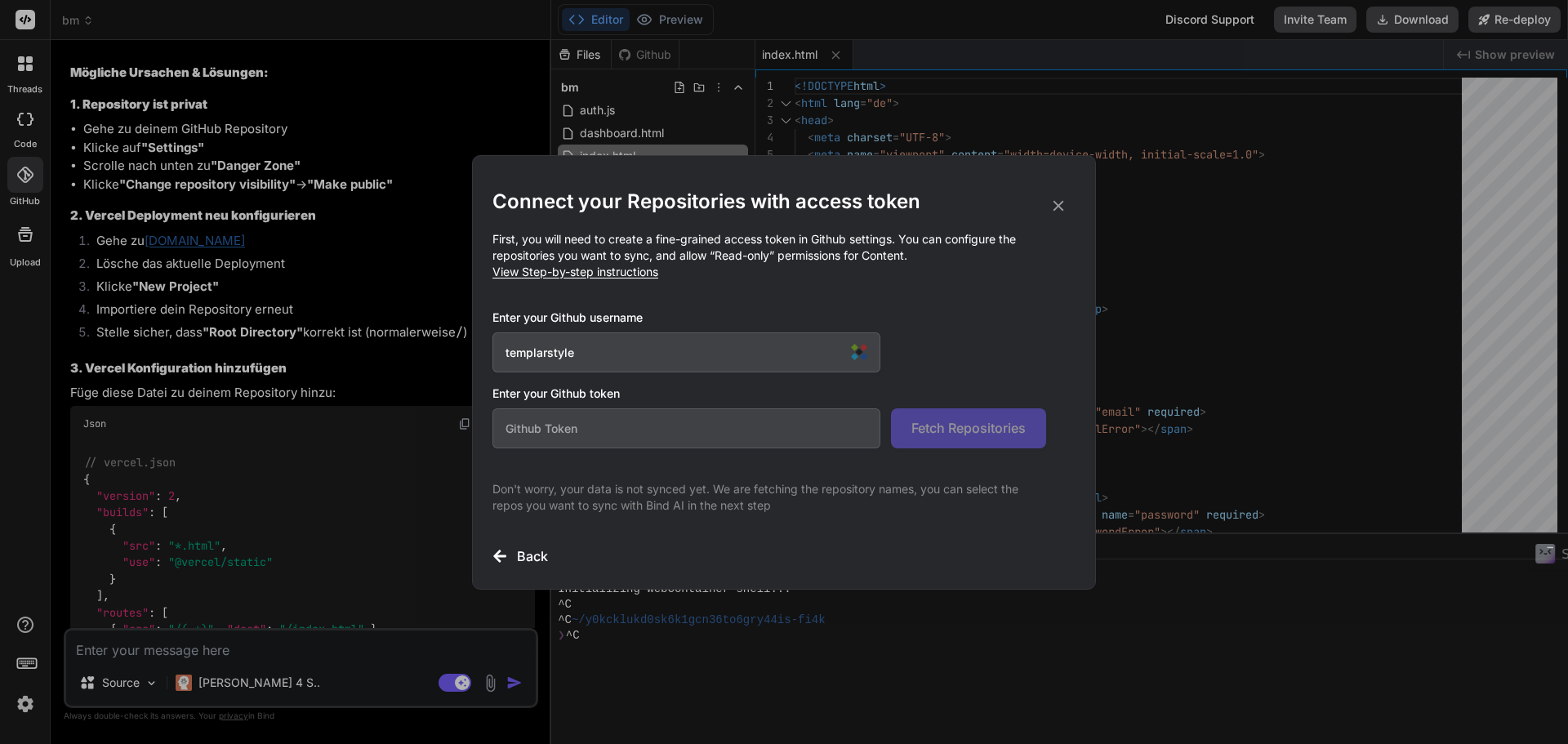
drag, startPoint x: 602, startPoint y: 277, endPoint x: 567, endPoint y: 276, distance: 35.0
click at [562, 291] on div "Connect your Repositories with access token First, you will need to create a fi…" at bounding box center [784, 376] width 583 height 377
click at [736, 425] on input "text" at bounding box center [686, 427] width 388 height 40
click at [730, 351] on input "templarstyle" at bounding box center [686, 351] width 388 height 40
click at [783, 344] on input "templarstyle" at bounding box center [686, 351] width 388 height 40
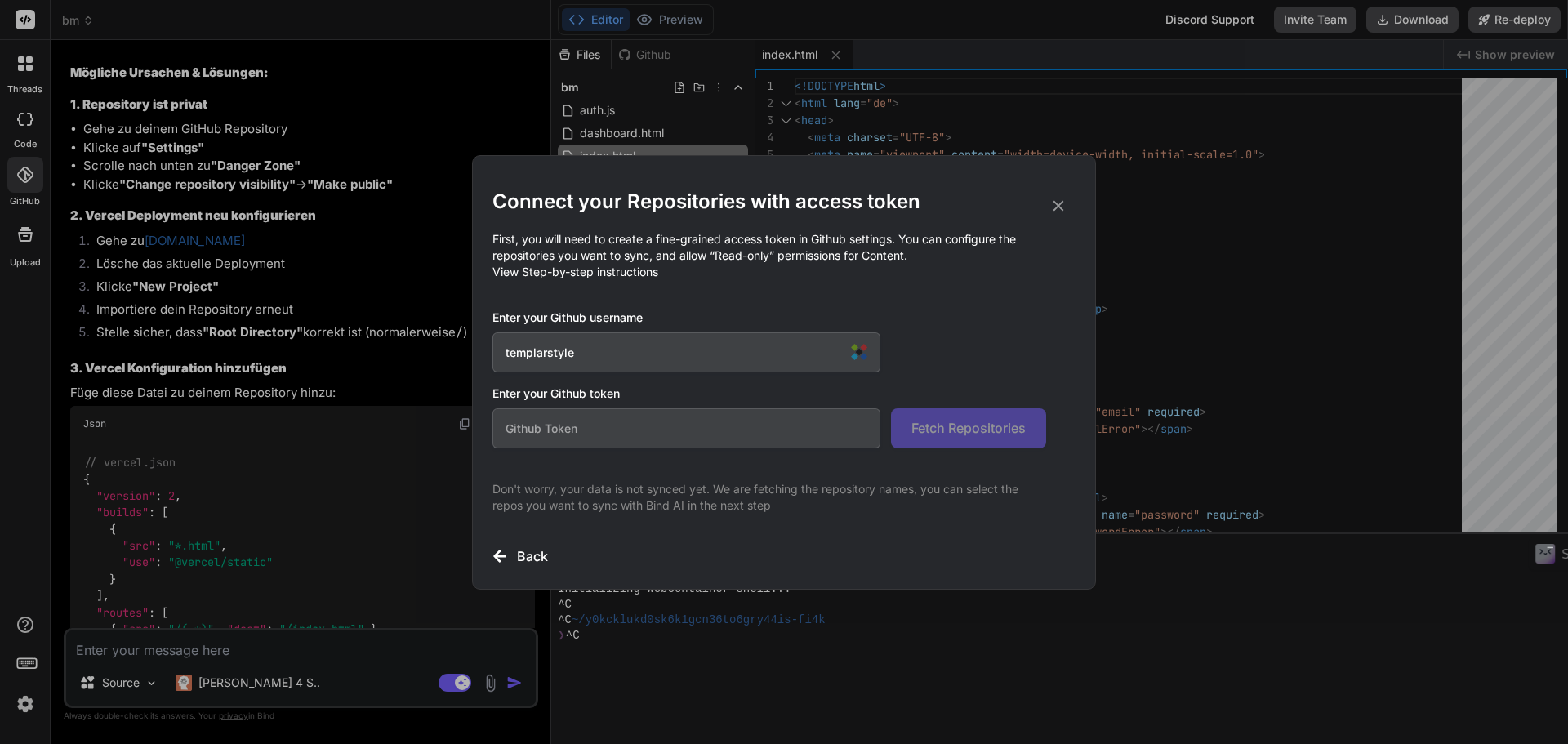
click at [762, 429] on input "text" at bounding box center [686, 427] width 388 height 40
click at [571, 272] on span "View Step-by-step instructions" at bounding box center [575, 271] width 166 height 14
click at [800, 433] on input "text" at bounding box center [686, 427] width 388 height 40
click at [1054, 209] on icon at bounding box center [1058, 205] width 11 height 11
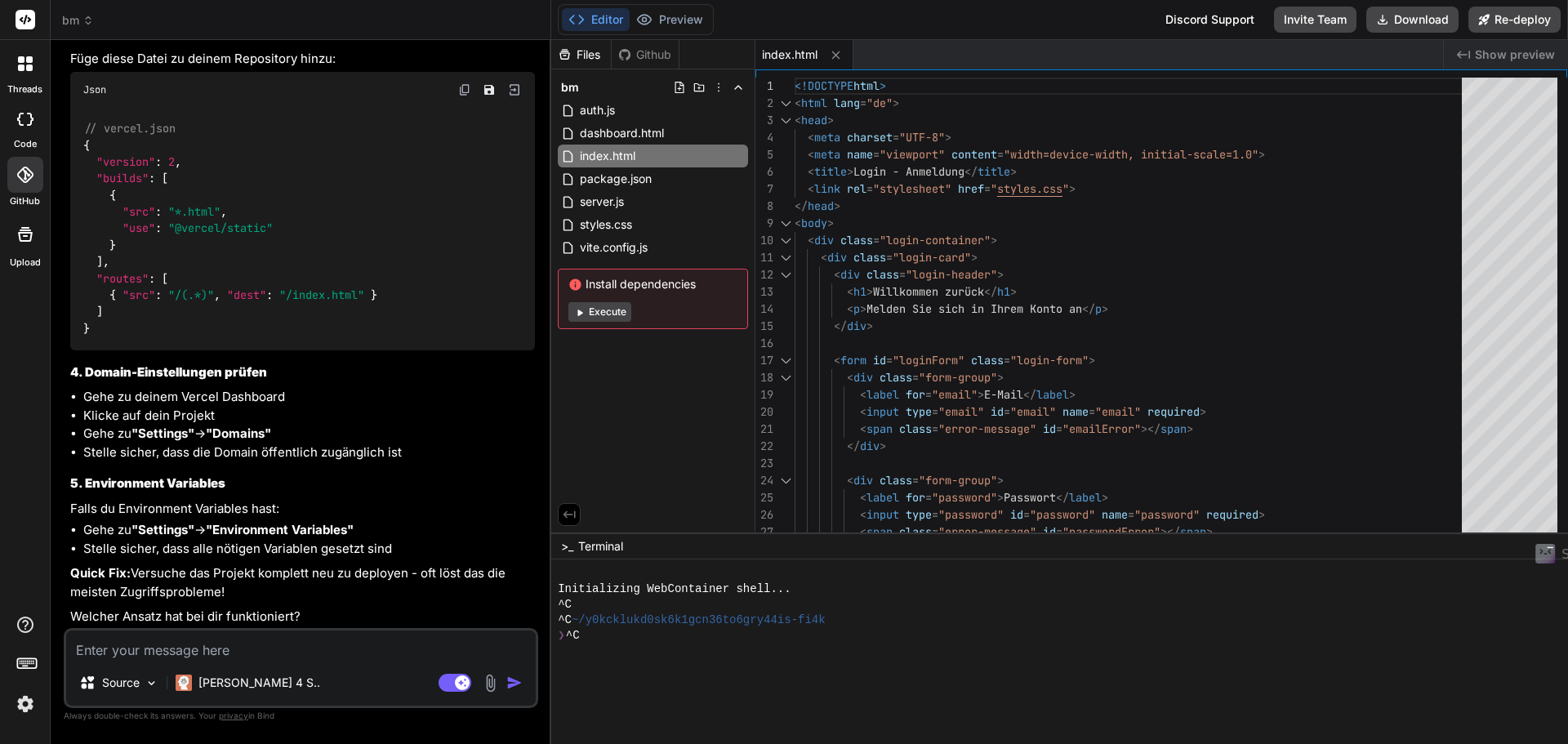
scroll to position [3892, 0]
drag, startPoint x: 131, startPoint y: 531, endPoint x: 252, endPoint y: 526, distance: 121.1
click at [252, 526] on li "Gehe zu "Settings" → "Environment Variables"" at bounding box center [309, 528] width 452 height 18
click at [298, 526] on strong ""Environment Variables"" at bounding box center [279, 528] width 148 height 15
drag, startPoint x: 134, startPoint y: 504, endPoint x: 226, endPoint y: 505, distance: 92.0
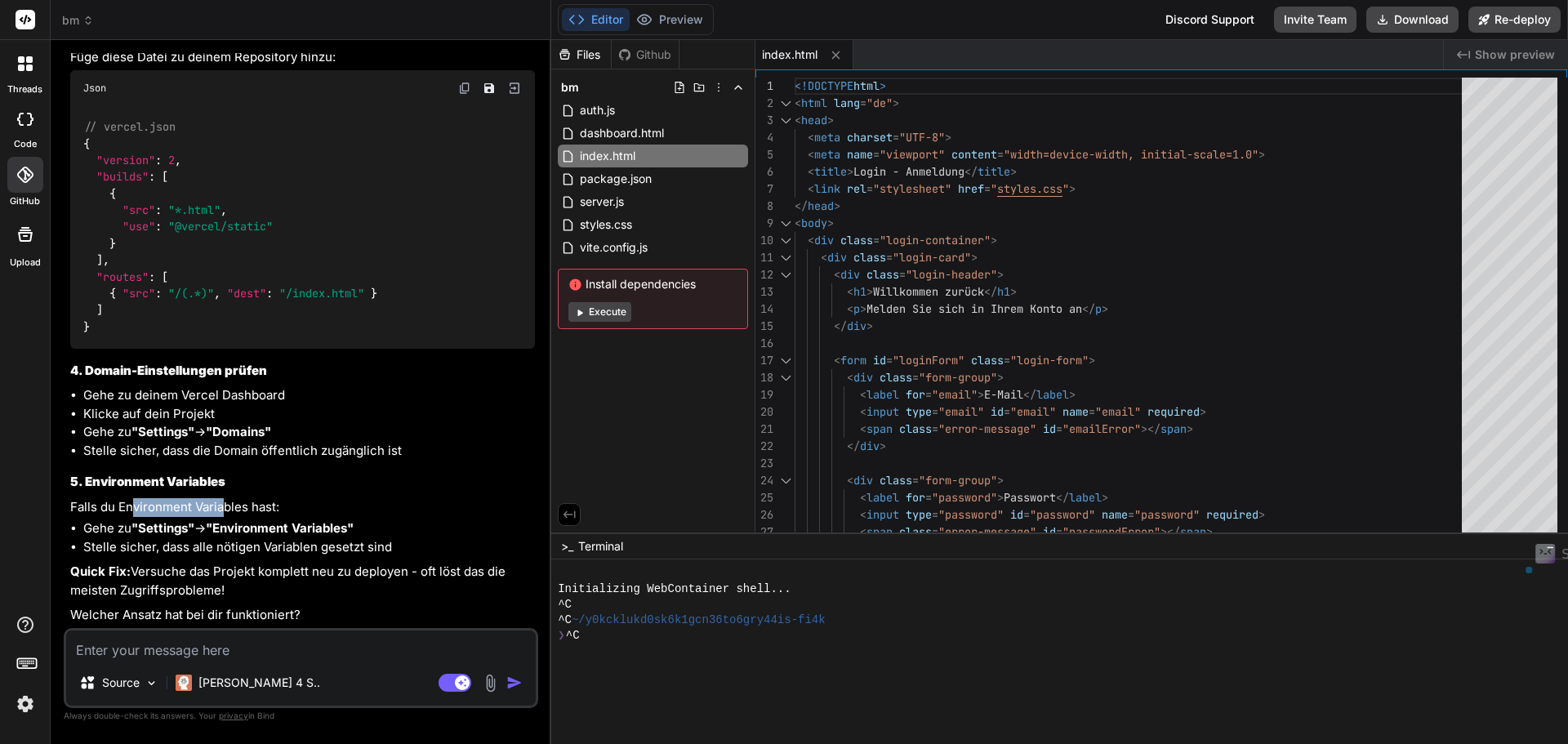
click at [226, 505] on p "Falls du Environment Variables hast:" at bounding box center [302, 507] width 464 height 18
click at [380, 498] on p "Falls du Environment Variables hast:" at bounding box center [302, 507] width 464 height 18
click at [19, 692] on img at bounding box center [25, 703] width 28 height 28
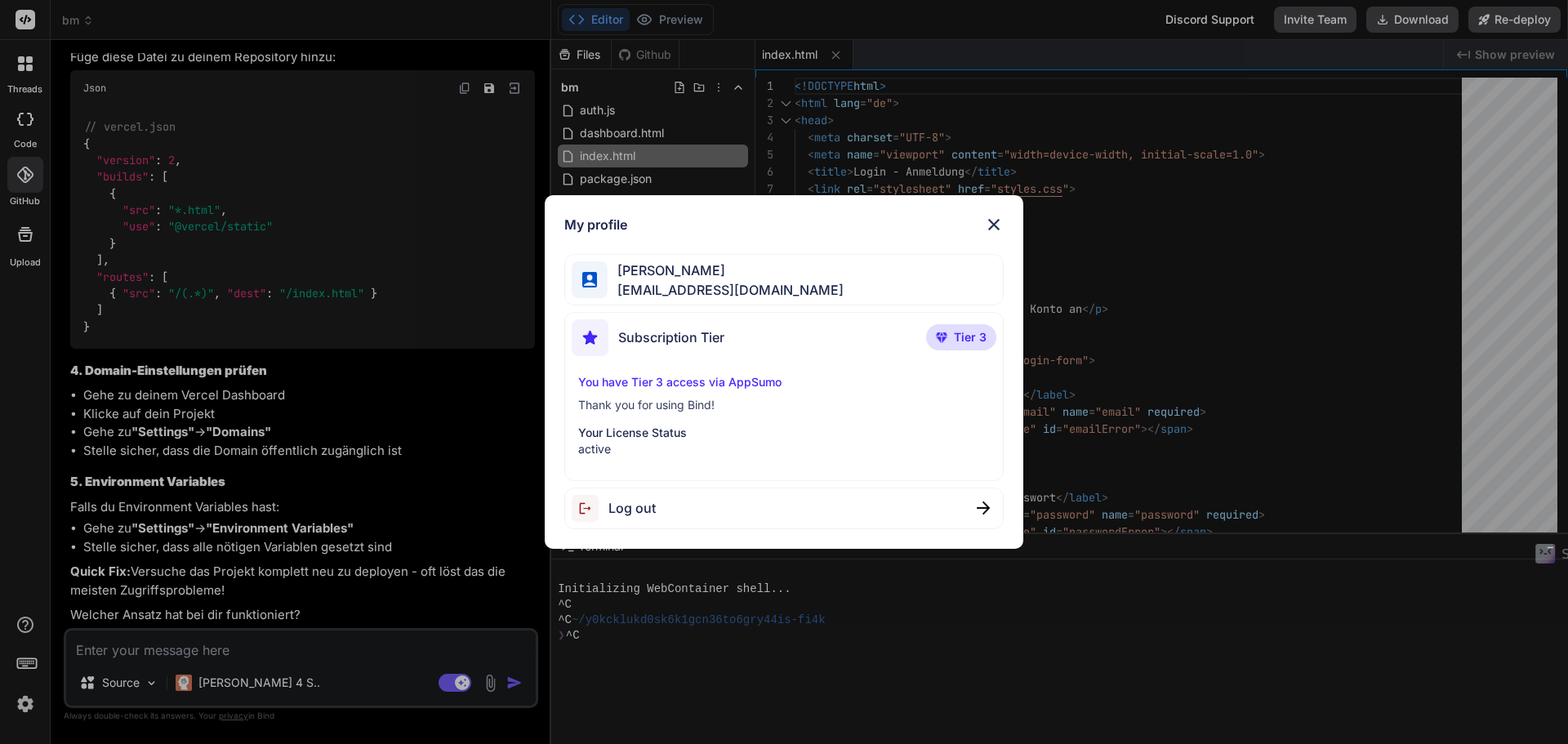
click at [984, 223] on img at bounding box center [994, 225] width 19 height 19
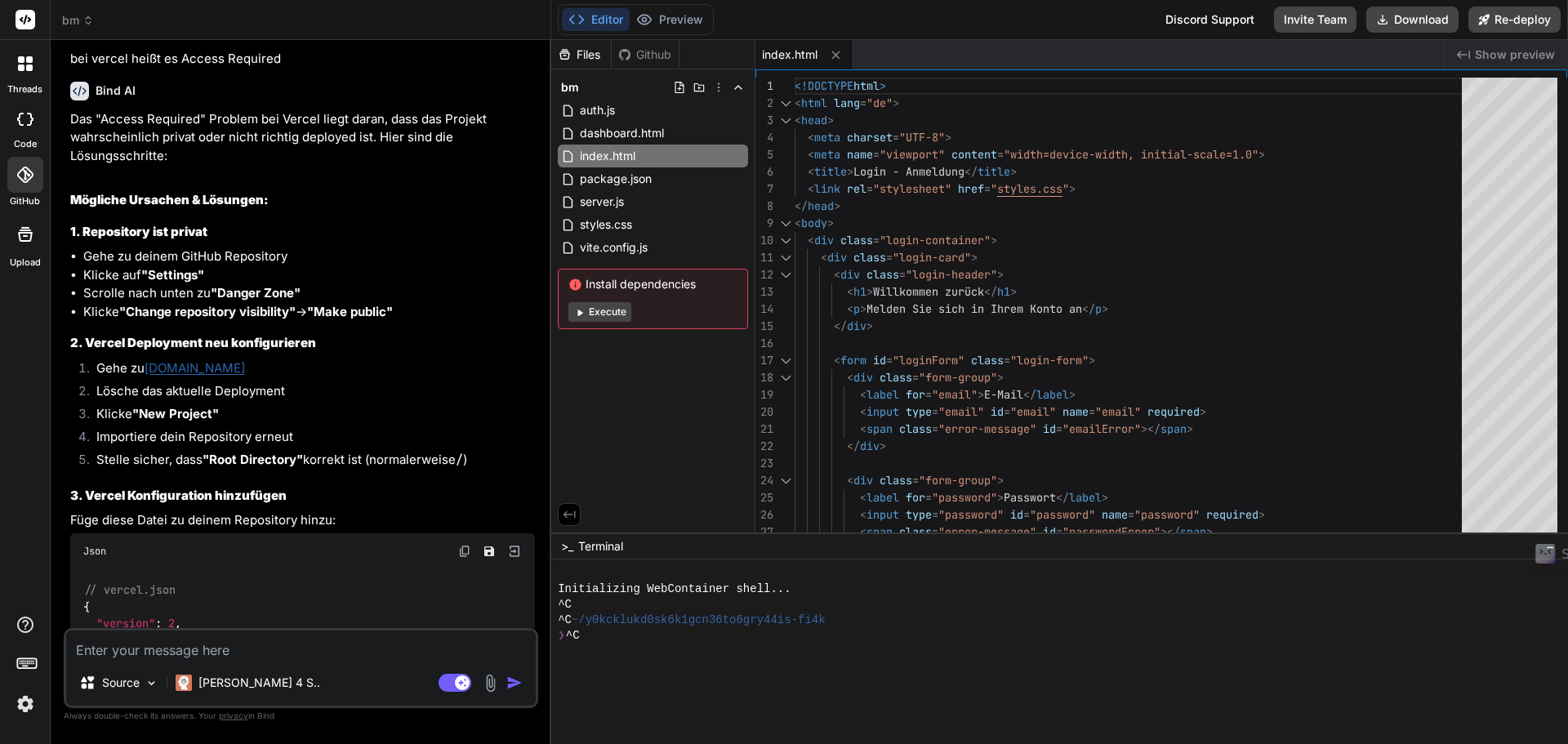
scroll to position [3403, 0]
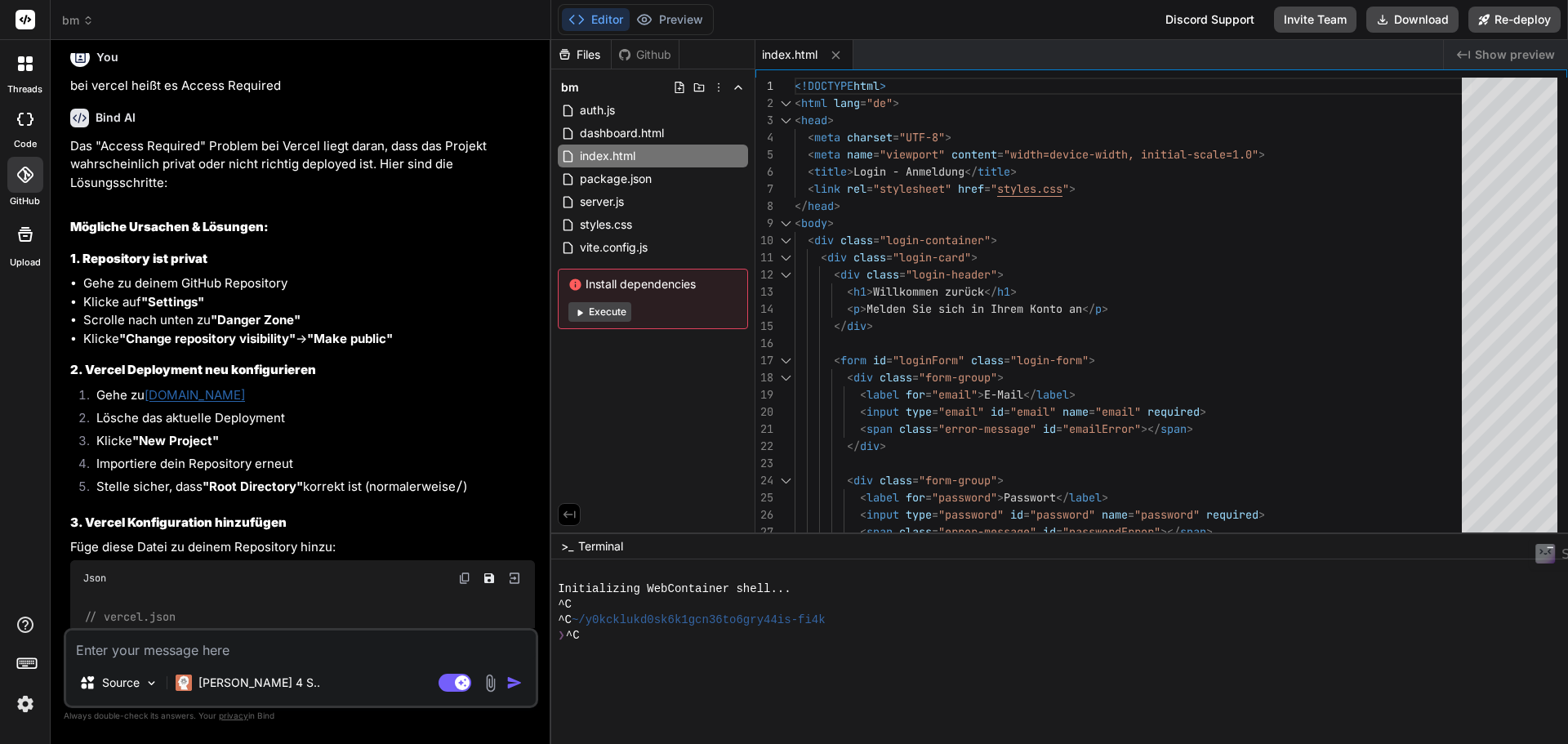
click at [190, 396] on link "[DOMAIN_NAME]" at bounding box center [195, 395] width 100 height 15
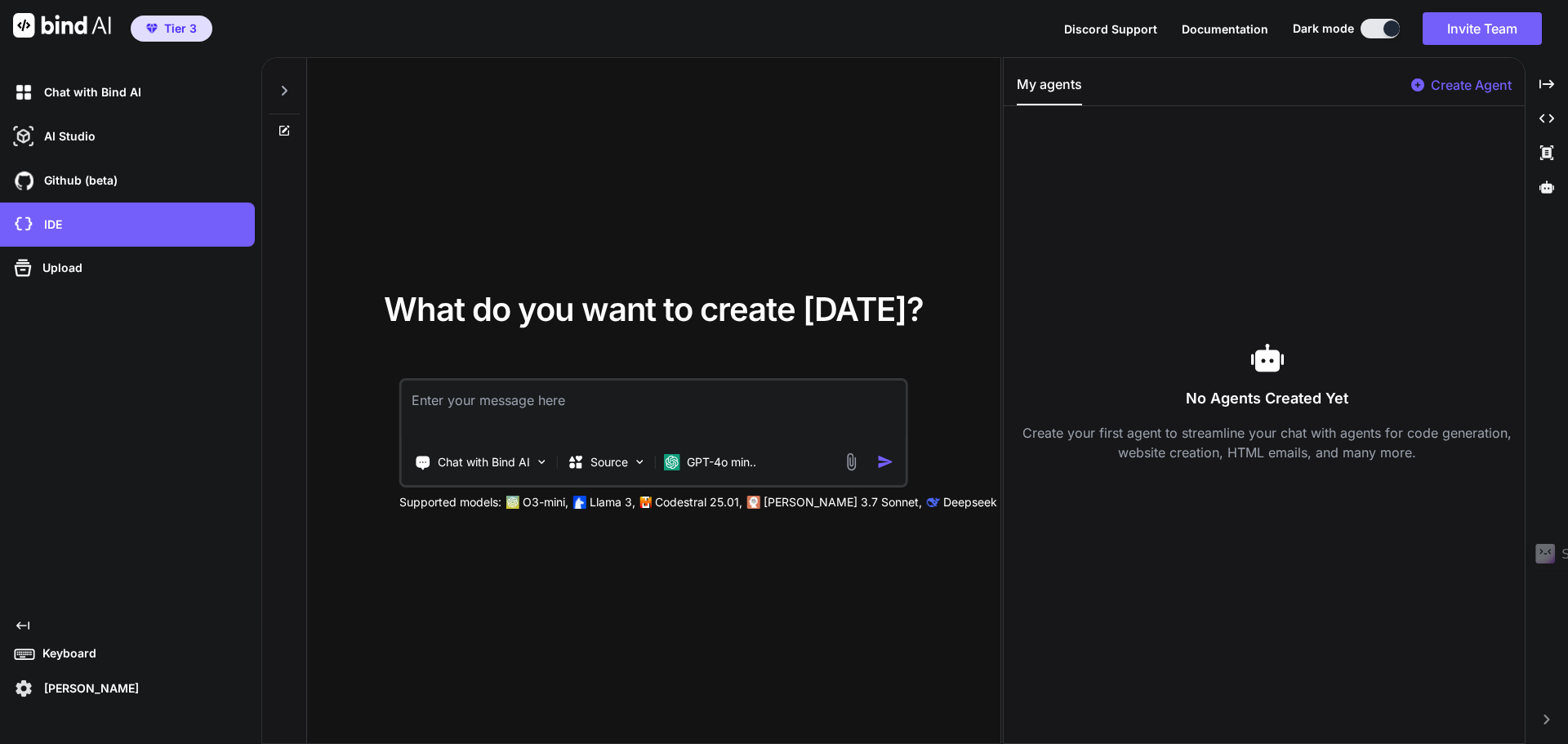
click at [130, 437] on div "Chat with Bind AI AI Studio My threads Github (beta) IDE Upload Created with Pi…" at bounding box center [127, 386] width 255 height 632
click at [48, 29] on img at bounding box center [63, 25] width 98 height 24
click at [64, 187] on p "Github (beta)" at bounding box center [77, 180] width 80 height 16
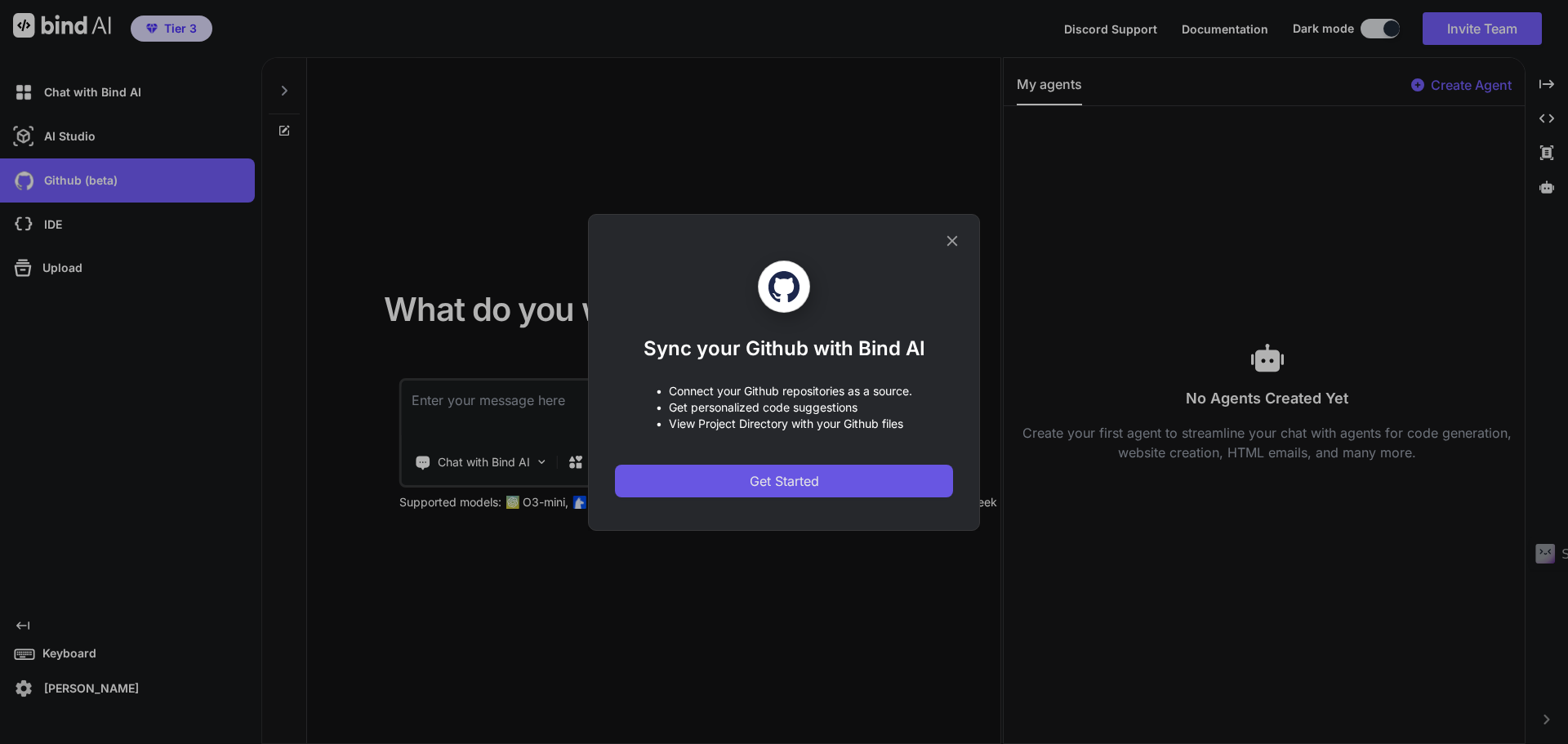
click at [800, 479] on span "Get Started" at bounding box center [784, 481] width 69 height 19
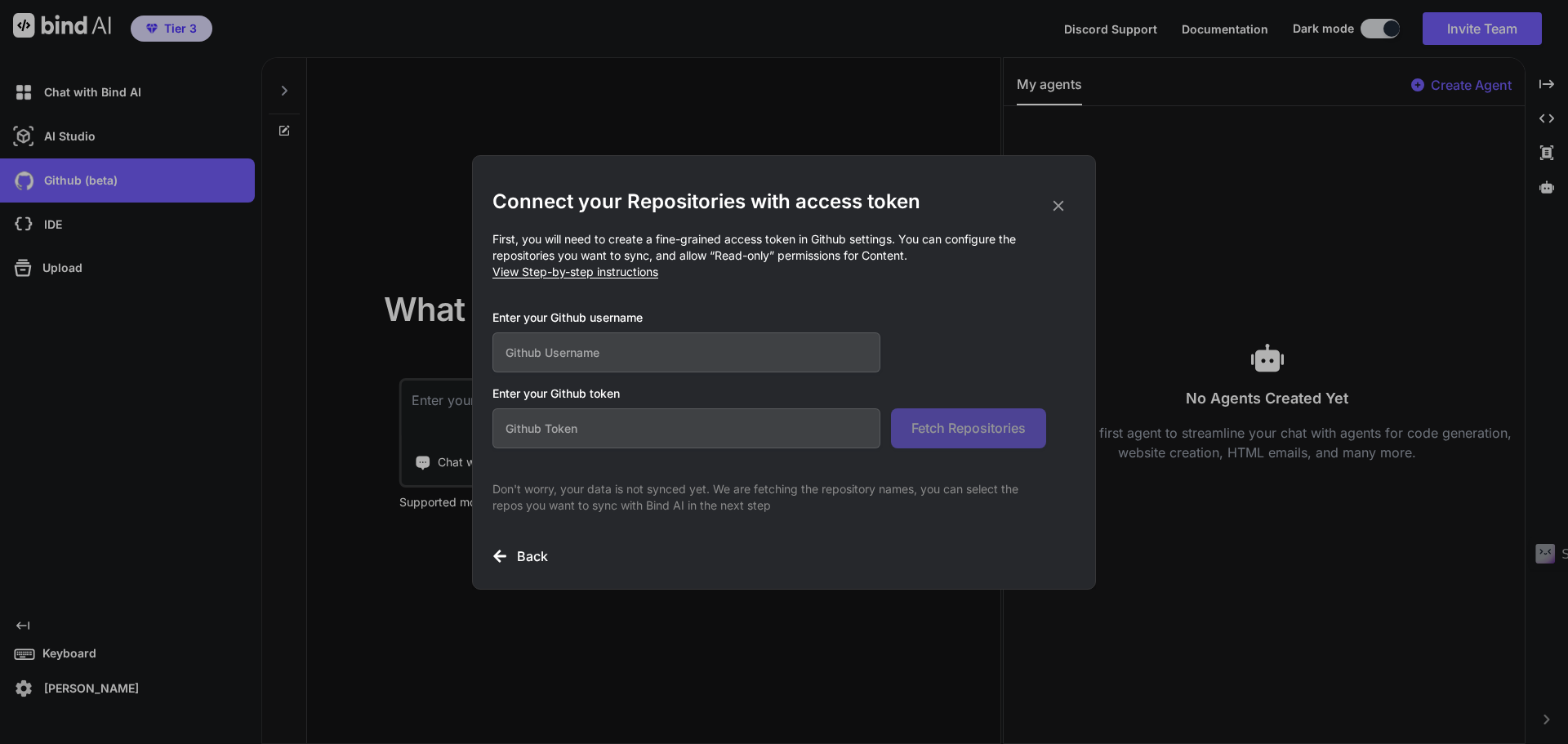
click at [1053, 207] on icon at bounding box center [1058, 206] width 18 height 18
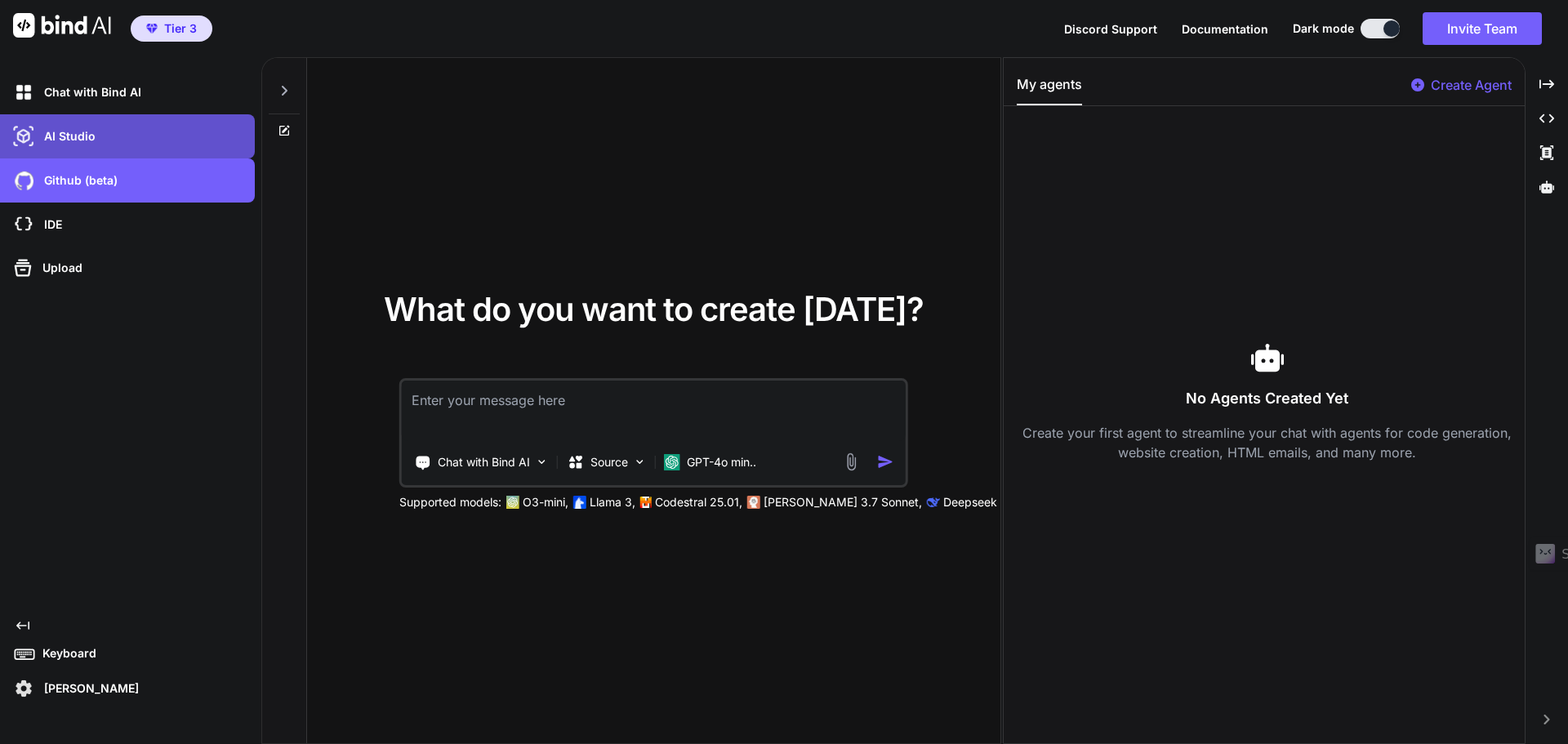
click at [56, 148] on div "AI Studio" at bounding box center [132, 136] width 245 height 28
click at [67, 132] on p "AI Studio" at bounding box center [67, 136] width 58 height 16
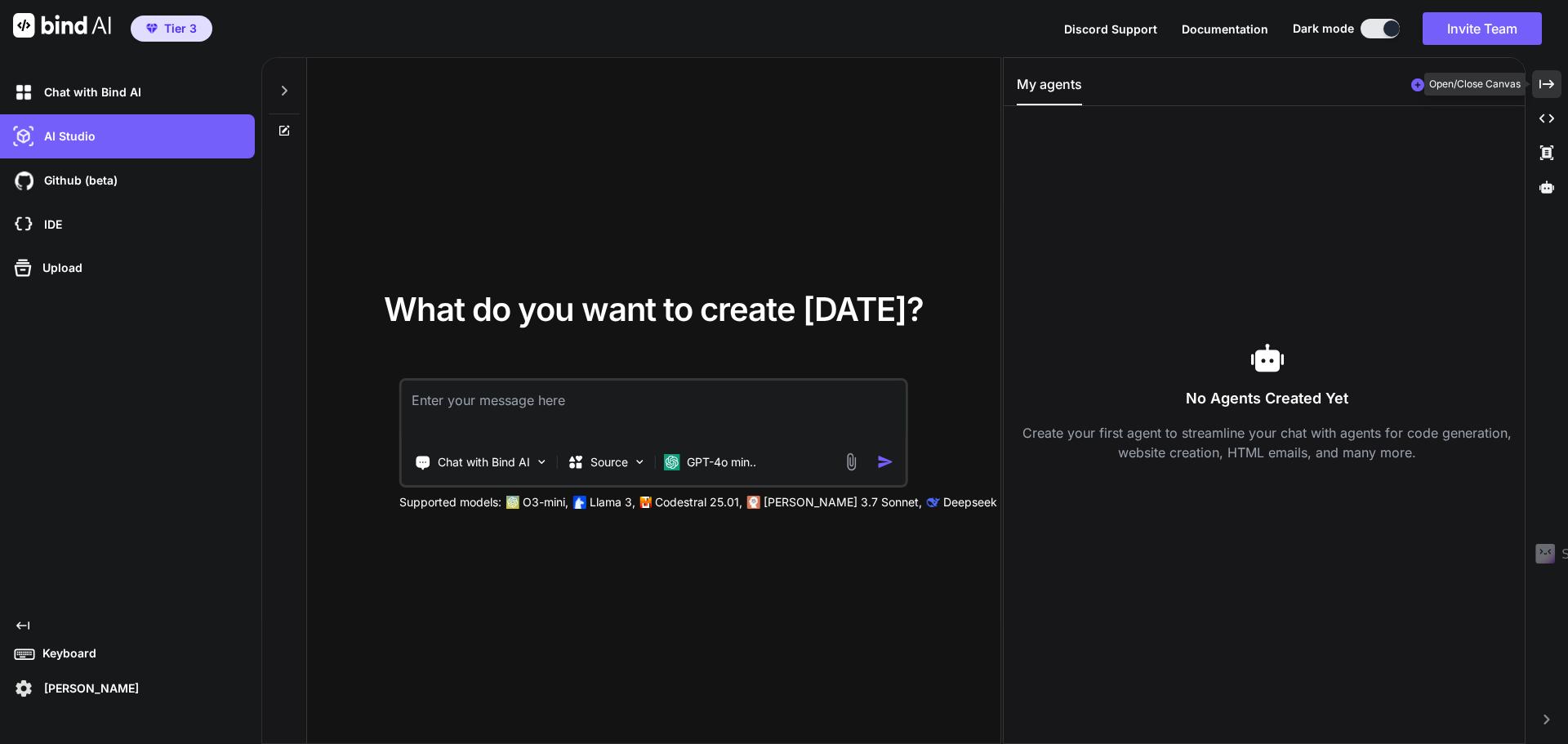
click at [1549, 83] on icon "Created with Pixso." at bounding box center [1546, 84] width 14 height 14
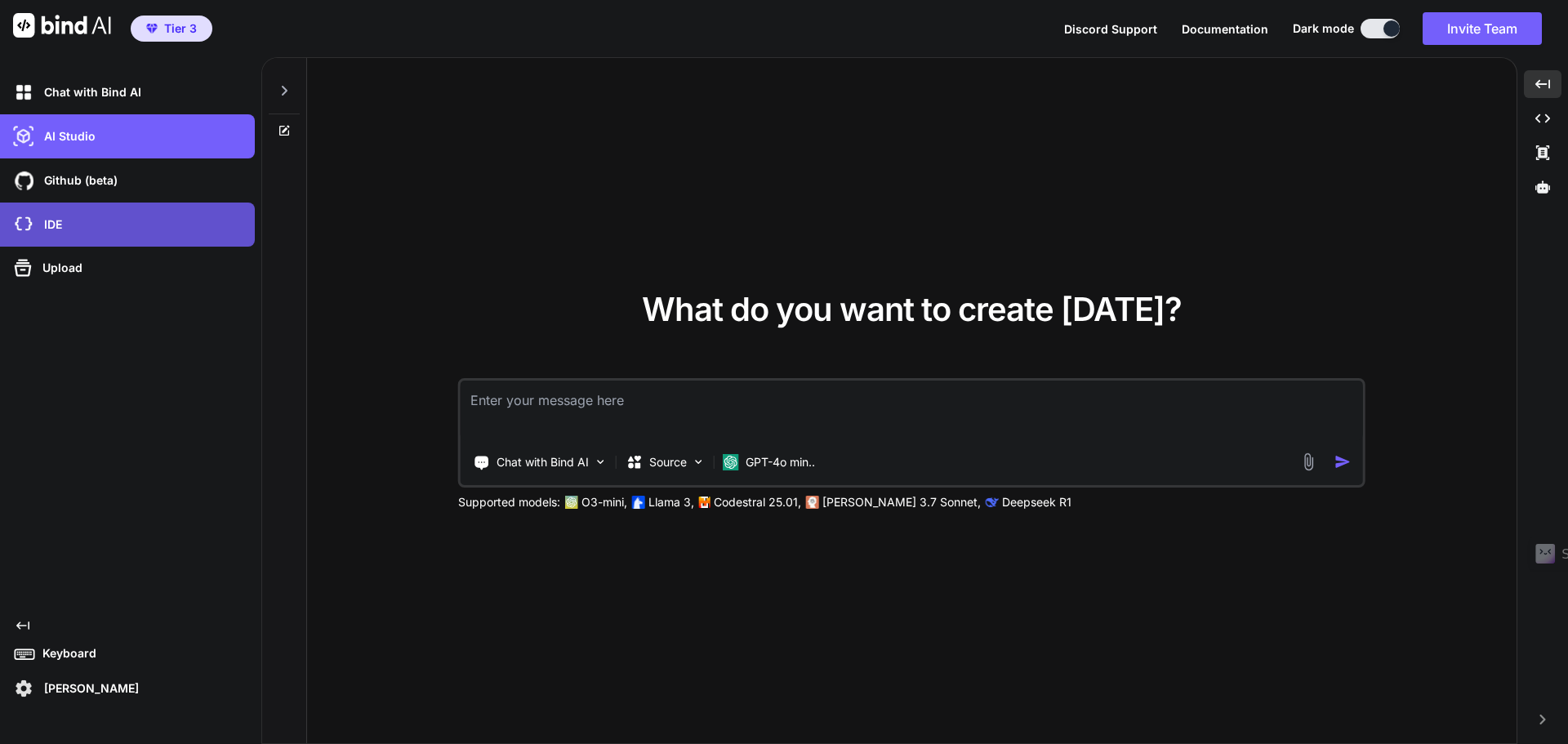
click at [50, 222] on p "IDE" at bounding box center [49, 224] width 24 height 16
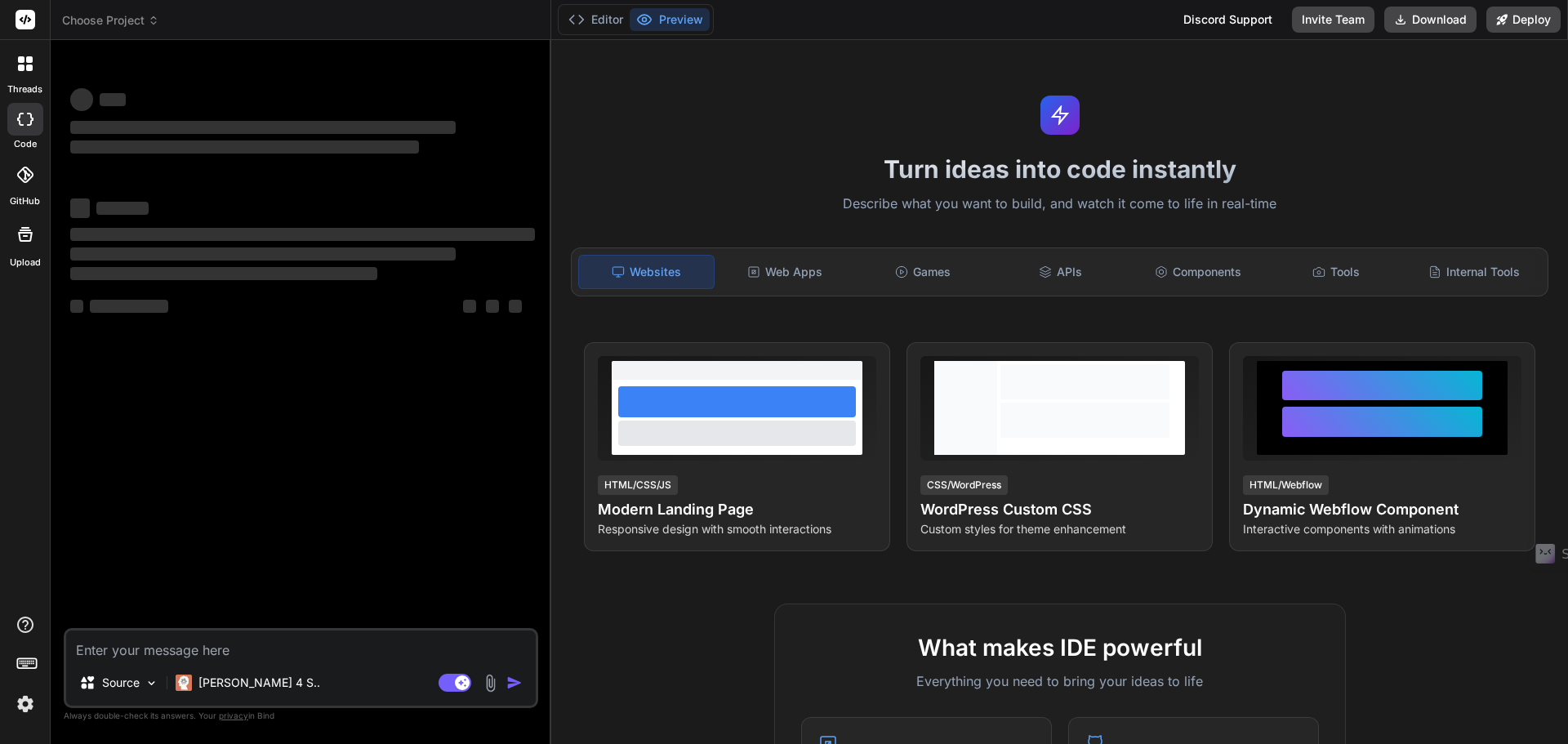
click at [425, 525] on div "‌ ‌ ‌ ‌ ‌ ‌ ‌ ‌ ‌ ‌ ‌ ‌ ‌ ‌" at bounding box center [302, 341] width 471 height 575
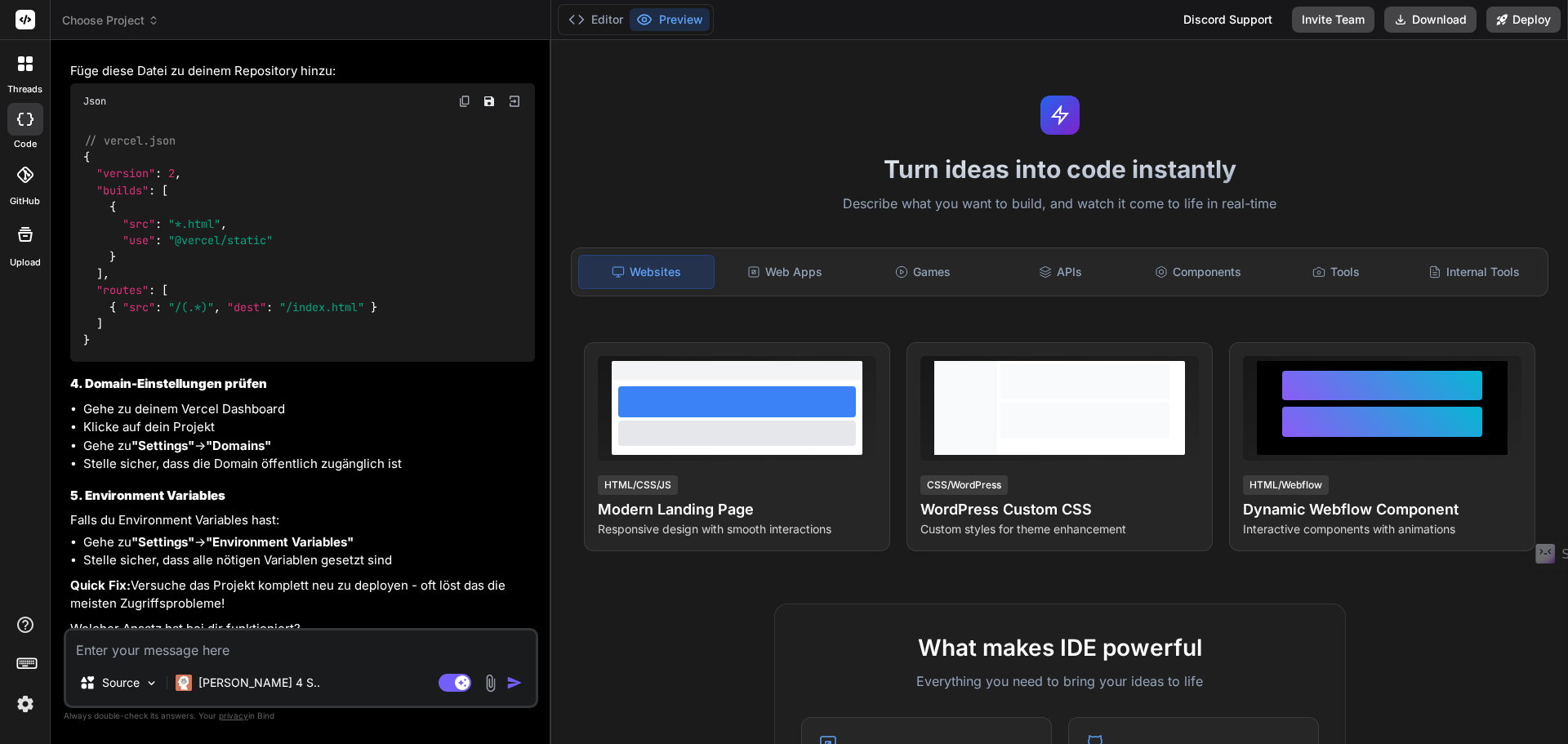
scroll to position [3343, 0]
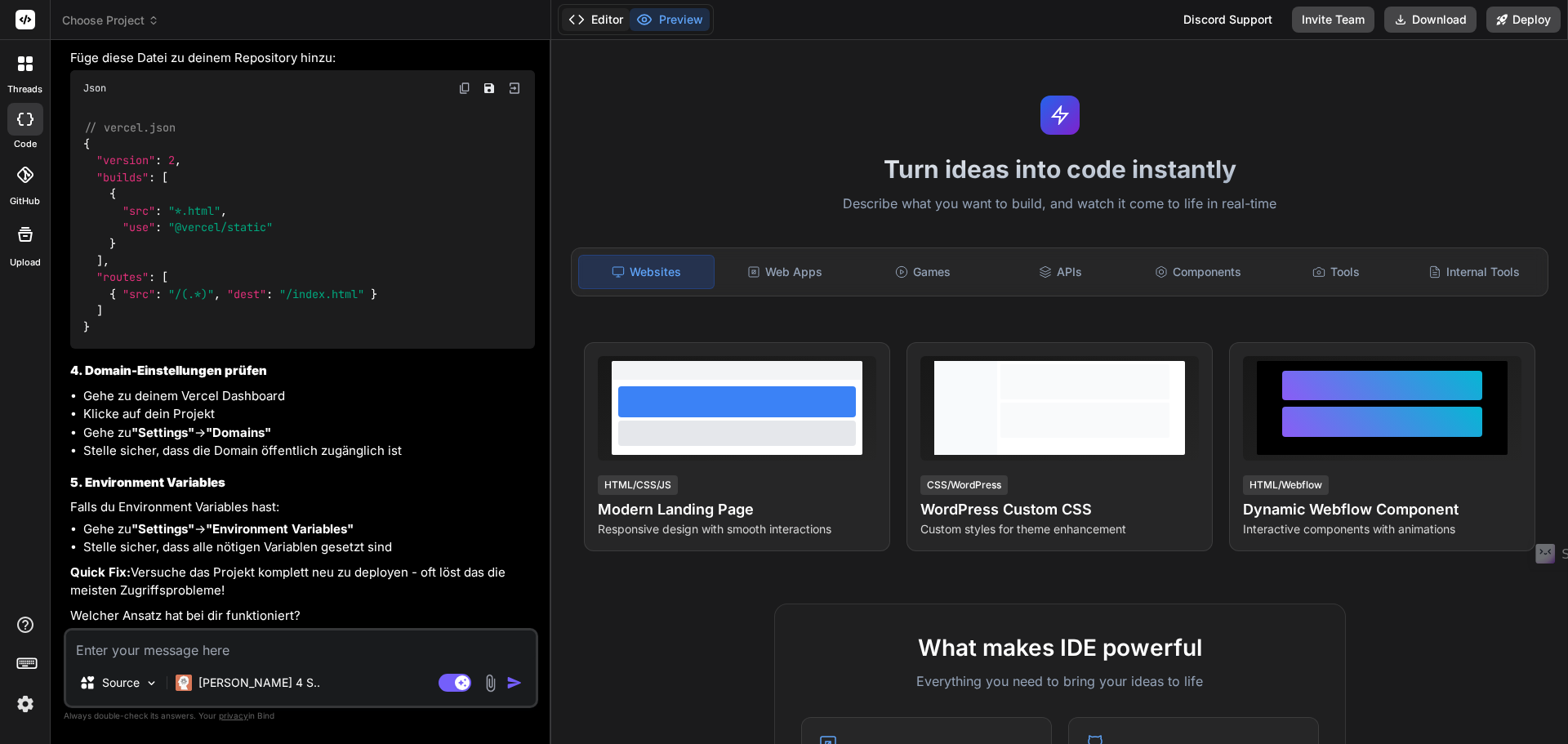
click at [619, 15] on button "Editor" at bounding box center [595, 19] width 68 height 23
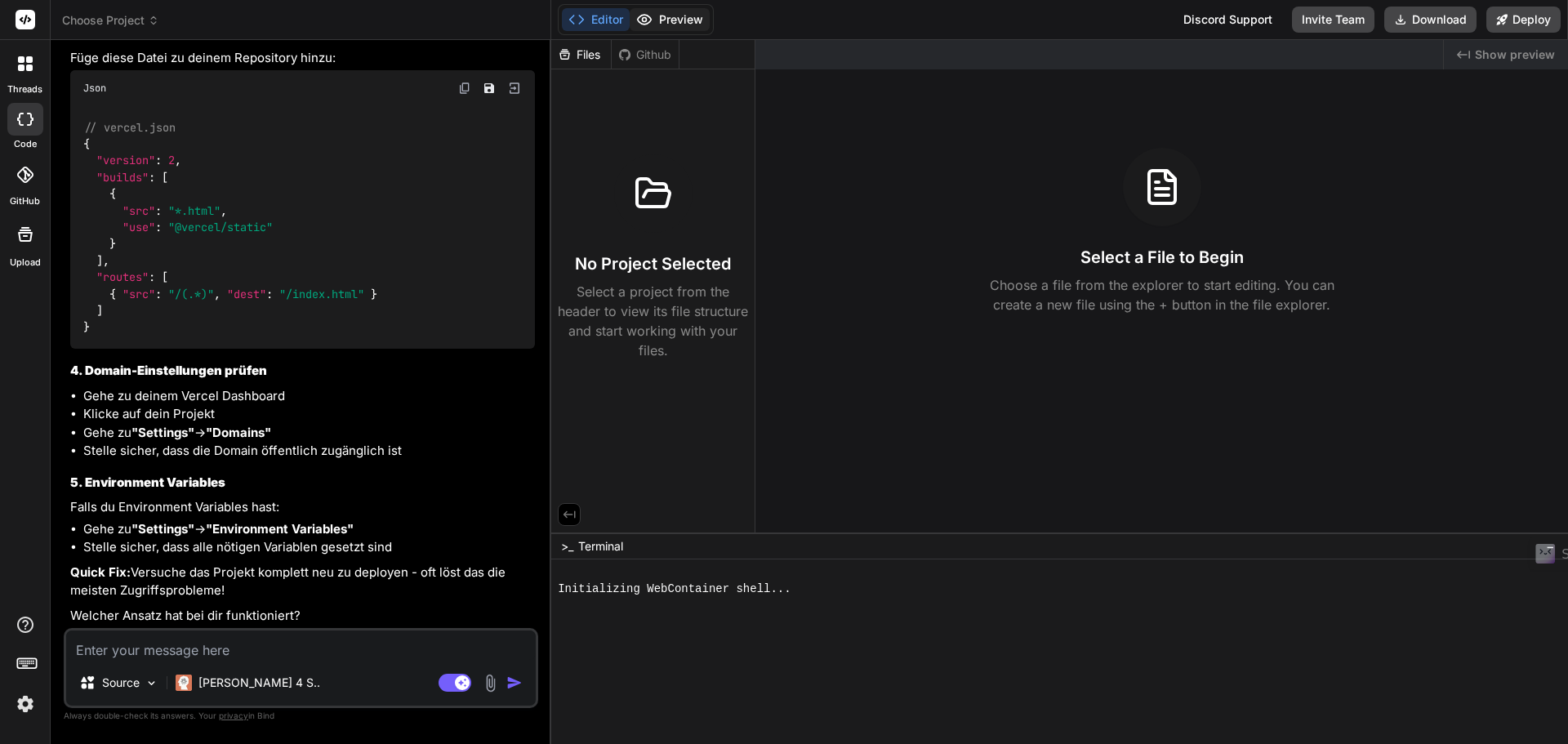
click at [666, 17] on button "Preview" at bounding box center [669, 19] width 80 height 23
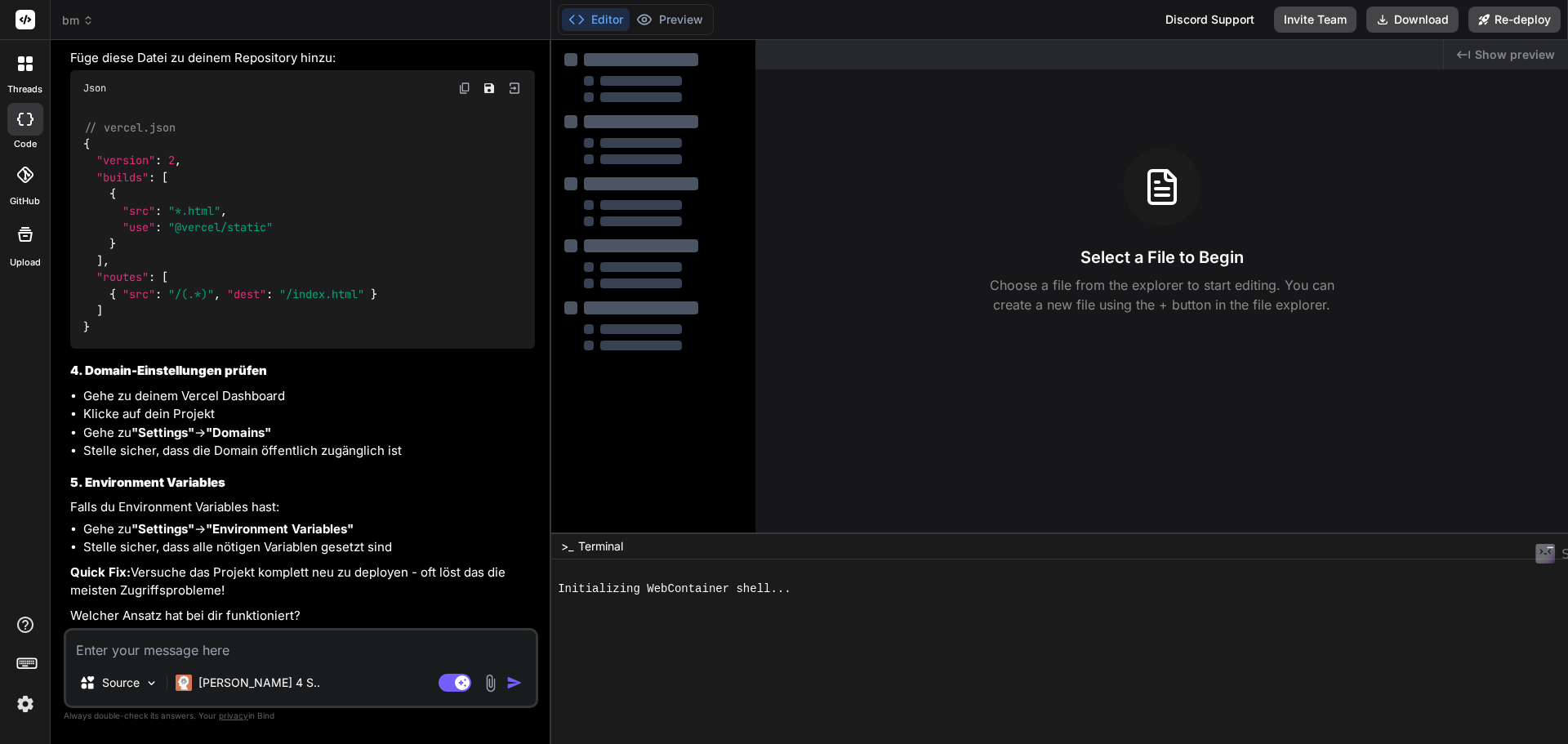
click at [149, 26] on div "bm" at bounding box center [300, 20] width 477 height 16
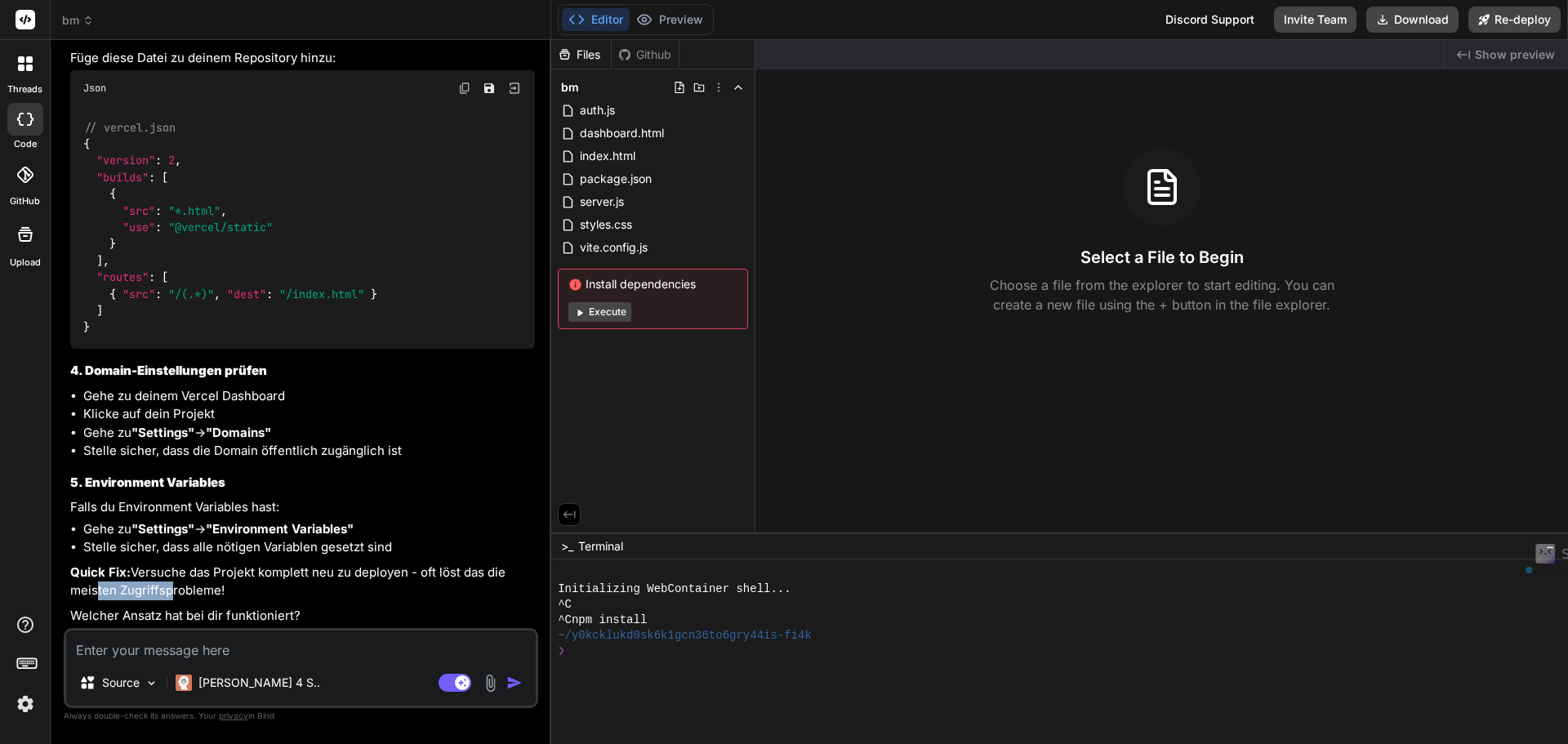
drag, startPoint x: 98, startPoint y: 590, endPoint x: 162, endPoint y: 592, distance: 64.0
click at [162, 592] on p "Quick Fix: Versuche das Projekt komplett neu zu deployen - oft löst das die mei…" at bounding box center [302, 582] width 464 height 37
click at [226, 580] on p "Quick Fix: Versuche das Projekt komplett neu zu deployen - oft löst das die mei…" at bounding box center [302, 582] width 464 height 37
drag, startPoint x: 141, startPoint y: 567, endPoint x: 369, endPoint y: 567, distance: 228.0
click at [367, 567] on p "Quick Fix: Versuche das Projekt komplett neu zu deployen - oft löst das die mei…" at bounding box center [302, 582] width 464 height 37
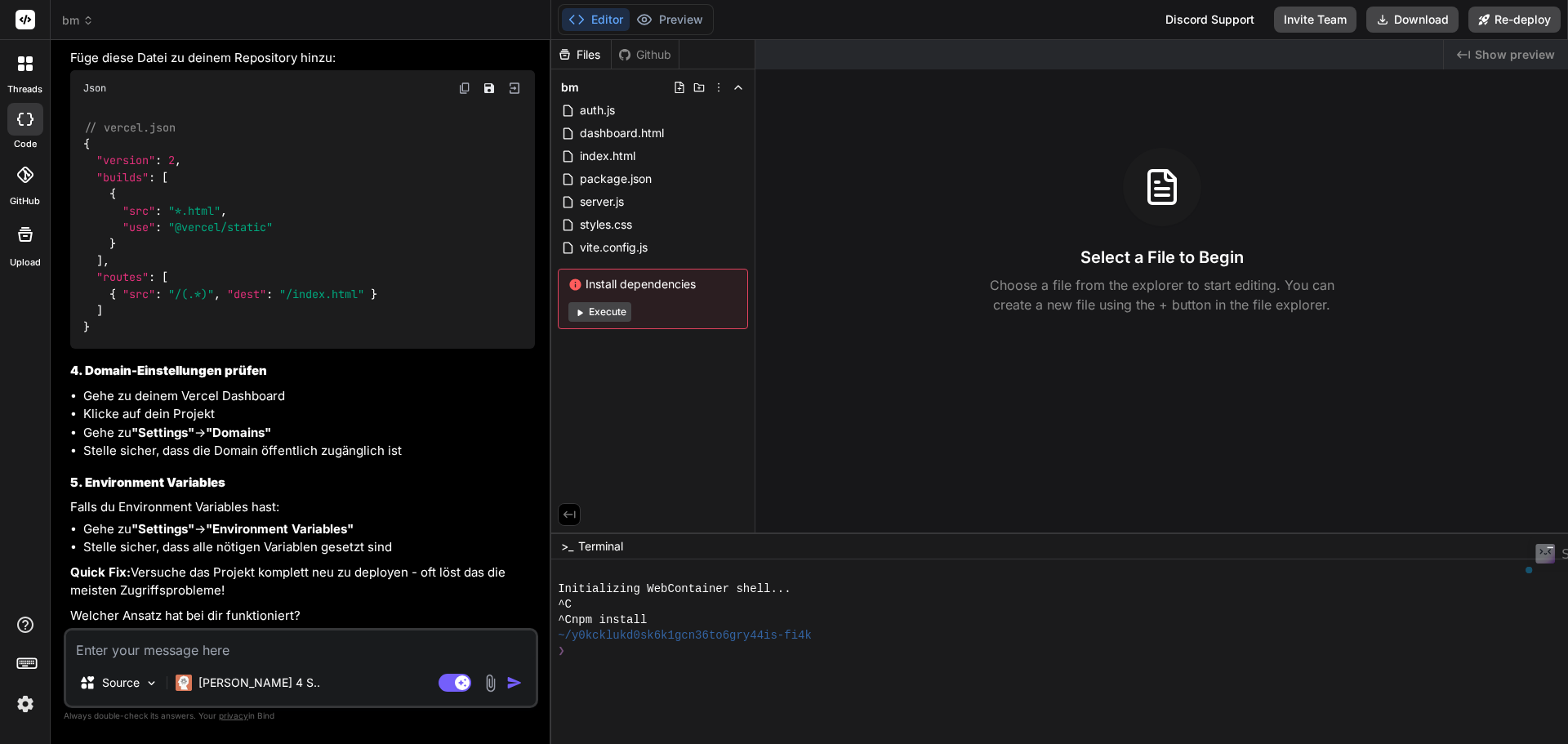
click at [411, 567] on p "Quick Fix: Versuche das Projekt komplett neu zu deployen - oft löst das die mei…" at bounding box center [302, 582] width 464 height 37
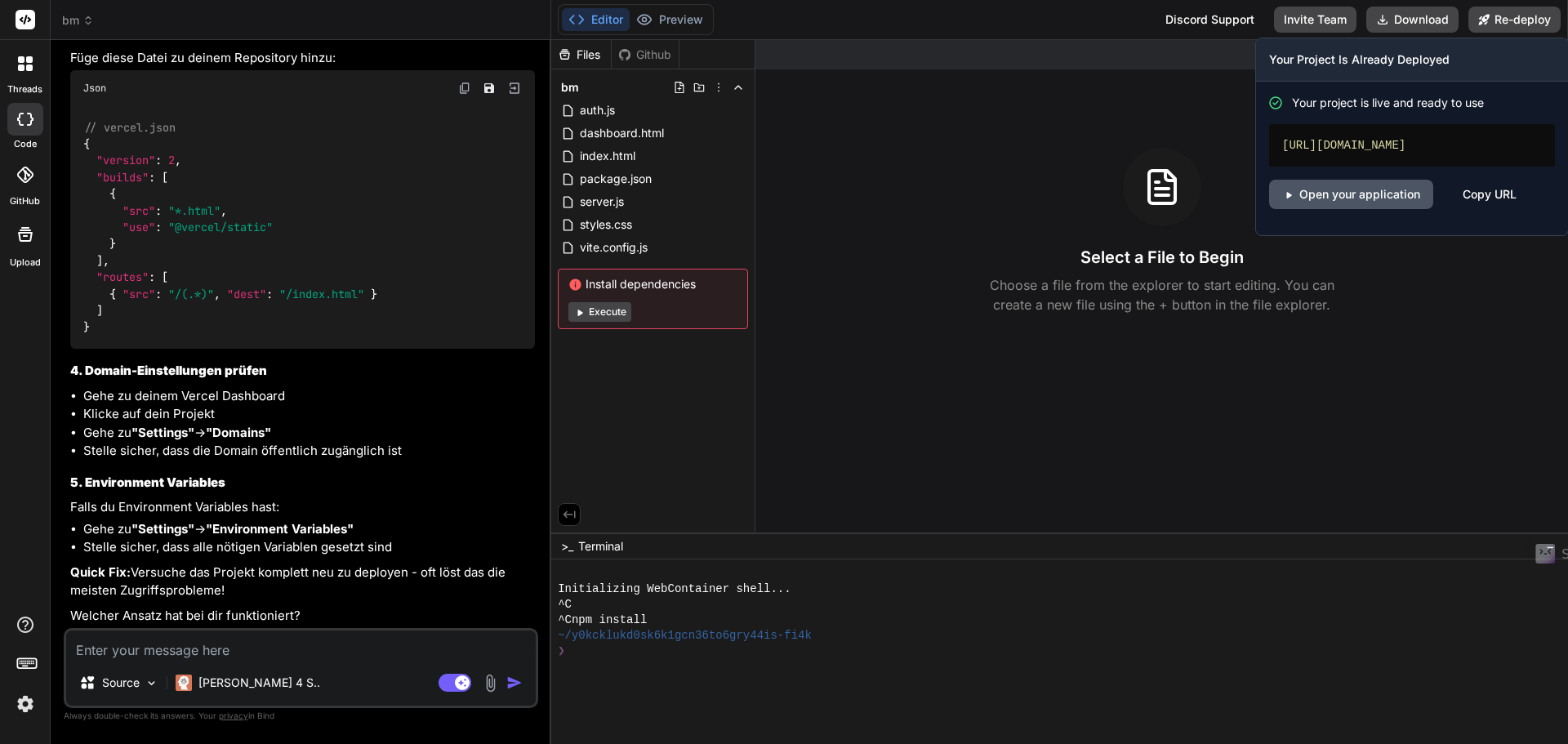
click at [1373, 194] on link "Open your application" at bounding box center [1351, 194] width 164 height 29
click at [1533, 24] on button "Re-deploy" at bounding box center [1514, 19] width 93 height 26
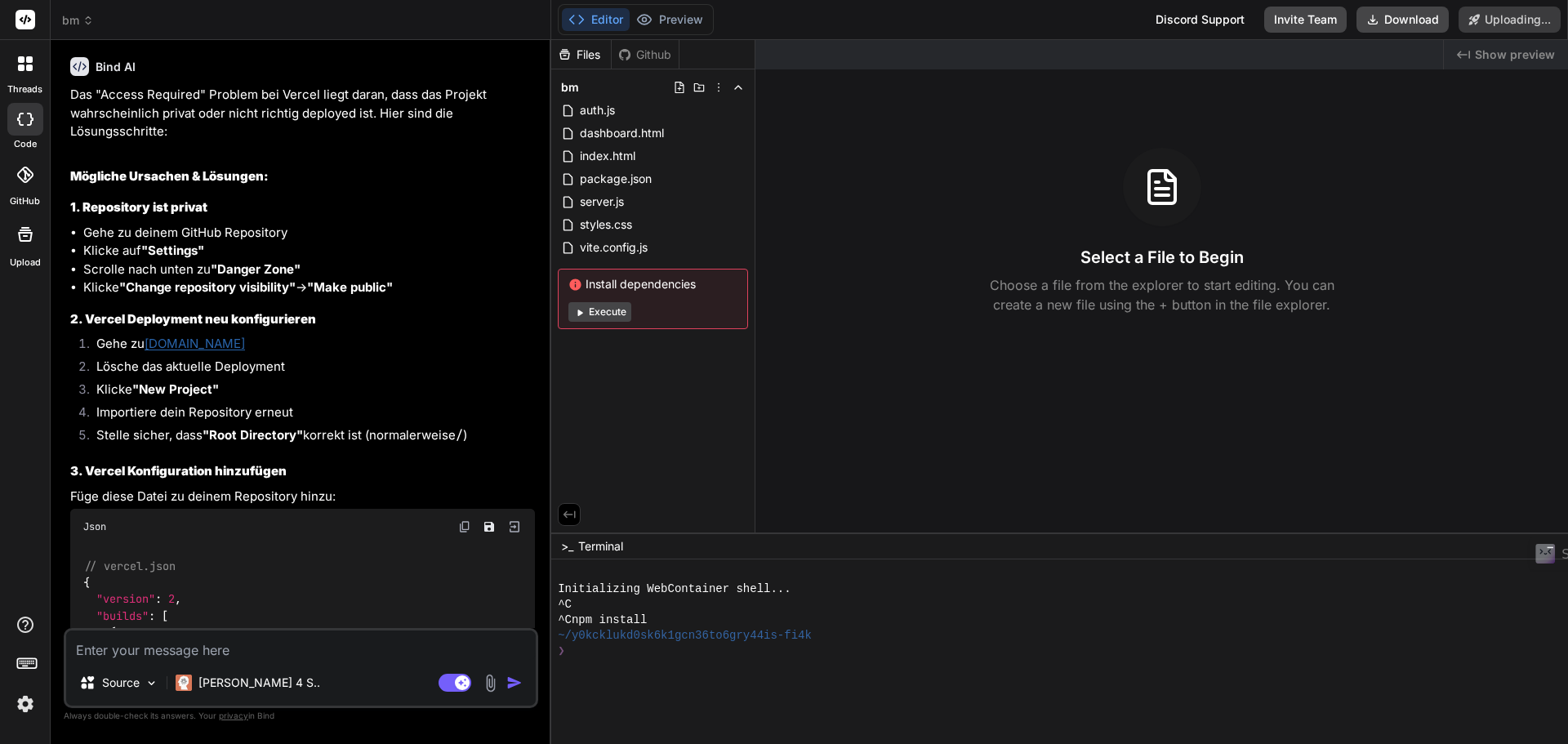
scroll to position [2895, 0]
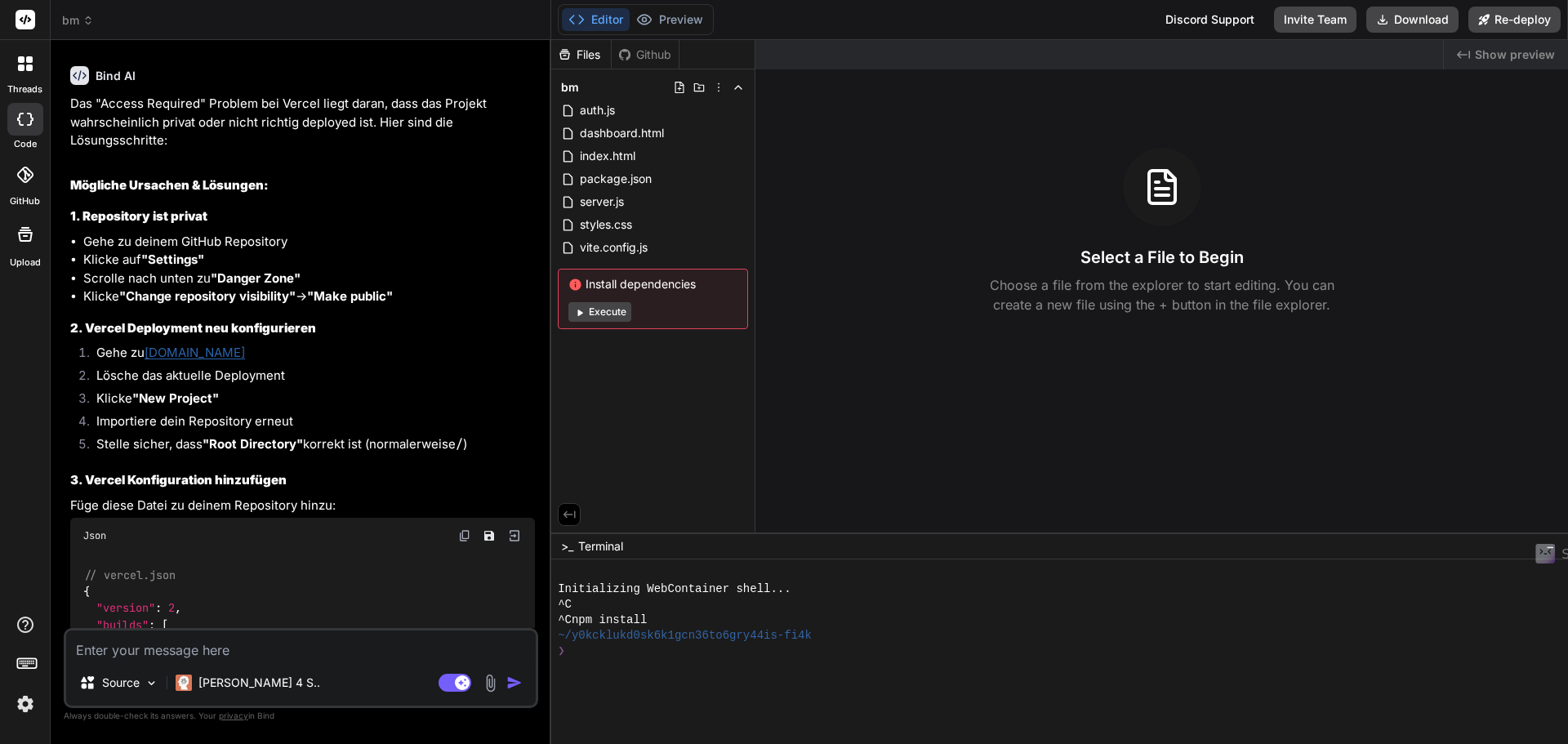
type textarea "x"
